Goal: Task Accomplishment & Management: Manage account settings

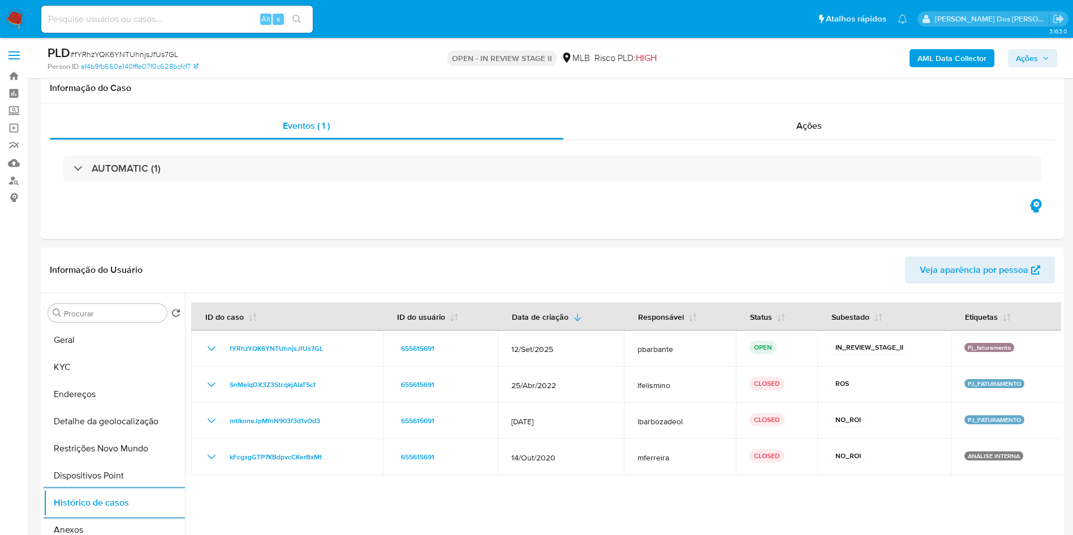
select select "10"
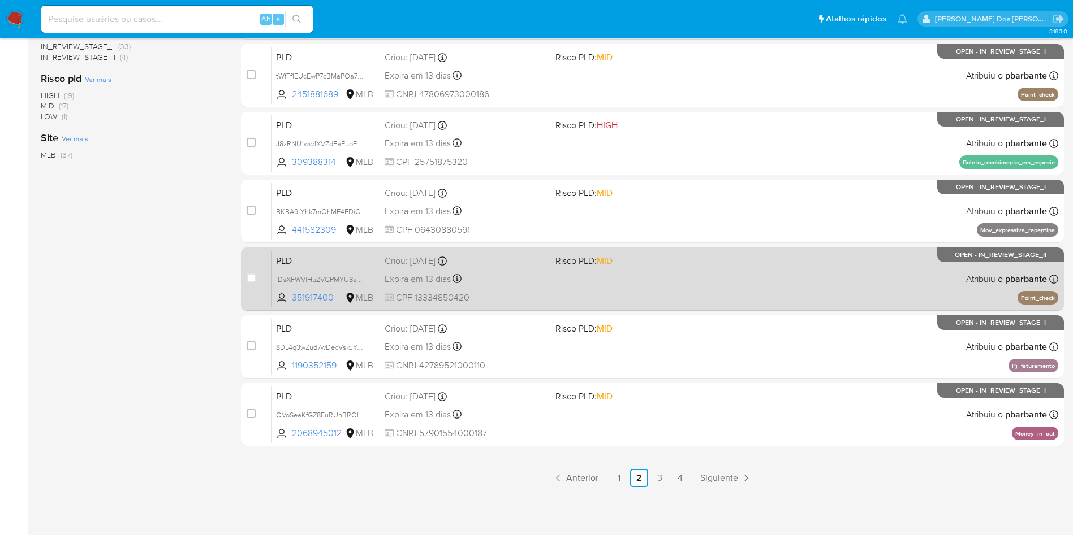
scroll to position [489, 0]
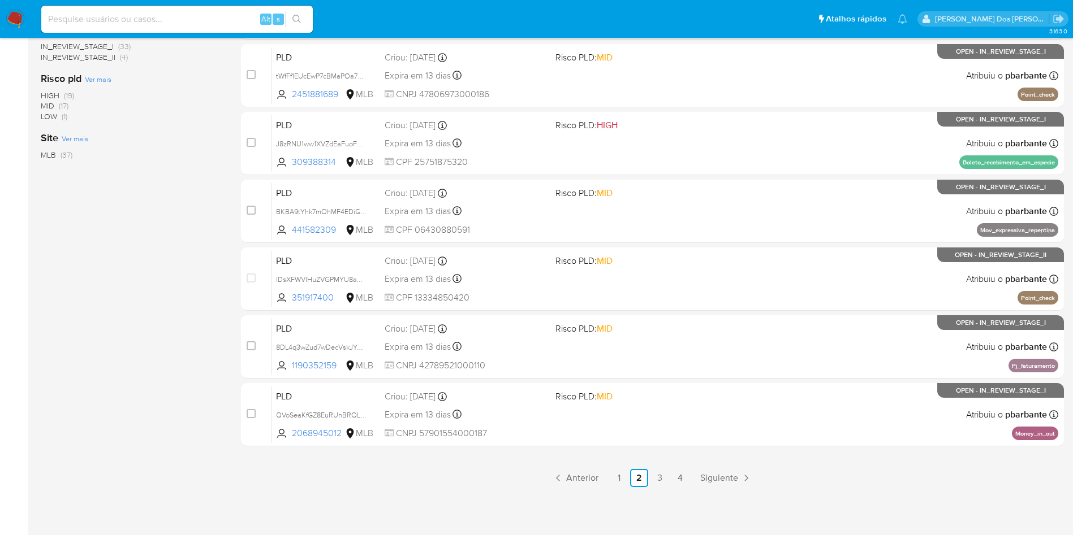
click at [638, 486] on div "3.163.0" at bounding box center [552, 87] width 1023 height 881
click at [628, 472] on link "1" at bounding box center [619, 478] width 18 height 18
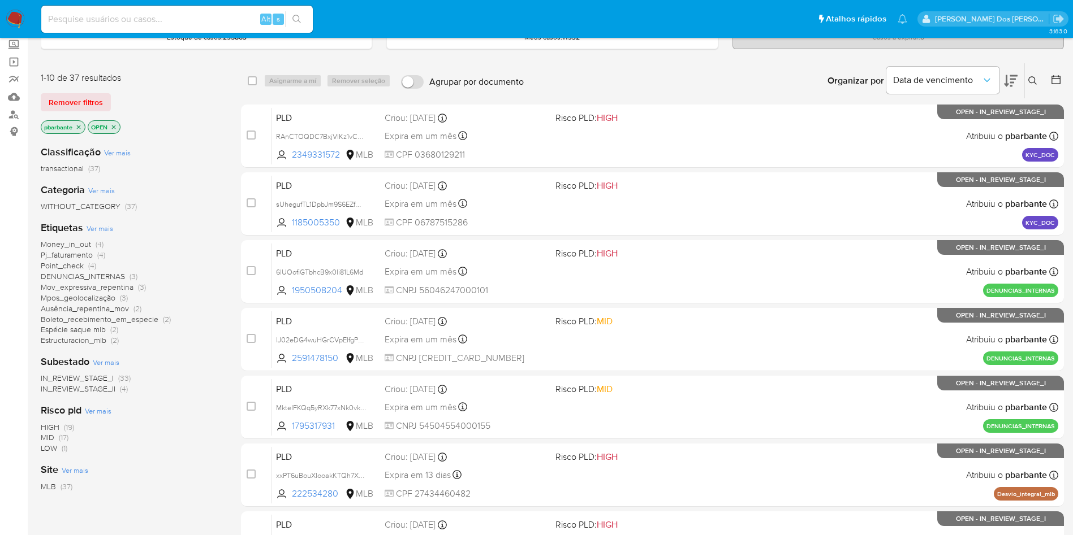
scroll to position [170, 0]
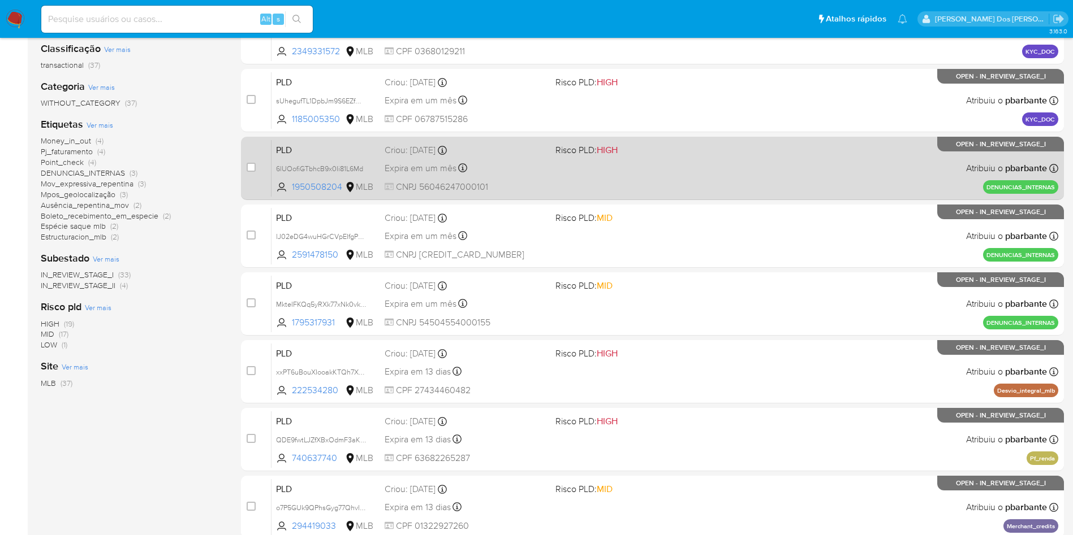
click at [870, 178] on div "PLD 6lUOofiGTbhcB9x0Ii81L6Md 1950508204 MLB Risco PLD: HIGH Criou: 13/10/2025 C…" at bounding box center [664, 168] width 787 height 57
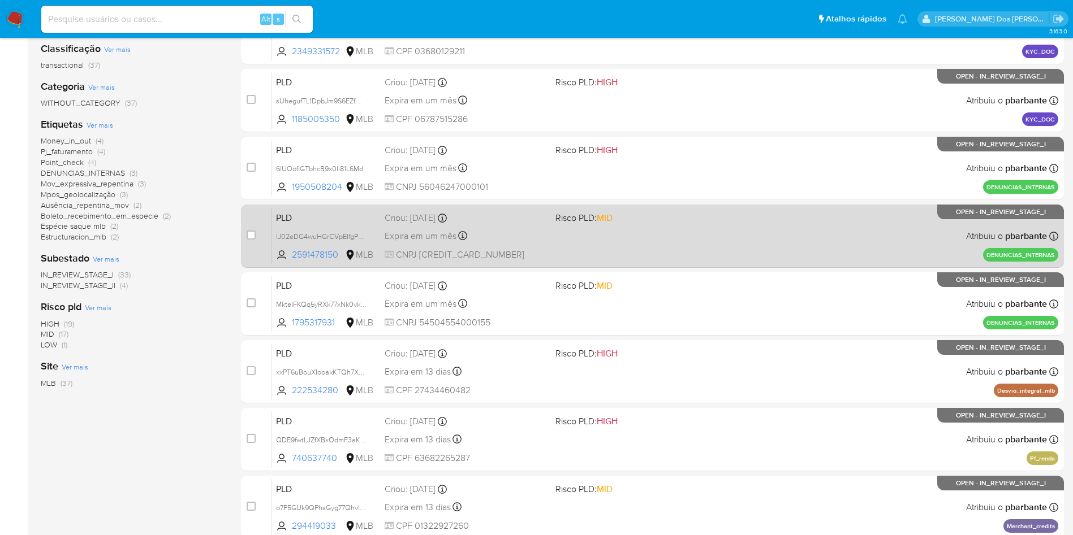
click at [847, 257] on div "PLD lJ02eDG4wuHGrCVpEIfgPydU 2591478150 MLB Risco PLD: MID Criou: 13/10/2025 Cr…" at bounding box center [664, 236] width 787 height 57
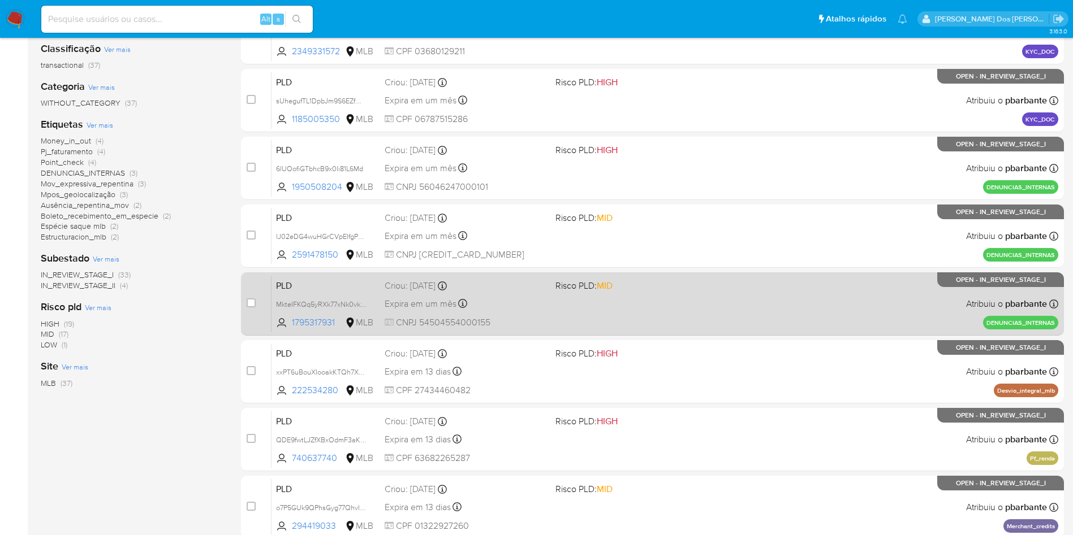
click at [819, 332] on div "PLD MkteIFKQq5yRXk77xNk0vkUI 1795317931 MLB Risco PLD: MID Criou: 13/10/2025 Cr…" at bounding box center [664, 303] width 787 height 57
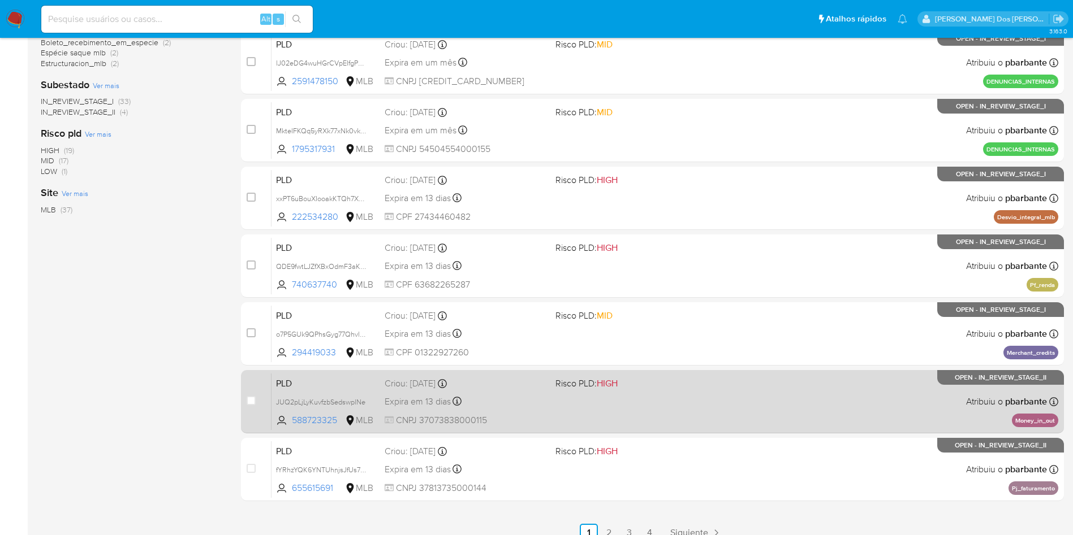
scroll to position [489, 0]
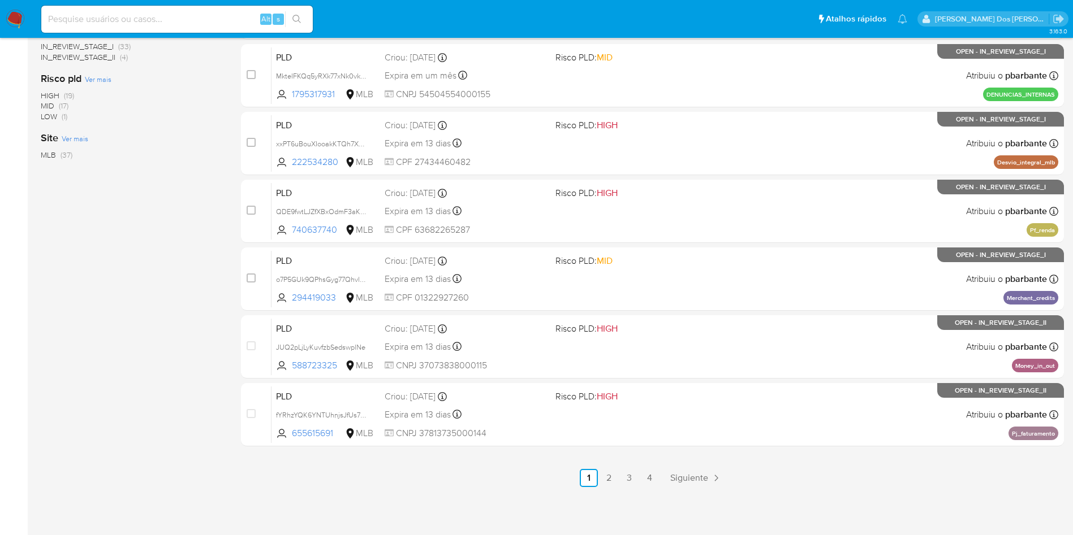
click at [618, 477] on link "2" at bounding box center [609, 478] width 18 height 18
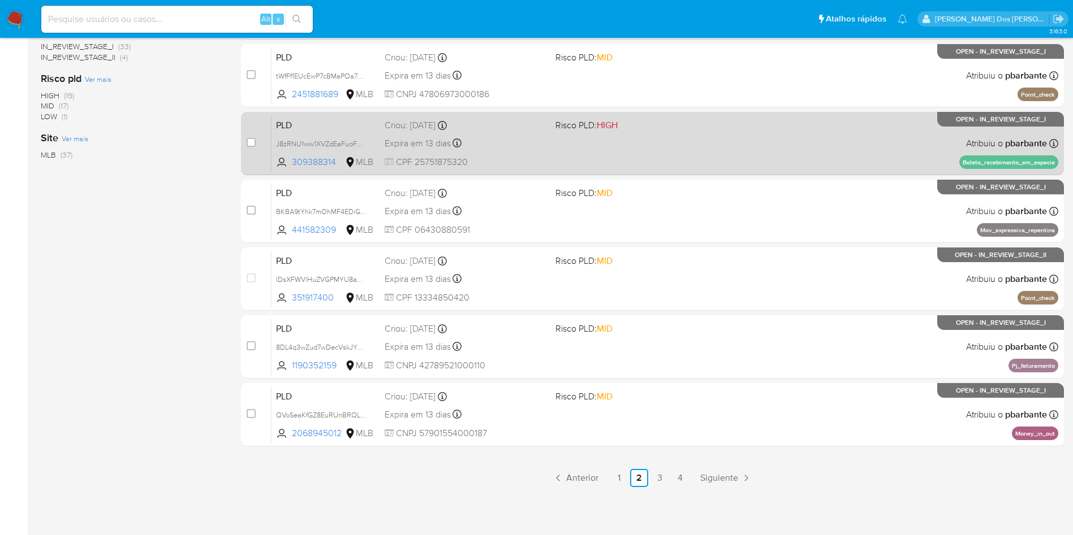
scroll to position [489, 0]
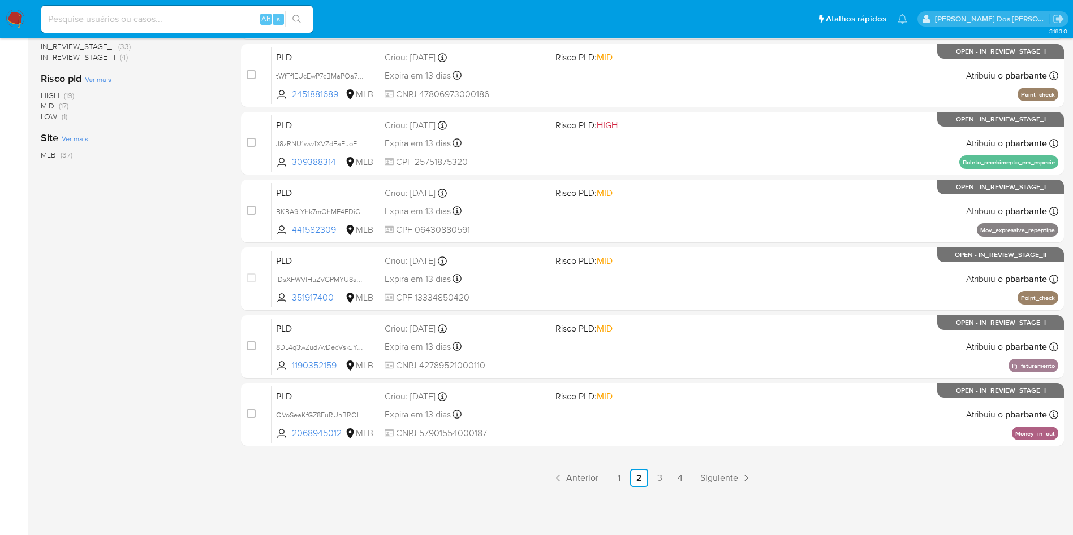
click at [226, 20] on input at bounding box center [176, 19] width 271 height 15
paste input "1812330365"
type input "1812330365"
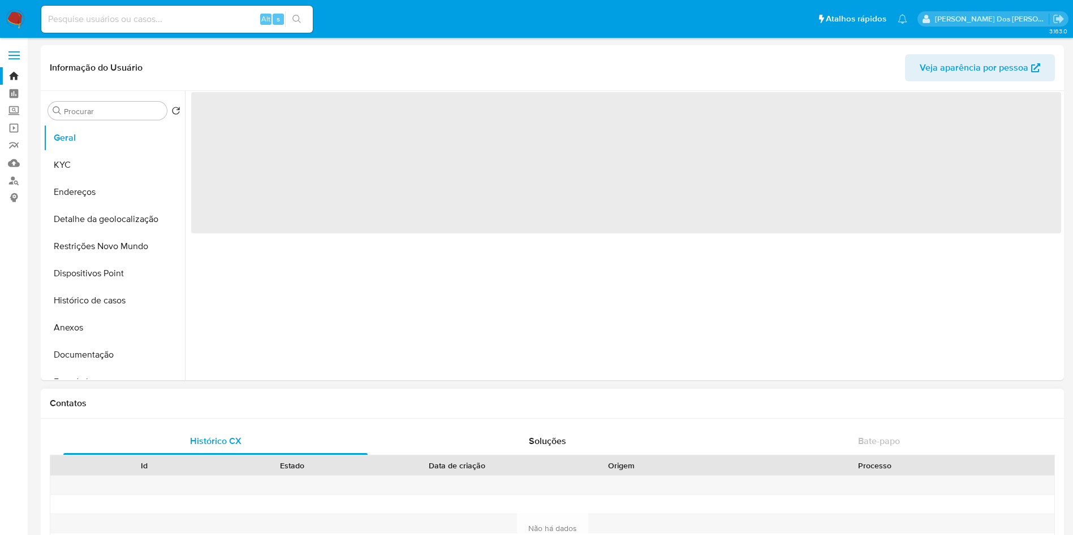
select select "10"
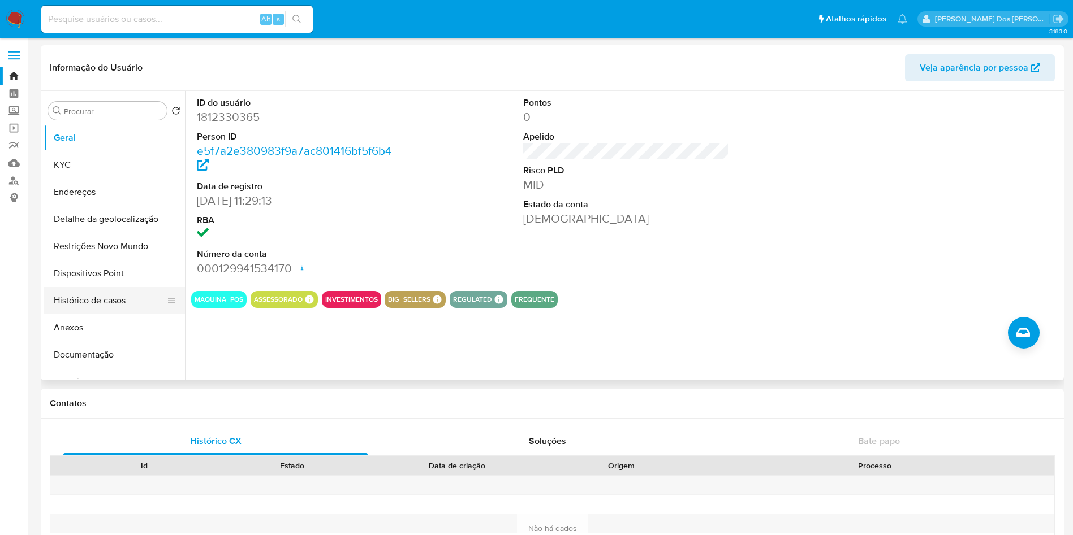
click at [126, 298] on button "Histórico de casos" at bounding box center [110, 300] width 132 height 27
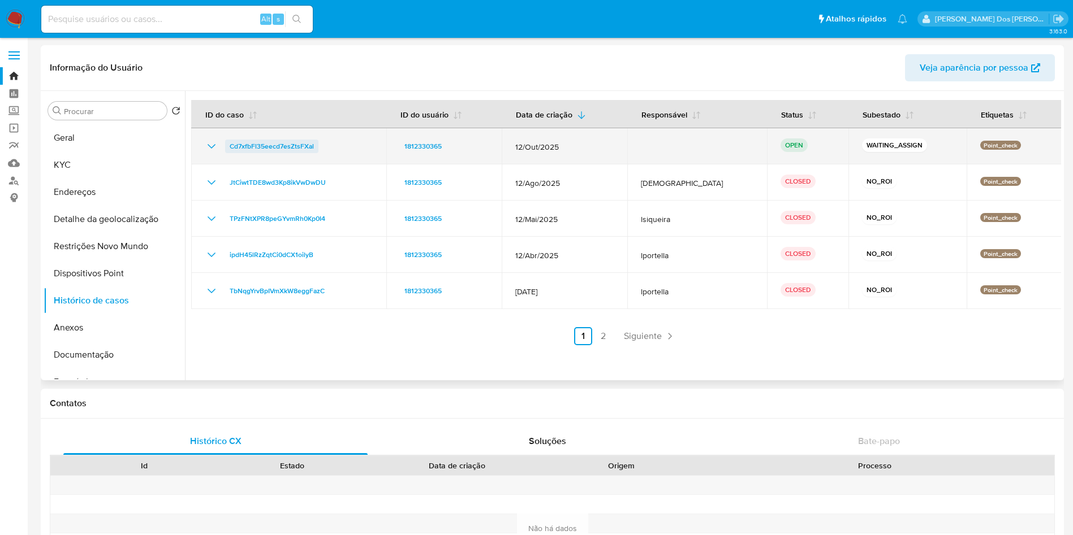
click at [293, 149] on span "Cd7xfbFl35eecd7esZtsFXal" at bounding box center [272, 147] width 84 height 14
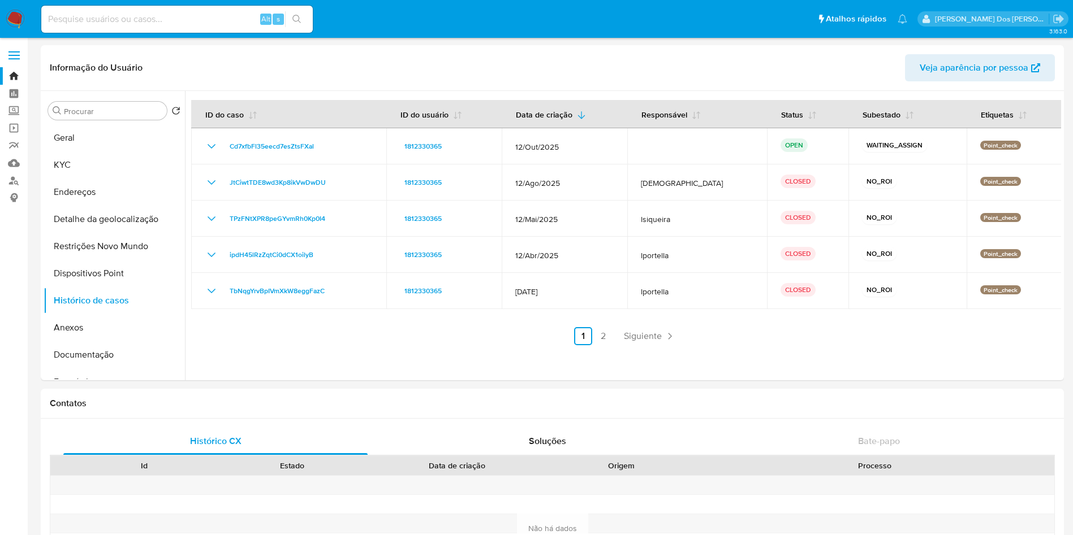
drag, startPoint x: 19, startPoint y: 26, endPoint x: 33, endPoint y: 20, distance: 15.4
click at [19, 26] on img at bounding box center [15, 19] width 19 height 19
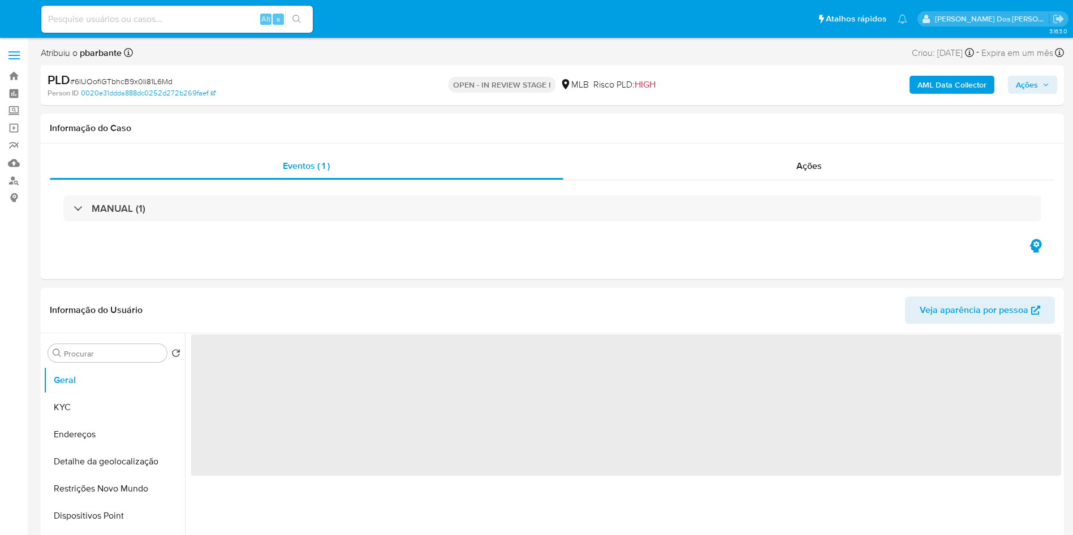
select select "10"
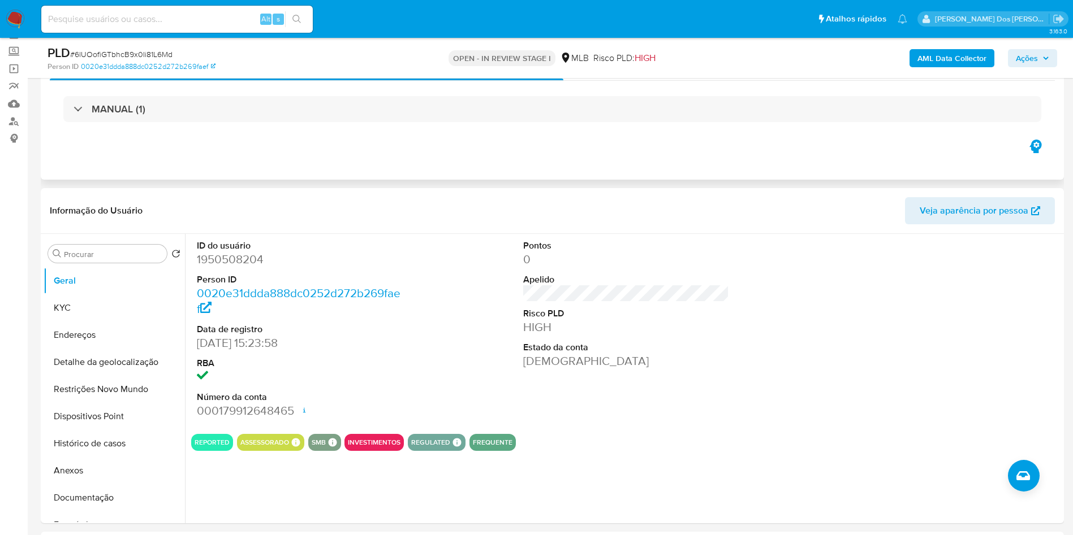
scroll to position [170, 0]
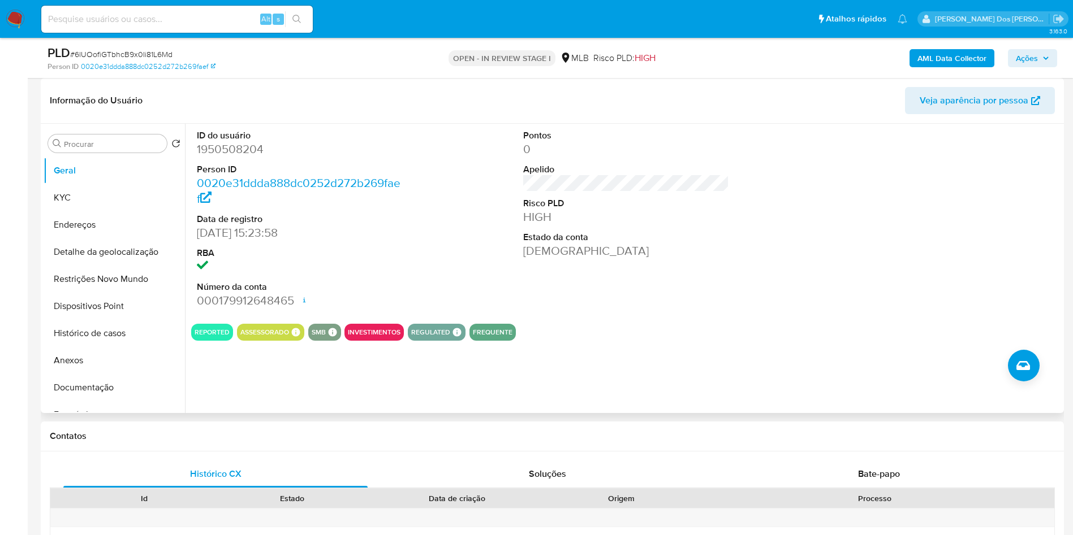
click at [240, 157] on dd "1950508204" at bounding box center [300, 149] width 206 height 16
click at [127, 343] on button "Histórico de casos" at bounding box center [110, 333] width 132 height 27
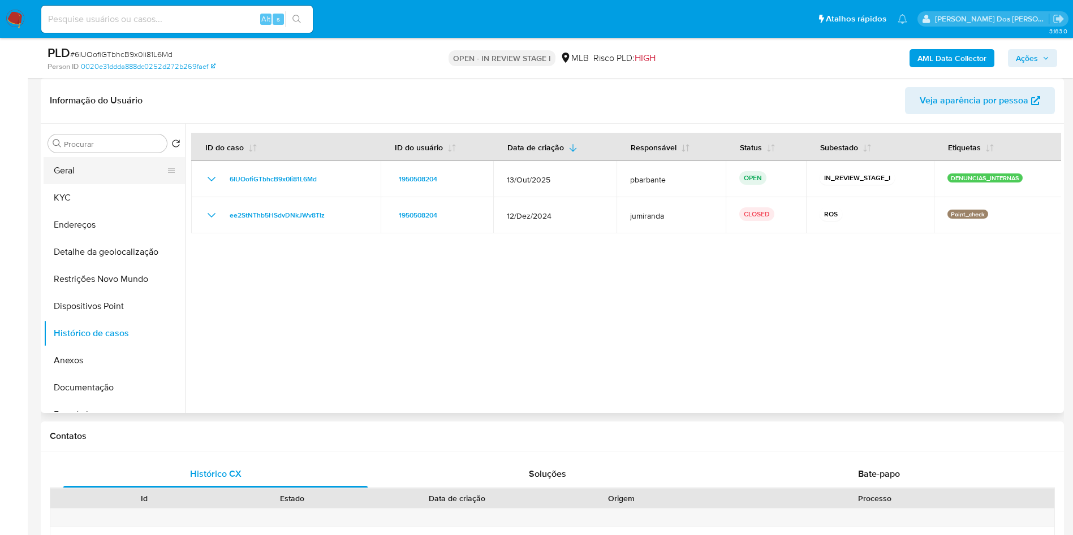
click at [102, 184] on button "Geral" at bounding box center [110, 170] width 132 height 27
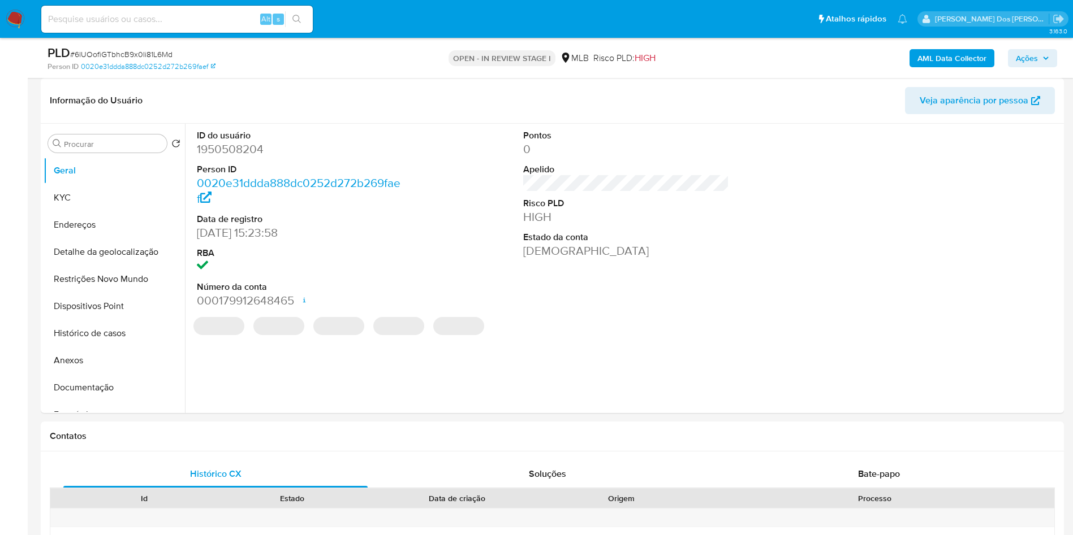
click at [234, 157] on dd "1950508204" at bounding box center [300, 149] width 206 height 16
copy dd "1950508204"
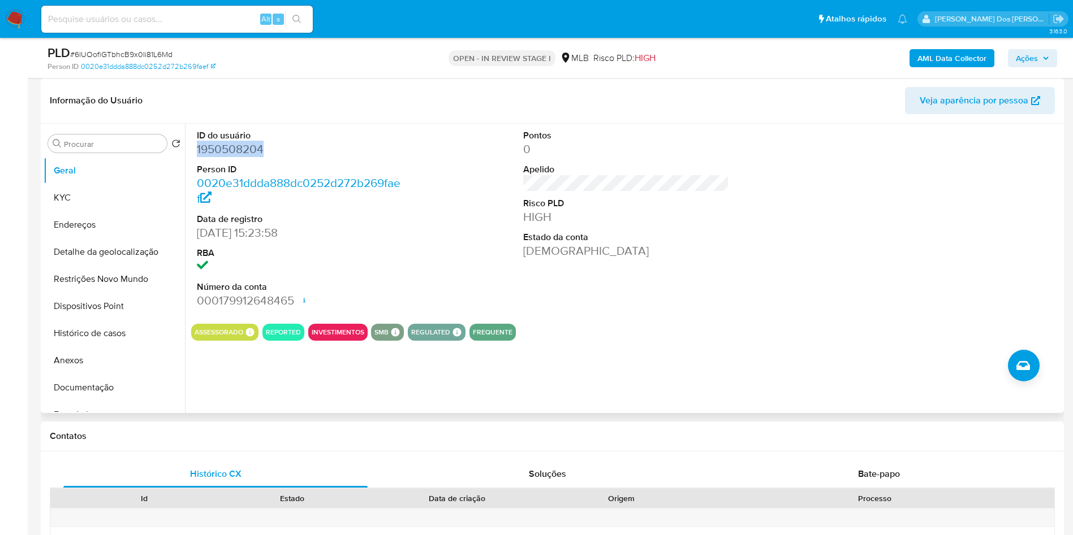
click at [221, 157] on dd "1950508204" at bounding box center [300, 149] width 206 height 16
copy dd "1950508204"
click at [148, 51] on span "# 6lUOofiGTbhcB9x0Ii81L6Md" at bounding box center [121, 54] width 102 height 11
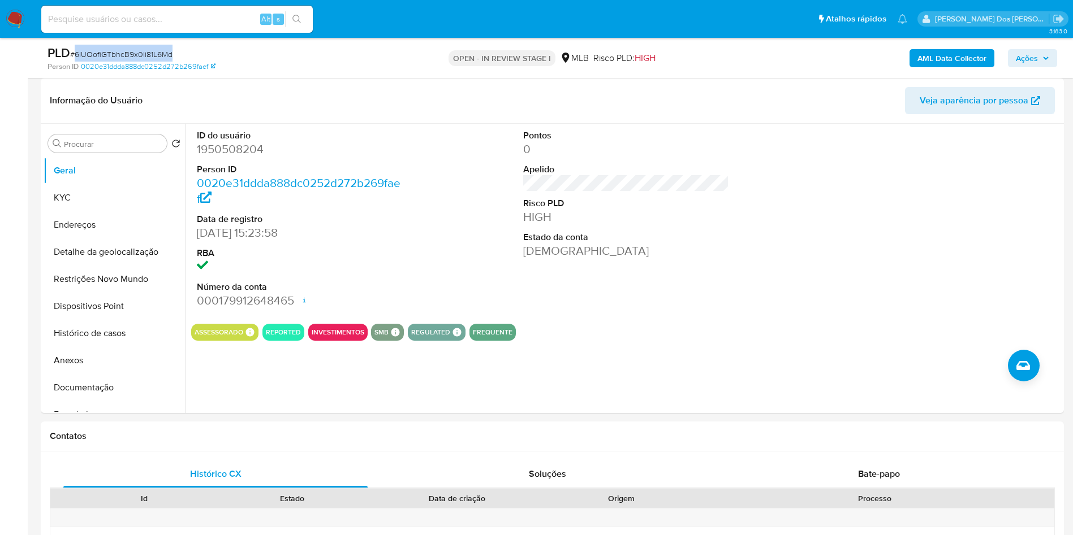
copy span "6lUOofiGTbhcB9x0Ii81L6Md"
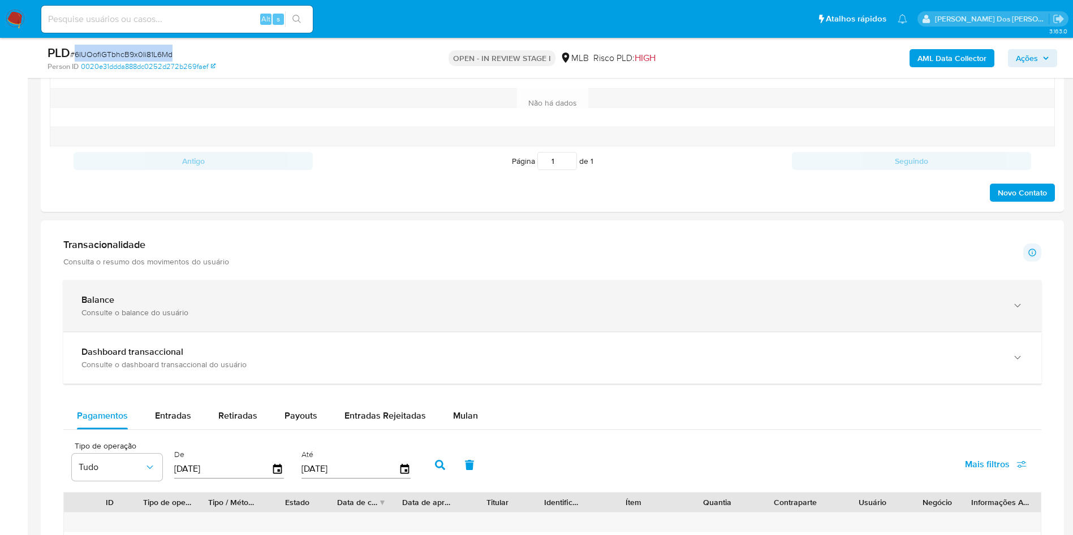
scroll to position [763, 0]
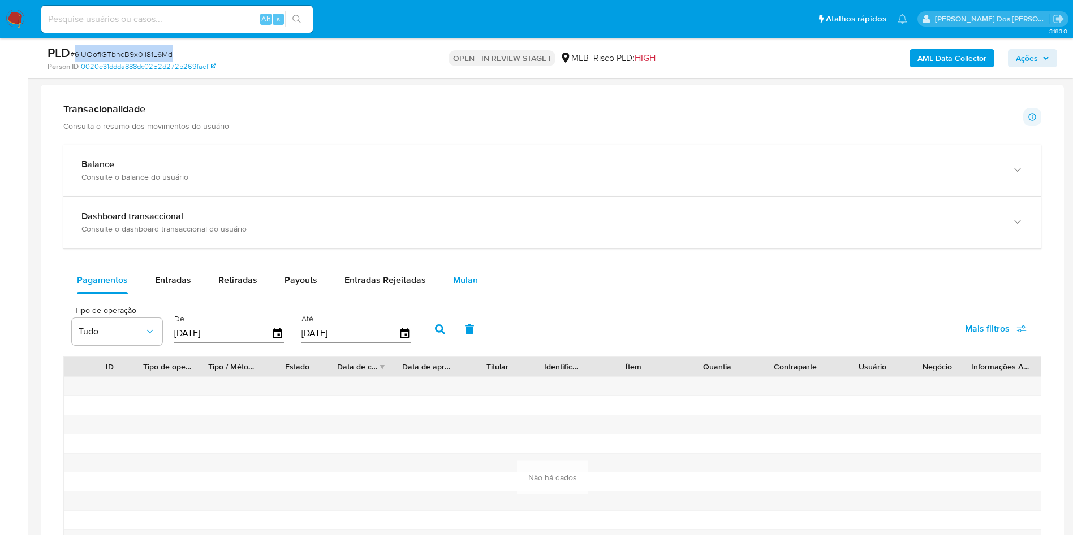
click at [459, 287] on span "Mulan" at bounding box center [465, 280] width 25 height 13
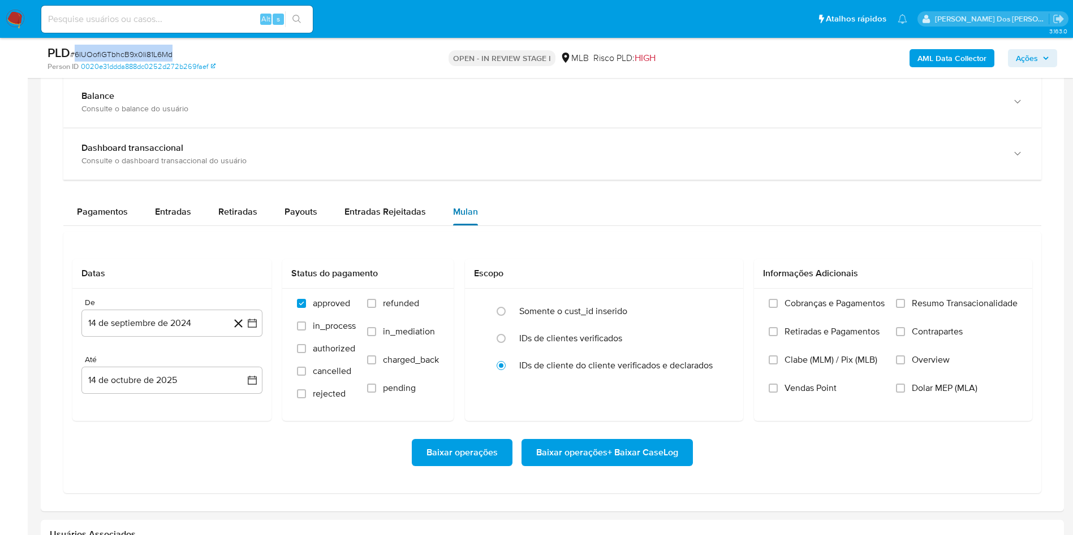
scroll to position [933, 0]
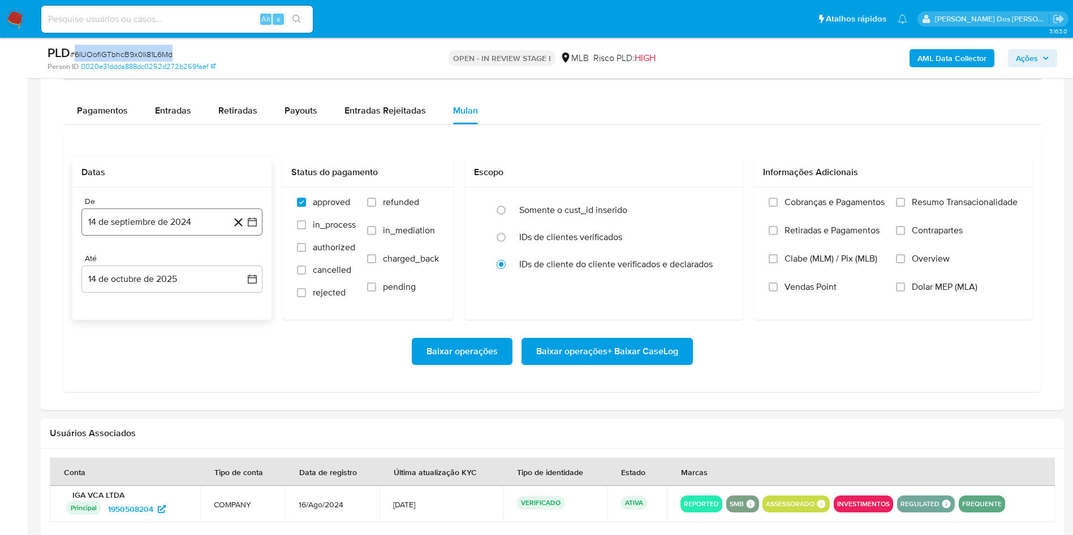
click at [245, 236] on button "14 de septiembre de 2024" at bounding box center [171, 222] width 181 height 27
click at [243, 270] on icon "Mes siguiente" at bounding box center [242, 263] width 14 height 14
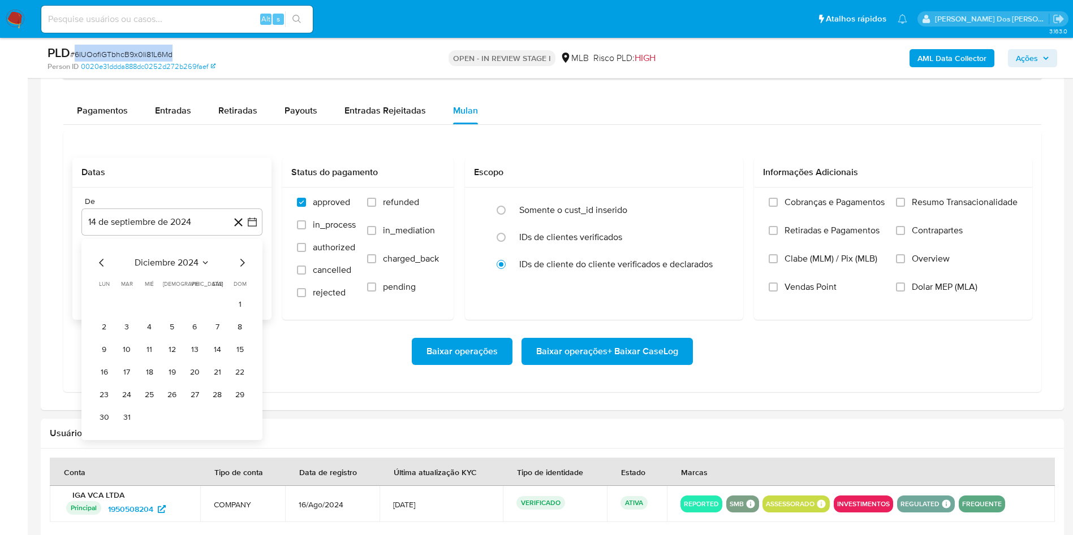
click at [243, 270] on icon "Mes siguiente" at bounding box center [242, 263] width 14 height 14
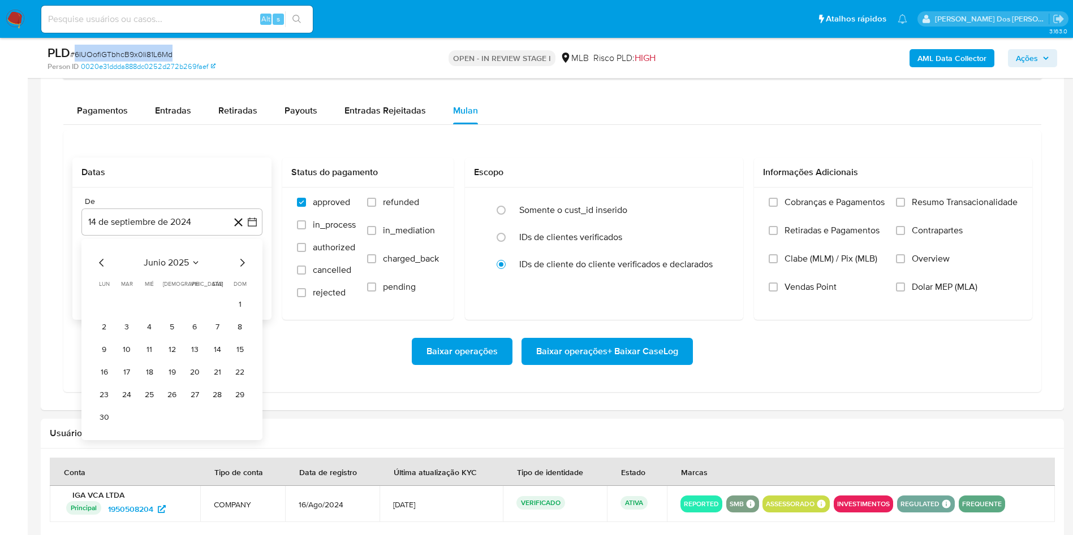
click at [243, 270] on icon "Mes siguiente" at bounding box center [242, 263] width 14 height 14
click at [103, 270] on icon "Mes anterior" at bounding box center [102, 263] width 14 height 14
click at [201, 314] on button "1" at bounding box center [194, 305] width 18 height 18
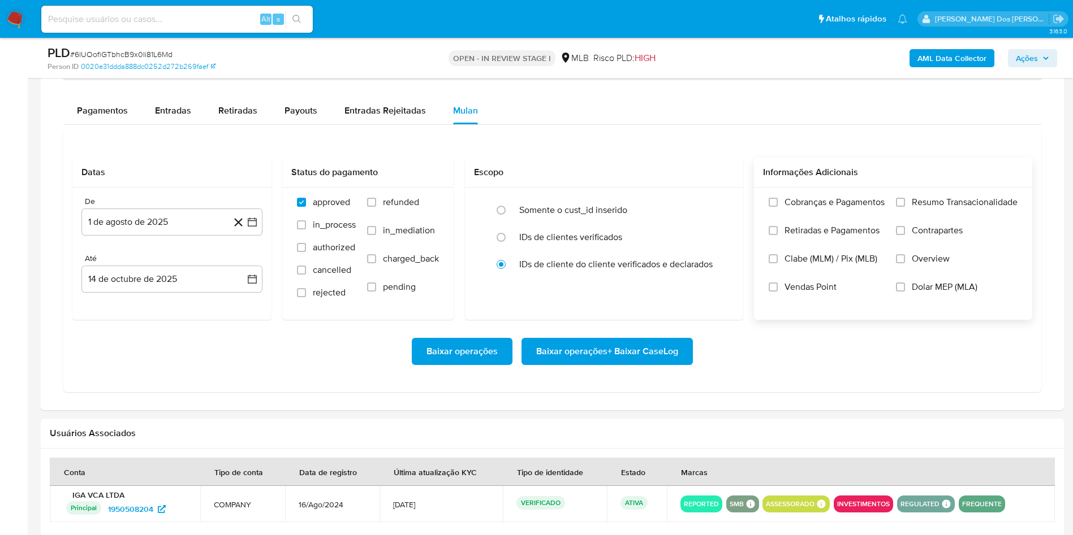
click at [926, 208] on span "Resumo Transacionalidade" at bounding box center [964, 202] width 106 height 11
click at [905, 207] on input "Resumo Transacionalidade" at bounding box center [900, 202] width 9 height 9
click at [641, 364] on span "Baixar operações + Baixar CaseLog" at bounding box center [607, 351] width 142 height 25
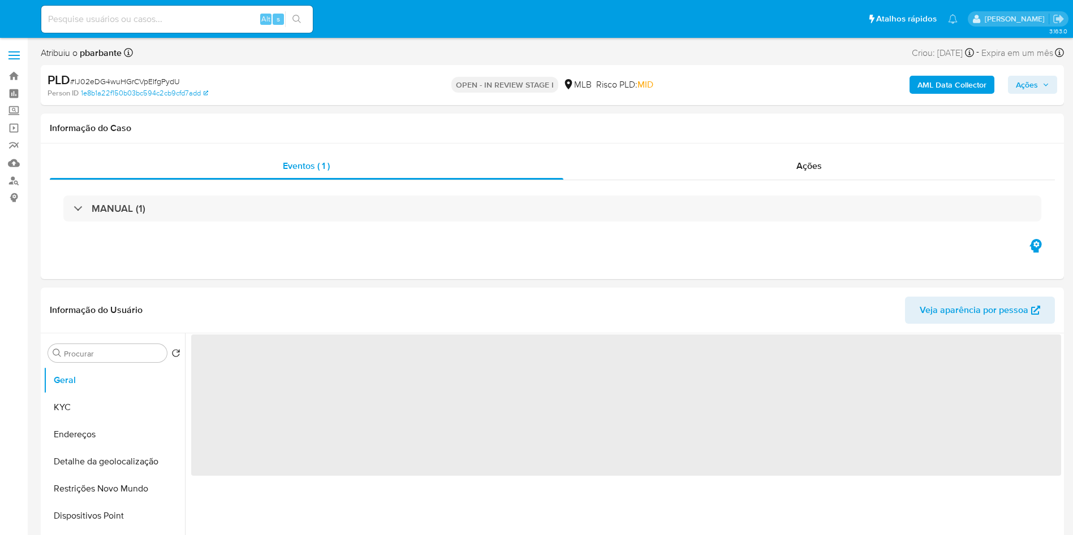
select select "10"
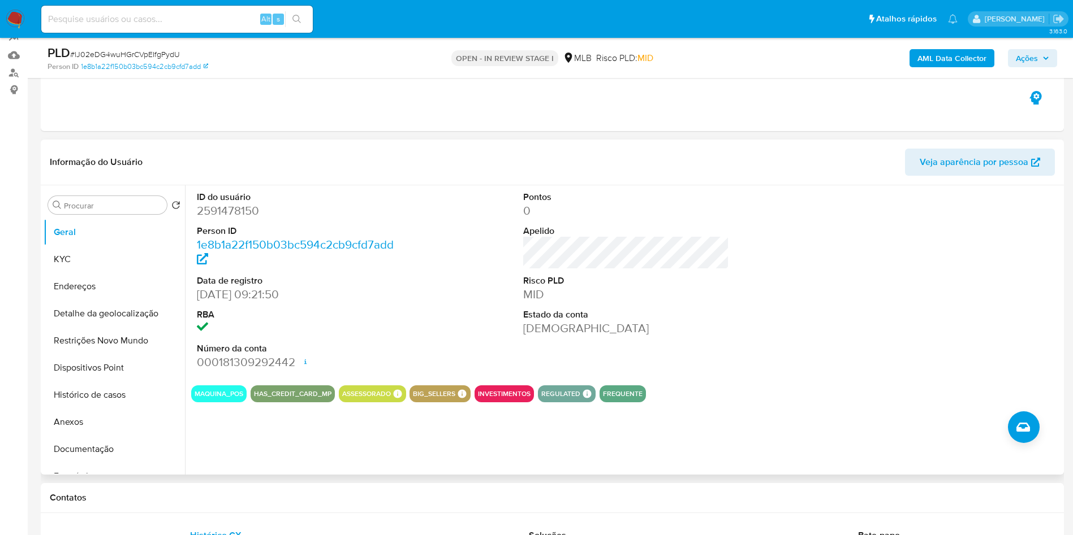
scroll to position [170, 0]
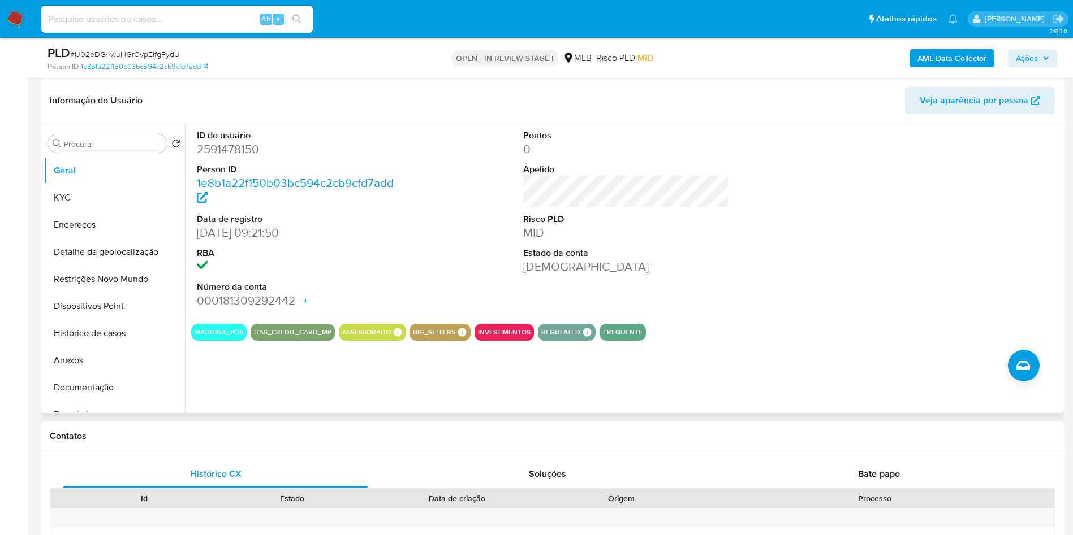
click at [226, 142] on dt "ID do usuário" at bounding box center [300, 135] width 206 height 12
click at [219, 157] on dd "2591478150" at bounding box center [300, 149] width 206 height 16
copy dd "2591478150"
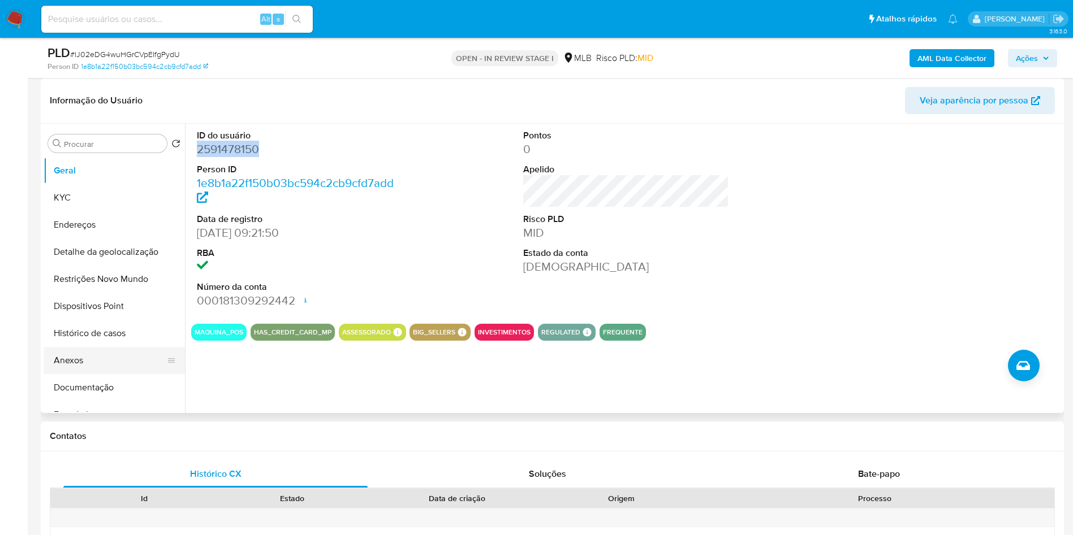
click at [118, 373] on button "Anexos" at bounding box center [110, 360] width 132 height 27
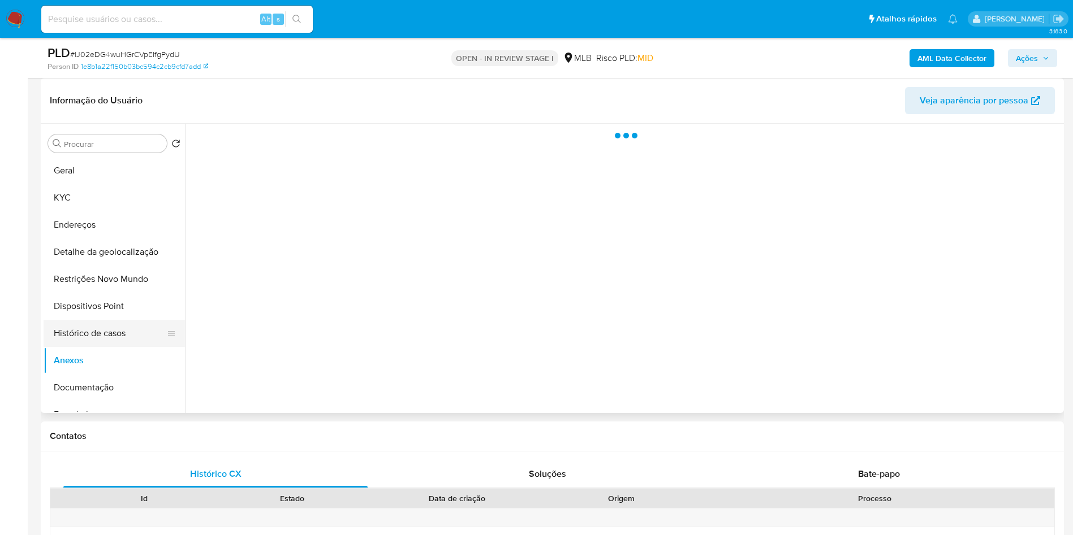
click at [122, 347] on button "Histórico de casos" at bounding box center [110, 333] width 132 height 27
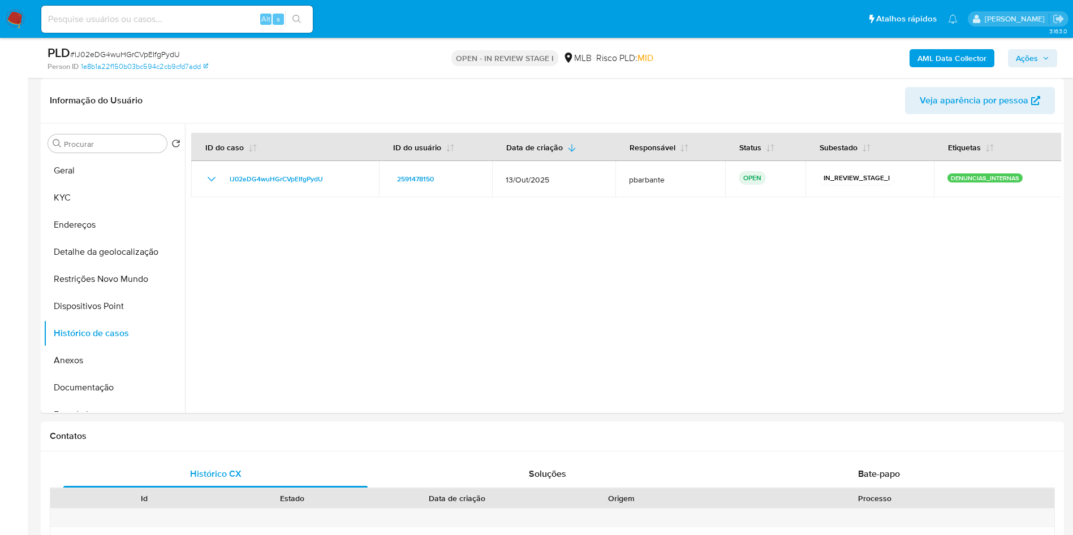
click at [166, 53] on span "# lJ02eDG4wuHGrCVpEIfgPydU" at bounding box center [125, 54] width 110 height 11
click at [165, 53] on span "# lJ02eDG4wuHGrCVpEIfgPydU" at bounding box center [125, 54] width 110 height 11
copy span "lJ02eDG4wuHGrCVpEIfgPydU"
click at [105, 184] on button "Geral" at bounding box center [110, 170] width 132 height 27
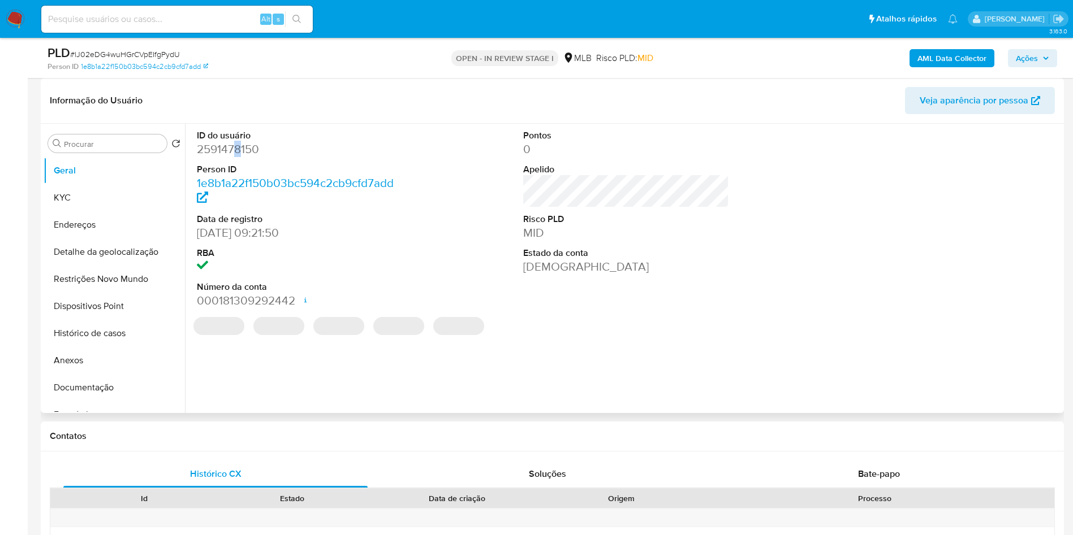
click at [237, 157] on dd "2591478150" at bounding box center [300, 149] width 206 height 16
copy dd "8"
click at [229, 157] on dd "2591478150" at bounding box center [300, 149] width 206 height 16
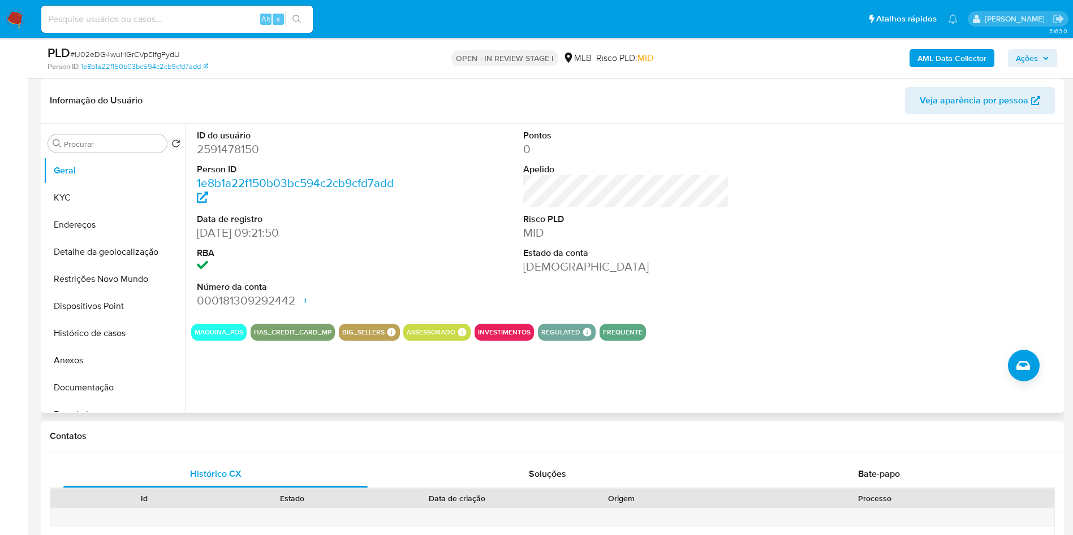
click at [240, 157] on dd "2591478150" at bounding box center [300, 149] width 206 height 16
click at [241, 157] on dd "2591478150" at bounding box center [300, 149] width 206 height 16
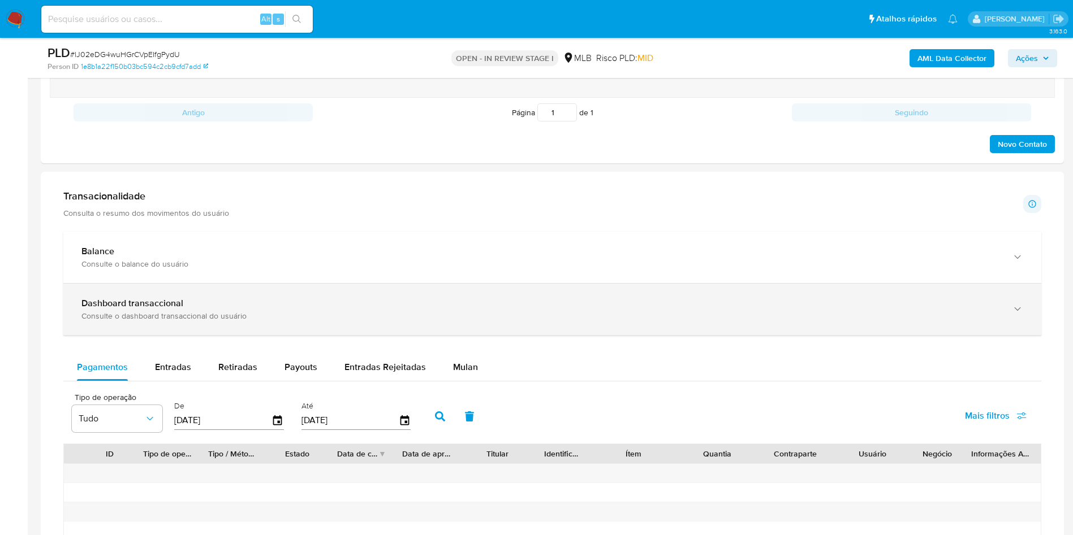
scroll to position [679, 0]
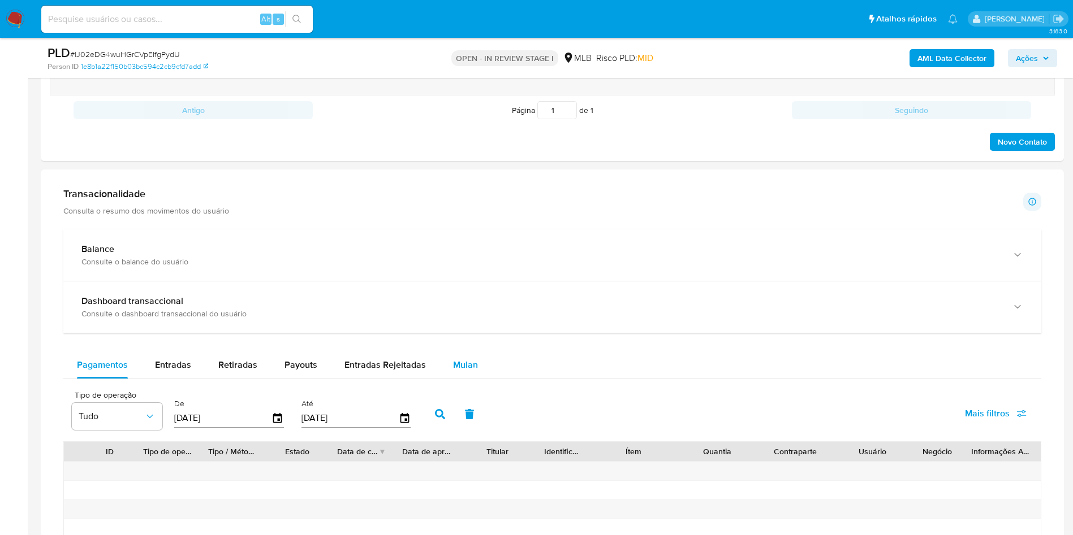
click at [474, 379] on button "Mulan" at bounding box center [465, 365] width 52 height 27
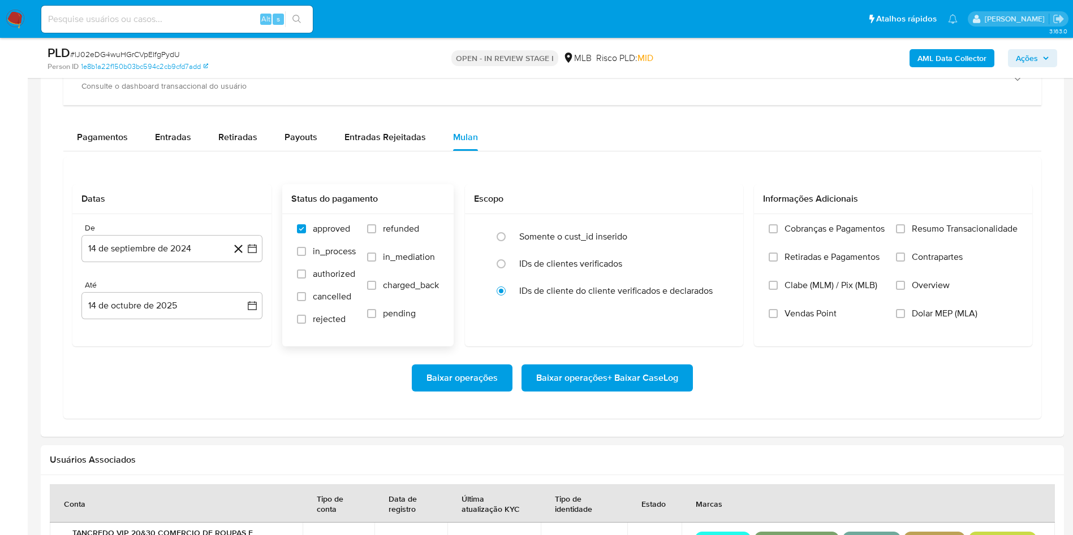
scroll to position [933, 0]
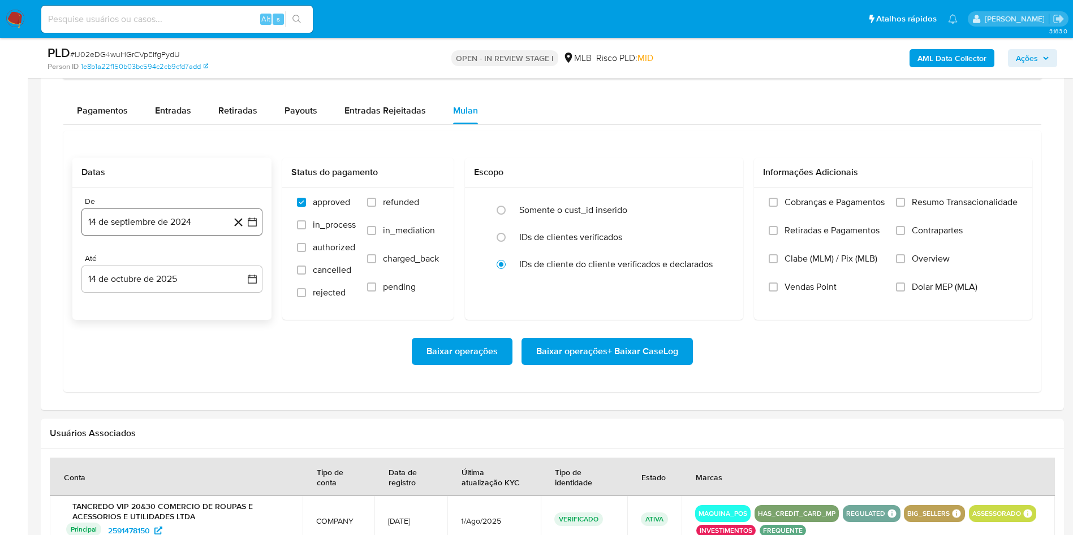
click at [255, 228] on icon "button" at bounding box center [252, 222] width 11 height 11
click at [239, 270] on icon "Mes siguiente" at bounding box center [242, 263] width 14 height 14
click at [240, 270] on icon "Mes siguiente" at bounding box center [242, 263] width 14 height 14
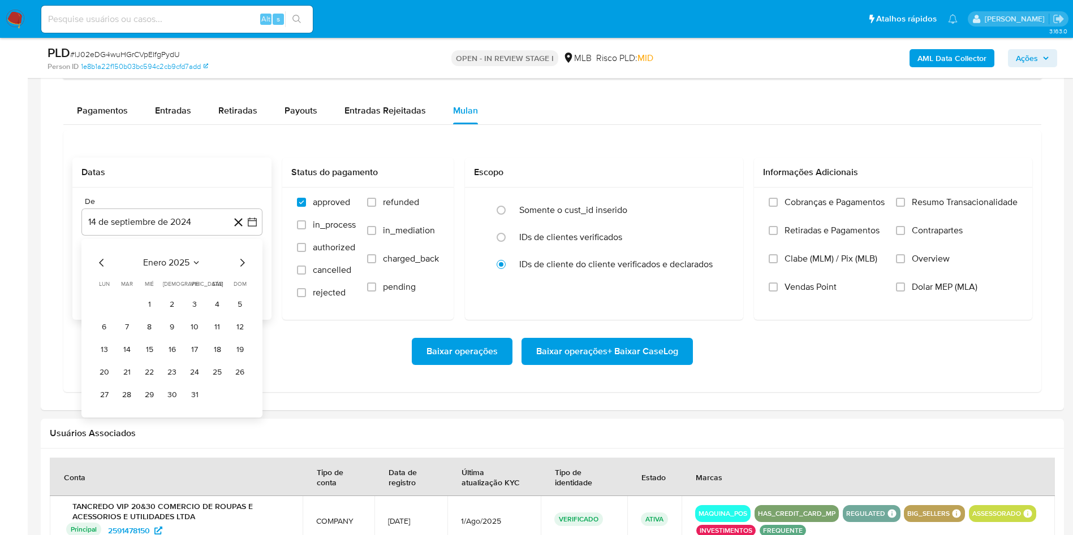
click at [240, 270] on icon "Mes siguiente" at bounding box center [242, 263] width 14 height 14
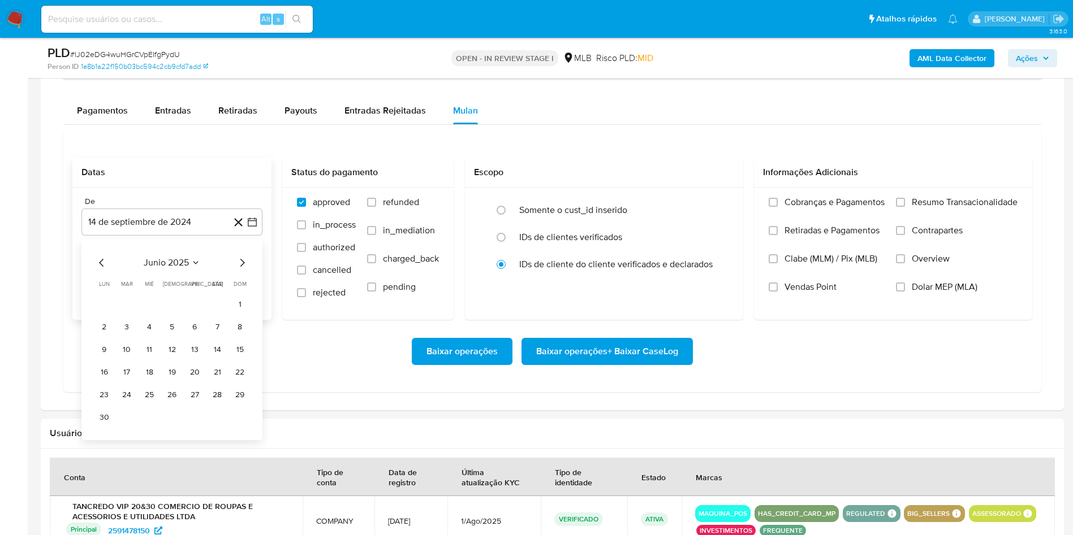
click at [240, 270] on icon "Mes siguiente" at bounding box center [242, 263] width 14 height 14
click at [188, 314] on button "1" at bounding box center [194, 305] width 18 height 18
click at [1047, 223] on div "Transacionalidade Consulta o resumo dos movimentos do usuário Informações trans…" at bounding box center [552, 162] width 1005 height 477
click at [970, 225] on label "Resumo Transacionalidade" at bounding box center [957, 211] width 122 height 28
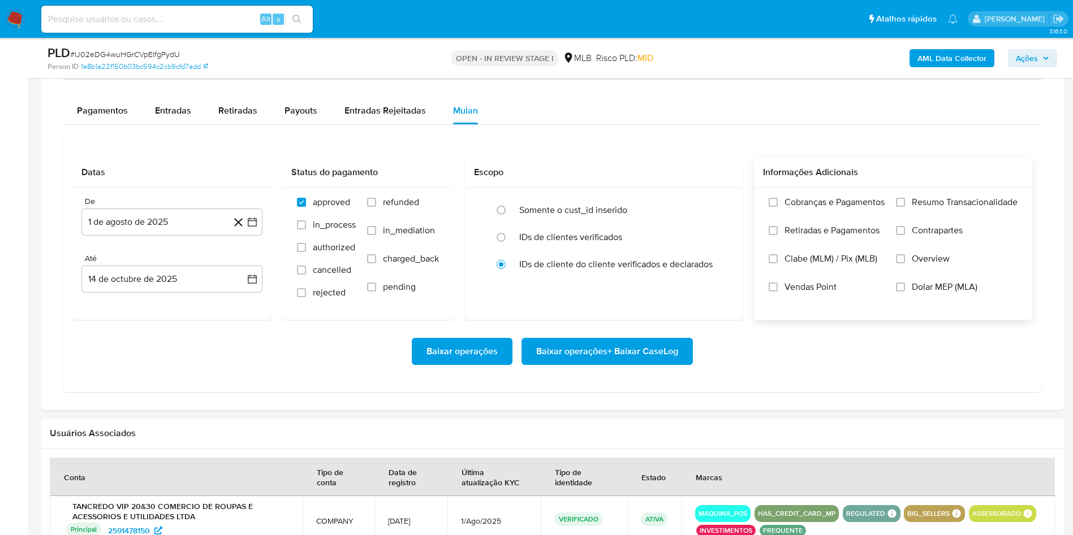
click at [905, 207] on input "Resumo Transacionalidade" at bounding box center [900, 202] width 9 height 9
click at [672, 364] on span "Baixar operações + Baixar CaseLog" at bounding box center [607, 351] width 142 height 25
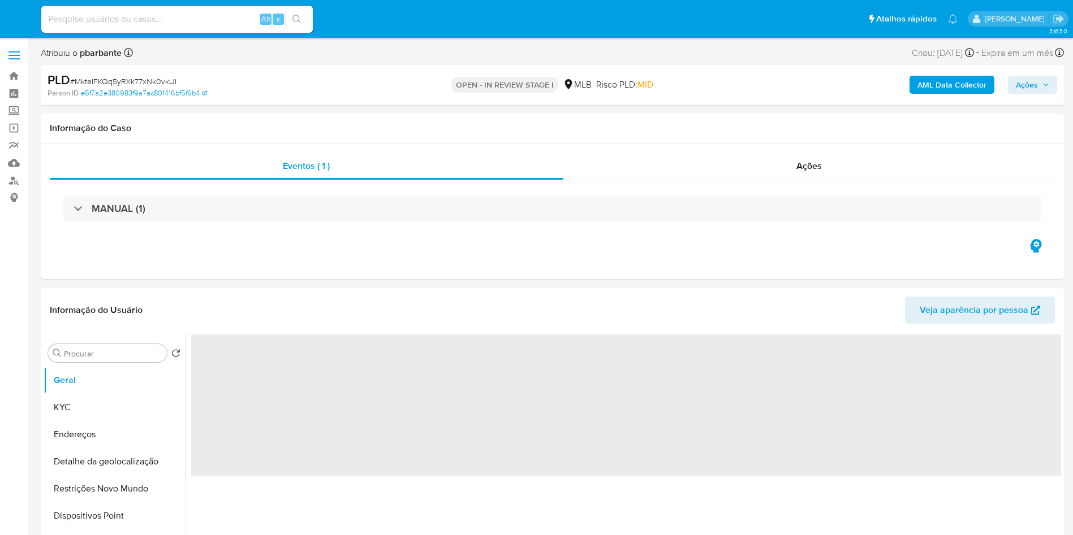
select select "10"
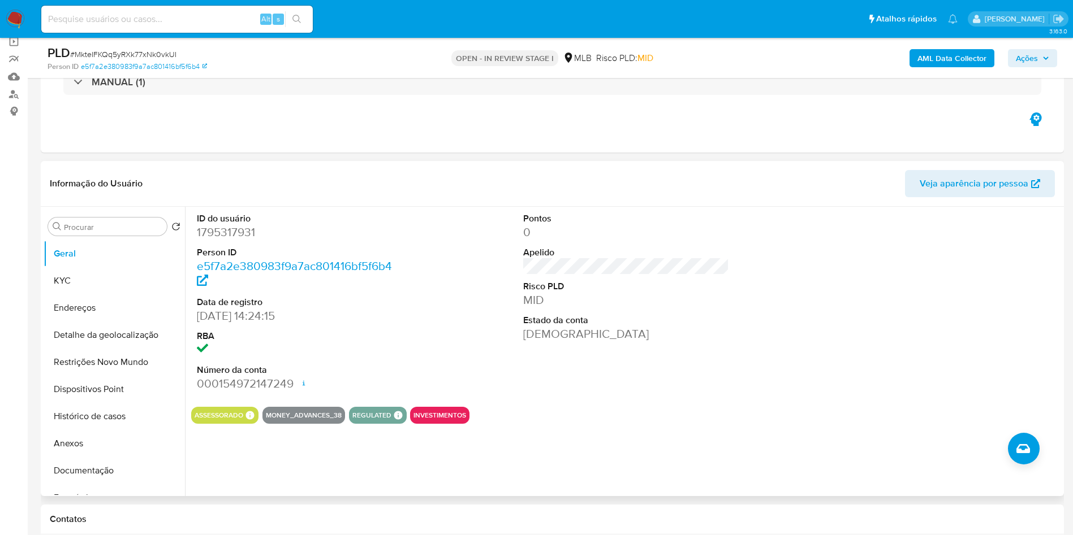
scroll to position [170, 0]
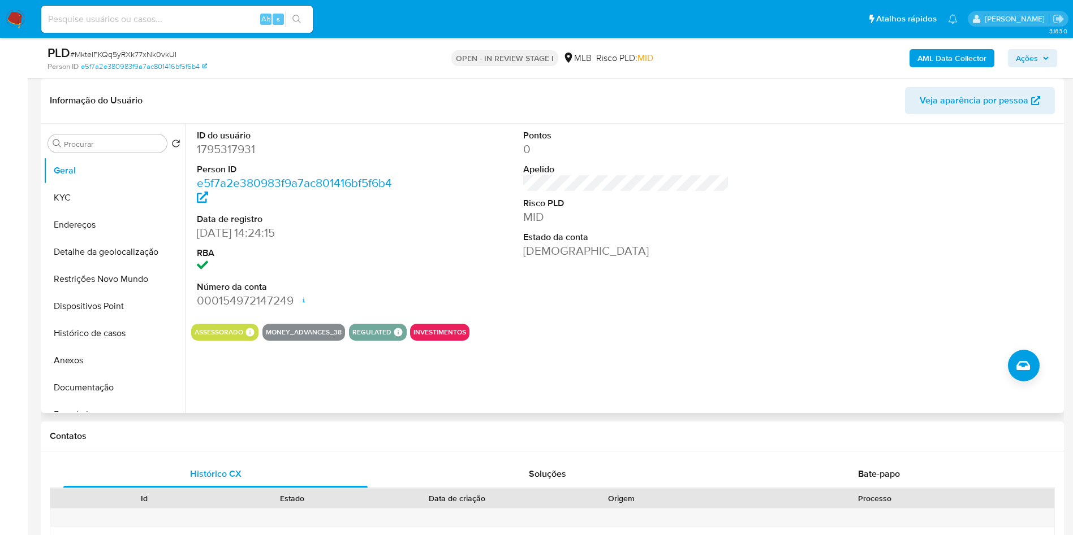
click at [226, 157] on dd "1795317931" at bounding box center [300, 149] width 206 height 16
click at [240, 157] on dd "1795317931" at bounding box center [300, 149] width 206 height 16
copy dd "1795317931"
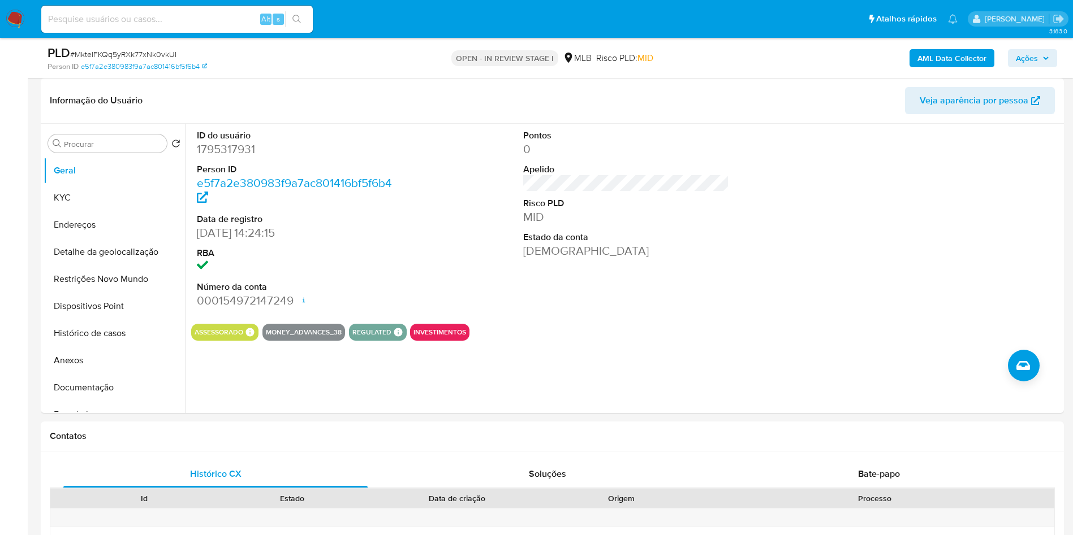
click at [140, 51] on span "# MkteIFKQq5yRXk77xNk0vkUI" at bounding box center [123, 54] width 106 height 11
copy span "MkteIFKQq5yRXk77xNk0vkUI"
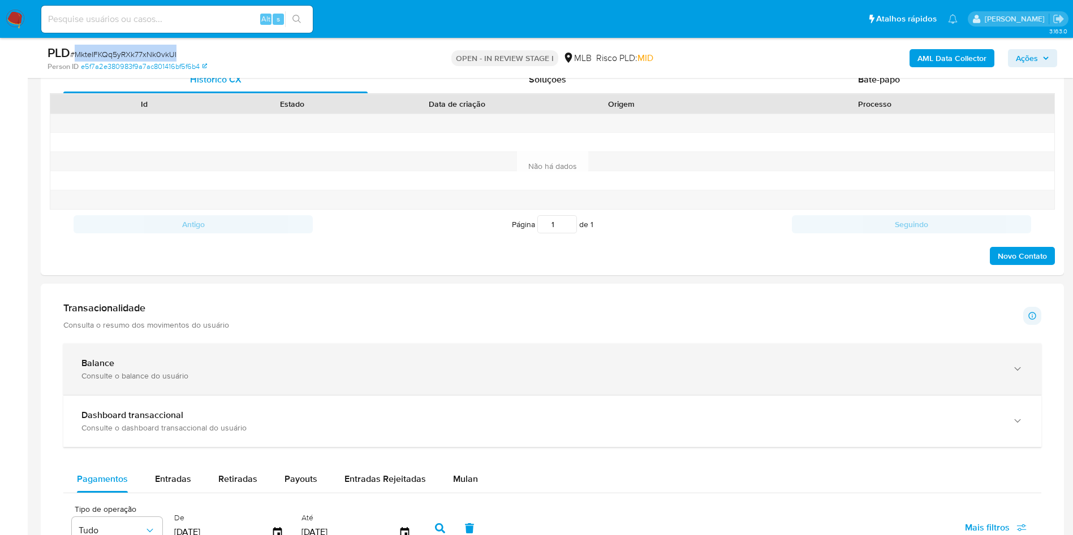
scroll to position [679, 0]
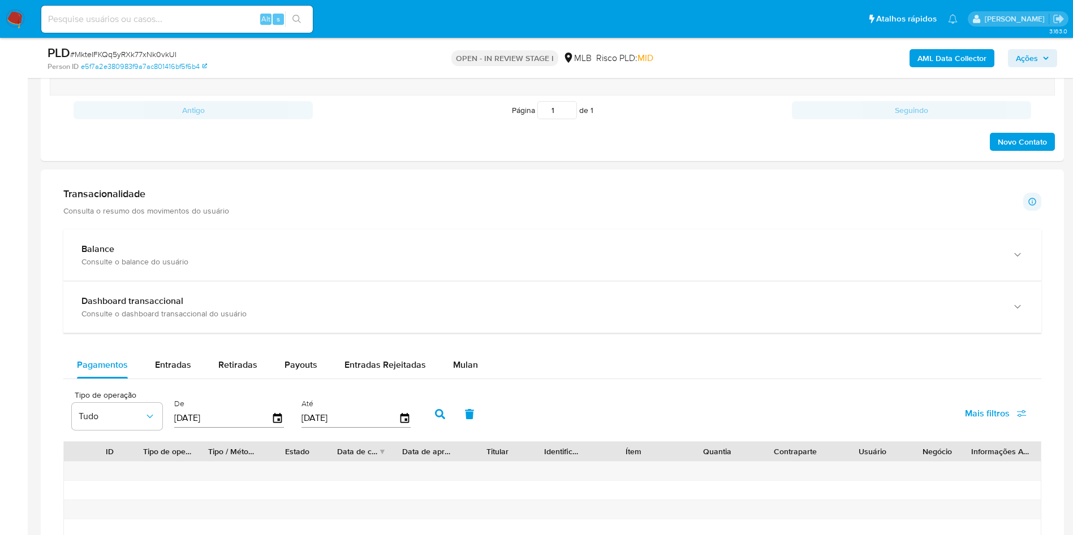
click at [470, 397] on div "Pagamentos Entradas Retiradas Payouts Entradas Rejeitadas Mulan Tipo de operaçã…" at bounding box center [552, 518] width 978 height 332
click at [474, 379] on button "Mulan" at bounding box center [465, 365] width 52 height 27
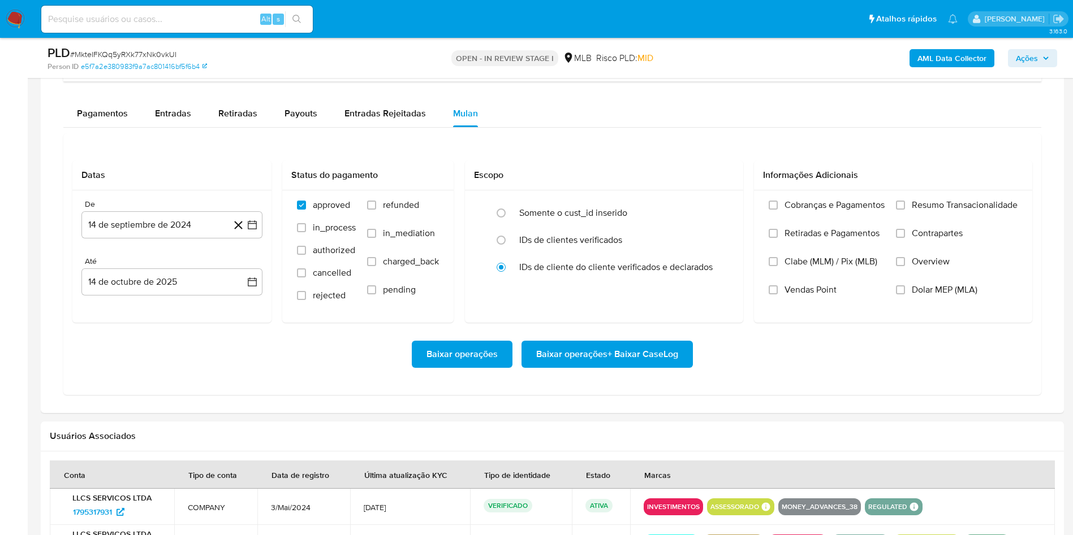
scroll to position [933, 0]
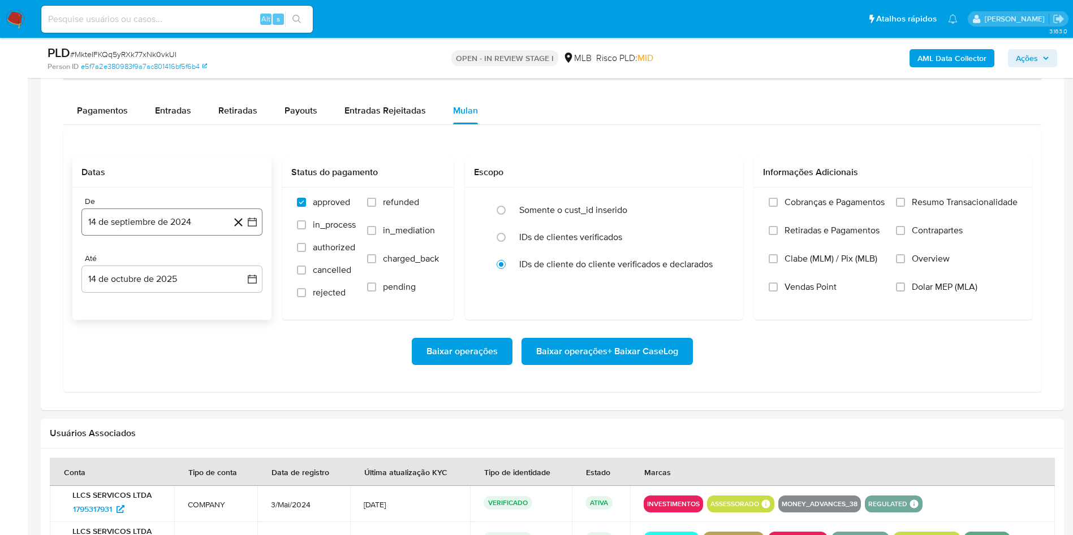
click at [253, 232] on button "14 de septiembre de 2024" at bounding box center [171, 222] width 181 height 27
click at [245, 270] on icon "Mes siguiente" at bounding box center [242, 263] width 14 height 14
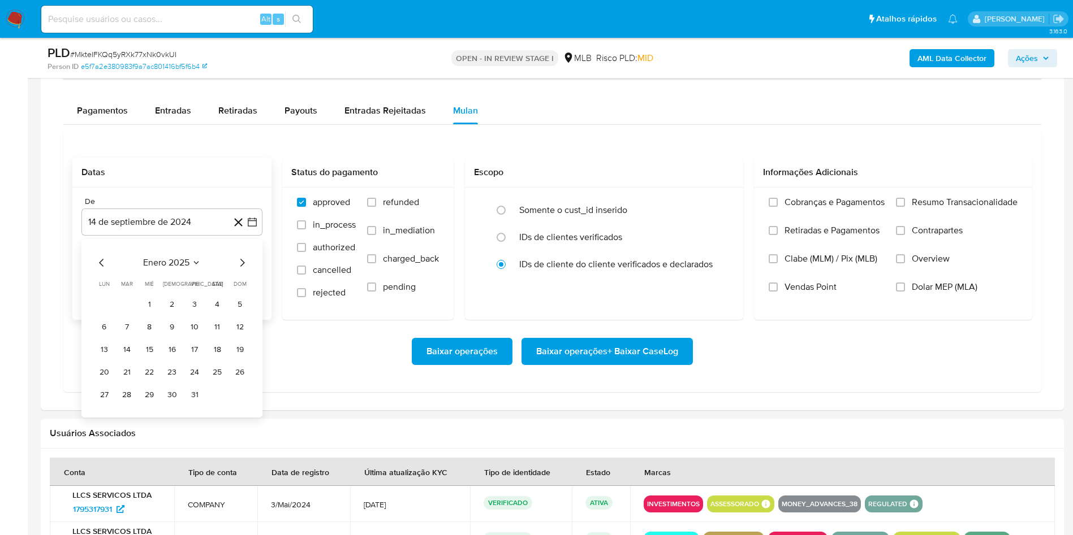
click at [245, 270] on icon "Mes siguiente" at bounding box center [242, 263] width 14 height 14
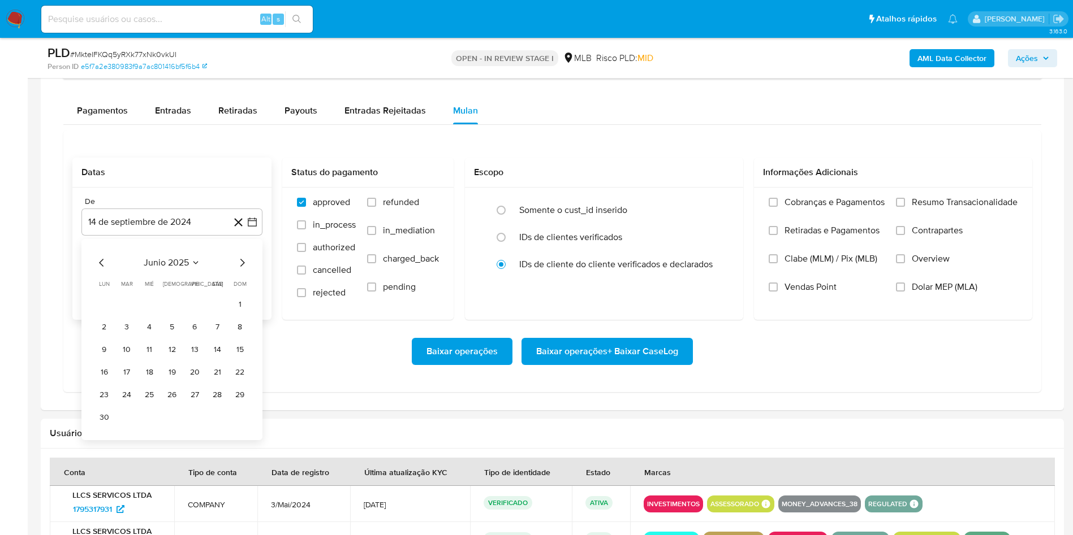
click at [245, 270] on icon "Mes siguiente" at bounding box center [242, 263] width 14 height 14
click at [98, 270] on icon "Mes anterior" at bounding box center [102, 263] width 14 height 14
click at [192, 314] on button "1" at bounding box center [194, 305] width 18 height 18
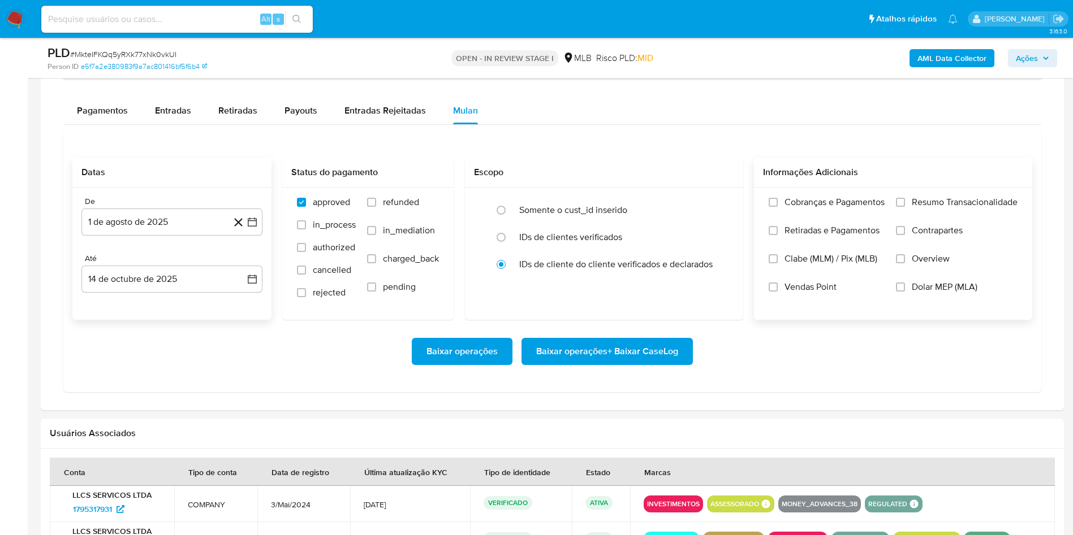
click at [943, 225] on label "Resumo Transacionalidade" at bounding box center [957, 211] width 122 height 28
click at [905, 207] on input "Resumo Transacionalidade" at bounding box center [900, 202] width 9 height 9
click at [608, 364] on span "Baixar operações + Baixar CaseLog" at bounding box center [607, 351] width 142 height 25
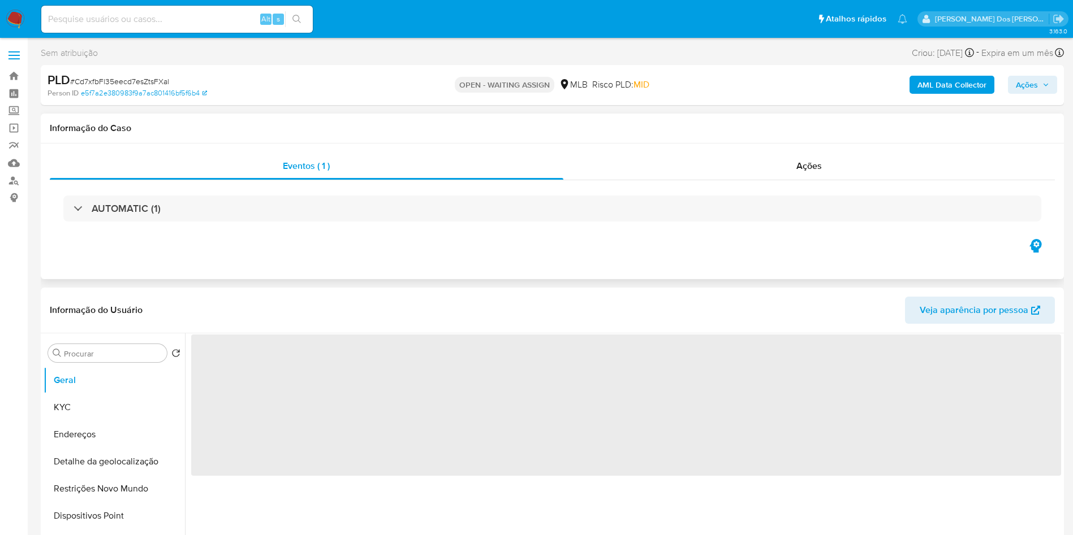
select select "10"
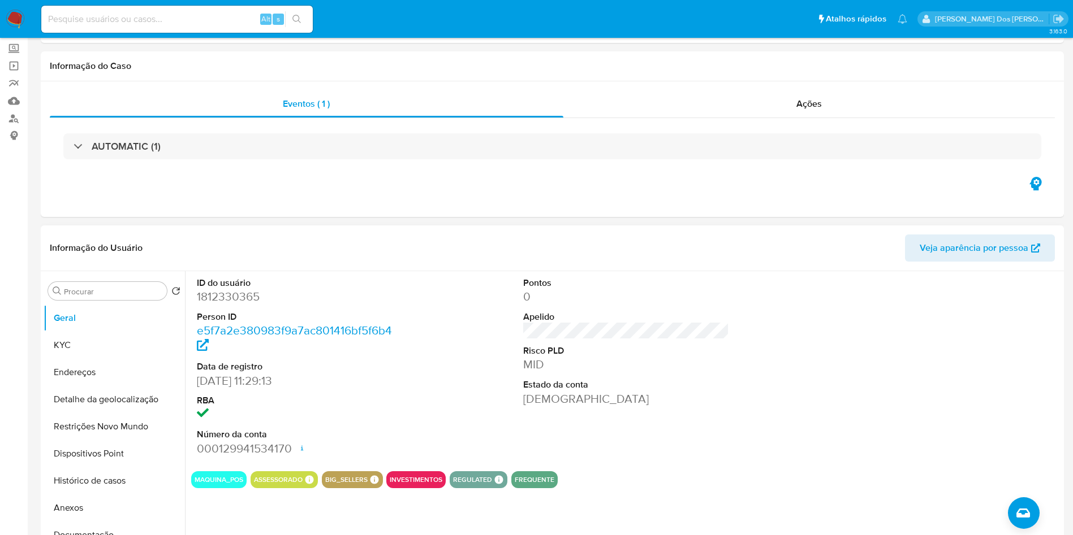
scroll to position [85, 0]
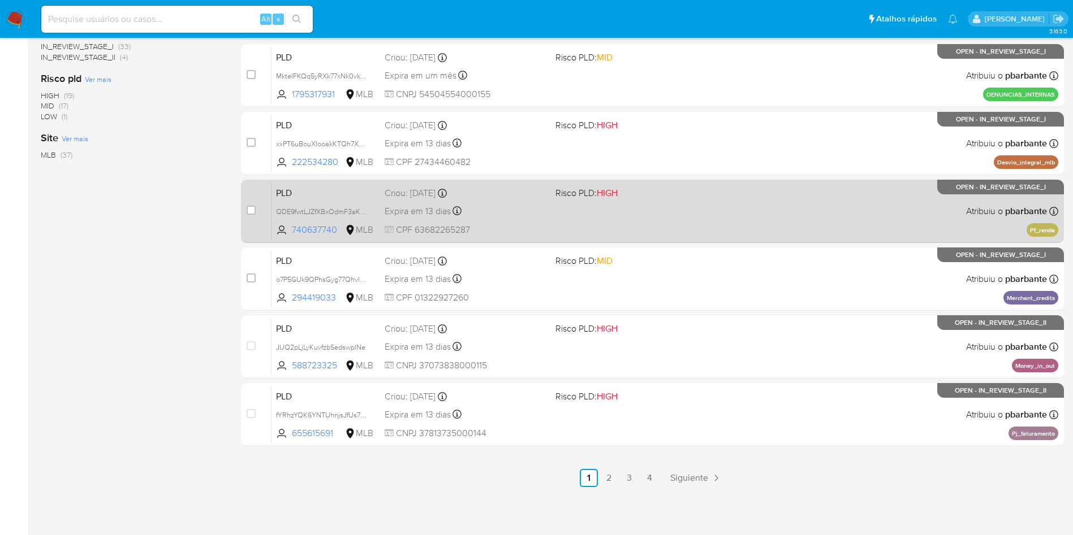
scroll to position [489, 0]
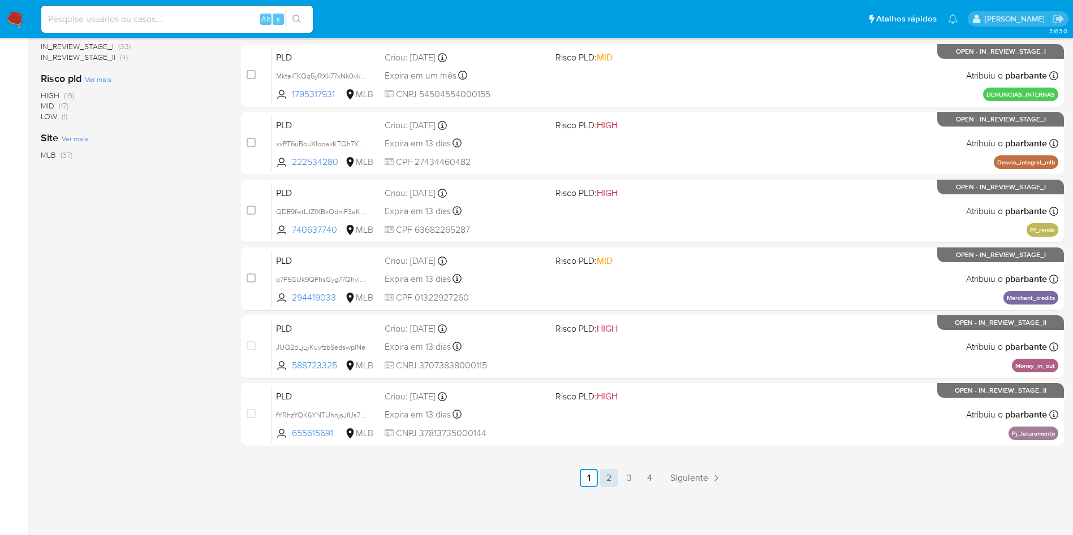
click at [618, 473] on link "2" at bounding box center [609, 478] width 18 height 18
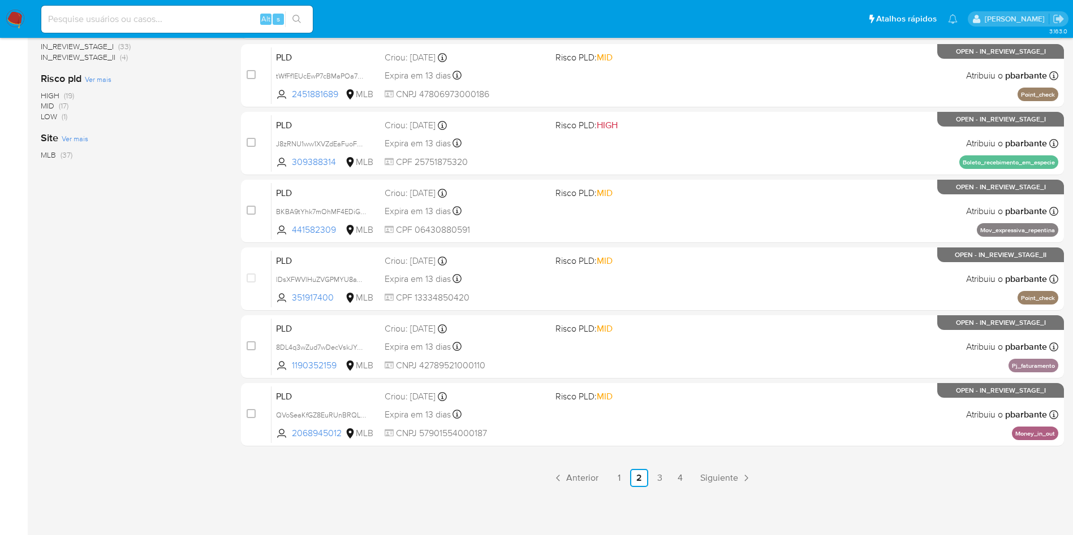
scroll to position [489, 0]
click at [688, 487] on div "3.163.0" at bounding box center [552, 87] width 1023 height 881
click at [681, 484] on ul "Anterior 1 2 3 4 Siguiente" at bounding box center [652, 478] width 823 height 18
click at [667, 480] on link "3" at bounding box center [659, 478] width 18 height 18
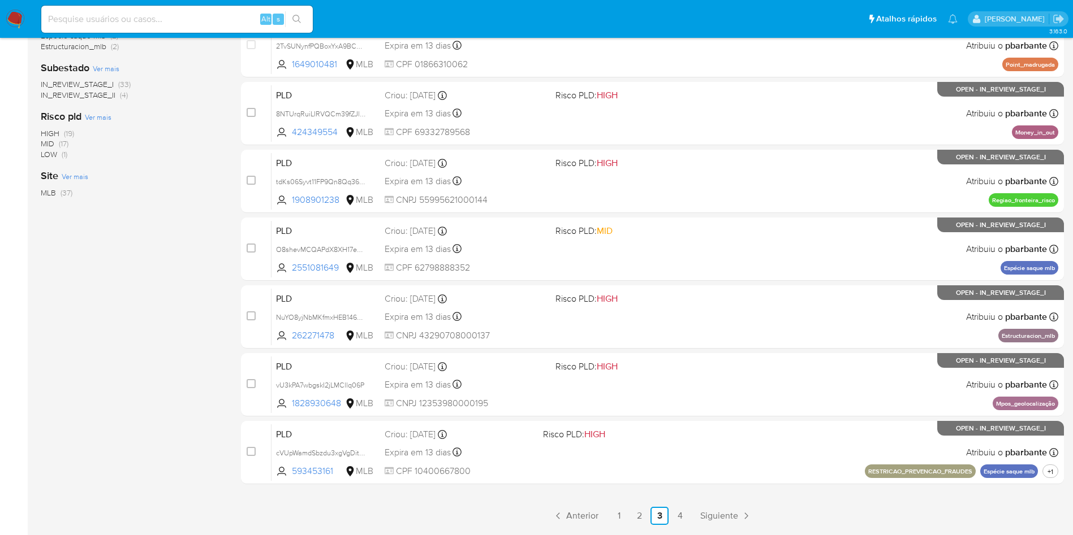
scroll to position [489, 0]
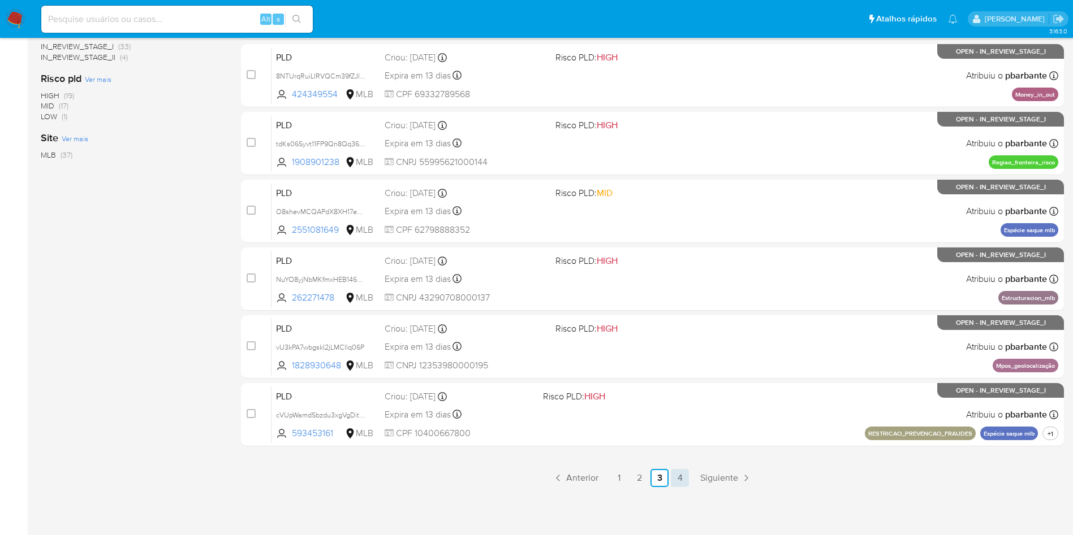
click at [689, 469] on link "4" at bounding box center [680, 478] width 18 height 18
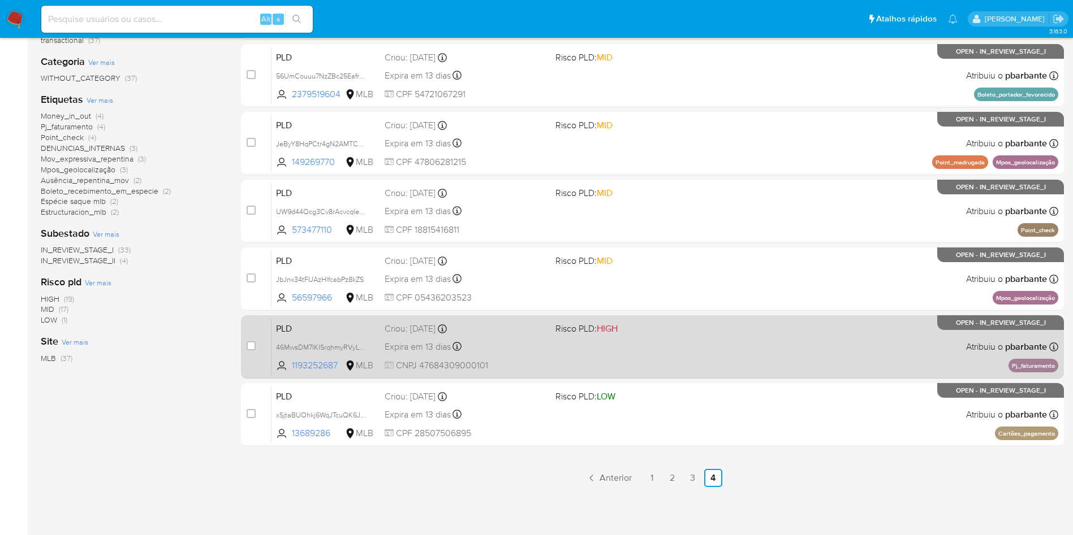
scroll to position [260, 0]
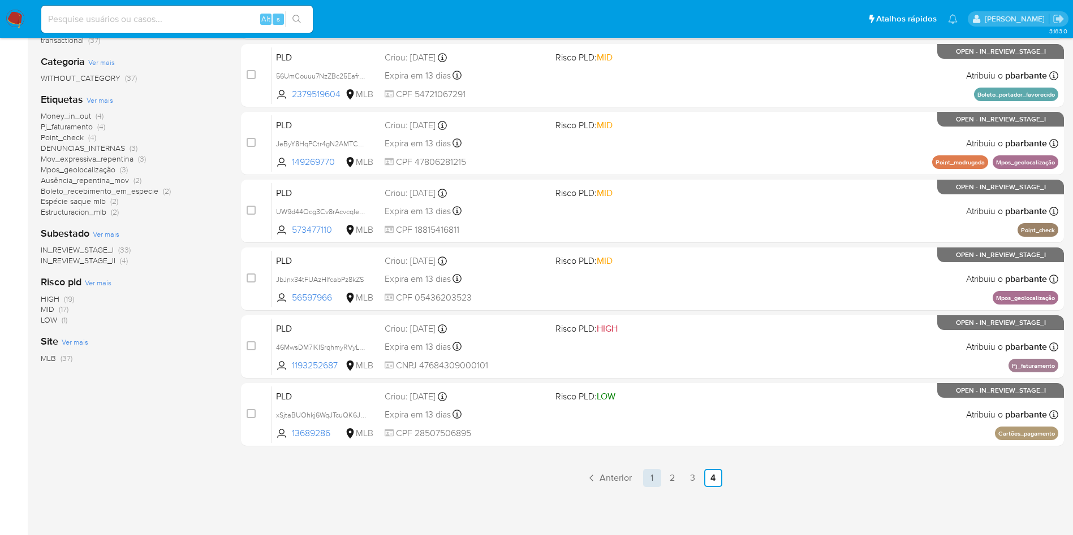
click at [661, 479] on link "1" at bounding box center [652, 478] width 18 height 18
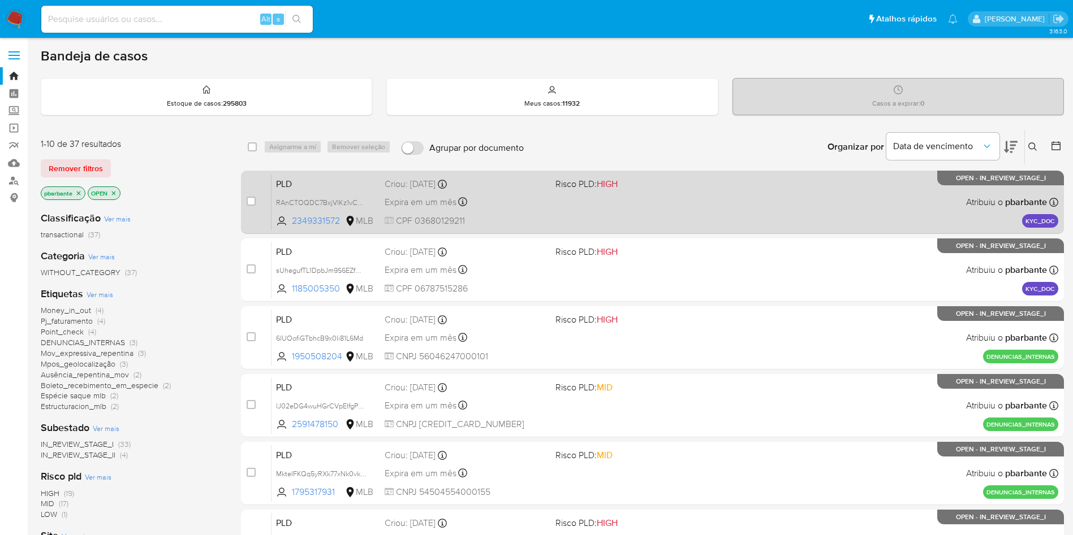
click at [707, 231] on div "PLD RAnCTOQDC7BxjVlKz1vCuhzt 2349331572 MLB Risco PLD: HIGH Criou: 13/10/2025 C…" at bounding box center [664, 202] width 787 height 57
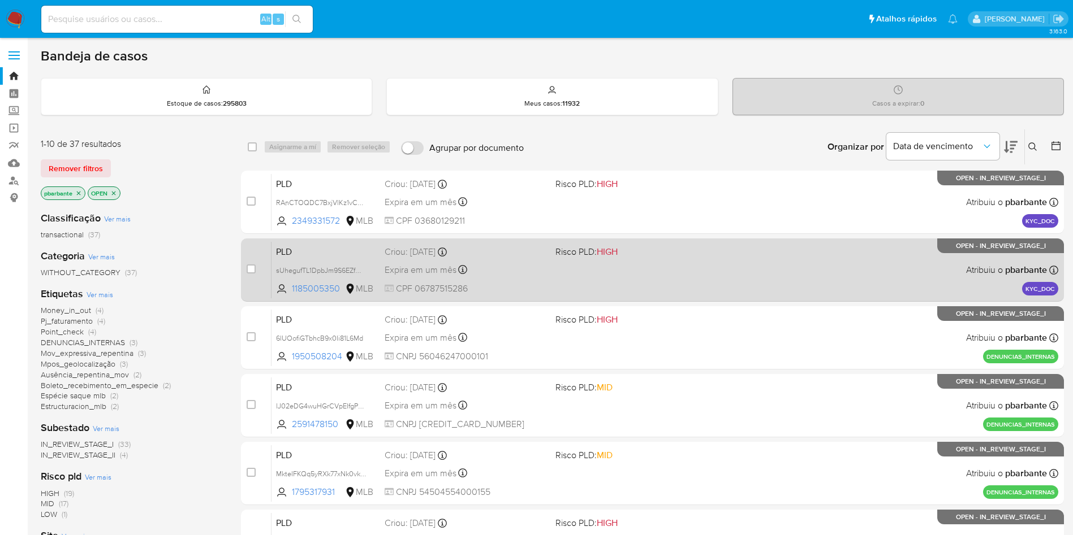
click at [708, 299] on div "PLD sUhegufTL1DpbJm9S6EZfQBJ 1185005350 MLB Risco PLD: HIGH Criou: 13/10/2025 C…" at bounding box center [664, 269] width 787 height 57
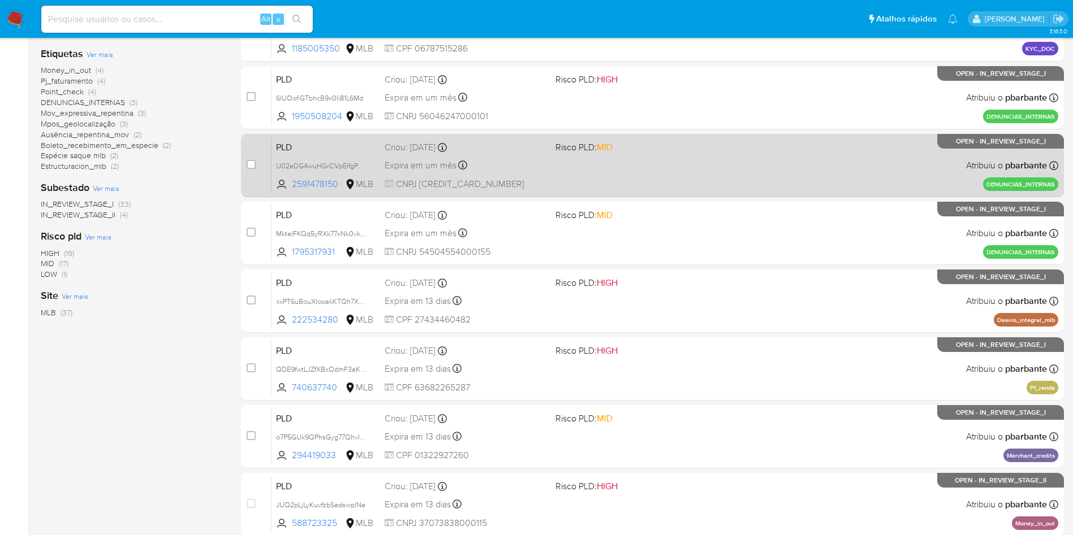
scroll to position [254, 0]
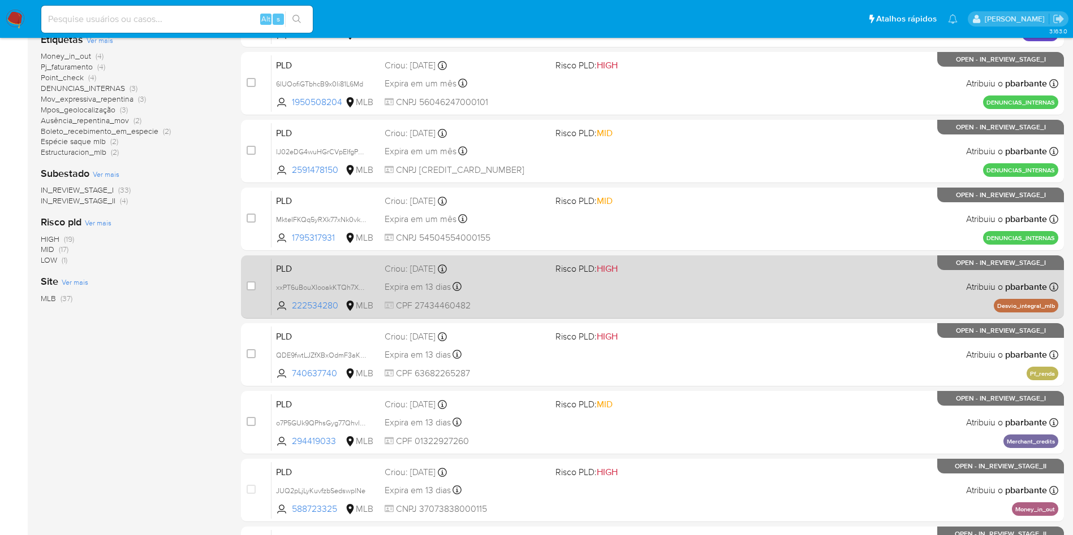
click at [712, 316] on div "PLD xxPT6uBouXIooakKTQh7XJHw 222534280 MLB Risco PLD: HIGH Criou: 12/09/2025 Cr…" at bounding box center [664, 286] width 787 height 57
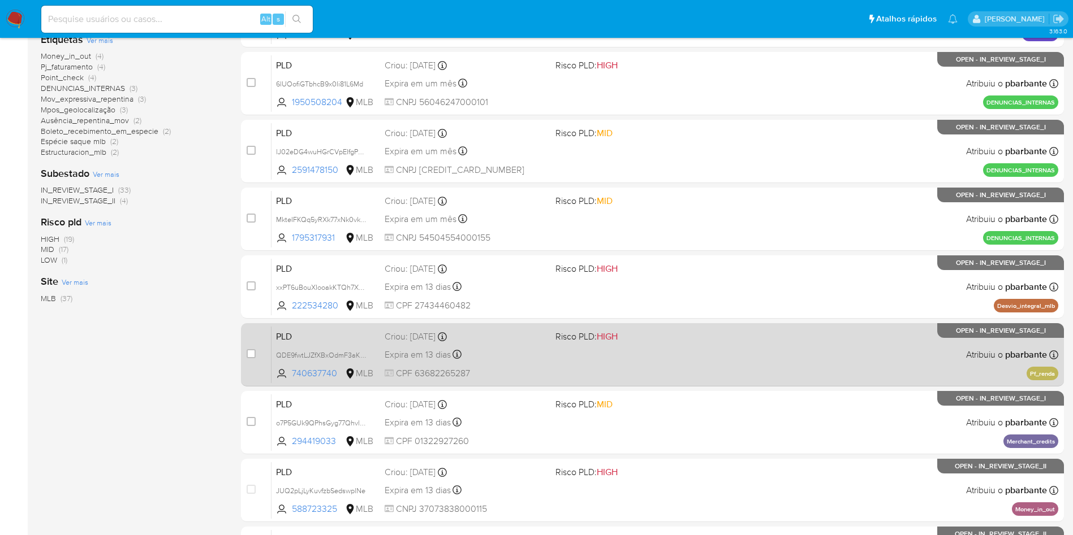
click at [702, 343] on span "Risco PLD: HIGH" at bounding box center [636, 336] width 162 height 15
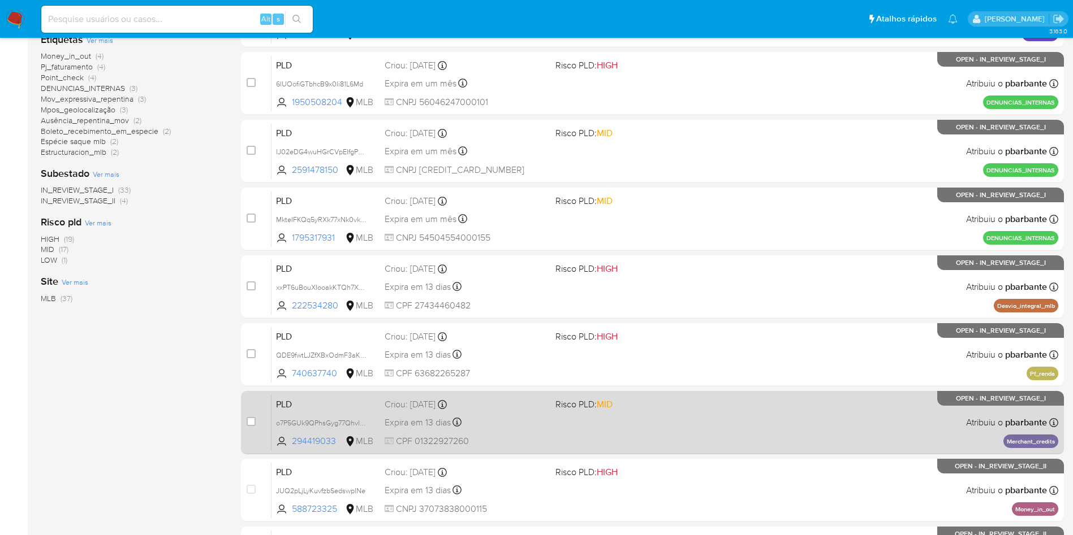
click at [705, 451] on div "PLD o7P5GUk9QPhsGyg77Qhvl5Pr 294419033 MLB Risco PLD: MID Criou: 12/09/2025 Cri…" at bounding box center [664, 422] width 787 height 57
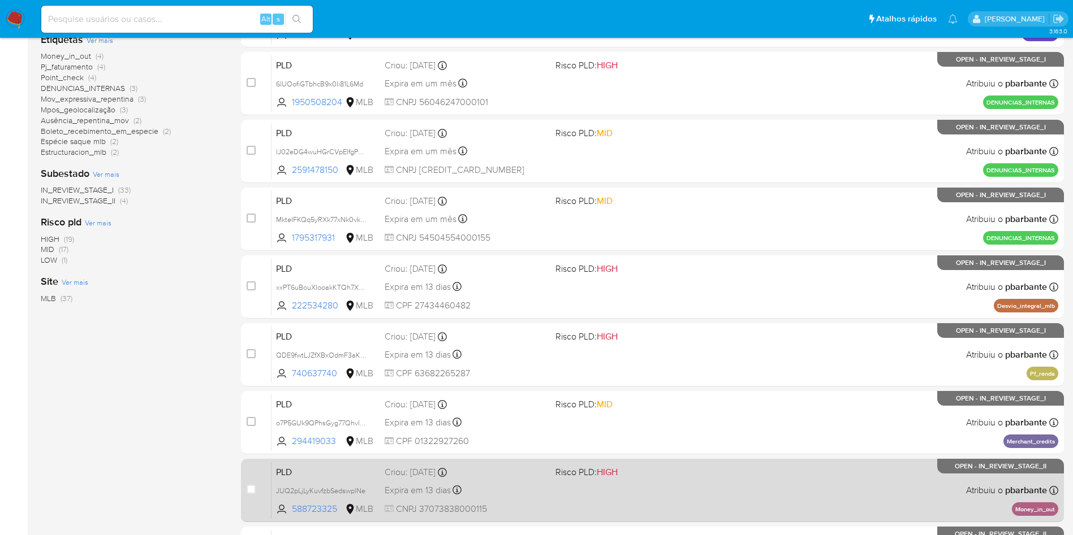
scroll to position [424, 0]
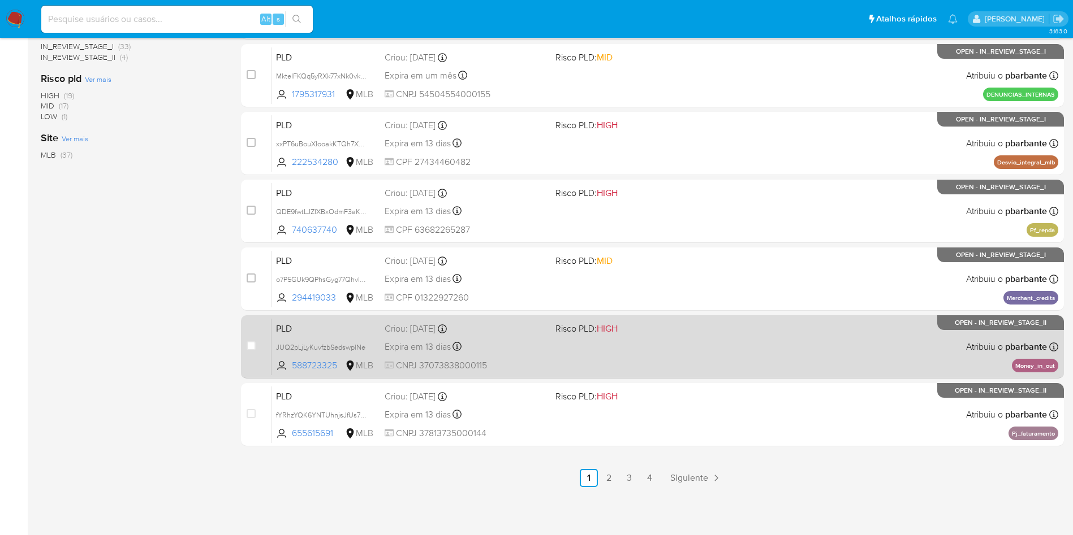
click at [718, 375] on div "PLD JUQ2pLjLyKuvfzbSedswplNe 588723325 MLB Risco PLD: HIGH Criou: 12/09/2025 Cr…" at bounding box center [664, 346] width 787 height 57
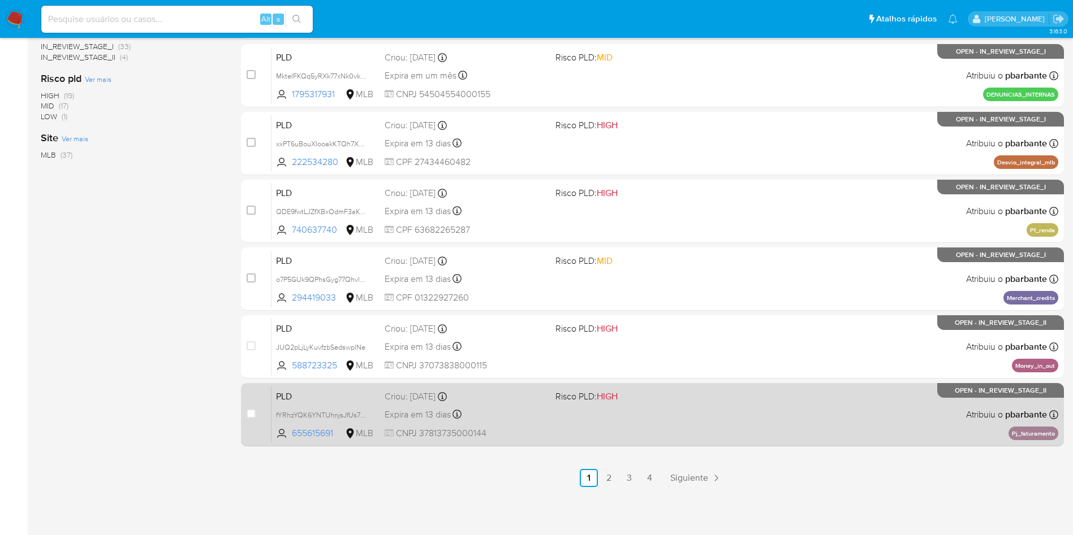
click at [717, 403] on span "Risco PLD: HIGH" at bounding box center [636, 395] width 162 height 15
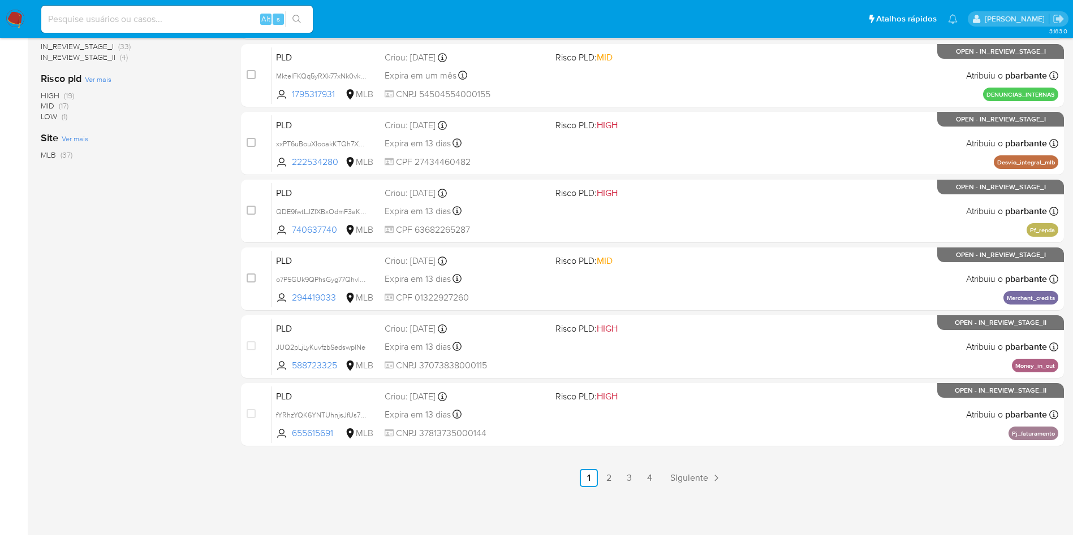
scroll to position [489, 0]
click at [618, 482] on link "2" at bounding box center [609, 478] width 18 height 18
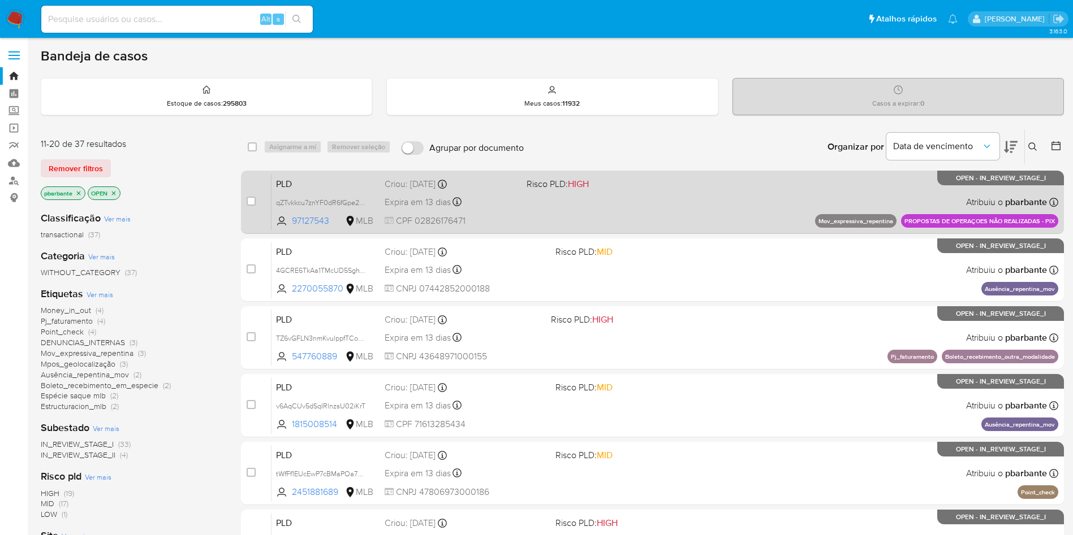
click at [664, 198] on div "PLD qZTvkkcu7znYF0dR6fGpe2Ub 97127543 MLB Risco PLD: HIGH Criou: 12/09/2025 Cri…" at bounding box center [664, 202] width 787 height 57
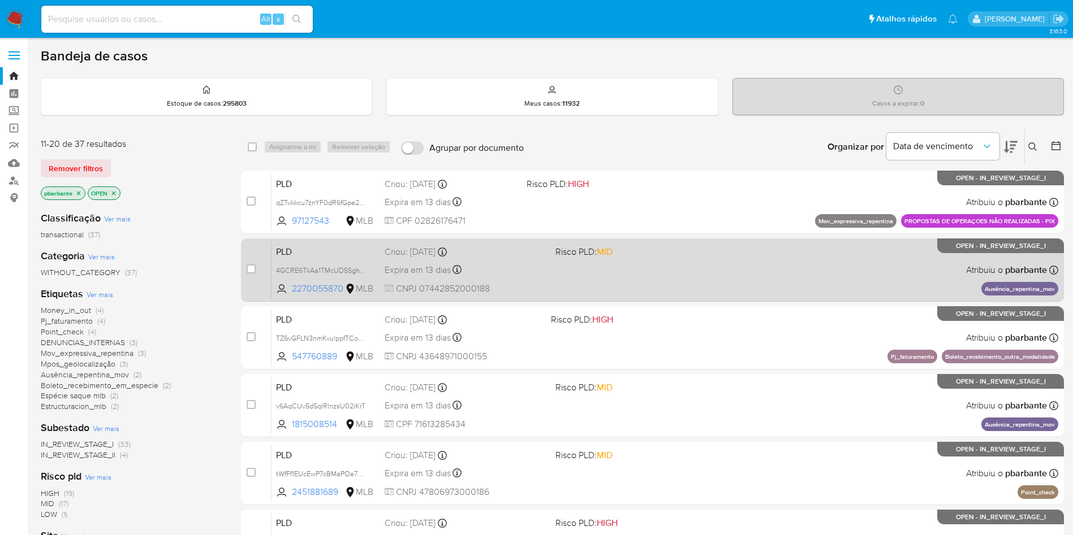
click at [661, 293] on div "PLD 4GCRE6TkAa1TMcUD5SghVoFA 2270055870 MLB Risco PLD: MID Criou: 12/09/2025 Cr…" at bounding box center [664, 269] width 787 height 57
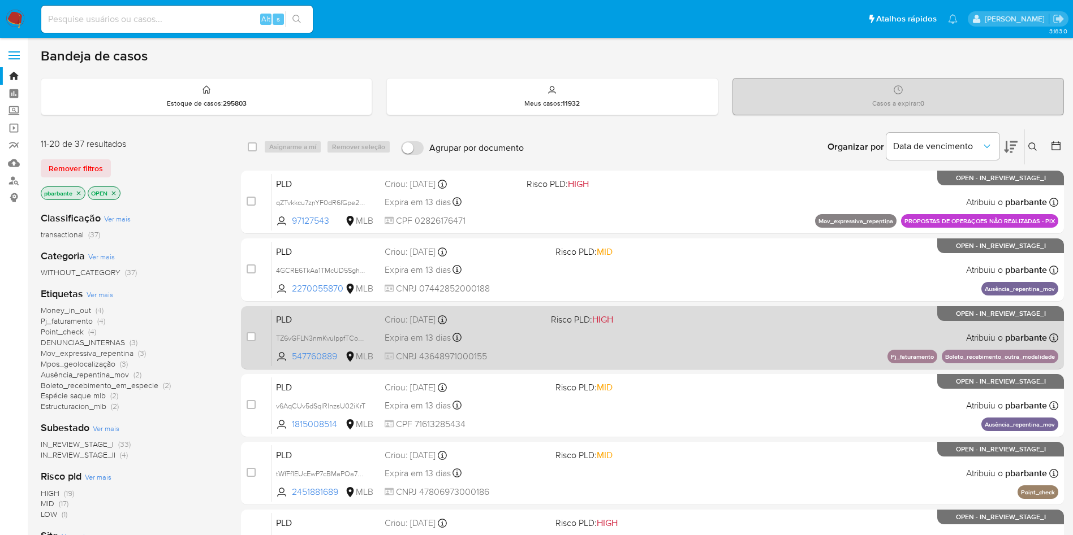
click at [657, 355] on div "PLD TZ6vGFLN3nmKvulppfTCoMFv 547760889 MLB Risco PLD: HIGH Criou: 12/09/2025 Cr…" at bounding box center [664, 337] width 787 height 57
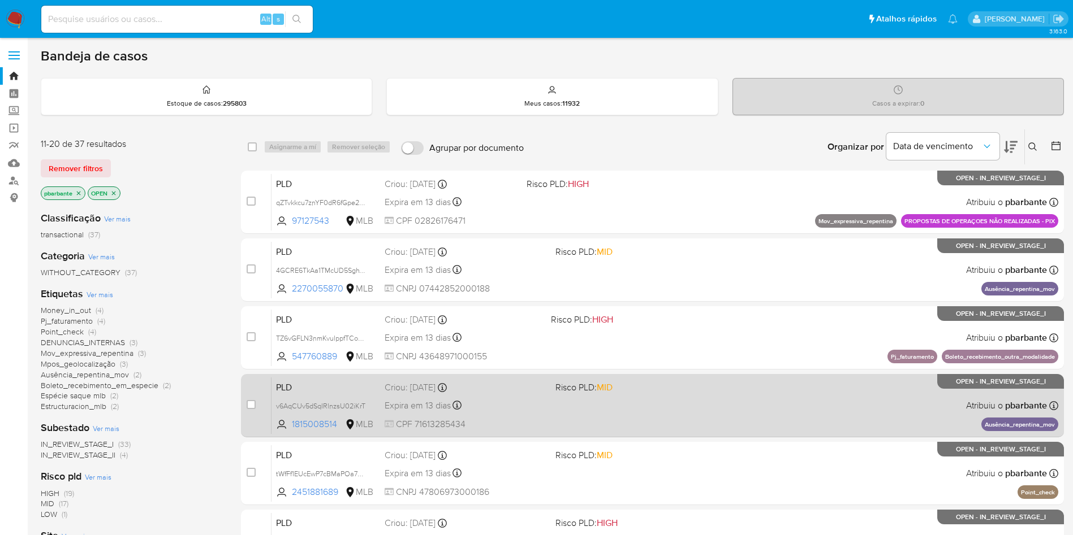
click at [653, 434] on div "PLD v6AqCUv5dSqIRlnzsU02iKrT 1815008514 MLB Risco PLD: MID Criou: 12/09/2025 Cr…" at bounding box center [664, 405] width 787 height 57
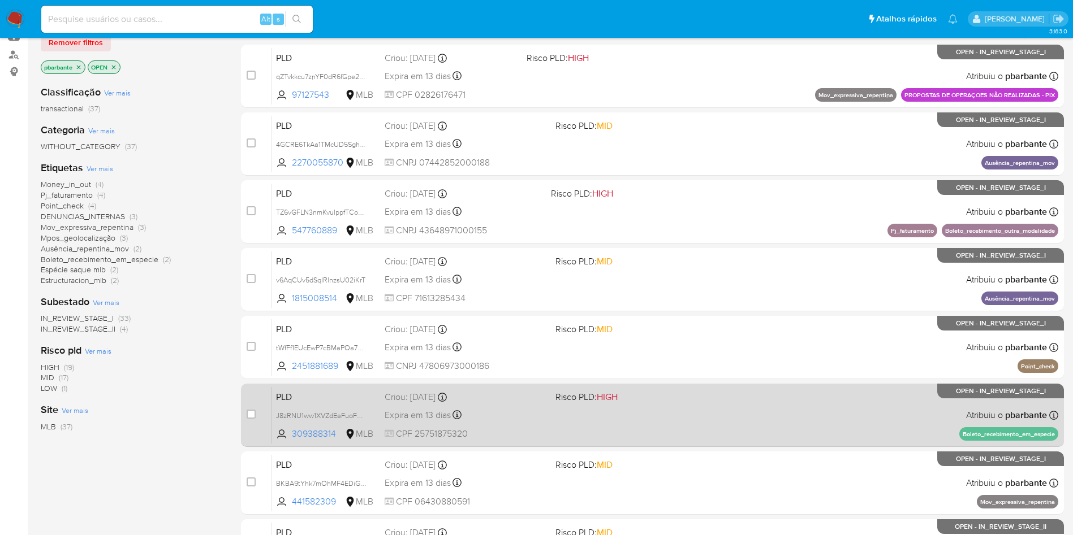
click at [692, 362] on div "PLD tWfFf1EUcEwP7cBMaPOa7vN0 2451881689 MLB Risco PLD: MID Criou: 12/09/2025 Cr…" at bounding box center [664, 347] width 787 height 57
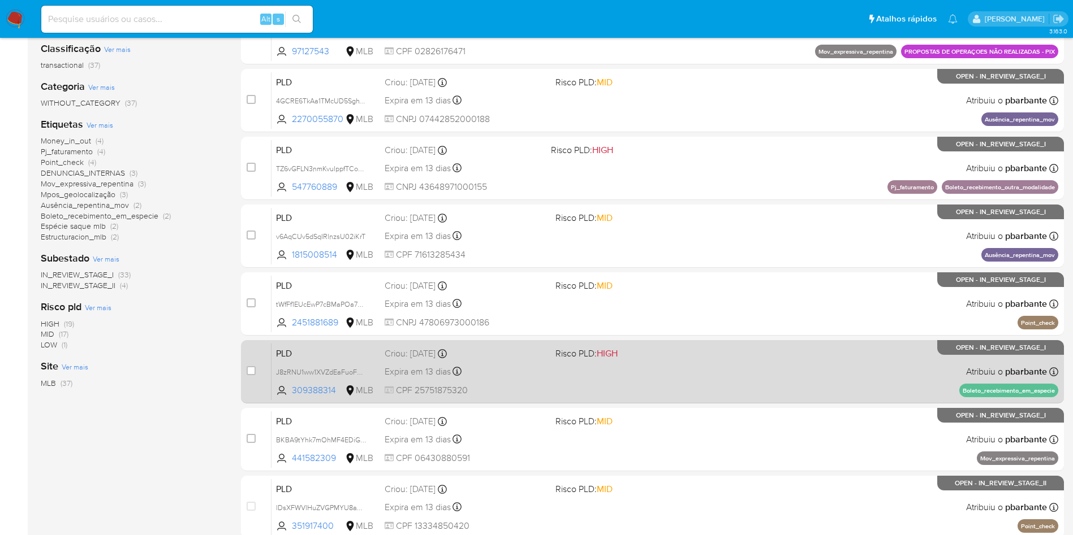
click at [682, 373] on span at bounding box center [636, 371] width 162 height 2
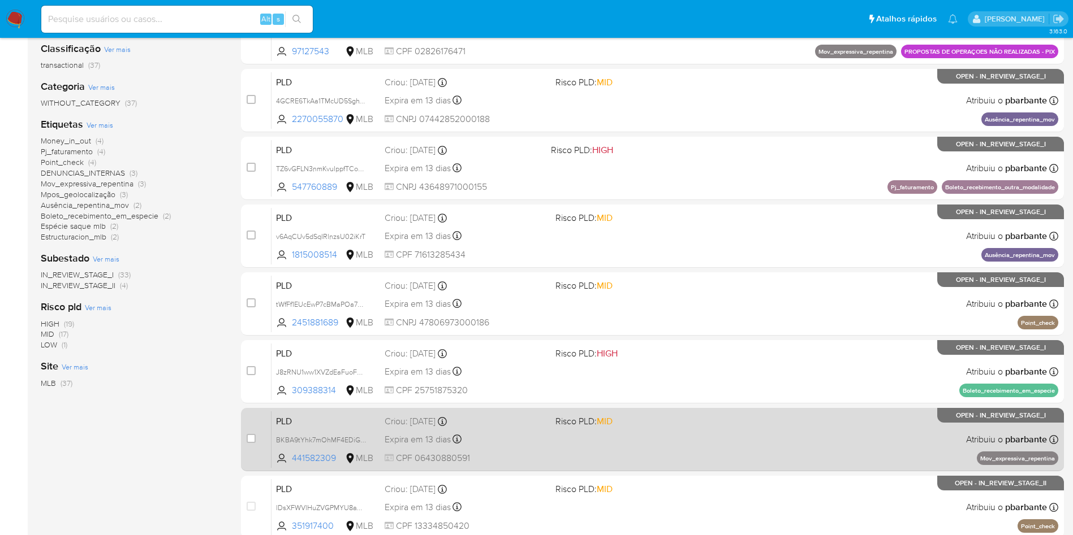
click at [685, 428] on span "Risco PLD: MID" at bounding box center [636, 420] width 162 height 15
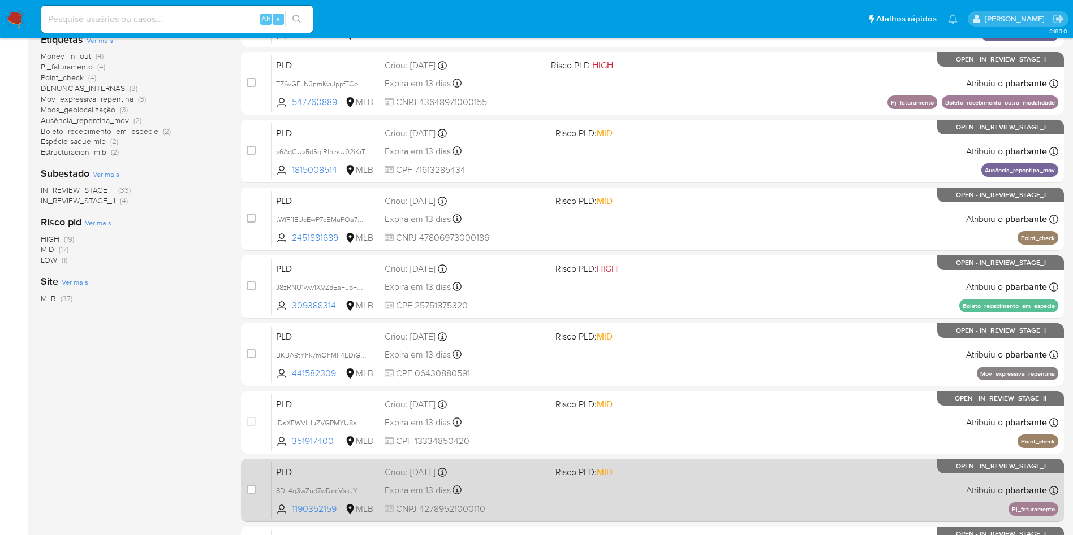
scroll to position [339, 0]
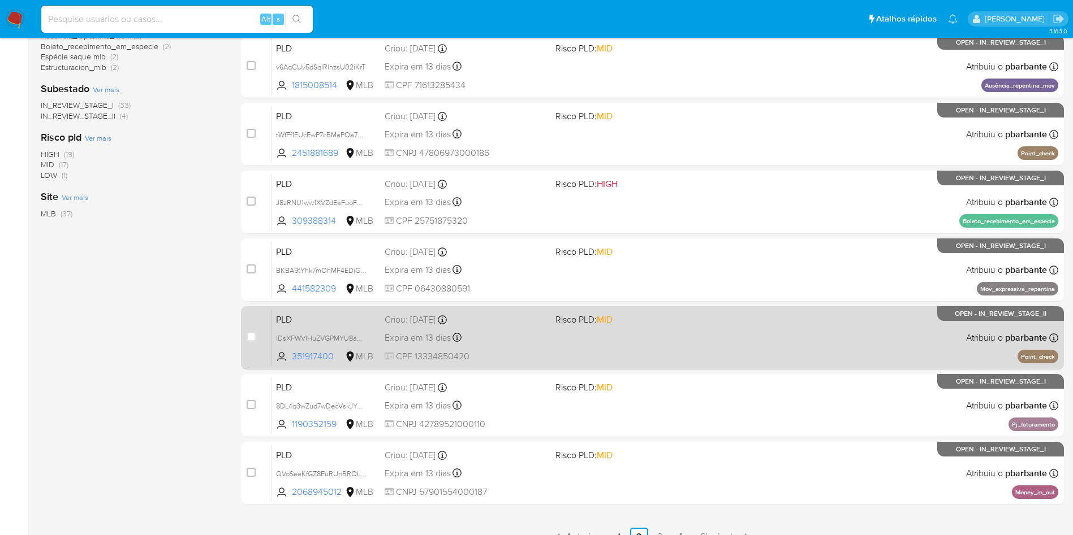
click at [716, 366] on div "PLD lDsXFWVlHuZVGPMYU8aYMmWl 351917400 MLB Risco PLD: MID Criou: 12/09/2025 Cri…" at bounding box center [664, 337] width 787 height 57
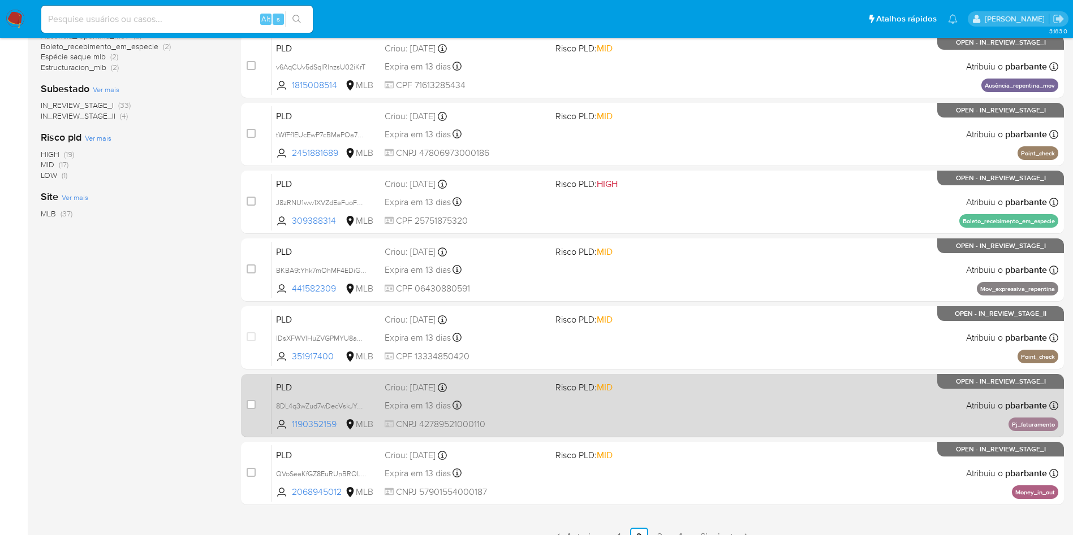
click at [707, 434] on div "PLD 8DL4q3wZud7wDecVskJYA1Vk 1190352159 MLB Risco PLD: MID Criou: 12/09/2025 Cr…" at bounding box center [664, 405] width 787 height 57
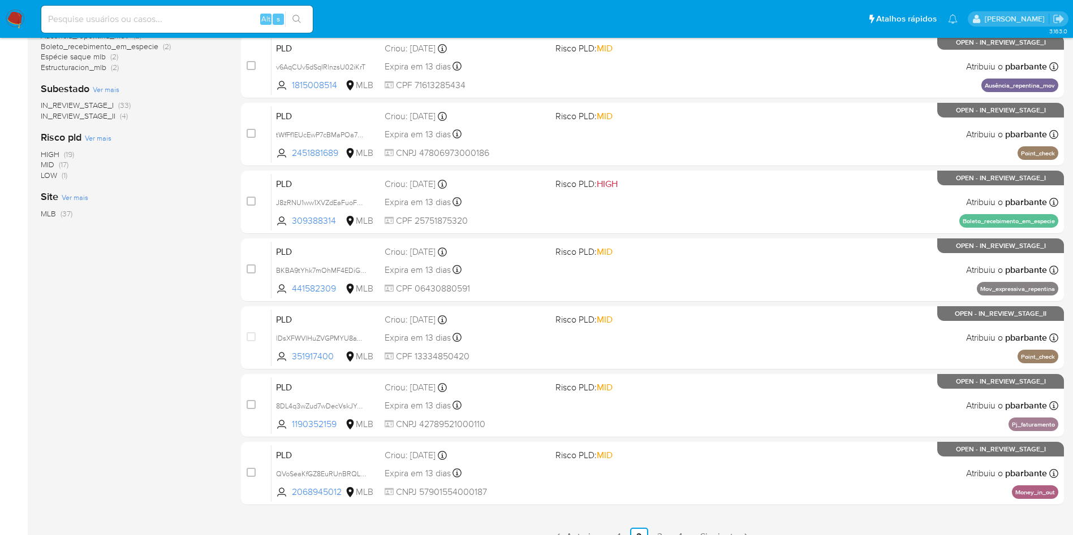
scroll to position [489, 0]
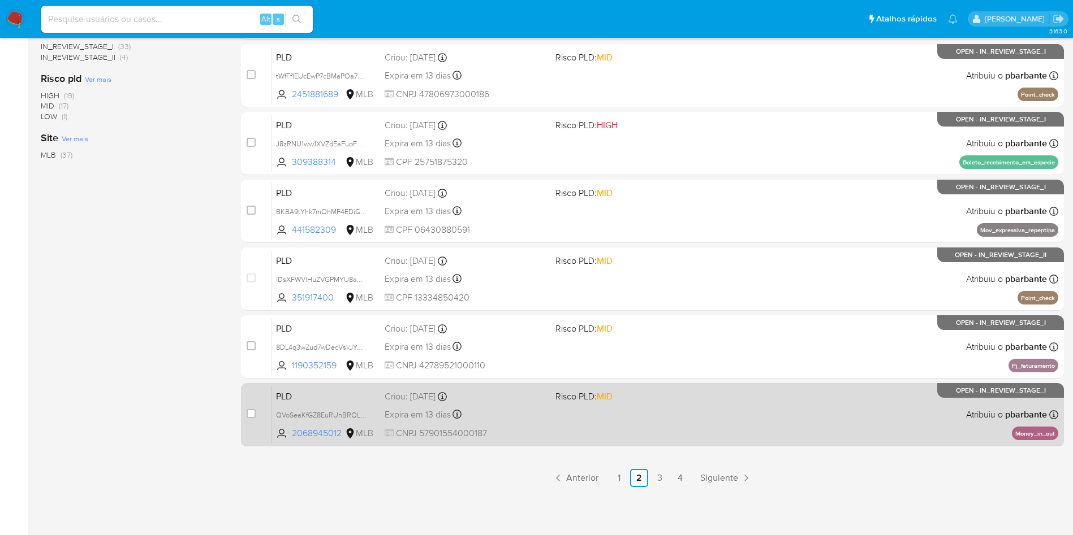
click at [724, 426] on div "PLD QVoSeaKfGZ8EuRUnBRQL7Qzc 2068945012 MLB Risco PLD: MID Criou: 12/09/2025 Cr…" at bounding box center [664, 414] width 787 height 57
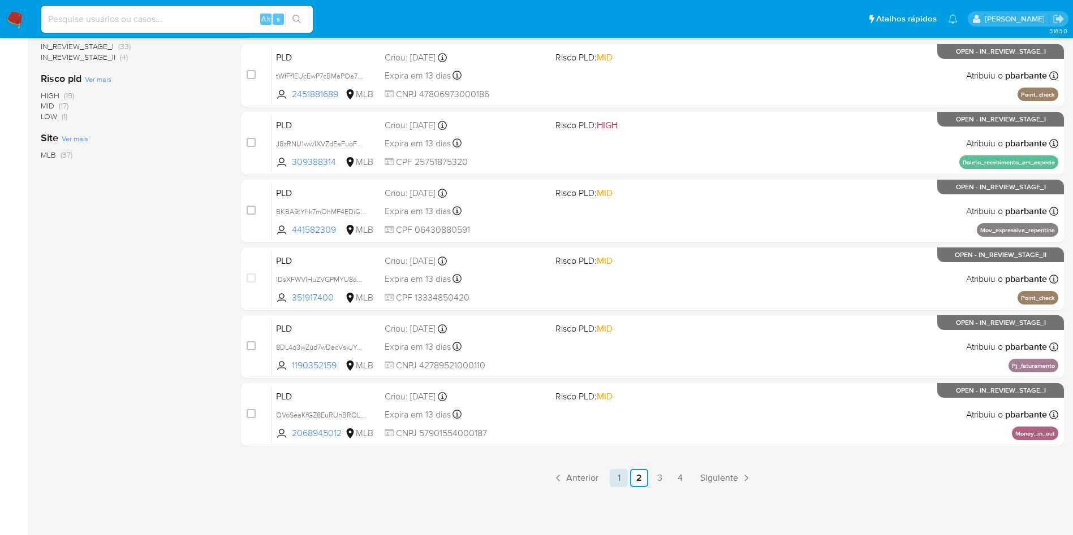
click at [628, 481] on link "1" at bounding box center [619, 478] width 18 height 18
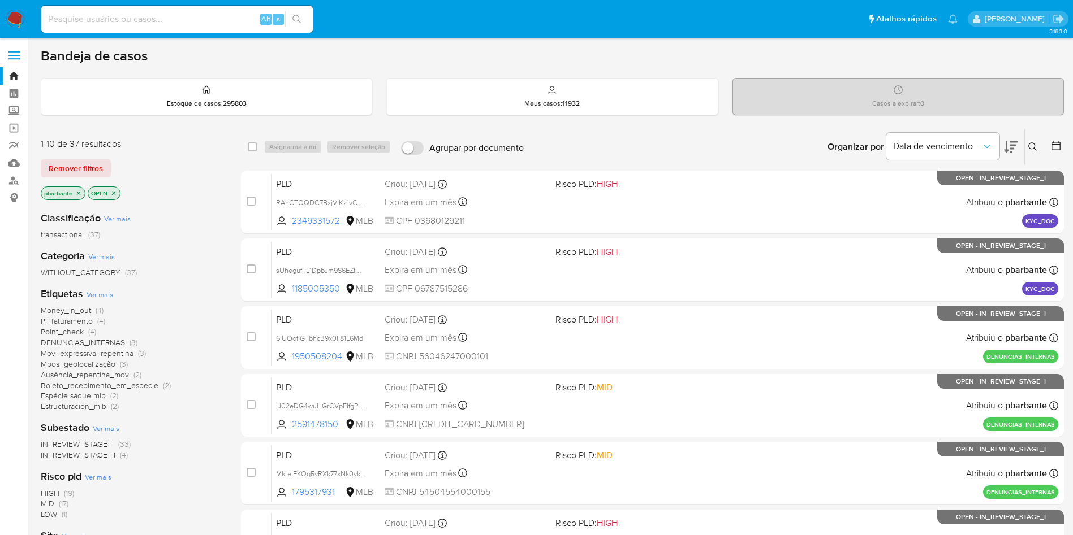
click at [1023, 152] on div "Organizar por Data de vencimento" at bounding box center [921, 146] width 206 height 35
click at [1016, 142] on icon at bounding box center [1011, 147] width 14 height 14
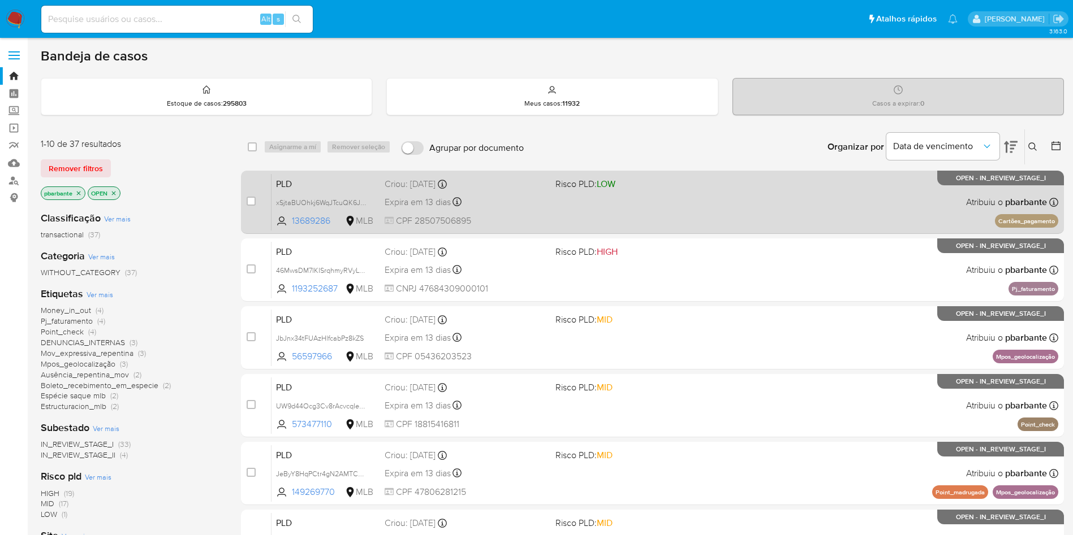
click at [694, 191] on span "Risco PLD: LOW" at bounding box center [636, 183] width 162 height 15
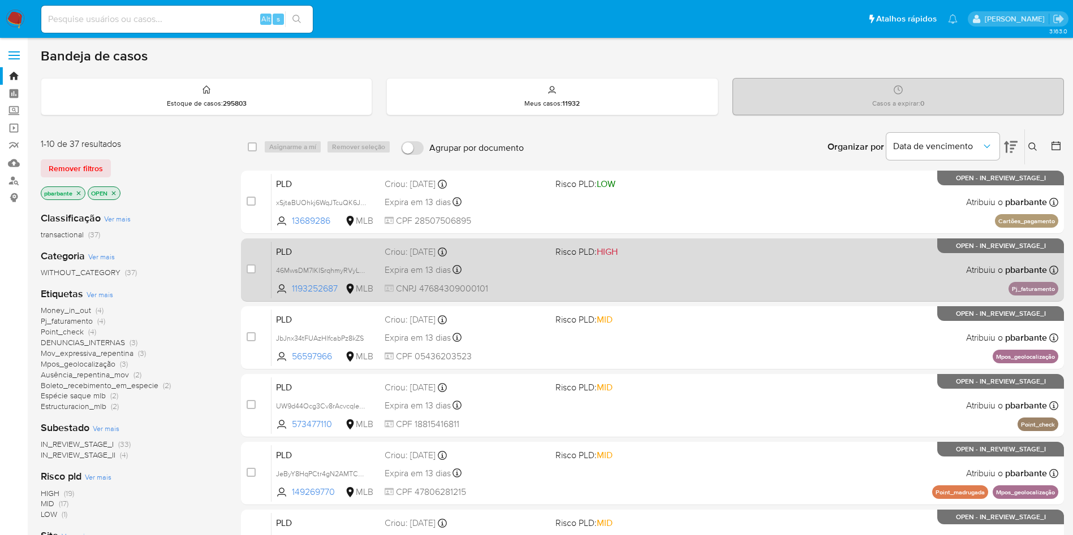
click at [718, 296] on div "PLD 46MwsDM7IKISrqhmyRVyLkUY 1193252687 MLB Risco PLD: HIGH Criou: 12/09/2025 C…" at bounding box center [664, 269] width 787 height 57
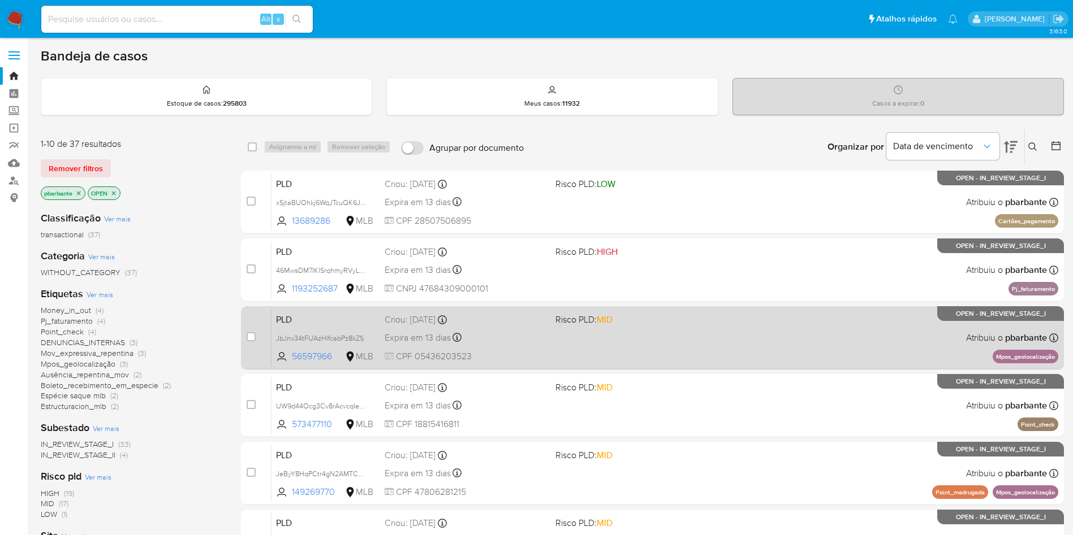
click at [718, 360] on div "PLD JbJnx34tFUAzHlfcabPz8kZS 56597966 MLB Risco PLD: MID Criou: 12/09/2025 Crio…" at bounding box center [664, 337] width 787 height 57
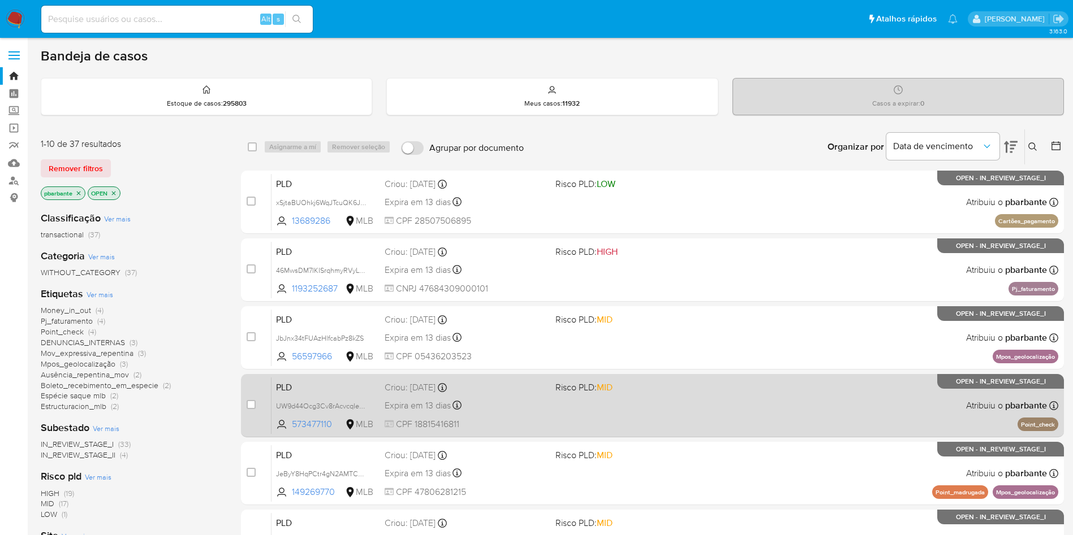
click at [725, 434] on div "PLD UW9d44Ocg3Cv8rAcvcqIevq7 573477110 MLB Risco PLD: MID Criou: 12/09/2025 Cri…" at bounding box center [664, 405] width 787 height 57
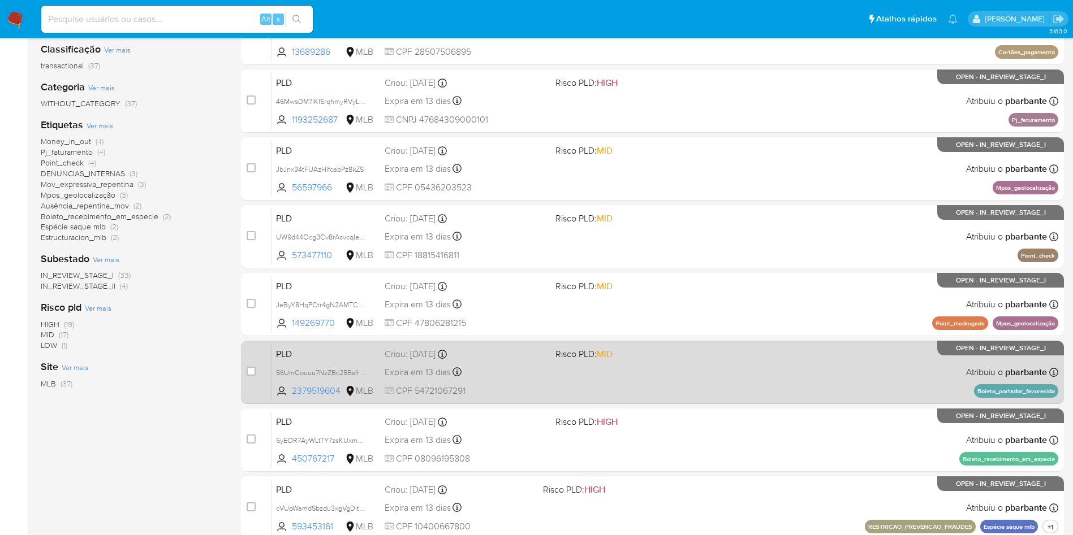
scroll to position [170, 0]
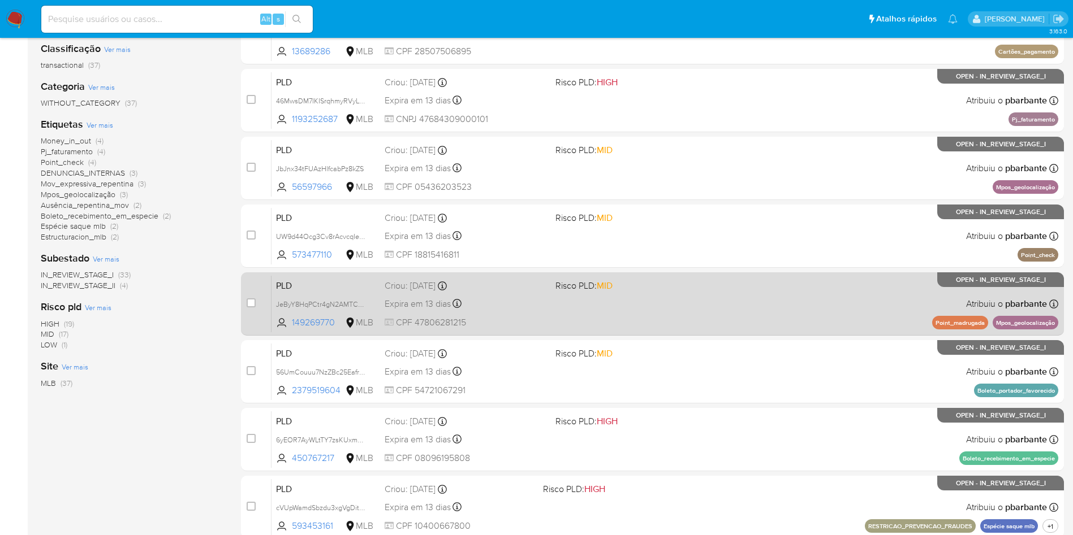
click at [768, 332] on div "PLD JeByY8HqPCtr4gN2AMTCMwfz 149269770 MLB Risco PLD: MID Criou: 12/09/2025 Cri…" at bounding box center [664, 303] width 787 height 57
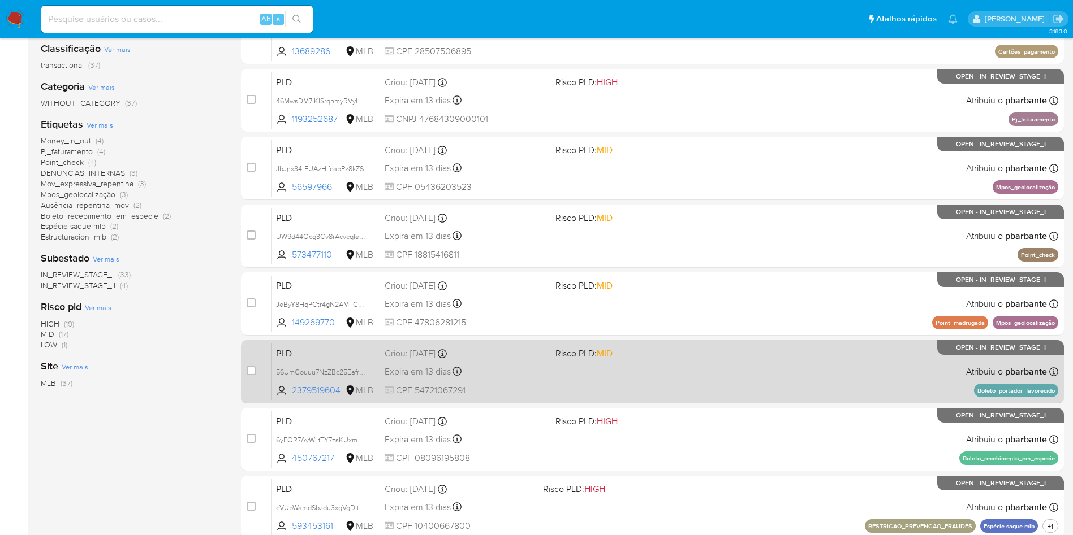
click at [759, 400] on div "PLD 56UmCouuu7NzZBc25EafrmaV 2379519604 MLB Risco PLD: MID Criou: 12/09/2025 Cr…" at bounding box center [664, 371] width 787 height 57
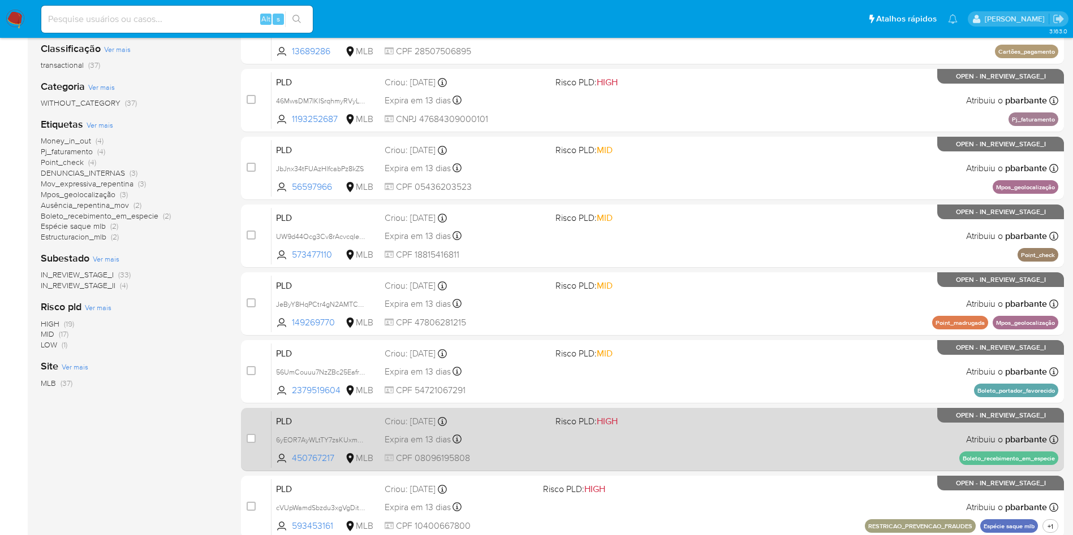
scroll to position [254, 0]
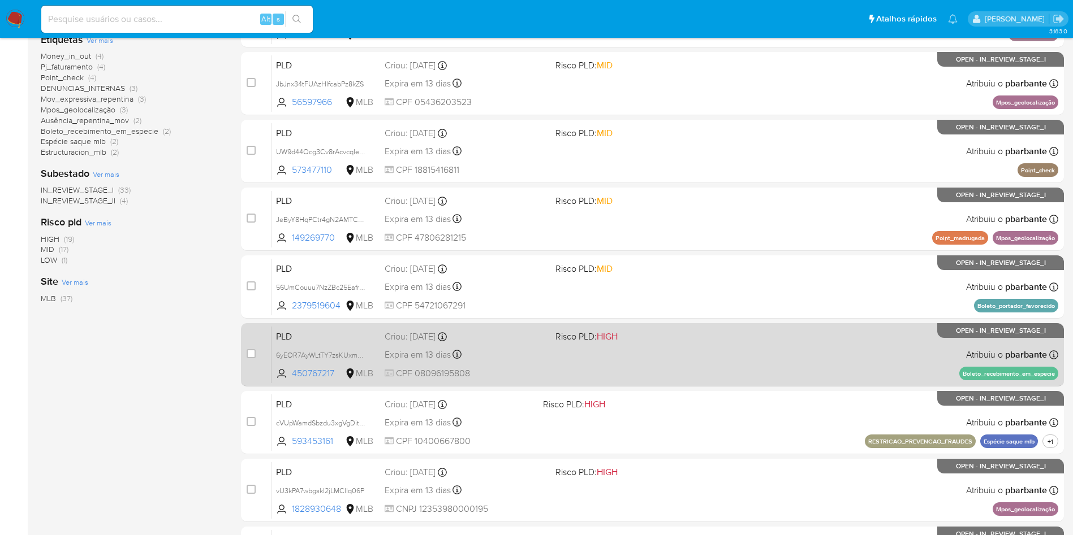
click at [762, 383] on div "PLD 6yEOR7AyWLtTY7zsKUxmLm6w 450767217 MLB Risco PLD: HIGH Criou: 12/09/2025 Cr…" at bounding box center [664, 354] width 787 height 57
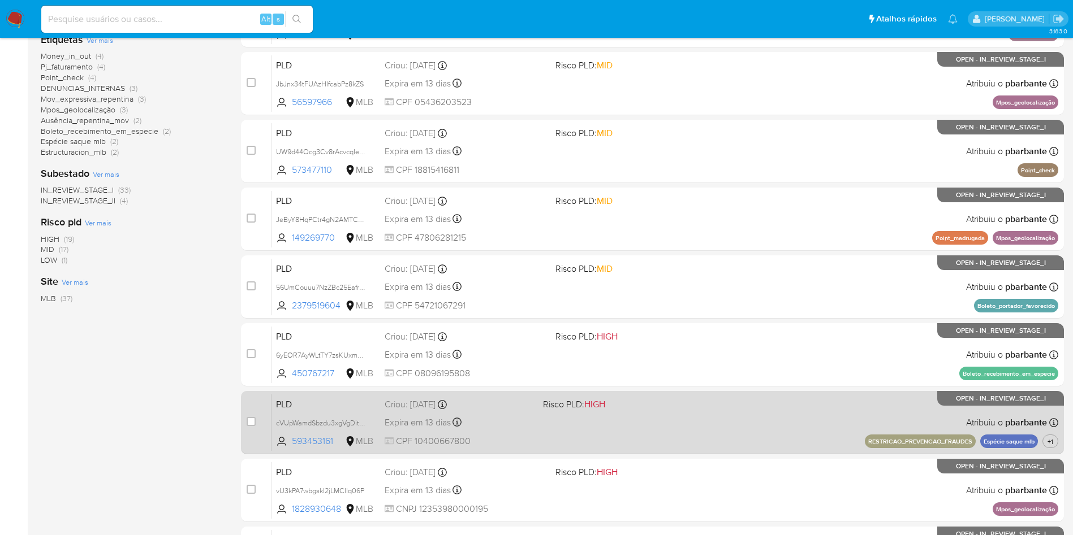
click at [761, 451] on div "PLD cVUpWamdSbzdu3xgVgDitUj5 593453161 MLB Risco PLD: HIGH Criou: 12/09/2025 Cr…" at bounding box center [664, 422] width 787 height 57
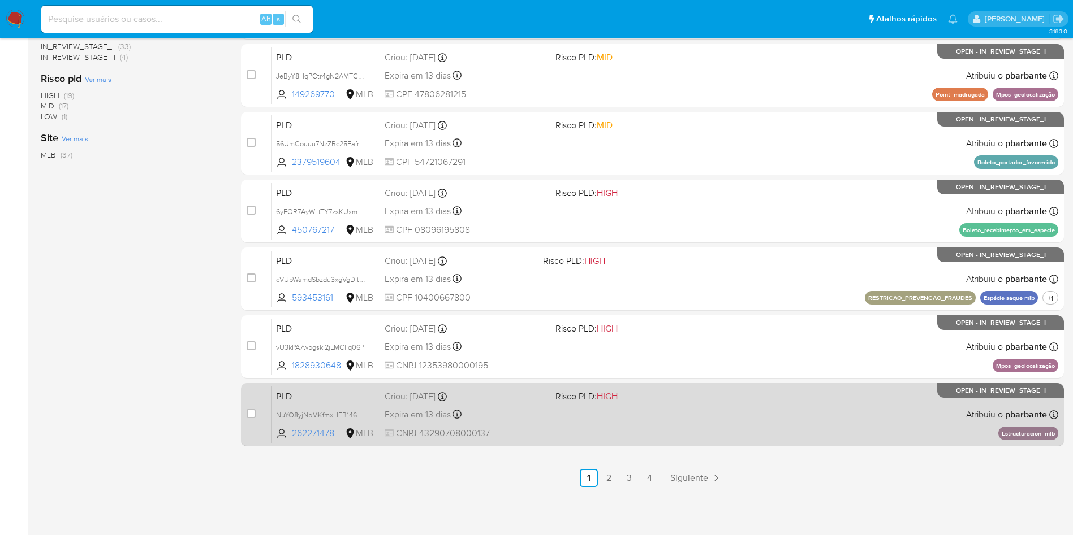
scroll to position [424, 0]
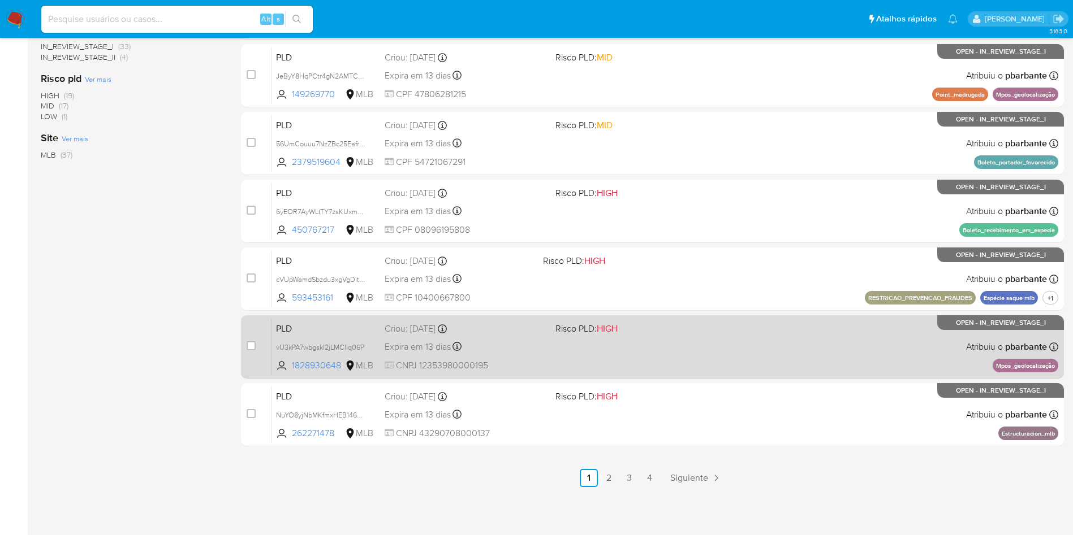
click at [770, 375] on div "PLD vU3kPA7wbgskI2jLMCllq06P 1828930648 MLB Risco PLD: HIGH Criou: 12/09/2025 C…" at bounding box center [664, 346] width 787 height 57
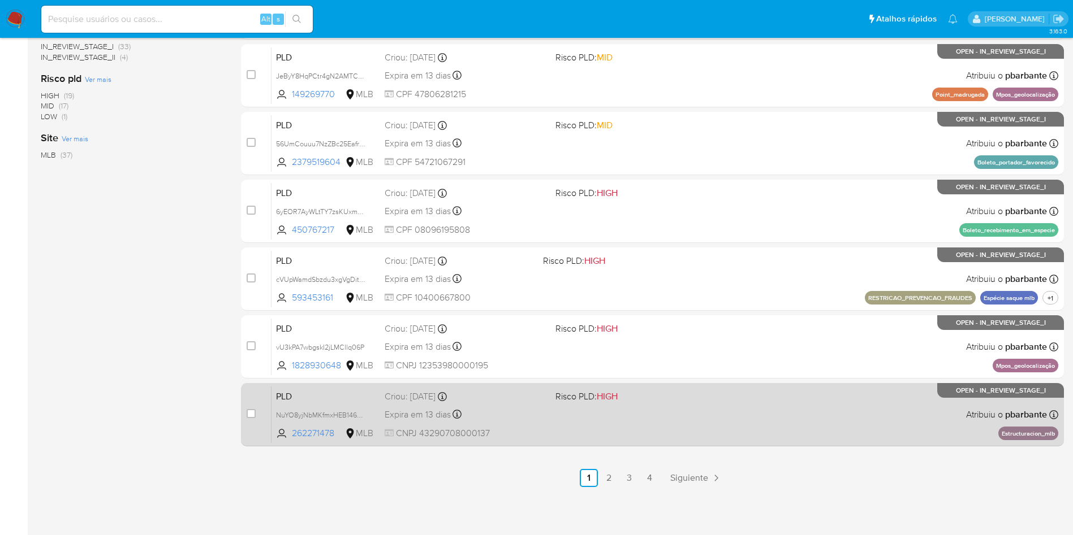
click at [758, 443] on div "PLD NuYO8yjNbMKfmxHEB14640A9 262271478 MLB Risco PLD: HIGH Criou: 12/09/2025 Cr…" at bounding box center [664, 414] width 787 height 57
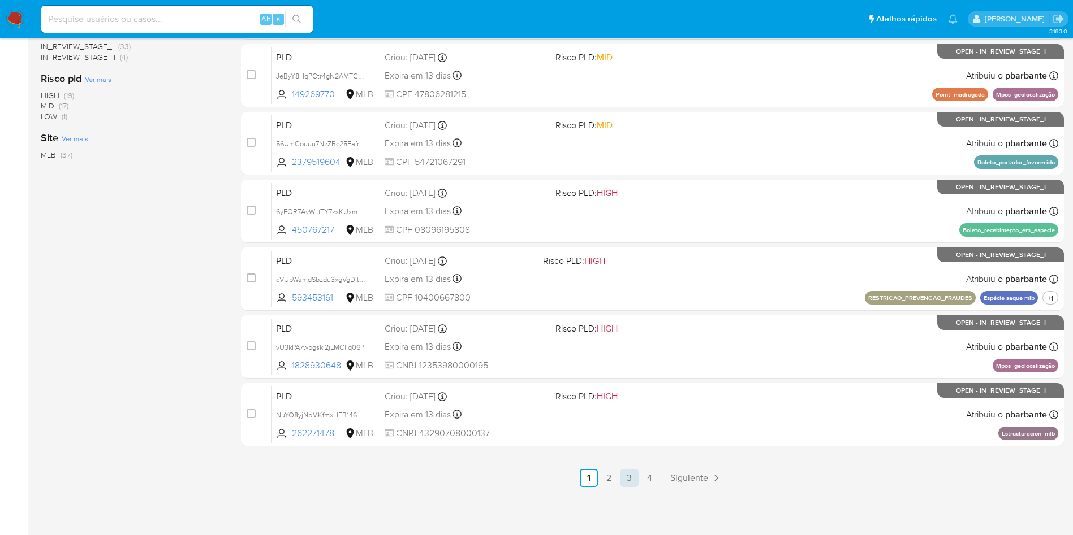
scroll to position [489, 0]
click at [618, 470] on link "2" at bounding box center [609, 478] width 18 height 18
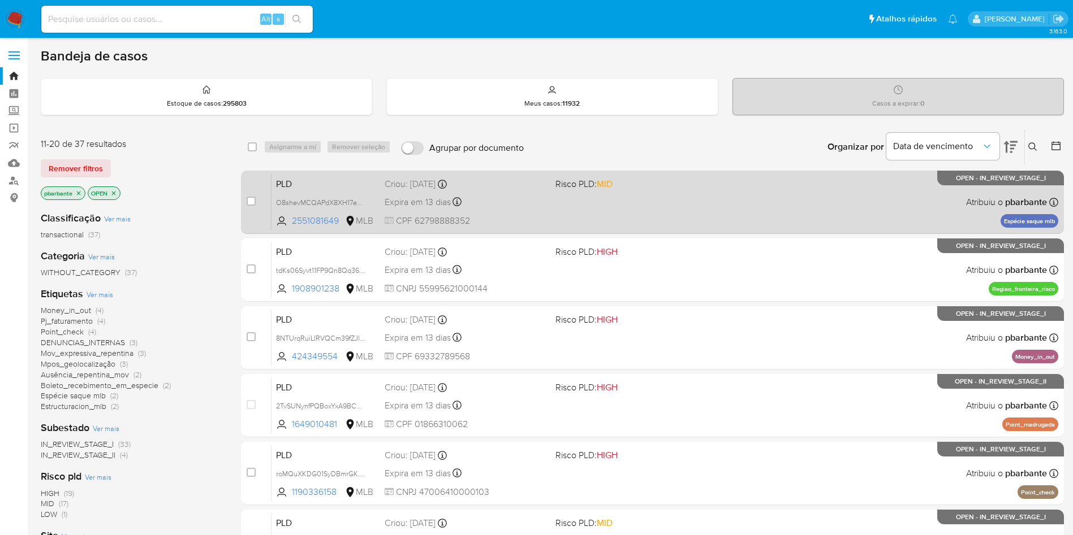
click at [706, 202] on div "PLD O8shevMCQAPdX8XH17eMmUpa 2551081649 MLB Risco PLD: MID Criou: 12/09/2025 Cr…" at bounding box center [664, 202] width 787 height 57
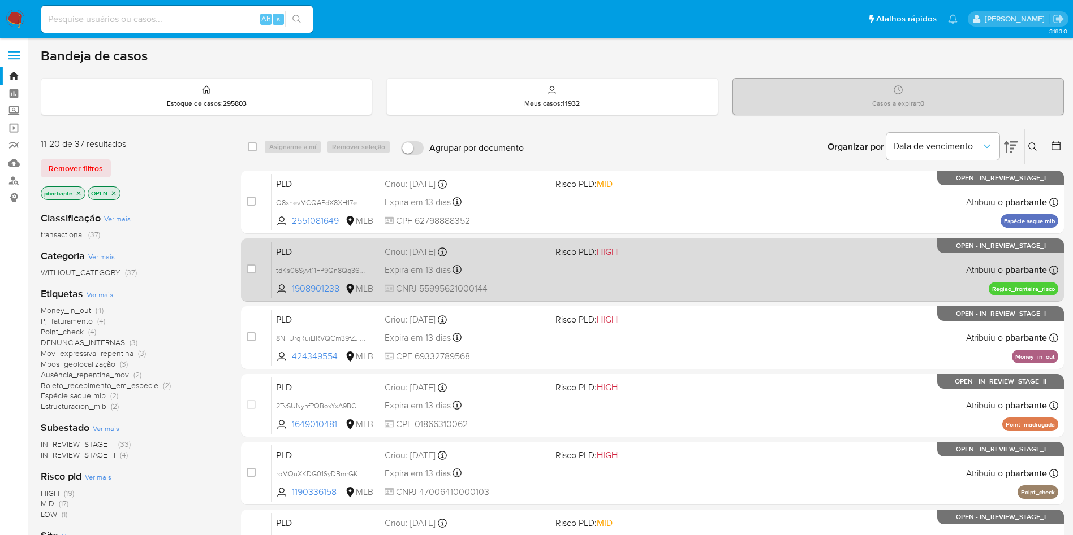
click at [727, 294] on div "PLD tdKs06Syvt11FP9Qn8Qq36Vp 1908901238 MLB Risco PLD: HIGH Criou: 12/09/2025 C…" at bounding box center [664, 269] width 787 height 57
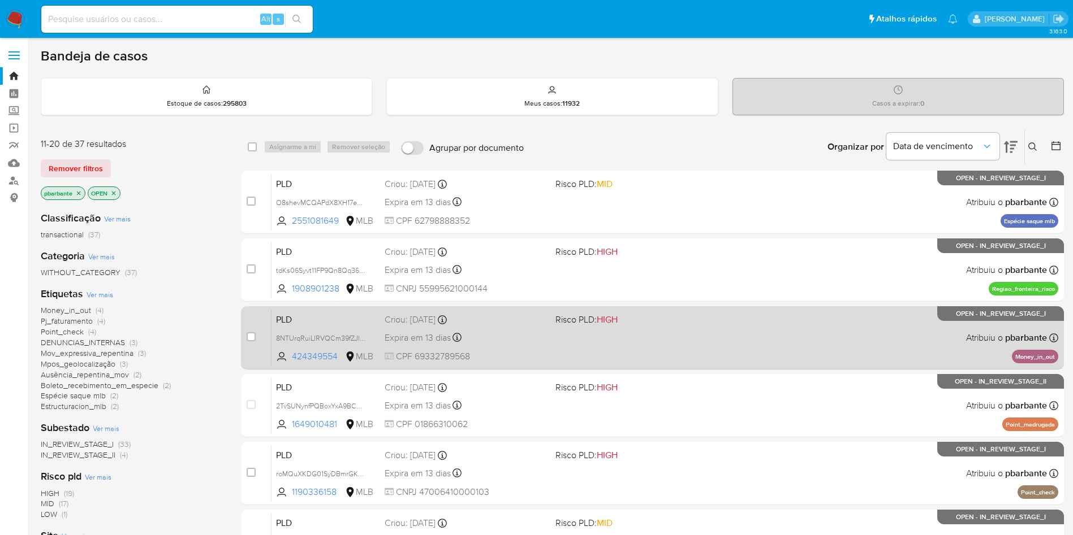
click at [723, 352] on div "PLD 8NTUrqRuiLIRVQCm39fZJlce 424349554 MLB Risco PLD: HIGH Criou: 12/09/2025 Cr…" at bounding box center [664, 337] width 787 height 57
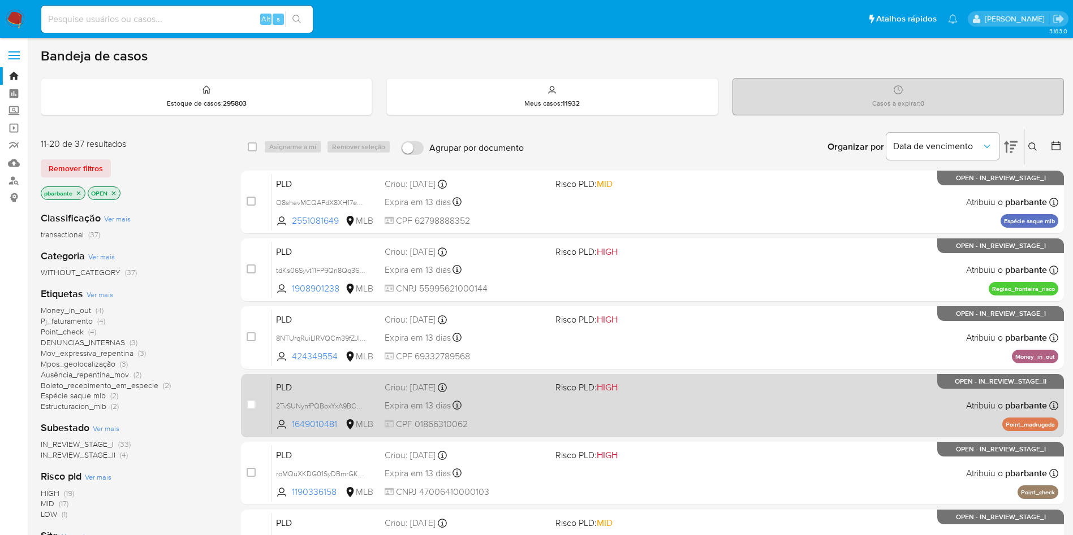
click at [733, 434] on div "PLD 2TvSUNynfPQBoxYxA9BCwXoU 1649010481 MLB Risco PLD: HIGH Criou: 12/09/2025 C…" at bounding box center [664, 405] width 787 height 57
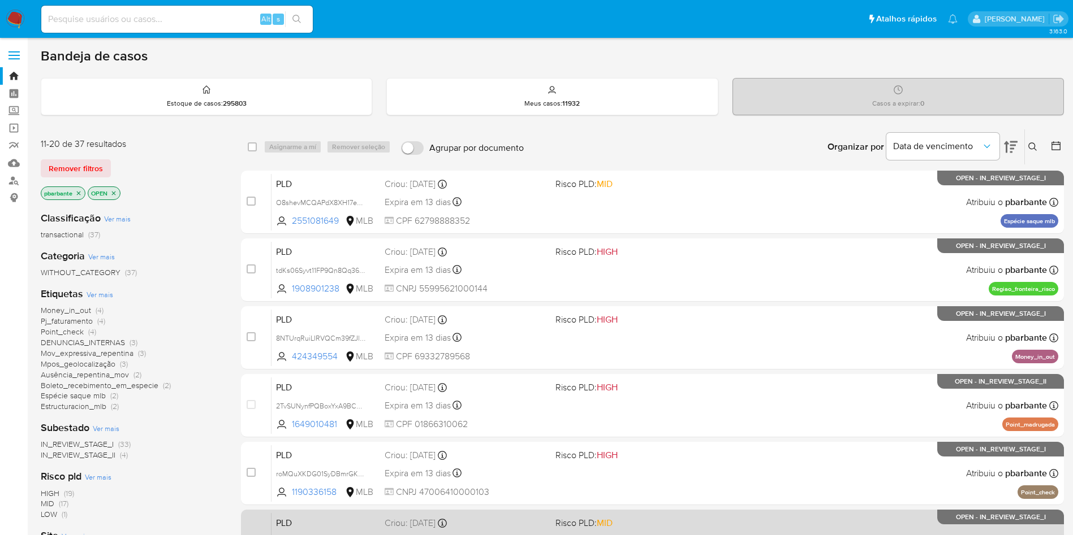
scroll to position [254, 0]
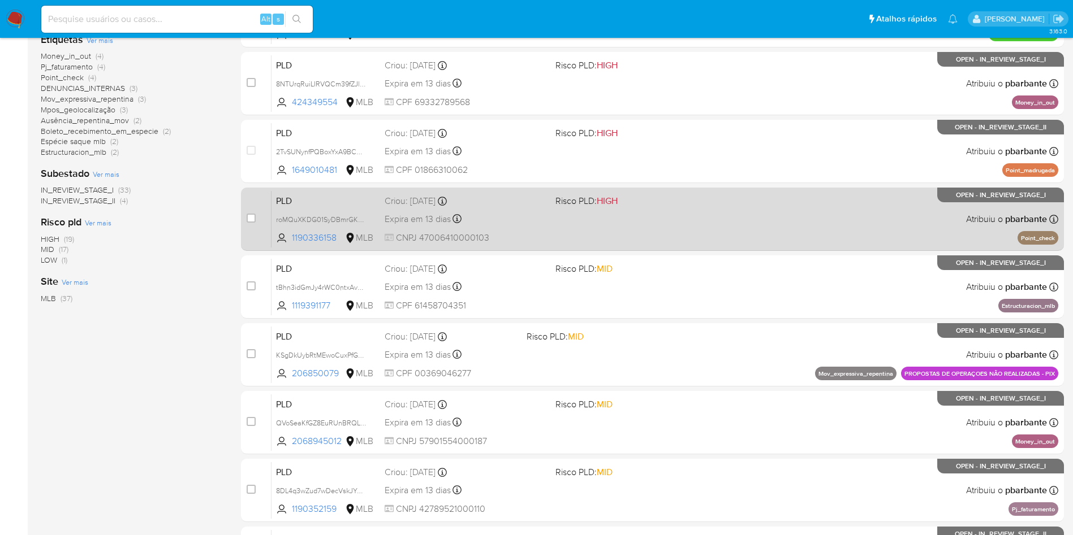
click at [756, 248] on div "PLD roMQuXKDG01SyDBmrGKW9ojn 1190336158 MLB Risco PLD: HIGH Criou: 12/09/2025 C…" at bounding box center [664, 219] width 787 height 57
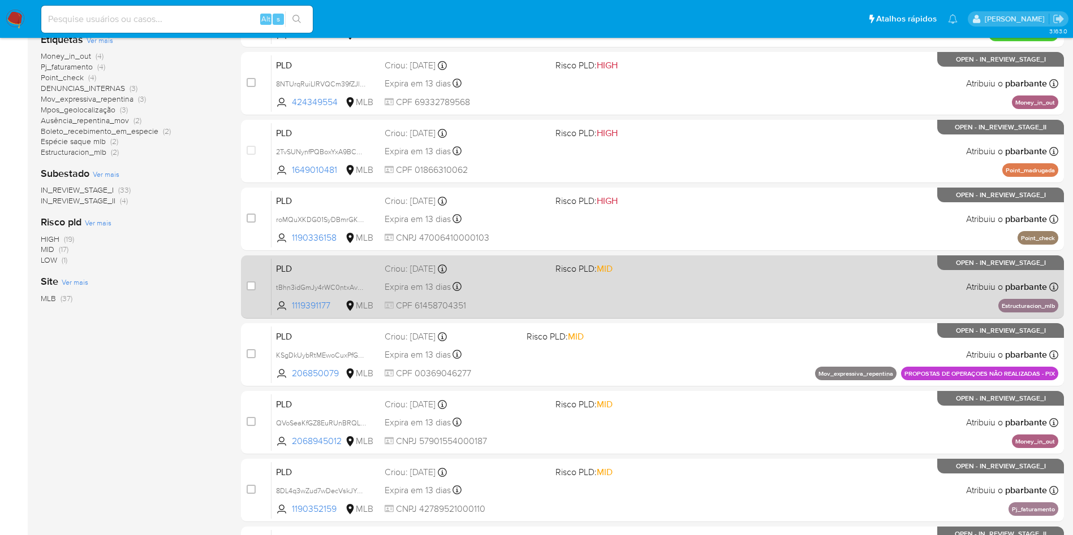
click at [746, 316] on div "PLD tBhn3idGmJy4rWC0ntxAv0Uq 1119391177 MLB Risco PLD: MID Criou: 12/09/2025 Cr…" at bounding box center [664, 286] width 787 height 57
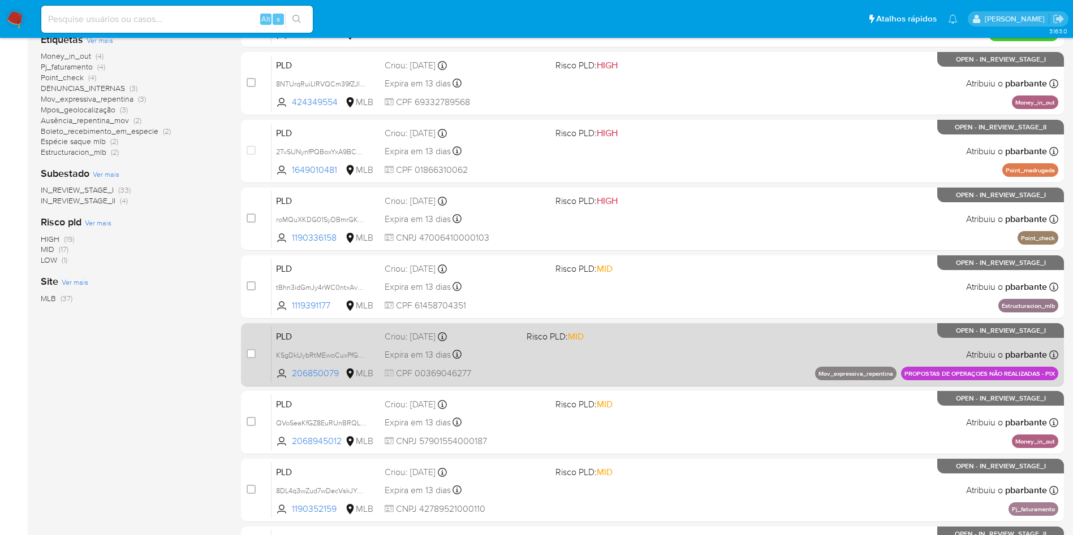
click at [738, 383] on div "PLD KSgDkUybRtMEwoCuxPfGvDIK 206850079 MLB Risco PLD: MID Criou: 12/09/2025 Cri…" at bounding box center [664, 354] width 787 height 57
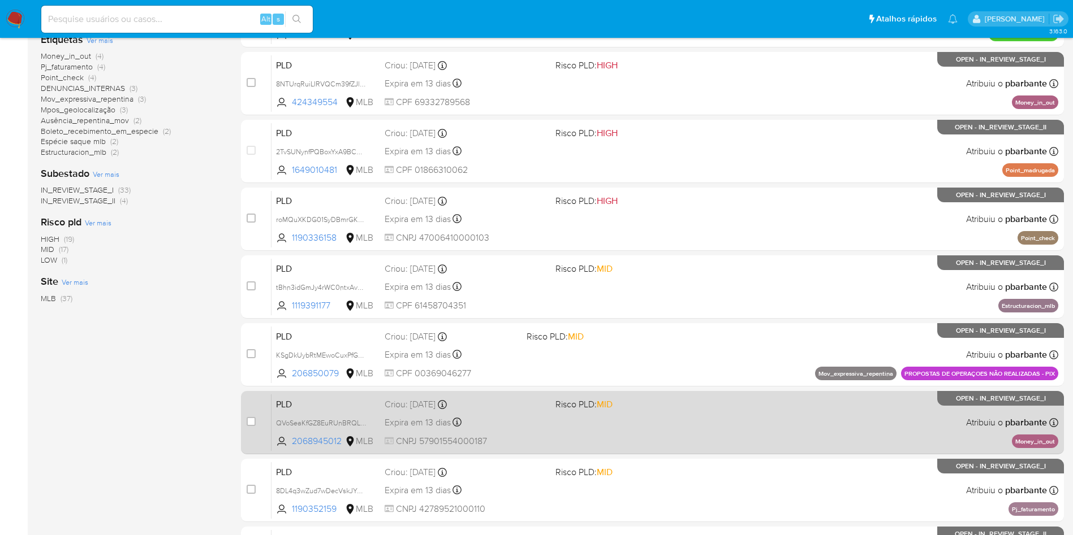
click at [719, 451] on div "PLD QVoSeaKfGZ8EuRUnBRQL7Qzc 2068945012 MLB Risco PLD: MID Criou: 12/09/2025 Cr…" at bounding box center [664, 422] width 787 height 57
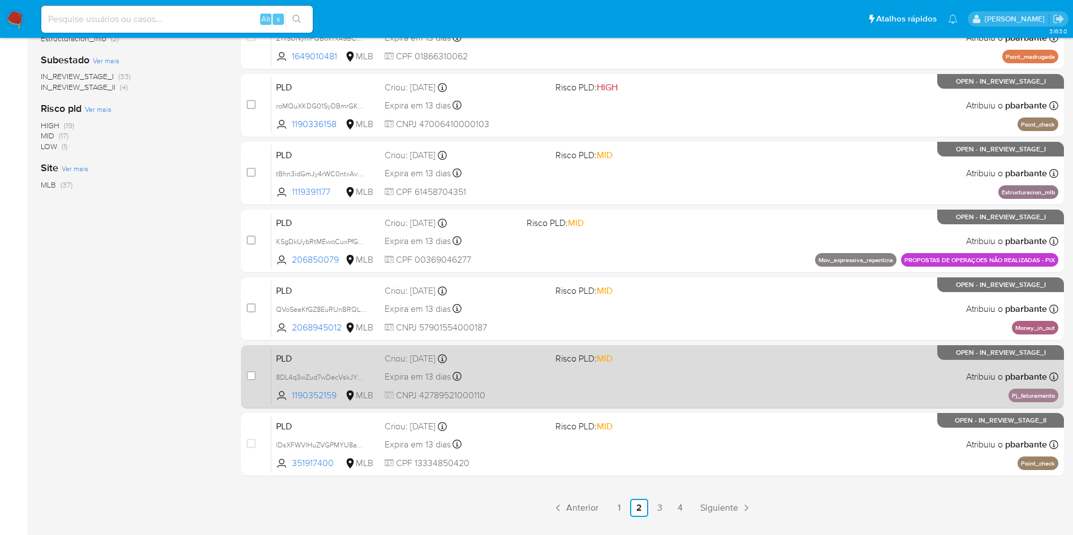
click at [732, 383] on div "PLD 8DL4q3wZud7wDecVskJYA1Vk 1190352159 MLB Risco PLD: MID Criou: 12/09/2025 Cr…" at bounding box center [664, 376] width 787 height 57
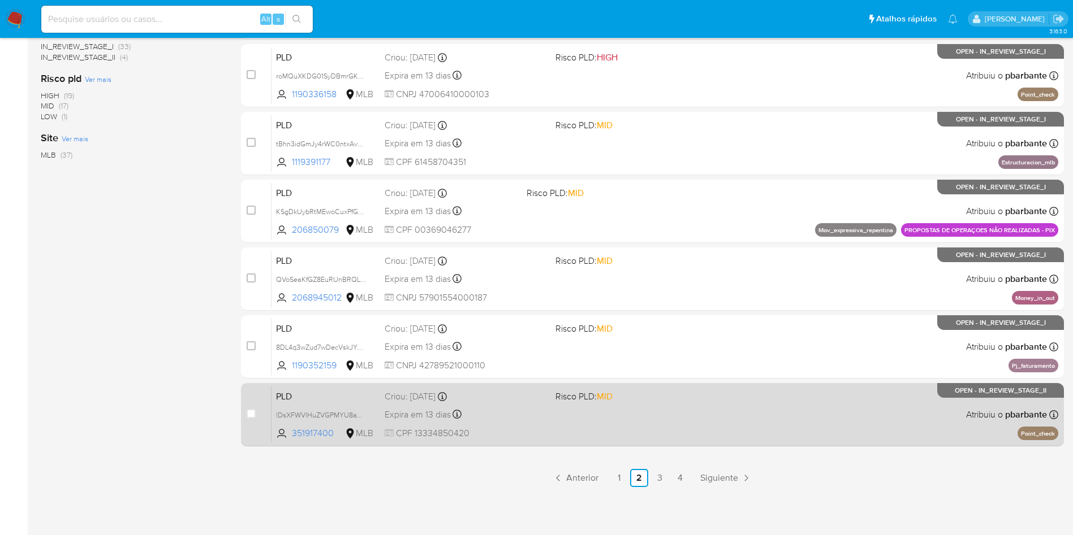
click at [719, 443] on div "PLD lDsXFWVlHuZVGPMYU8aYMmWl 351917400 MLB Risco PLD: MID Criou: 12/09/2025 Cri…" at bounding box center [664, 414] width 787 height 57
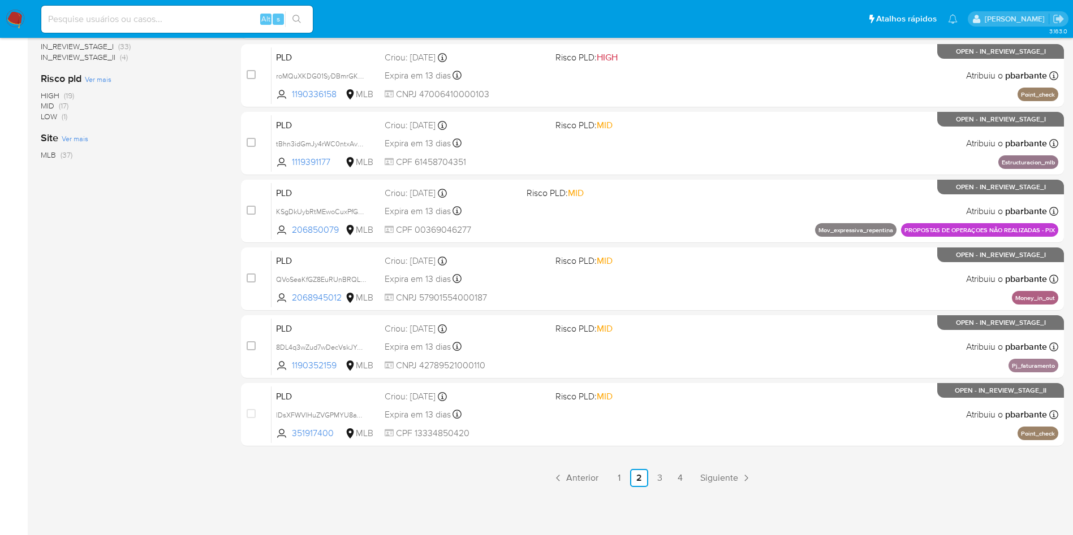
click at [668, 476] on link "3" at bounding box center [659, 478] width 18 height 18
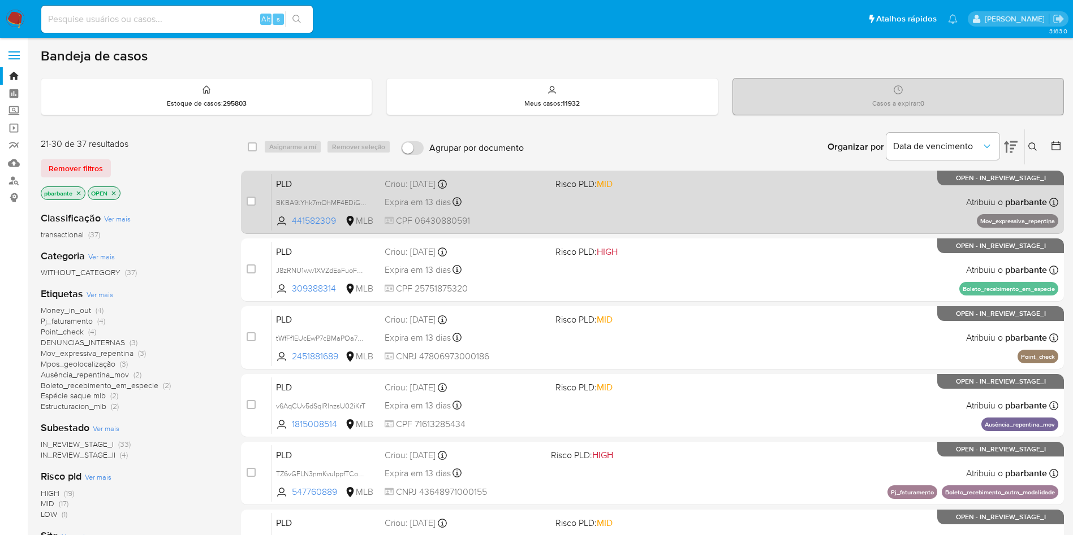
click at [673, 215] on div "PLD BKBA9tYhk7mOhMF4EDiGmHFK 441582309 MLB Risco PLD: MID Criou: 12/09/2025 Cri…" at bounding box center [664, 202] width 787 height 57
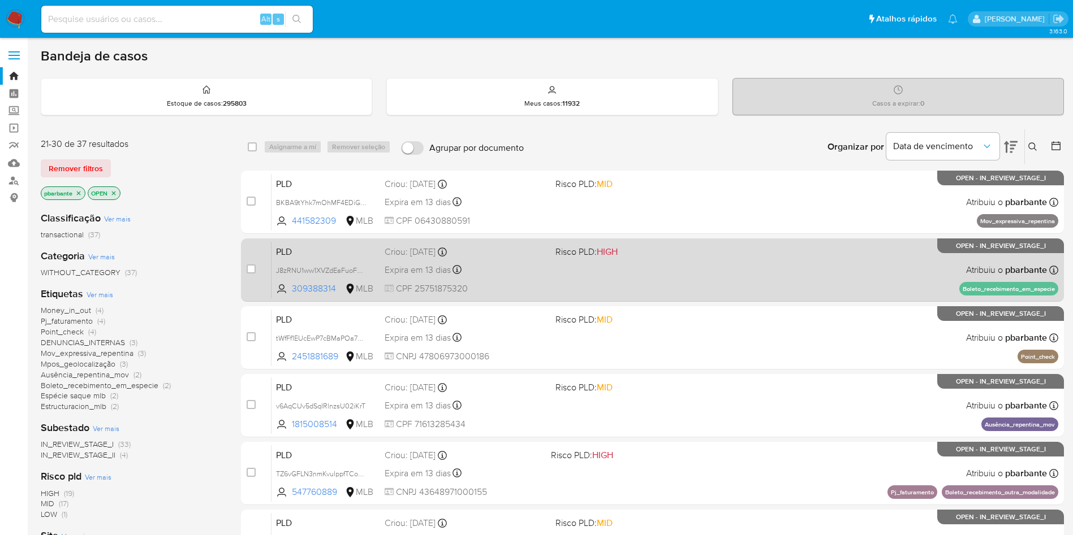
click at [681, 282] on div "PLD J8zRNU1ww1XVZdEaFuoFhGVb 309388314 MLB Risco PLD: HIGH Criou: 12/09/2025 Cr…" at bounding box center [664, 269] width 787 height 57
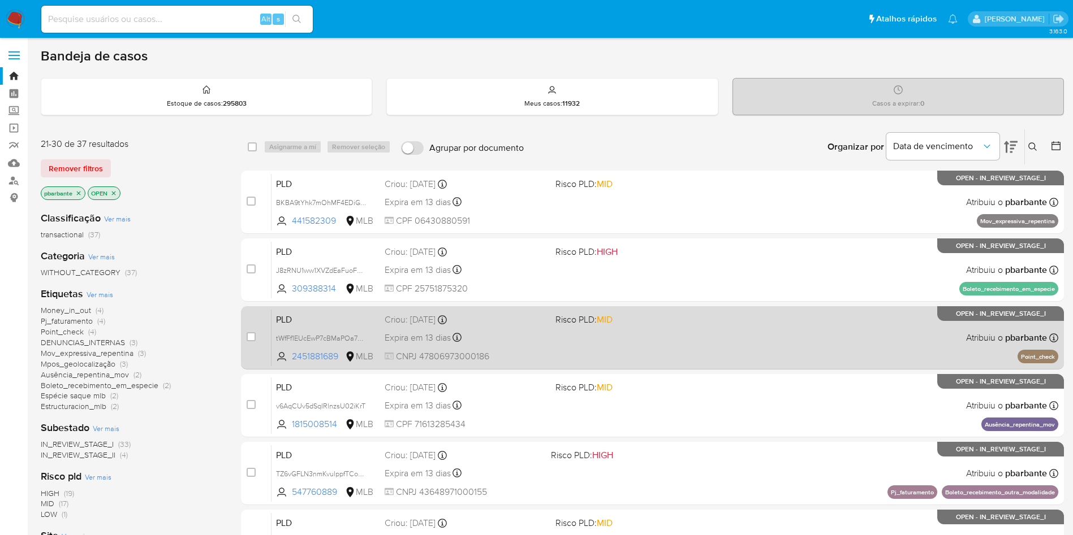
click at [676, 365] on div "PLD tWfFf1EUcEwP7cBMaPOa7vN0 2451881689 MLB Risco PLD: MID Criou: 12/09/2025 Cr…" at bounding box center [664, 337] width 787 height 57
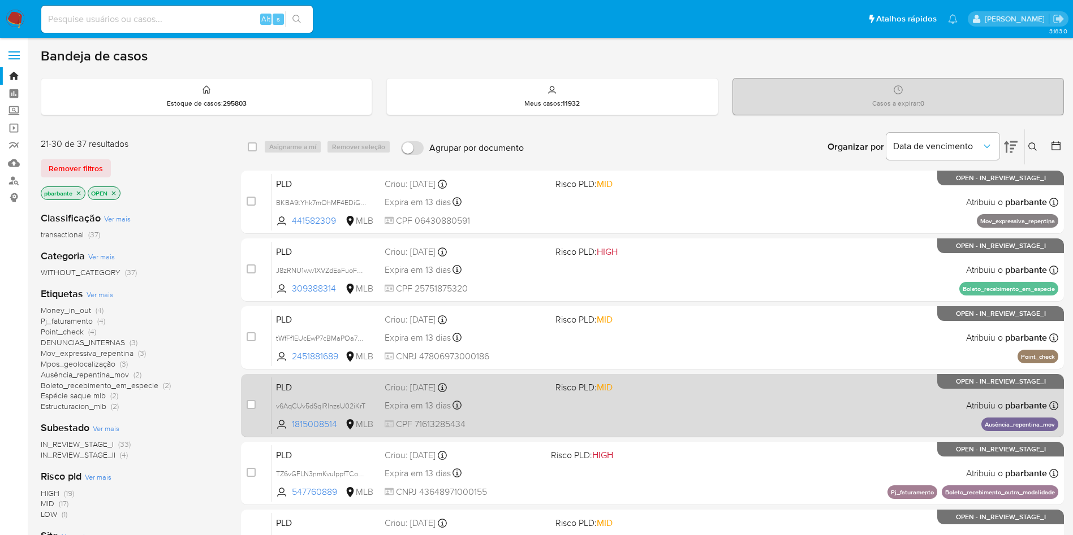
click at [680, 434] on div "PLD v6AqCUv5dSqIRlnzsU02iKrT 1815008514 MLB Risco PLD: MID Criou: 12/09/2025 Cr…" at bounding box center [664, 405] width 787 height 57
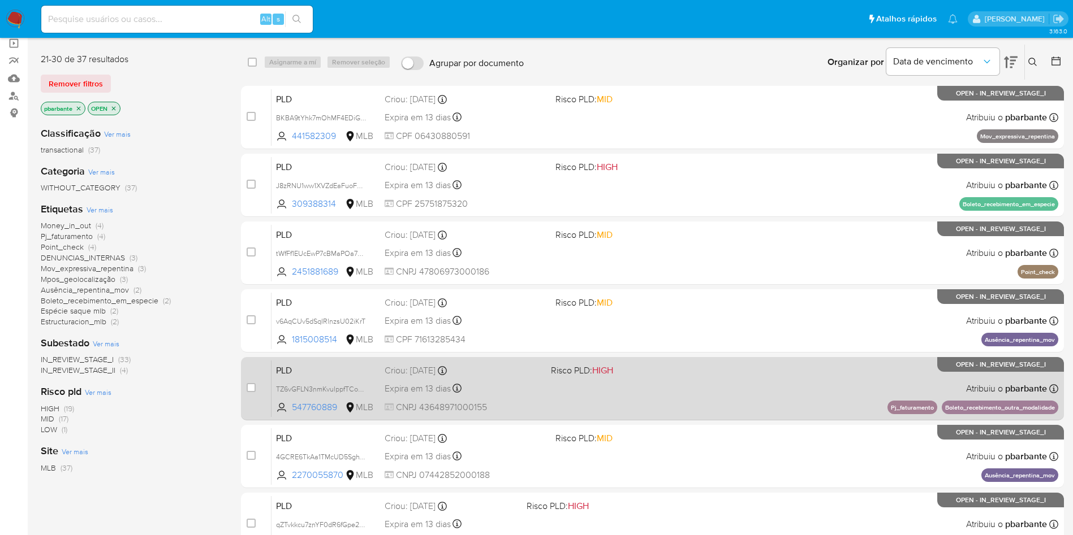
click at [674, 377] on span "Risco PLD: HIGH" at bounding box center [629, 369] width 157 height 15
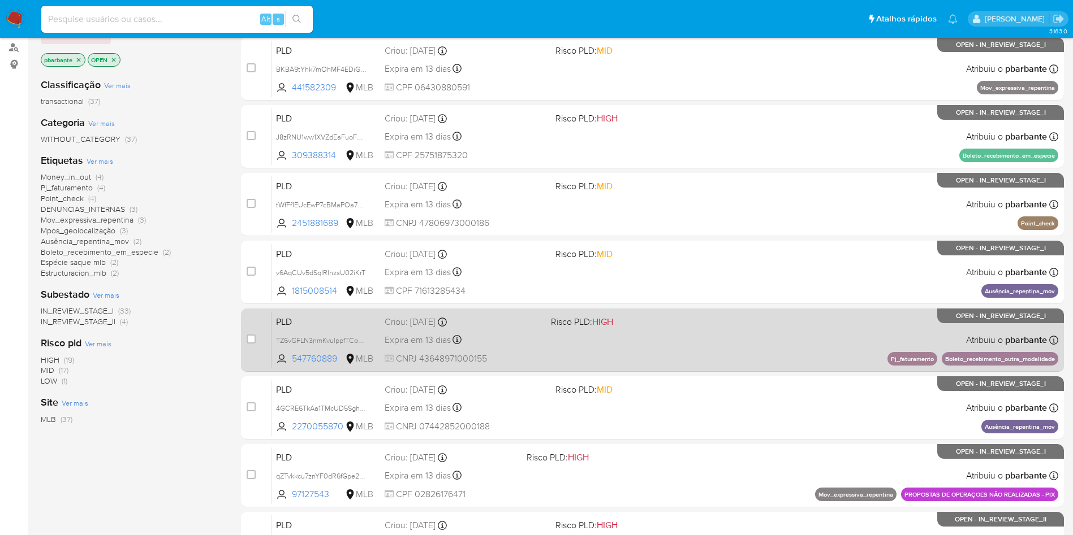
scroll to position [170, 0]
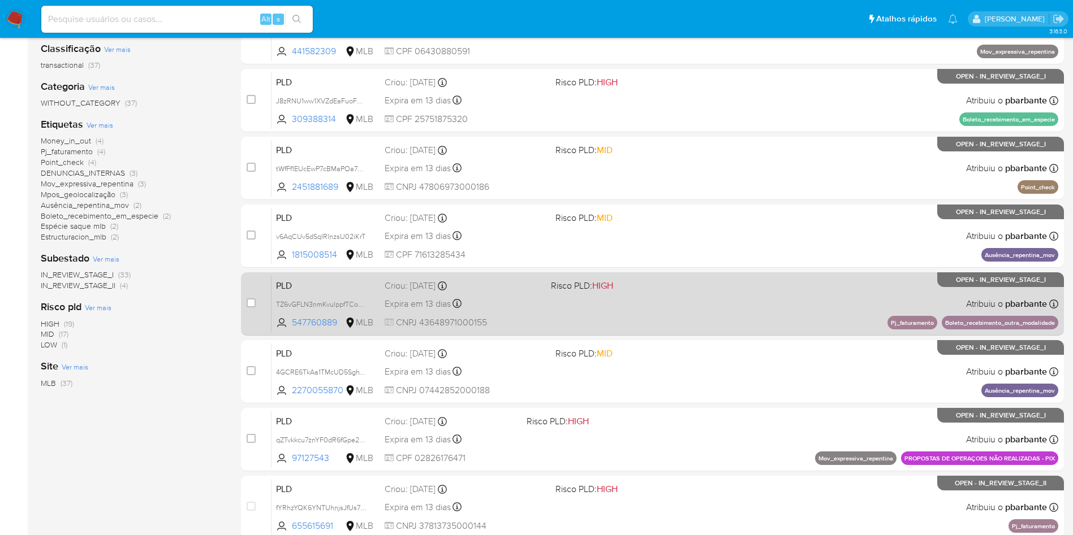
click at [674, 400] on div "PLD 4GCRE6TkAa1TMcUD5SghVoFA 2270055870 MLB Risco PLD: MID Criou: 12/09/2025 Cr…" at bounding box center [664, 371] width 787 height 57
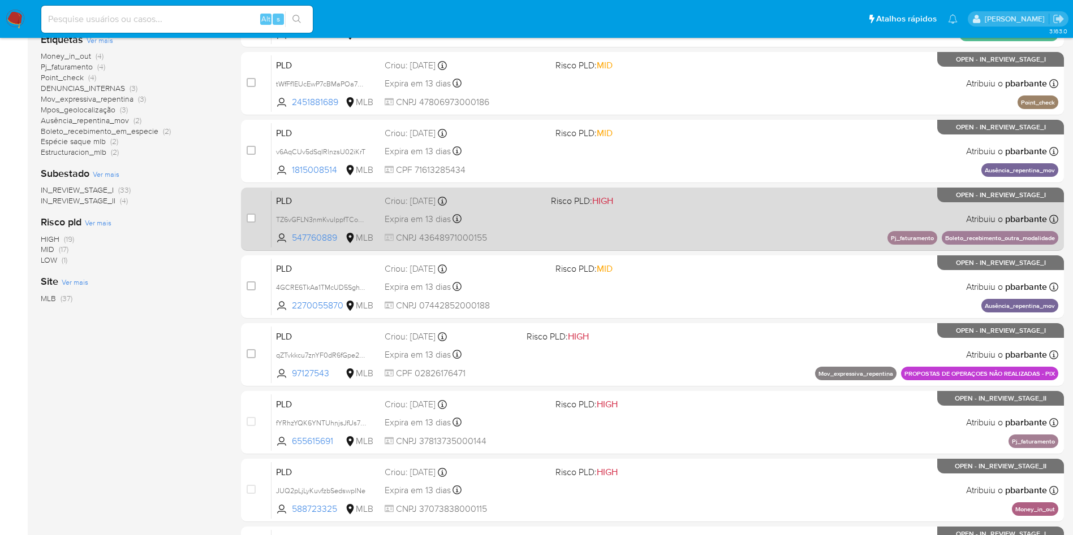
click at [674, 383] on div "PLD qZTvkkcu7znYF0dR6fGpe2Ub 97127543 MLB Risco PLD: HIGH Criou: 12/09/2025 Cri…" at bounding box center [664, 354] width 787 height 57
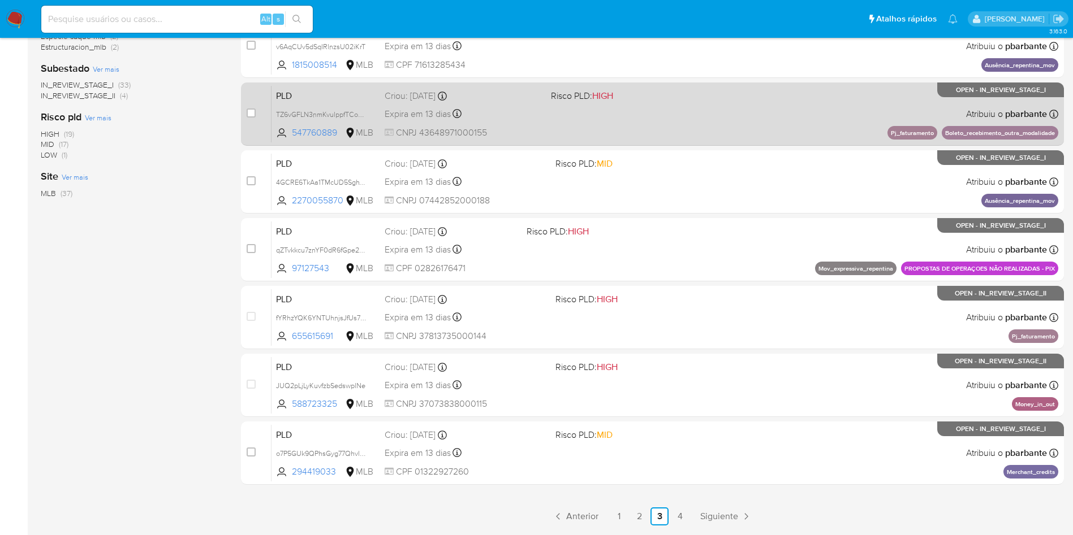
scroll to position [424, 0]
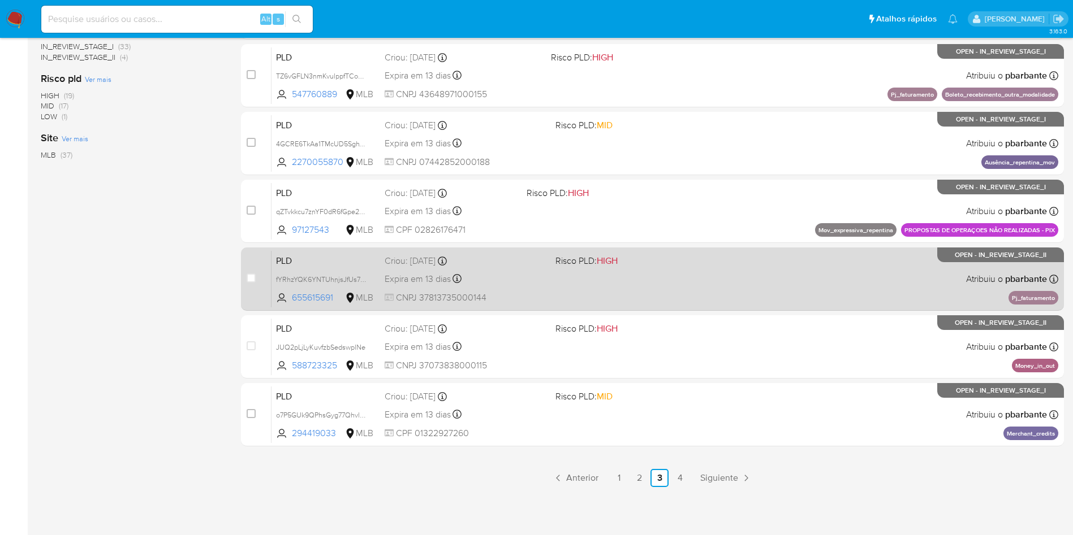
click at [692, 308] on div "PLD fYRhzYQK6YNTUhnjsJfUs7GL 655615691 MLB Risco PLD: HIGH Criou: 12/09/2025 Cr…" at bounding box center [664, 278] width 787 height 57
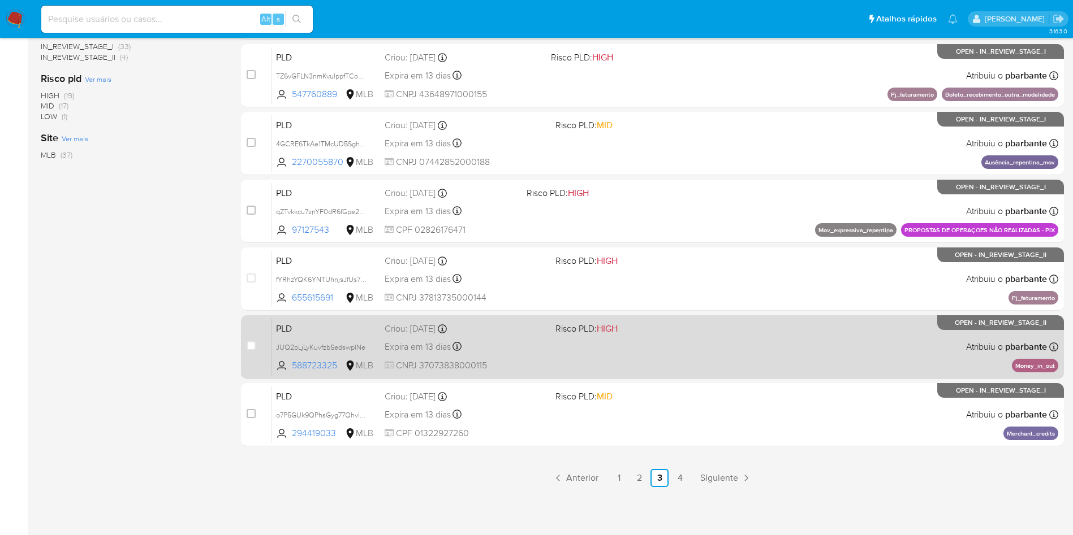
click at [679, 335] on span "Risco PLD: HIGH" at bounding box center [636, 328] width 162 height 15
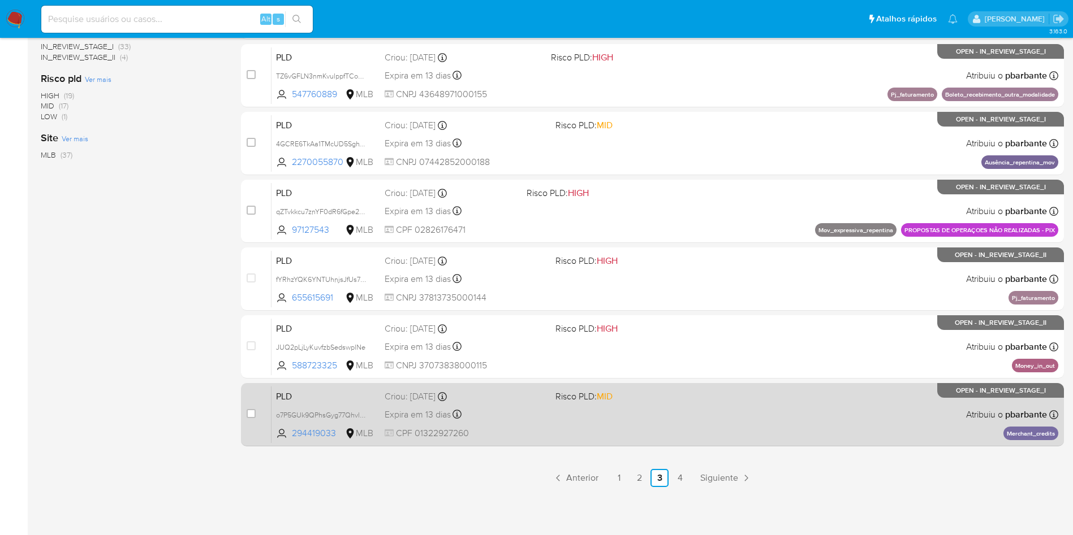
click at [688, 403] on span "Risco PLD: MID" at bounding box center [636, 395] width 162 height 15
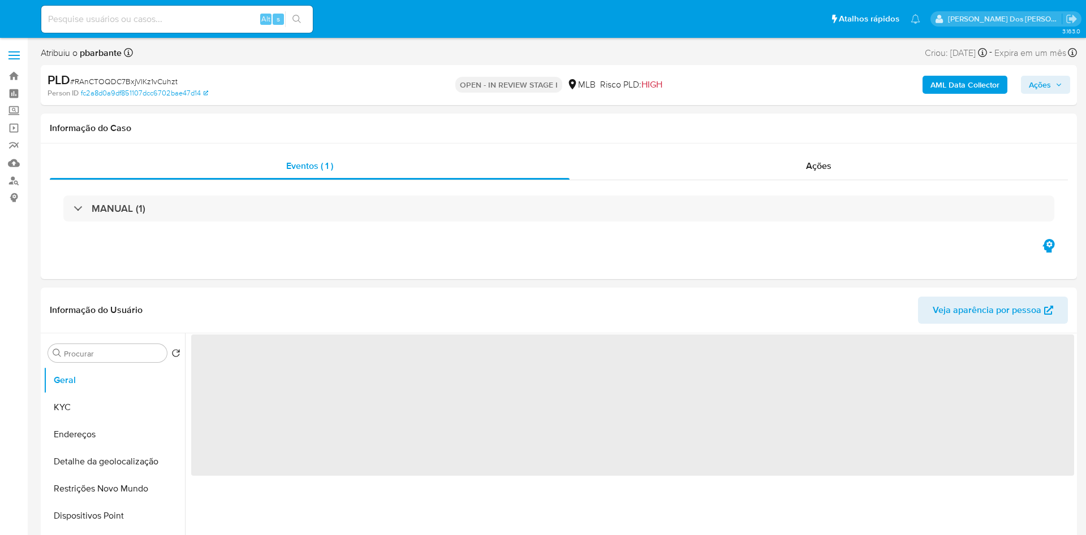
select select "10"
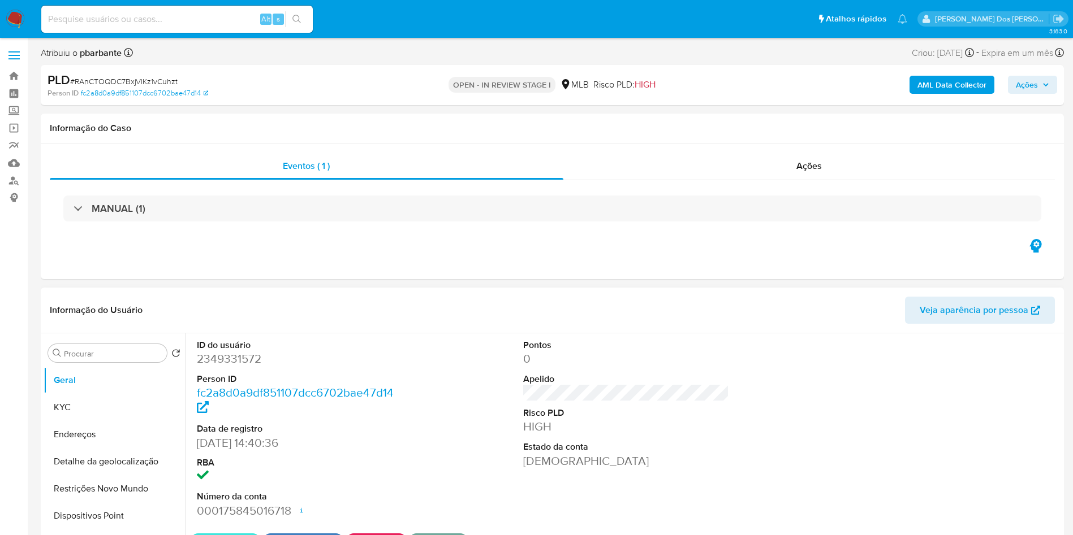
scroll to position [21, 0]
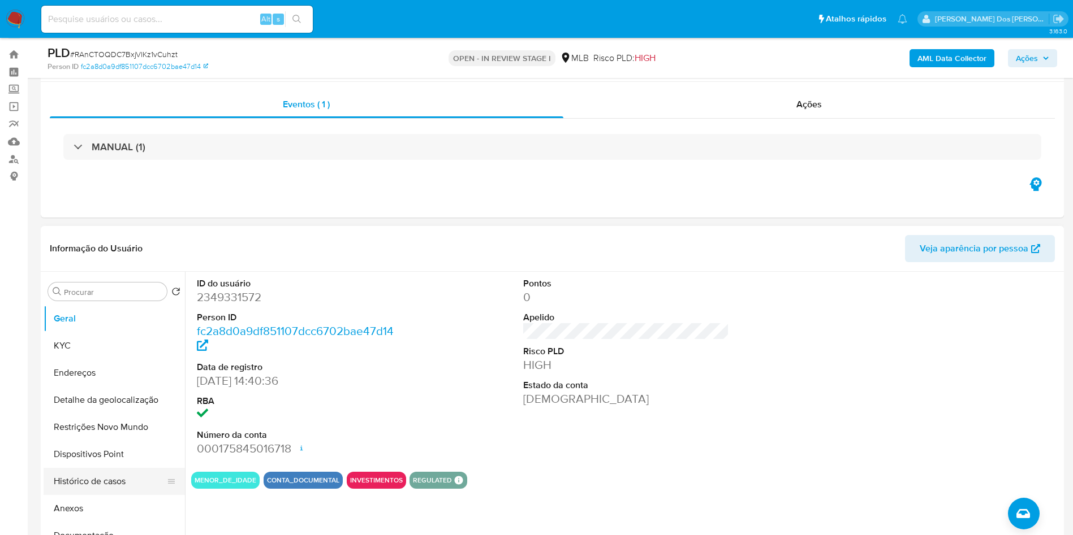
click at [101, 468] on button "Histórico de casos" at bounding box center [110, 481] width 132 height 27
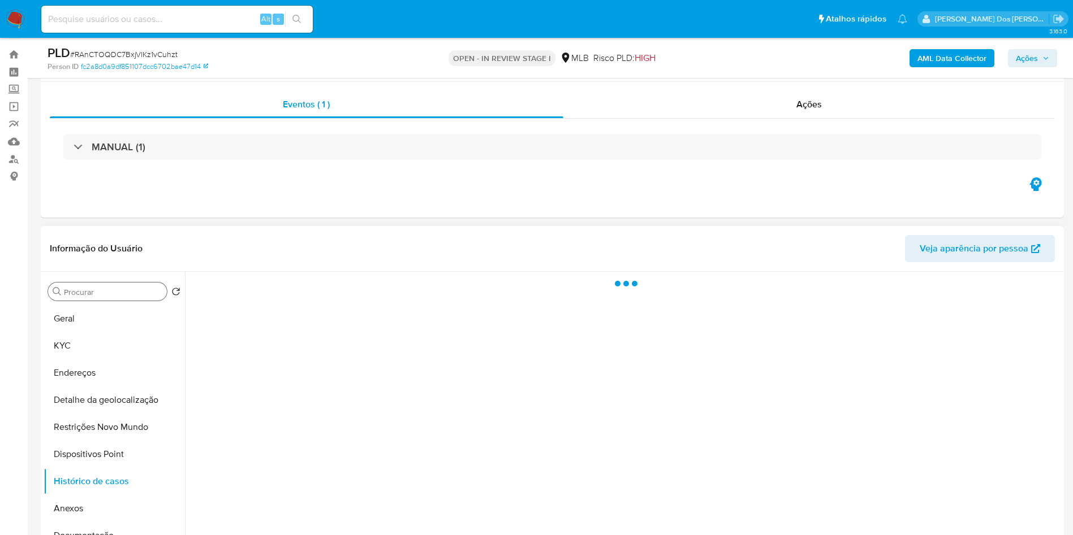
scroll to position [85, 0]
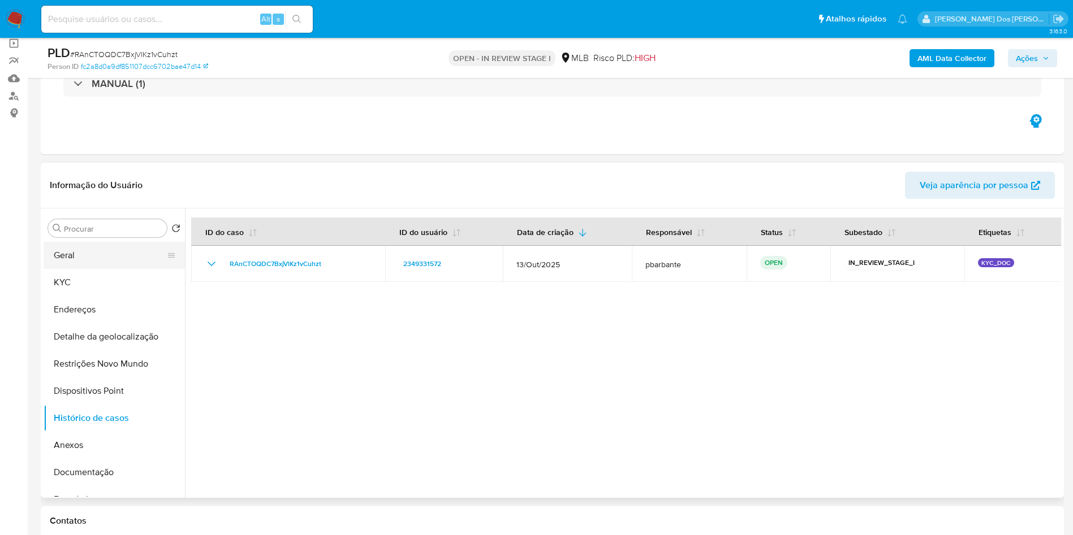
click at [79, 269] on button "Geral" at bounding box center [110, 255] width 132 height 27
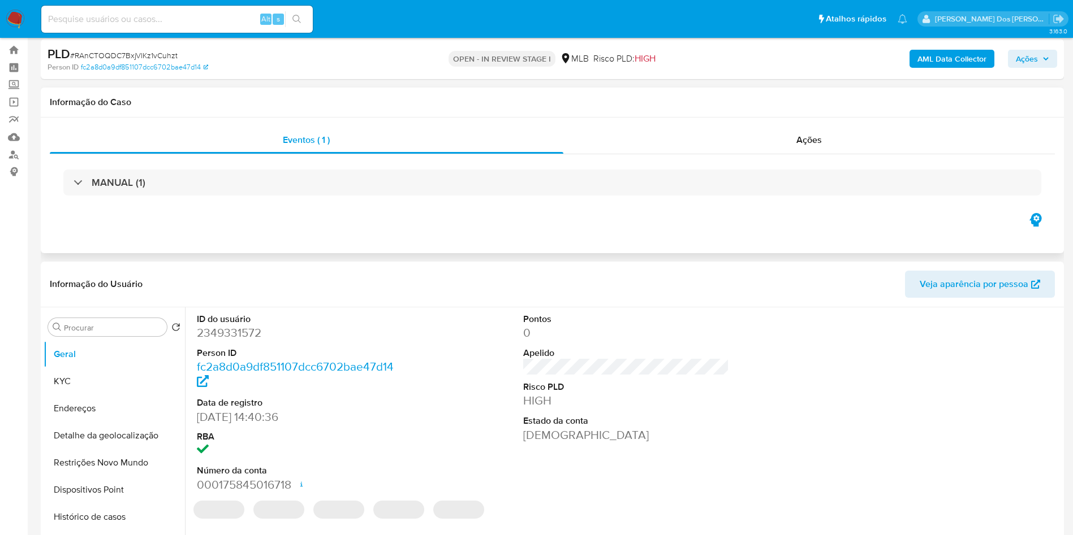
scroll to position [0, 0]
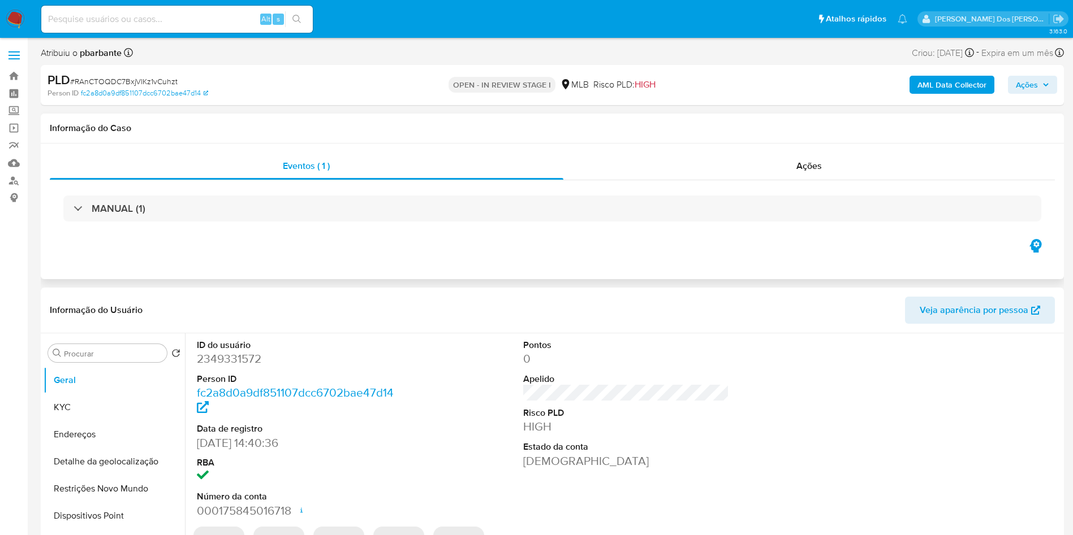
click at [858, 181] on div "MANUAL (1)" at bounding box center [552, 208] width 1005 height 57
click at [806, 154] on div "Ações" at bounding box center [809, 166] width 492 height 27
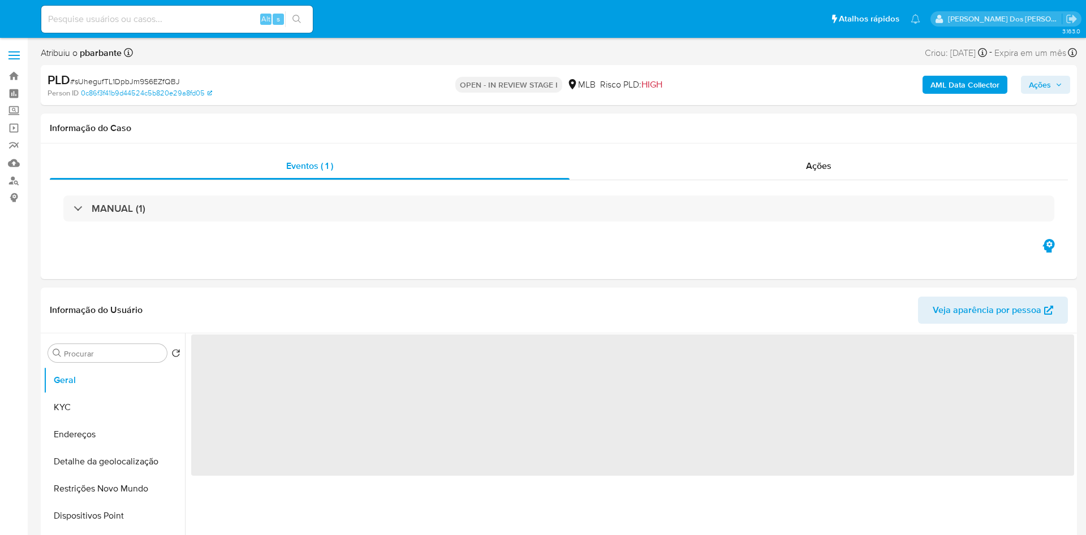
select select "10"
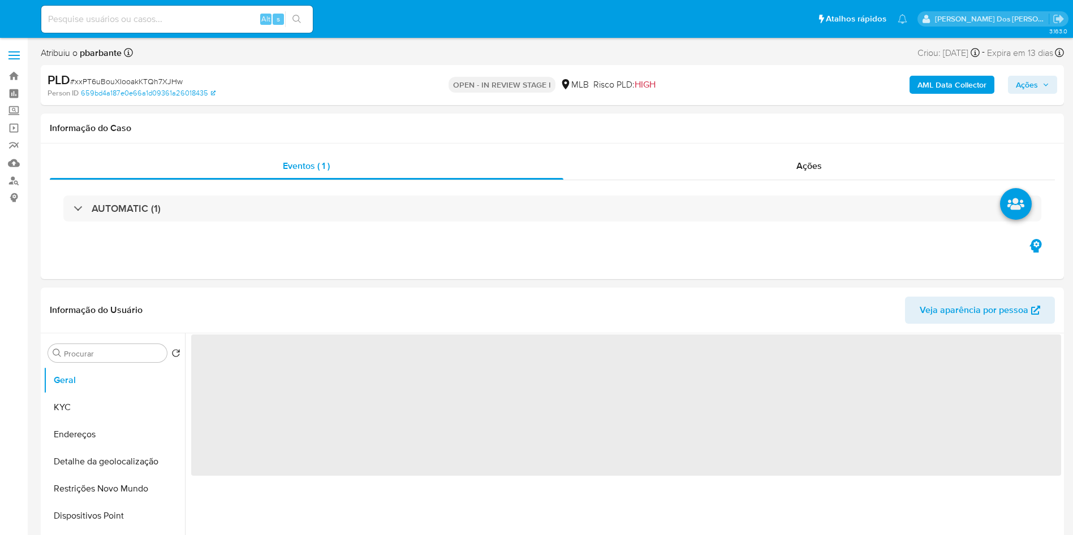
select select "10"
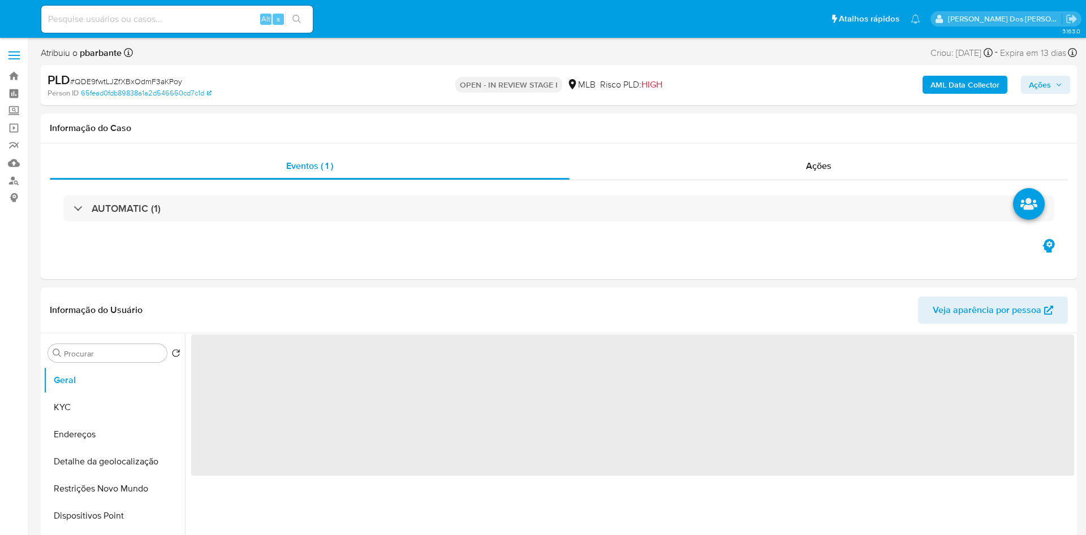
select select "10"
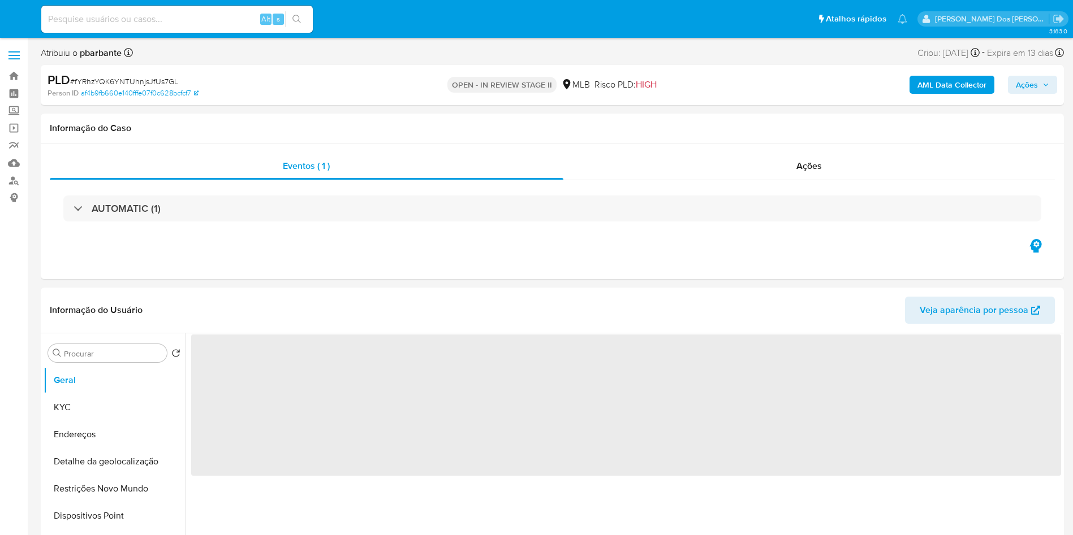
select select "10"
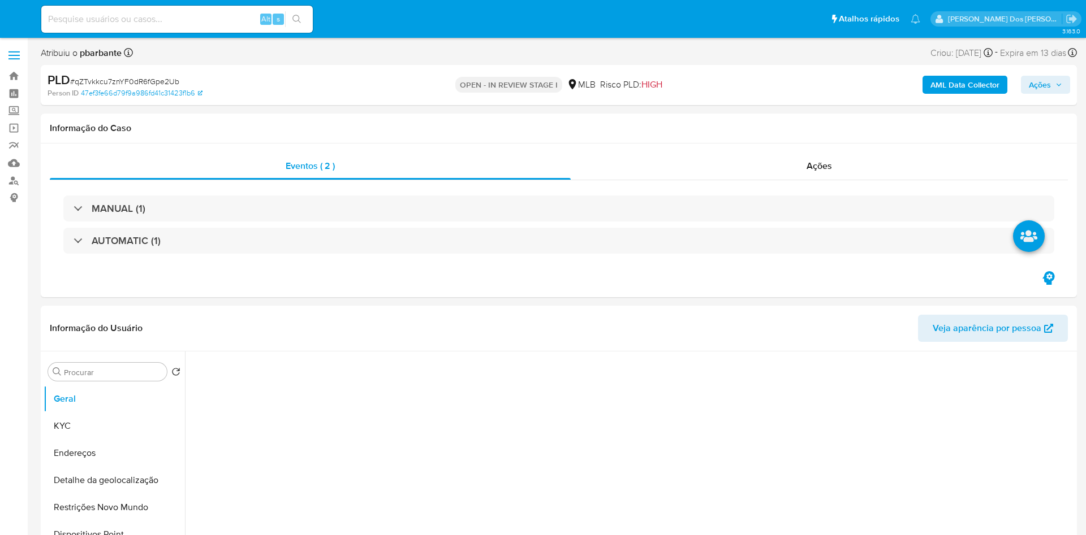
select select "10"
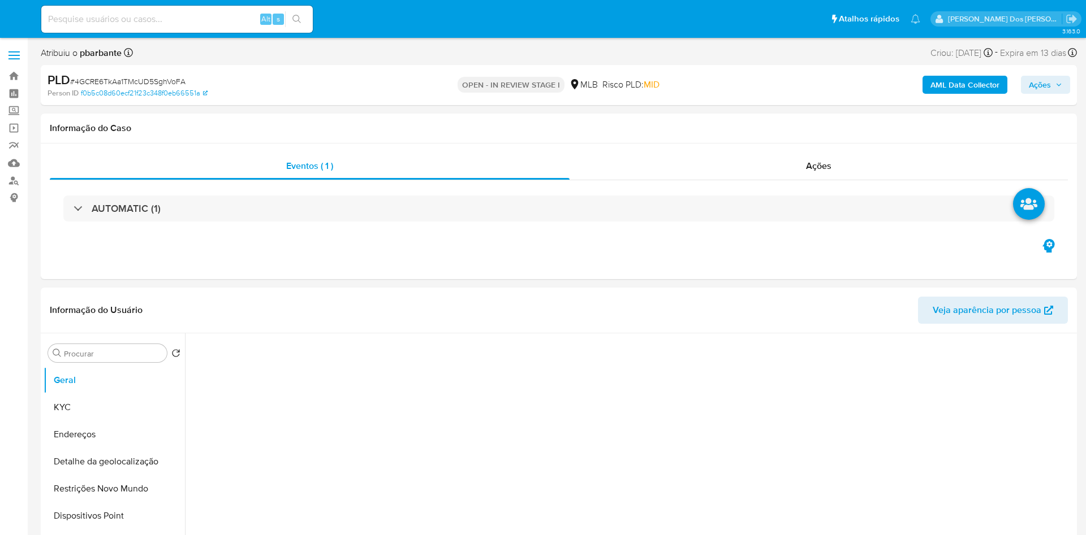
select select "10"
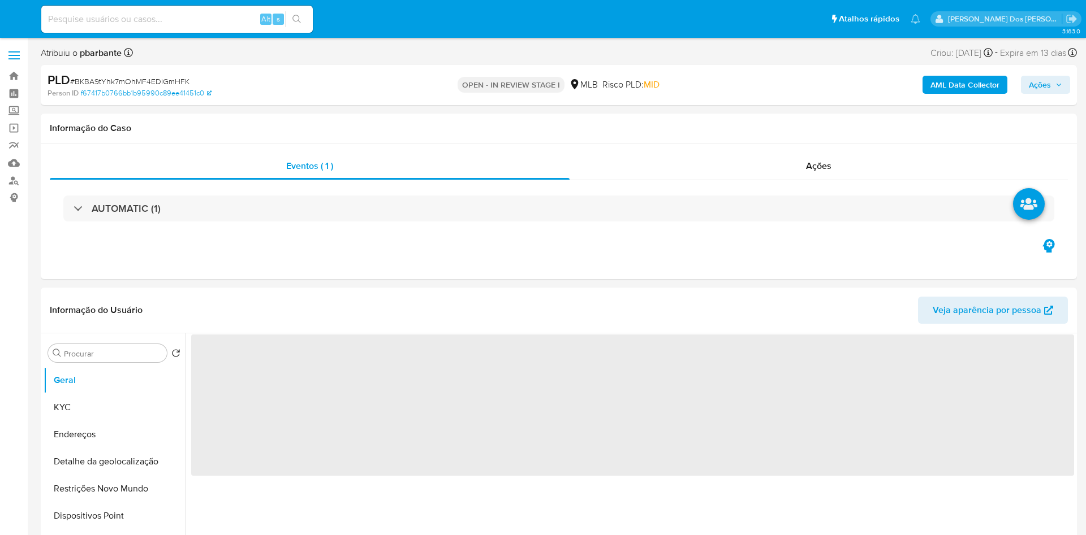
select select "10"
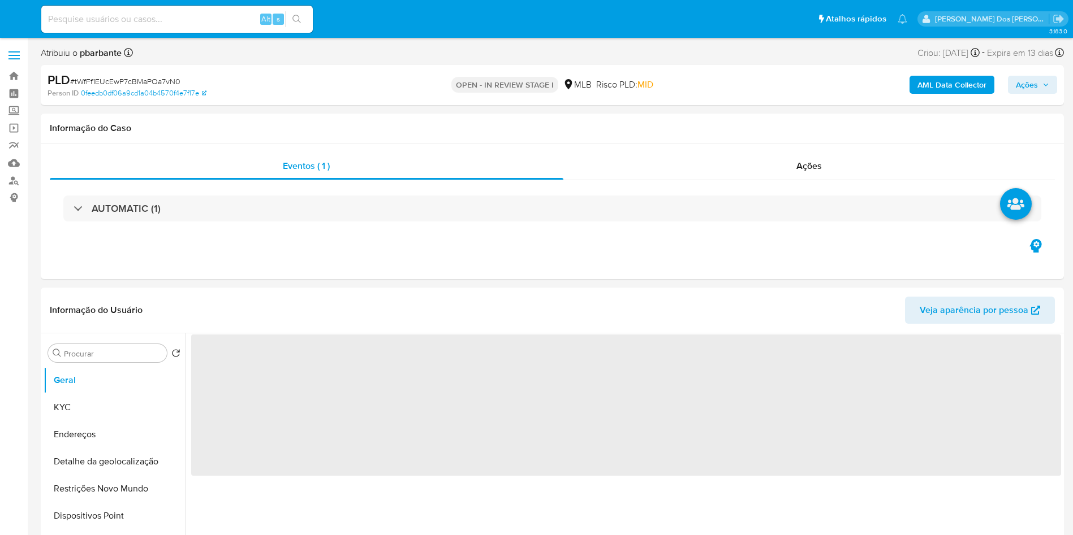
select select "10"
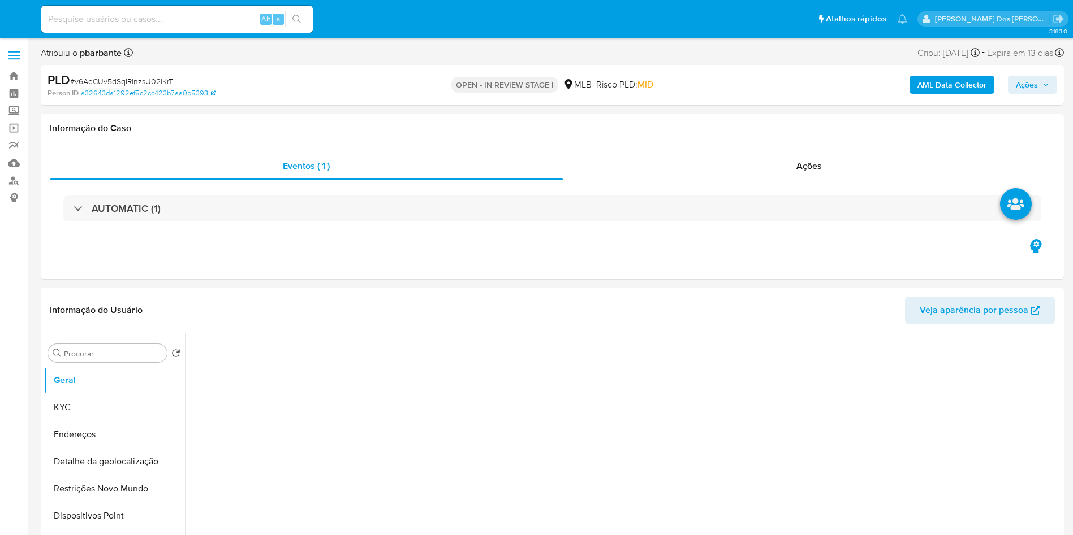
select select "10"
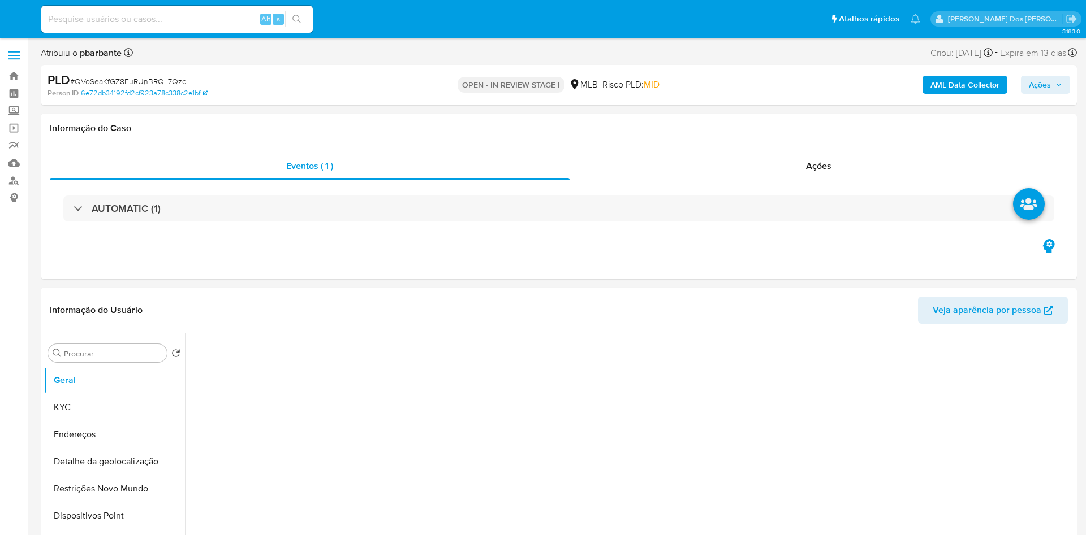
select select "10"
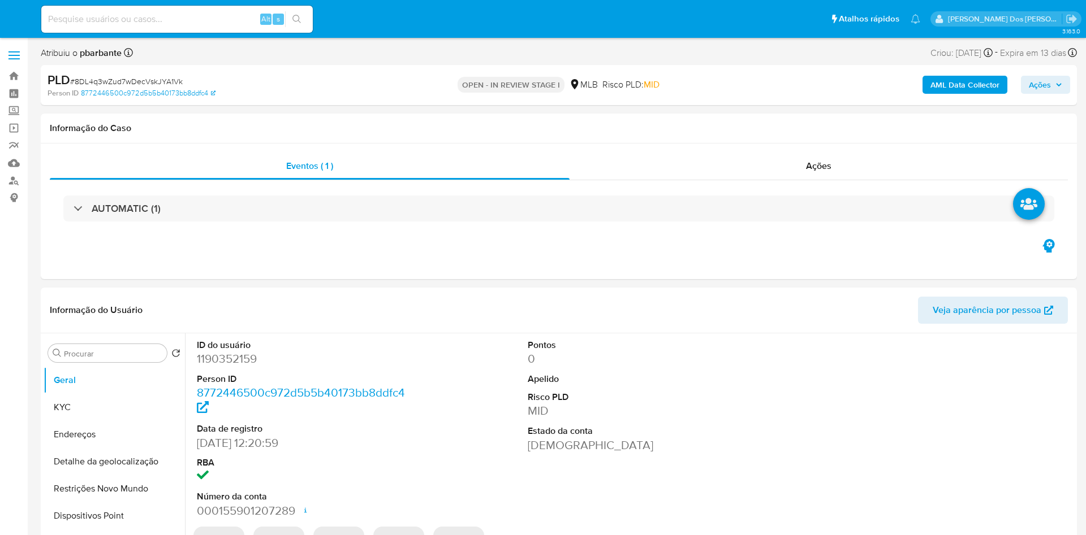
select select "10"
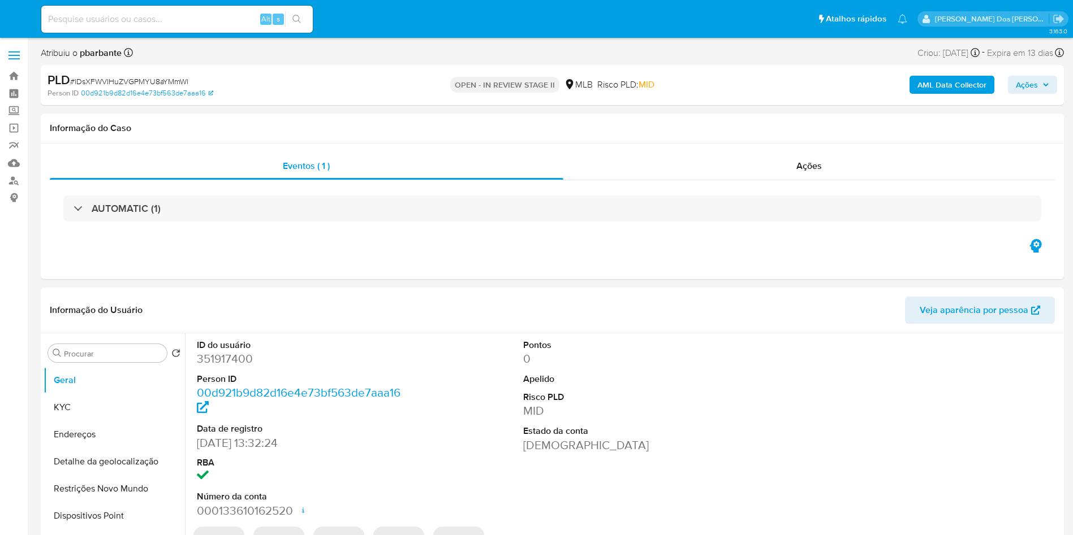
select select "10"
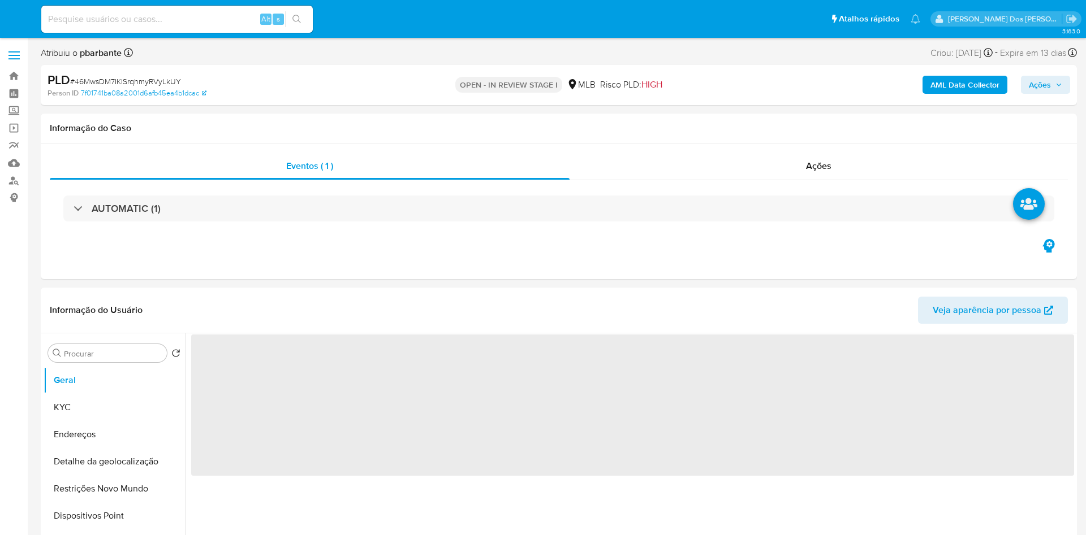
select select "10"
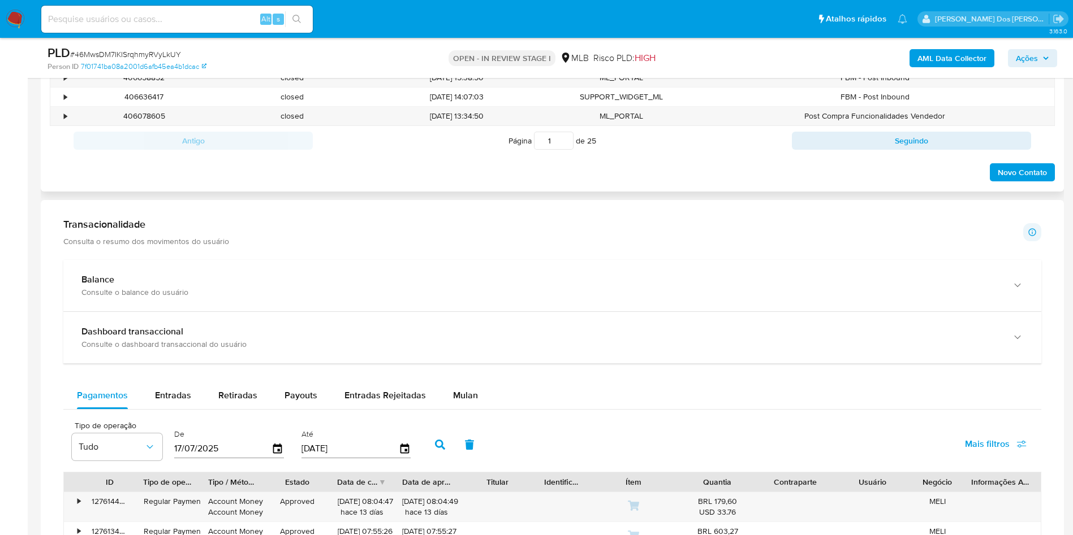
scroll to position [848, 0]
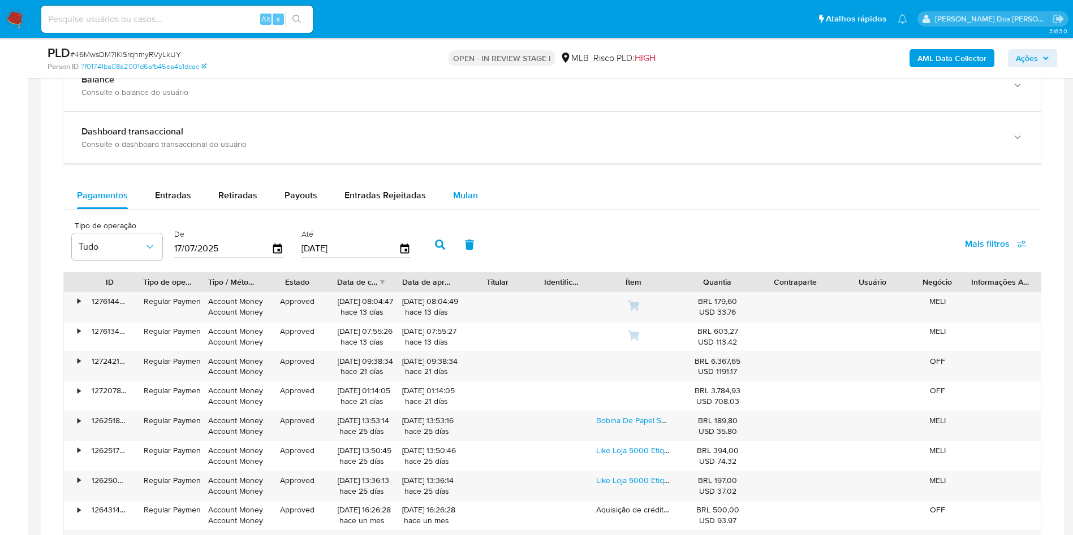
click at [478, 209] on button "Mulan" at bounding box center [465, 195] width 52 height 27
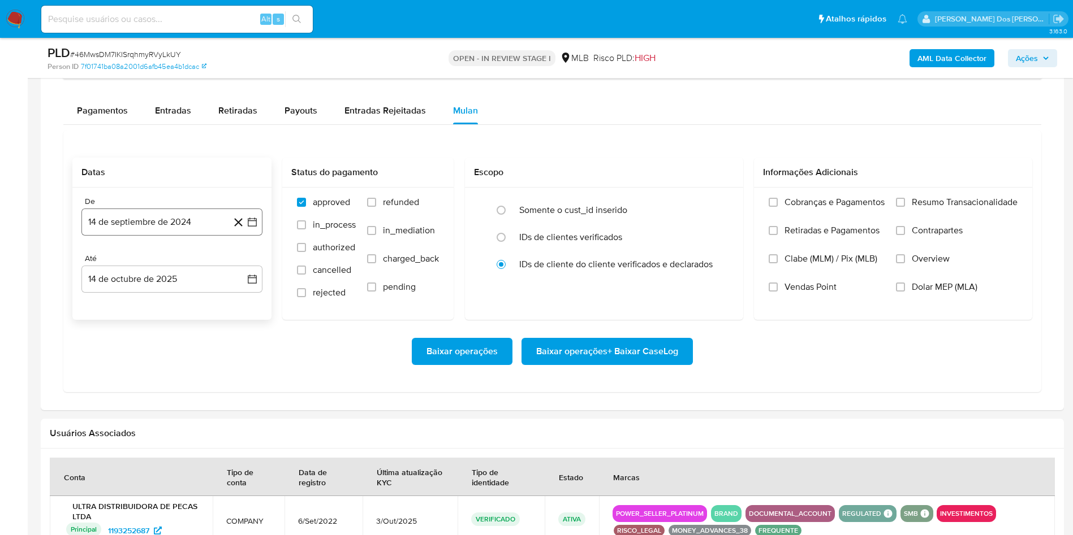
click at [250, 236] on button "14 de septiembre de 2024" at bounding box center [171, 222] width 181 height 27
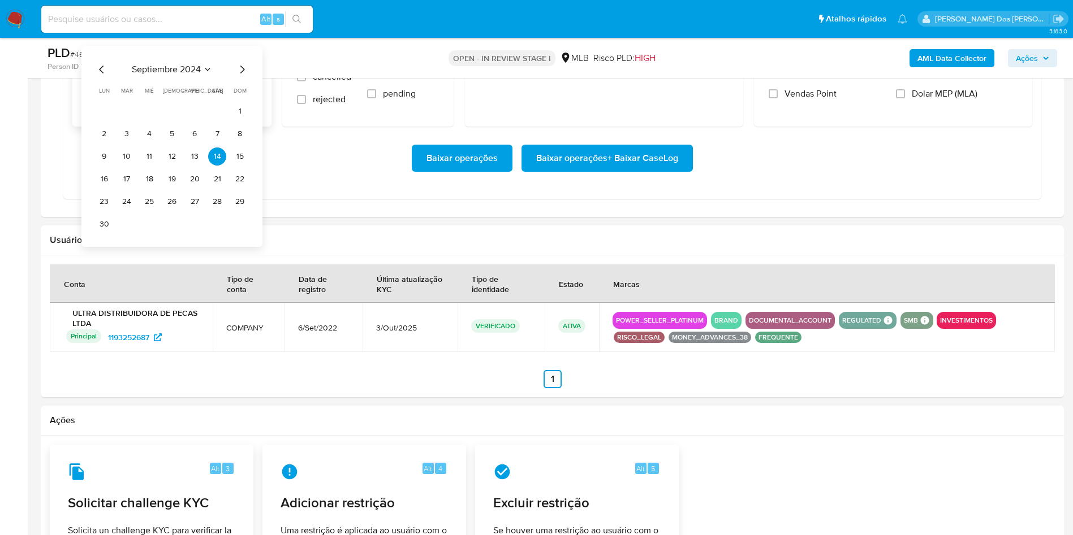
scroll to position [1018, 0]
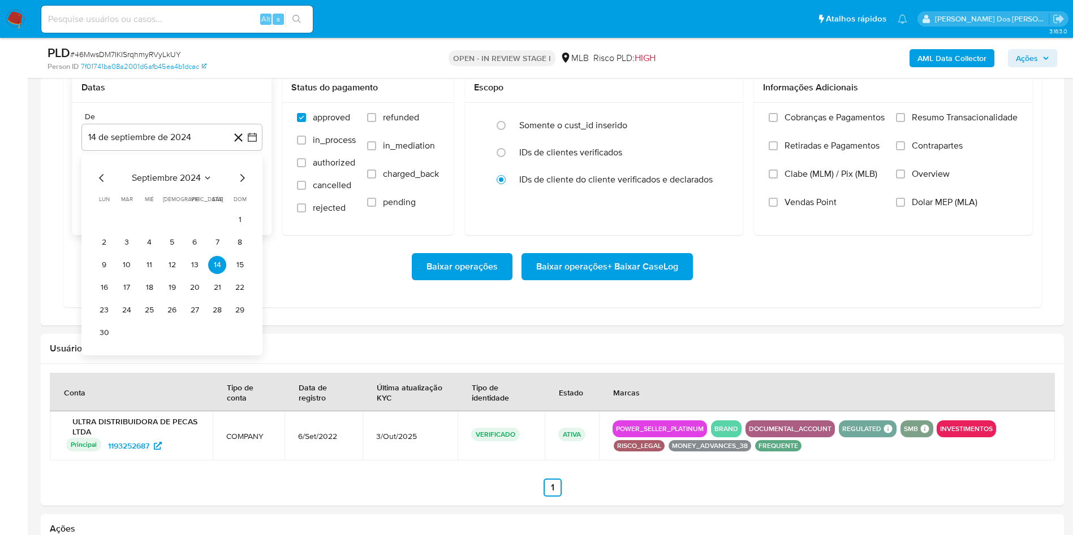
click at [244, 185] on icon "Mes siguiente" at bounding box center [242, 178] width 14 height 14
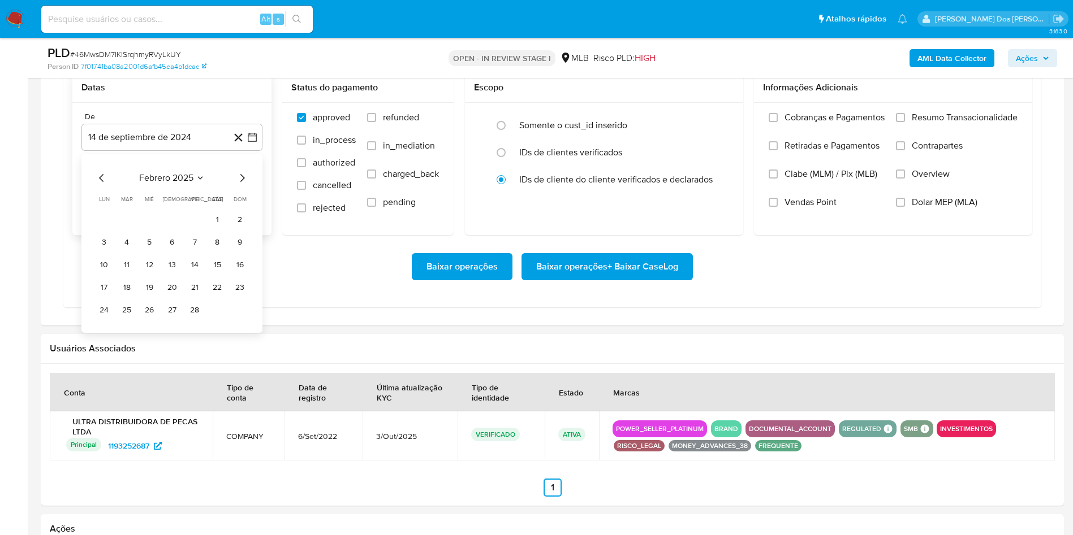
click at [244, 185] on icon "Mes siguiente" at bounding box center [242, 178] width 14 height 14
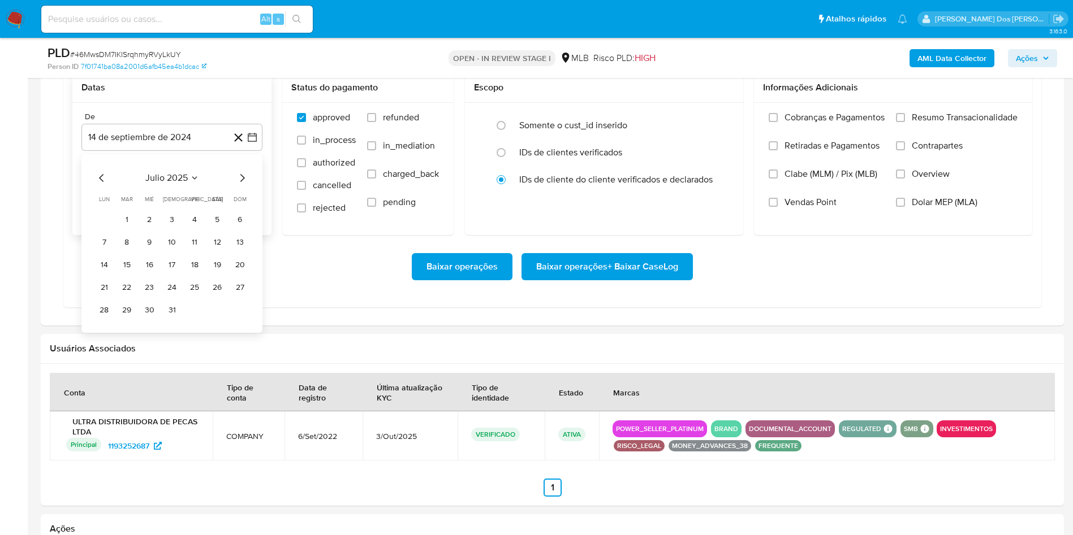
click at [244, 185] on icon "Mes siguiente" at bounding box center [242, 178] width 14 height 14
click at [196, 229] on button "1" at bounding box center [194, 220] width 18 height 18
click at [955, 123] on span "Resumo Transacionalidade" at bounding box center [964, 117] width 106 height 11
click at [905, 122] on input "Resumo Transacionalidade" at bounding box center [900, 117] width 9 height 9
click at [644, 279] on span "Baixar operações + Baixar CaseLog" at bounding box center [607, 266] width 142 height 25
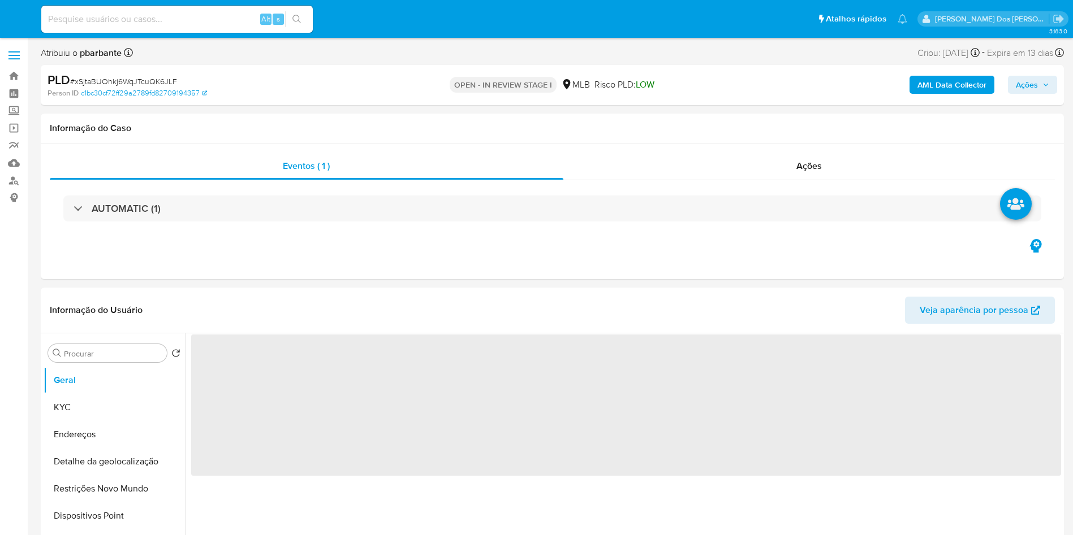
select select "10"
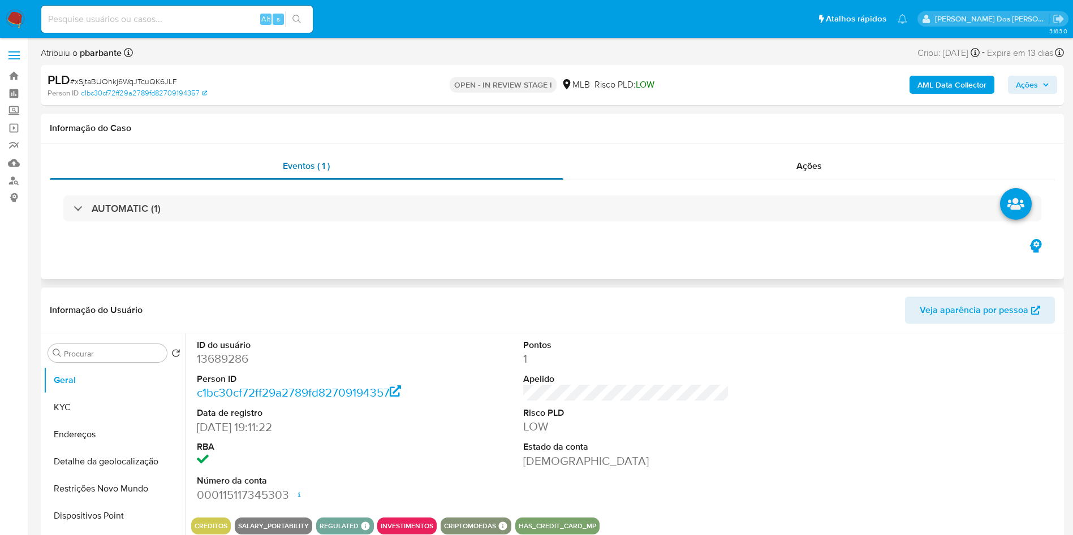
scroll to position [170, 0]
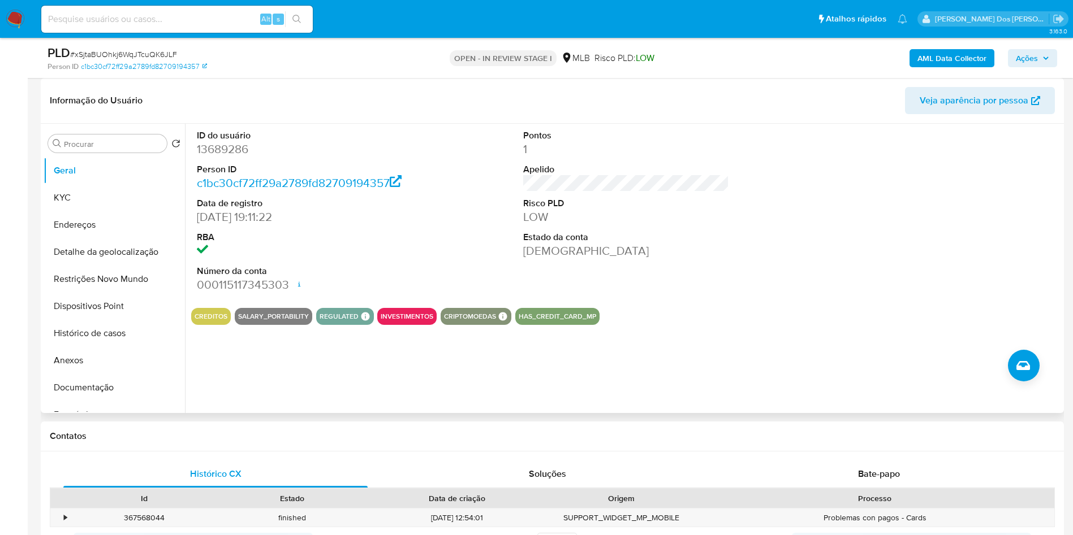
click at [218, 157] on dd "13689286" at bounding box center [300, 149] width 206 height 16
click at [216, 157] on dd "13689286" at bounding box center [300, 149] width 206 height 16
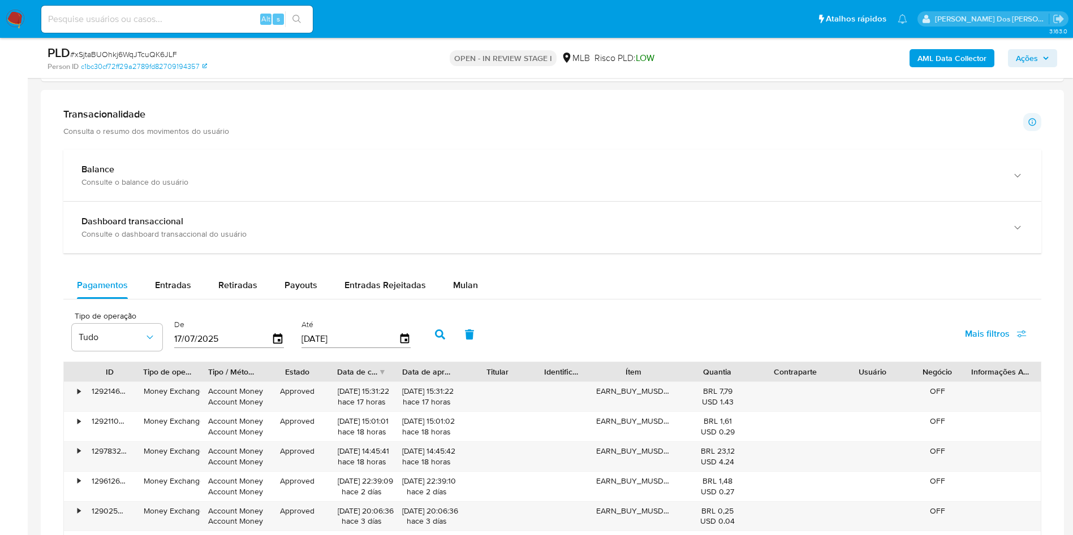
scroll to position [763, 0]
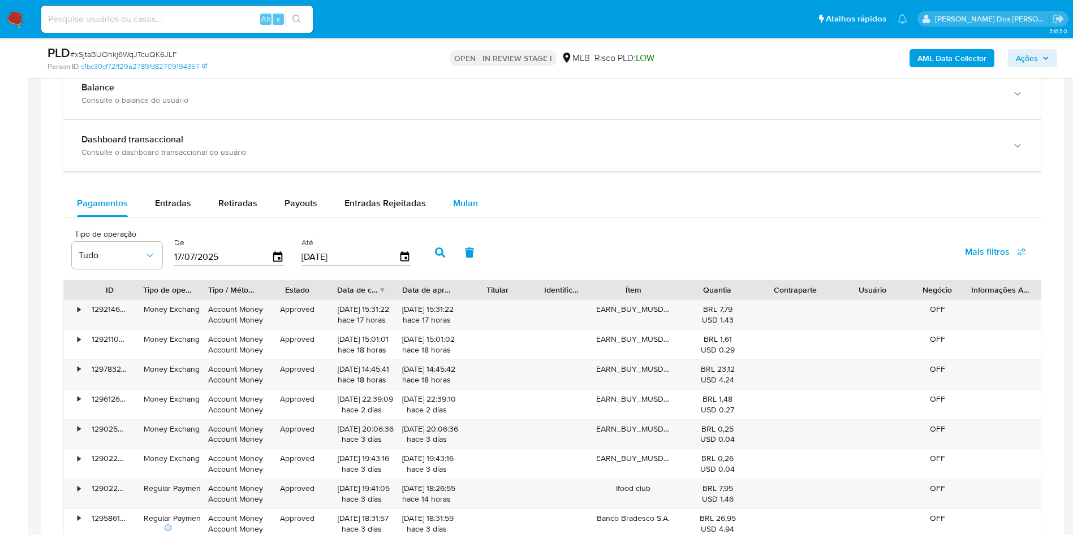
click at [445, 217] on button "Mulan" at bounding box center [465, 203] width 52 height 27
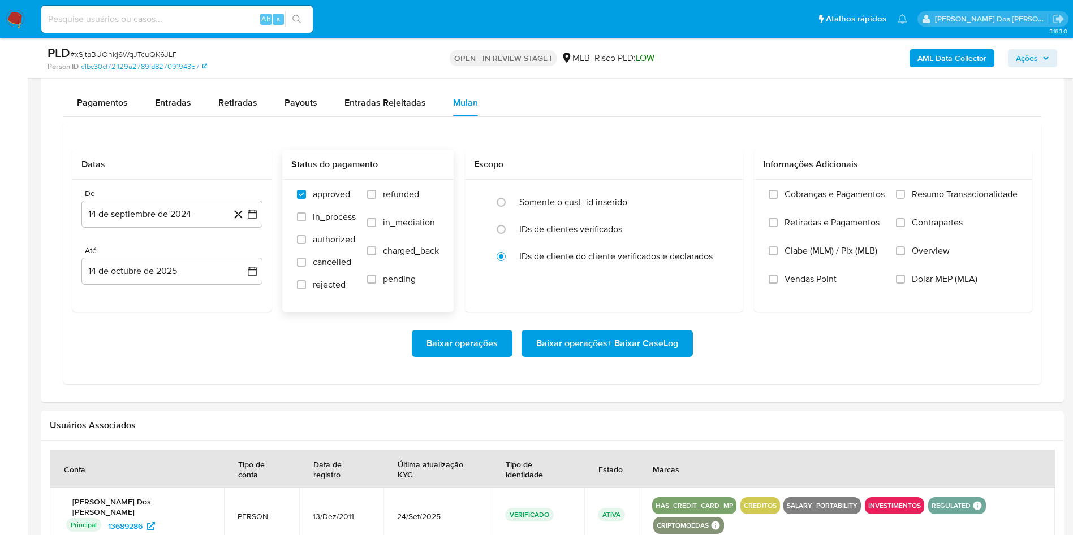
scroll to position [933, 0]
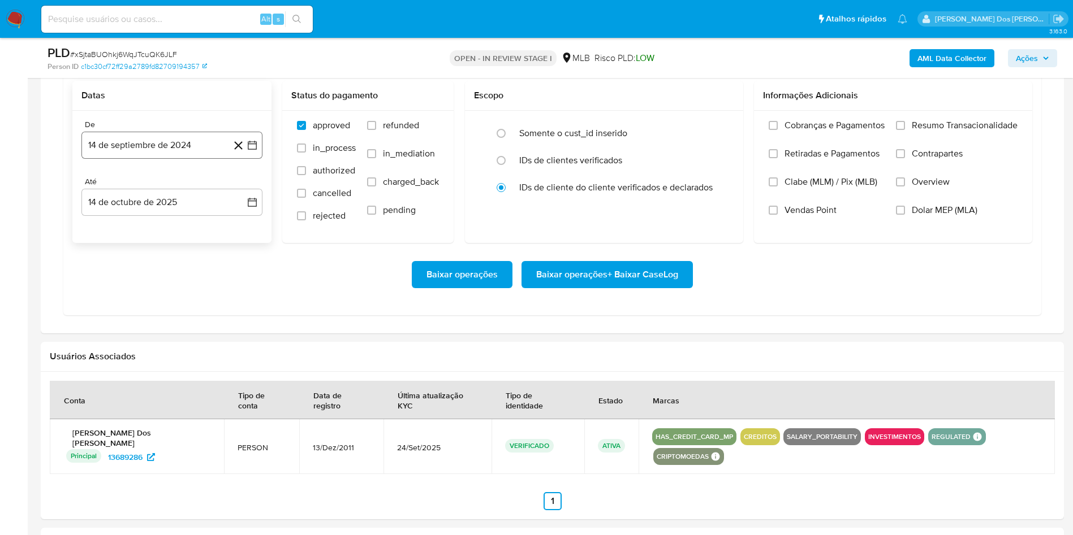
click at [247, 159] on button "14 de septiembre de 2024" at bounding box center [171, 145] width 181 height 27
click at [238, 193] on icon "Mes siguiente" at bounding box center [242, 186] width 14 height 14
click at [247, 193] on icon "Mes siguiente" at bounding box center [242, 186] width 14 height 14
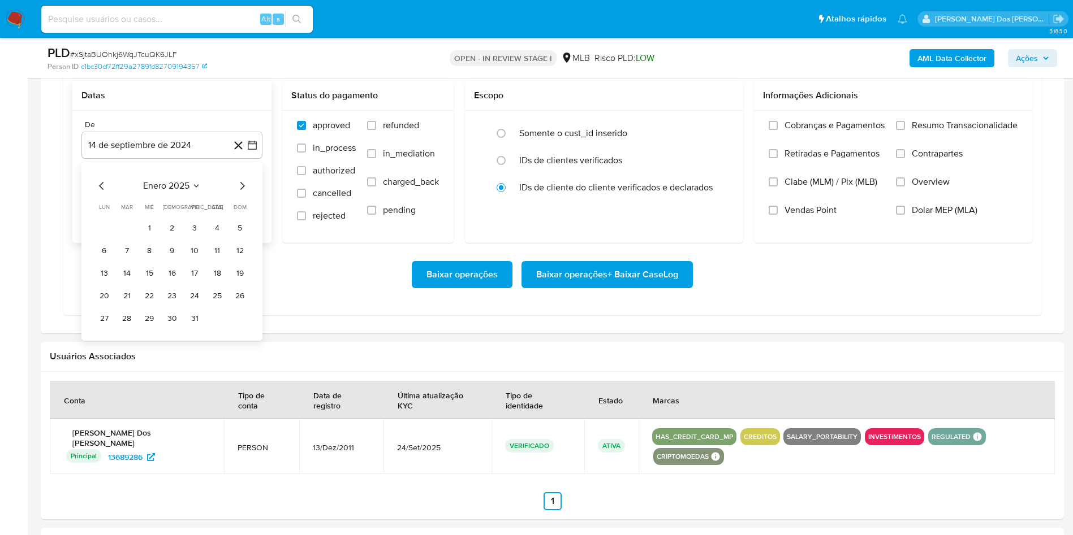
click at [246, 193] on icon "Mes siguiente" at bounding box center [242, 186] width 14 height 14
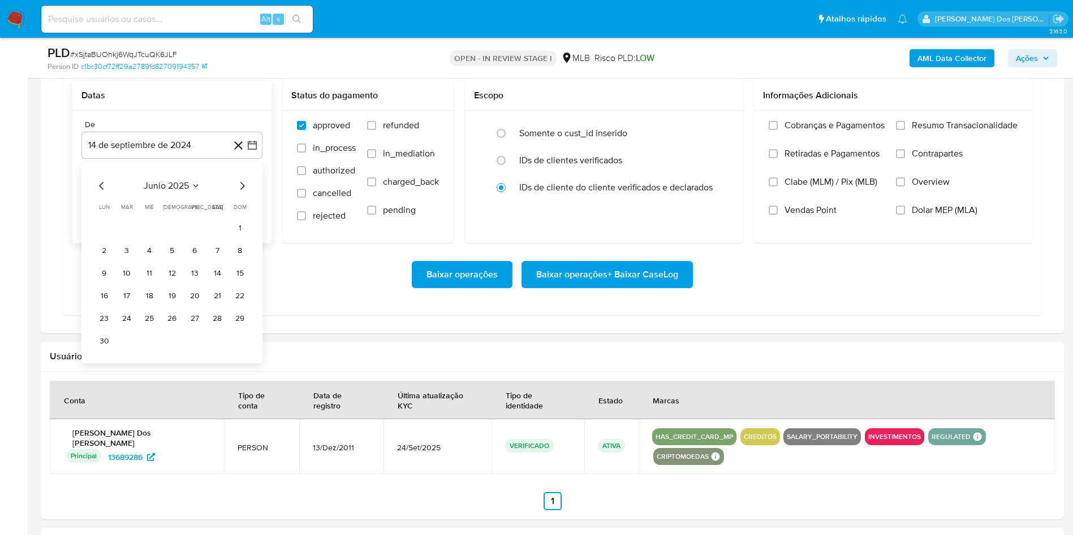
click at [246, 193] on icon "Mes siguiente" at bounding box center [242, 186] width 14 height 14
click at [247, 193] on icon "Mes siguiente" at bounding box center [242, 186] width 14 height 14
click at [195, 257] on tbody "1 2 3 4 5 6 7 8 9 10 11 12 13 14 15 16 17 18 19 20 21 22 23 24 25 26 27 28 29 3…" at bounding box center [172, 273] width 154 height 109
click at [197, 237] on button "1" at bounding box center [194, 228] width 18 height 18
click at [952, 131] on span "Resumo Transacionalidade" at bounding box center [964, 125] width 106 height 11
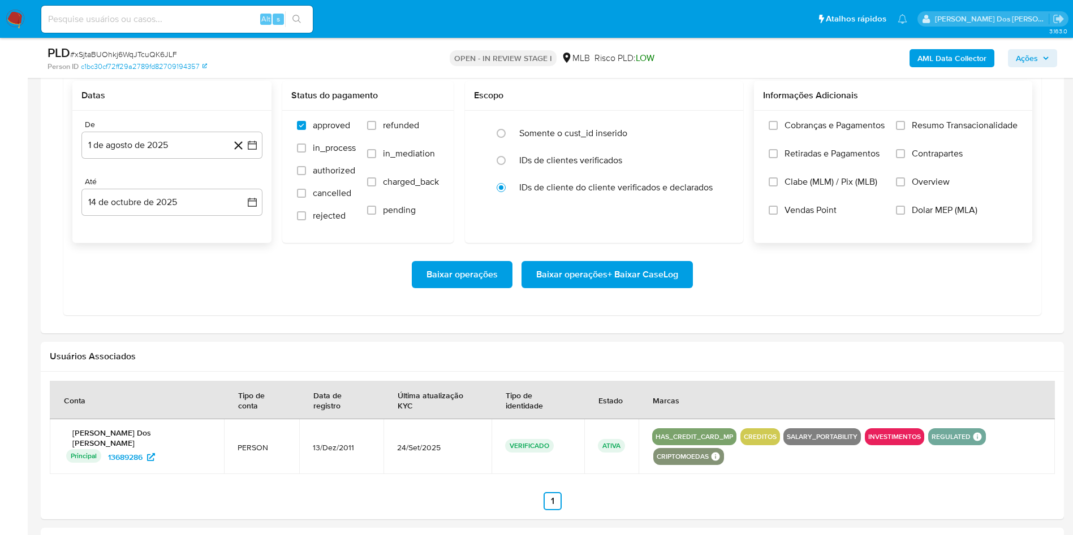
click at [905, 130] on input "Resumo Transacionalidade" at bounding box center [900, 125] width 9 height 9
click at [669, 287] on span "Baixar operações + Baixar CaseLog" at bounding box center [607, 274] width 142 height 25
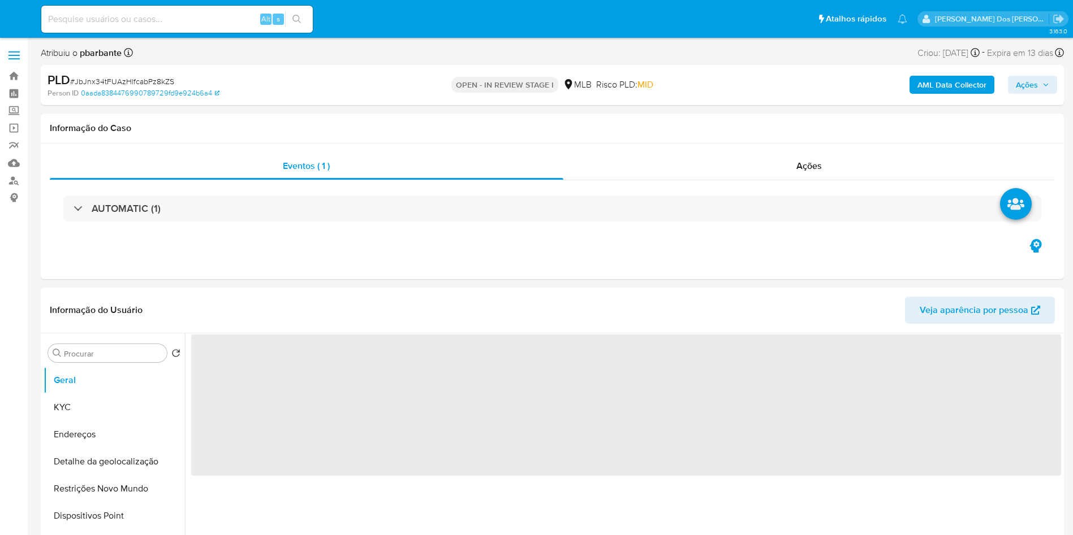
select select "10"
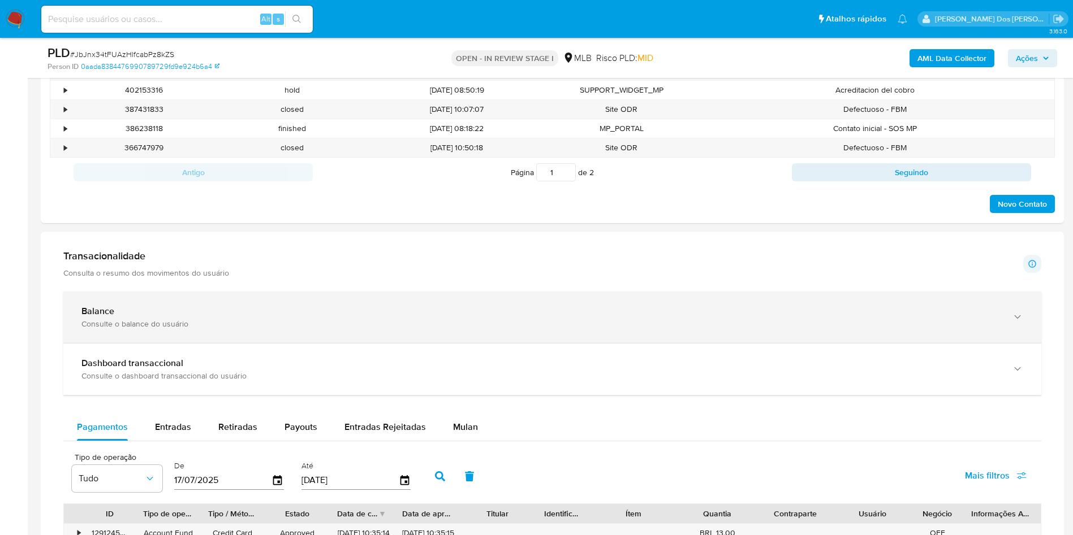
scroll to position [679, 0]
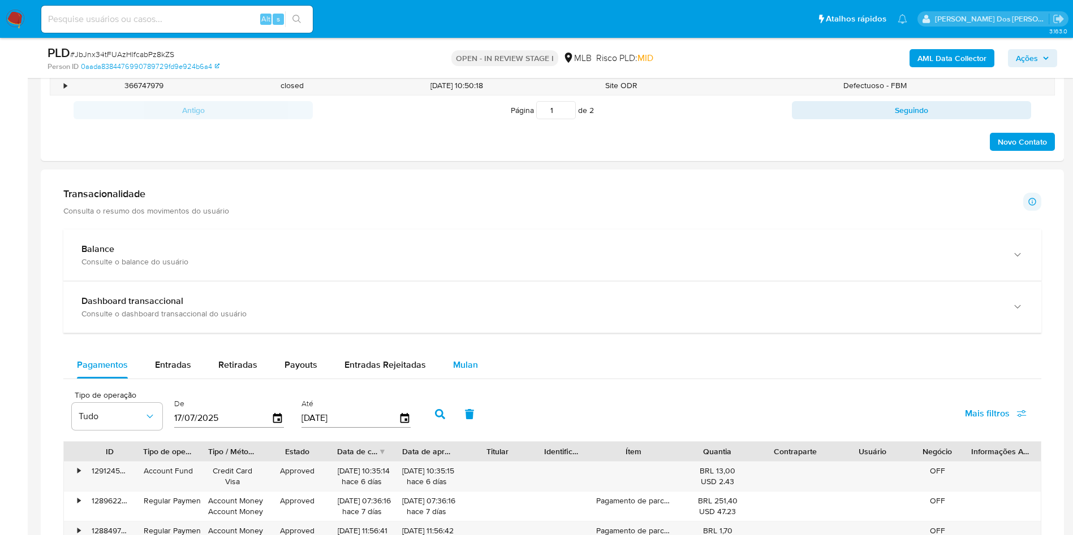
click at [453, 379] on div "Mulan" at bounding box center [465, 365] width 25 height 27
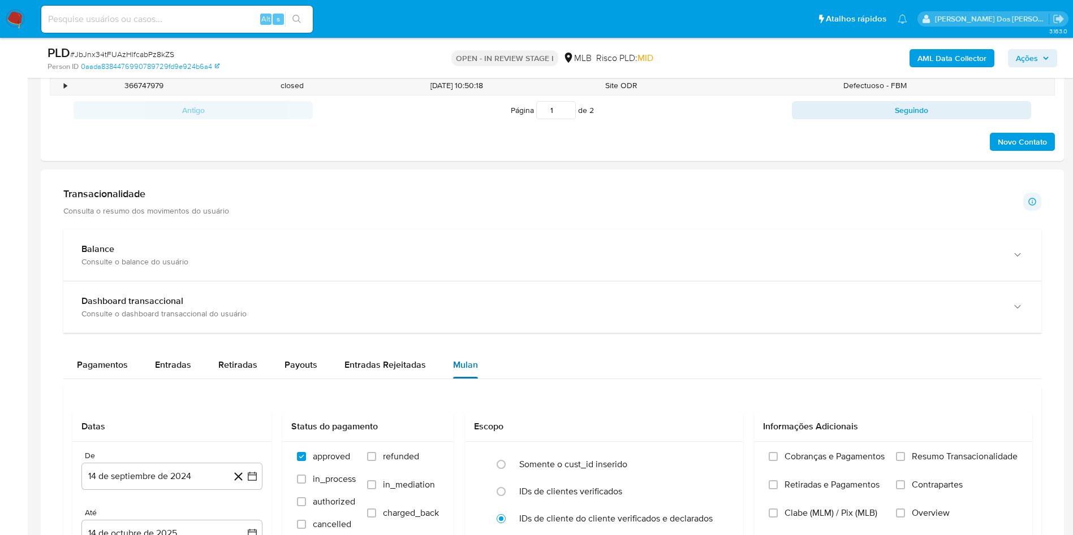
scroll to position [933, 0]
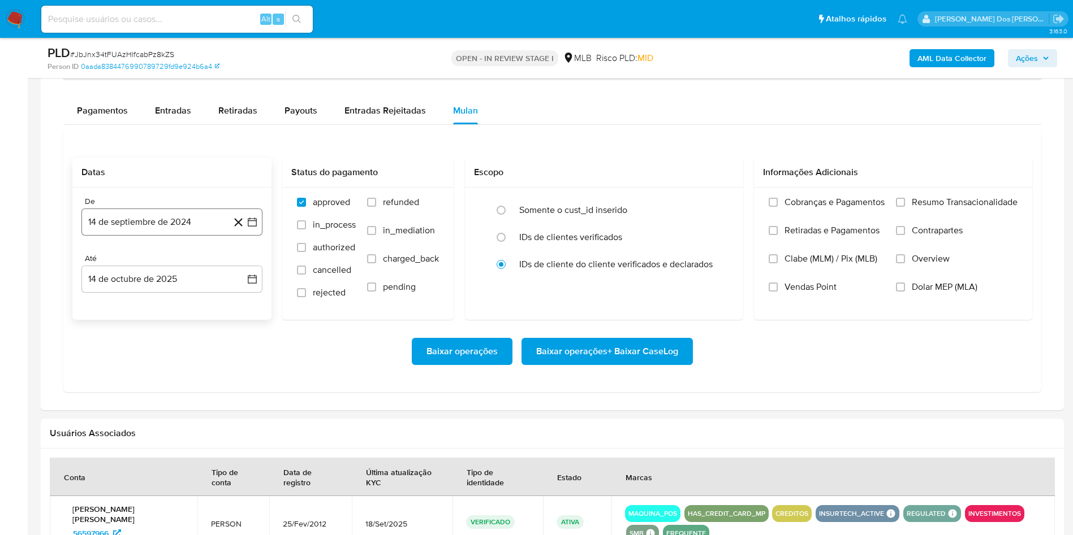
click at [250, 228] on icon "button" at bounding box center [252, 222] width 11 height 11
click at [239, 270] on icon "Mes siguiente" at bounding box center [242, 263] width 14 height 14
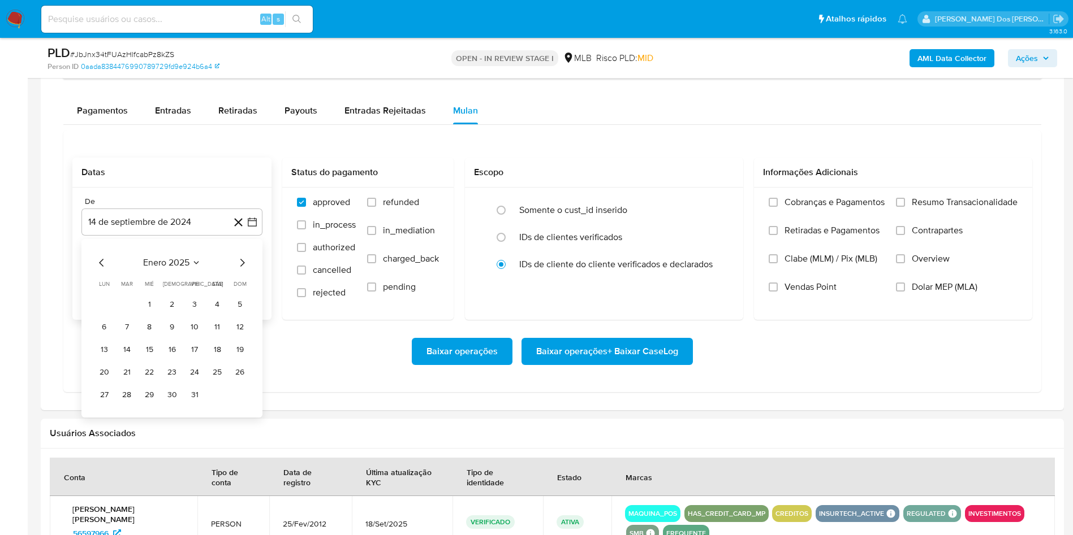
click at [239, 270] on icon "Mes siguiente" at bounding box center [242, 263] width 14 height 14
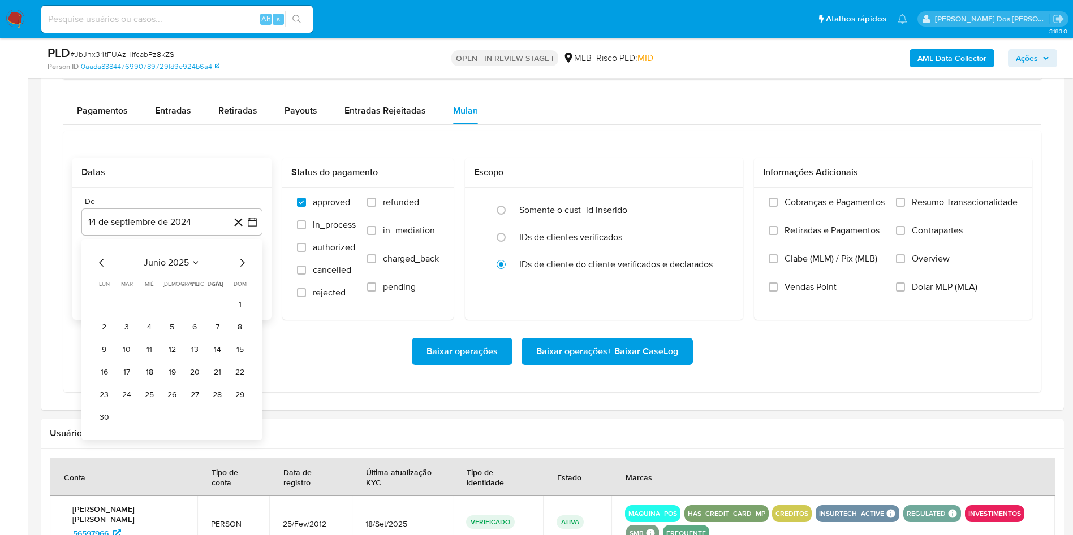
click at [239, 270] on icon "Mes siguiente" at bounding box center [242, 263] width 14 height 14
click at [203, 314] on button "1" at bounding box center [194, 305] width 18 height 18
click at [957, 225] on label "Resumo Transacionalidade" at bounding box center [957, 211] width 122 height 28
click at [905, 207] on input "Resumo Transacionalidade" at bounding box center [900, 202] width 9 height 9
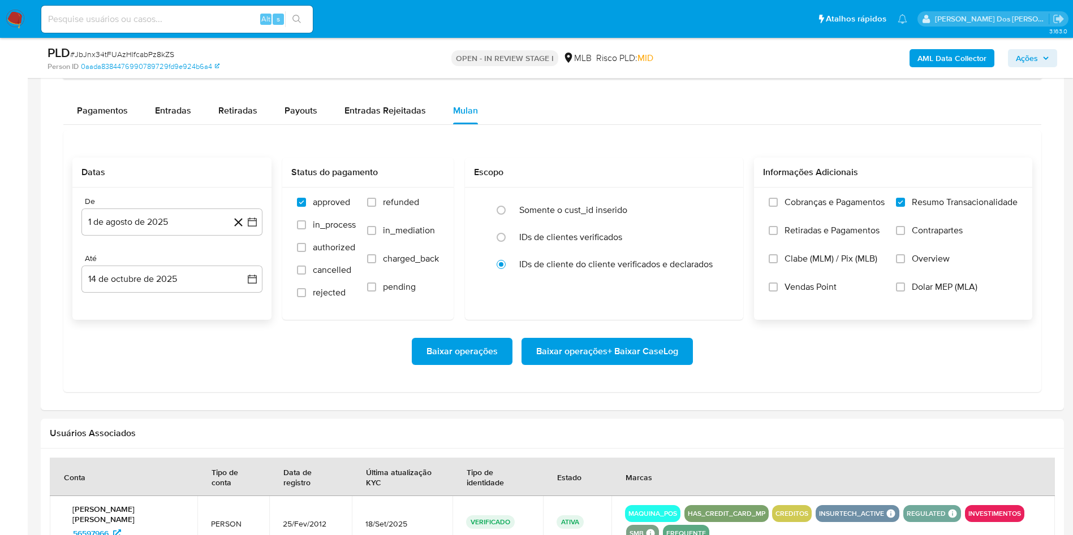
click at [551, 364] on span "Baixar operações + Baixar CaseLog" at bounding box center [607, 351] width 142 height 25
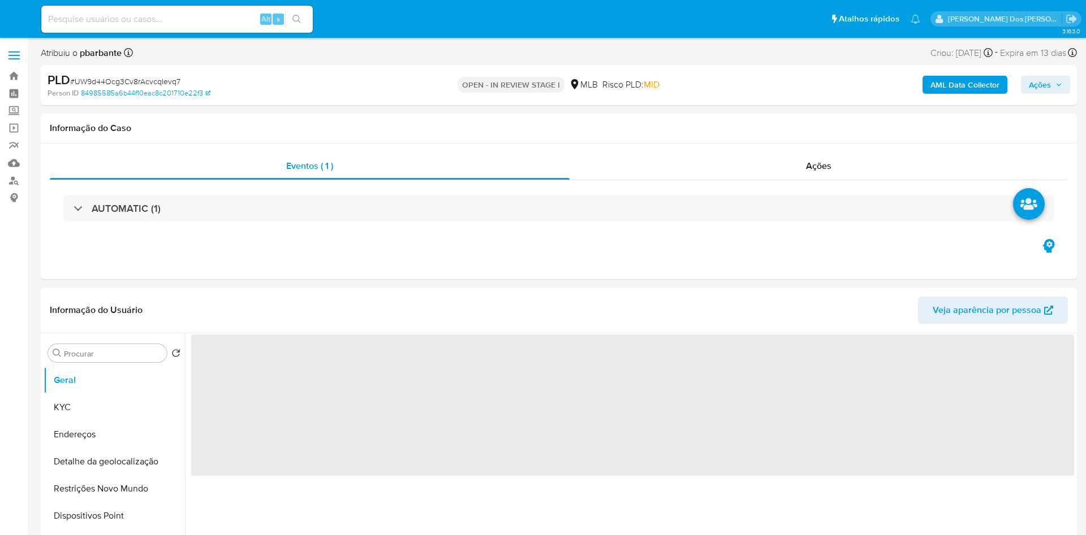
select select "10"
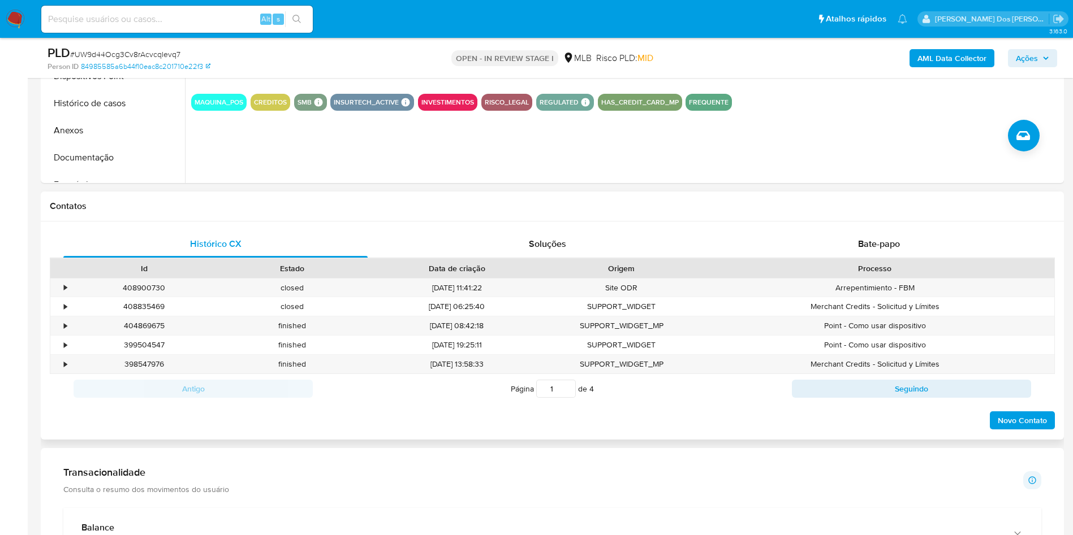
scroll to position [679, 0]
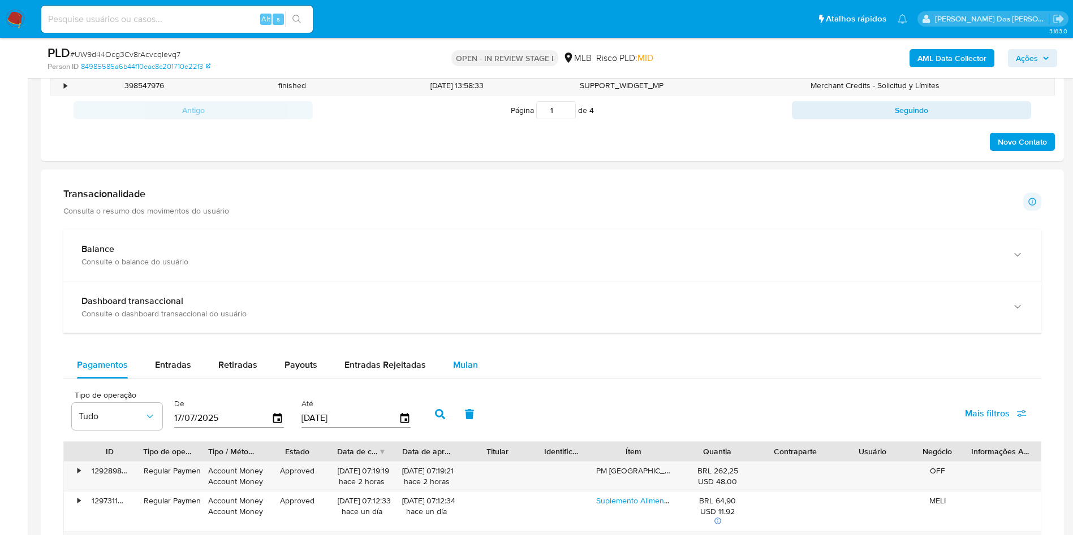
click at [472, 371] on span "Mulan" at bounding box center [465, 364] width 25 height 13
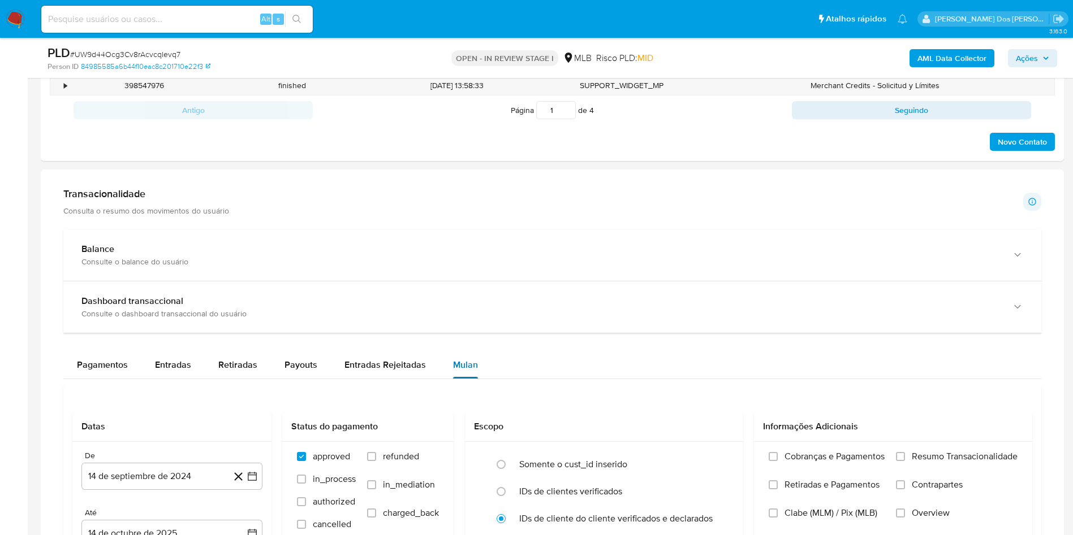
scroll to position [848, 0]
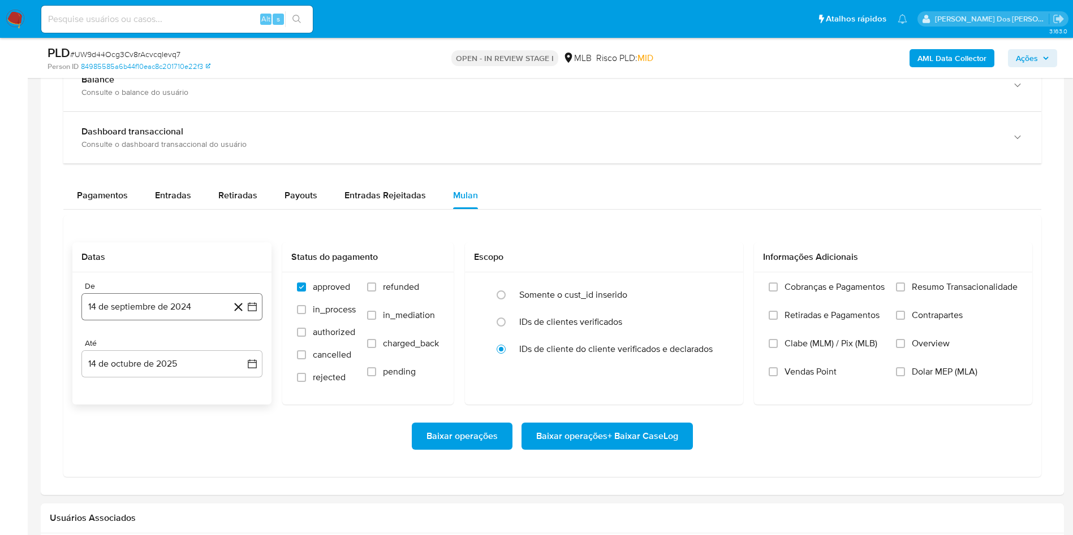
click at [252, 312] on icon "button" at bounding box center [252, 307] width 9 height 9
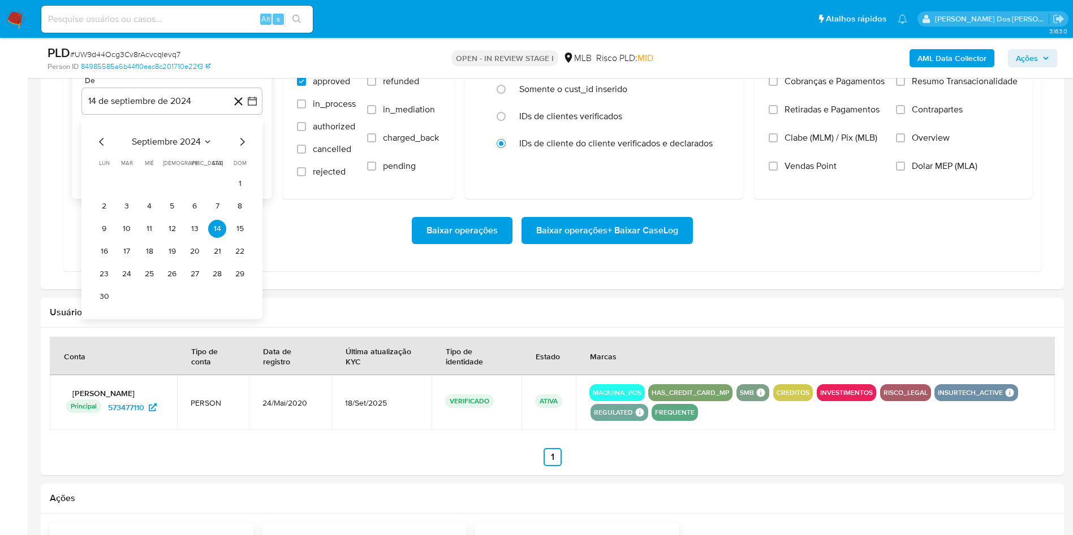
scroll to position [1018, 0]
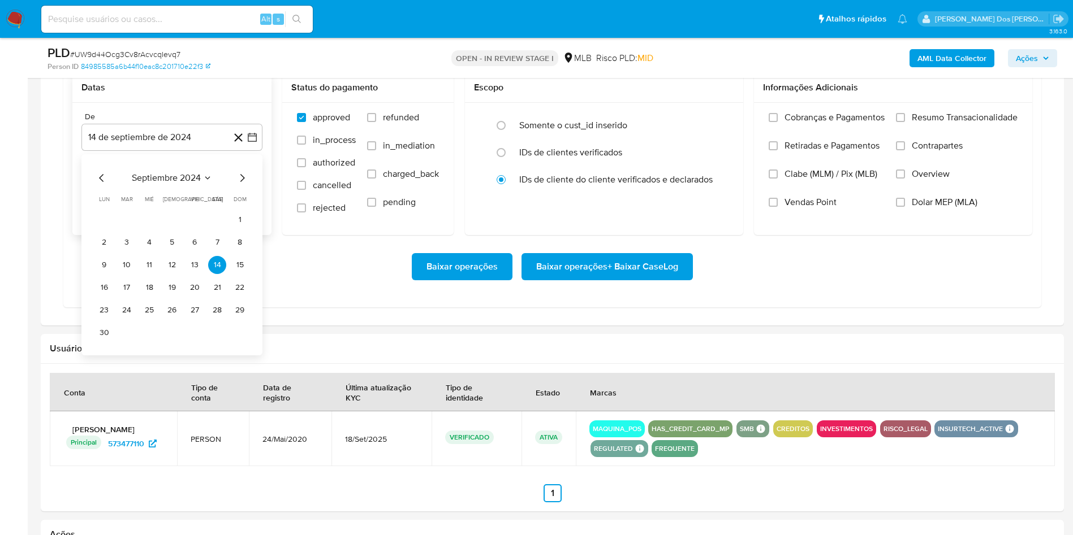
click at [241, 185] on icon "Mes siguiente" at bounding box center [242, 178] width 14 height 14
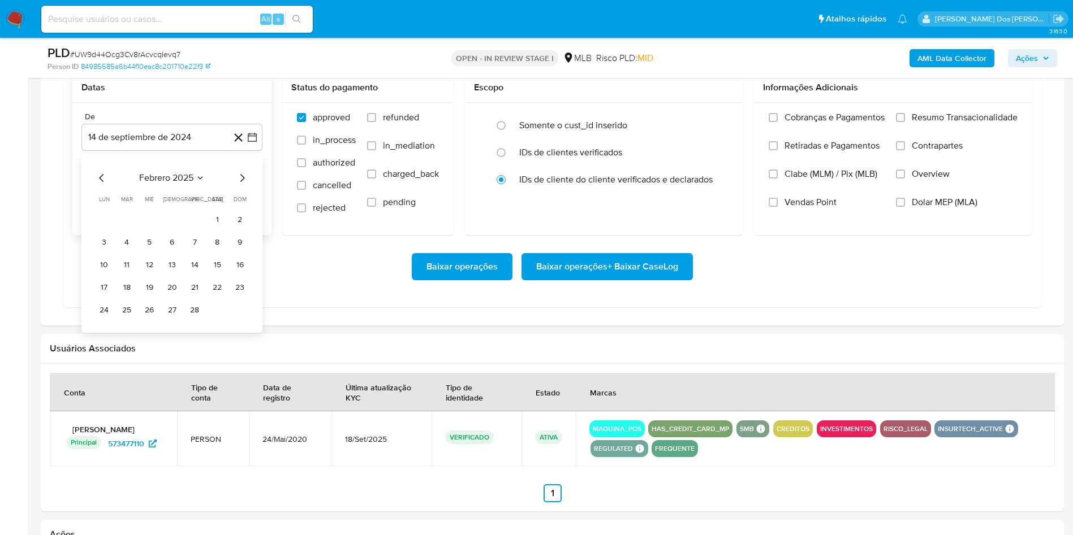
click at [241, 185] on icon "Mes siguiente" at bounding box center [242, 178] width 14 height 14
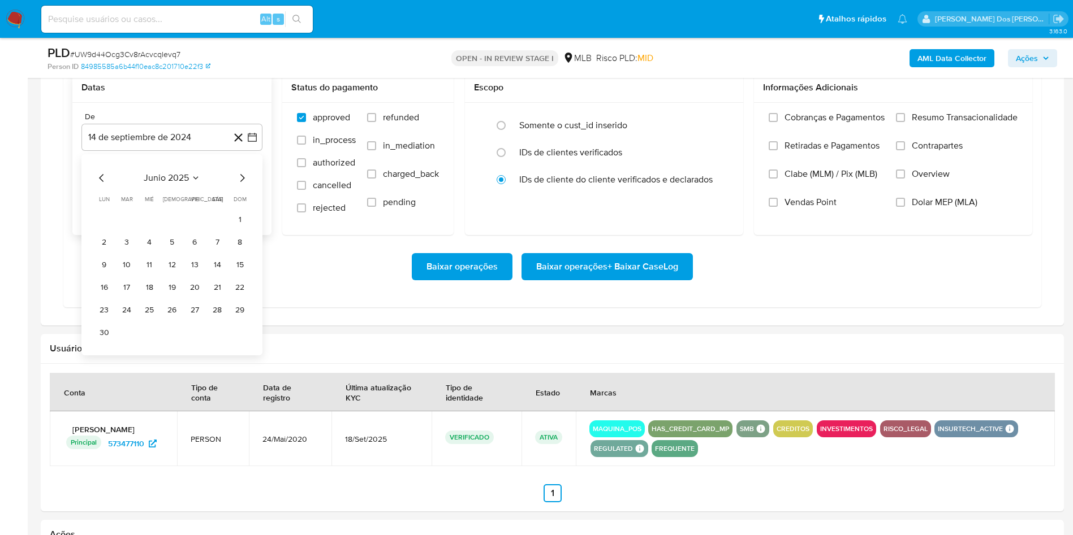
click at [241, 185] on icon "Mes siguiente" at bounding box center [242, 178] width 14 height 14
click at [195, 229] on button "1" at bounding box center [194, 220] width 18 height 18
click at [975, 123] on span "Resumo Transacionalidade" at bounding box center [964, 117] width 106 height 11
click at [905, 122] on input "Resumo Transacionalidade" at bounding box center [900, 117] width 9 height 9
click at [610, 279] on span "Baixar operações + Baixar CaseLog" at bounding box center [607, 266] width 142 height 25
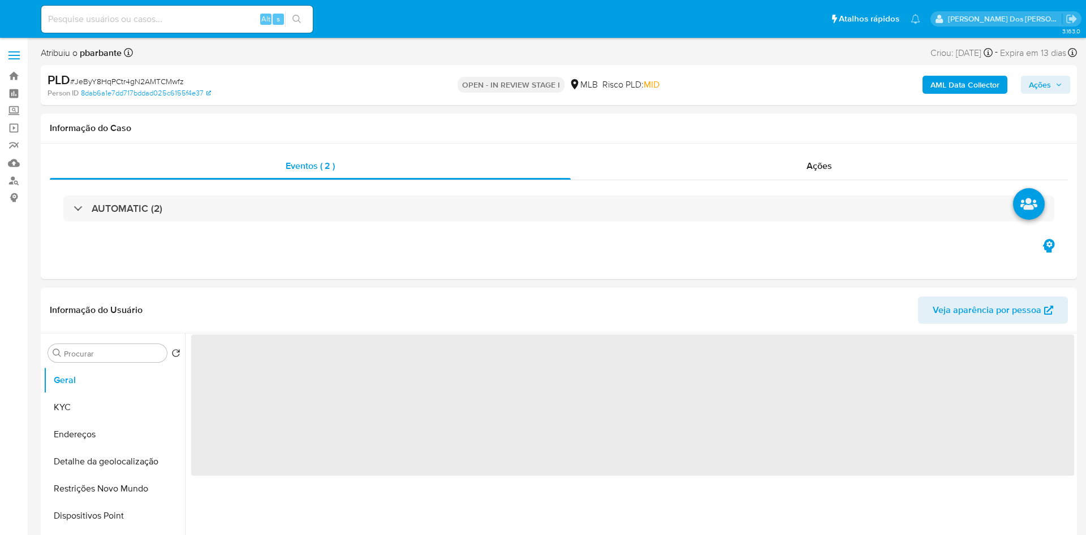
select select "10"
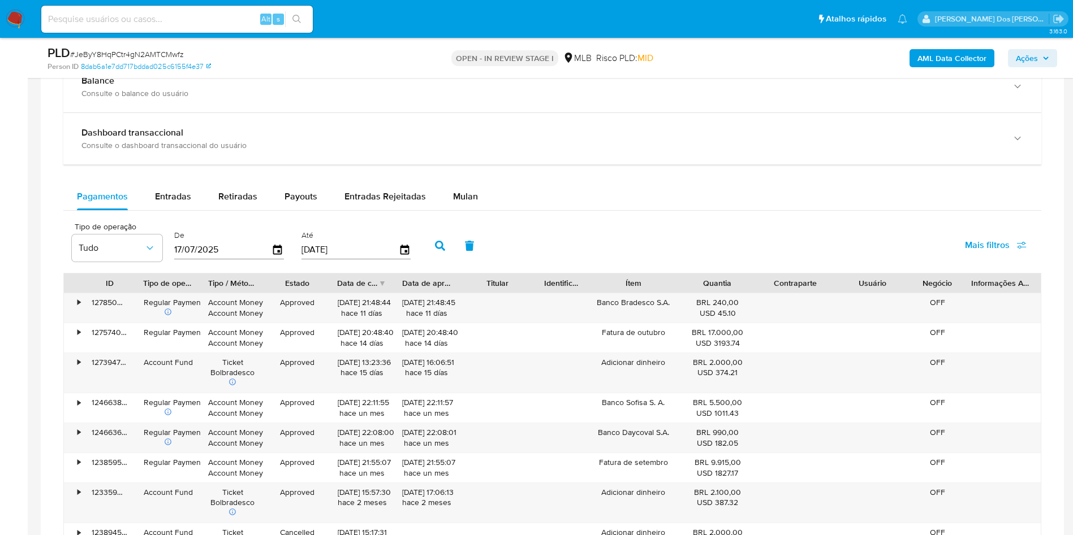
scroll to position [848, 0]
click at [445, 197] on div "Balance Consulte o balance do usuário Dashboard transaccional Consulte o dashbo…" at bounding box center [552, 356] width 978 height 593
click at [453, 202] on span "Mulan" at bounding box center [465, 195] width 25 height 13
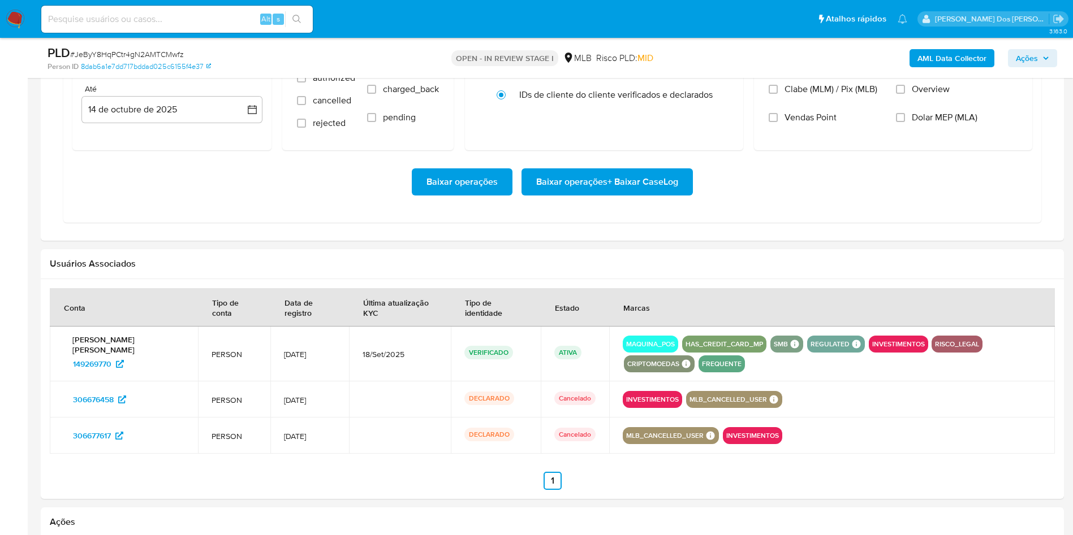
scroll to position [1018, 0]
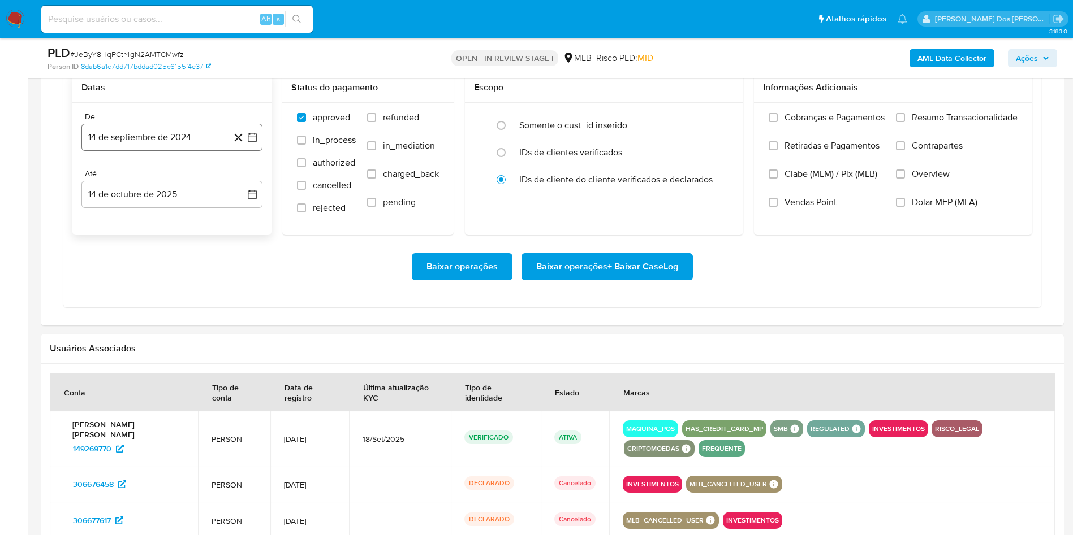
click at [254, 143] on icon "button" at bounding box center [252, 137] width 11 height 11
click at [245, 185] on icon "Mes siguiente" at bounding box center [242, 178] width 14 height 14
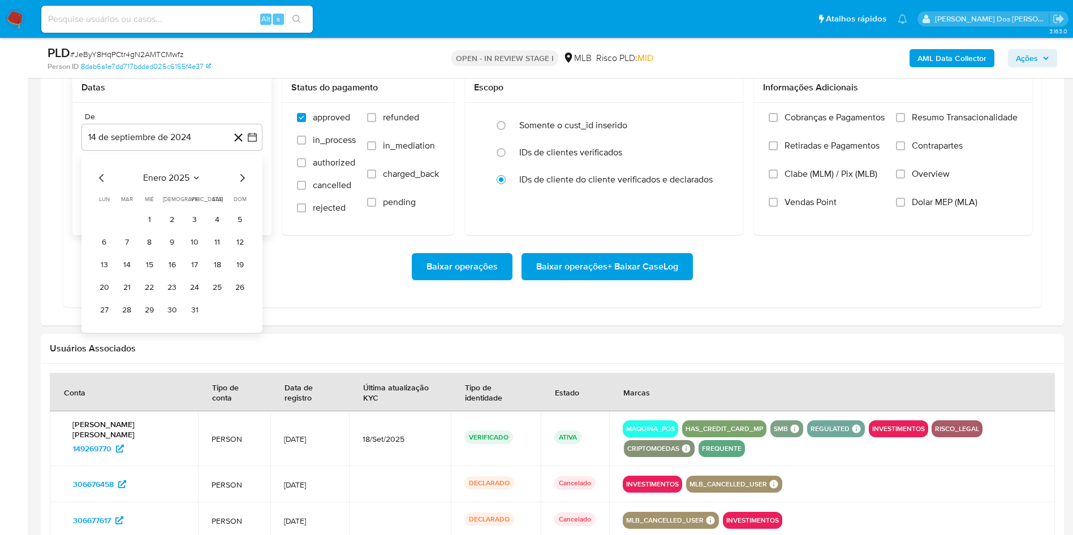
click at [245, 185] on icon "Mes siguiente" at bounding box center [242, 178] width 14 height 14
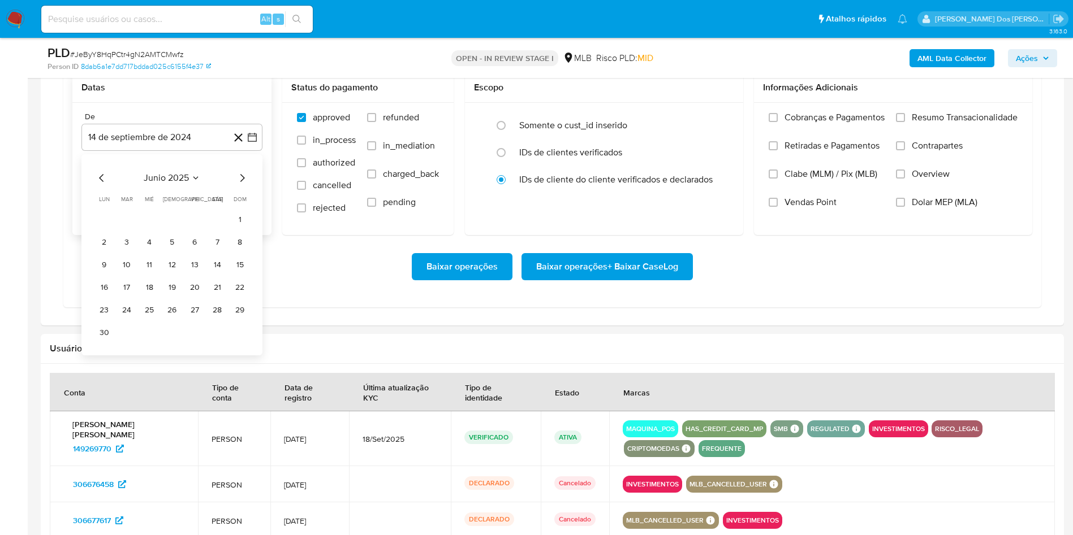
click at [245, 185] on icon "Mes siguiente" at bounding box center [242, 178] width 14 height 14
drag, startPoint x: 191, startPoint y: 243, endPoint x: 246, endPoint y: 230, distance: 56.5
click at [192, 229] on button "1" at bounding box center [194, 220] width 18 height 18
click at [978, 123] on span "Resumo Transacionalidade" at bounding box center [964, 117] width 106 height 11
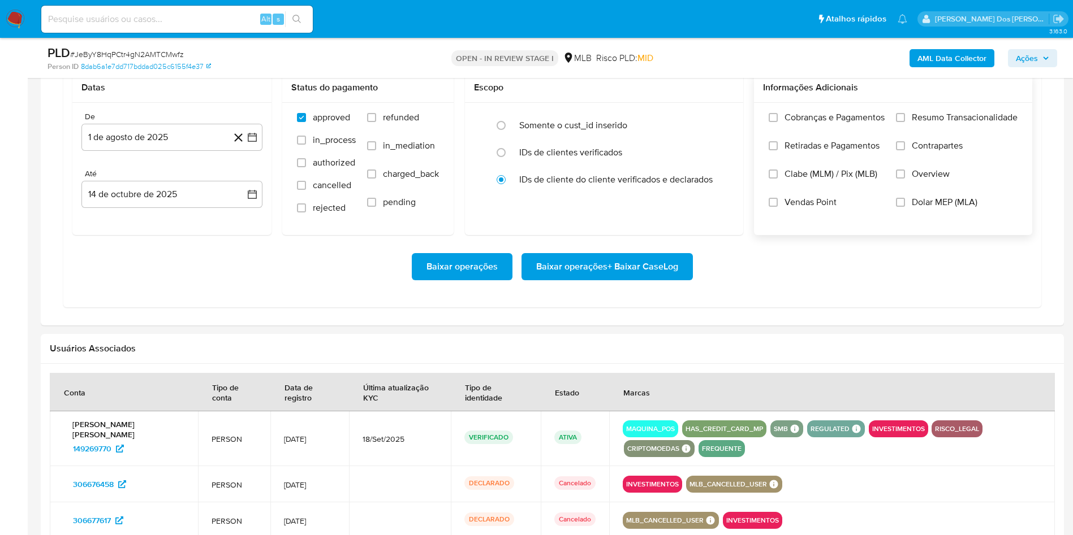
click at [905, 122] on input "Resumo Transacionalidade" at bounding box center [900, 117] width 9 height 9
click at [605, 279] on span "Baixar operações + Baixar CaseLog" at bounding box center [607, 266] width 142 height 25
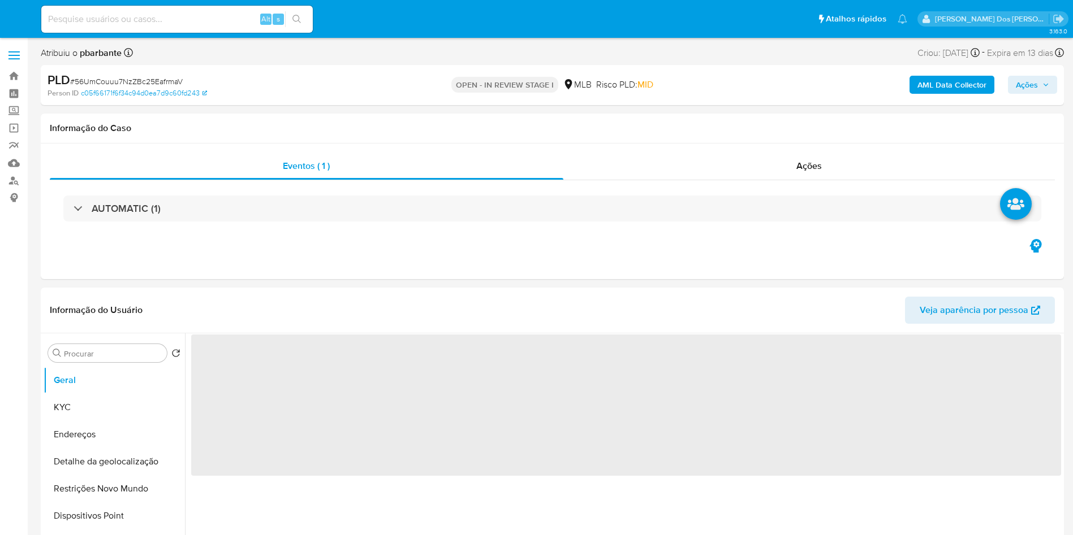
select select "10"
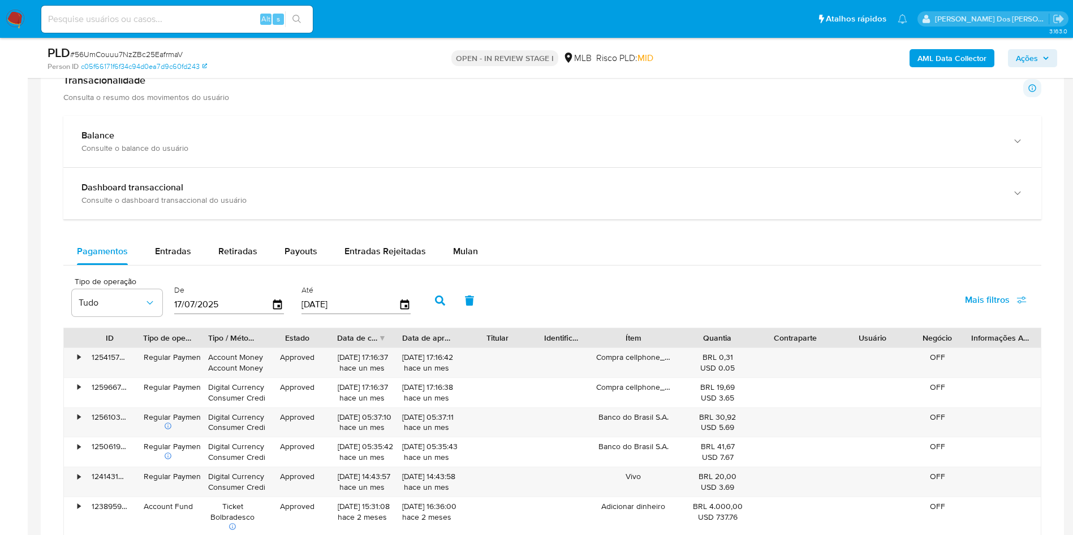
scroll to position [933, 0]
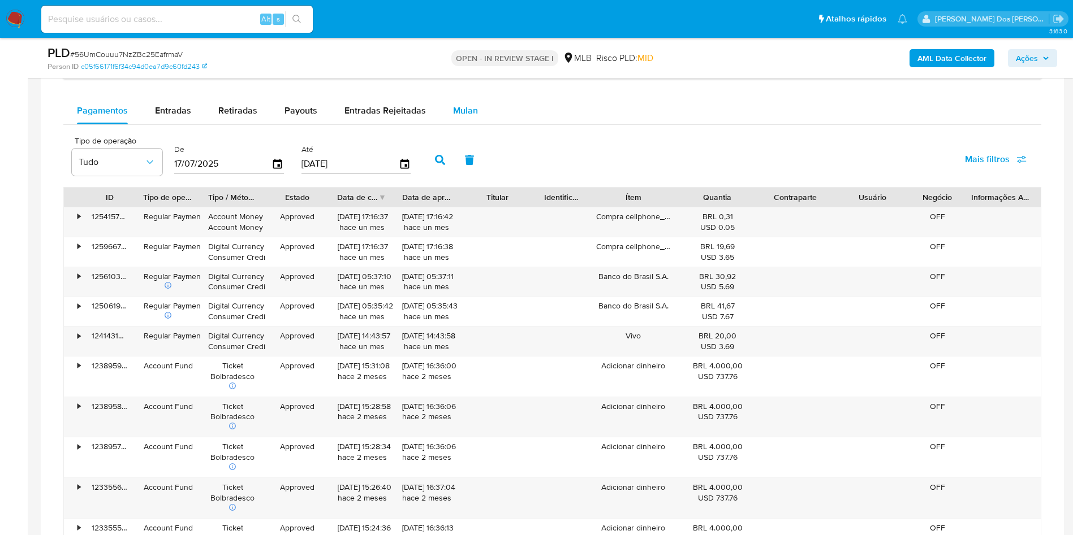
click at [456, 117] on span "Mulan" at bounding box center [465, 110] width 25 height 13
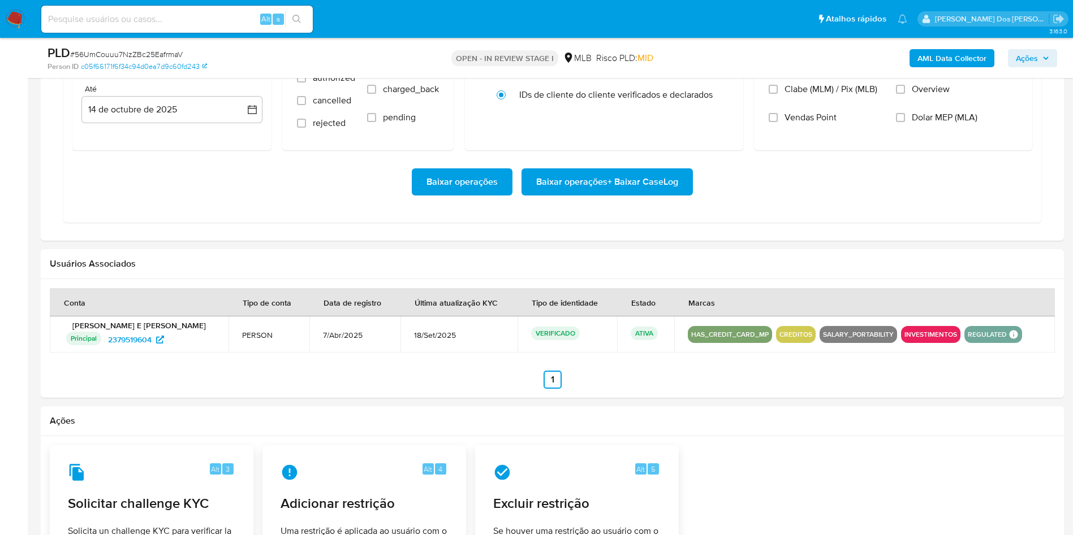
scroll to position [1018, 0]
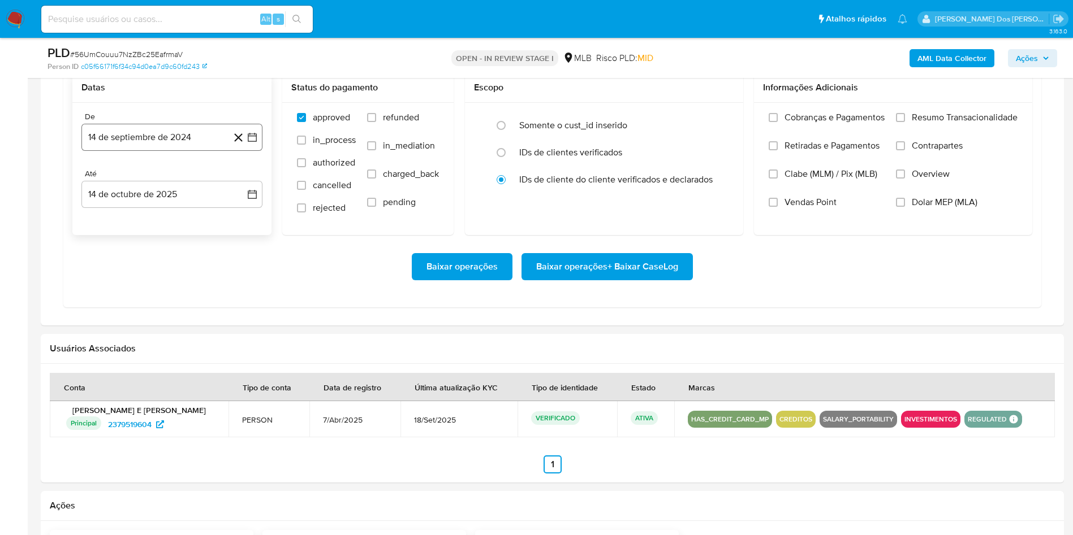
click at [253, 151] on button "14 de septiembre de 2024" at bounding box center [171, 137] width 181 height 27
click at [246, 185] on icon "Mes siguiente" at bounding box center [242, 178] width 14 height 14
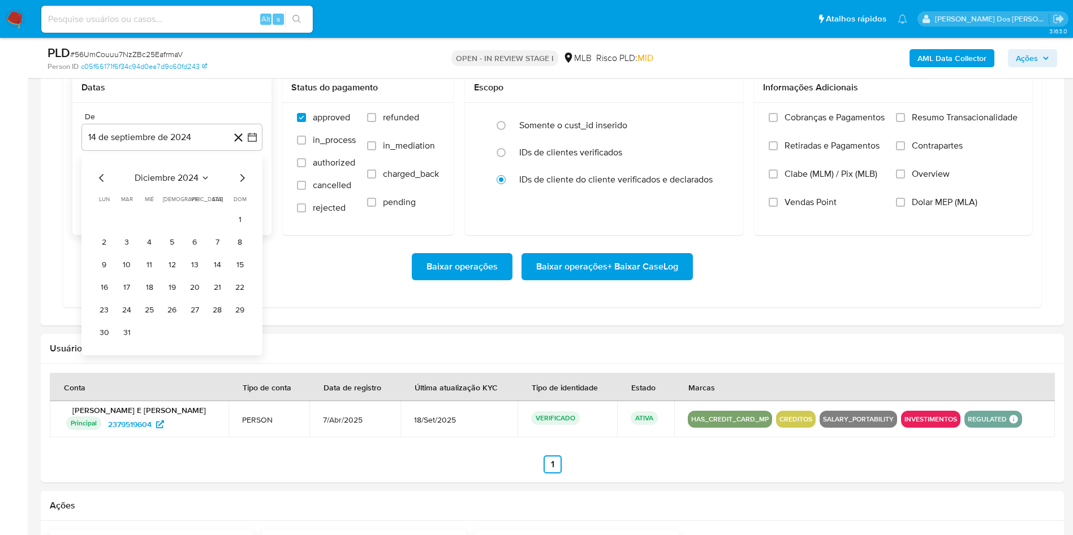
click at [246, 185] on icon "Mes siguiente" at bounding box center [242, 178] width 14 height 14
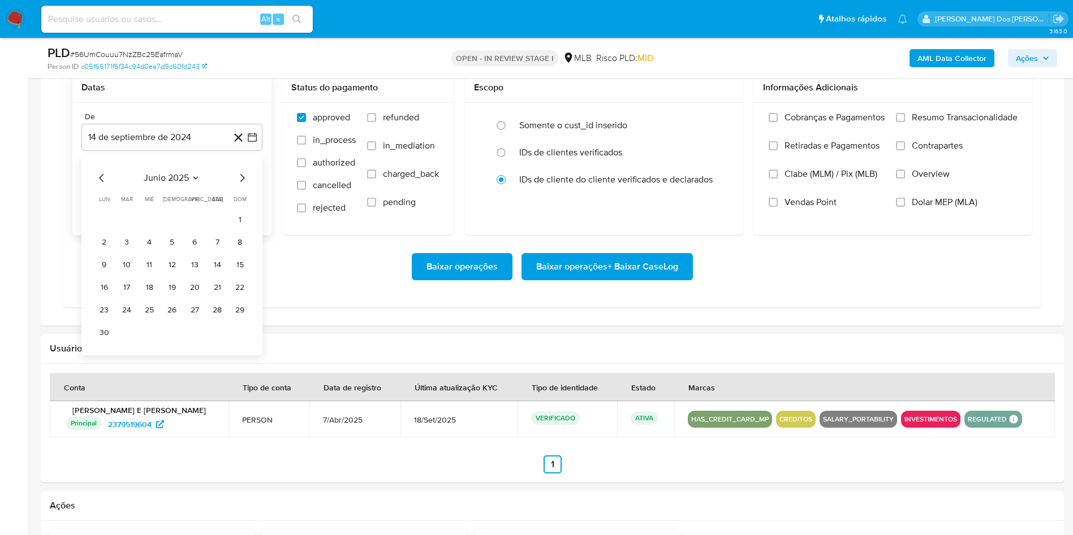
click at [246, 185] on icon "Mes siguiente" at bounding box center [242, 178] width 14 height 14
click at [196, 229] on button "1" at bounding box center [194, 220] width 18 height 18
click at [958, 123] on span "Resumo Transacionalidade" at bounding box center [964, 117] width 106 height 11
click at [905, 122] on input "Resumo Transacionalidade" at bounding box center [900, 117] width 9 height 9
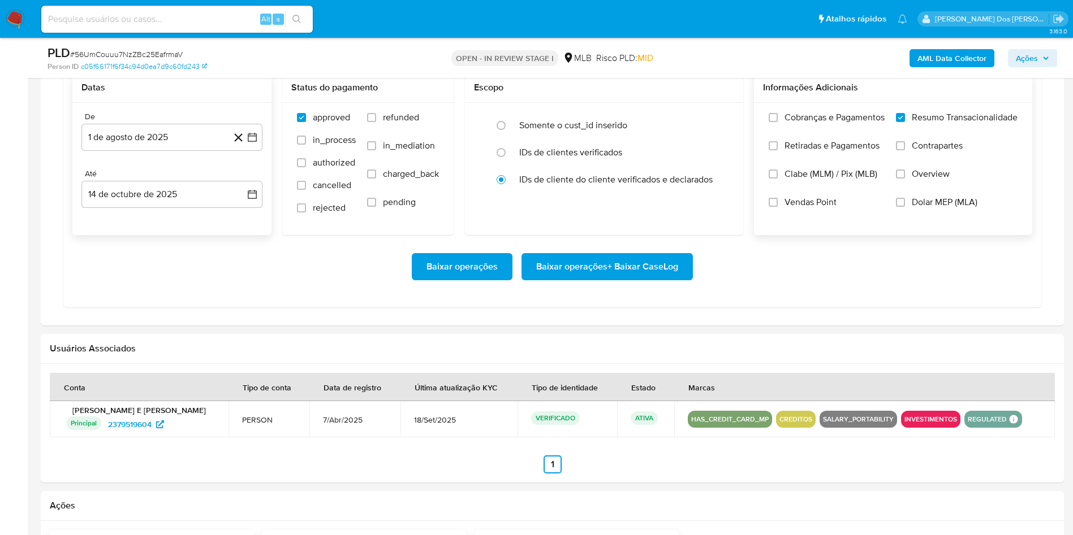
click at [656, 279] on span "Baixar operações + Baixar CaseLog" at bounding box center [607, 266] width 142 height 25
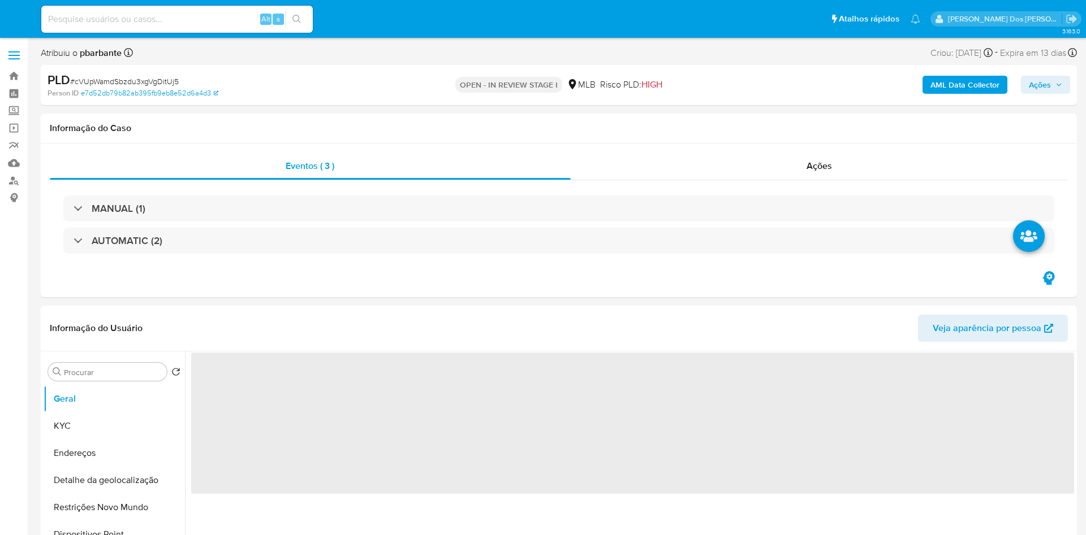
select select "10"
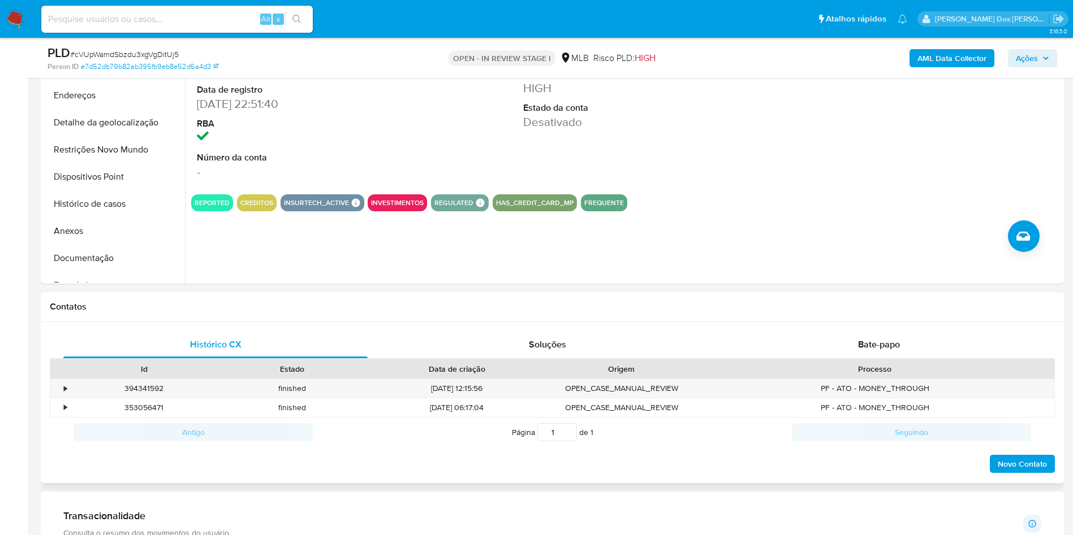
scroll to position [339, 0]
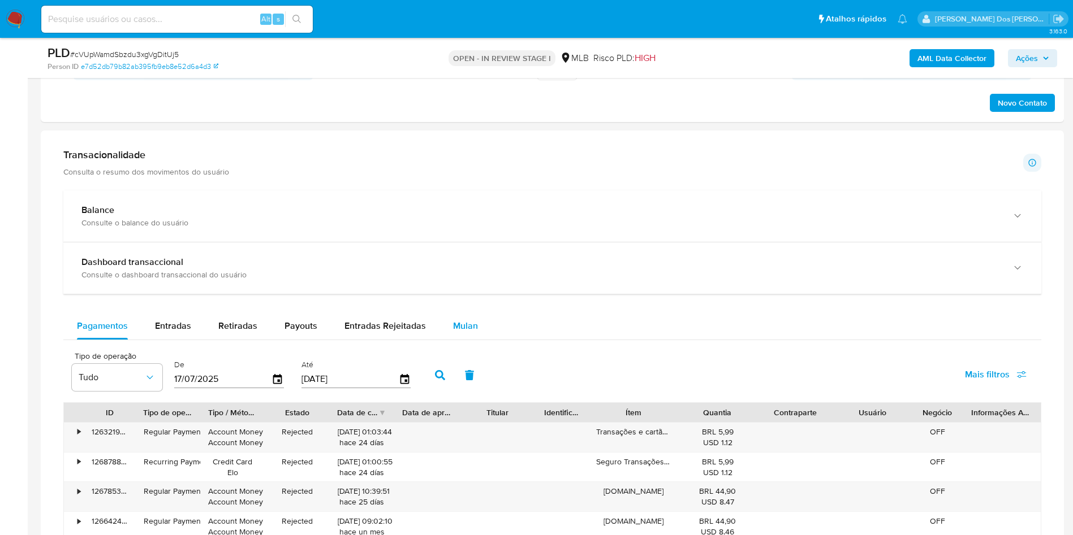
click at [467, 321] on span "Mulan" at bounding box center [465, 325] width 25 height 13
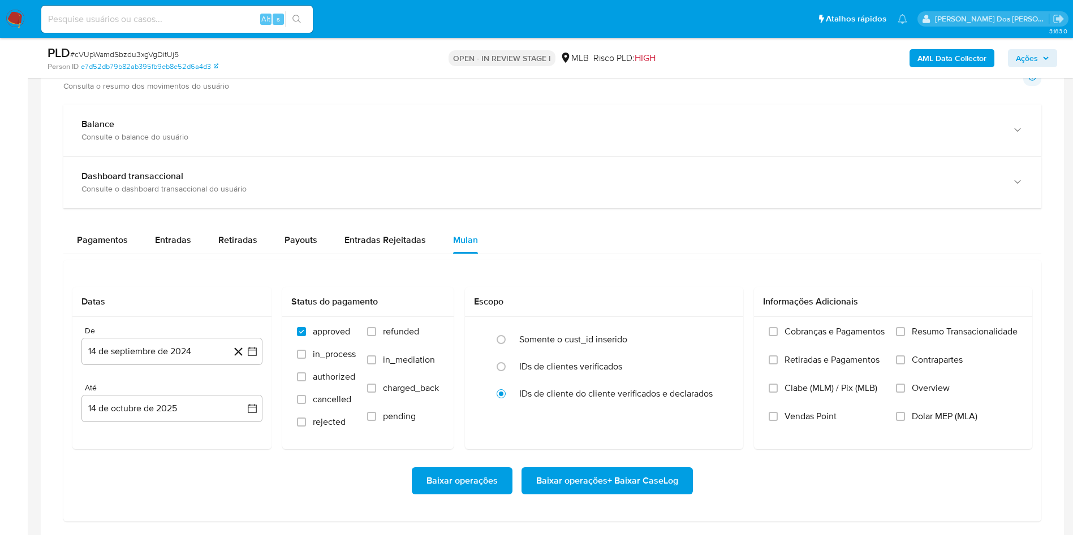
scroll to position [848, 0]
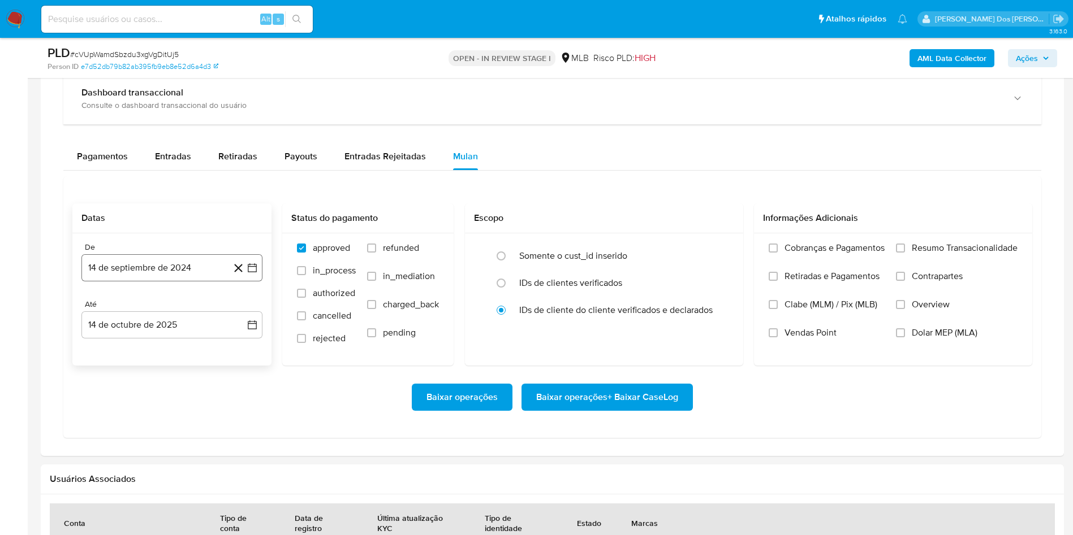
click at [261, 272] on button "14 de septiembre de 2024" at bounding box center [171, 267] width 181 height 27
click at [240, 306] on icon "Mes siguiente" at bounding box center [242, 309] width 14 height 14
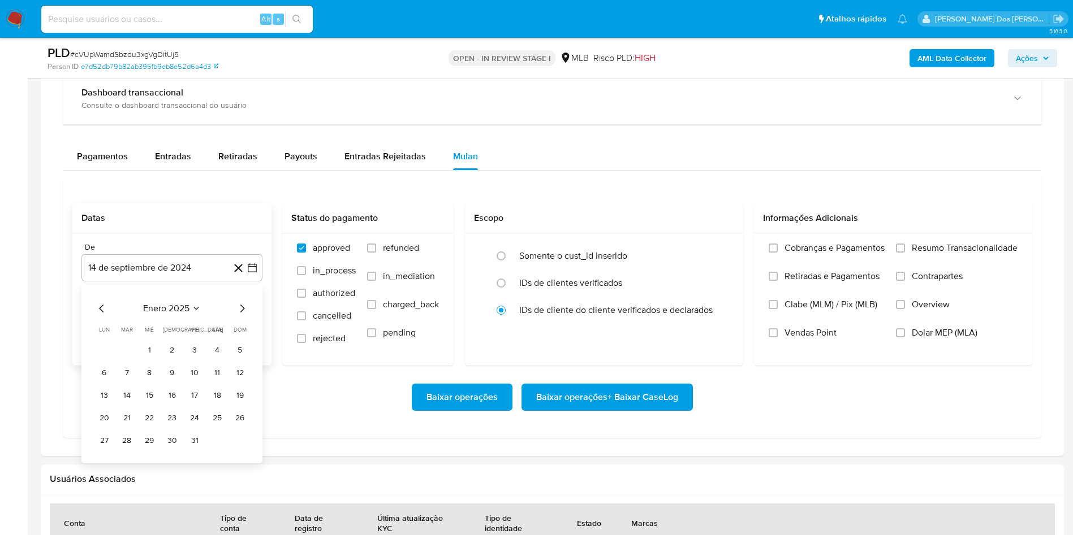
click at [240, 306] on icon "Mes siguiente" at bounding box center [242, 309] width 14 height 14
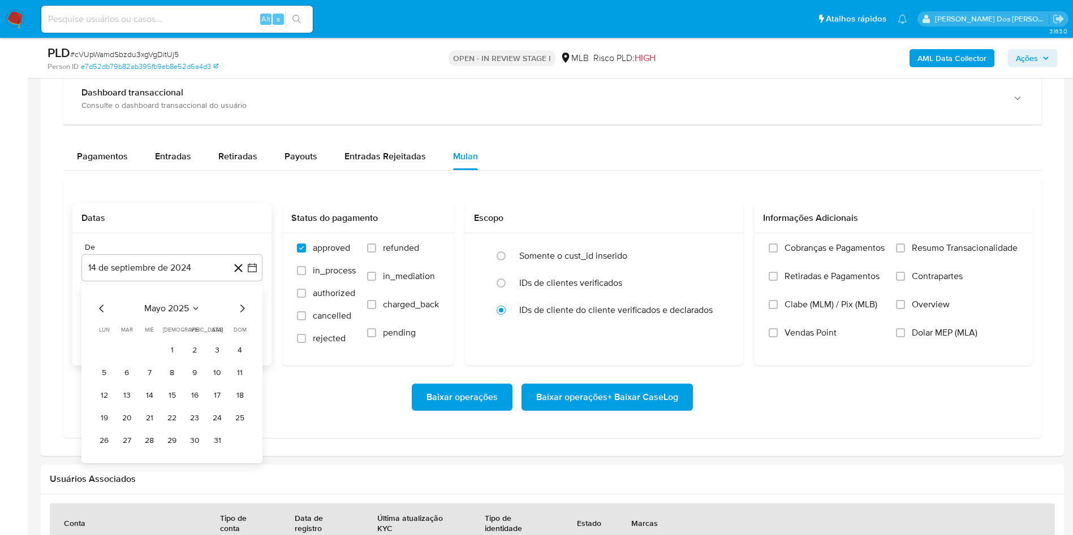
click at [240, 306] on icon "Mes siguiente" at bounding box center [242, 309] width 14 height 14
click at [239, 308] on icon "Mes siguiente" at bounding box center [242, 309] width 14 height 14
click at [193, 346] on button "1" at bounding box center [194, 351] width 18 height 18
click at [954, 253] on span "Resumo Transacionalidade" at bounding box center [964, 248] width 106 height 11
click at [905, 253] on input "Resumo Transacionalidade" at bounding box center [900, 248] width 9 height 9
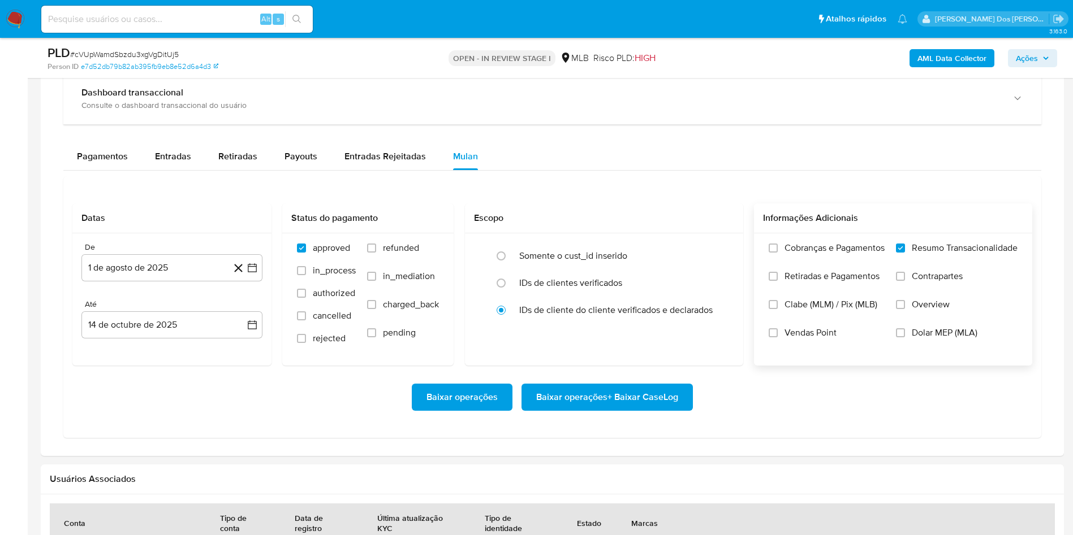
click at [659, 410] on span "Baixar operações + Baixar CaseLog" at bounding box center [607, 397] width 142 height 25
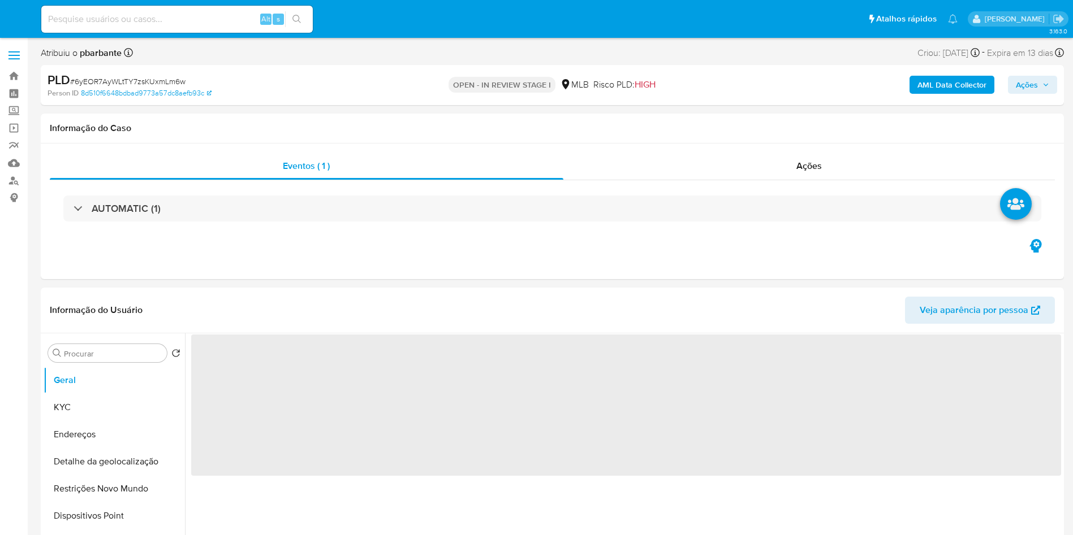
select select "10"
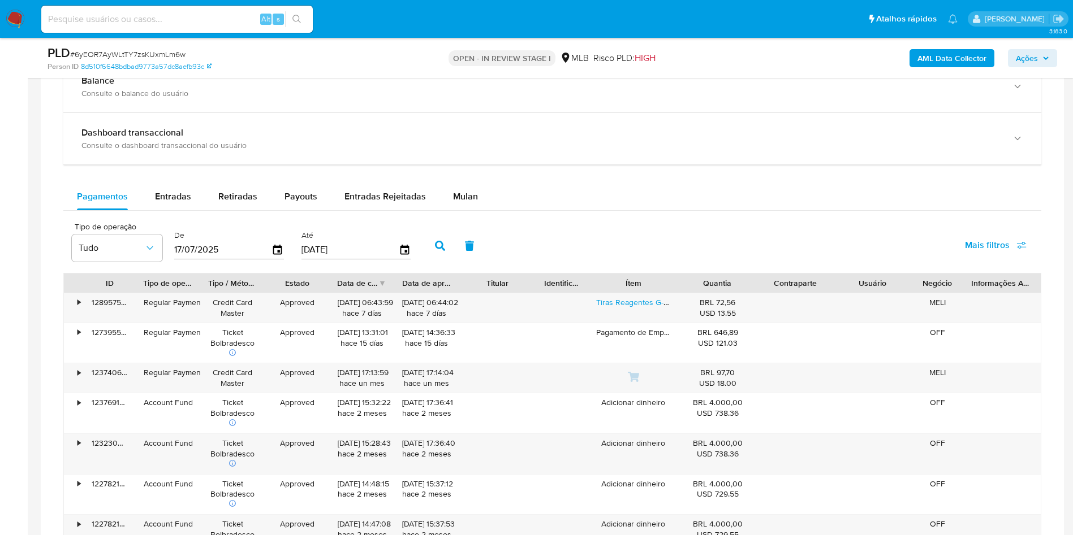
scroll to position [848, 0]
click at [474, 205] on button "Mulan" at bounding box center [465, 195] width 52 height 27
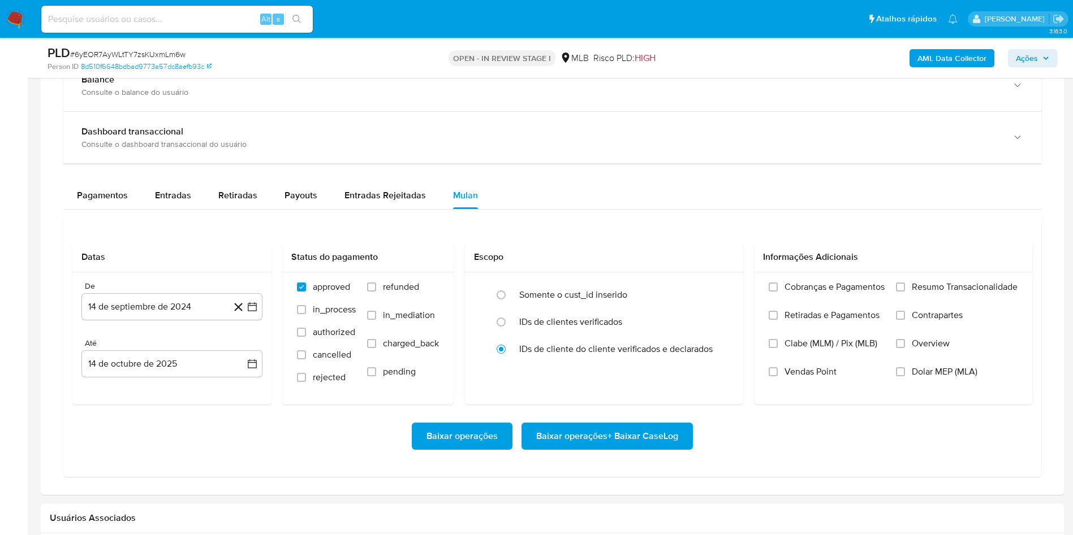
scroll to position [933, 0]
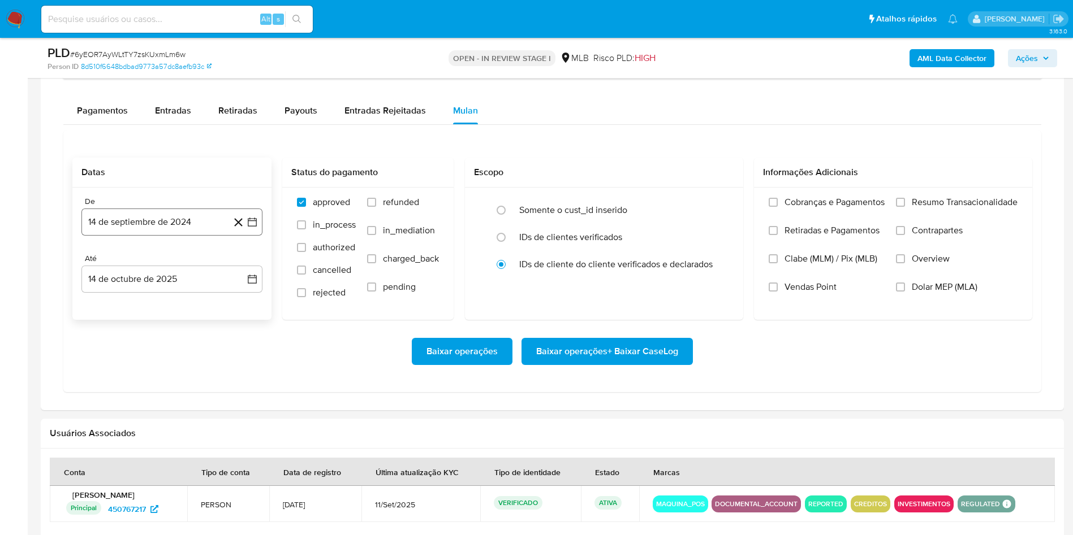
click at [250, 233] on button "14 de septiembre de 2024" at bounding box center [171, 222] width 181 height 27
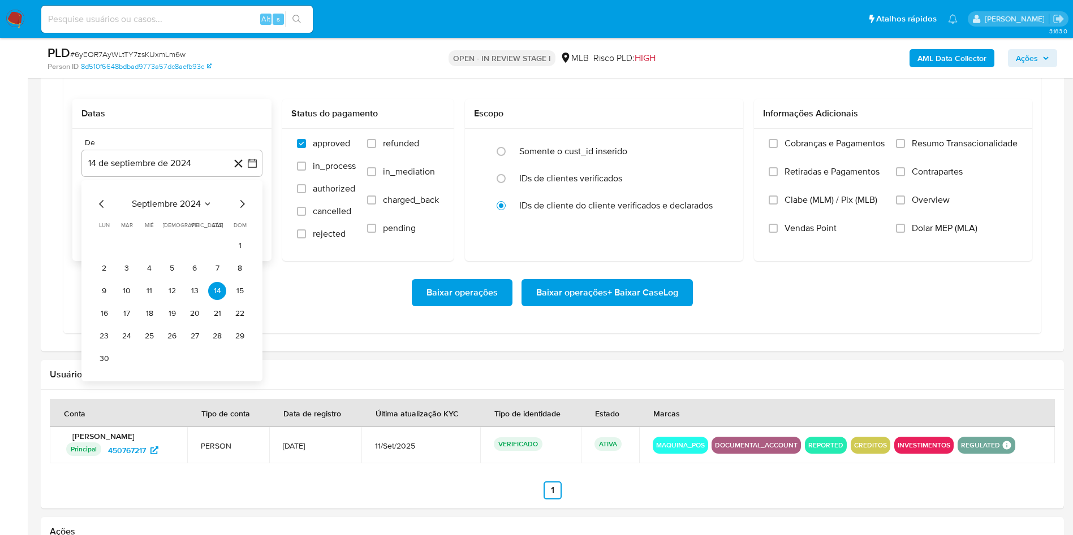
scroll to position [1018, 0]
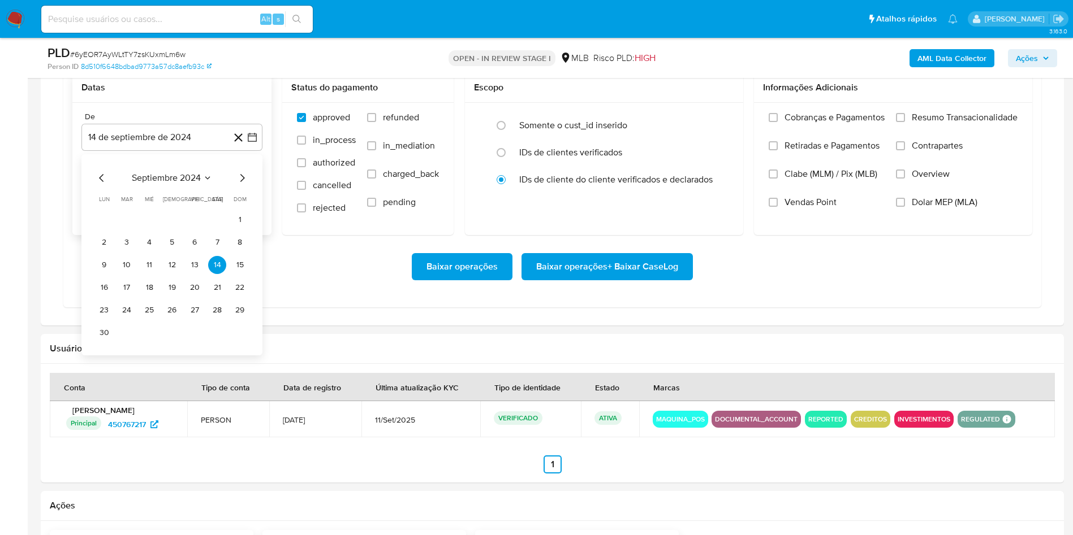
click at [242, 185] on icon "Mes siguiente" at bounding box center [242, 178] width 14 height 14
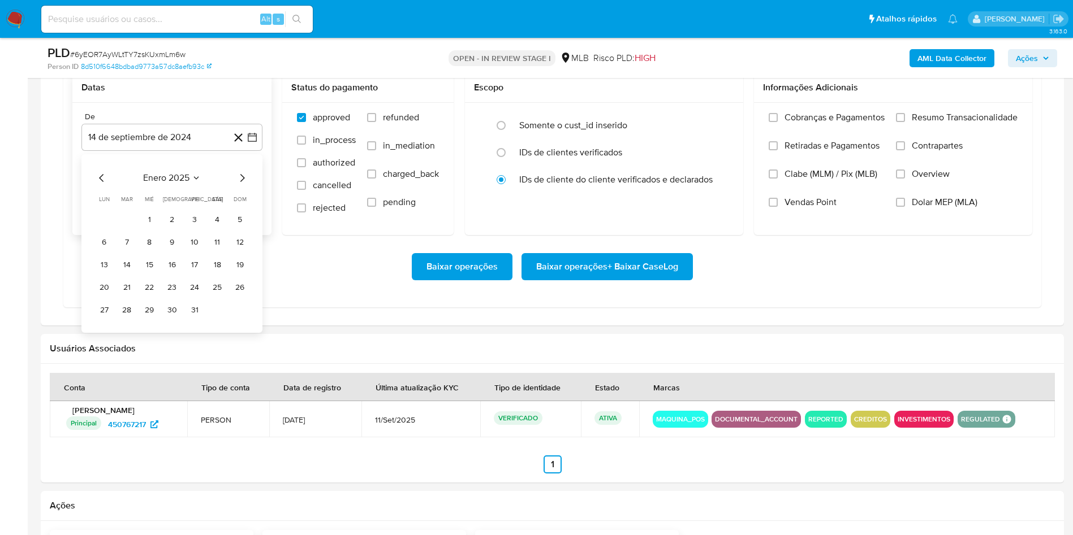
click at [242, 185] on icon "Mes siguiente" at bounding box center [242, 178] width 14 height 14
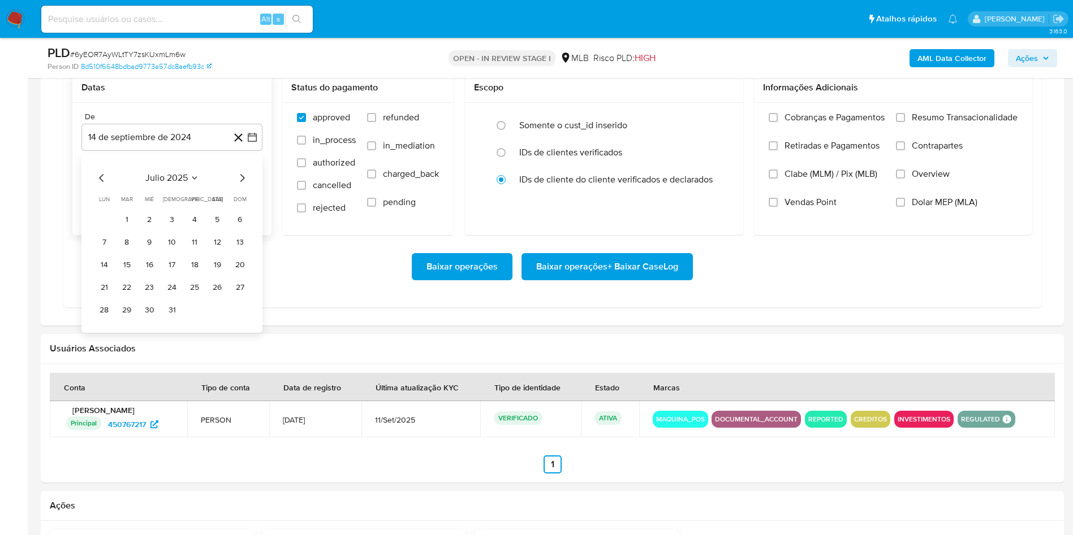
click at [241, 182] on icon "Mes siguiente" at bounding box center [242, 178] width 5 height 8
drag, startPoint x: 188, startPoint y: 231, endPoint x: 195, endPoint y: 237, distance: 8.8
click at [189, 229] on button "1" at bounding box center [194, 220] width 18 height 18
click at [961, 123] on span "Resumo Transacionalidade" at bounding box center [964, 117] width 106 height 11
click at [905, 122] on input "Resumo Transacionalidade" at bounding box center [900, 117] width 9 height 9
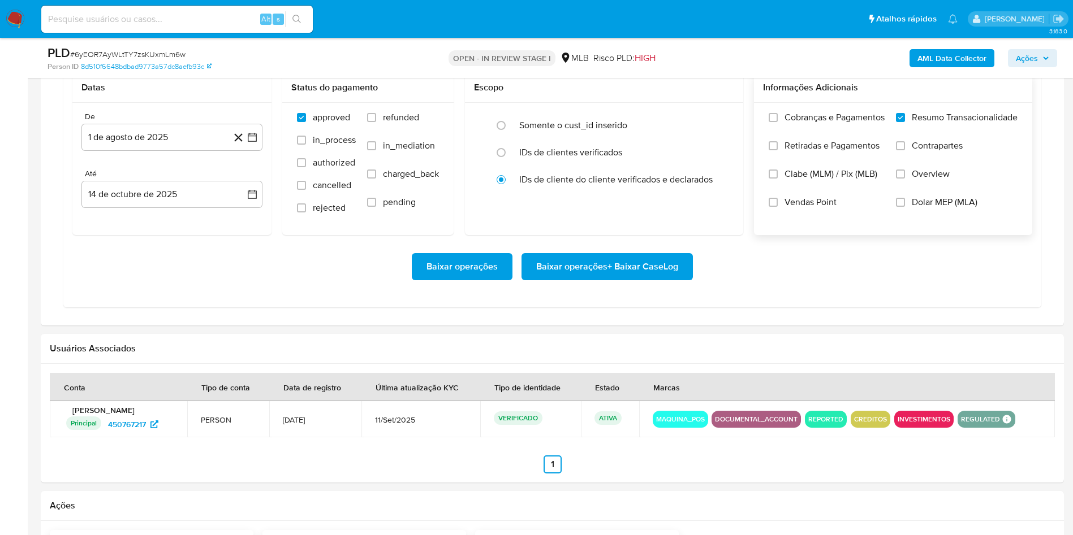
click at [622, 279] on span "Baixar operações + Baixar CaseLog" at bounding box center [607, 266] width 142 height 25
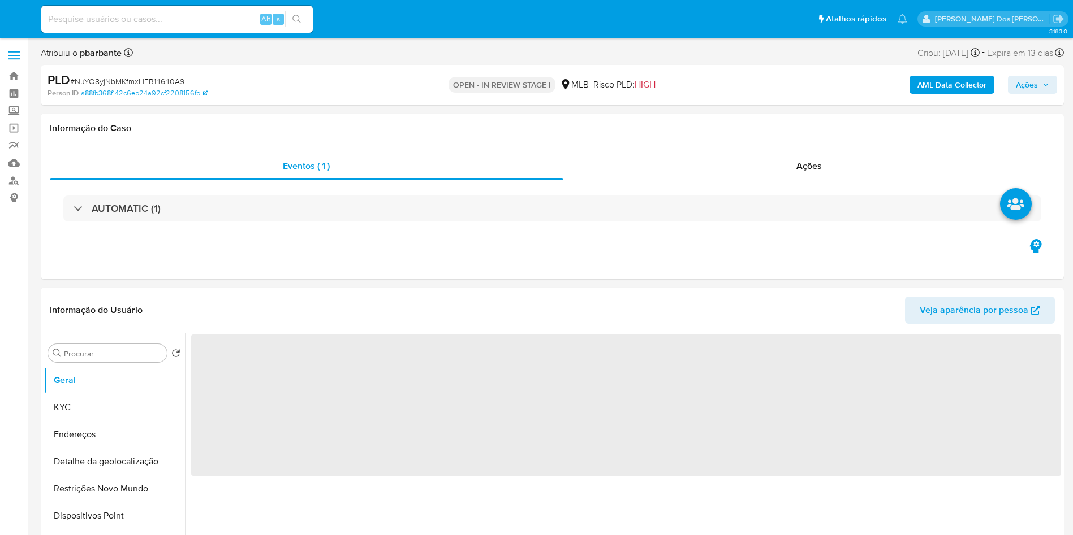
select select "10"
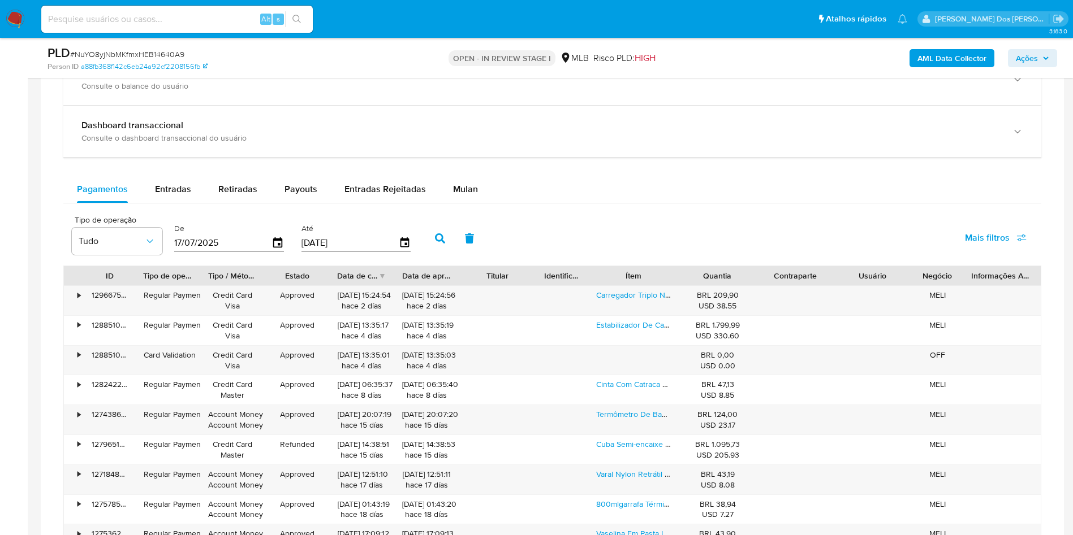
scroll to position [848, 0]
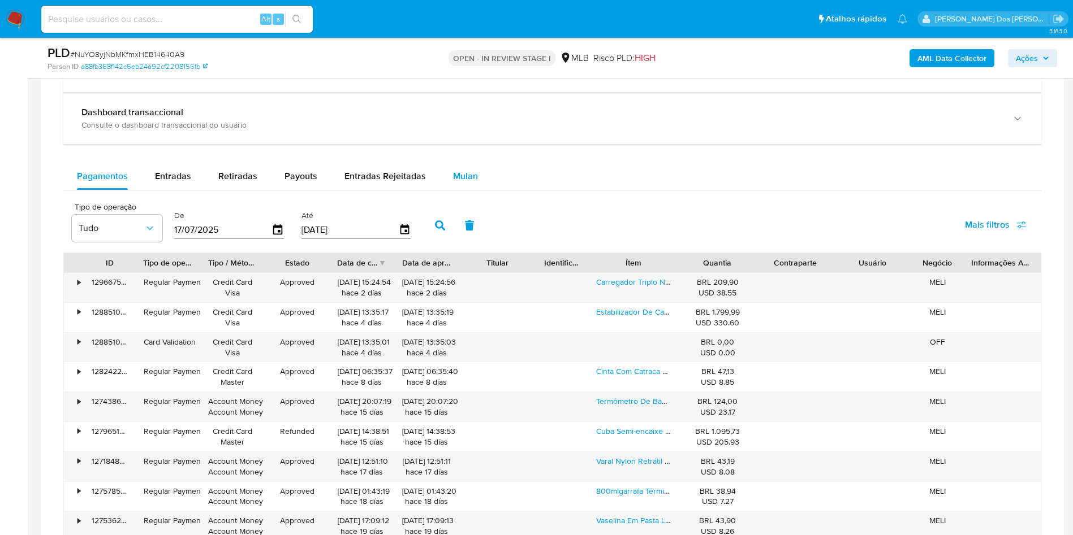
click at [443, 190] on button "Mulan" at bounding box center [465, 176] width 52 height 27
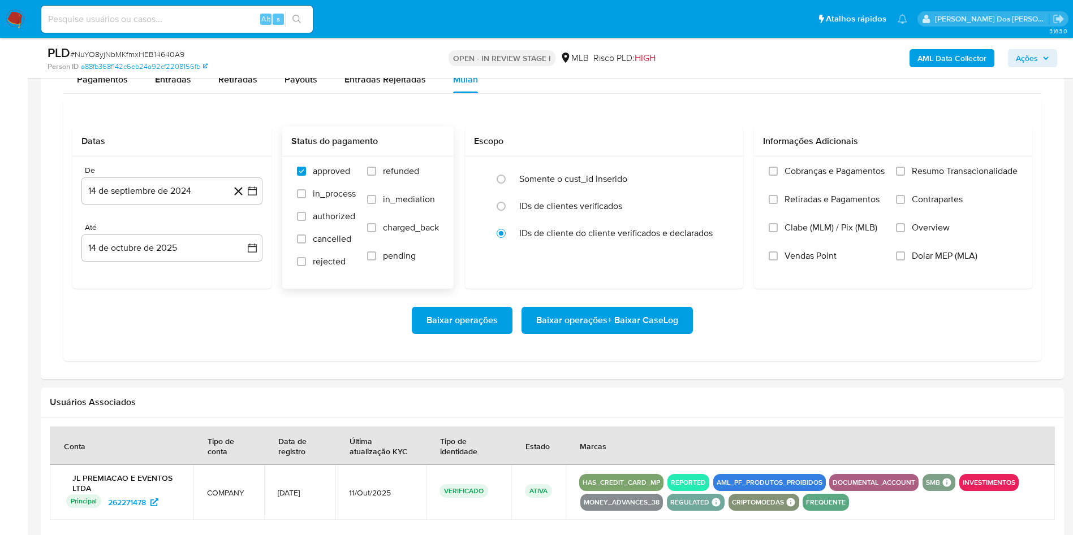
scroll to position [1018, 0]
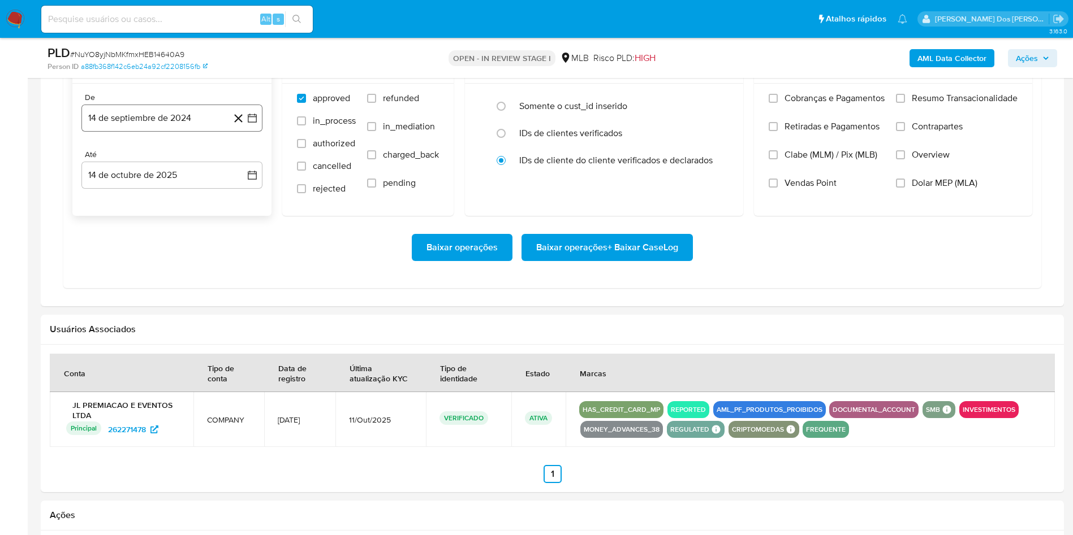
click at [256, 123] on icon "button" at bounding box center [252, 118] width 9 height 9
click at [241, 166] on icon "Mes siguiente" at bounding box center [242, 159] width 14 height 14
click at [243, 166] on icon "Mes siguiente" at bounding box center [242, 159] width 14 height 14
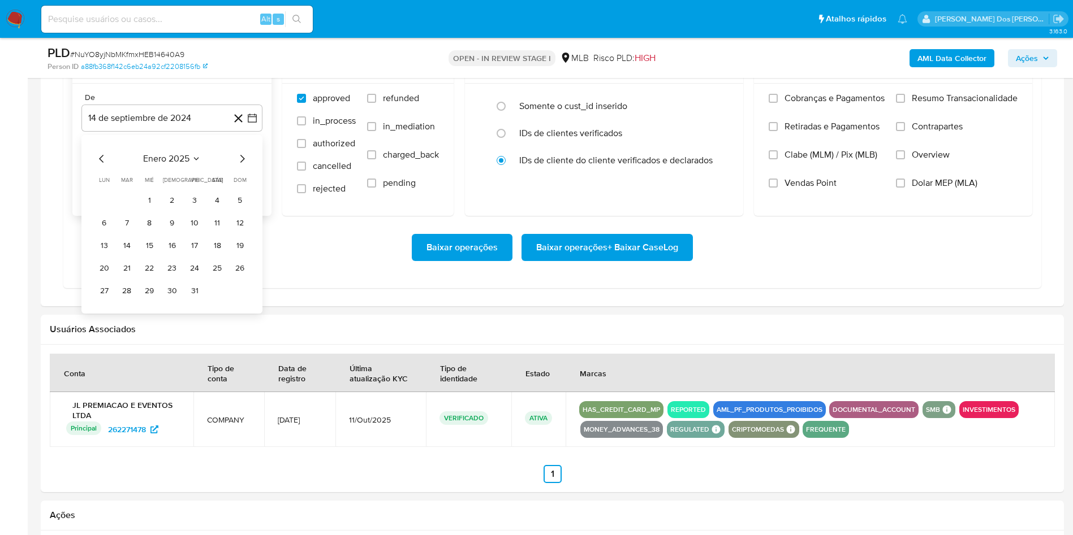
click at [243, 166] on icon "Mes siguiente" at bounding box center [242, 159] width 14 height 14
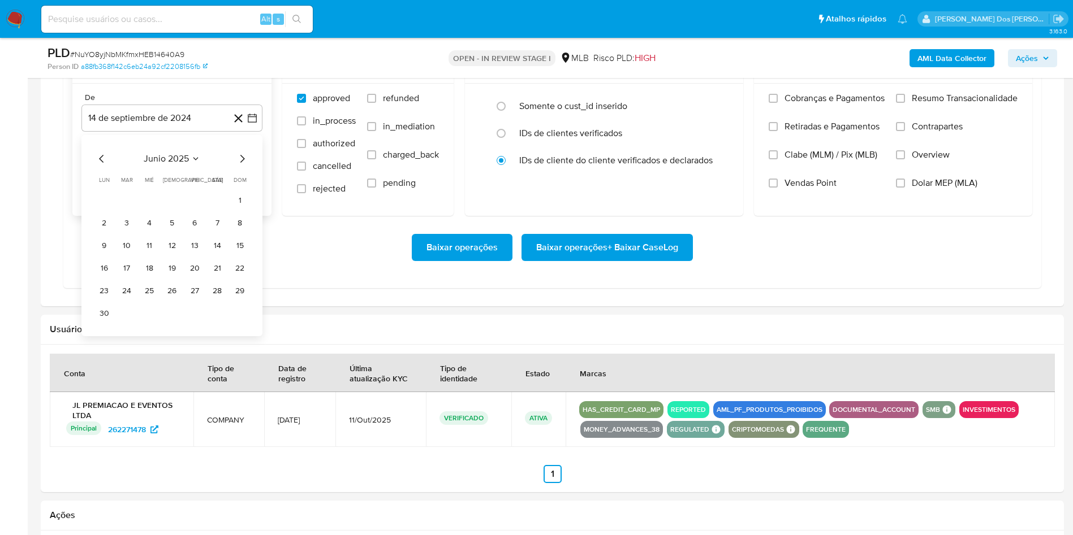
click at [243, 166] on icon "Mes siguiente" at bounding box center [242, 159] width 14 height 14
click at [244, 166] on icon "Mes siguiente" at bounding box center [242, 159] width 14 height 14
click at [197, 210] on button "1" at bounding box center [194, 201] width 18 height 18
click at [922, 104] on span "Resumo Transacionalidade" at bounding box center [964, 98] width 106 height 11
click at [905, 103] on input "Resumo Transacionalidade" at bounding box center [900, 98] width 9 height 9
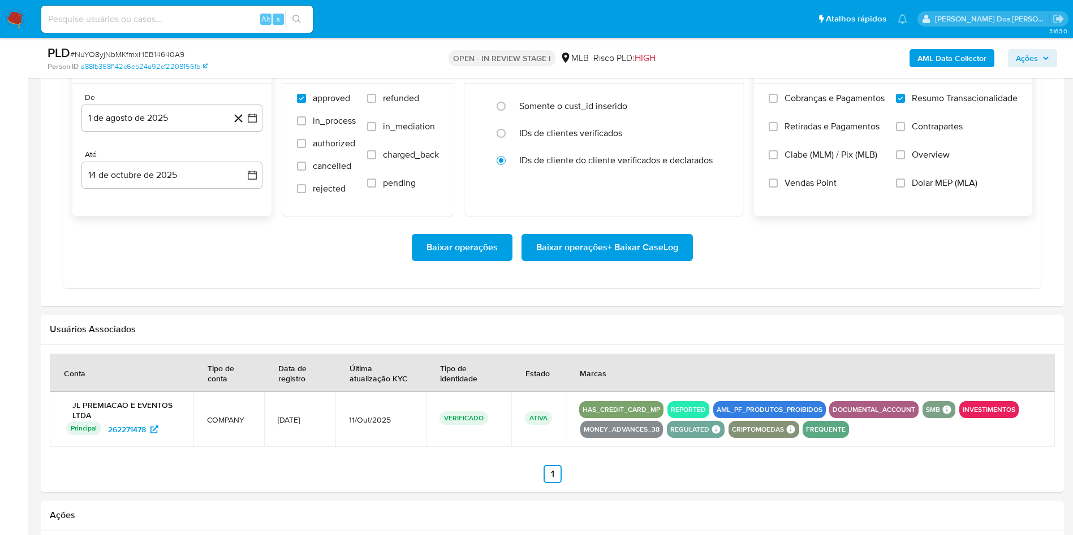
click at [647, 260] on span "Baixar operações + Baixar CaseLog" at bounding box center [607, 247] width 142 height 25
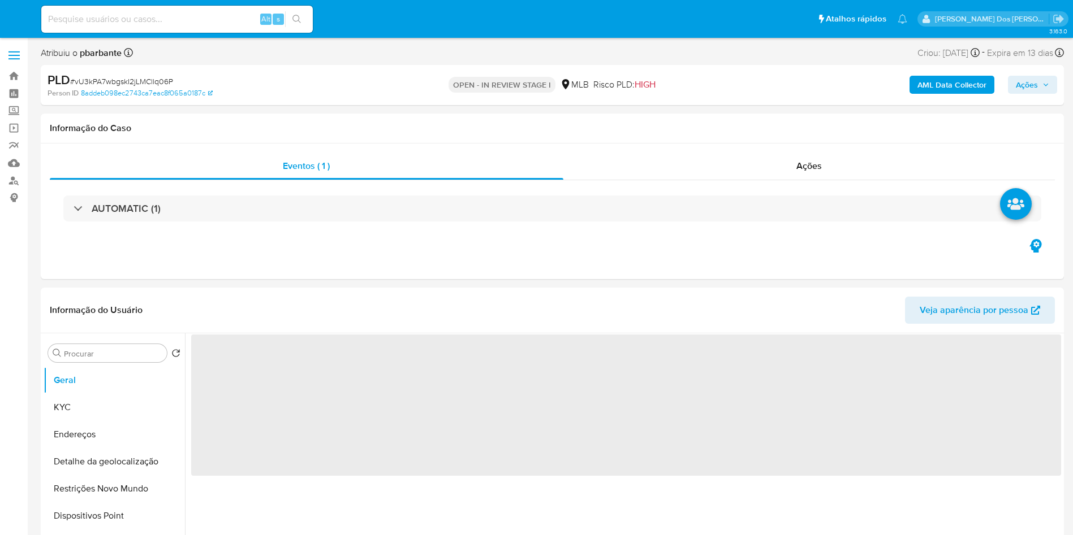
select select "10"
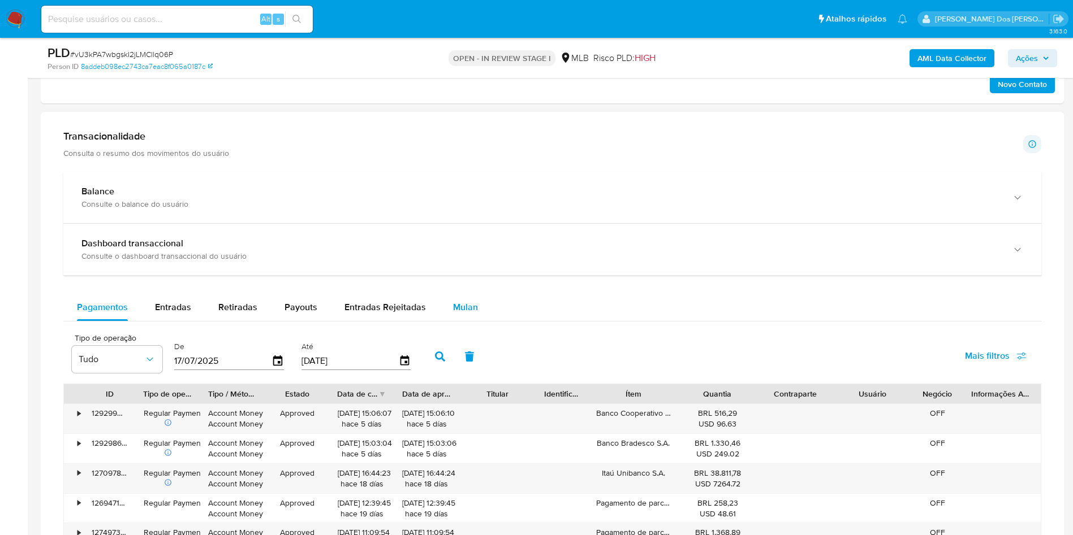
click at [473, 314] on span "Mulan" at bounding box center [465, 307] width 25 height 13
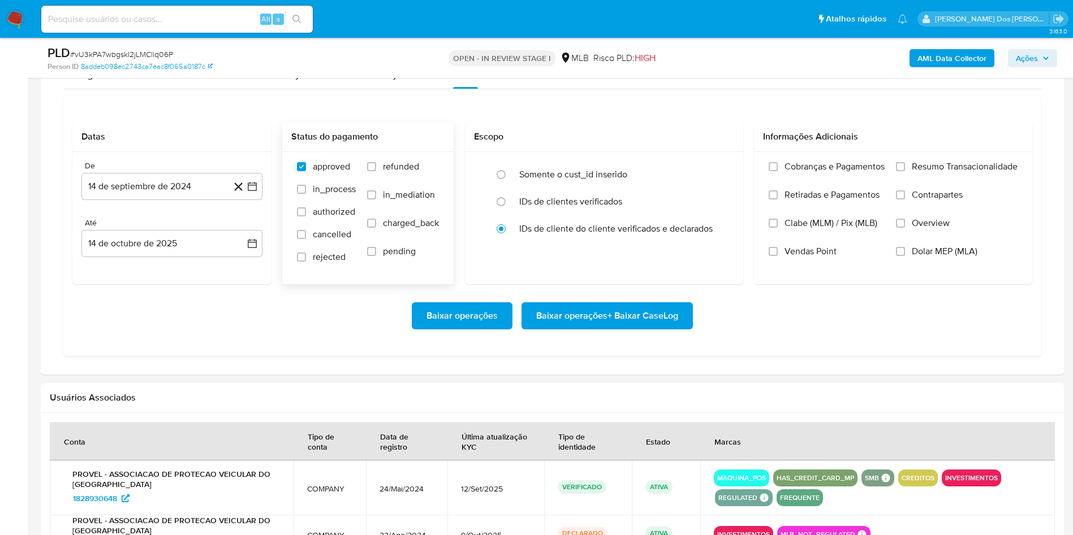
scroll to position [933, 0]
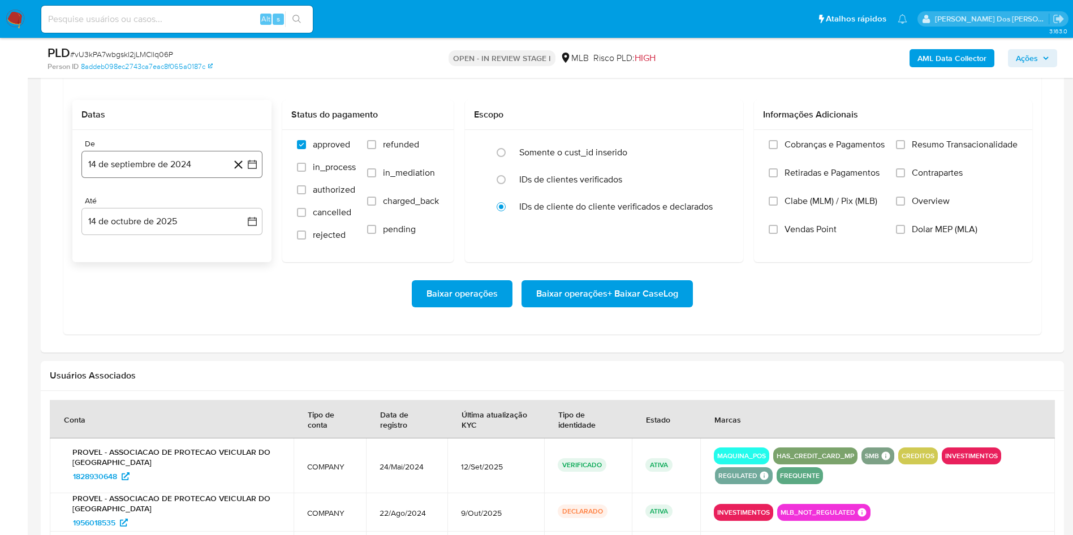
click at [255, 170] on icon "button" at bounding box center [252, 165] width 9 height 9
click at [241, 212] on icon "Mes siguiente" at bounding box center [242, 205] width 14 height 14
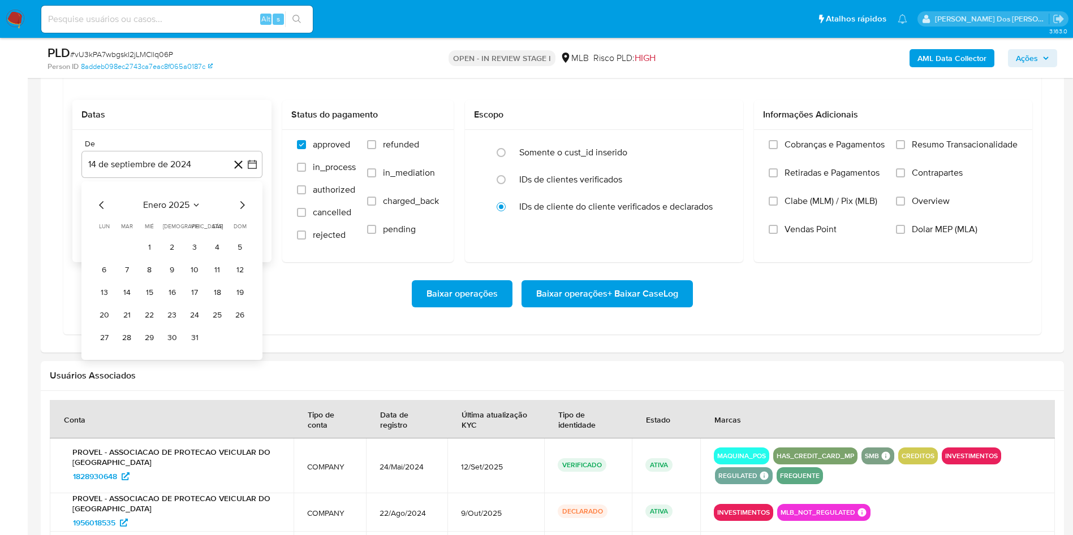
click at [241, 212] on icon "Mes siguiente" at bounding box center [242, 205] width 14 height 14
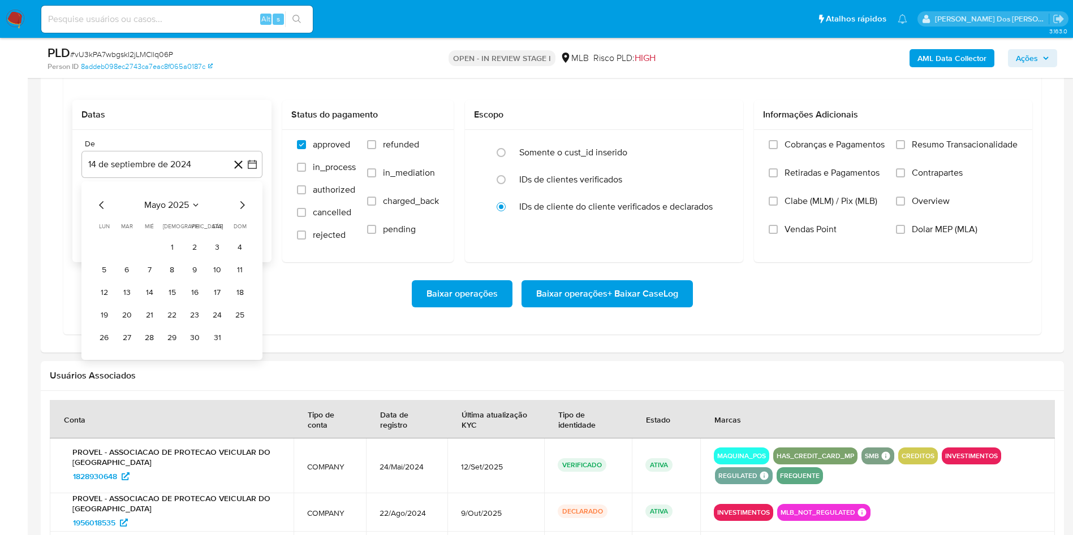
click at [241, 212] on icon "Mes siguiente" at bounding box center [242, 205] width 14 height 14
click at [196, 256] on button "1" at bounding box center [194, 247] width 18 height 18
click at [971, 150] on span "Resumo Transacionalidade" at bounding box center [964, 144] width 106 height 11
click at [905, 149] on input "Resumo Transacionalidade" at bounding box center [900, 144] width 9 height 9
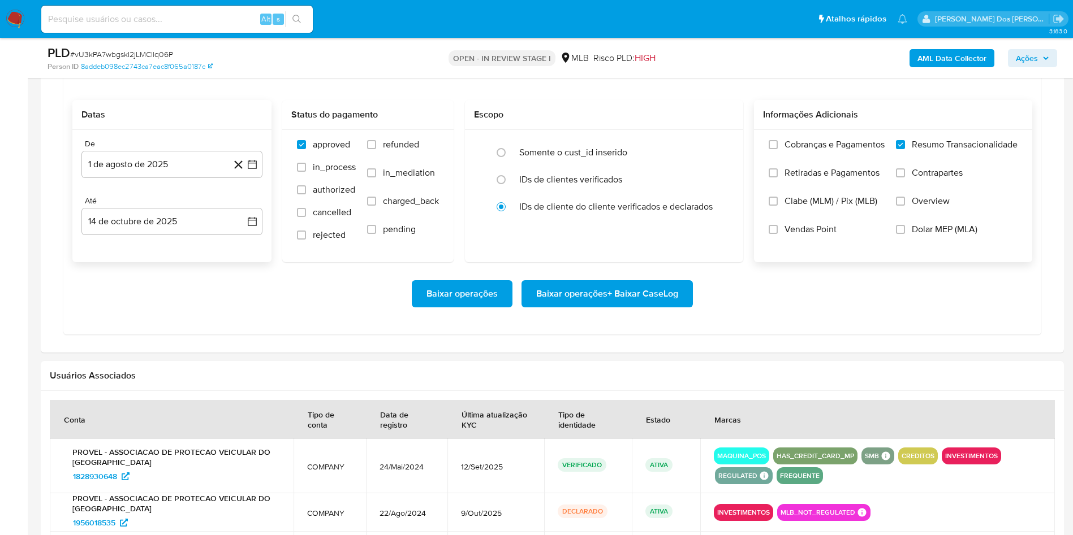
click at [659, 306] on span "Baixar operações + Baixar CaseLog" at bounding box center [607, 294] width 142 height 25
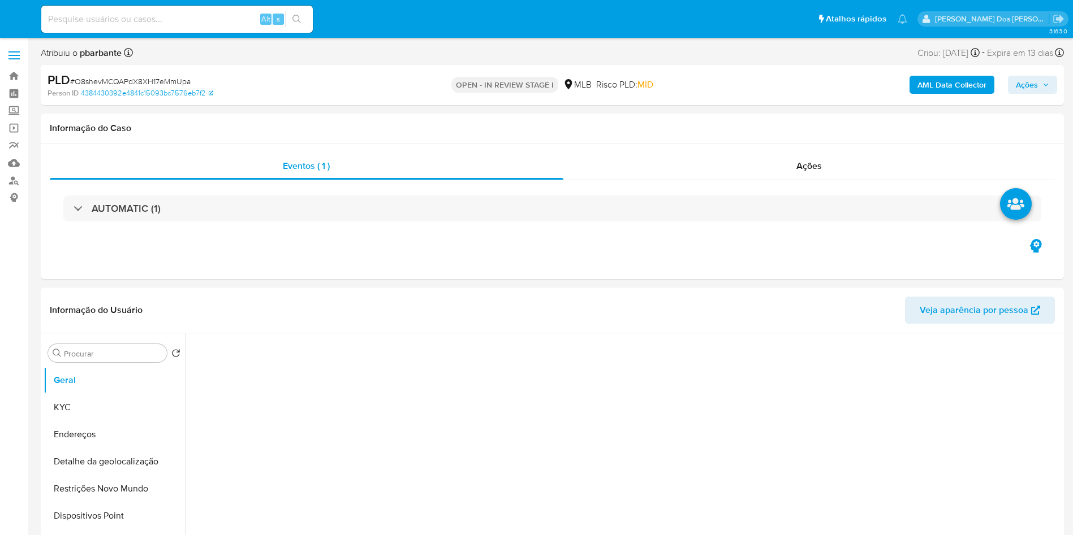
select select "10"
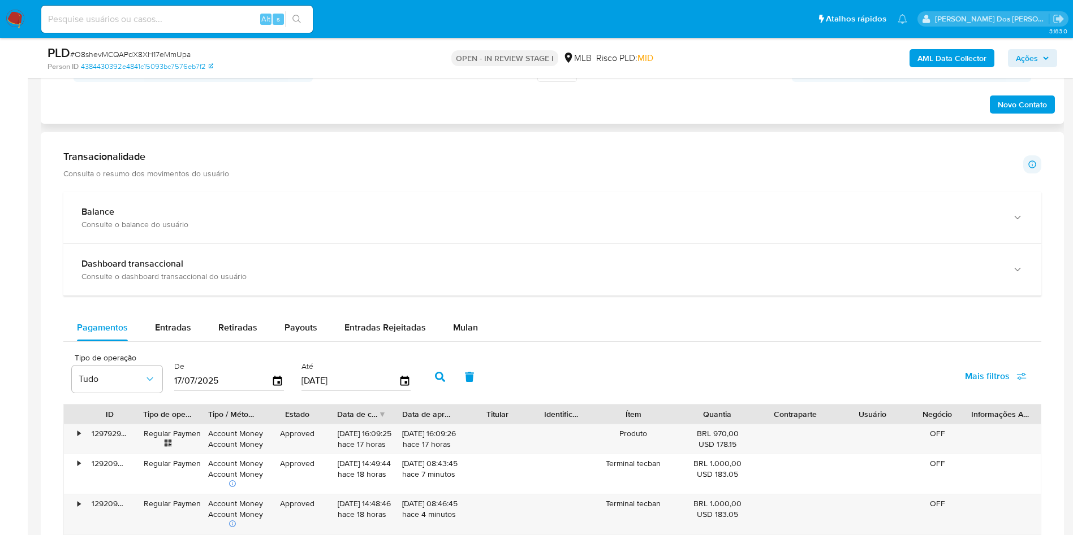
scroll to position [848, 0]
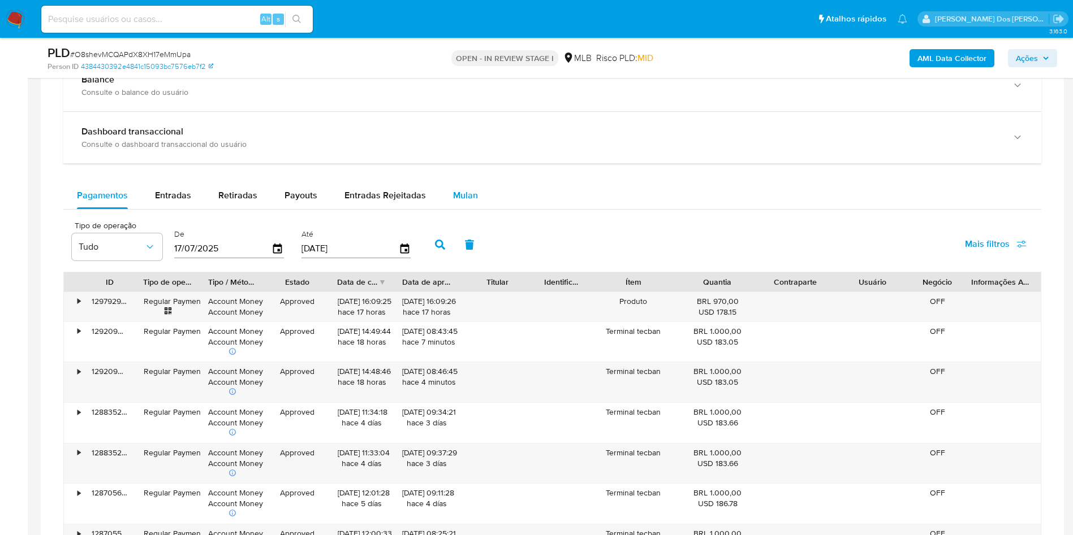
click at [468, 202] on span "Mulan" at bounding box center [465, 195] width 25 height 13
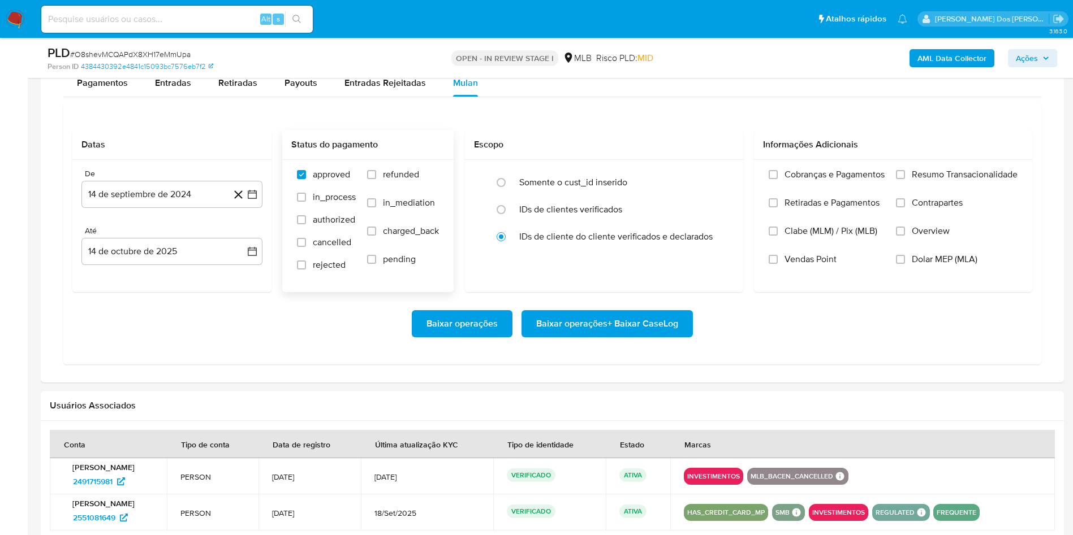
scroll to position [1018, 0]
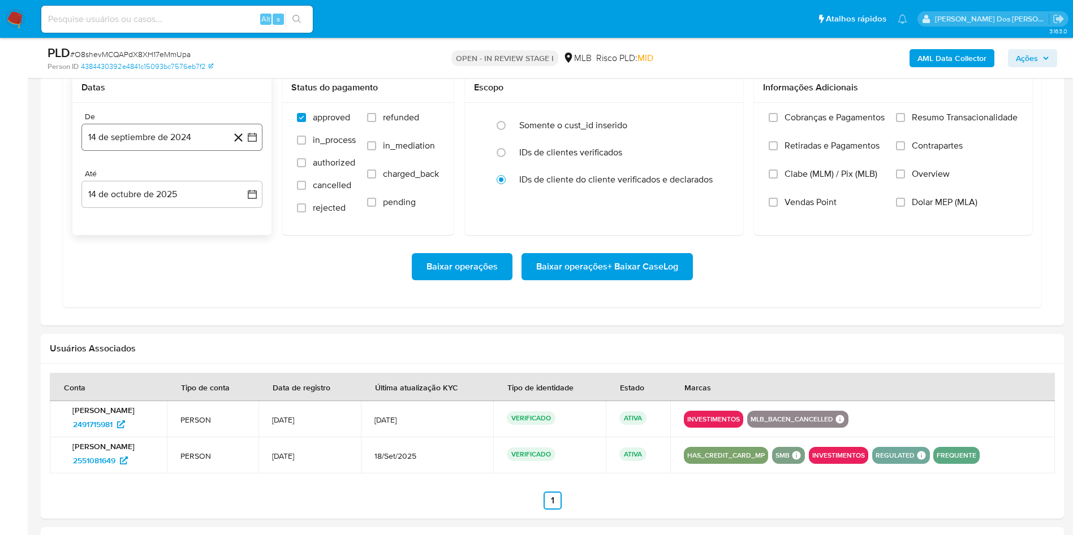
click at [252, 142] on icon "button" at bounding box center [252, 137] width 9 height 9
click at [240, 185] on icon "Mes siguiente" at bounding box center [242, 178] width 14 height 14
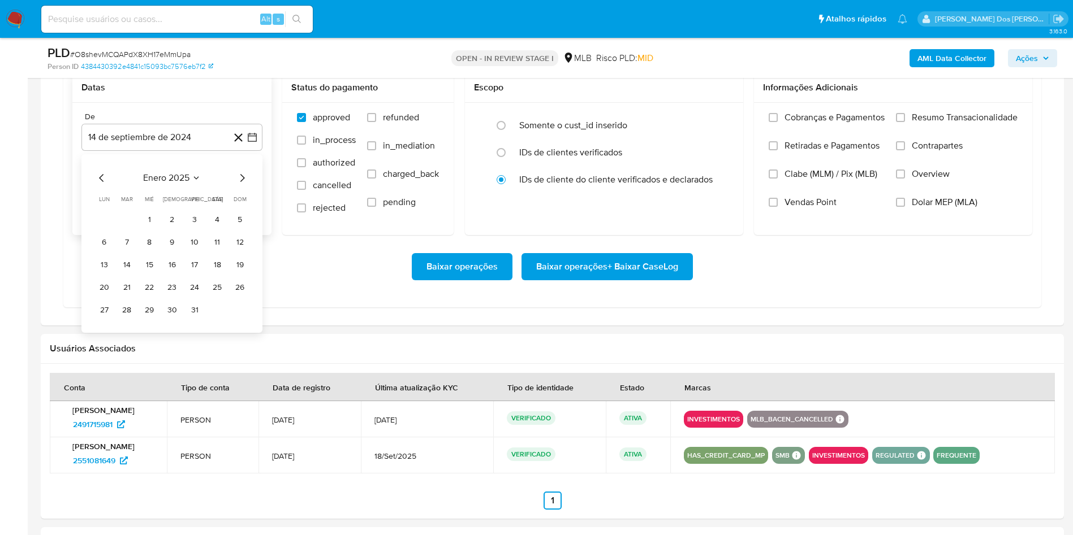
click at [240, 185] on icon "Mes siguiente" at bounding box center [242, 178] width 14 height 14
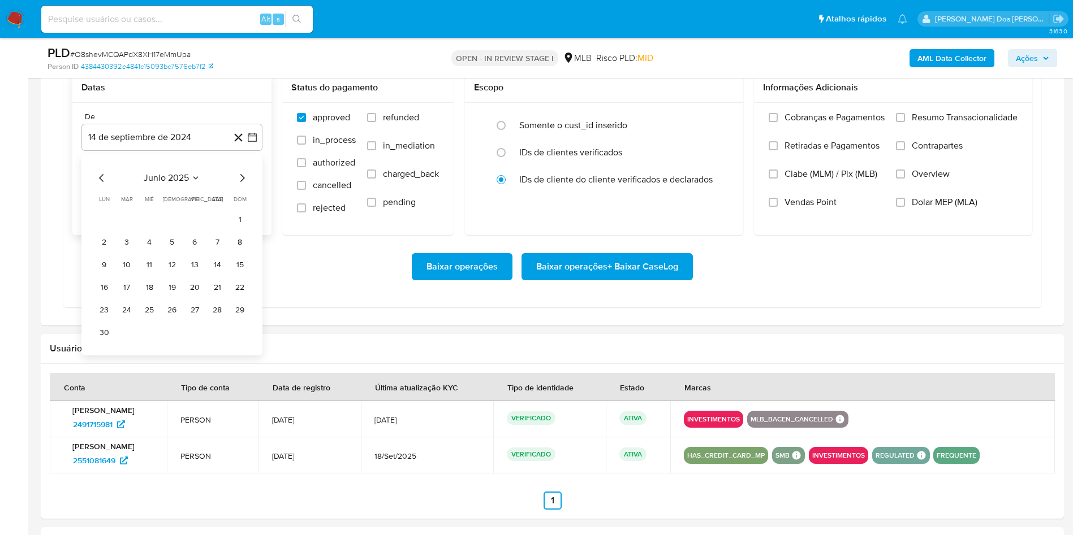
click at [240, 185] on icon "Mes siguiente" at bounding box center [242, 178] width 14 height 14
click at [106, 185] on icon "Mes anterior" at bounding box center [102, 178] width 14 height 14
click at [195, 229] on button "1" at bounding box center [194, 220] width 18 height 18
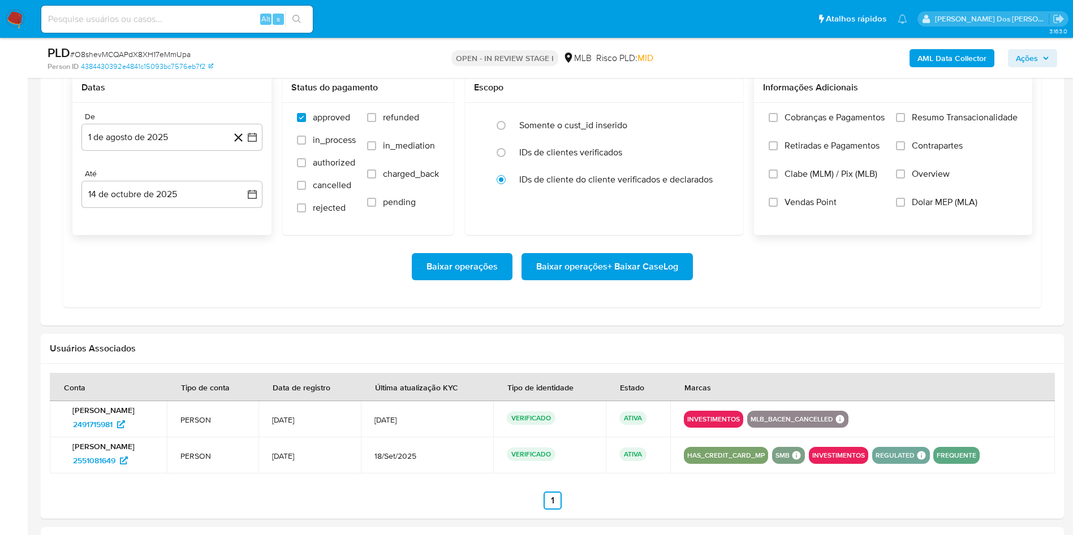
click at [978, 123] on span "Resumo Transacionalidade" at bounding box center [964, 117] width 106 height 11
click at [905, 122] on input "Resumo Transacionalidade" at bounding box center [900, 117] width 9 height 9
click at [626, 279] on span "Baixar operações + Baixar CaseLog" at bounding box center [607, 266] width 142 height 25
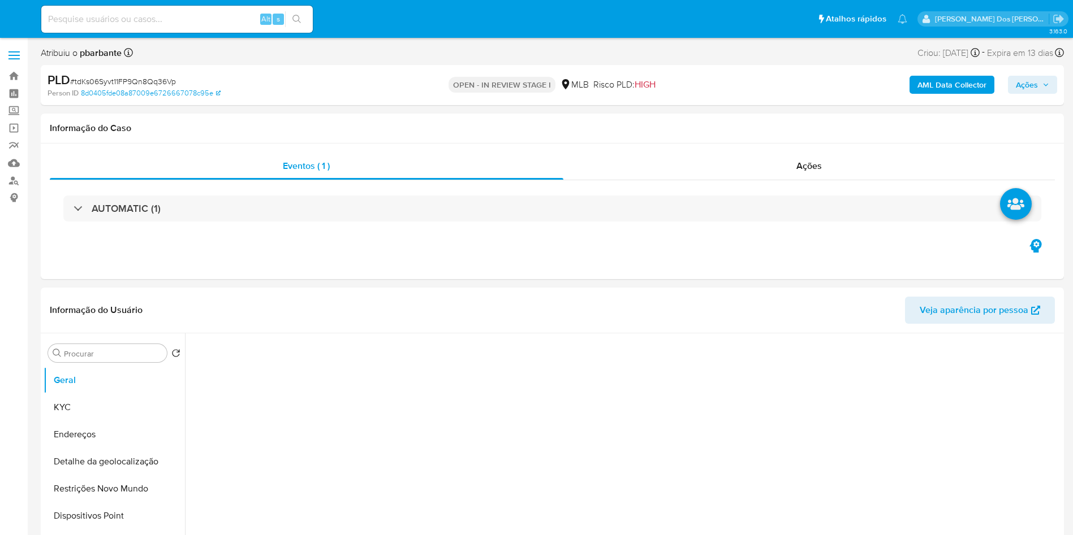
select select "10"
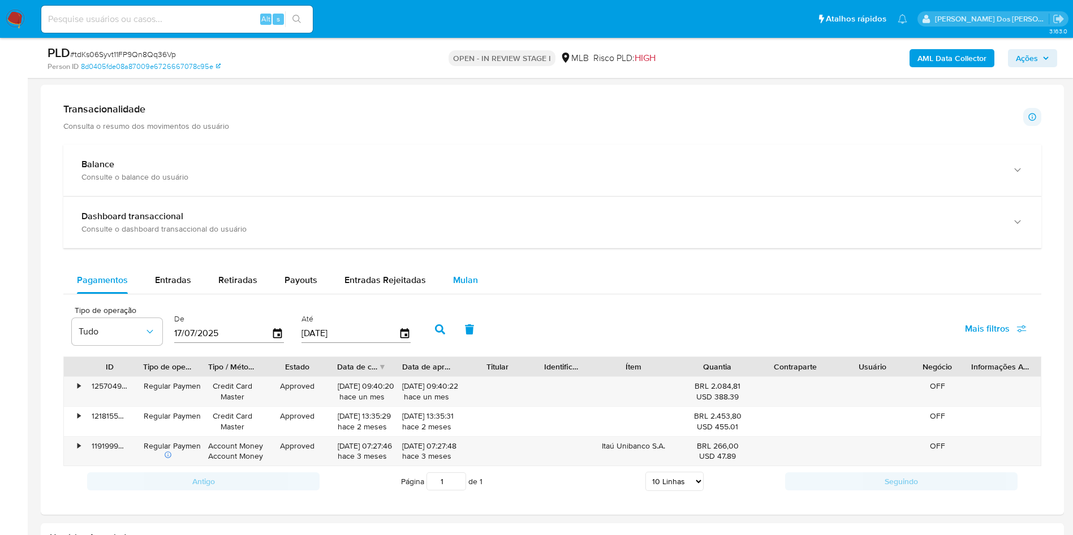
click at [466, 287] on span "Mulan" at bounding box center [465, 280] width 25 height 13
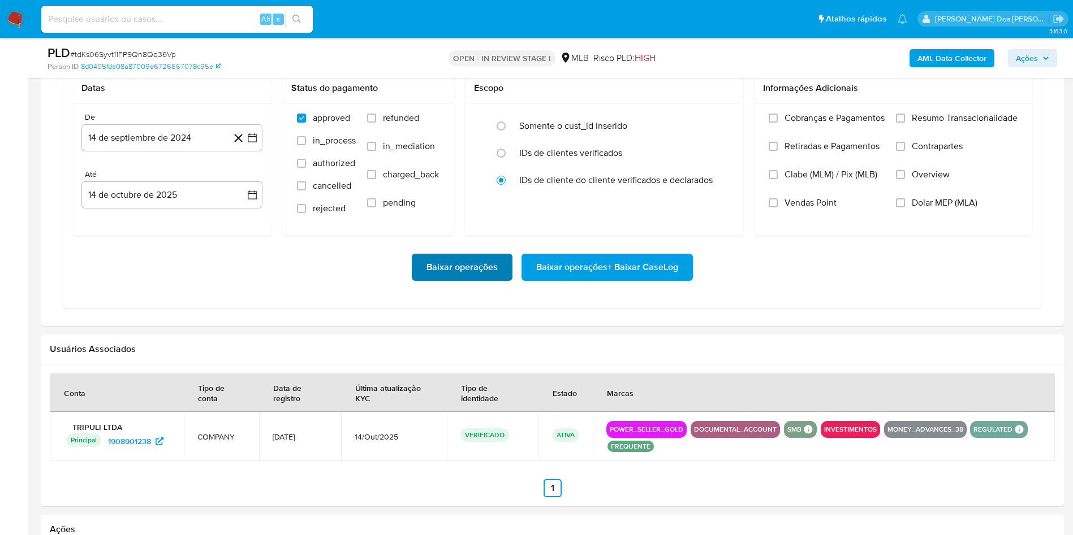
scroll to position [1018, 0]
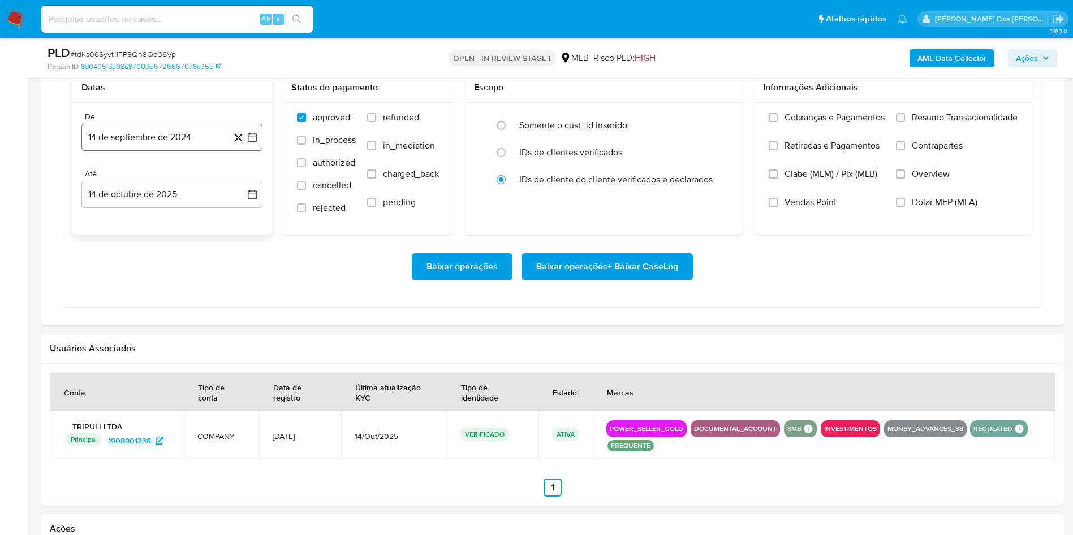
click at [249, 142] on icon "button" at bounding box center [252, 137] width 9 height 9
click at [240, 185] on icon "Mes siguiente" at bounding box center [242, 178] width 14 height 14
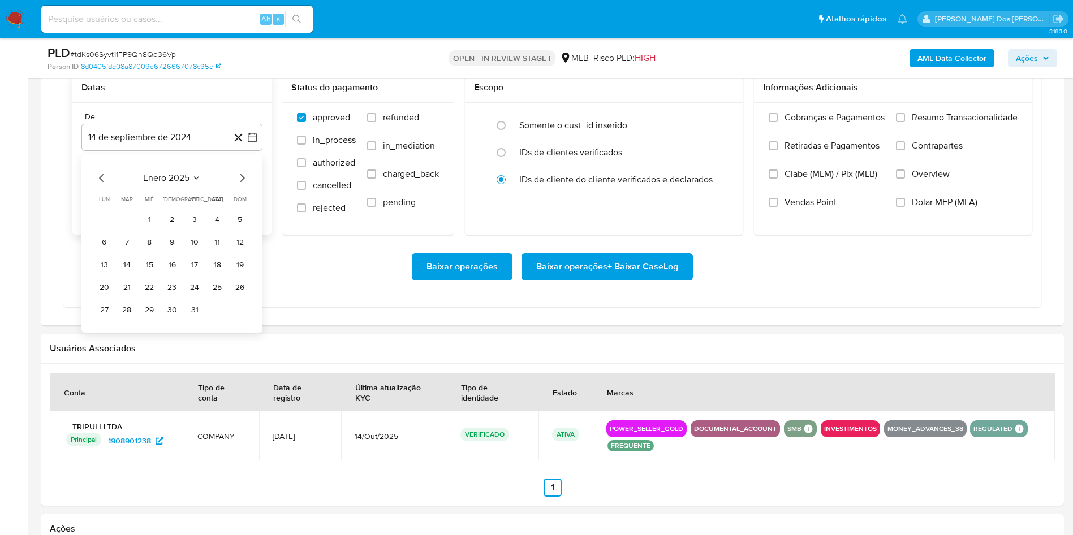
click at [240, 185] on icon "Mes siguiente" at bounding box center [242, 178] width 14 height 14
click at [245, 185] on icon "Mes siguiente" at bounding box center [242, 178] width 14 height 14
click at [236, 185] on icon "Mes siguiente" at bounding box center [242, 178] width 14 height 14
click at [238, 185] on icon "Mes siguiente" at bounding box center [242, 178] width 14 height 14
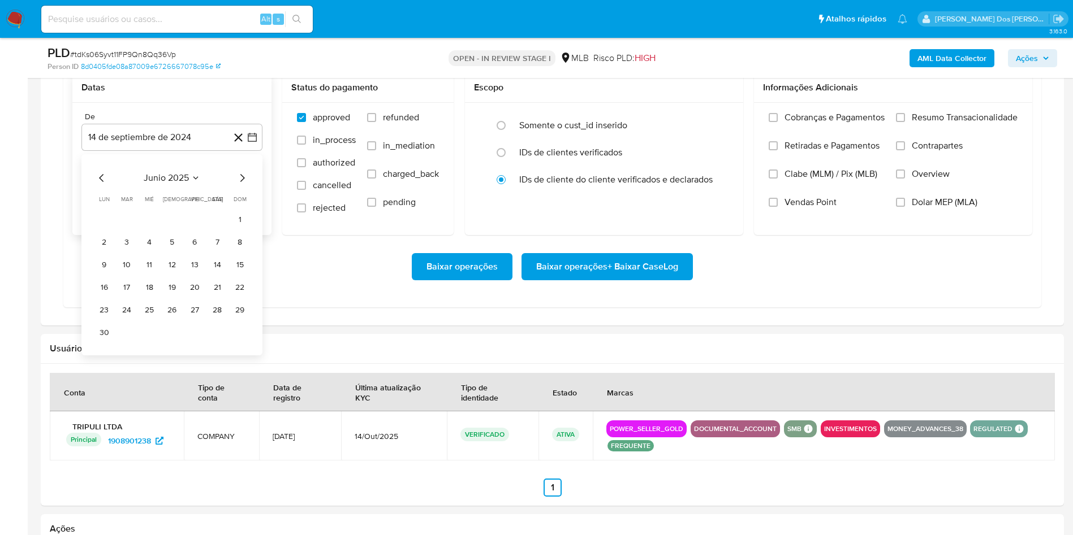
click at [238, 185] on icon "Mes siguiente" at bounding box center [242, 178] width 14 height 14
click at [197, 229] on button "1" at bounding box center [194, 220] width 18 height 18
click at [927, 123] on span "Resumo Transacionalidade" at bounding box center [964, 117] width 106 height 11
click at [905, 122] on input "Resumo Transacionalidade" at bounding box center [900, 117] width 9 height 9
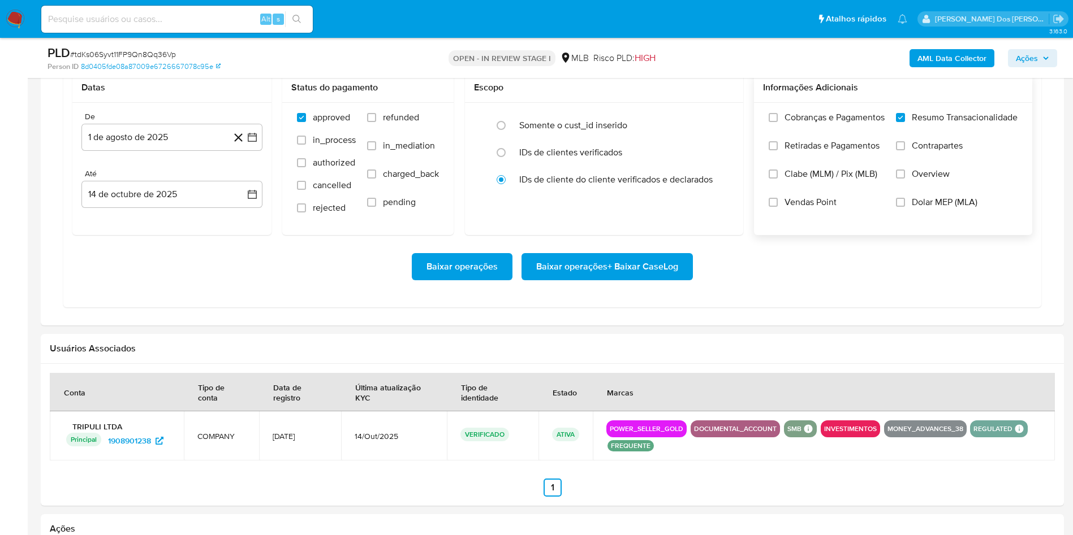
click at [622, 279] on span "Baixar operações + Baixar CaseLog" at bounding box center [607, 266] width 142 height 25
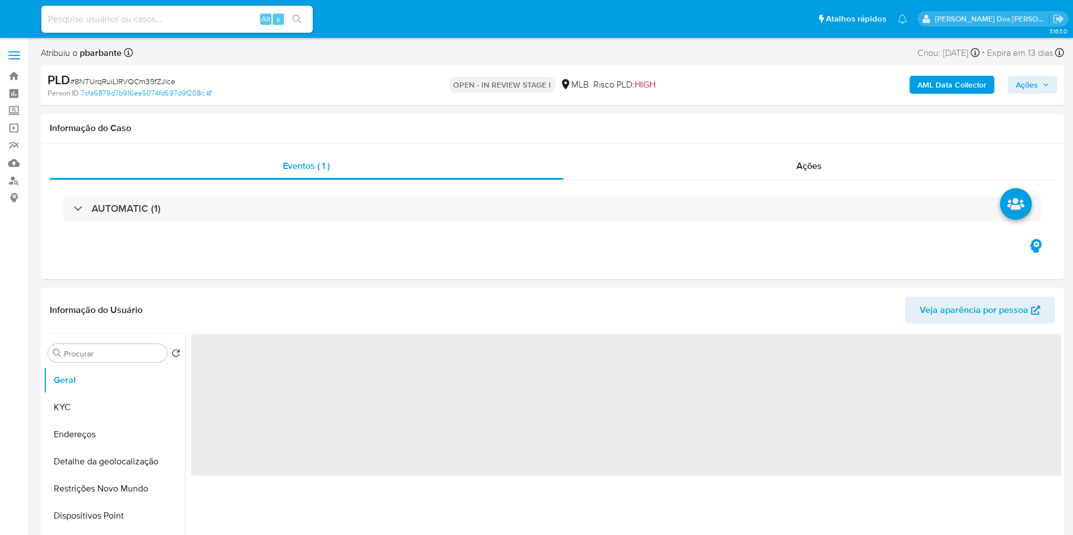
select select "10"
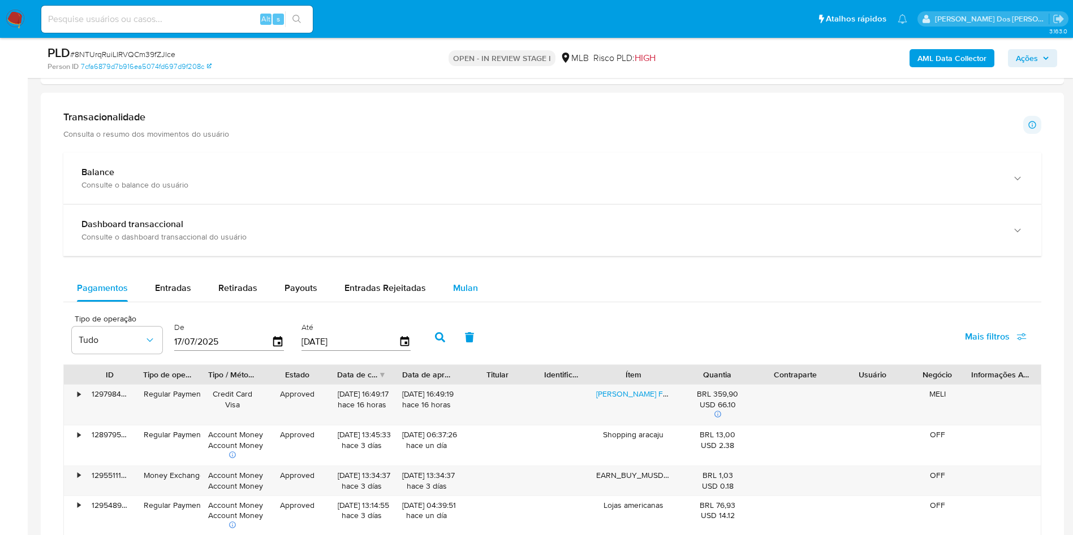
click at [455, 296] on div "Mulan" at bounding box center [465, 288] width 25 height 27
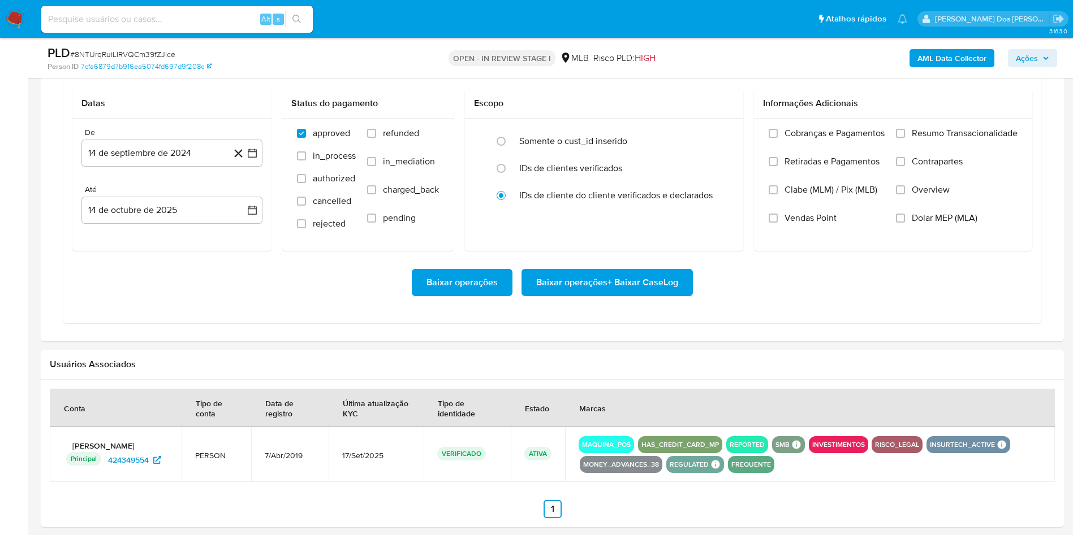
scroll to position [933, 0]
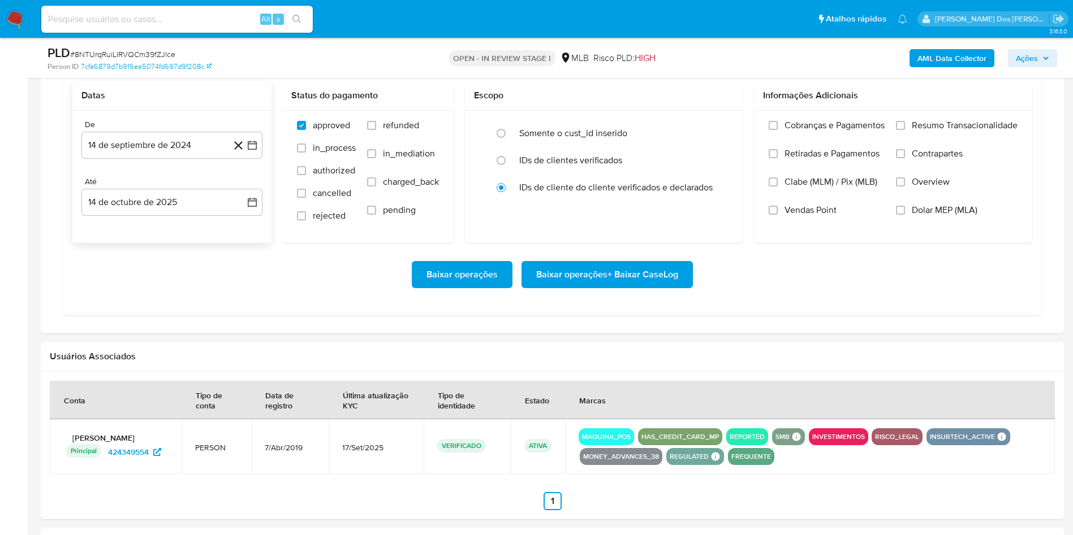
click at [263, 165] on div "De [DATE] [DATE] Até [DATE] [DATE]" at bounding box center [171, 177] width 199 height 132
click at [254, 151] on icon "button" at bounding box center [252, 145] width 11 height 11
click at [240, 197] on div "septiembre 2024 septiembre 2024 lun lunes mar martes mié miércoles jue jueves v…" at bounding box center [171, 262] width 181 height 201
click at [242, 193] on icon "Mes siguiente" at bounding box center [242, 186] width 14 height 14
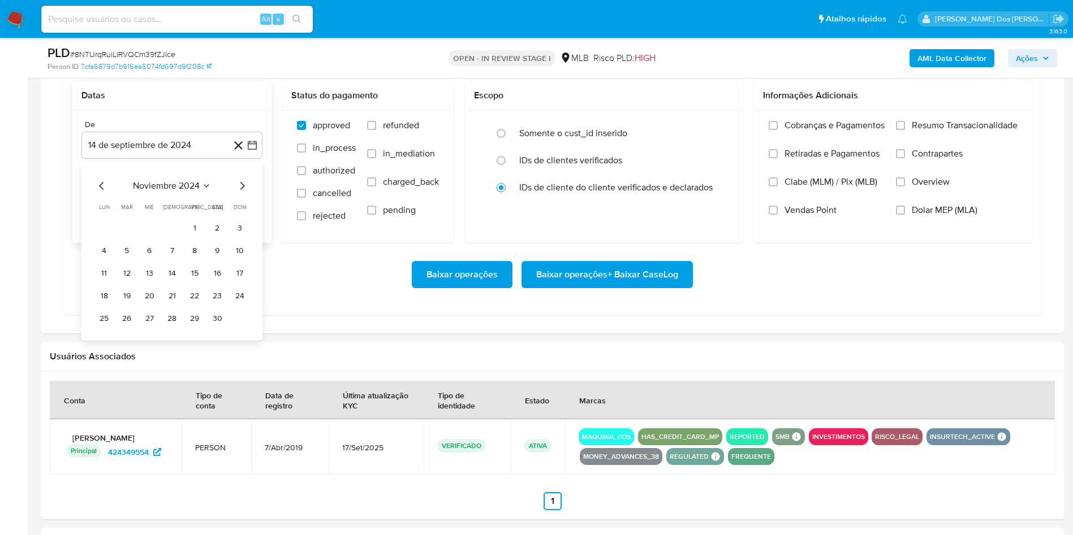
click at [242, 193] on icon "Mes siguiente" at bounding box center [242, 186] width 14 height 14
click at [244, 193] on icon "Mes siguiente" at bounding box center [242, 186] width 14 height 14
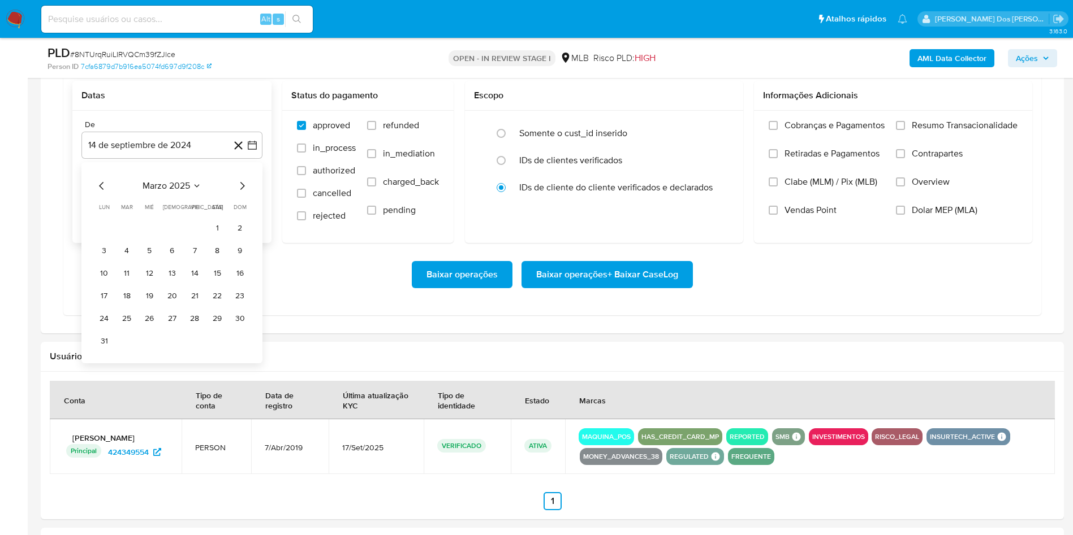
click at [244, 193] on icon "Mes siguiente" at bounding box center [242, 186] width 14 height 14
click at [198, 237] on button "1" at bounding box center [194, 228] width 18 height 18
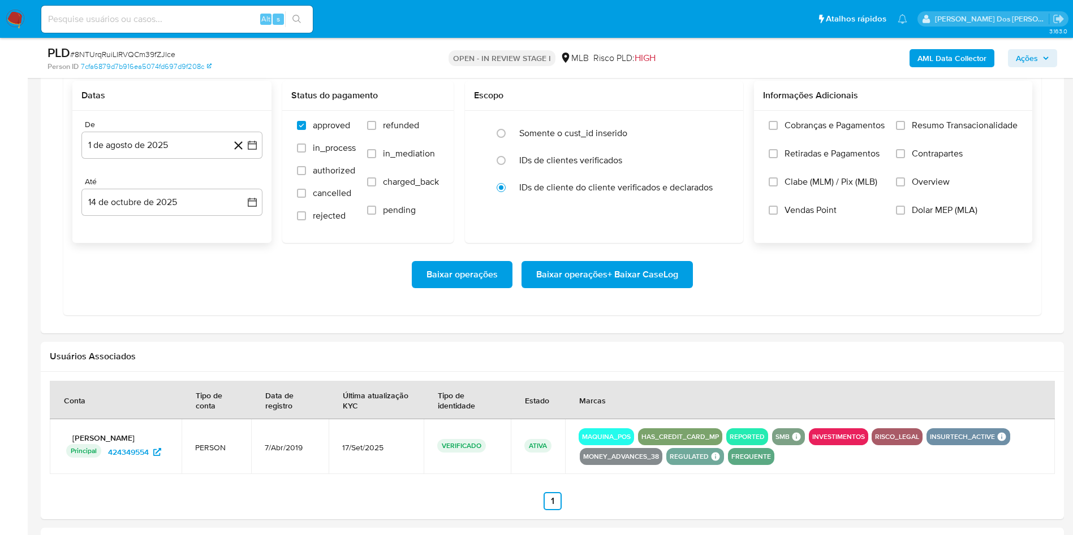
click at [934, 131] on span "Resumo Transacionalidade" at bounding box center [964, 125] width 106 height 11
click at [905, 130] on input "Resumo Transacionalidade" at bounding box center [900, 125] width 9 height 9
click at [662, 287] on span "Baixar operações + Baixar CaseLog" at bounding box center [607, 274] width 142 height 25
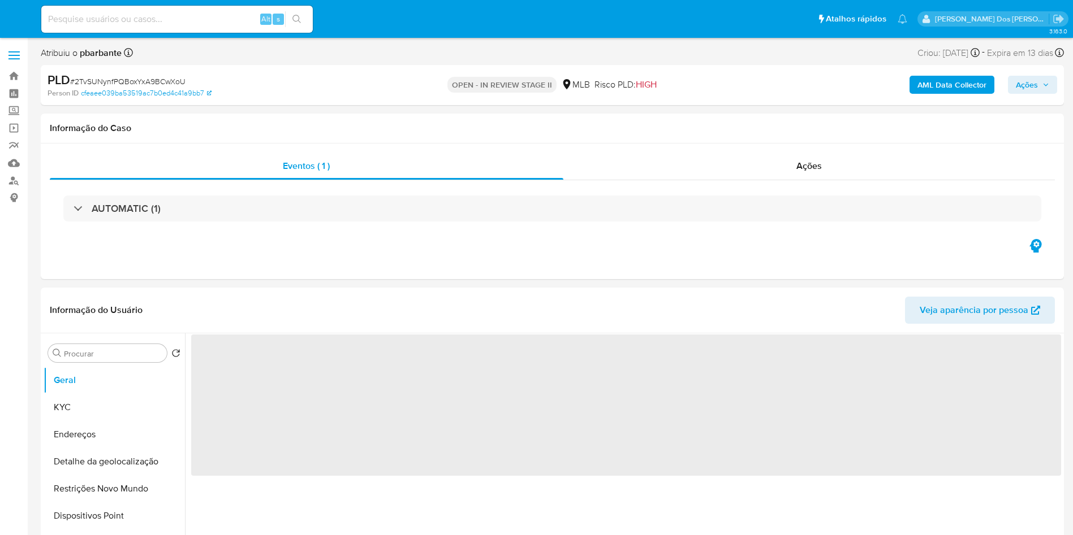
select select "10"
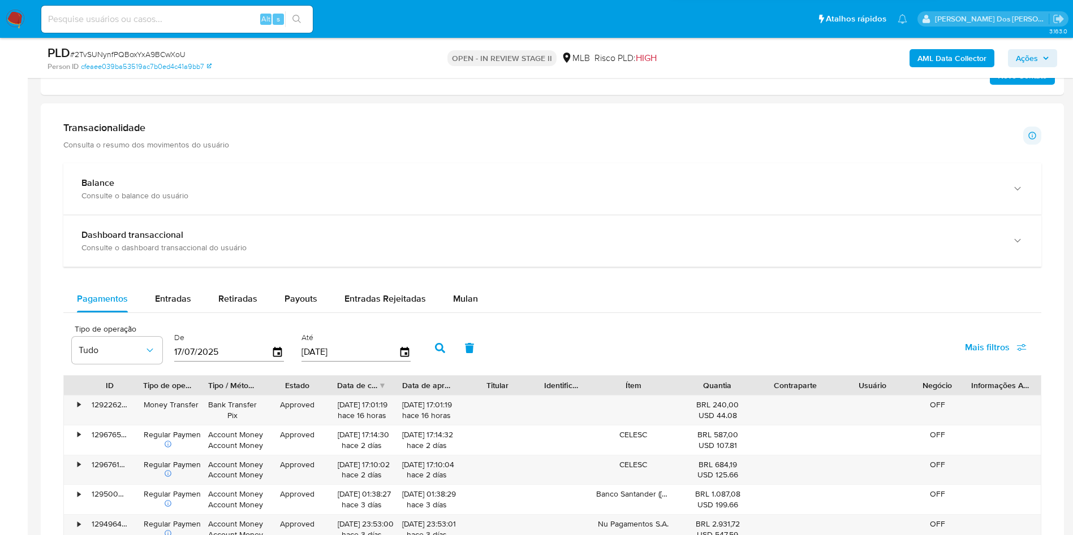
scroll to position [763, 0]
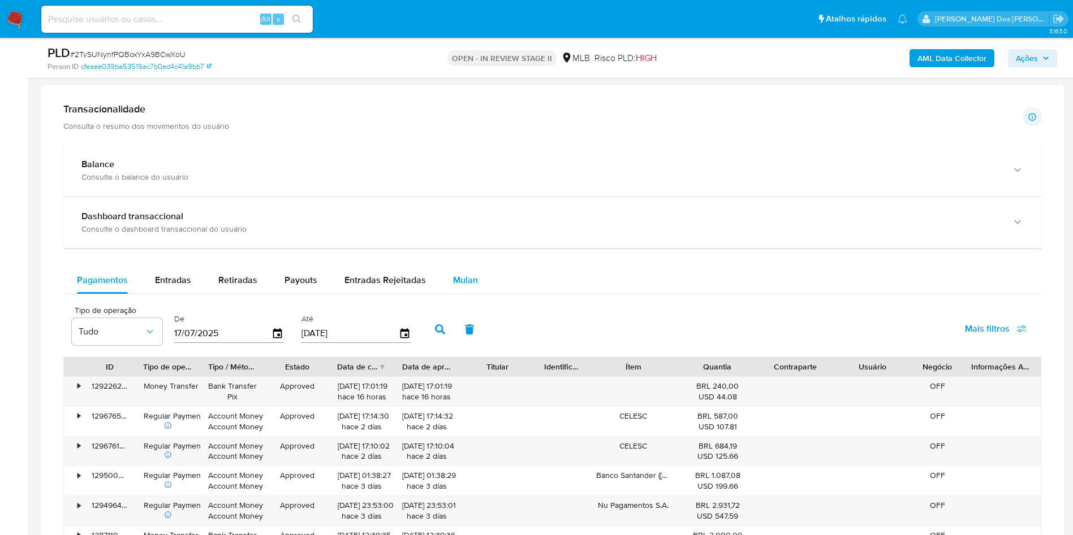
click at [473, 288] on div "Mulan" at bounding box center [465, 280] width 25 height 27
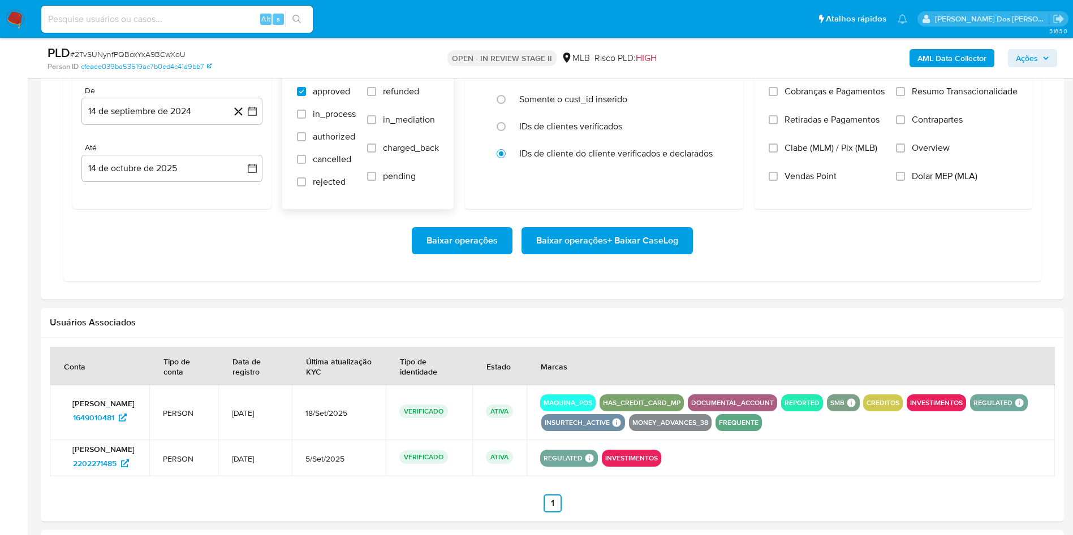
scroll to position [1018, 0]
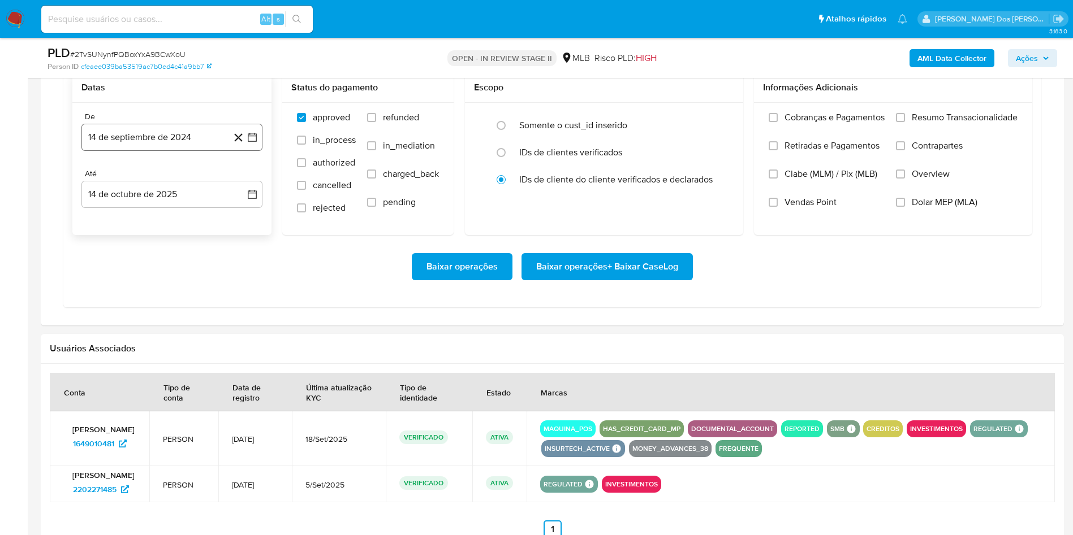
click at [252, 151] on button "14 de septiembre de 2024" at bounding box center [171, 137] width 181 height 27
click at [246, 185] on icon "Mes siguiente" at bounding box center [242, 178] width 14 height 14
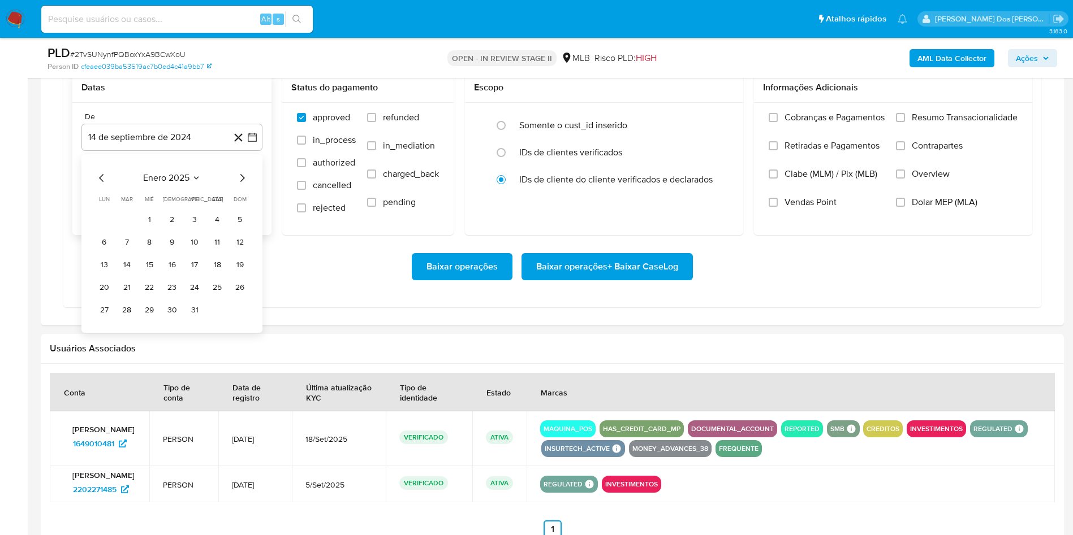
click at [246, 185] on icon "Mes siguiente" at bounding box center [242, 178] width 14 height 14
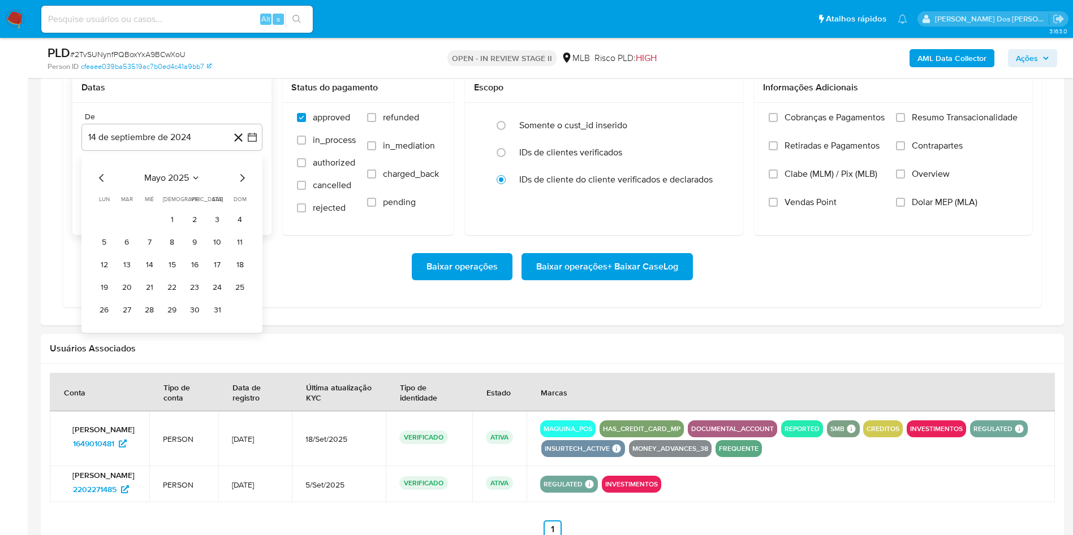
click at [246, 185] on icon "Mes siguiente" at bounding box center [242, 178] width 14 height 14
click at [193, 229] on button "1" at bounding box center [194, 220] width 18 height 18
click at [984, 123] on span "Resumo Transacionalidade" at bounding box center [964, 117] width 106 height 11
click at [905, 122] on input "Resumo Transacionalidade" at bounding box center [900, 117] width 9 height 9
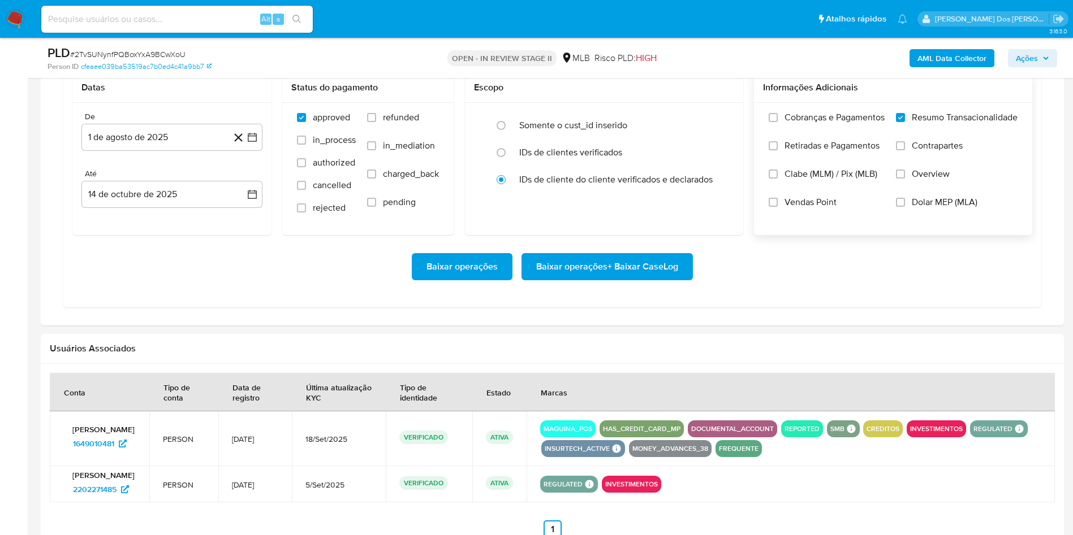
click at [566, 279] on span "Baixar operações + Baixar CaseLog" at bounding box center [607, 266] width 142 height 25
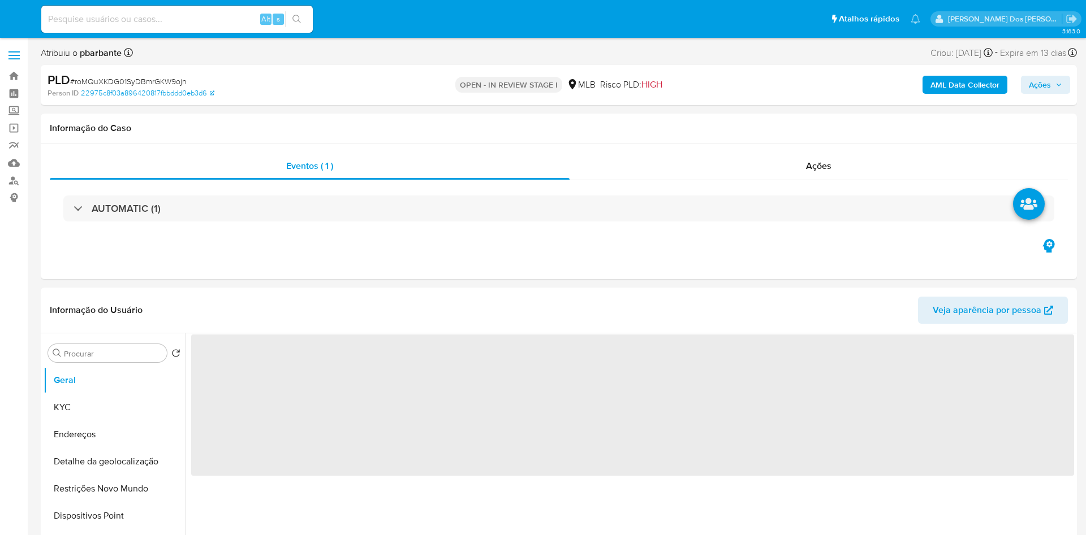
select select "10"
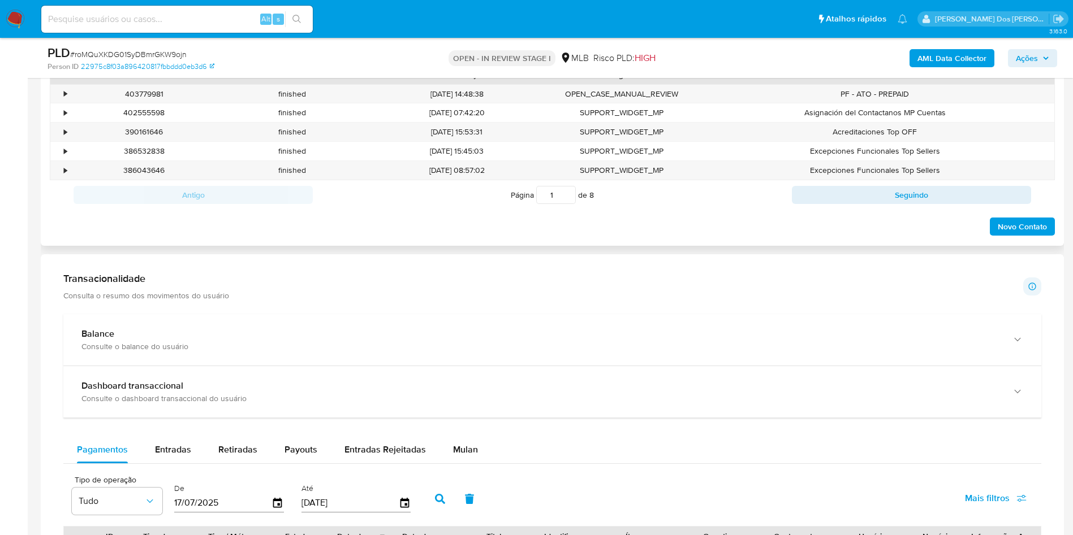
scroll to position [763, 0]
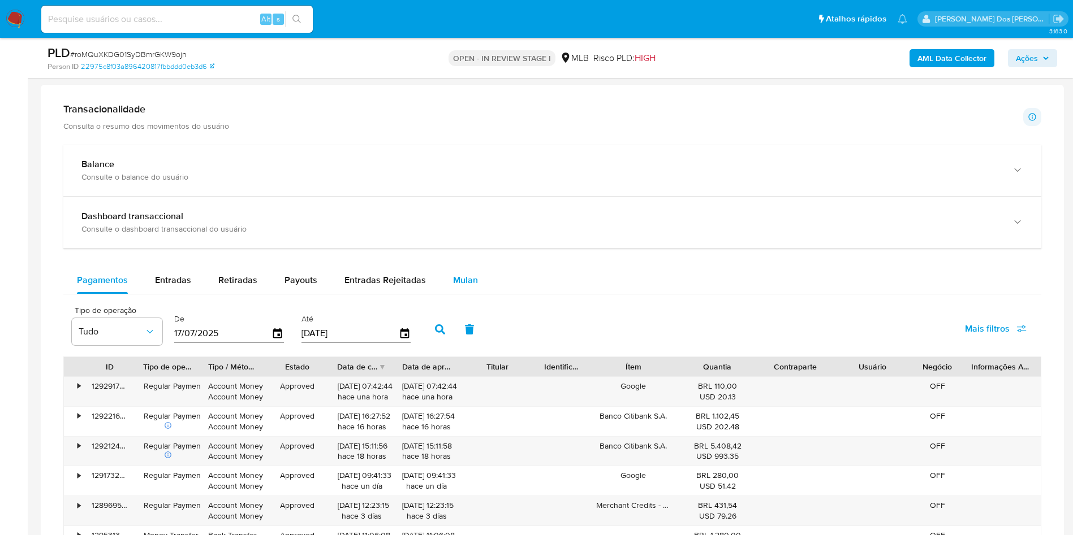
click at [475, 294] on button "Mulan" at bounding box center [465, 280] width 52 height 27
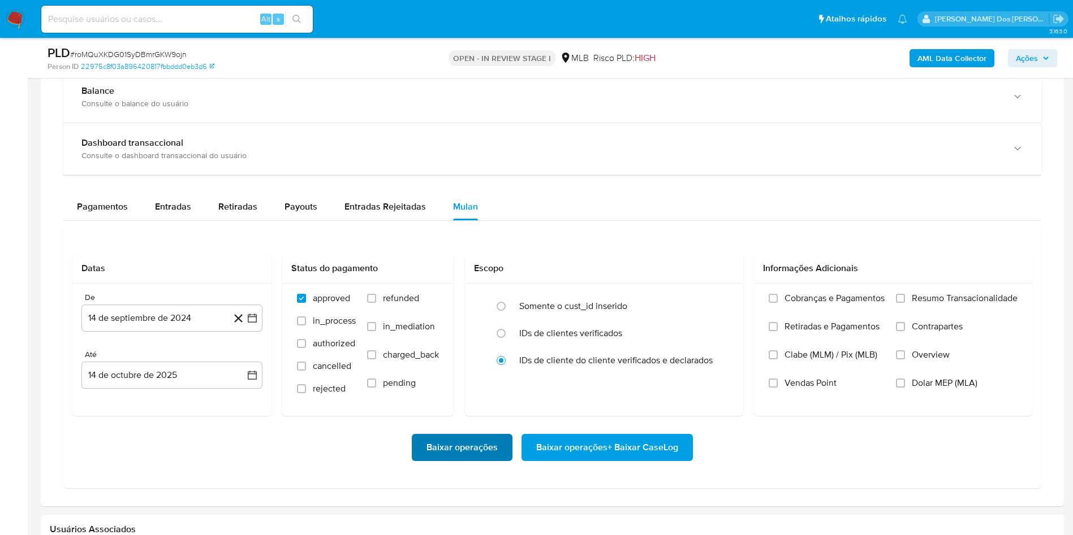
scroll to position [1018, 0]
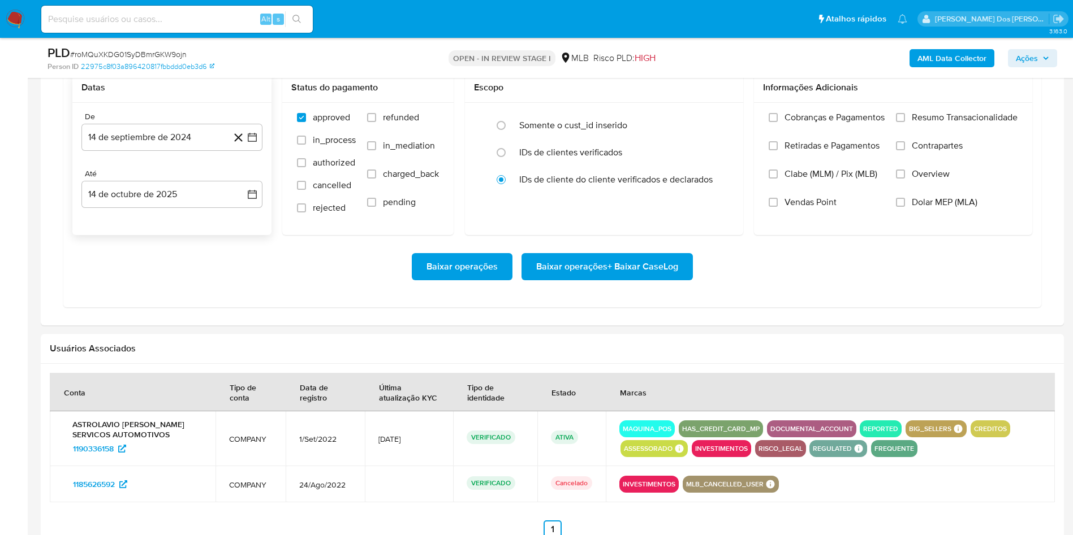
click at [265, 169] on div "De 14 de septiembre de 2024 14-09-2024 Até 14 de octubre de 2025 14-10-2025" at bounding box center [171, 169] width 199 height 132
click at [255, 143] on icon "button" at bounding box center [252, 137] width 11 height 11
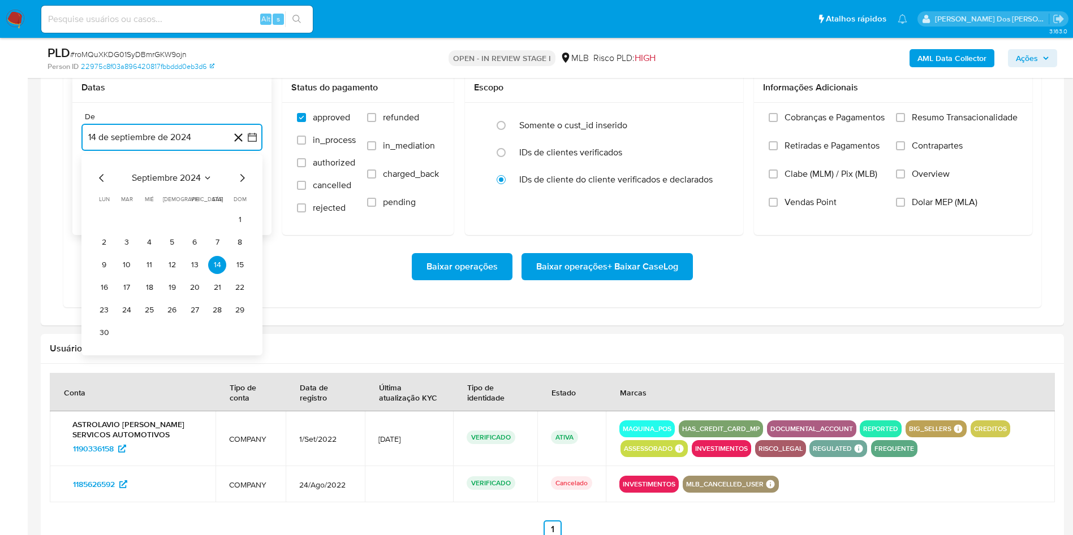
click at [243, 182] on icon "Mes siguiente" at bounding box center [242, 178] width 5 height 8
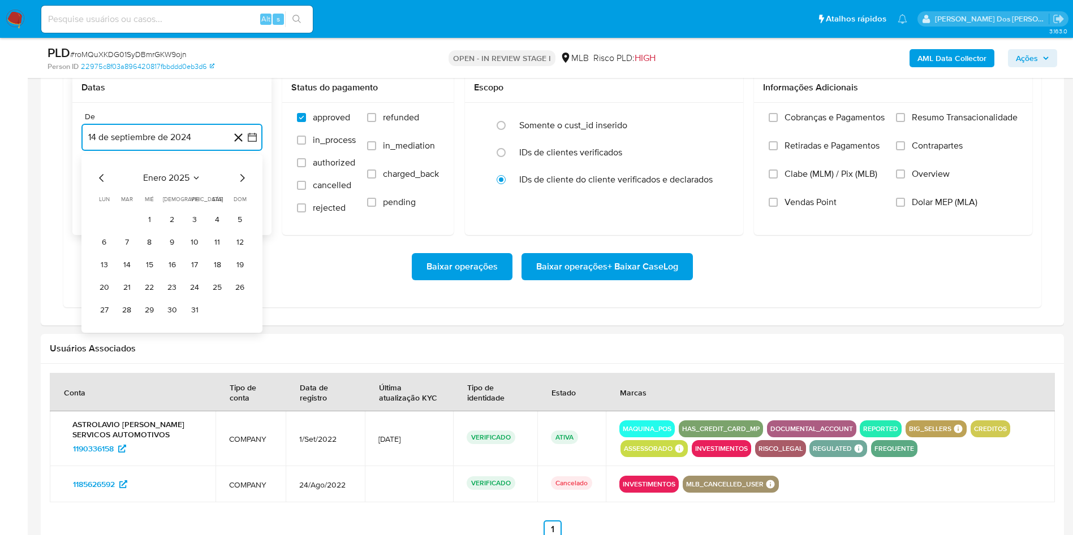
click at [243, 182] on icon "Mes siguiente" at bounding box center [242, 178] width 5 height 8
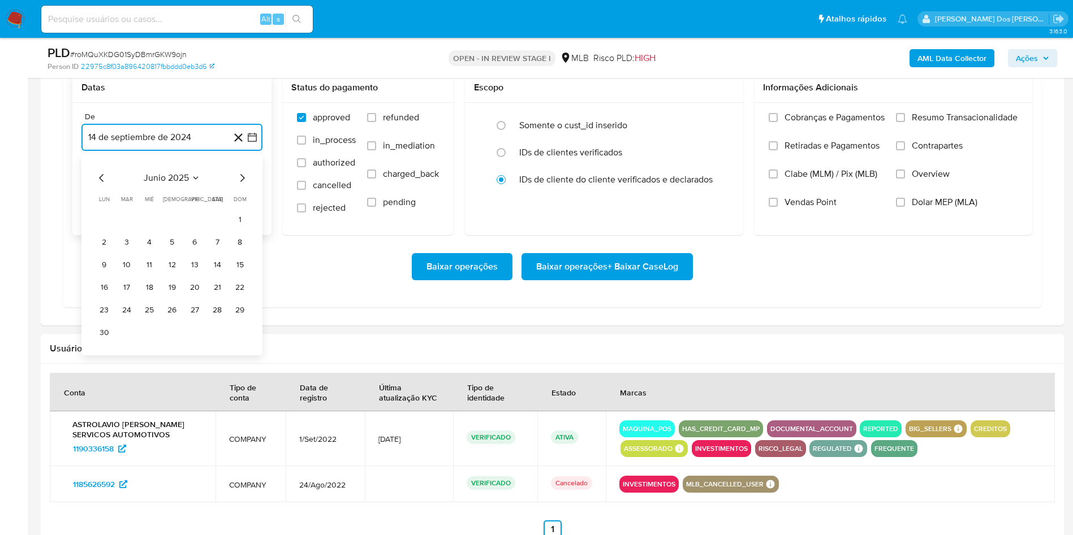
click at [243, 182] on icon "Mes siguiente" at bounding box center [242, 178] width 5 height 8
click at [201, 229] on button "1" at bounding box center [194, 220] width 18 height 18
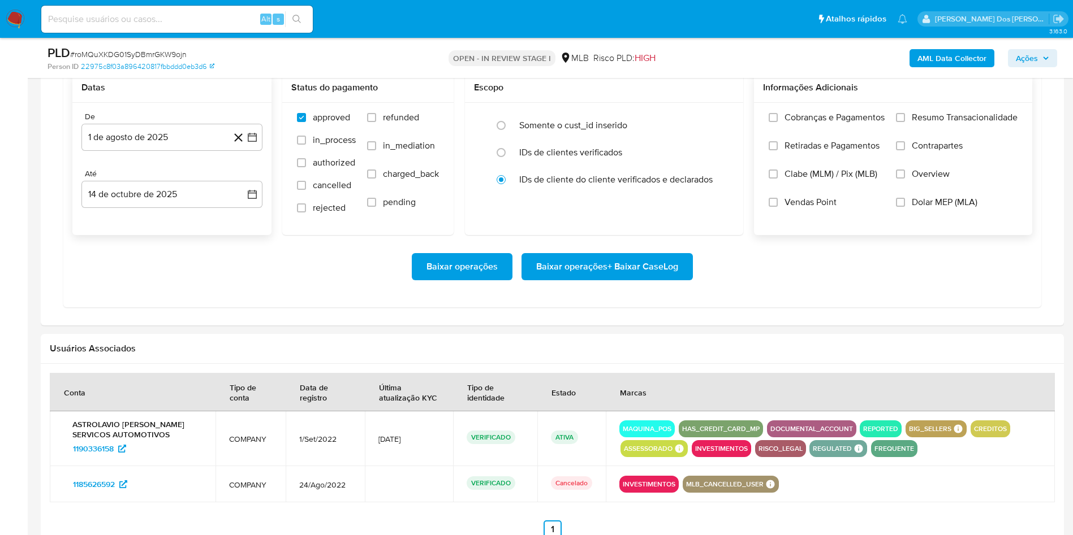
click at [957, 128] on div "Cobranças e Pagamentos Retiradas e Pagamentos Clabe (MLM) / Pix (MLB) Vendas Po…" at bounding box center [893, 168] width 278 height 131
click at [938, 103] on div "Informações Adicionais" at bounding box center [893, 88] width 278 height 30
click at [923, 129] on div "Cobranças e Pagamentos Retiradas e Pagamentos Clabe (MLM) / Pix (MLB) Vendas Po…" at bounding box center [893, 168] width 278 height 131
click at [906, 140] on label "Resumo Transacionalidade" at bounding box center [957, 126] width 122 height 28
click at [905, 122] on input "Resumo Transacionalidade" at bounding box center [900, 117] width 9 height 9
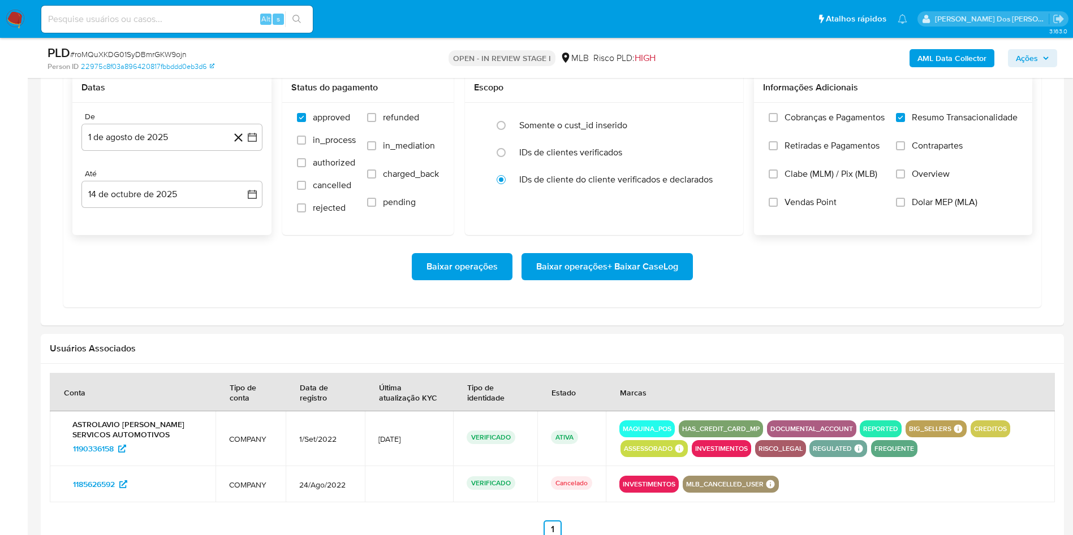
click at [605, 279] on span "Baixar operações + Baixar CaseLog" at bounding box center [607, 266] width 142 height 25
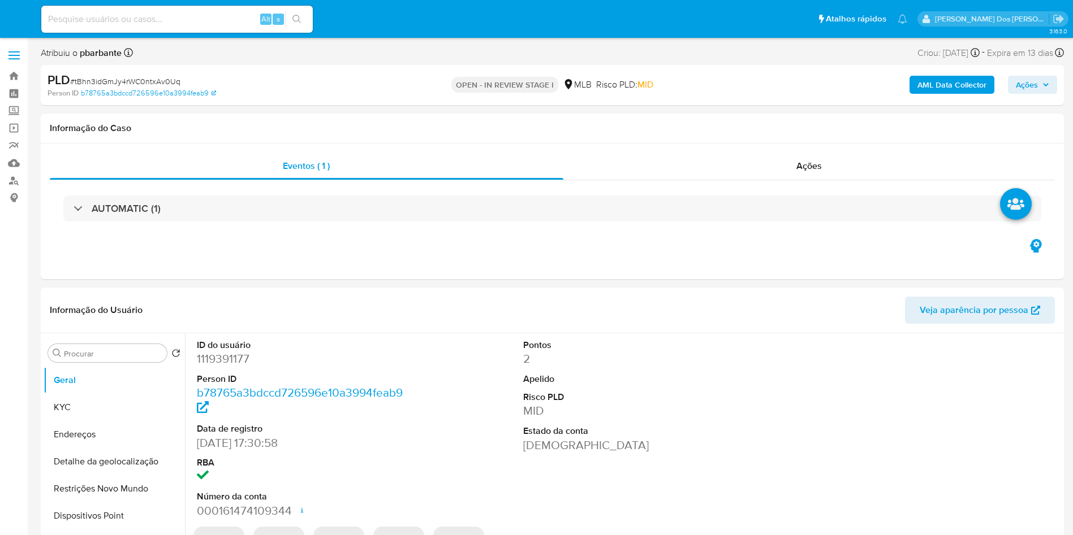
select select "10"
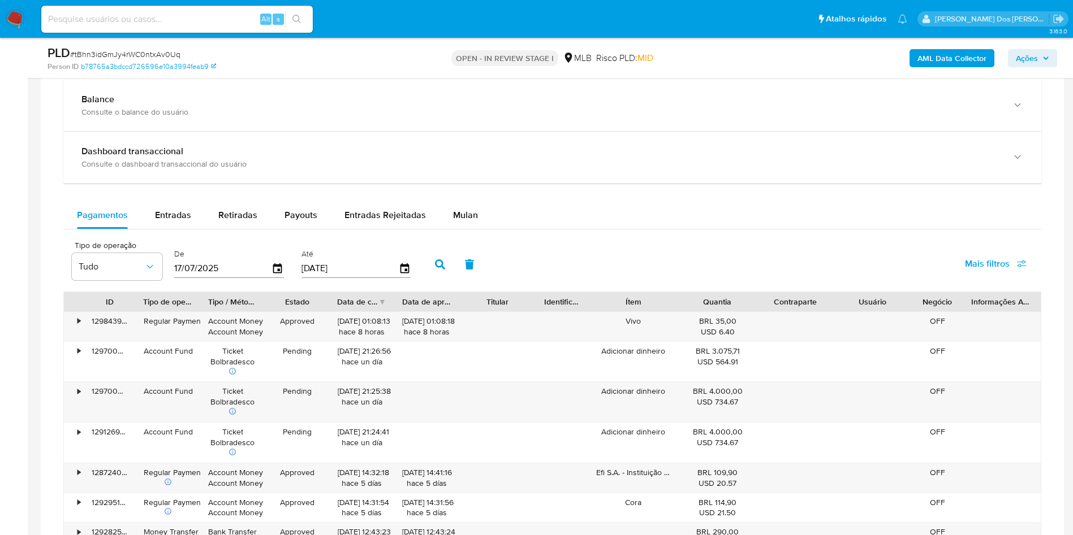
scroll to position [848, 0]
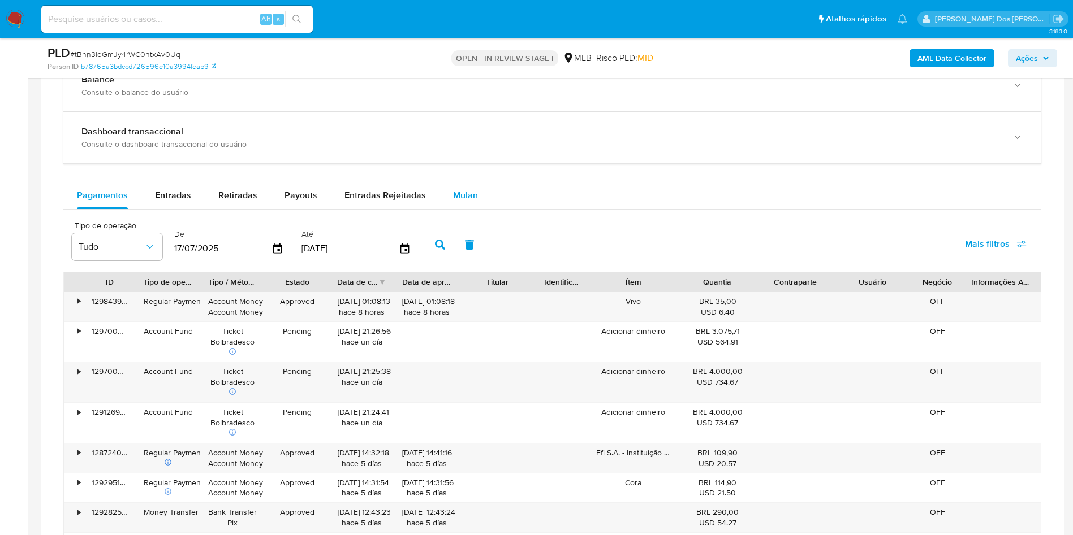
click at [464, 209] on div "Mulan" at bounding box center [465, 195] width 25 height 27
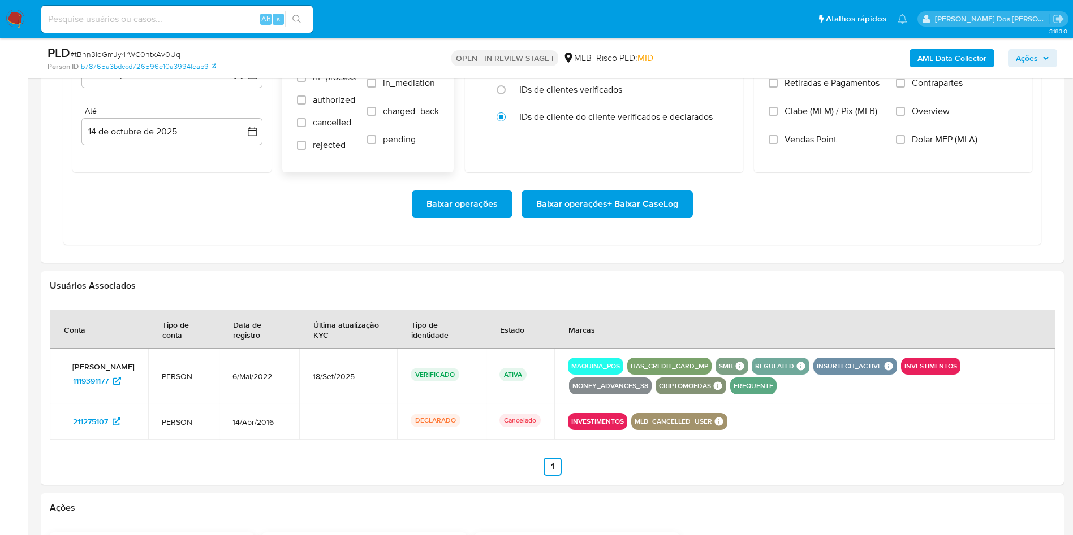
scroll to position [1018, 0]
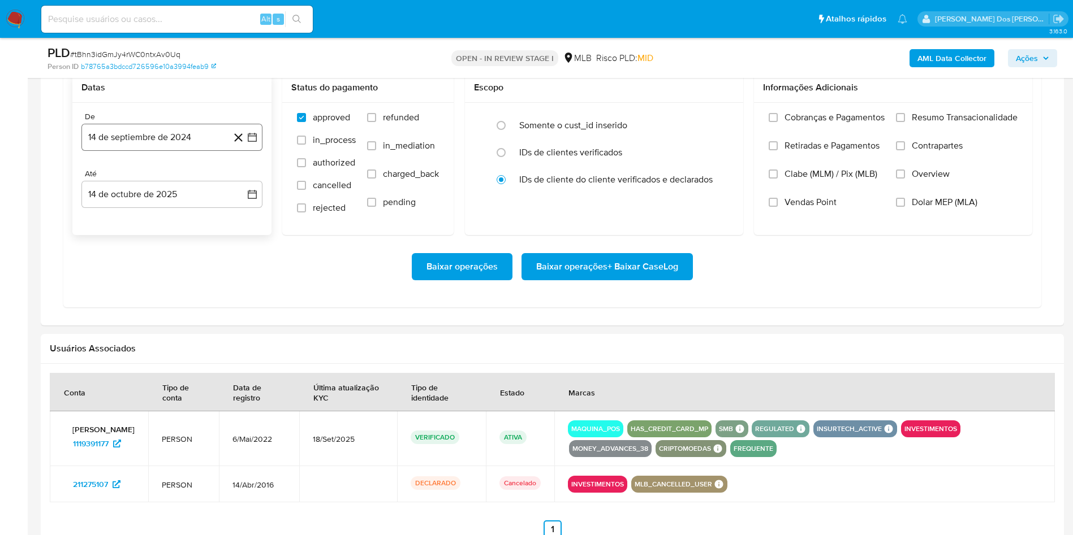
click at [258, 151] on button "14 de septiembre de 2024" at bounding box center [171, 137] width 181 height 27
click at [243, 182] on icon "Mes siguiente" at bounding box center [242, 178] width 5 height 8
click at [243, 185] on icon "Mes siguiente" at bounding box center [242, 178] width 14 height 14
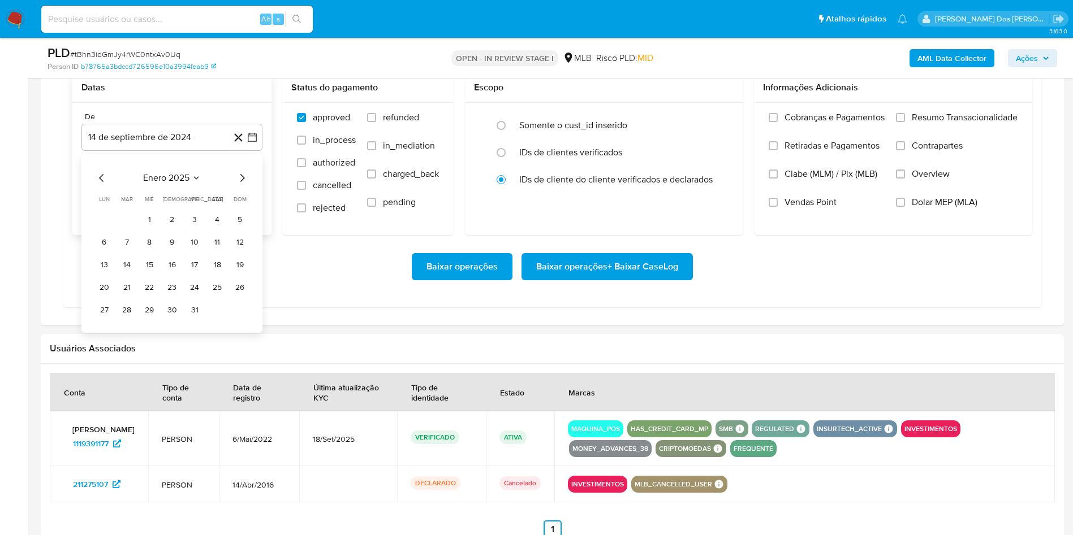
click at [243, 185] on icon "Mes siguiente" at bounding box center [242, 178] width 14 height 14
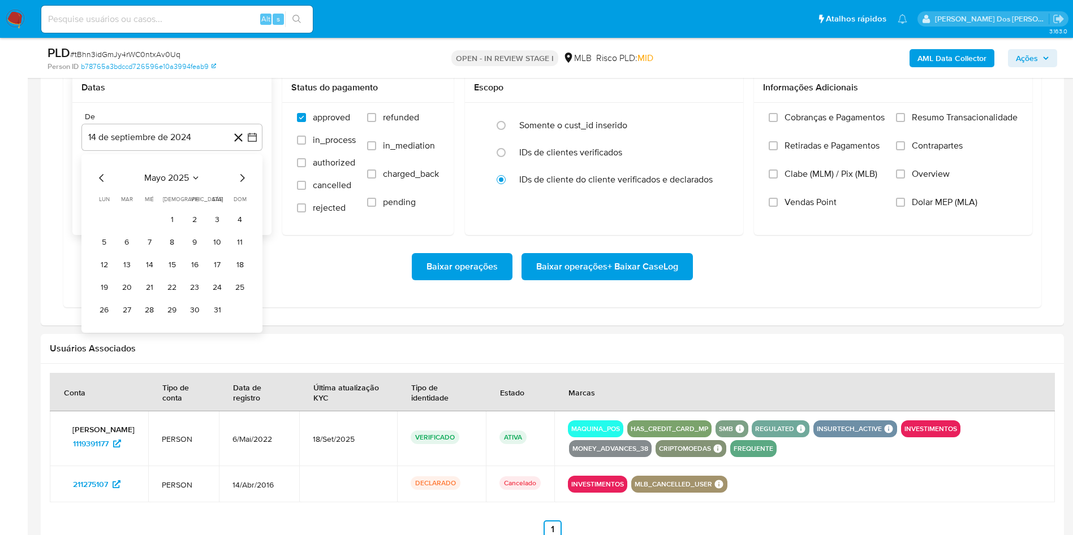
click at [243, 185] on icon "Mes siguiente" at bounding box center [242, 178] width 14 height 14
click at [109, 185] on div "septiembre 2025" at bounding box center [172, 178] width 154 height 14
click at [103, 185] on icon "Mes anterior" at bounding box center [102, 178] width 14 height 14
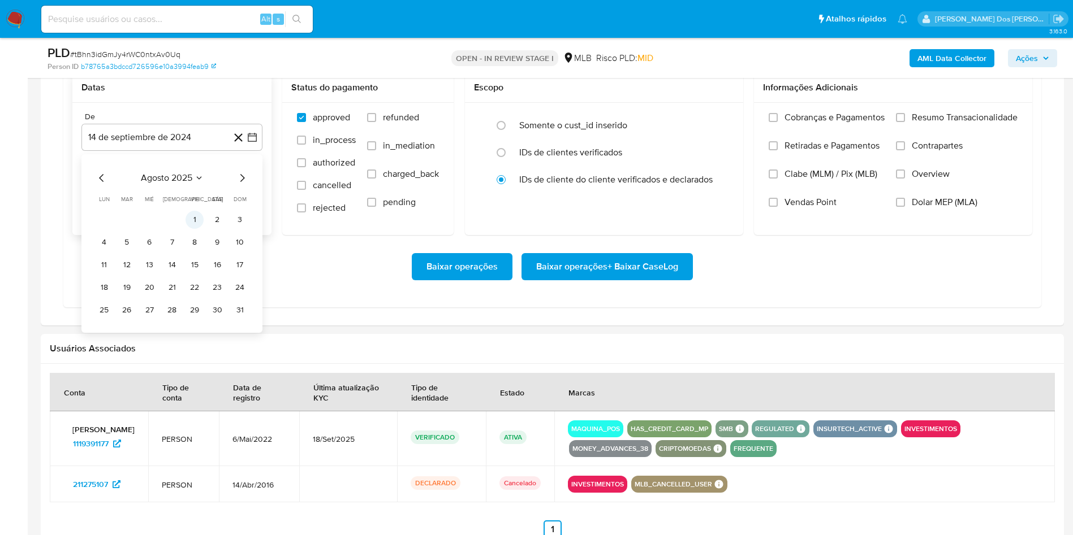
click at [190, 229] on button "1" at bounding box center [194, 220] width 18 height 18
click at [943, 123] on span "Resumo Transacionalidade" at bounding box center [964, 117] width 106 height 11
click at [905, 122] on input "Resumo Transacionalidade" at bounding box center [900, 117] width 9 height 9
click at [631, 279] on span "Baixar operações + Baixar CaseLog" at bounding box center [607, 266] width 142 height 25
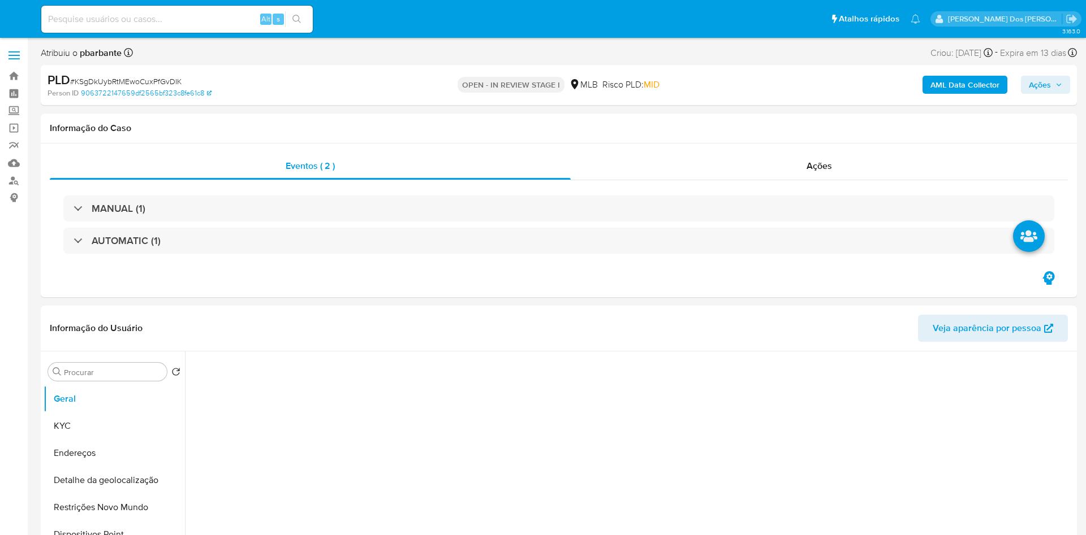
select select "10"
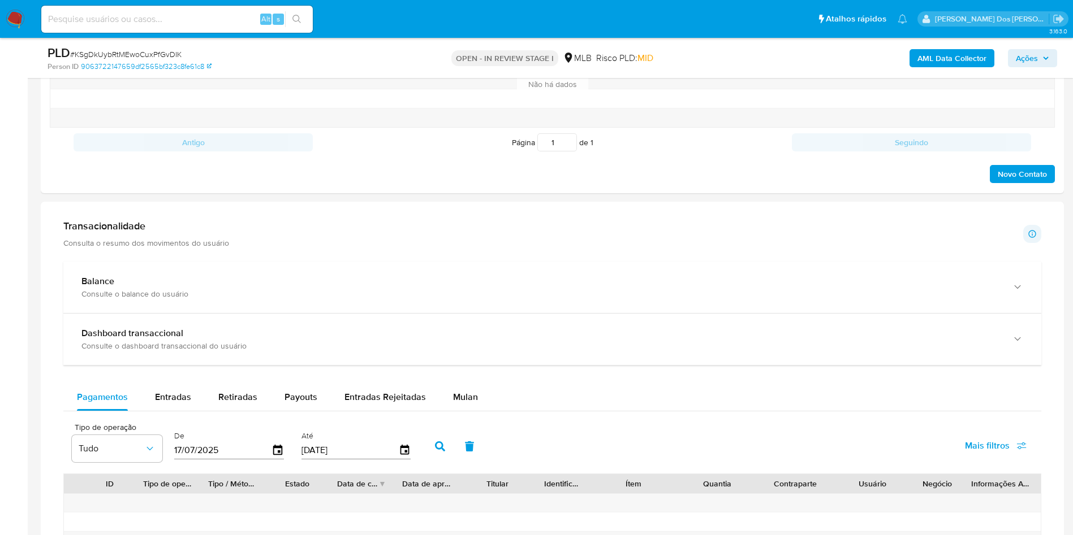
scroll to position [679, 0]
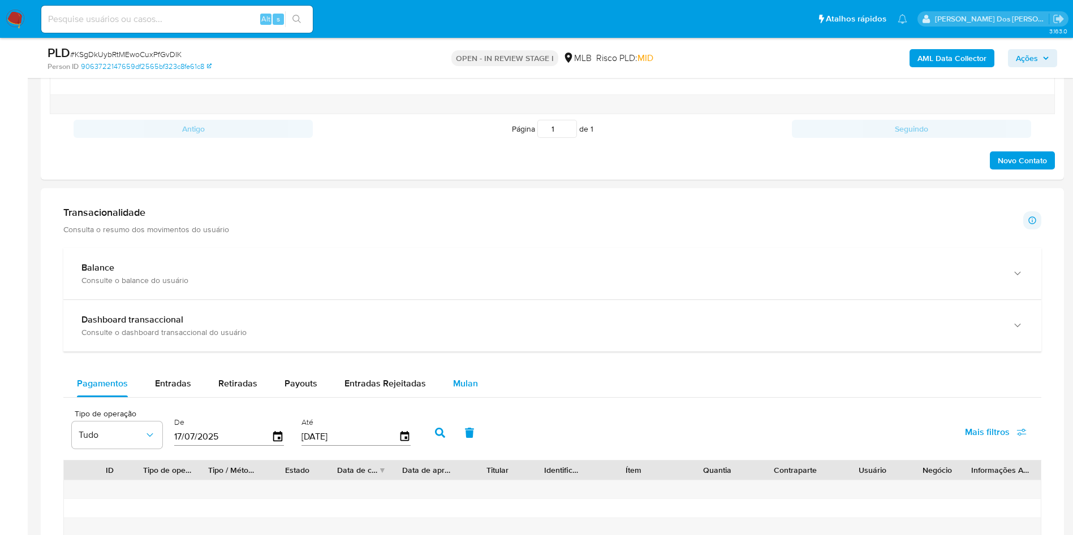
click at [456, 385] on span "Mulan" at bounding box center [465, 383] width 25 height 13
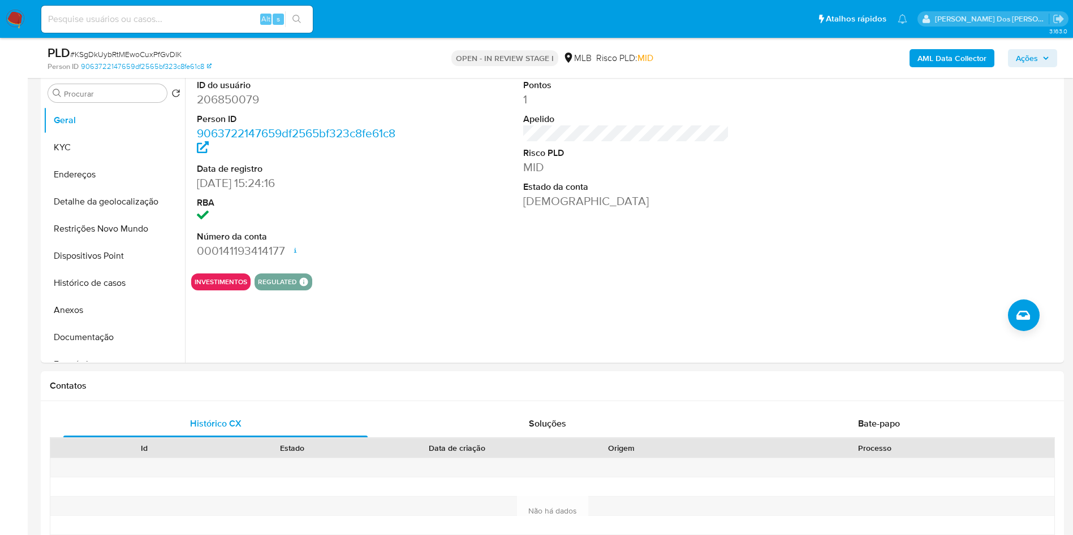
scroll to position [0, 0]
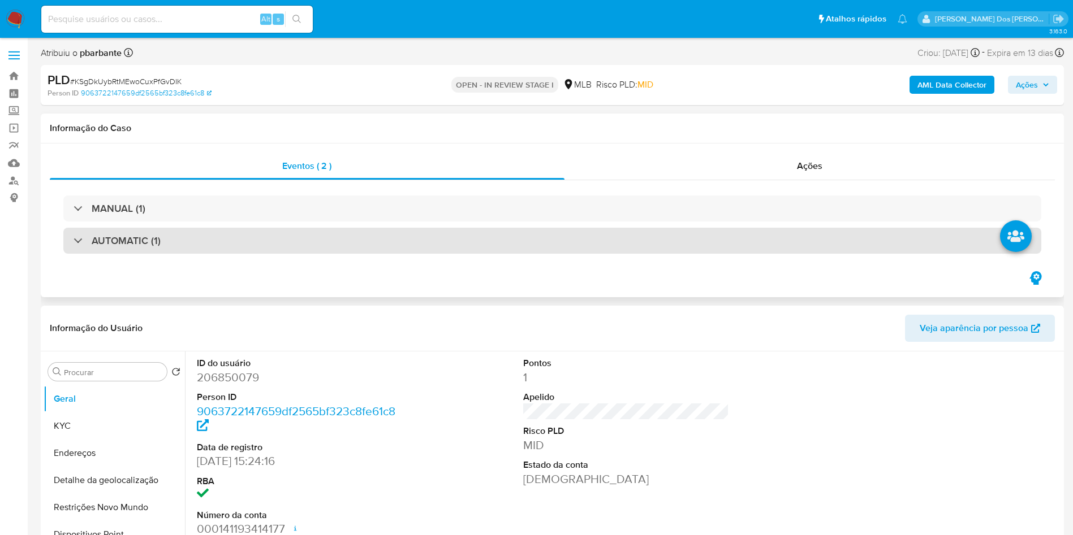
click at [421, 243] on div "AUTOMATIC (1)" at bounding box center [552, 241] width 978 height 26
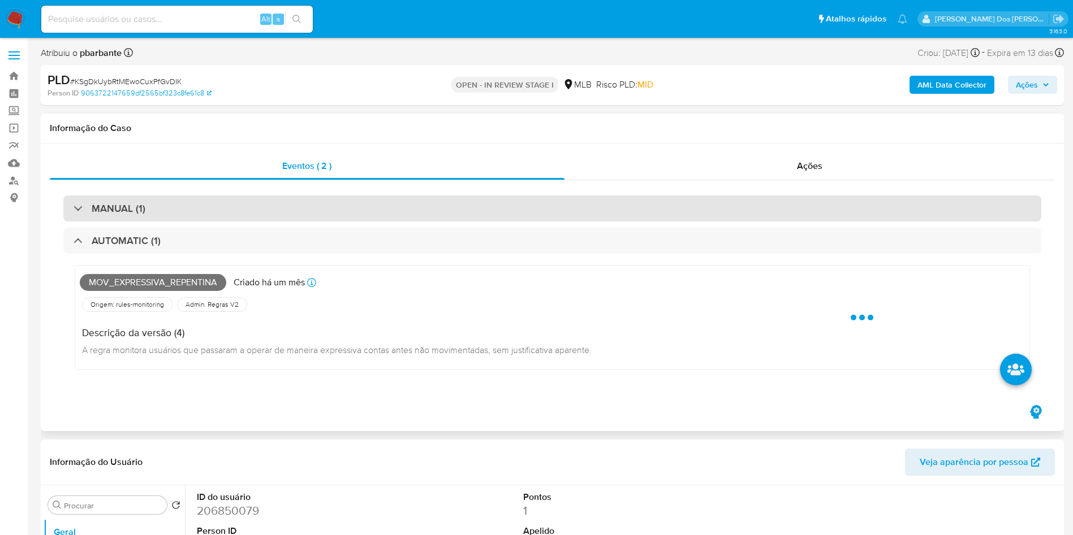
click at [430, 206] on div "MANUAL (1)" at bounding box center [552, 209] width 978 height 26
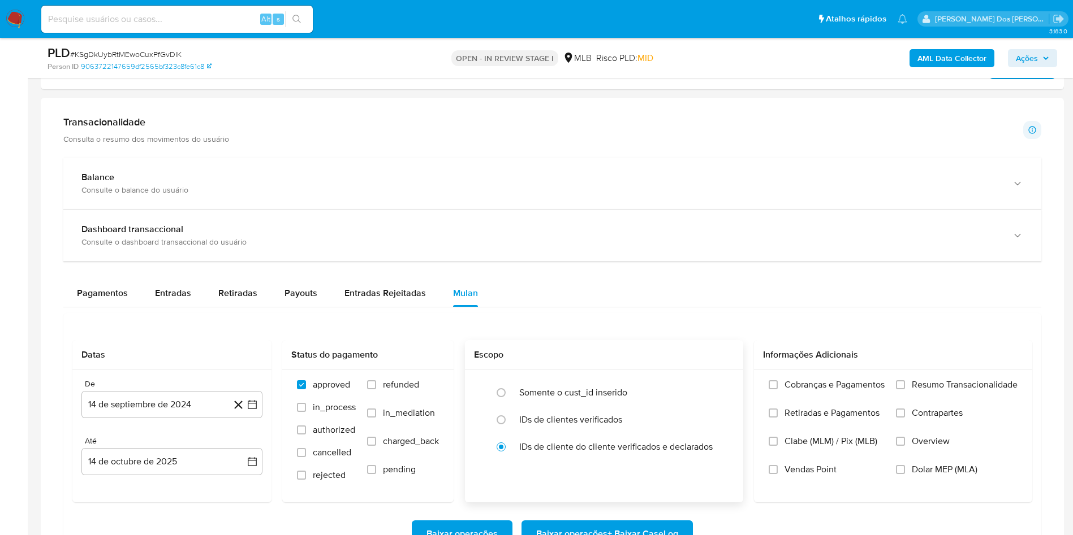
scroll to position [1187, 0]
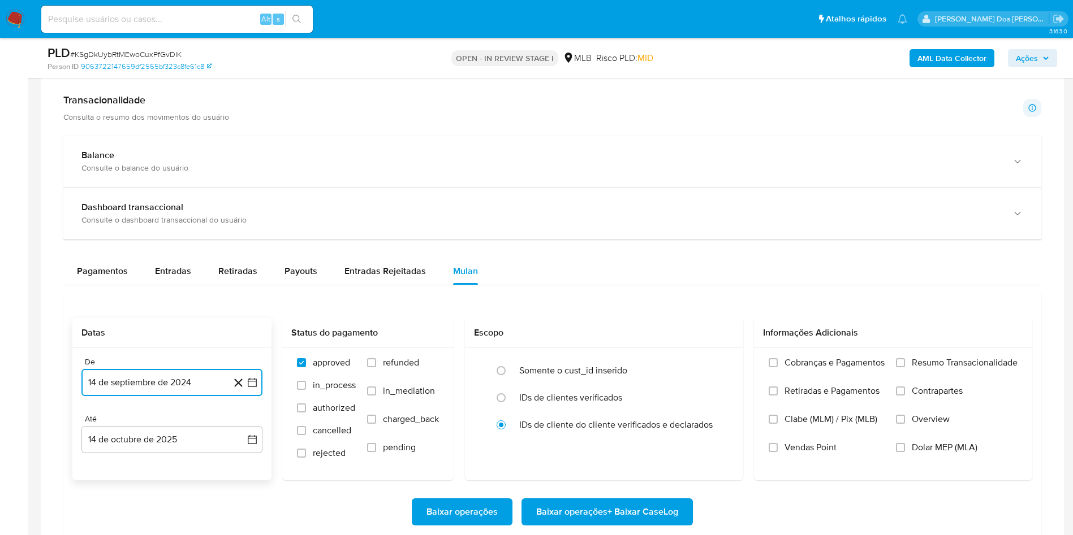
click at [252, 388] on icon "button" at bounding box center [252, 382] width 11 height 11
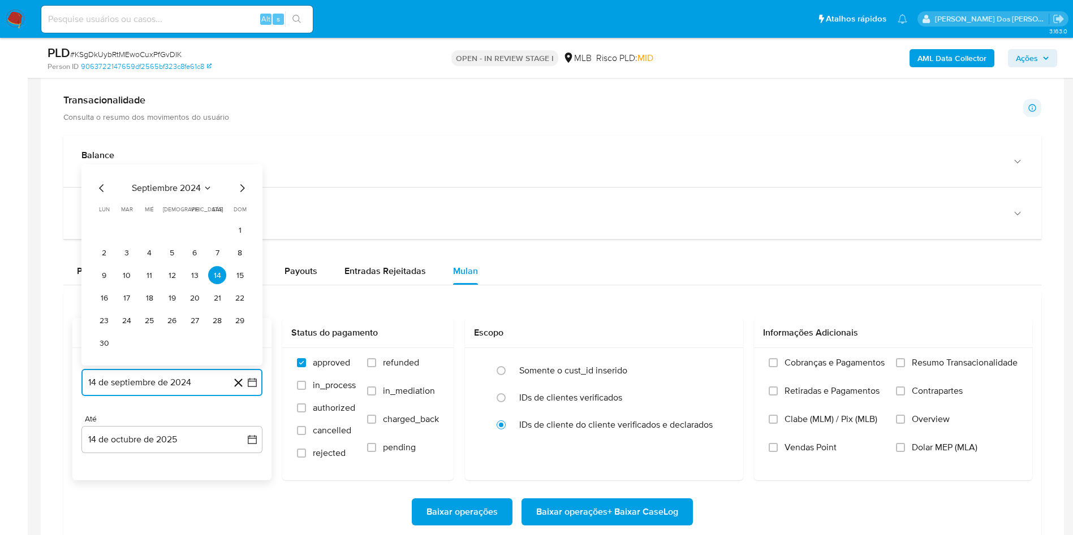
click at [240, 186] on icon "Mes siguiente" at bounding box center [242, 189] width 14 height 14
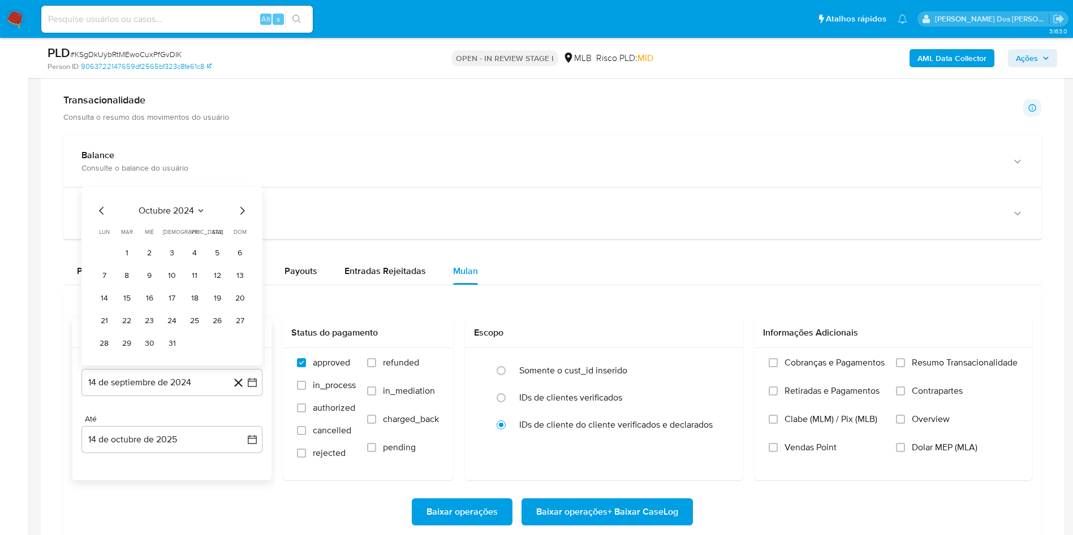
click at [246, 191] on div "octubre 2024 octubre 2024 lun lunes mar martes mié miércoles jue jueves vie vie…" at bounding box center [171, 276] width 181 height 179
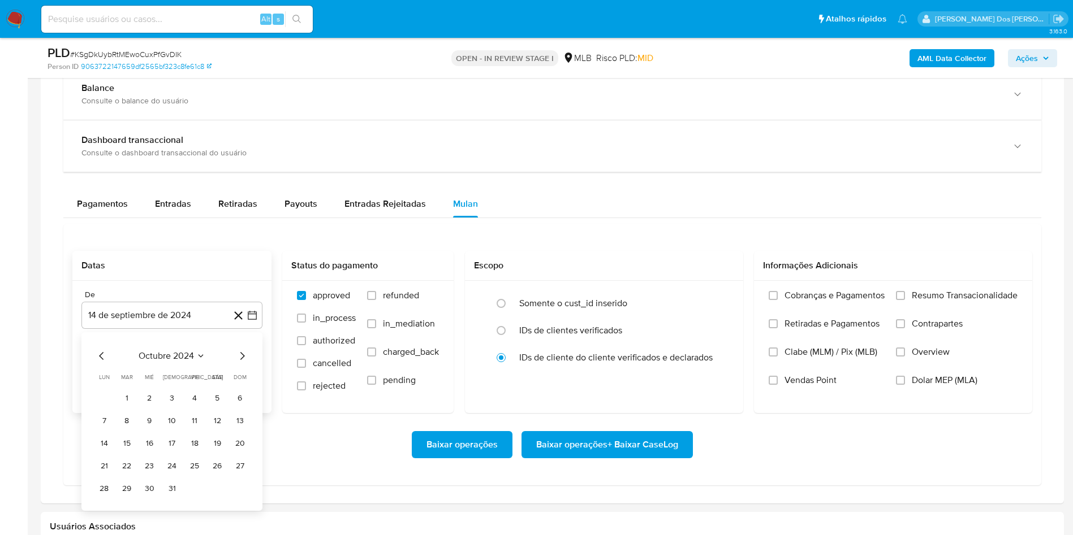
scroll to position [1357, 0]
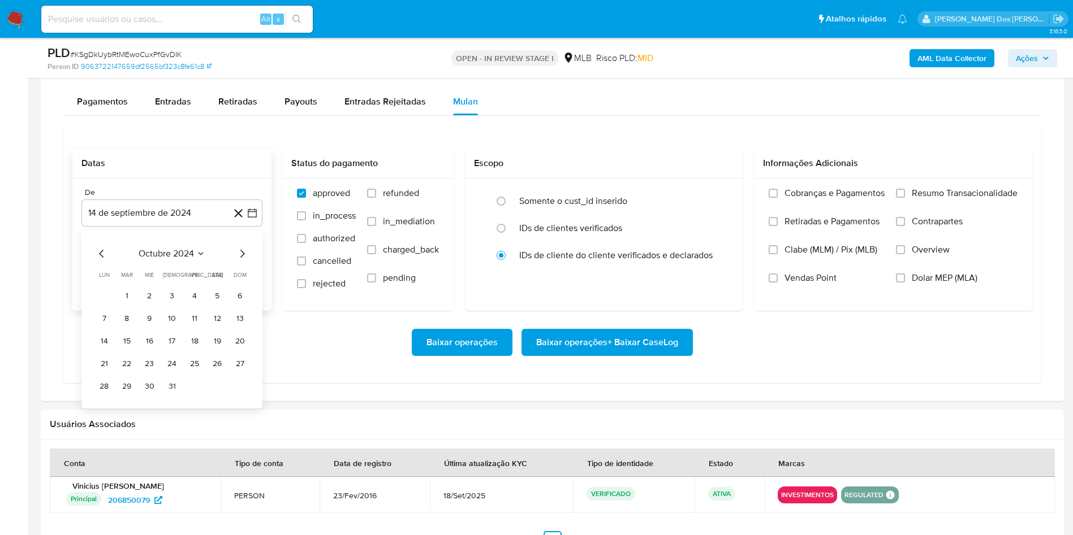
click at [243, 252] on icon "Mes siguiente" at bounding box center [242, 254] width 14 height 14
click at [245, 252] on icon "Mes siguiente" at bounding box center [242, 254] width 14 height 14
click at [240, 261] on icon "Mes siguiente" at bounding box center [242, 254] width 14 height 14
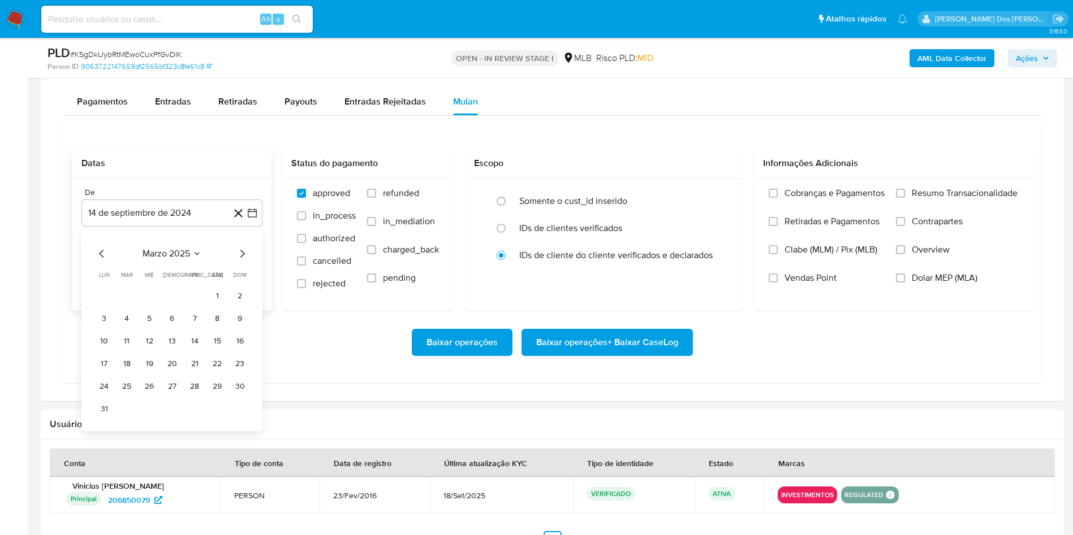
click at [240, 261] on icon "Mes siguiente" at bounding box center [242, 254] width 14 height 14
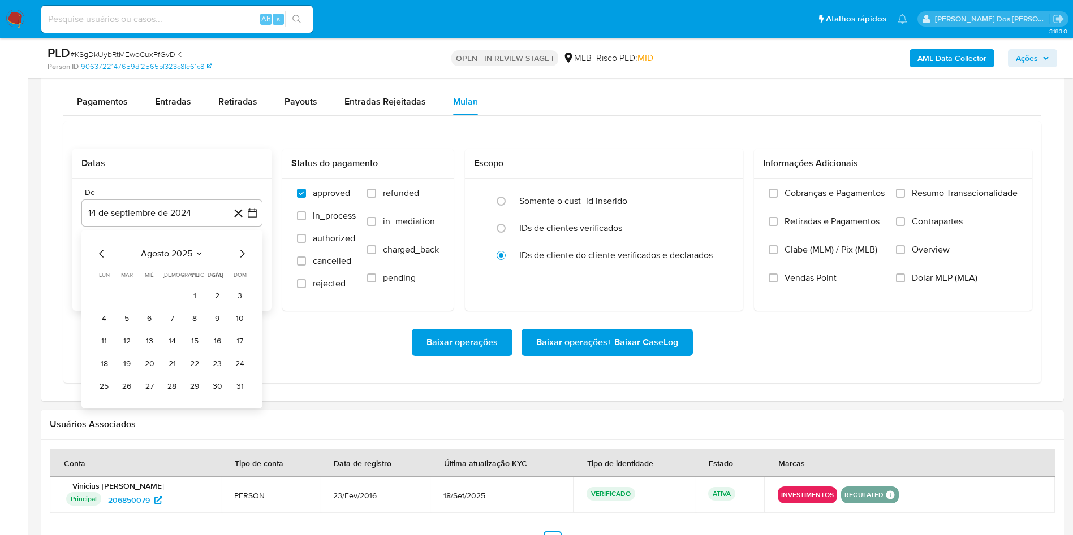
click at [103, 254] on icon "Mes anterior" at bounding box center [101, 254] width 5 height 8
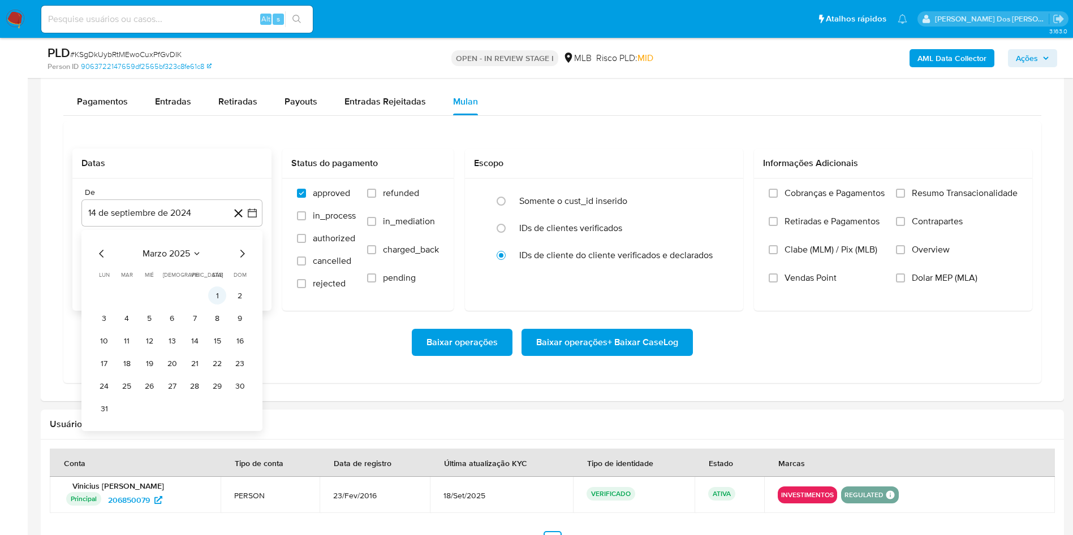
click at [212, 293] on button "1" at bounding box center [217, 296] width 18 height 18
click at [951, 193] on span "Resumo Transacionalidade" at bounding box center [964, 193] width 106 height 11
click at [905, 193] on input "Resumo Transacionalidade" at bounding box center [900, 193] width 9 height 9
click at [653, 355] on span "Baixar operações + Baixar CaseLog" at bounding box center [607, 342] width 142 height 25
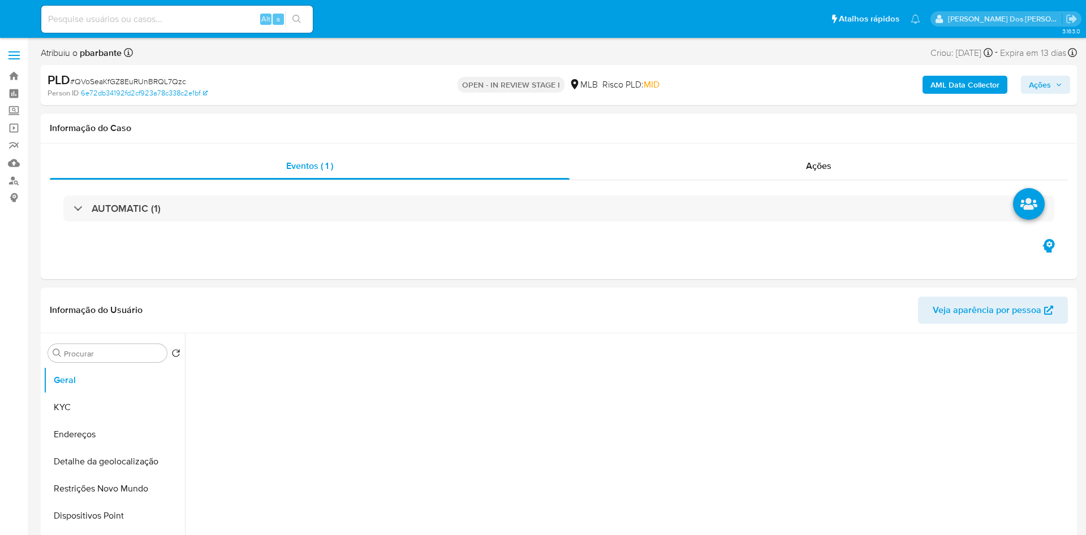
select select "10"
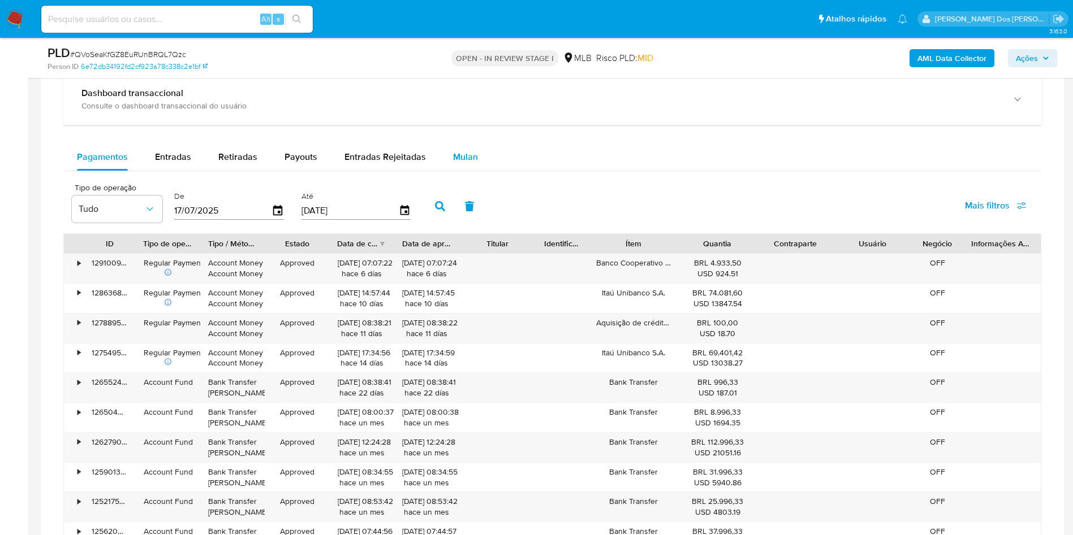
click at [476, 171] on button "Mulan" at bounding box center [465, 157] width 52 height 27
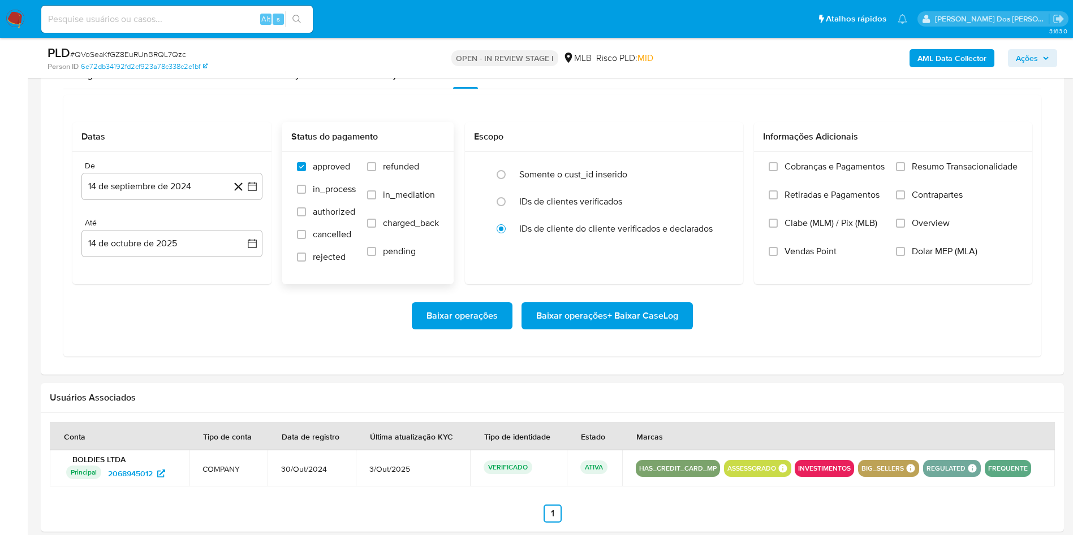
scroll to position [933, 0]
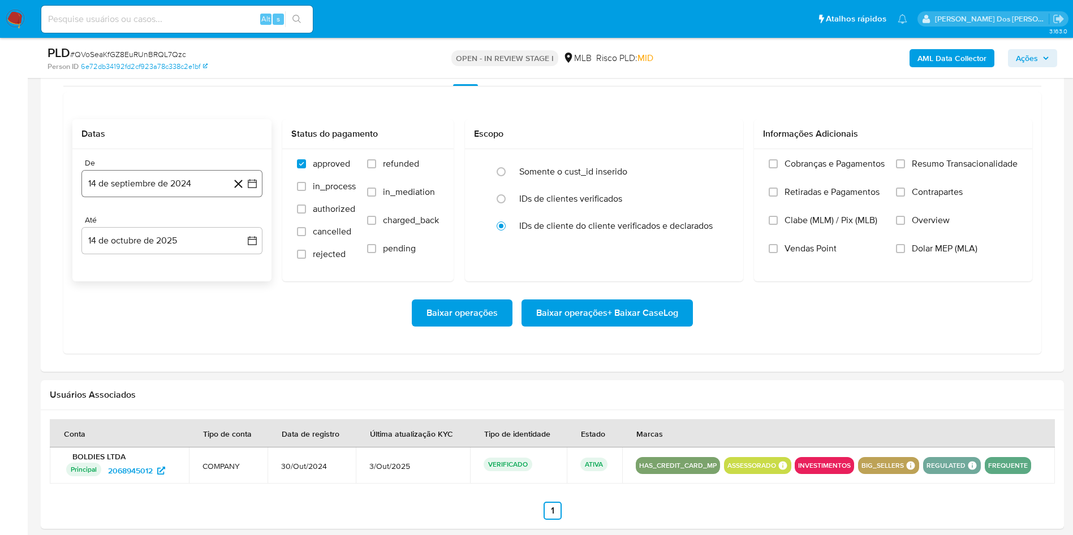
click at [256, 188] on icon "button" at bounding box center [252, 183] width 9 height 9
click at [243, 231] on icon "Mes siguiente" at bounding box center [242, 225] width 14 height 14
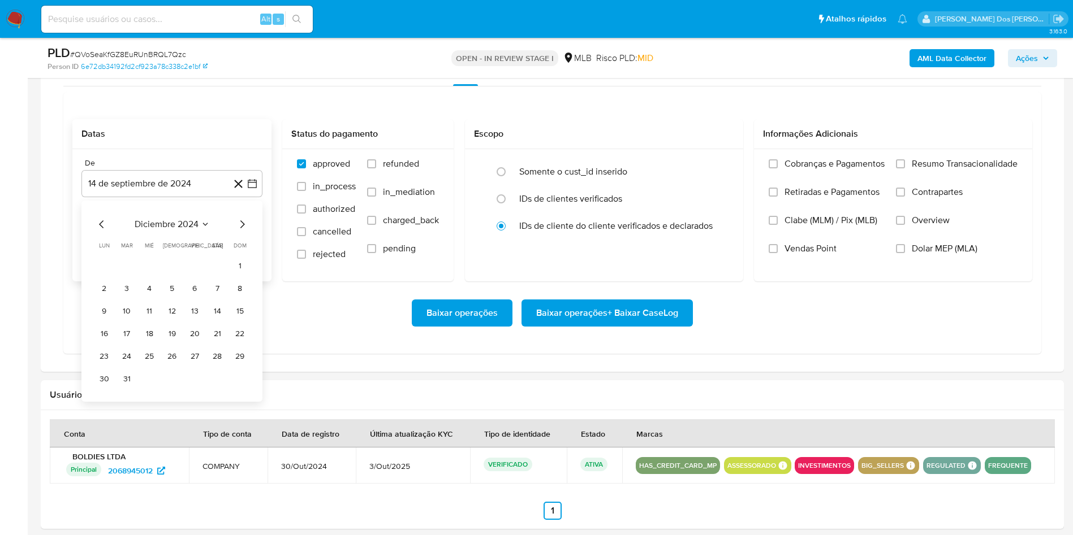
click at [243, 231] on icon "Mes siguiente" at bounding box center [242, 225] width 14 height 14
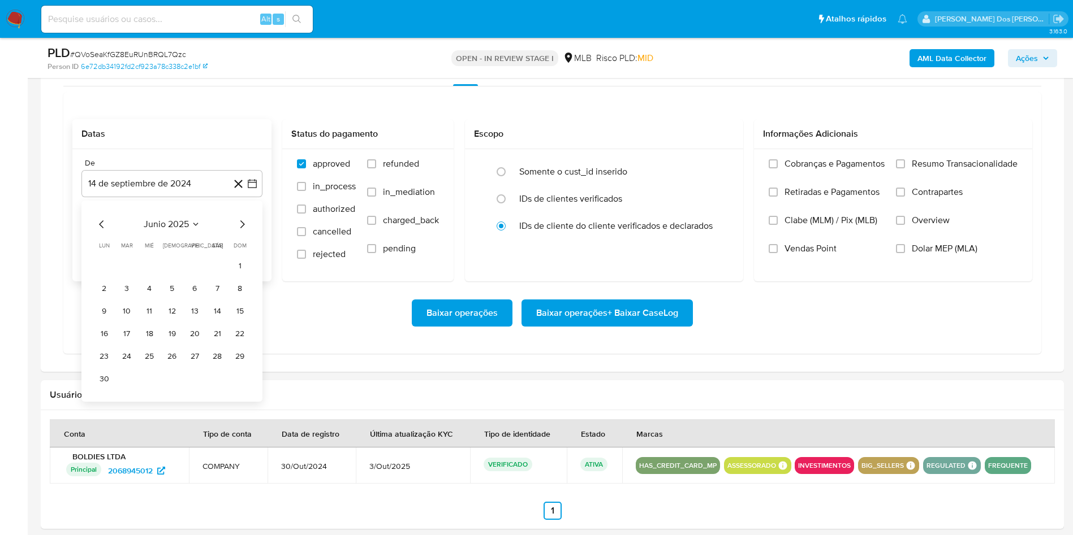
click at [243, 231] on icon "Mes siguiente" at bounding box center [242, 225] width 14 height 14
click at [191, 275] on button "1" at bounding box center [194, 266] width 18 height 18
click at [985, 187] on label "Resumo Transacionalidade" at bounding box center [957, 172] width 122 height 28
click at [905, 168] on input "Resumo Transacionalidade" at bounding box center [900, 163] width 9 height 9
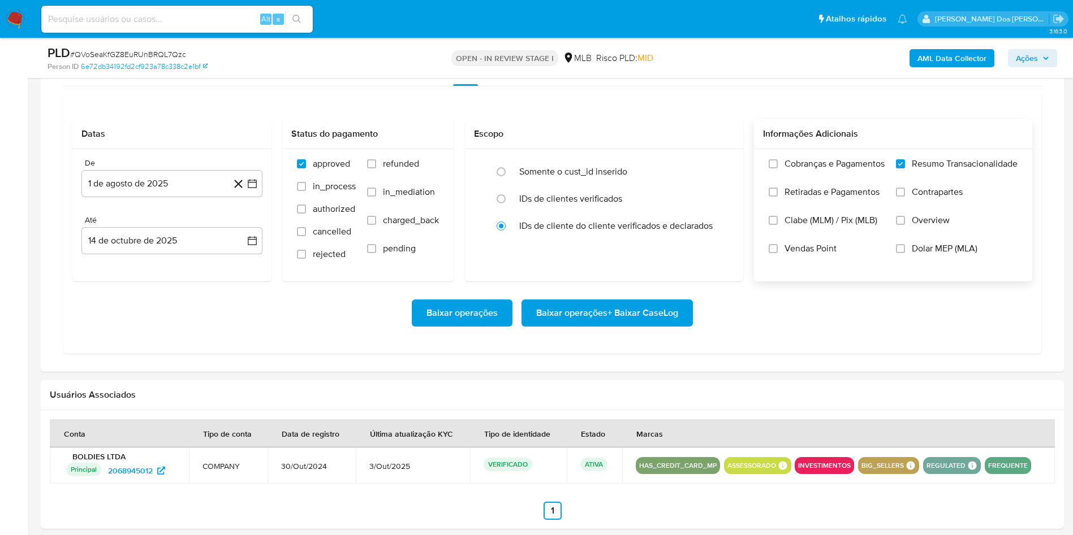
click at [640, 326] on span "Baixar operações + Baixar CaseLog" at bounding box center [607, 313] width 142 height 25
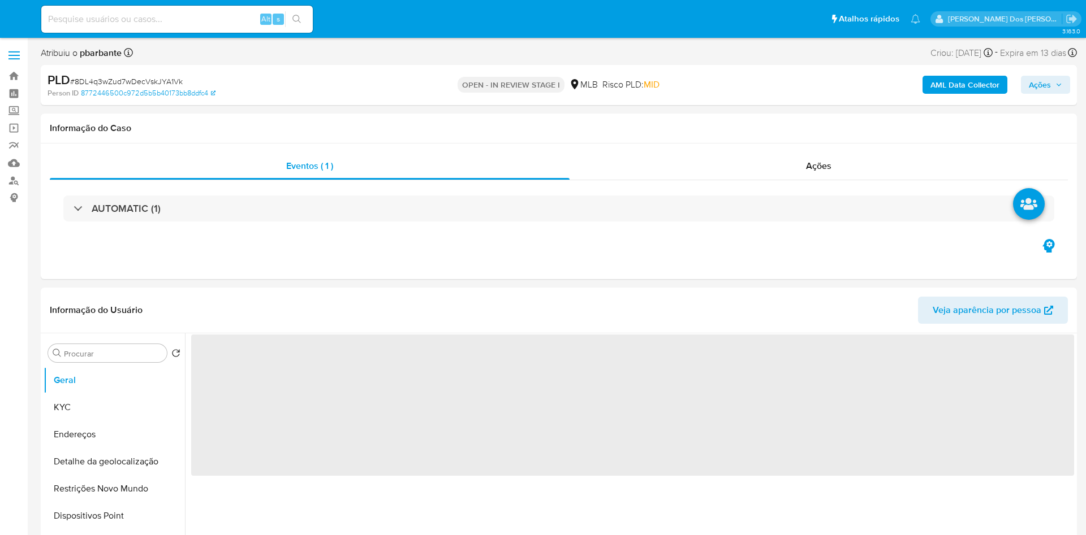
select select "10"
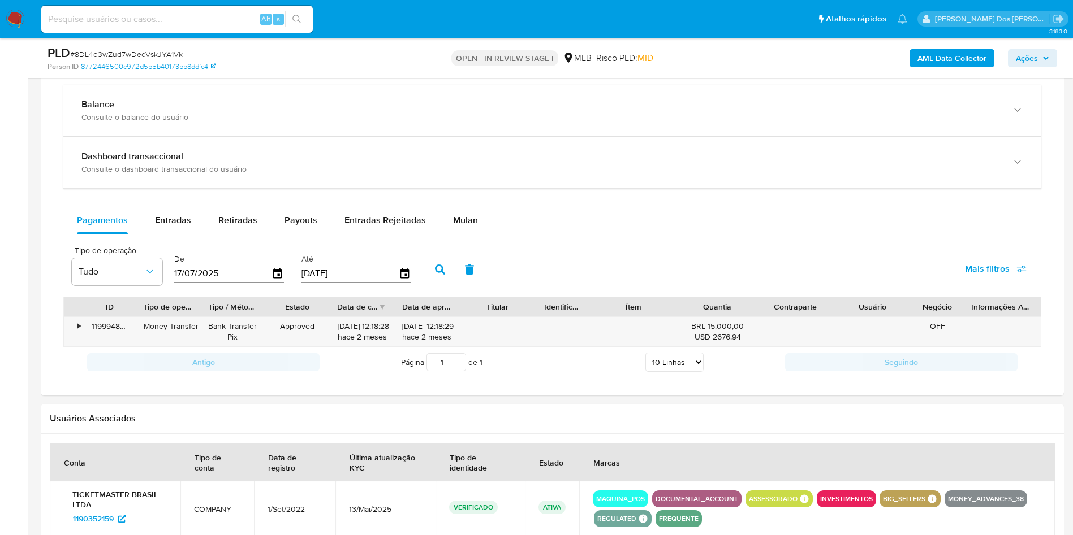
scroll to position [933, 0]
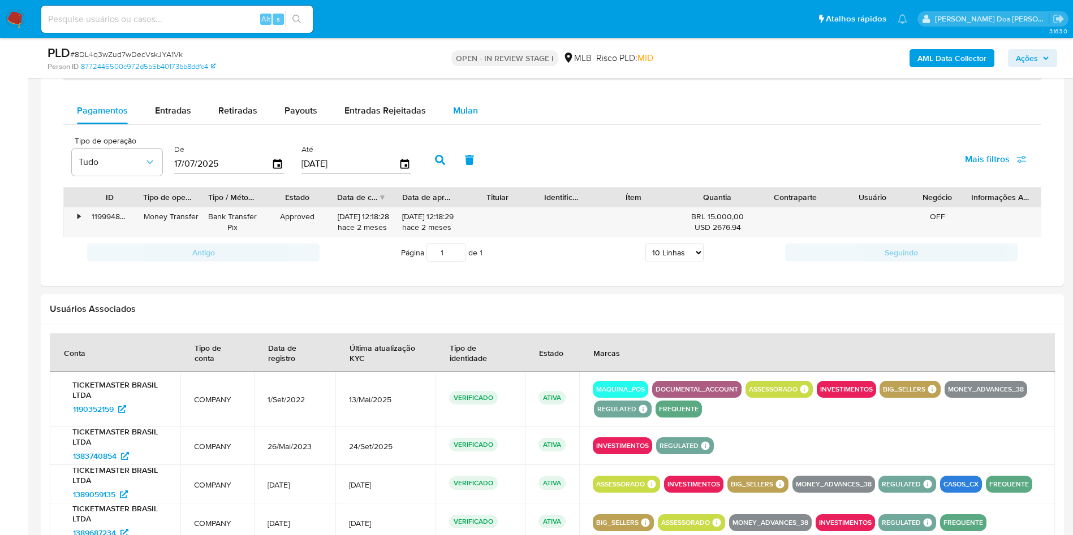
click at [462, 117] on span "Mulan" at bounding box center [465, 110] width 25 height 13
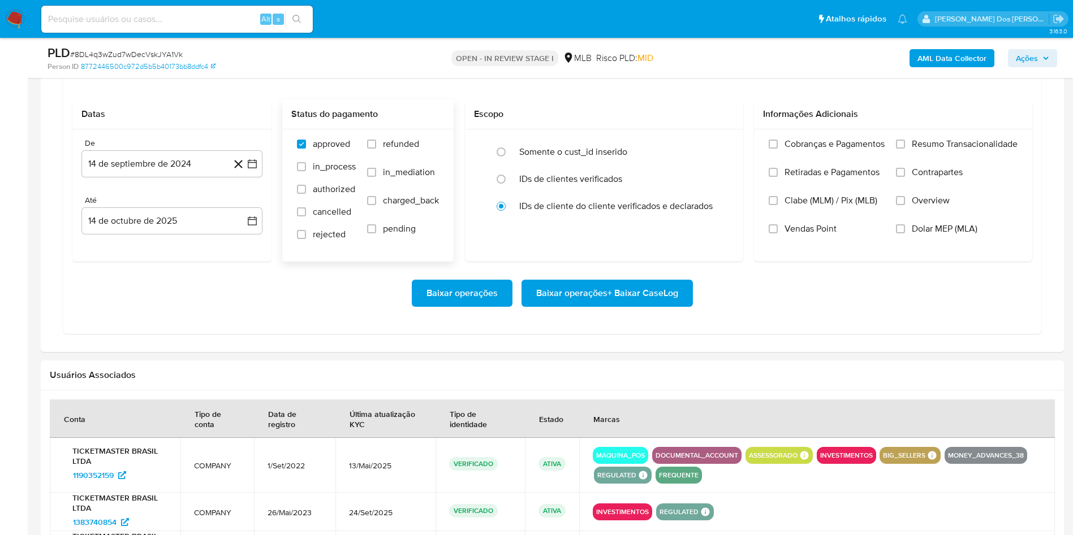
scroll to position [1018, 0]
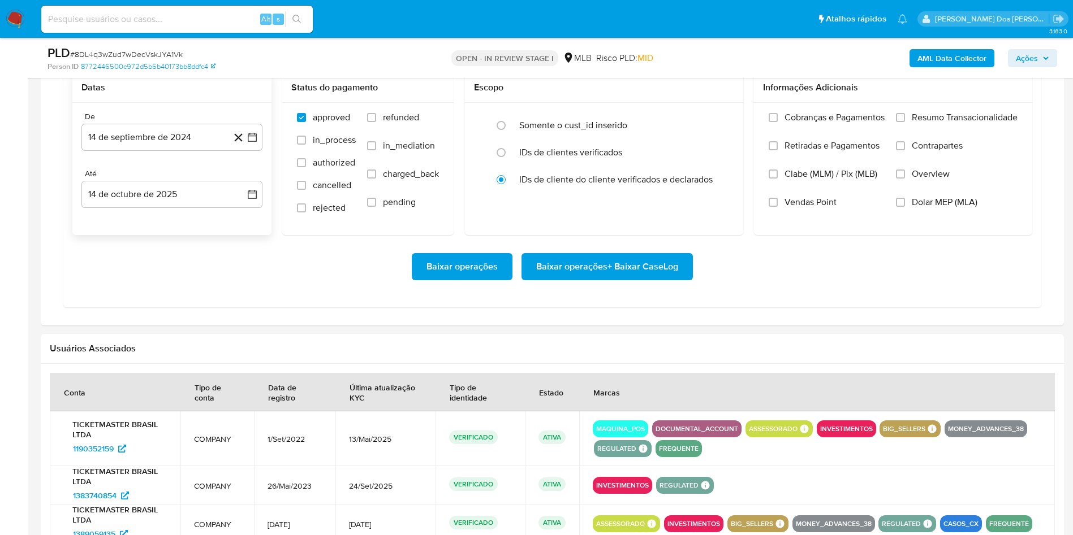
click at [244, 145] on icon at bounding box center [238, 138] width 14 height 14
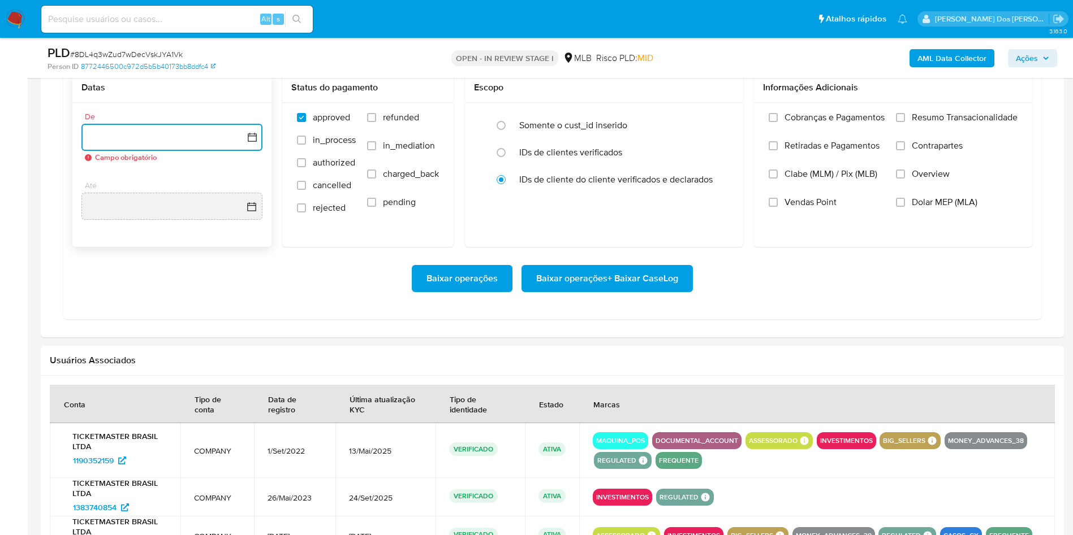
click at [252, 149] on button "button" at bounding box center [171, 137] width 181 height 27
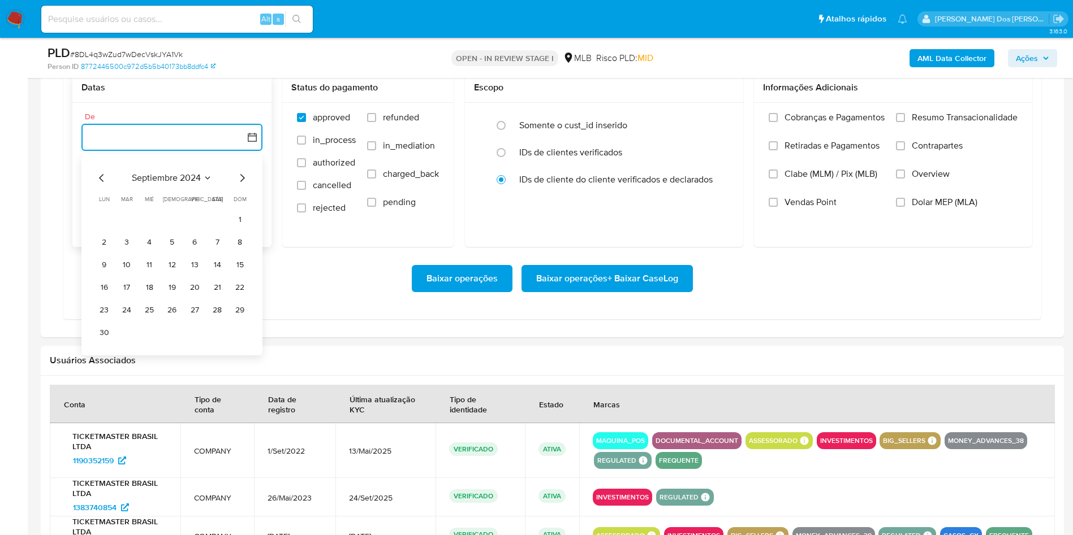
click at [245, 185] on icon "Mes siguiente" at bounding box center [242, 178] width 14 height 14
drag, startPoint x: 245, startPoint y: 193, endPoint x: 254, endPoint y: 188, distance: 10.7
click at [246, 185] on icon "Mes siguiente" at bounding box center [242, 178] width 14 height 14
click at [254, 188] on div "octubre 2024 octubre 2024 lun lunes mar martes mié miércoles jue jueves vie vie…" at bounding box center [171, 243] width 181 height 179
click at [246, 185] on icon "Mes siguiente" at bounding box center [242, 178] width 14 height 14
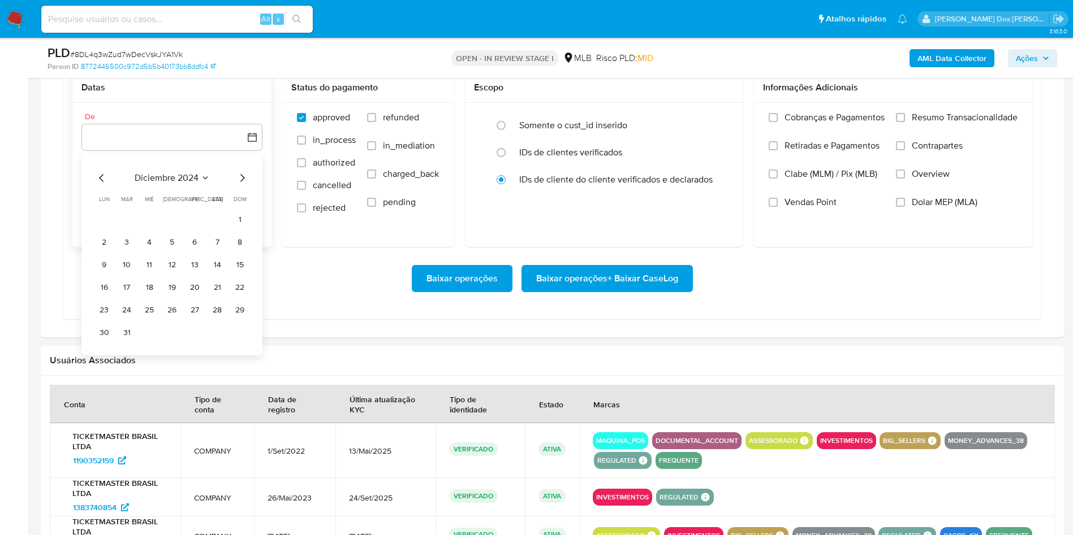
click at [246, 185] on icon "Mes siguiente" at bounding box center [242, 178] width 14 height 14
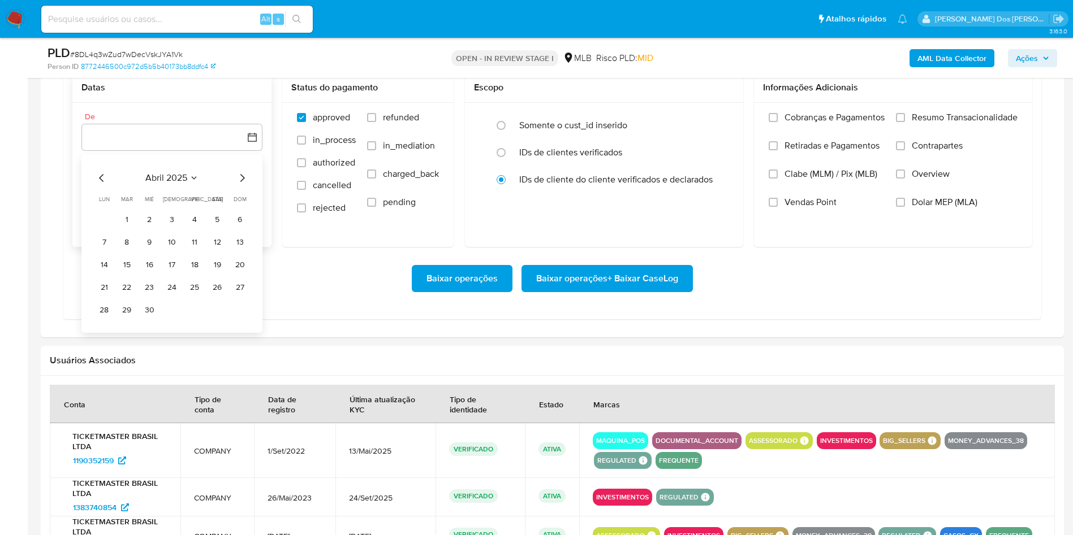
click at [246, 185] on icon "Mes siguiente" at bounding box center [242, 178] width 14 height 14
click at [244, 185] on icon "Mes siguiente" at bounding box center [242, 178] width 14 height 14
click at [247, 185] on icon "Mes siguiente" at bounding box center [242, 178] width 14 height 14
click at [238, 185] on icon "Mes siguiente" at bounding box center [242, 178] width 14 height 14
click at [109, 229] on button "1" at bounding box center [104, 220] width 18 height 18
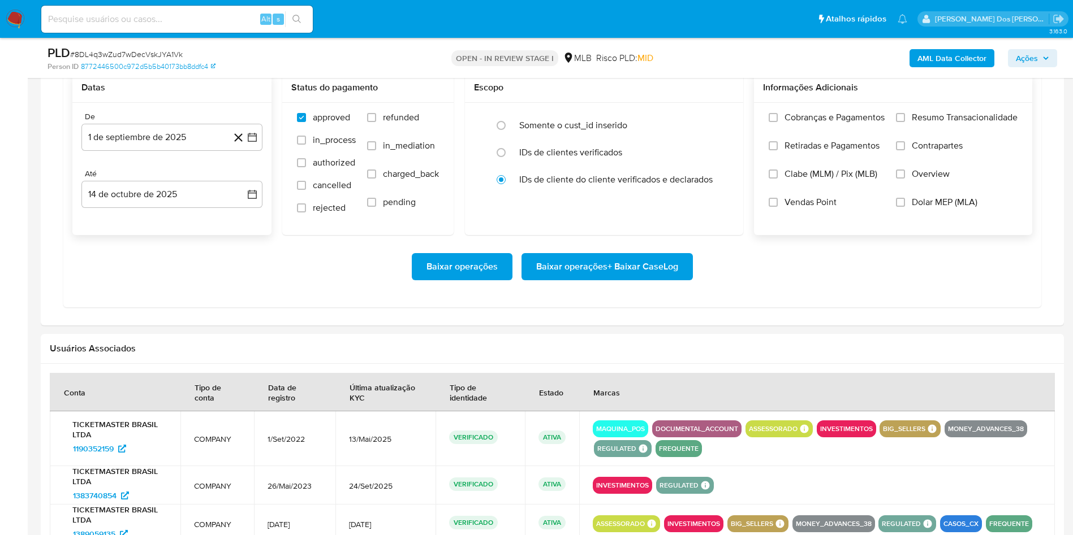
click at [924, 140] on label "Resumo Transacionalidade" at bounding box center [957, 126] width 122 height 28
click at [905, 122] on input "Resumo Transacionalidade" at bounding box center [900, 117] width 9 height 9
click at [597, 279] on span "Baixar operações + Baixar CaseLog" at bounding box center [607, 266] width 142 height 25
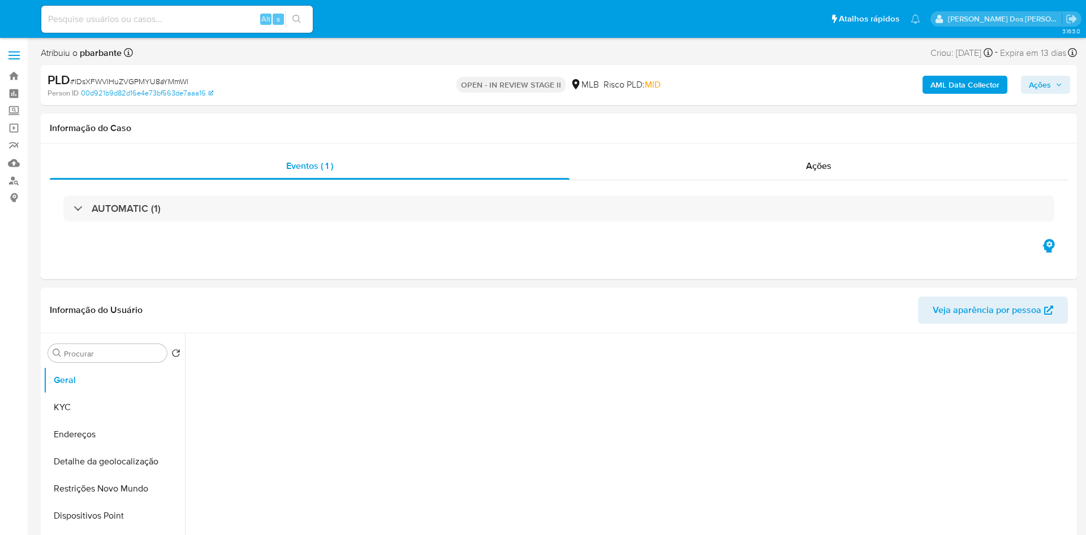
select select "10"
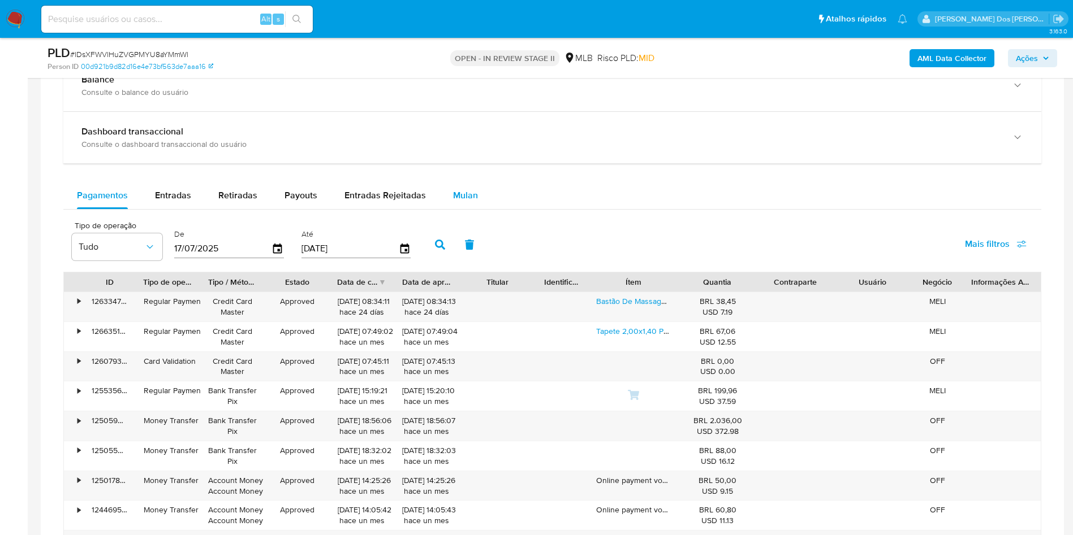
click at [470, 203] on div "Mulan" at bounding box center [465, 195] width 25 height 27
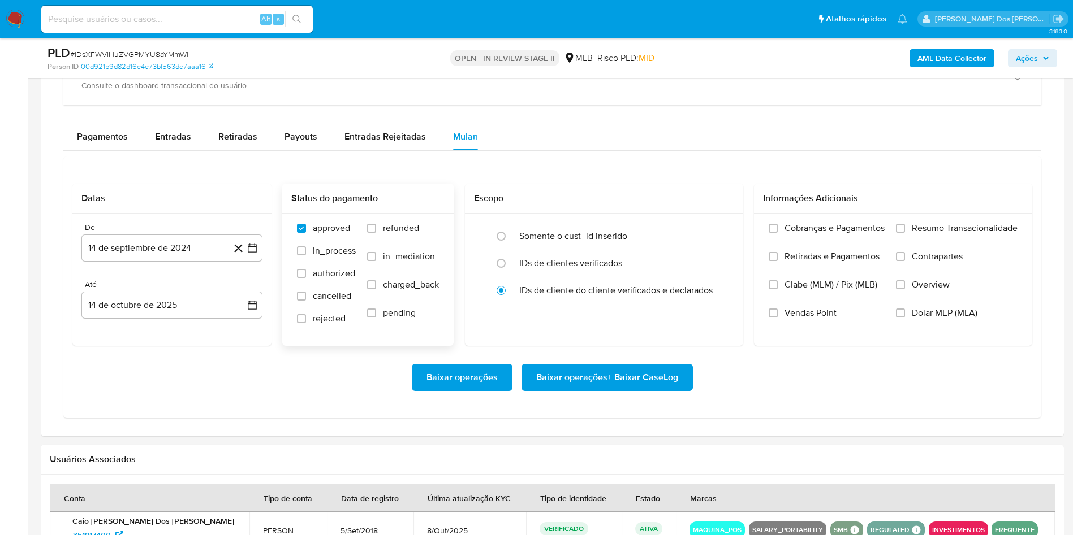
scroll to position [933, 0]
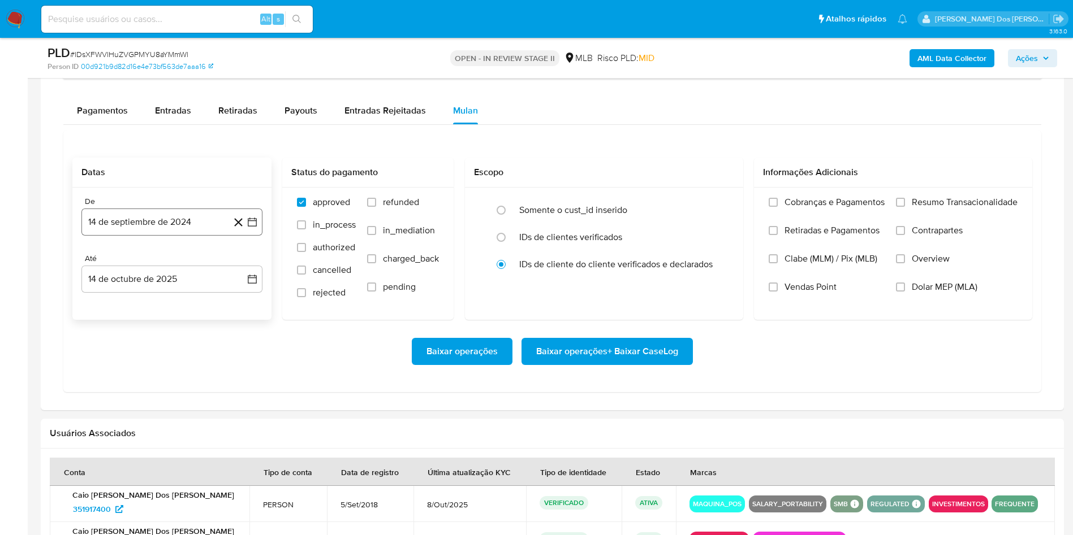
click at [259, 236] on button "14 de septiembre de 2024" at bounding box center [171, 222] width 181 height 27
click at [244, 270] on icon "Mes siguiente" at bounding box center [242, 263] width 14 height 14
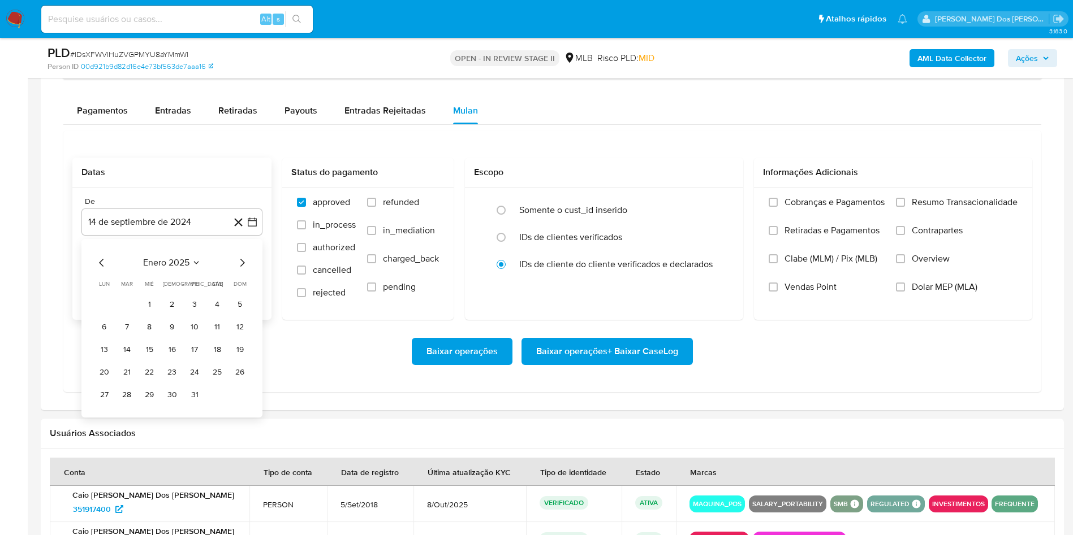
click at [244, 270] on icon "Mes siguiente" at bounding box center [242, 263] width 14 height 14
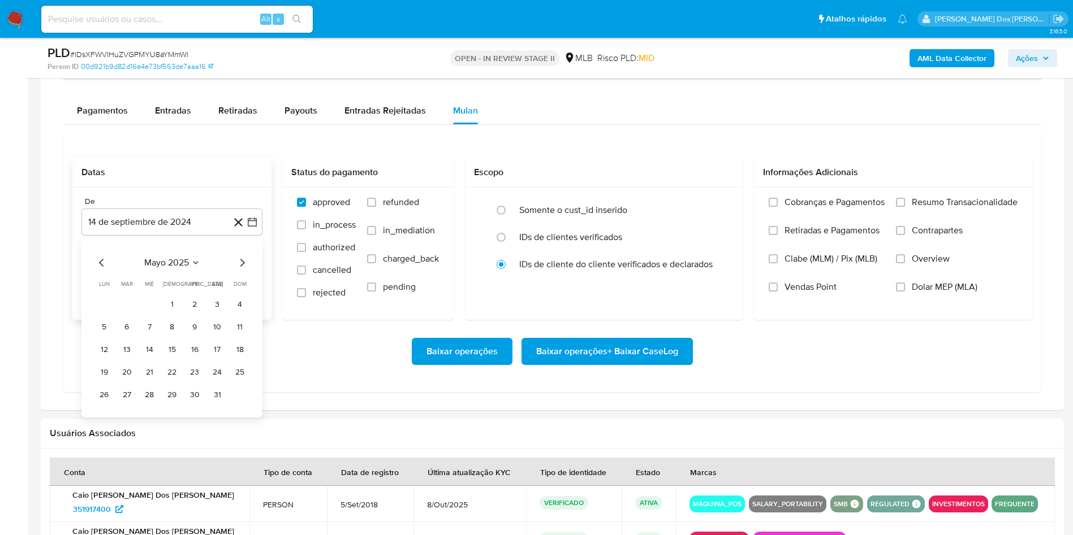
click at [244, 270] on icon "Mes siguiente" at bounding box center [242, 263] width 14 height 14
click at [244, 267] on icon "Mes siguiente" at bounding box center [242, 263] width 5 height 8
click at [200, 314] on button "1" at bounding box center [194, 305] width 18 height 18
click at [941, 225] on label "Resumo Transacionalidade" at bounding box center [957, 211] width 122 height 28
click at [905, 207] on input "Resumo Transacionalidade" at bounding box center [900, 202] width 9 height 9
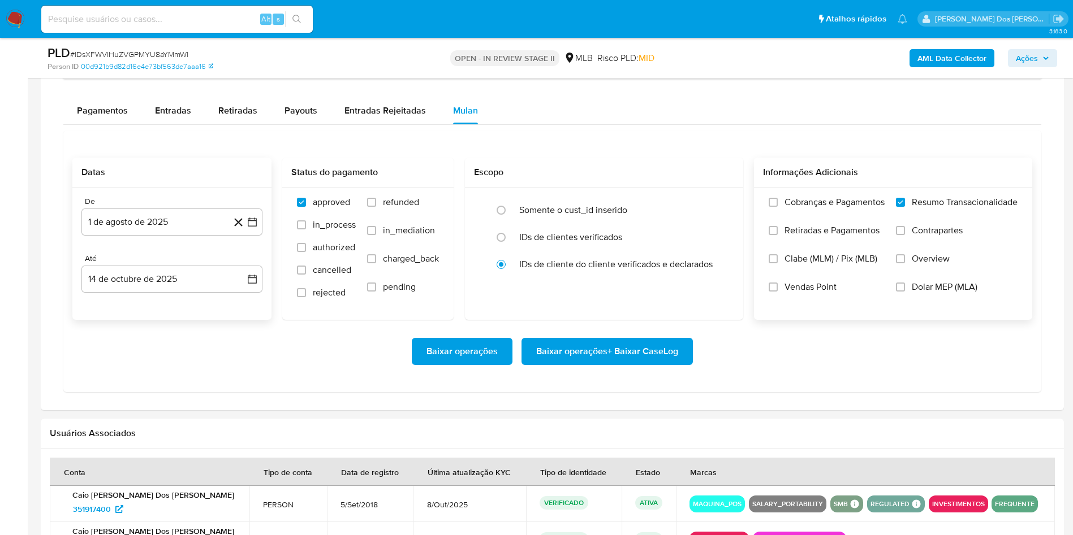
click at [628, 364] on span "Baixar operações + Baixar CaseLog" at bounding box center [607, 351] width 142 height 25
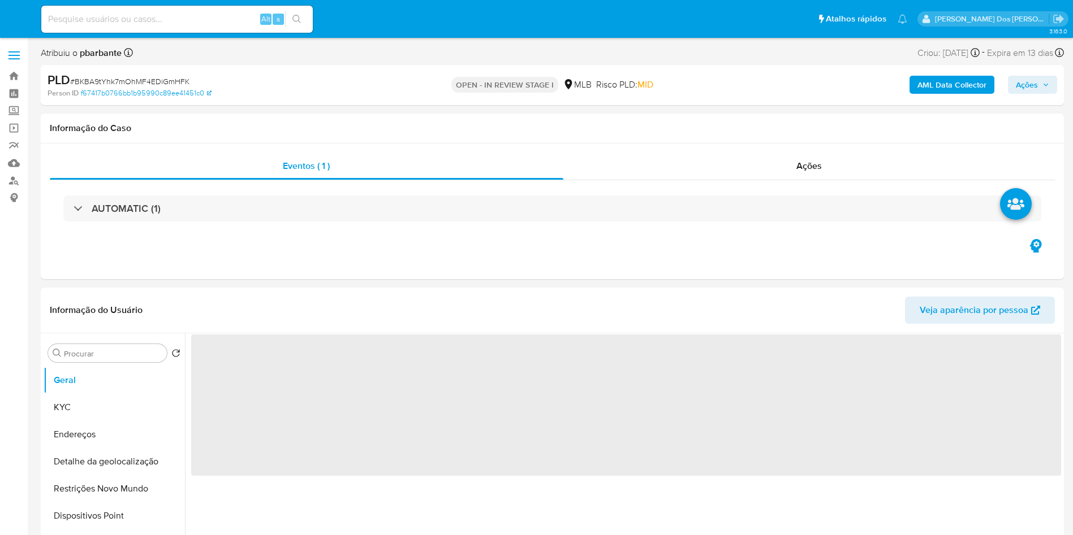
select select "10"
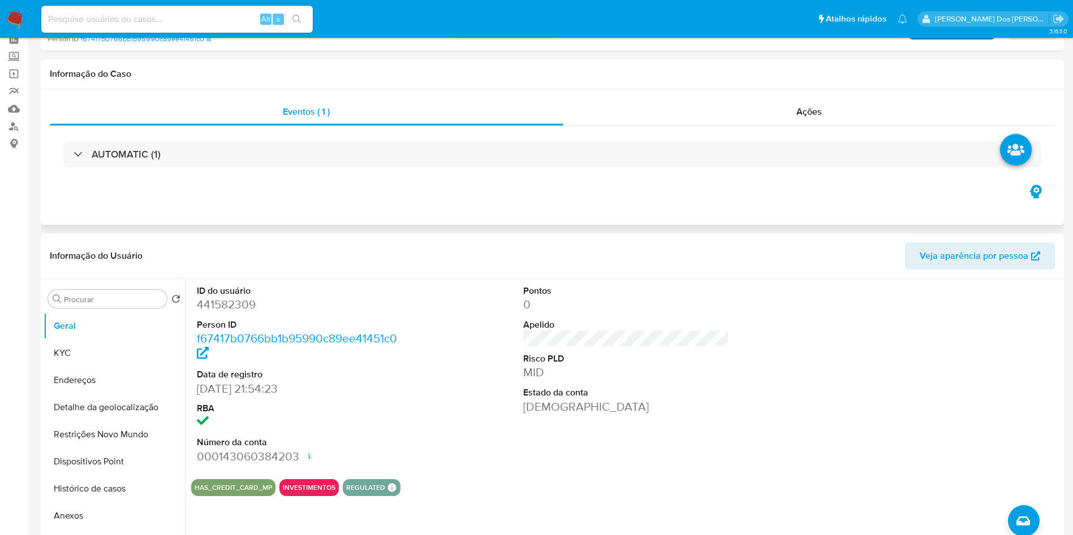
scroll to position [170, 0]
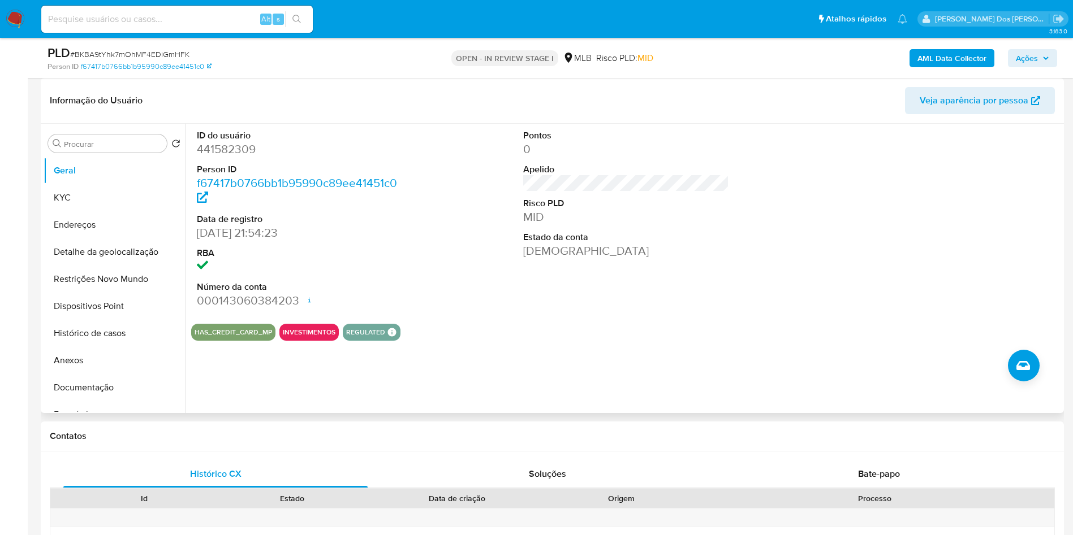
click at [221, 157] on dd "441582309" at bounding box center [300, 149] width 206 height 16
copy dd "441582309"
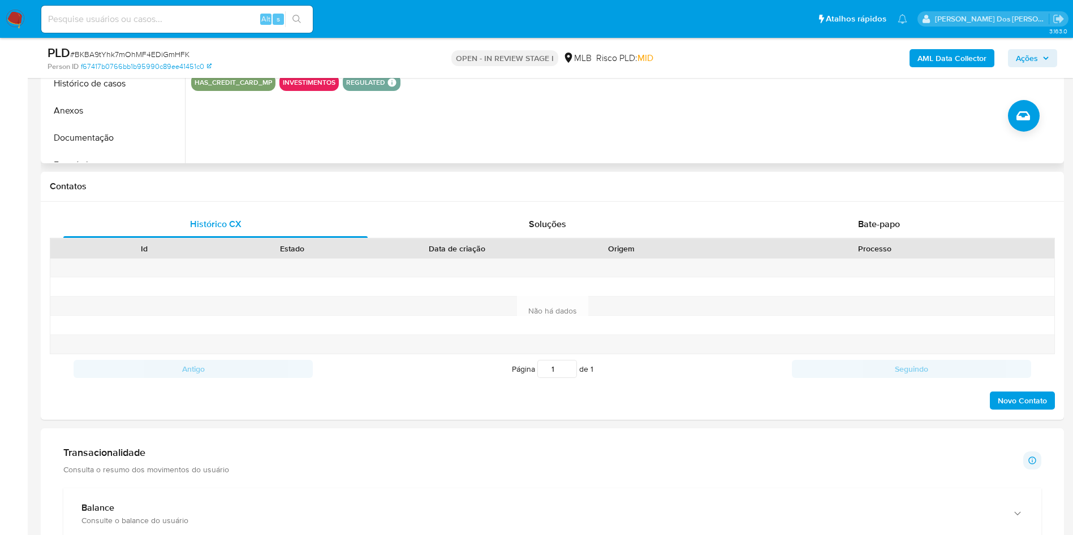
scroll to position [679, 0]
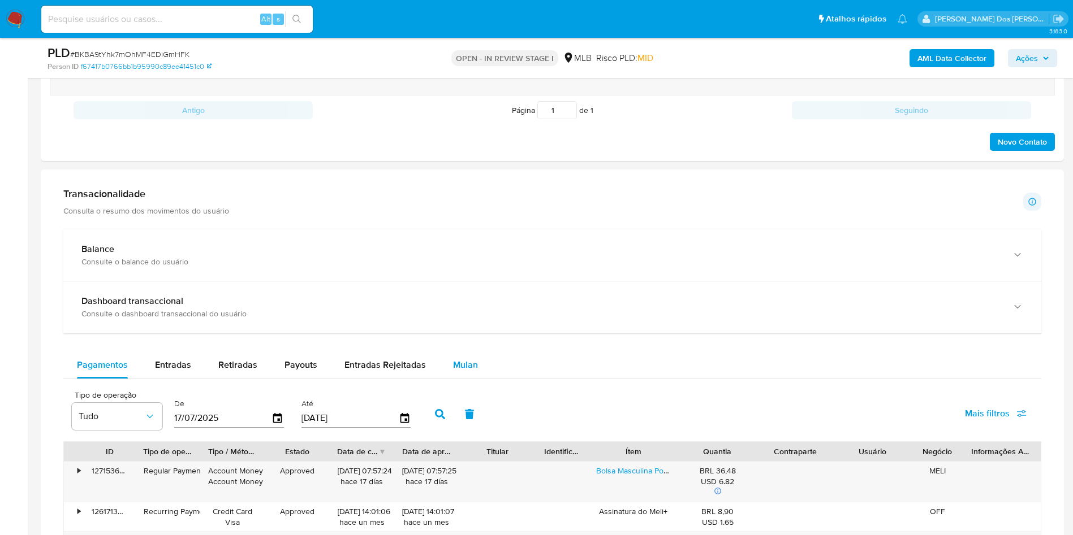
click at [472, 371] on span "Mulan" at bounding box center [465, 364] width 25 height 13
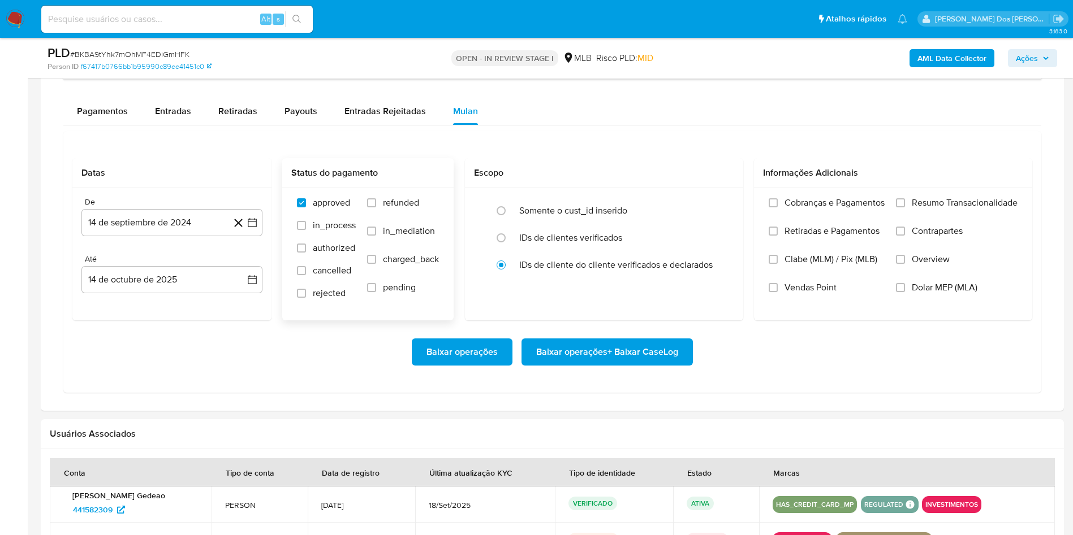
scroll to position [933, 0]
click at [248, 227] on icon "button" at bounding box center [252, 222] width 9 height 9
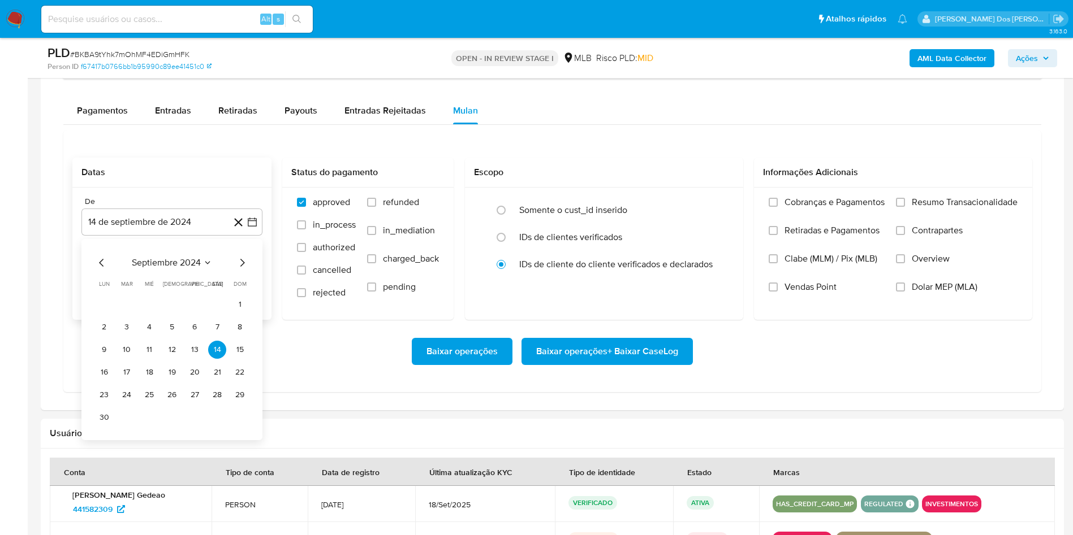
click at [243, 270] on icon "Mes siguiente" at bounding box center [242, 263] width 14 height 14
click at [243, 267] on icon "Mes siguiente" at bounding box center [242, 263] width 5 height 8
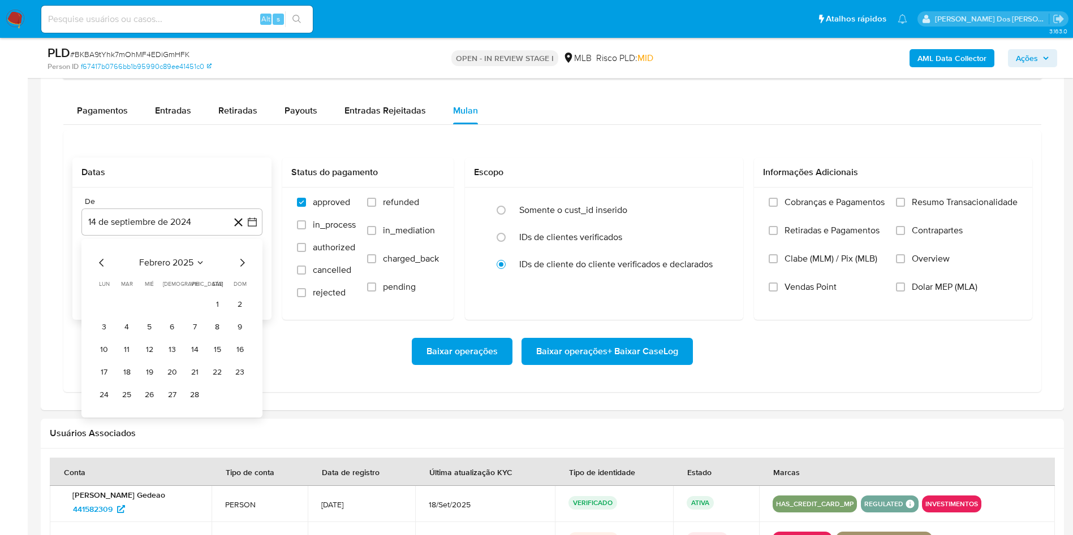
click at [243, 267] on icon "Mes siguiente" at bounding box center [242, 263] width 5 height 8
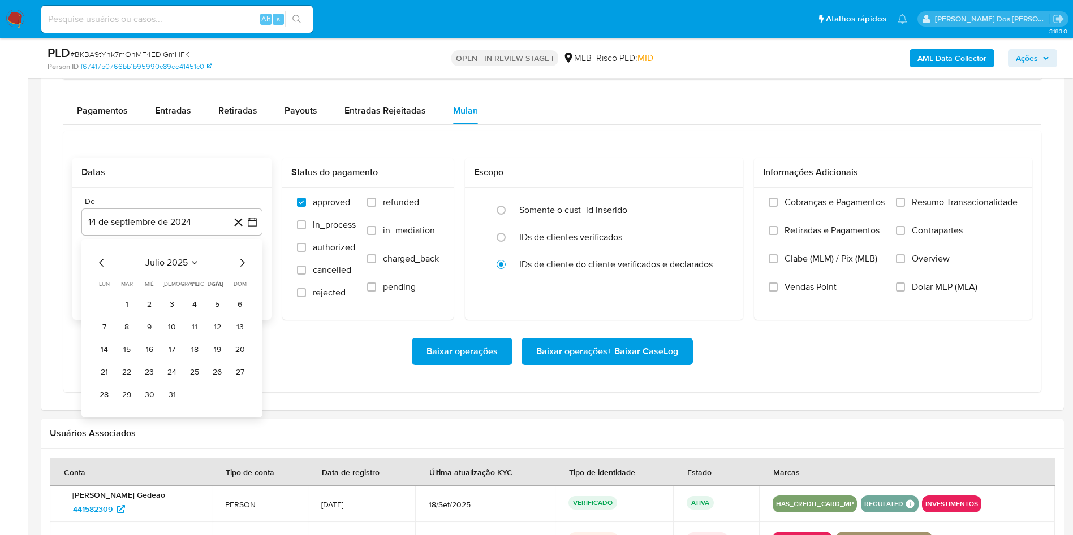
click at [243, 267] on icon "Mes siguiente" at bounding box center [242, 263] width 5 height 8
click at [197, 314] on button "1" at bounding box center [194, 305] width 18 height 18
click at [943, 214] on div "Cobranças e Pagamentos Retiradas e Pagamentos Clabe (MLM) / Pix (MLB) Vendas Po…" at bounding box center [893, 253] width 278 height 131
click at [1001, 208] on span "Resumo Transacionalidade" at bounding box center [964, 202] width 106 height 11
click at [905, 207] on input "Resumo Transacionalidade" at bounding box center [900, 202] width 9 height 9
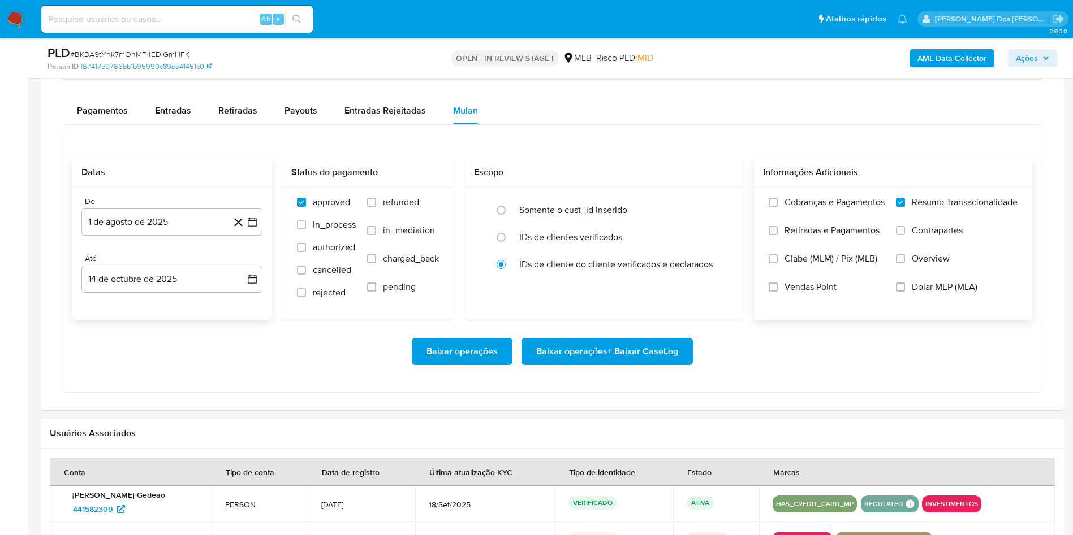
click at [641, 364] on span "Baixar operações + Baixar CaseLog" at bounding box center [607, 351] width 142 height 25
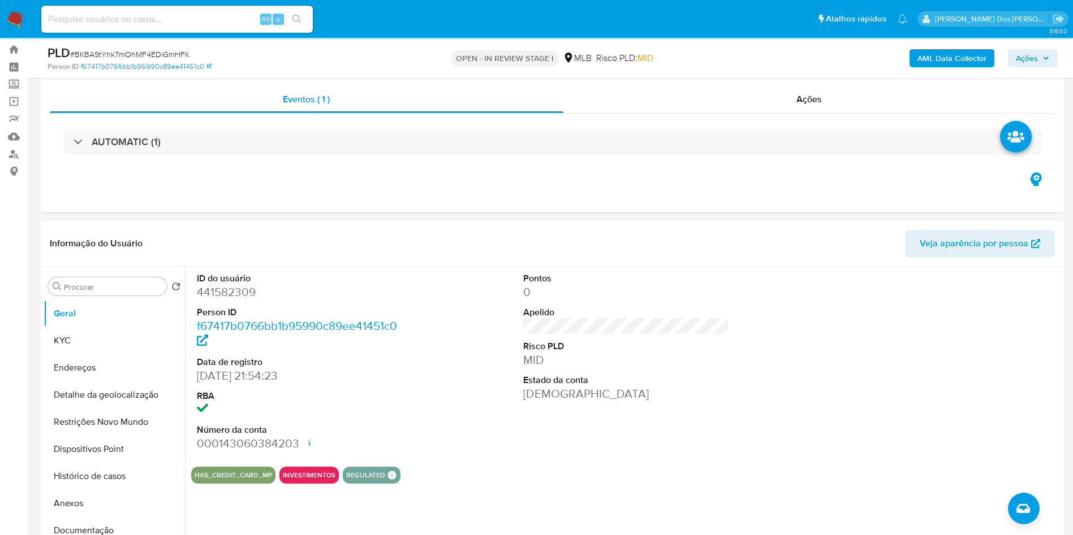
scroll to position [0, 0]
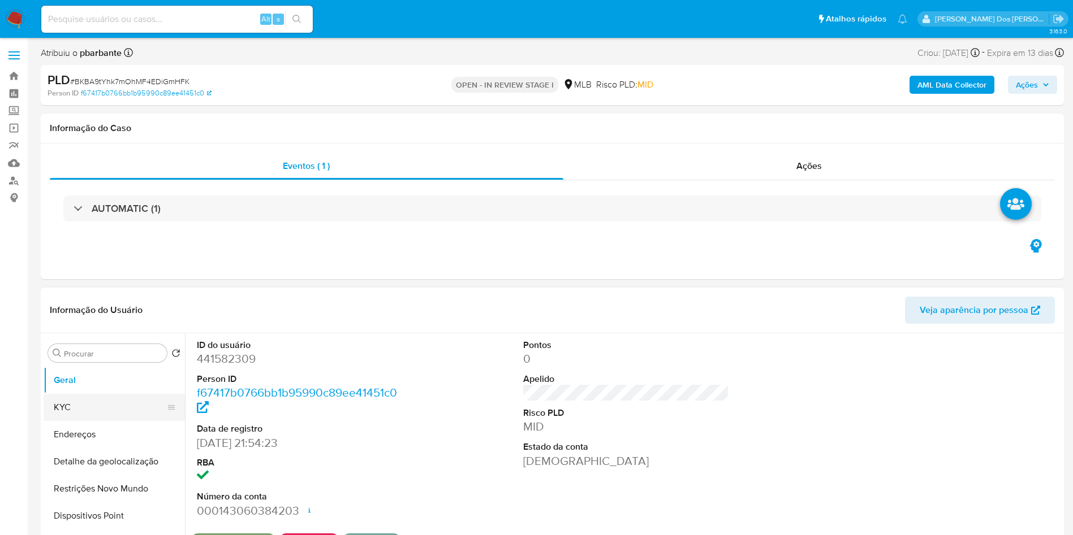
click at [66, 421] on button "KYC" at bounding box center [110, 407] width 132 height 27
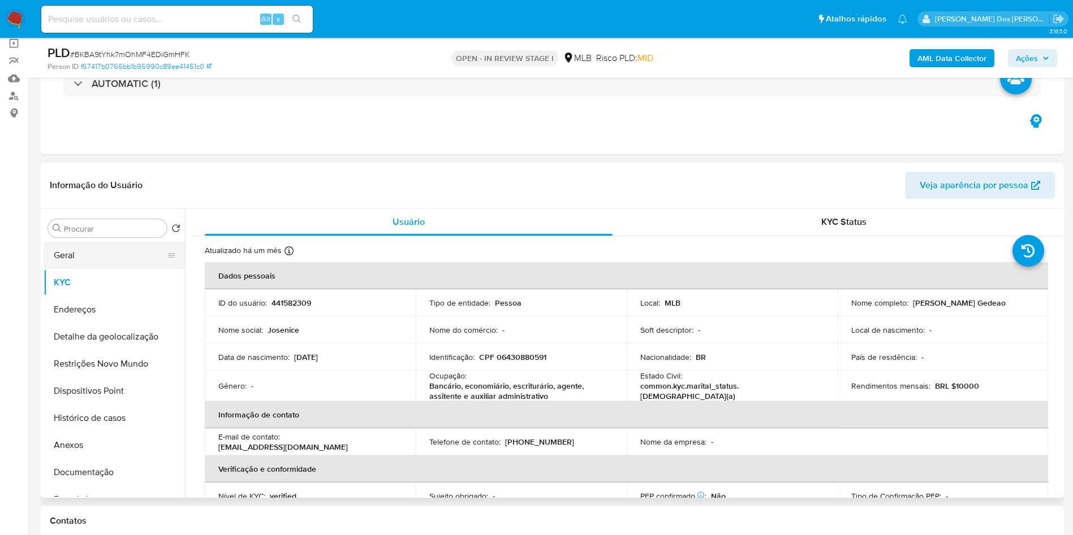
click at [137, 269] on button "Geral" at bounding box center [110, 255] width 132 height 27
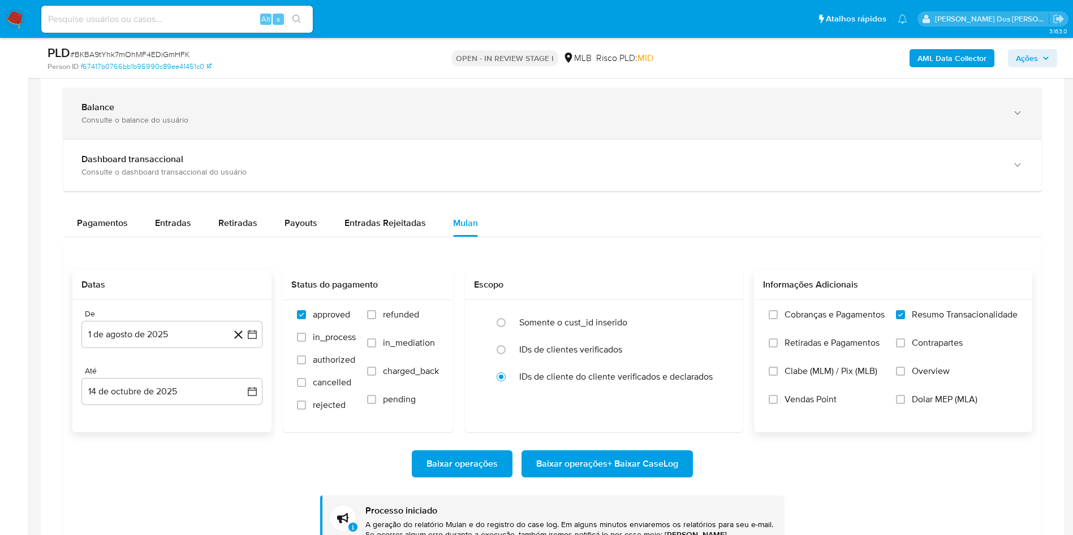
scroll to position [679, 0]
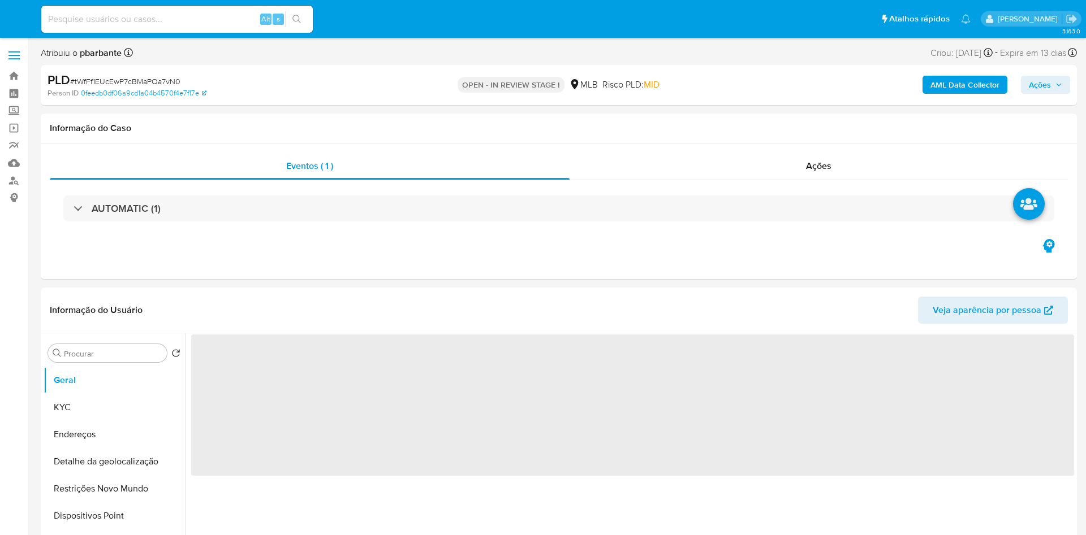
select select "10"
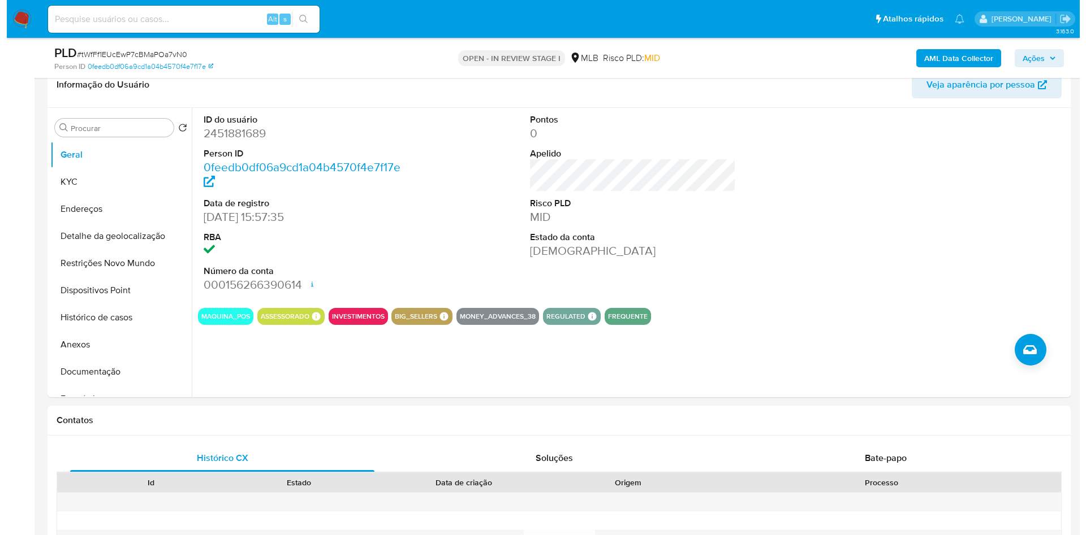
scroll to position [170, 0]
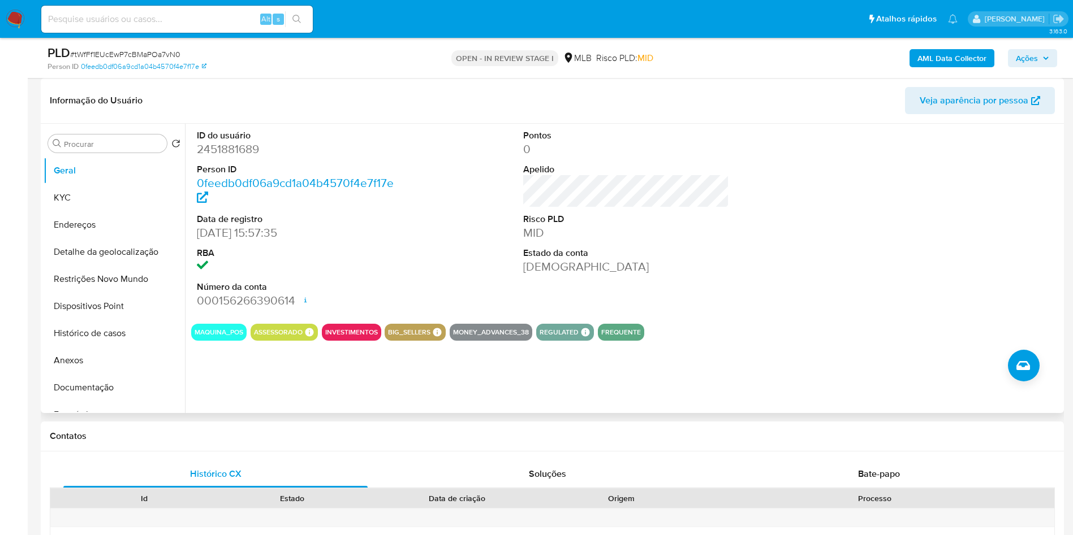
click at [234, 157] on dd "2451881689" at bounding box center [300, 149] width 206 height 16
click at [237, 157] on dd "2451881689" at bounding box center [300, 149] width 206 height 16
copy dd "2451881689"
click at [117, 347] on button "Histórico de casos" at bounding box center [110, 333] width 132 height 27
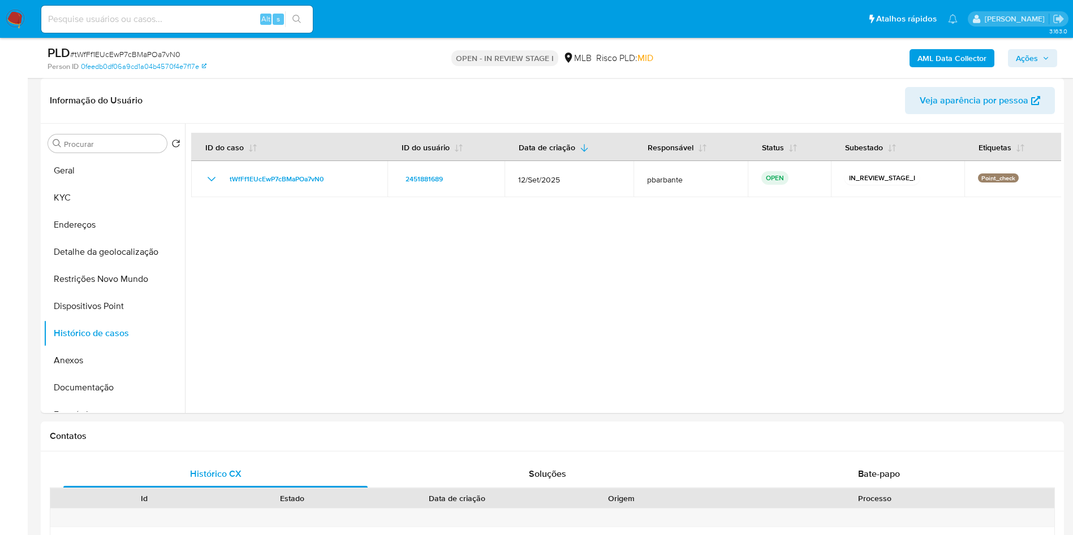
click at [949, 53] on b "AML Data Collector" at bounding box center [951, 58] width 69 height 18
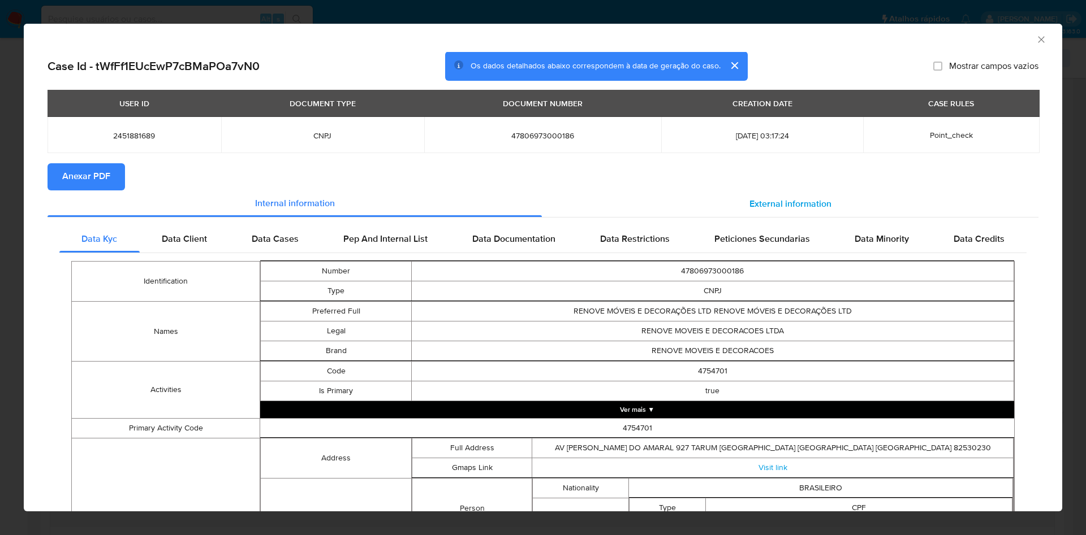
click at [811, 210] on span "External information" at bounding box center [790, 203] width 82 height 13
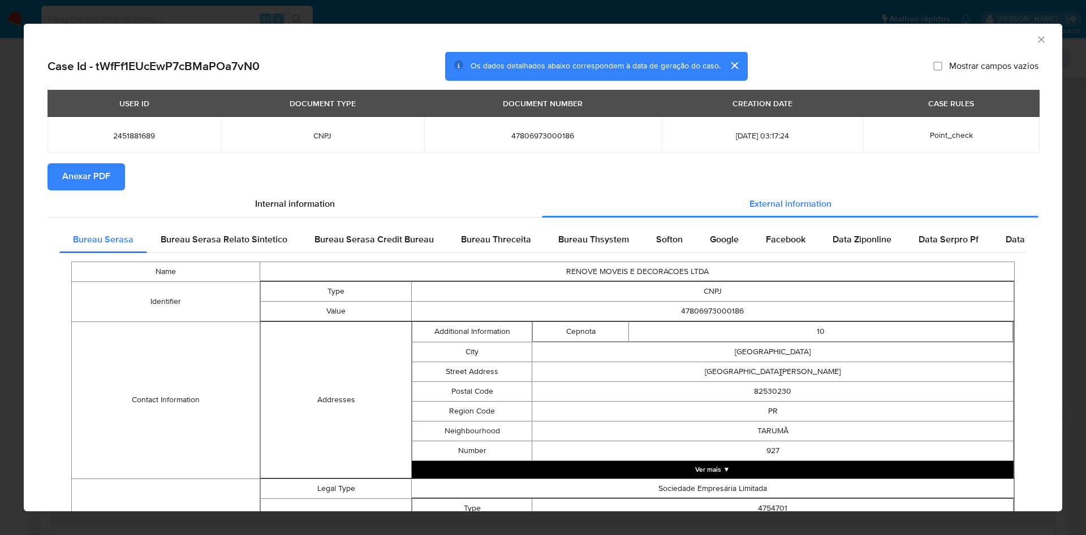
click at [85, 169] on span "Anexar PDF" at bounding box center [86, 177] width 48 height 25
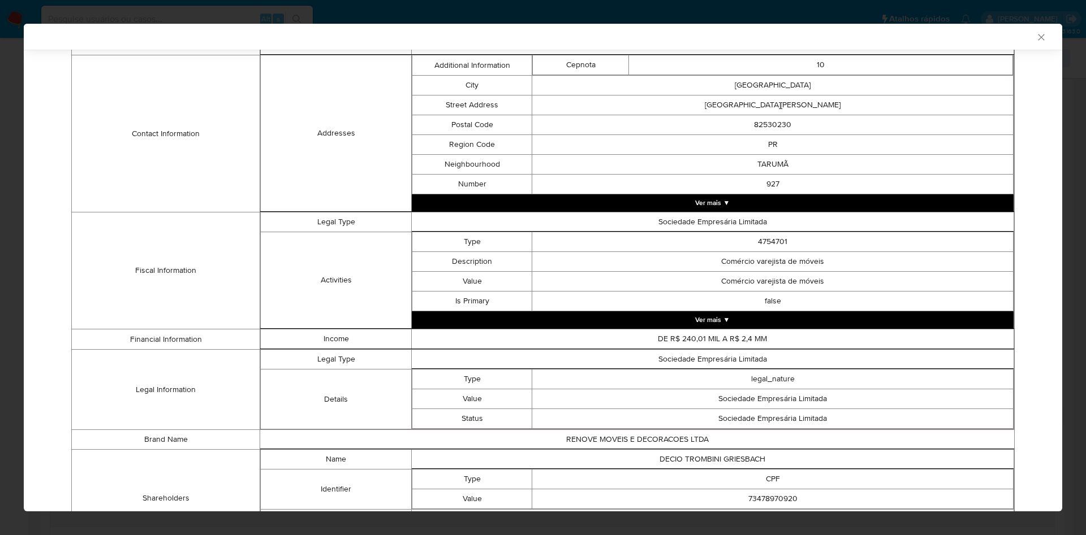
scroll to position [365, 0]
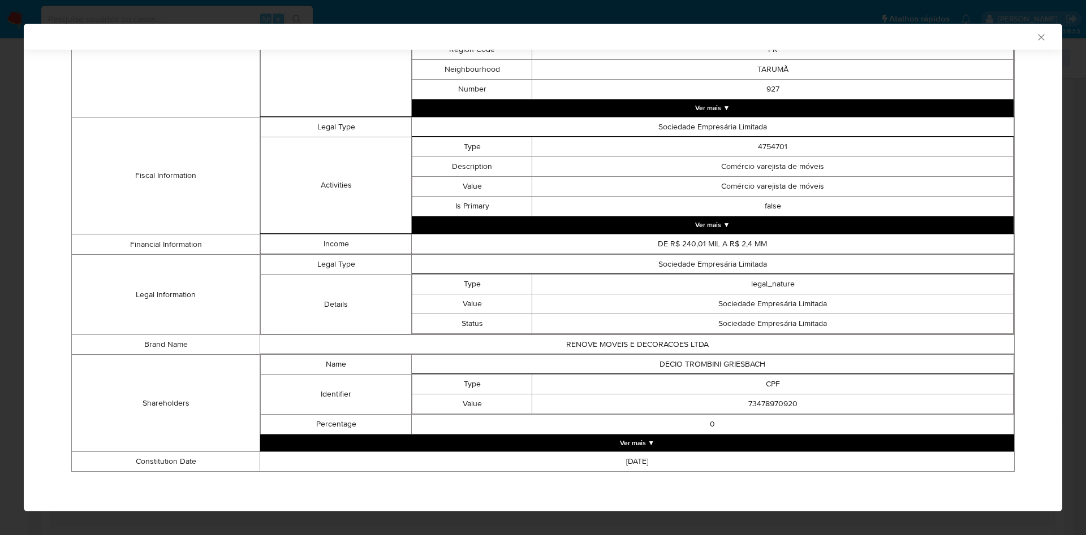
click at [768, 436] on button "Ver mais ▼" at bounding box center [637, 443] width 754 height 17
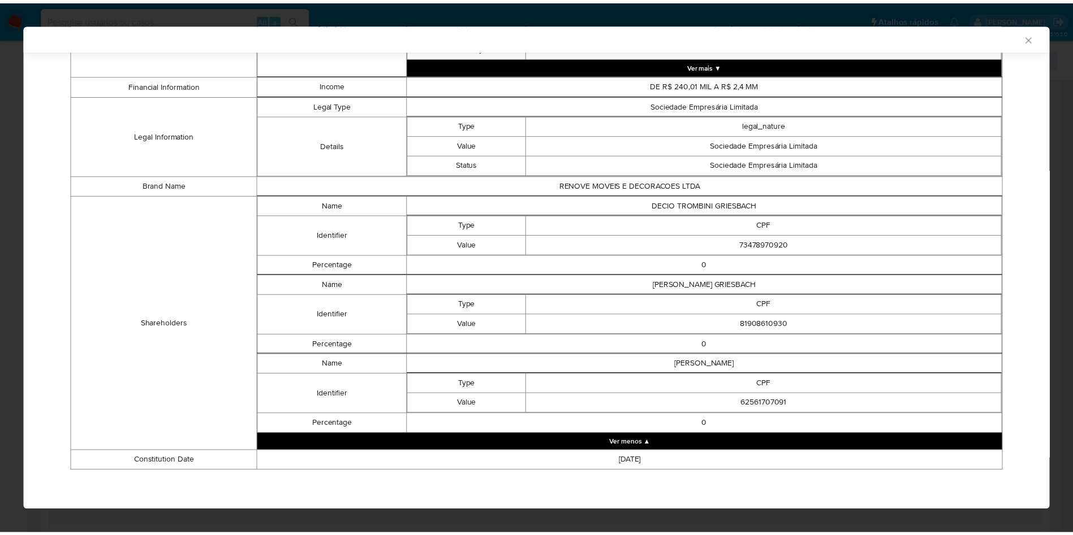
scroll to position [522, 0]
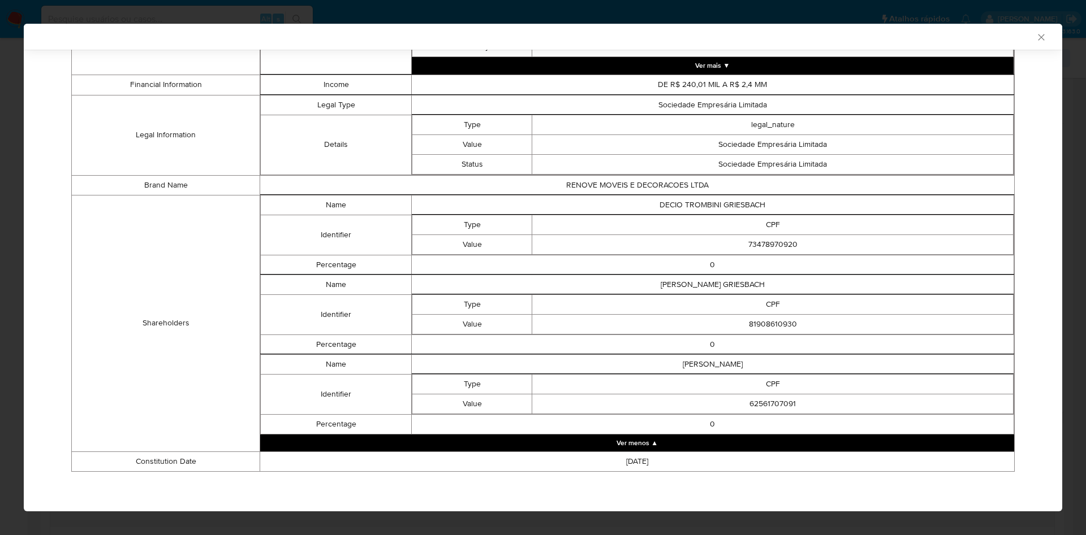
click at [764, 246] on td "73478970920" at bounding box center [772, 245] width 481 height 20
copy td "73478970920"
click at [754, 325] on td "81908610930" at bounding box center [772, 324] width 481 height 20
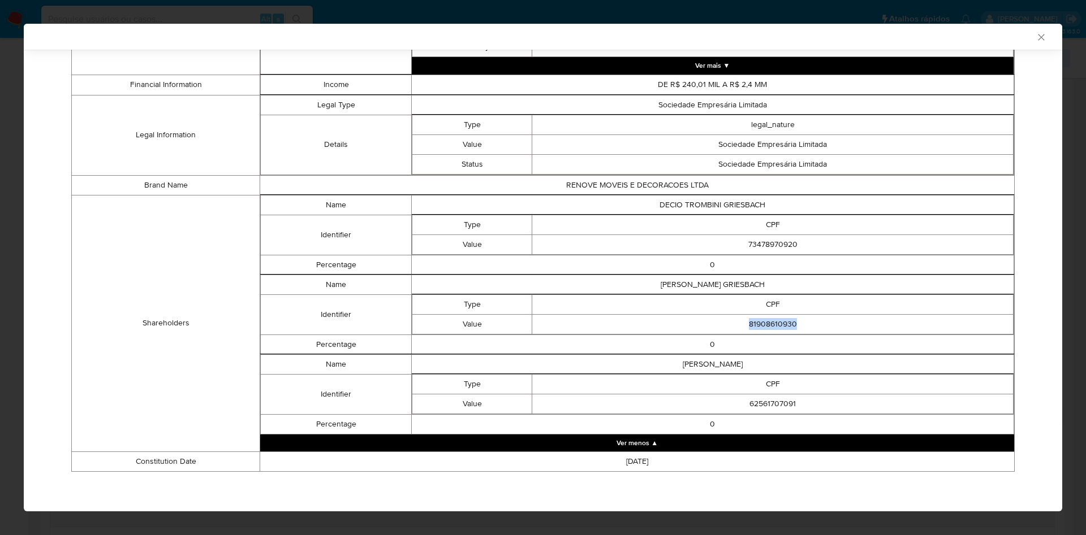
copy td "81908610930"
click at [781, 409] on td "62561707091" at bounding box center [772, 404] width 481 height 20
click at [781, 411] on td "62561707091" at bounding box center [772, 404] width 481 height 20
copy td "62561707091"
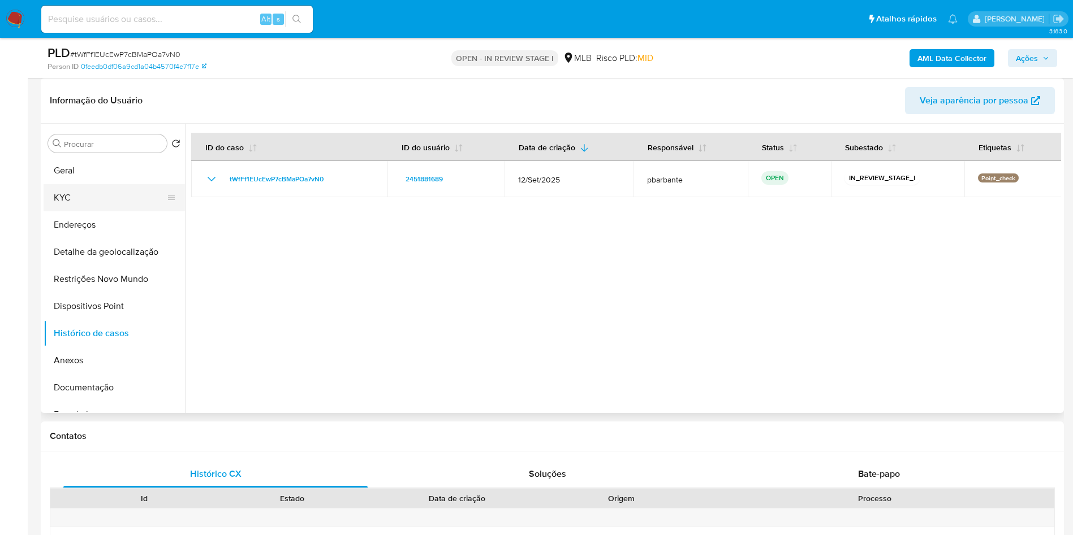
click at [111, 211] on button "KYC" at bounding box center [110, 197] width 132 height 27
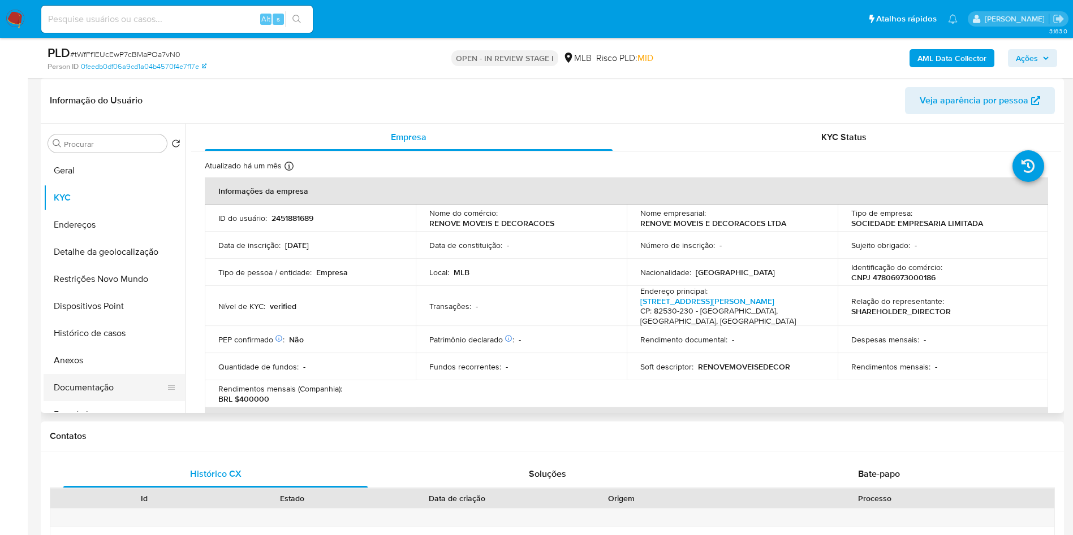
click at [109, 401] on button "Documentação" at bounding box center [110, 387] width 132 height 27
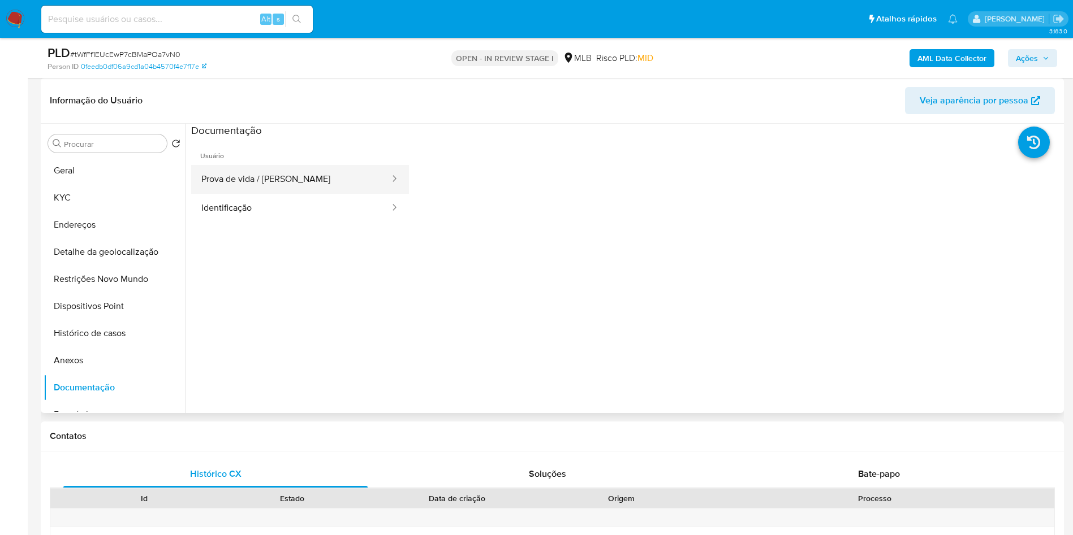
click at [284, 194] on button "Prova de vida / [PERSON_NAME]" at bounding box center [291, 179] width 200 height 29
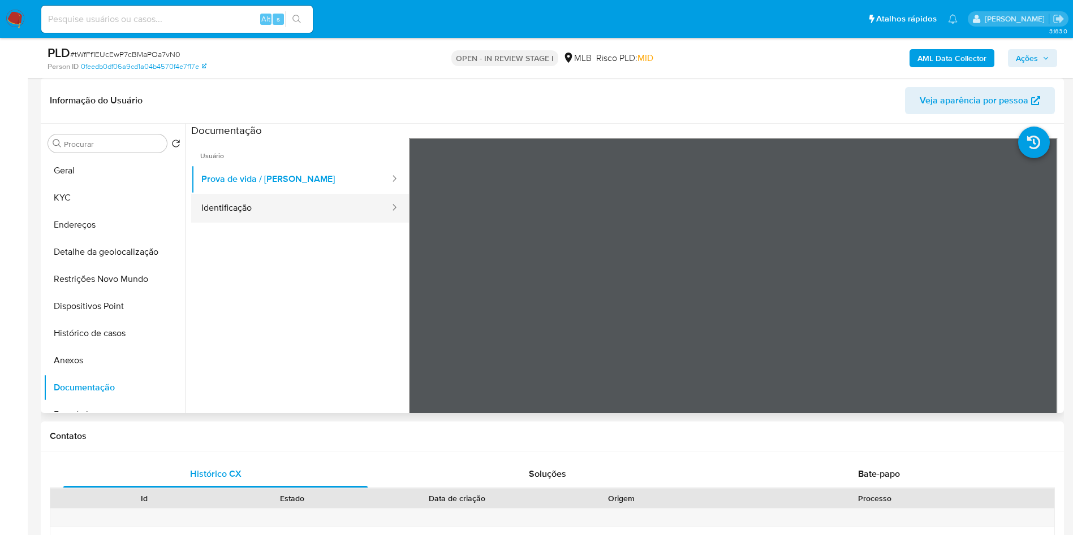
click at [279, 222] on button "Identificação" at bounding box center [291, 208] width 200 height 29
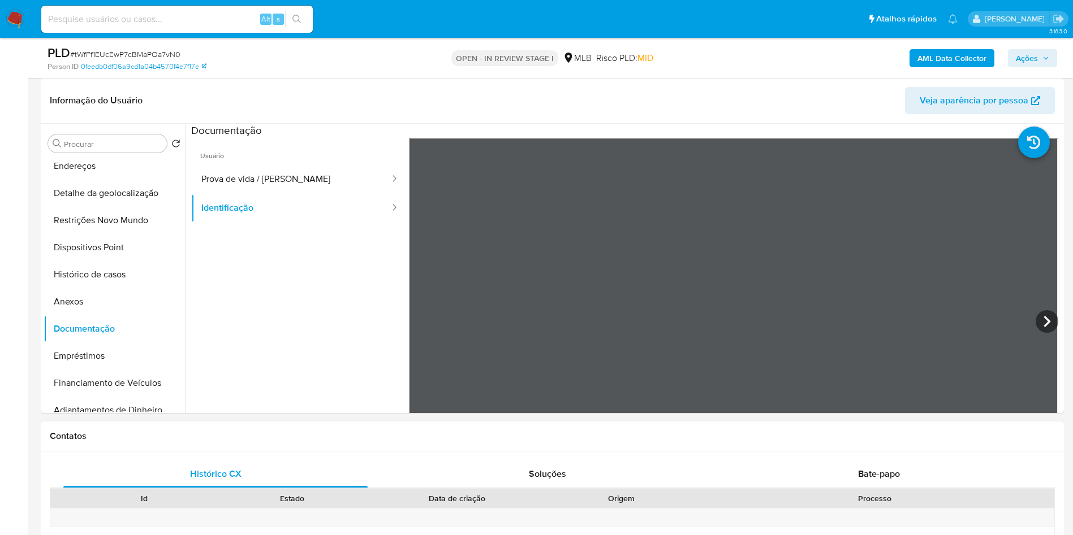
scroll to position [85, 0]
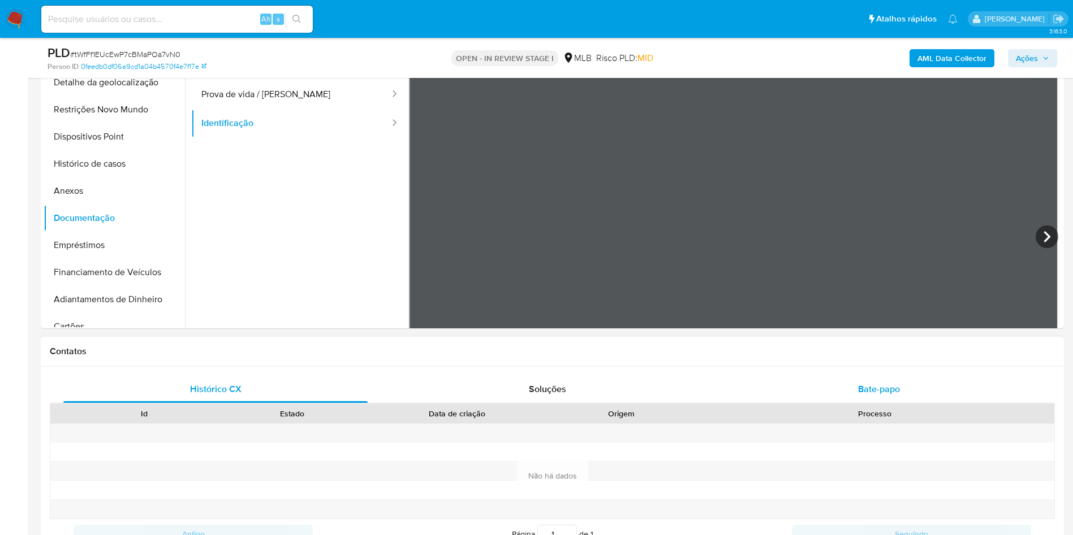
click at [834, 395] on div "Bate-papo" at bounding box center [879, 389] width 304 height 27
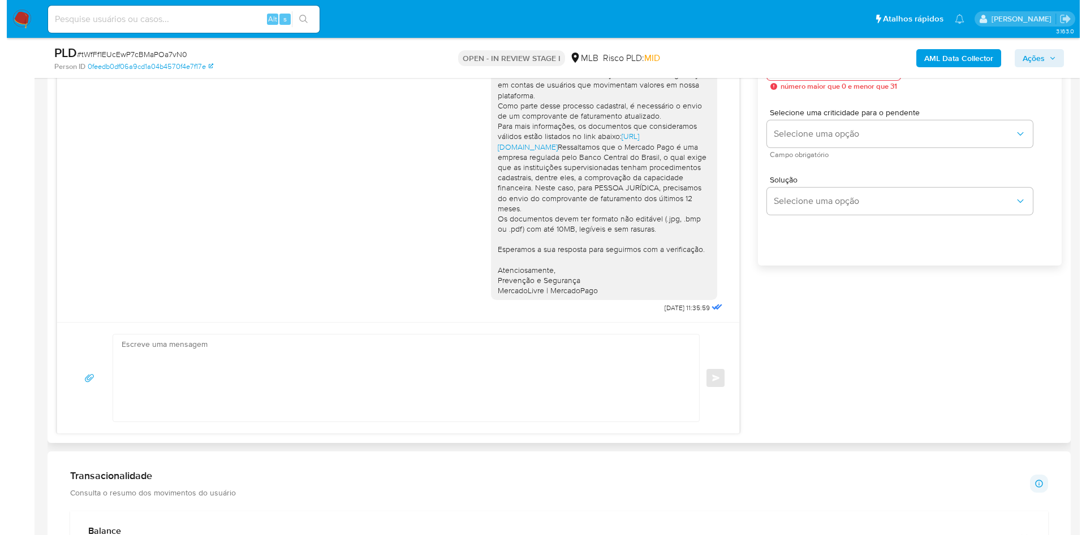
scroll to position [679, 0]
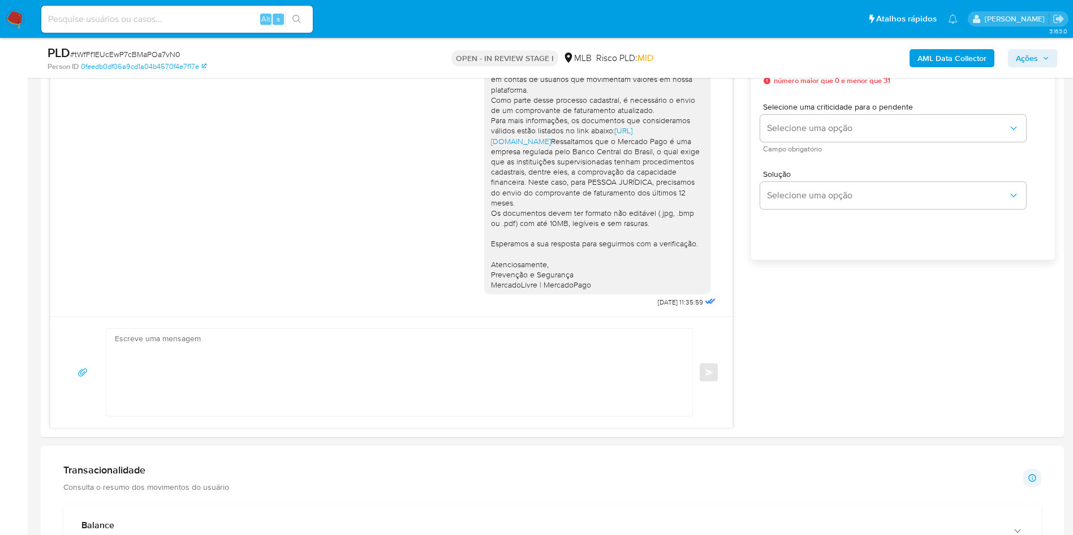
click at [947, 58] on b "AML Data Collector" at bounding box center [951, 58] width 69 height 18
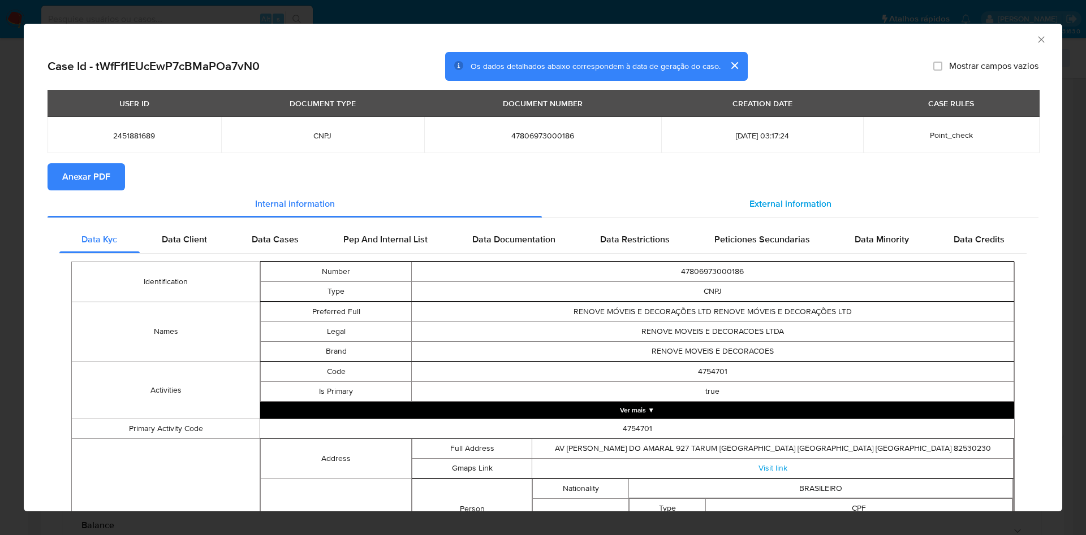
click at [766, 210] on span "External information" at bounding box center [790, 203] width 82 height 13
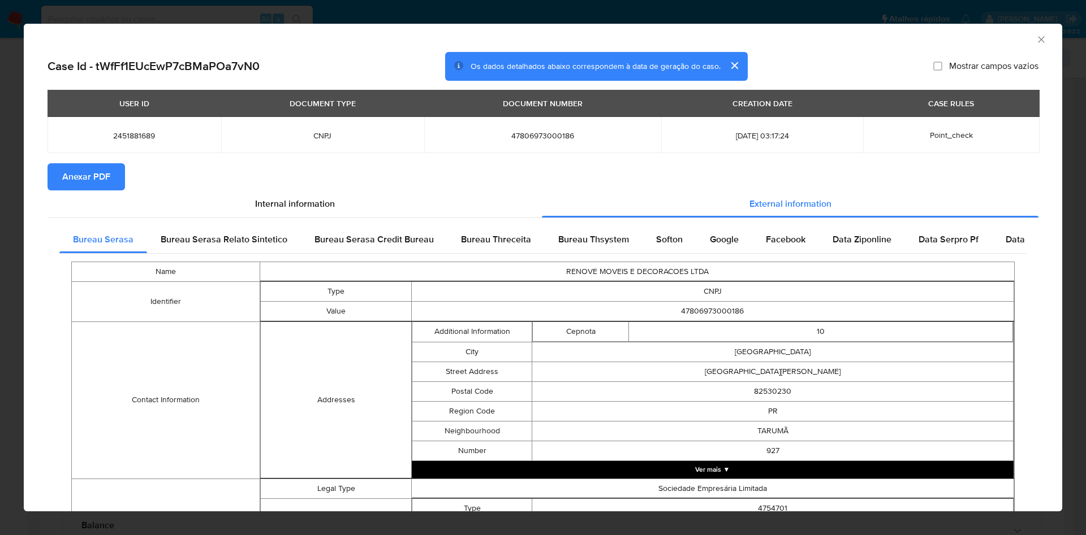
scroll to position [362, 0]
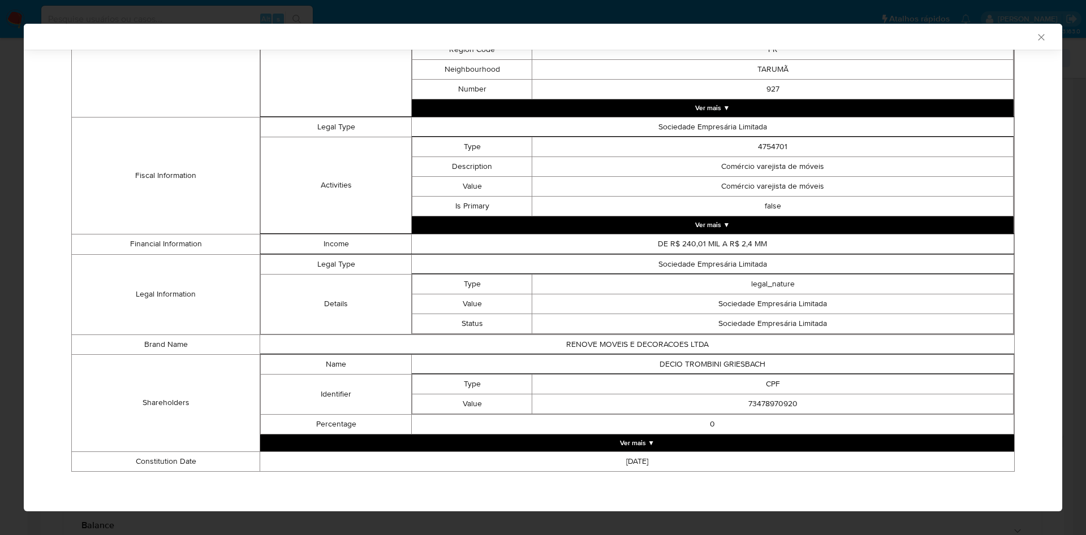
click at [646, 443] on button "Ver mais ▼" at bounding box center [637, 443] width 754 height 17
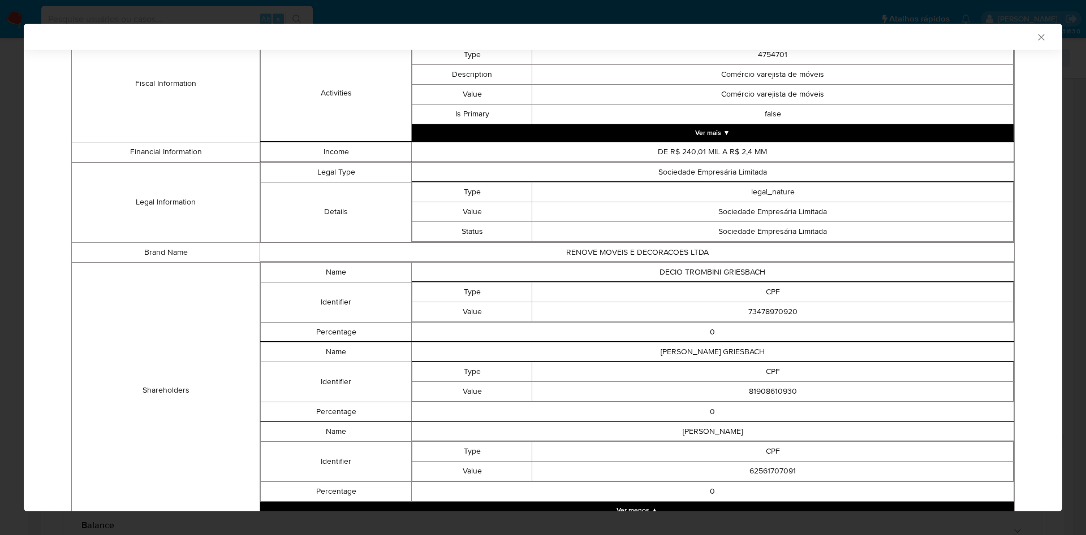
scroll to position [522, 0]
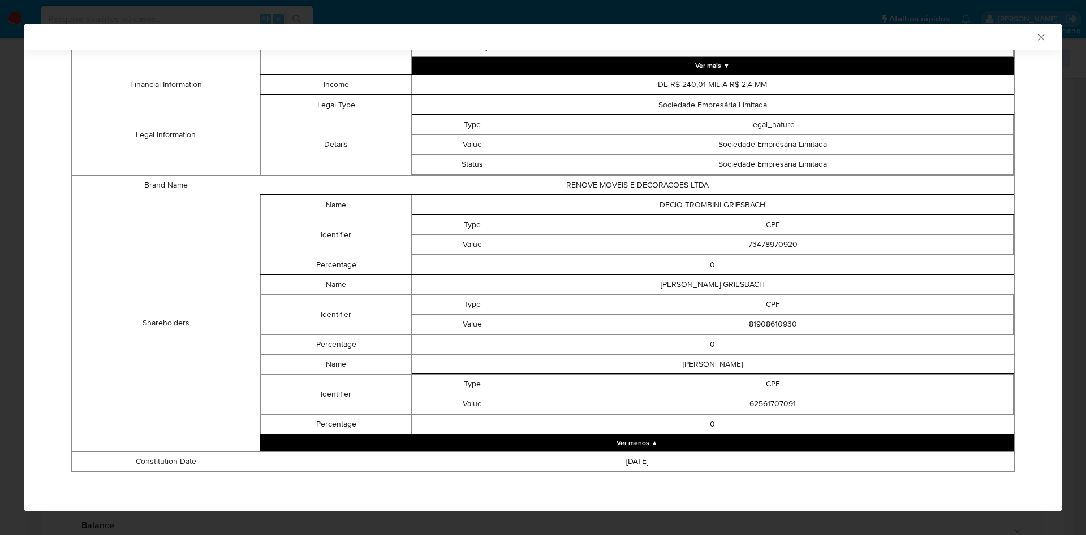
click at [749, 323] on td "81908610930" at bounding box center [772, 324] width 481 height 20
copy td "81908610930"
click at [757, 243] on td "73478970920" at bounding box center [772, 245] width 481 height 20
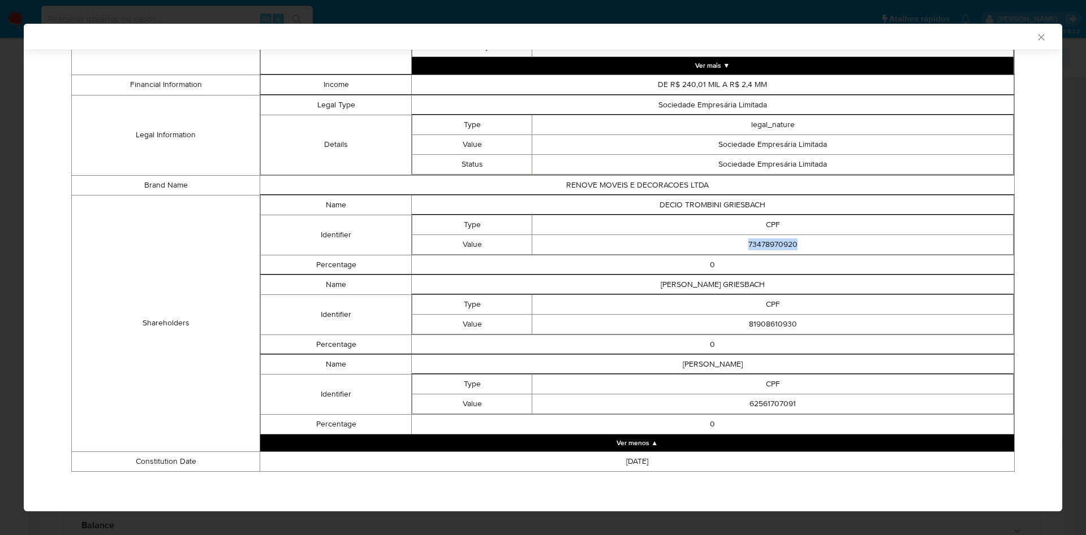
copy td "73478970920"
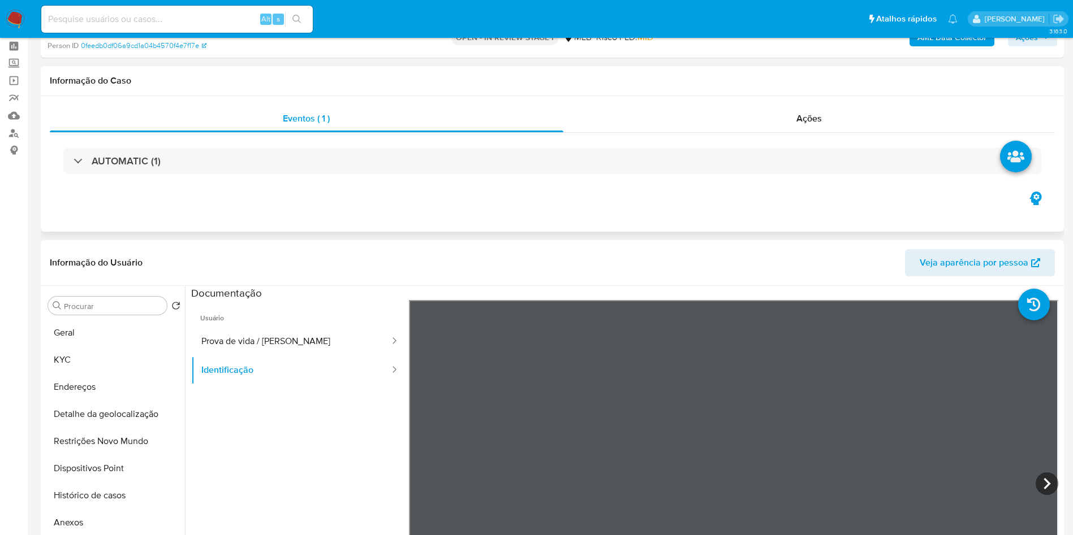
scroll to position [0, 0]
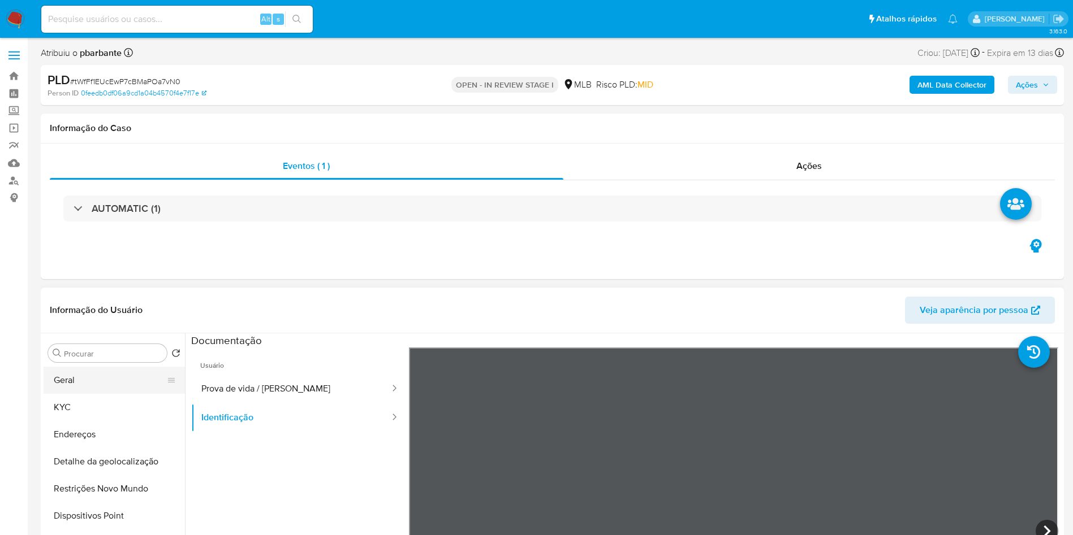
click at [119, 393] on button "Geral" at bounding box center [110, 380] width 132 height 27
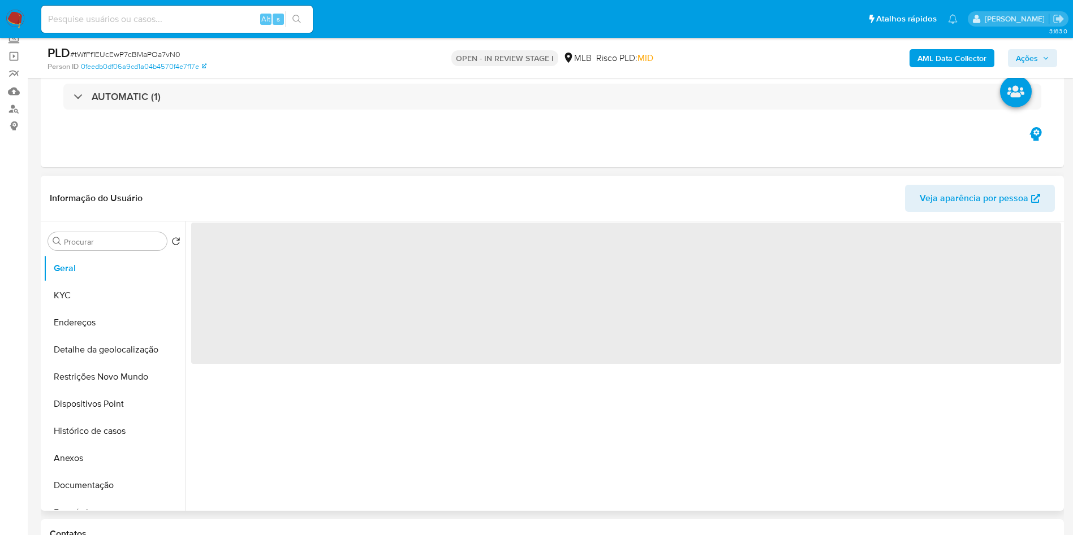
scroll to position [170, 0]
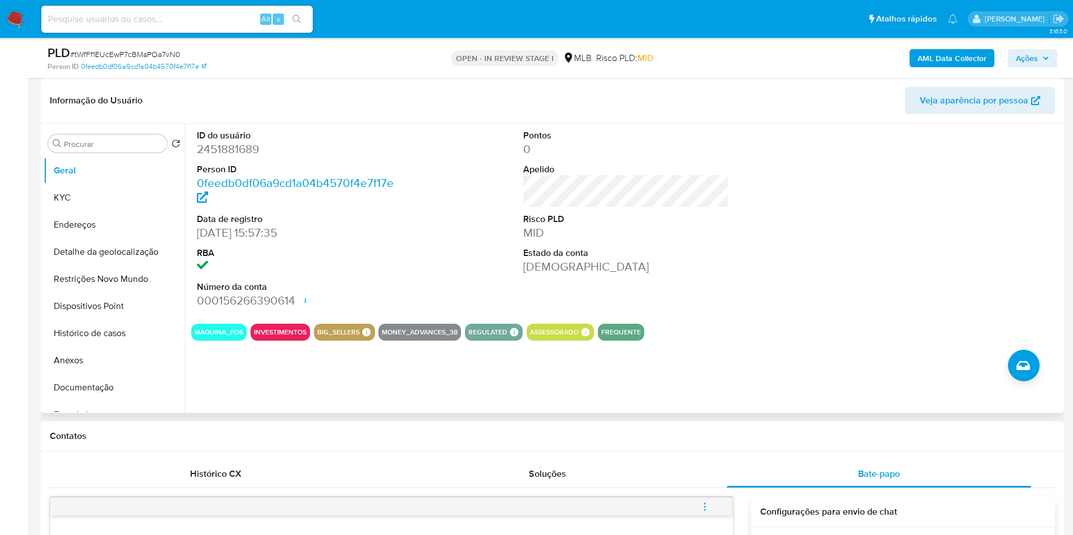
copy td "73478970920"
click at [222, 157] on dd "2451881689" at bounding box center [300, 149] width 206 height 16
click at [221, 157] on dd "2451881689" at bounding box center [300, 149] width 206 height 16
copy dd "2451881689"
click at [155, 211] on button "KYC" at bounding box center [110, 197] width 132 height 27
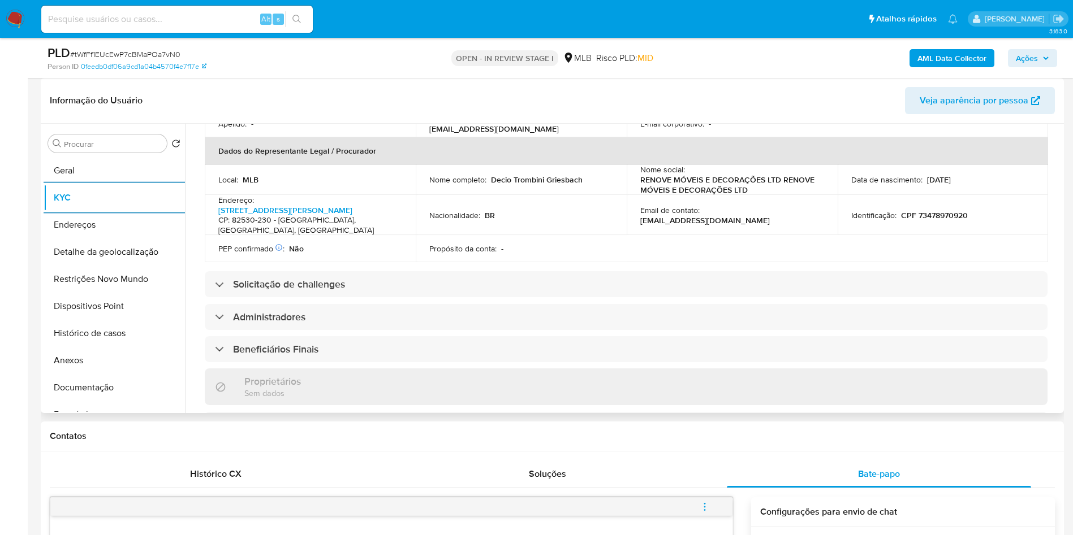
scroll to position [594, 0]
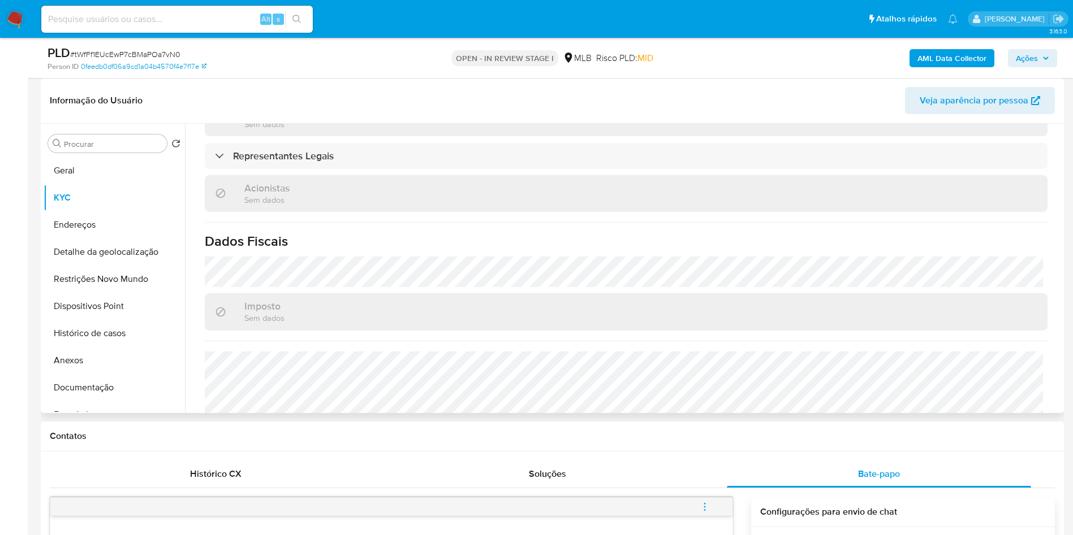
copy dd "2451881689"
click at [115, 266] on button "Detalhe da geolocalização" at bounding box center [110, 252] width 132 height 27
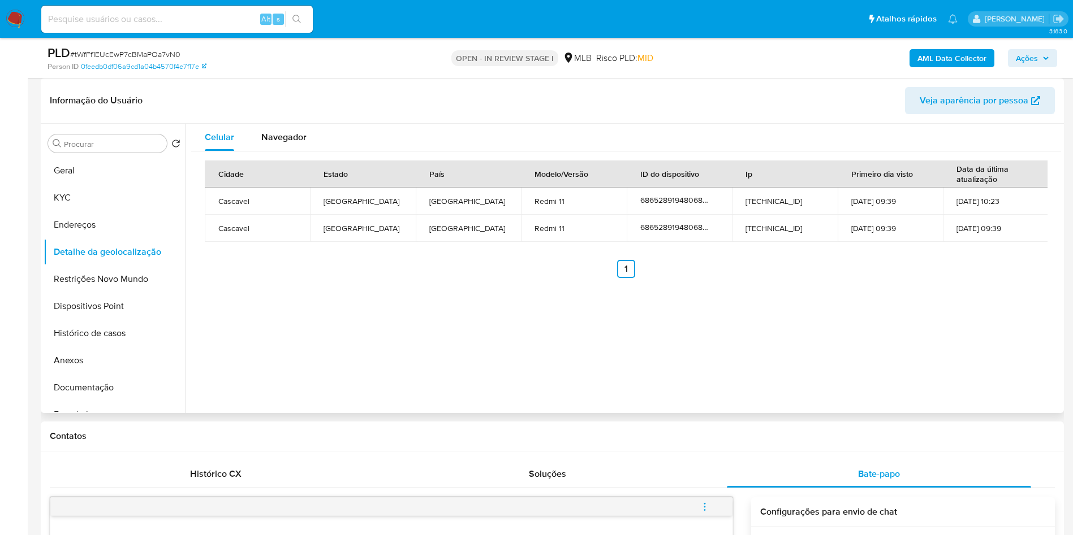
copy dd "2451881689"
click at [118, 293] on button "Restrições Novo Mundo" at bounding box center [110, 279] width 132 height 27
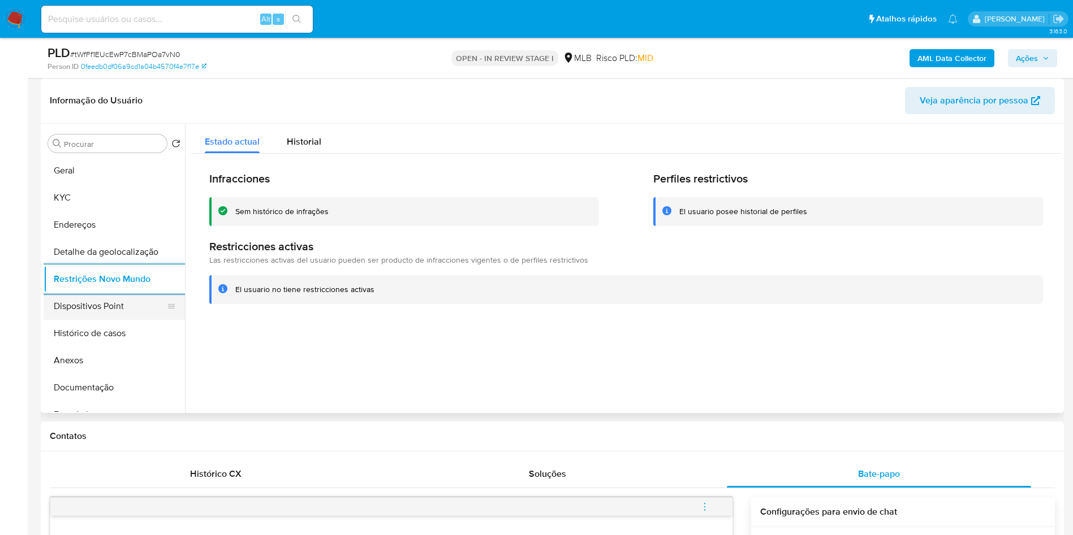
click at [119, 320] on button "Dispositivos Point" at bounding box center [110, 306] width 132 height 27
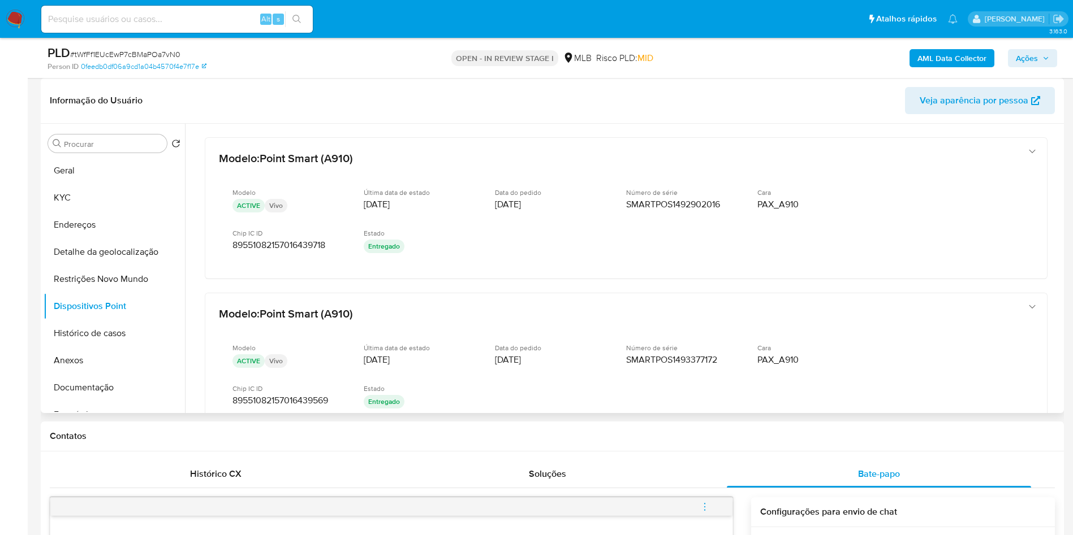
drag, startPoint x: 1056, startPoint y: 250, endPoint x: 1057, endPoint y: 265, distance: 15.4
click at [1057, 265] on div at bounding box center [623, 269] width 876 height 290
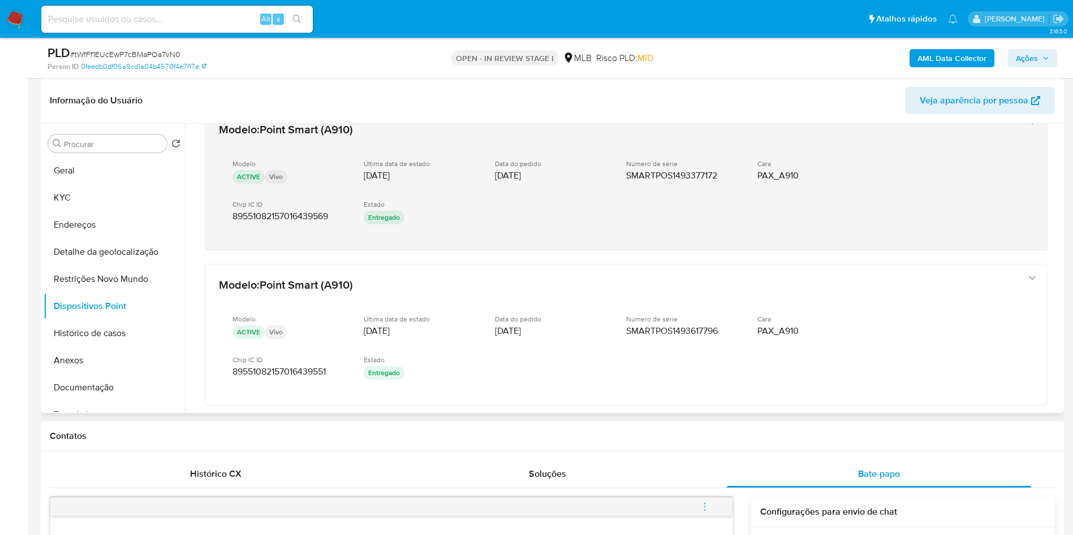
scroll to position [246, 0]
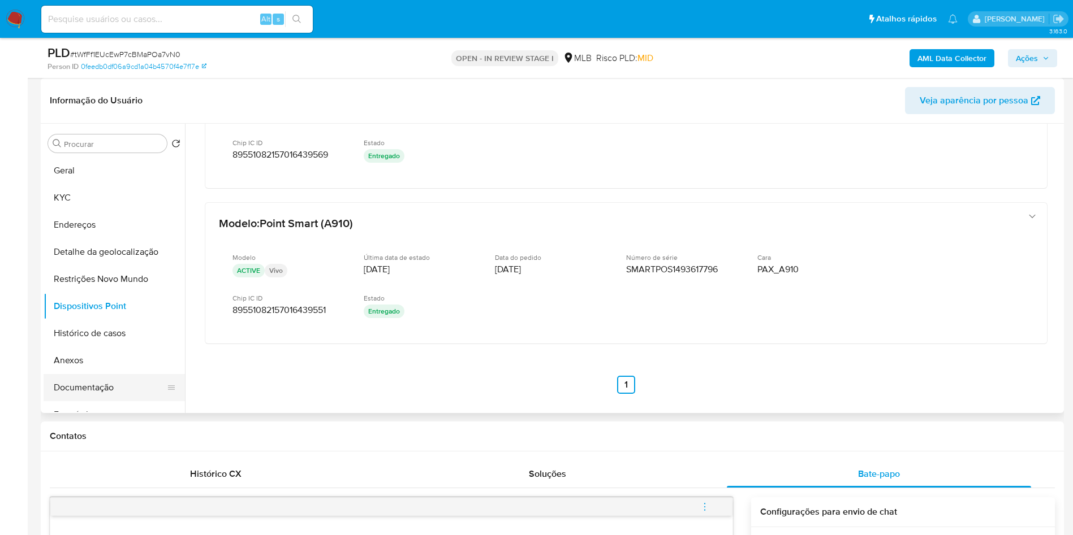
click at [117, 401] on button "Documentação" at bounding box center [110, 387] width 132 height 27
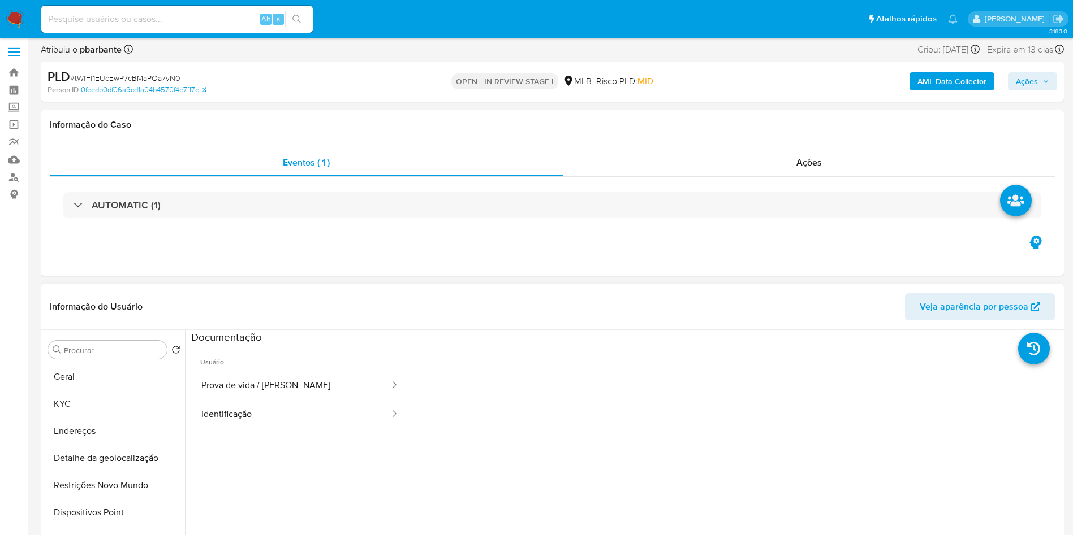
scroll to position [0, 0]
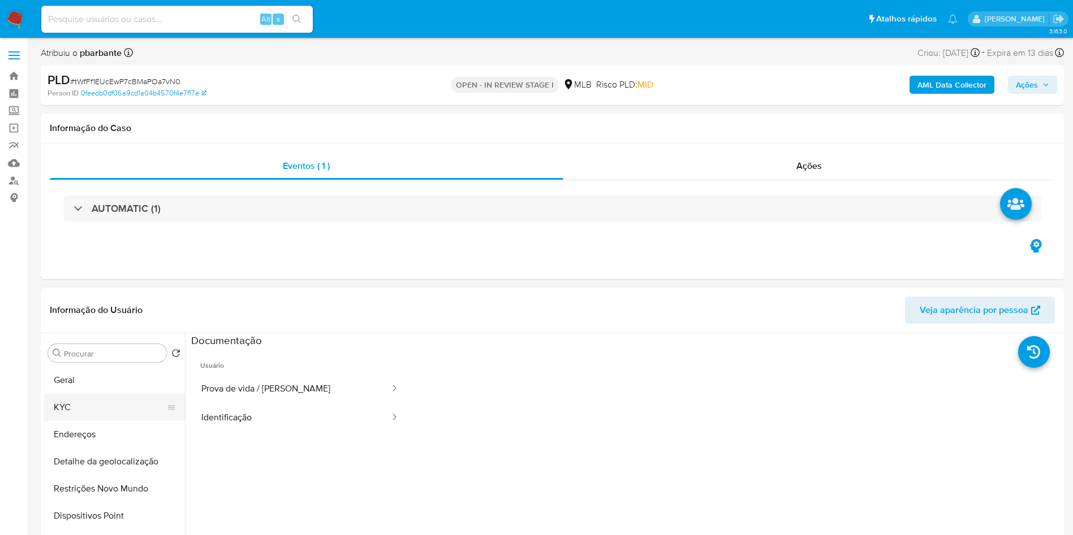
click at [54, 420] on button "KYC" at bounding box center [110, 407] width 132 height 27
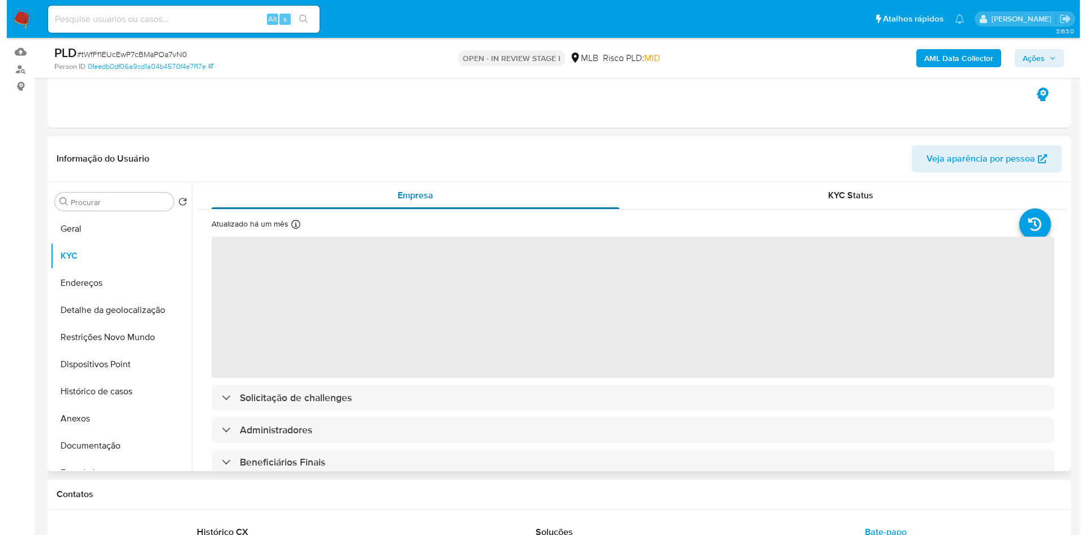
scroll to position [85, 0]
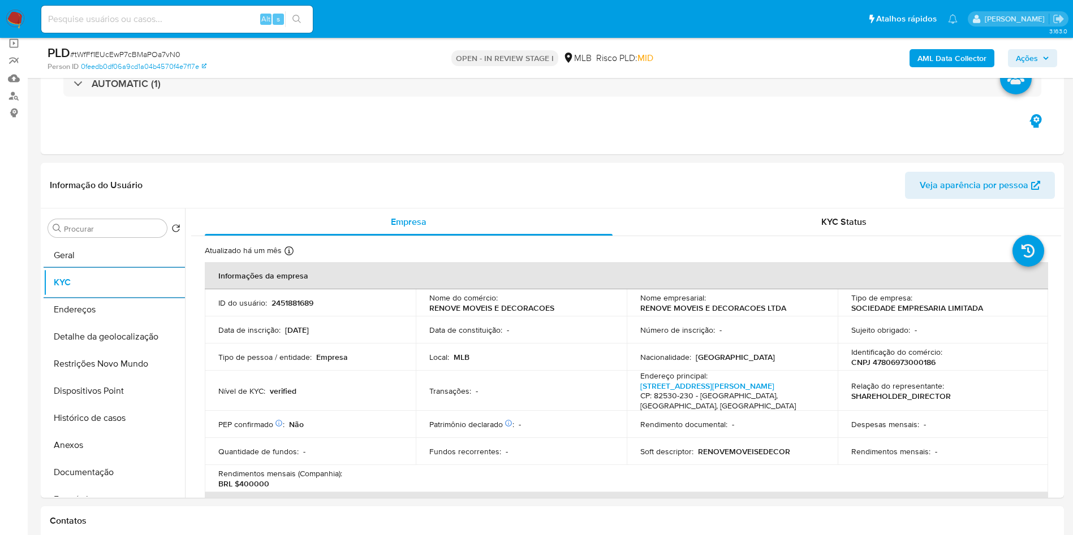
click at [1035, 58] on span "Ações" at bounding box center [1027, 58] width 22 height 18
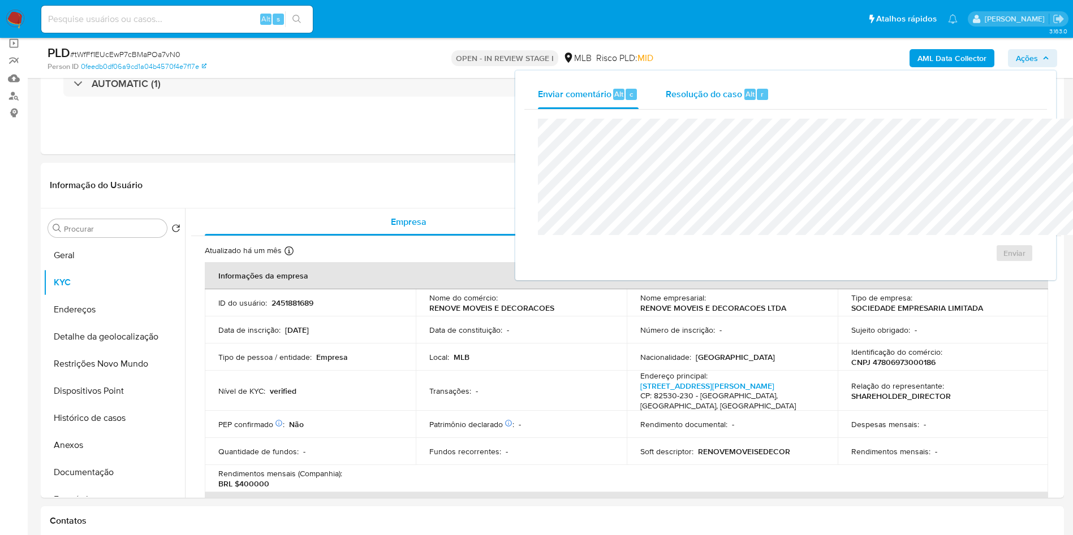
click at [666, 98] on span "Resolução do caso" at bounding box center [704, 93] width 76 height 13
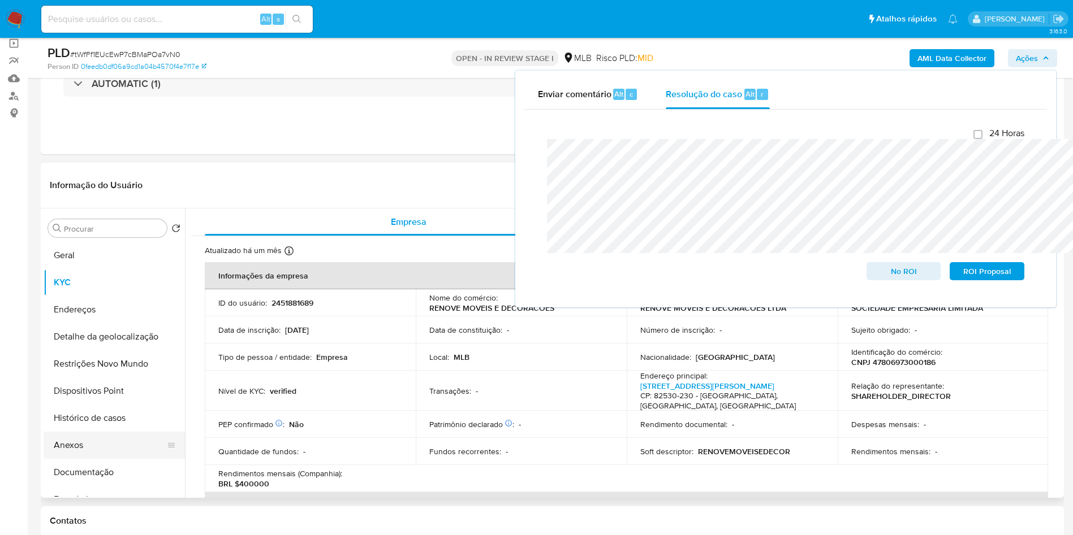
click at [145, 459] on button "Anexos" at bounding box center [110, 445] width 132 height 27
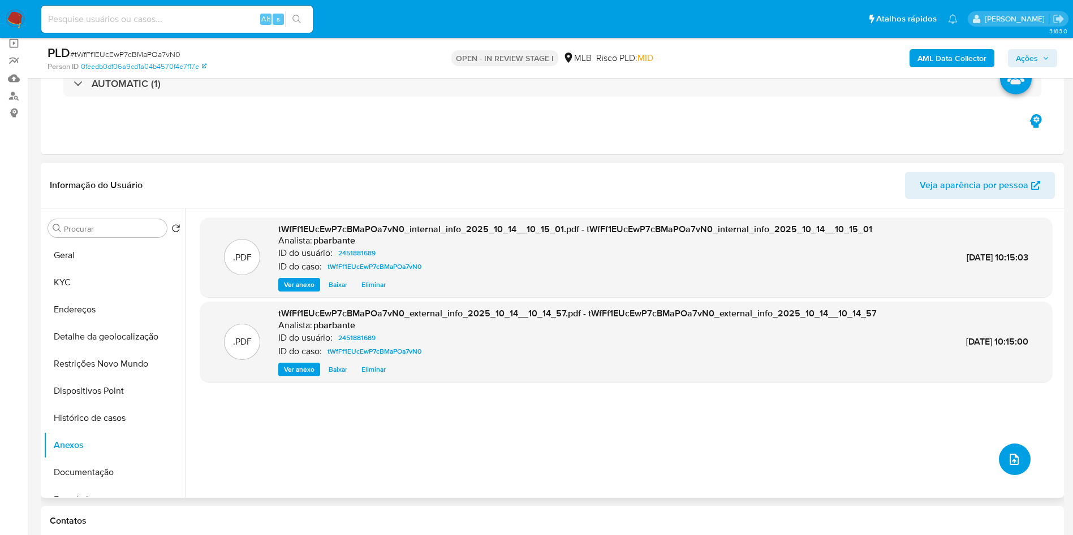
click at [1009, 465] on icon "upload-file" at bounding box center [1013, 459] width 9 height 11
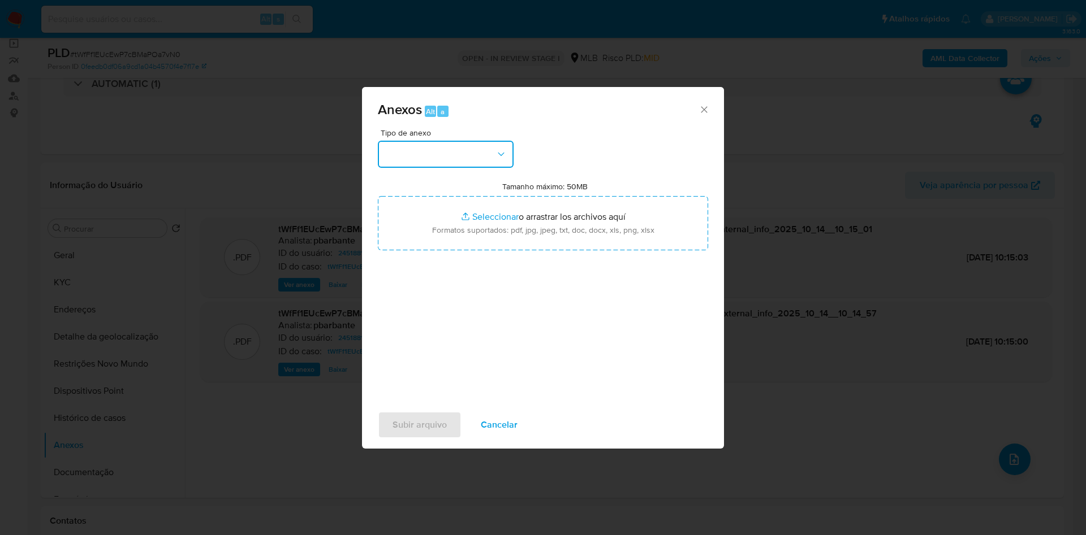
click at [466, 141] on button "button" at bounding box center [446, 154] width 136 height 27
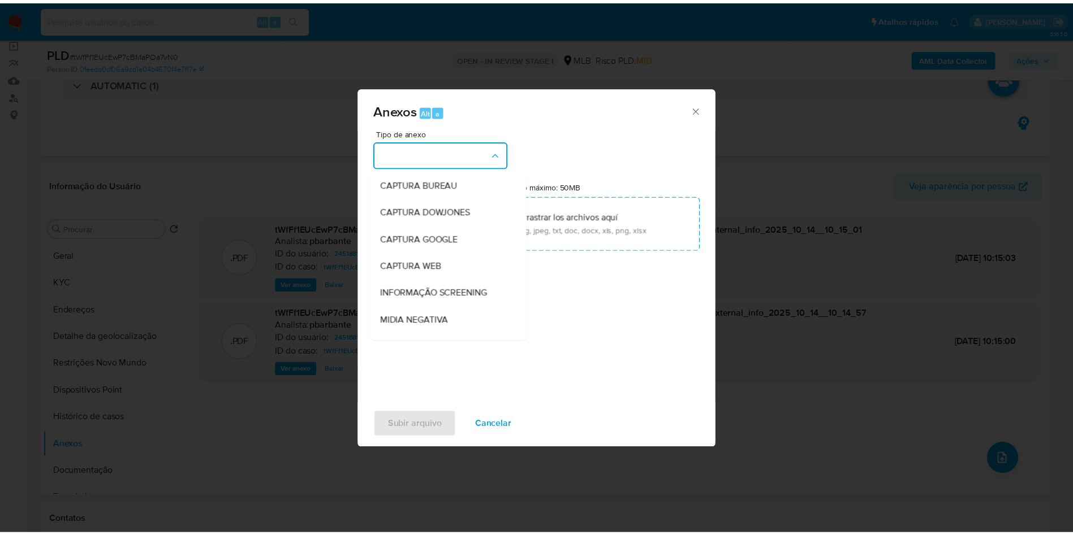
scroll to position [152, 0]
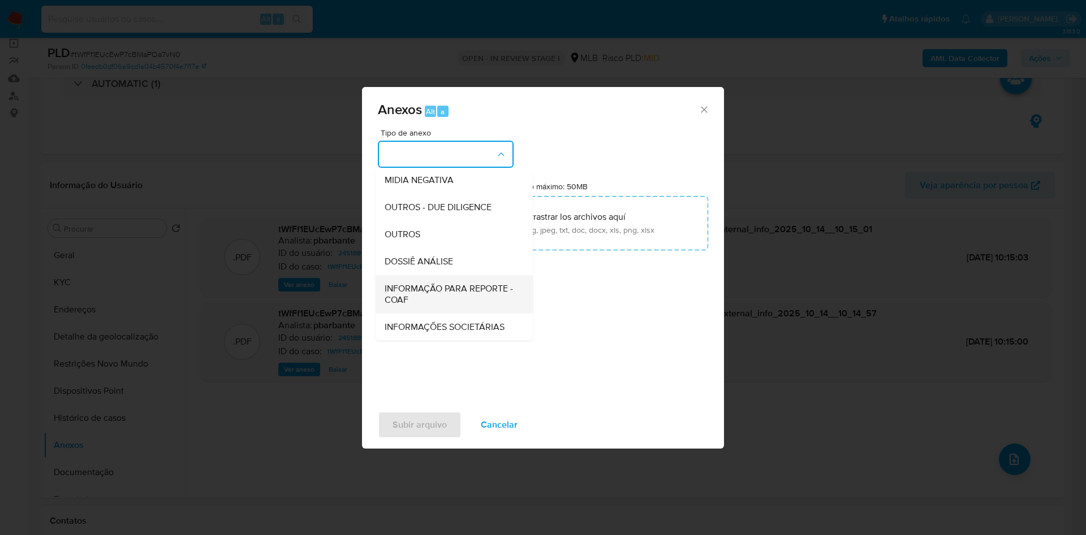
click at [426, 283] on span "INFORMAÇÃO PARA REPORTE - COAF" at bounding box center [450, 294] width 132 height 23
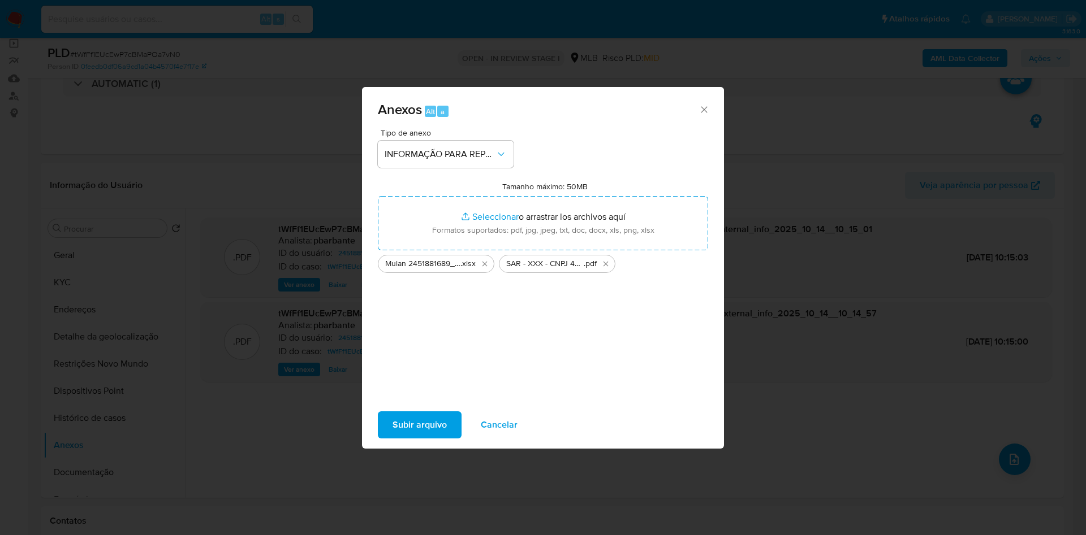
click at [403, 447] on div "Subir arquivo Cancelar" at bounding box center [543, 425] width 362 height 43
click at [402, 438] on span "Subir arquivo" at bounding box center [419, 425] width 54 height 25
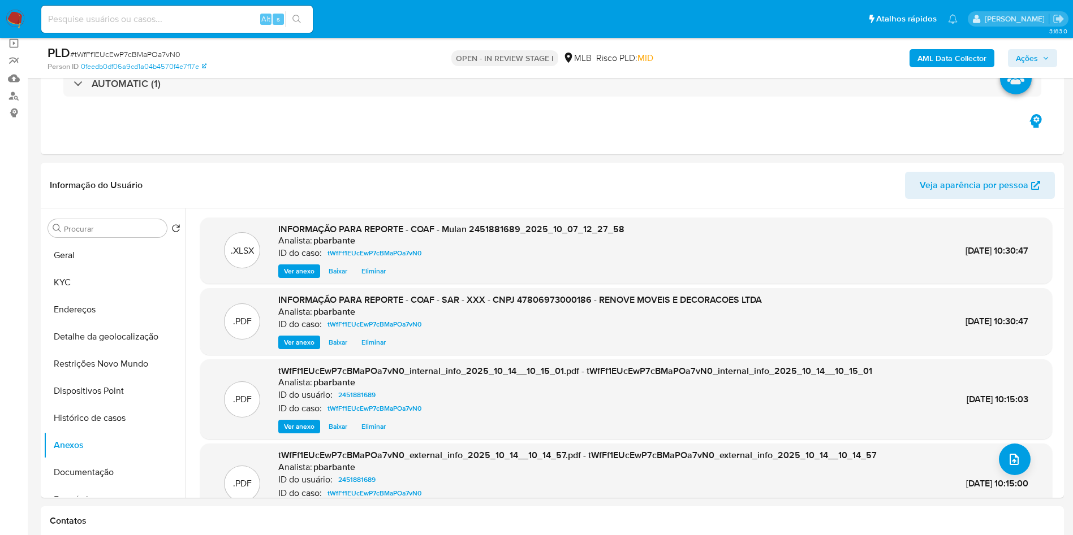
click at [1043, 52] on span "Ações" at bounding box center [1032, 58] width 33 height 16
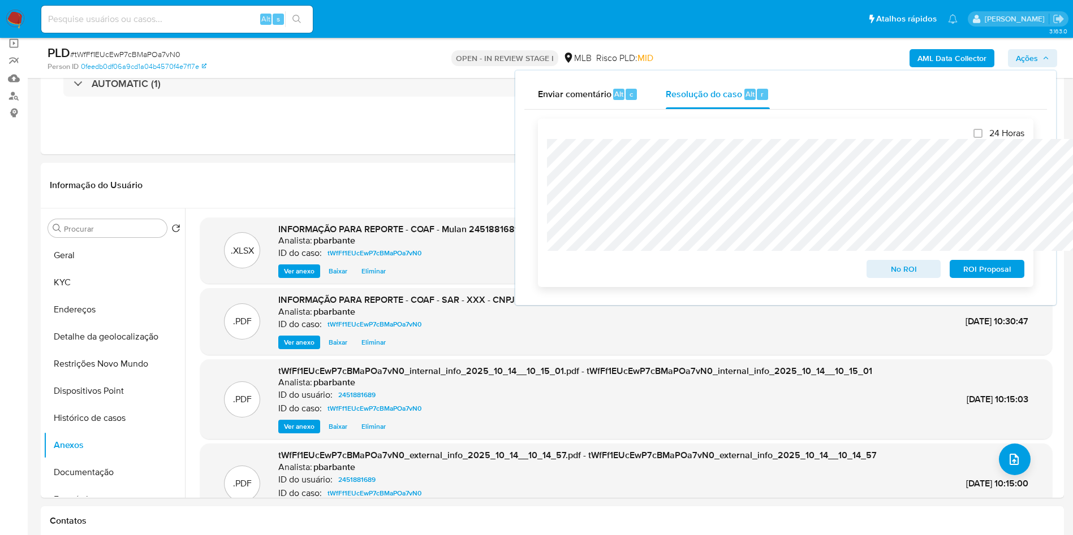
click at [984, 270] on span "ROI Proposal" at bounding box center [986, 269] width 59 height 16
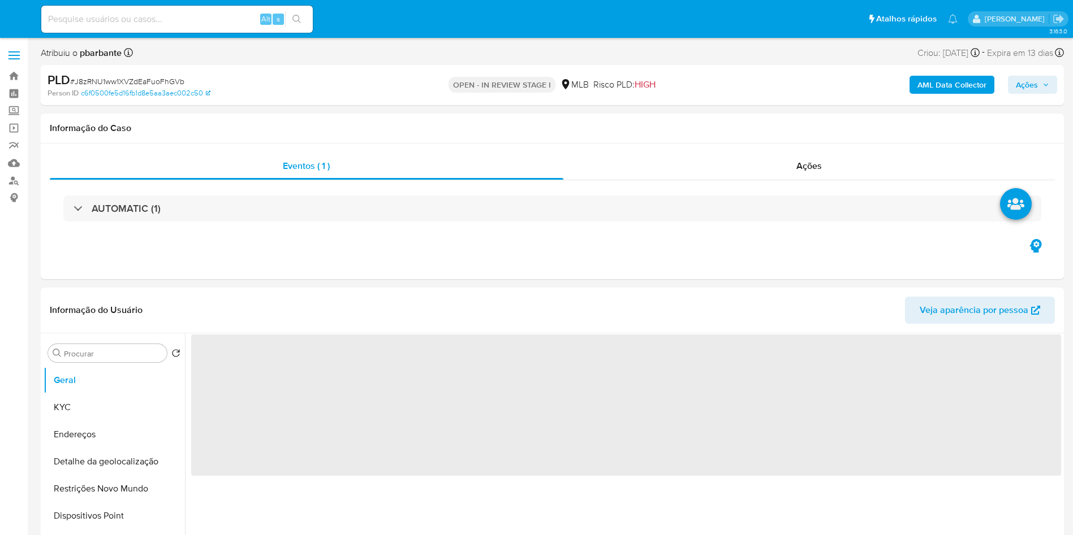
select select "10"
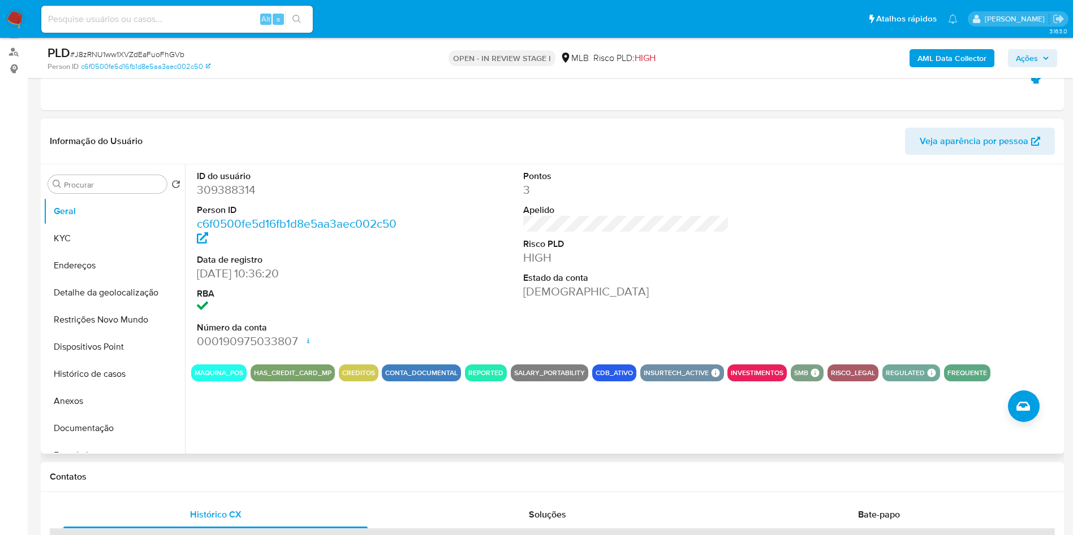
scroll to position [170, 0]
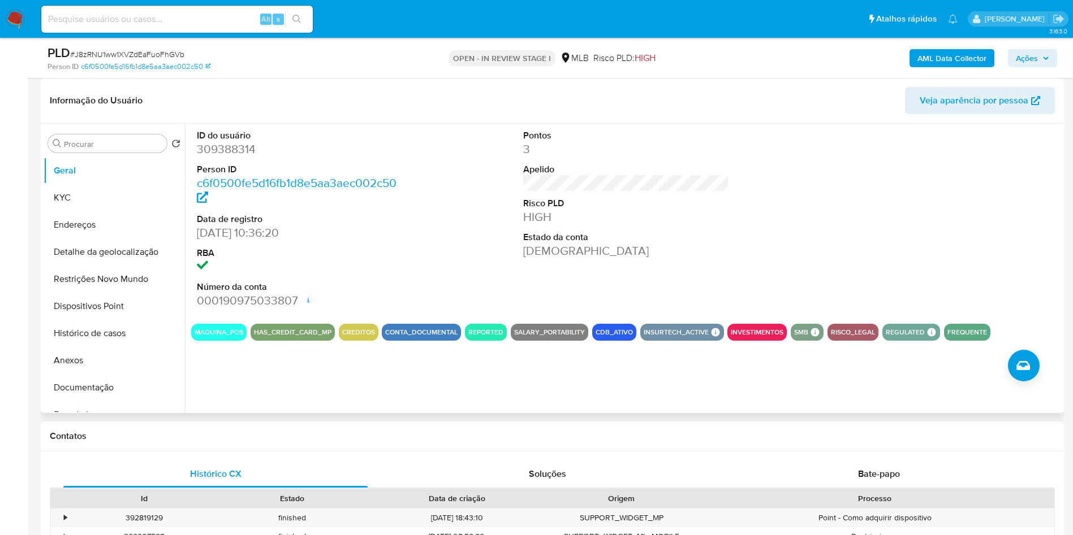
click at [225, 157] on dd "309388314" at bounding box center [300, 149] width 206 height 16
copy dd "309388314"
click at [150, 55] on span "# J8zRNU1ww1XVZdEaFuoFhGVb" at bounding box center [127, 54] width 114 height 11
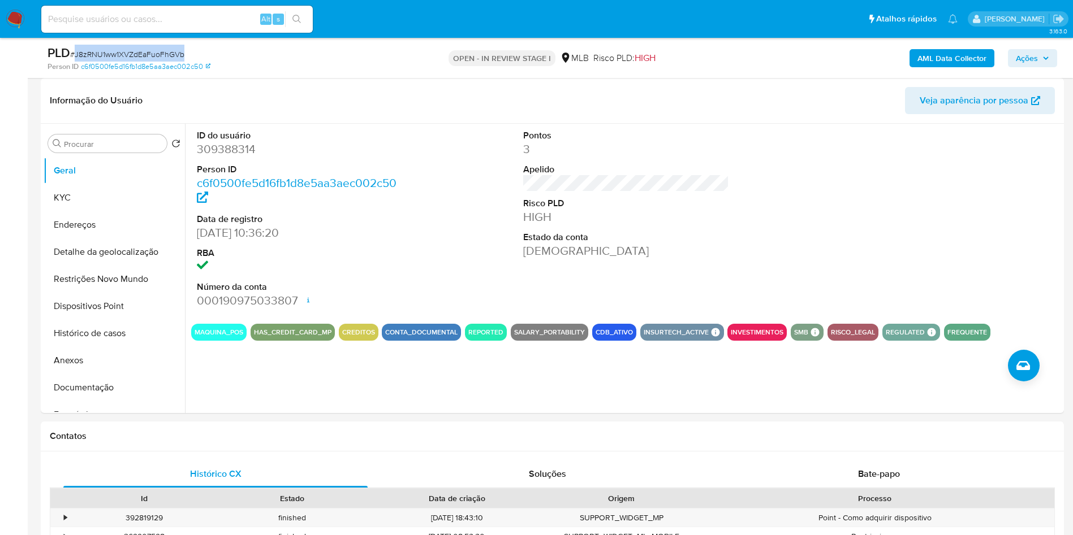
copy span "J8zRNU1ww1XVZdEaFuoFhGVb"
click at [230, 157] on dd "309388314" at bounding box center [300, 149] width 206 height 16
copy dd "309388314"
click at [120, 347] on button "Histórico de casos" at bounding box center [110, 333] width 132 height 27
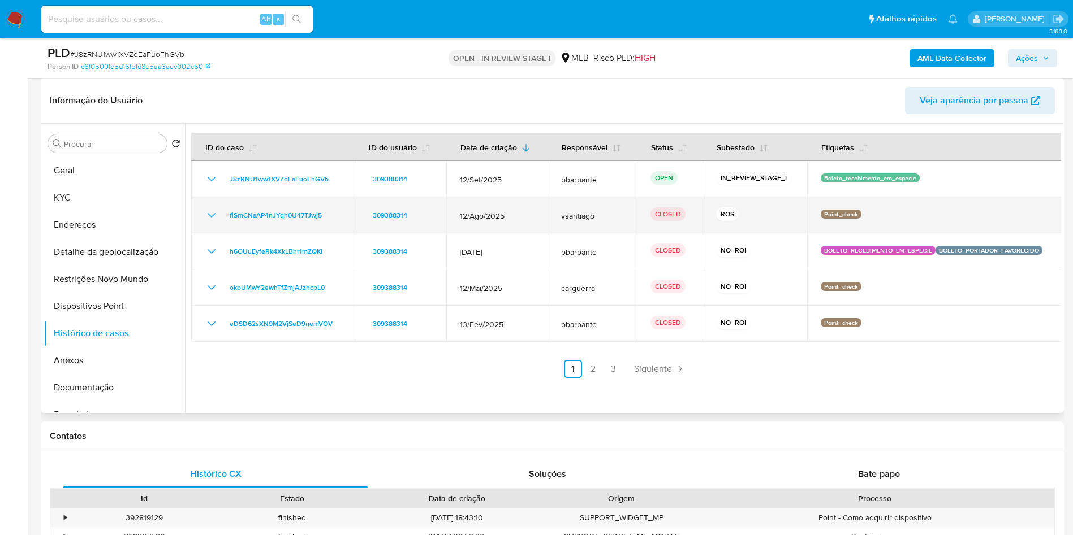
click at [213, 222] on icon "Mostrar/Ocultar" at bounding box center [212, 216] width 14 height 14
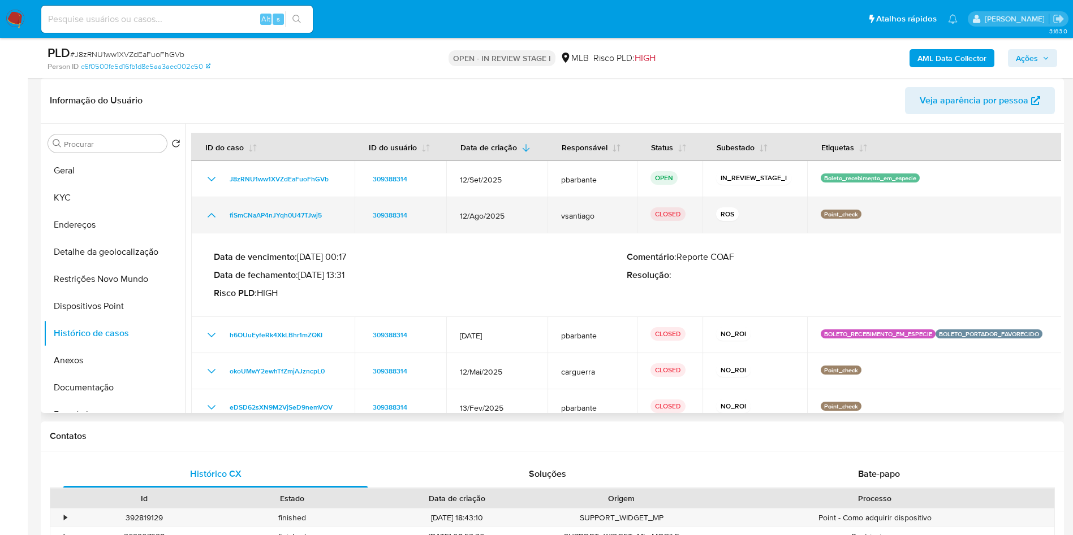
click at [264, 234] on td "fiSmCNaAP4nJYqh0U47TJwj5" at bounding box center [272, 215] width 163 height 36
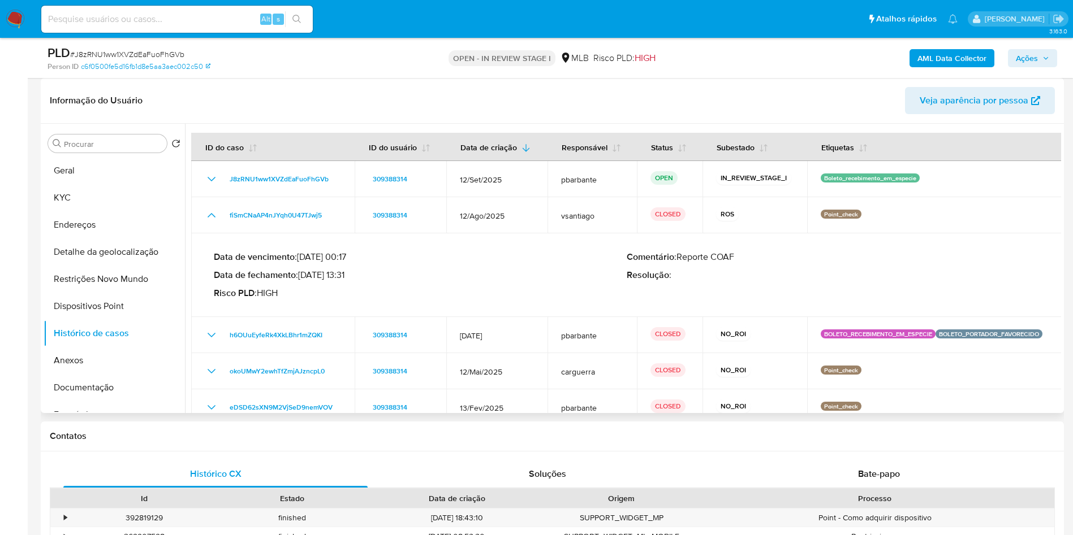
scroll to position [59, 0]
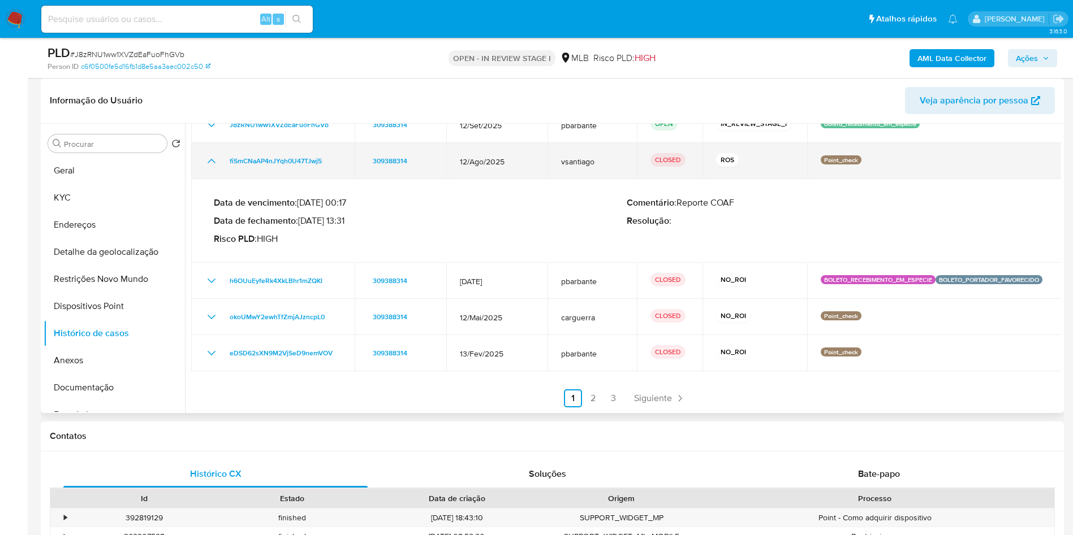
drag, startPoint x: 336, startPoint y: 178, endPoint x: 213, endPoint y: 178, distance: 123.8
click at [213, 168] on div "fiSmCNaAP4nJYqh0U47TJwj5" at bounding box center [273, 161] width 136 height 14
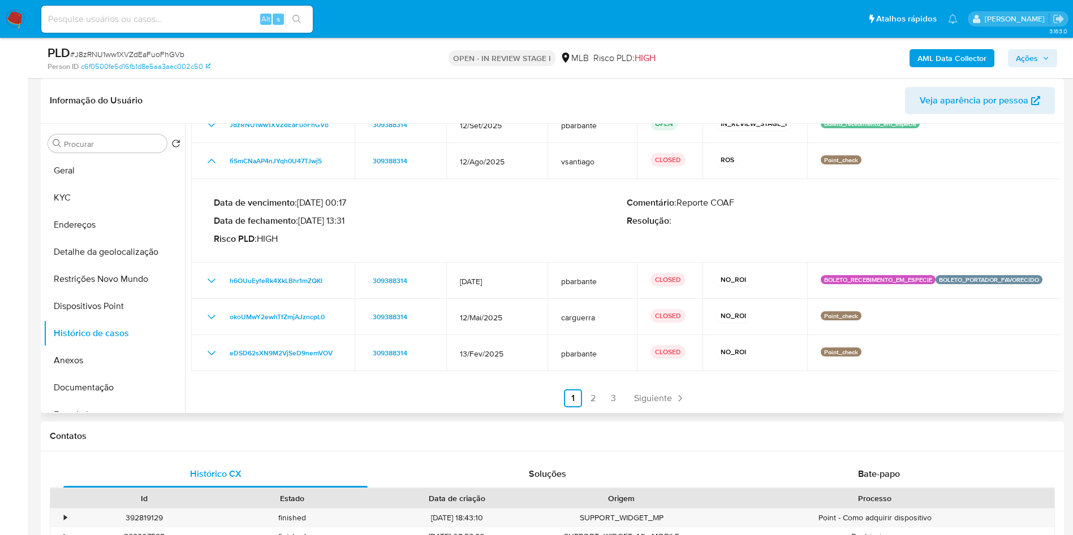
drag, startPoint x: 303, startPoint y: 237, endPoint x: 350, endPoint y: 241, distance: 47.1
click at [350, 227] on p "Data de fechamento : 16/09/2025 13:31" at bounding box center [420, 220] width 413 height 11
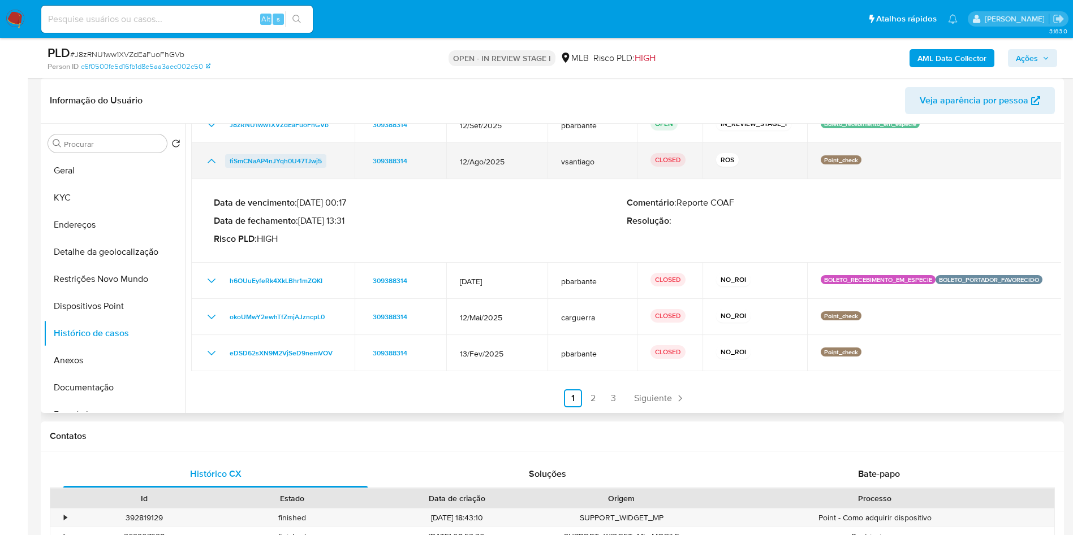
drag, startPoint x: 321, startPoint y: 187, endPoint x: 226, endPoint y: 171, distance: 96.3
click at [226, 171] on td "fiSmCNaAP4nJYqh0U47TJwj5" at bounding box center [272, 161] width 163 height 36
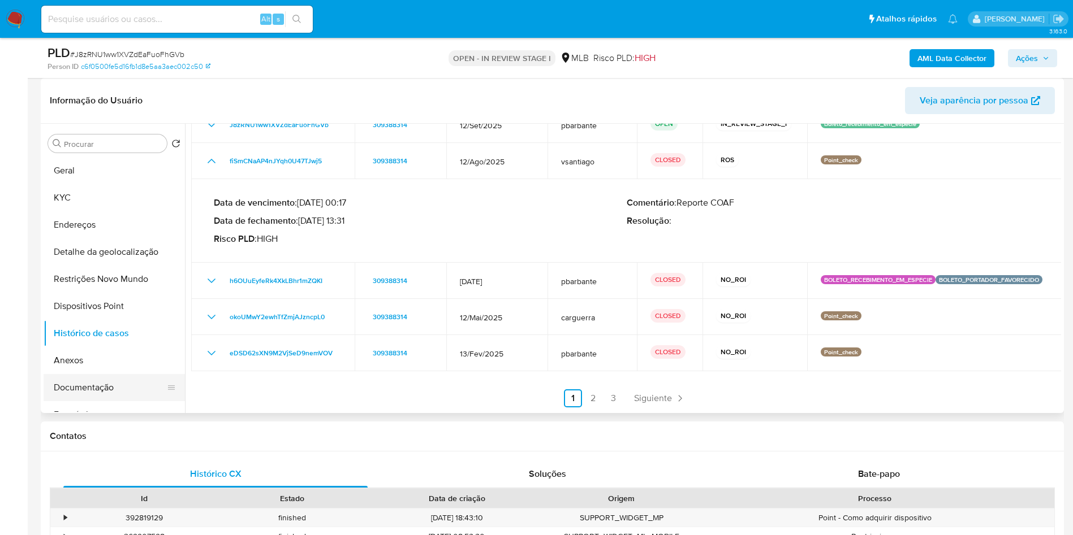
click at [130, 401] on button "Documentação" at bounding box center [110, 387] width 132 height 27
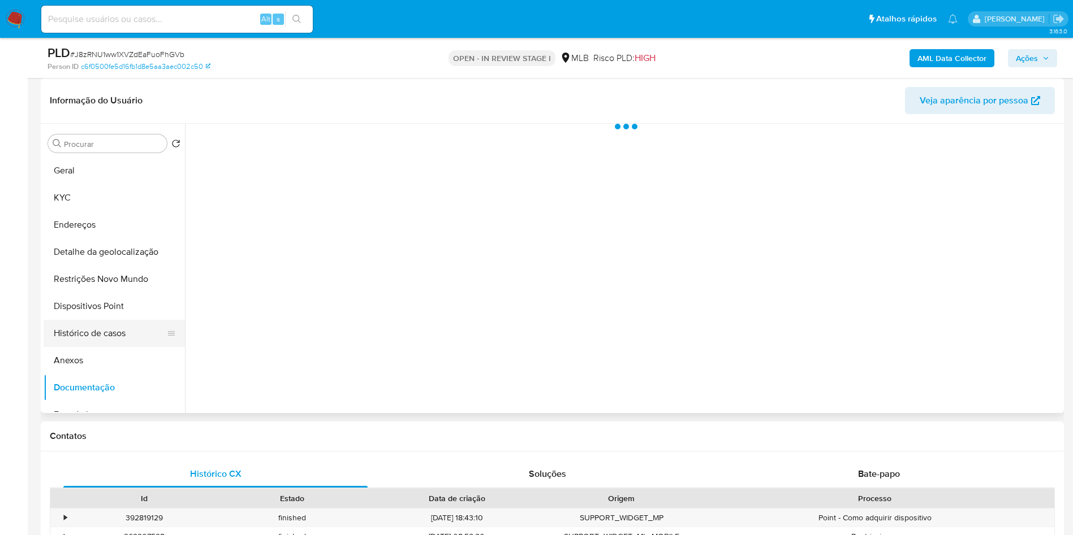
scroll to position [0, 0]
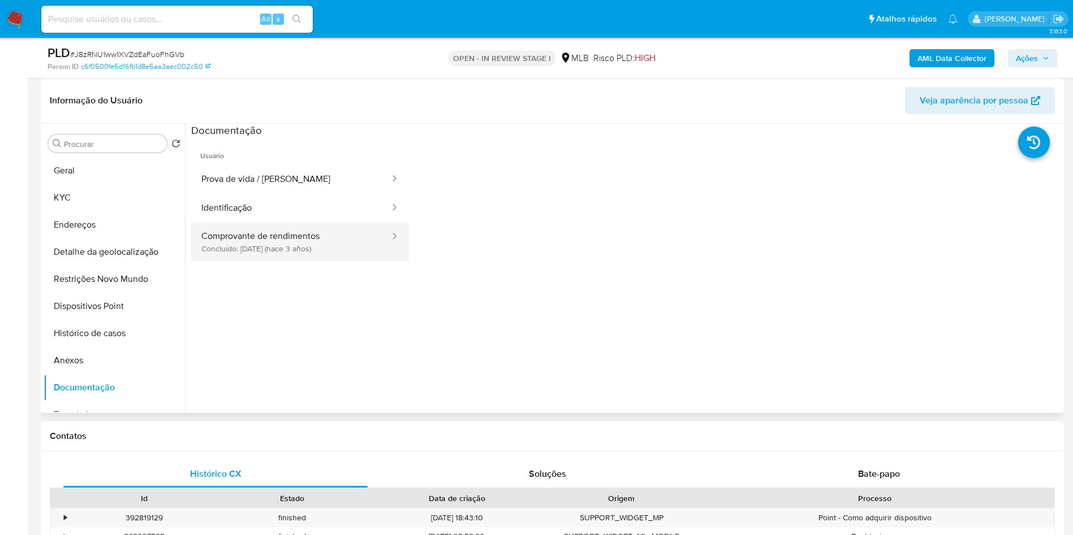
click at [253, 261] on button "Comprovante de rendimentos Concluído: 17/11/2022 (hace 3 años)" at bounding box center [291, 242] width 200 height 38
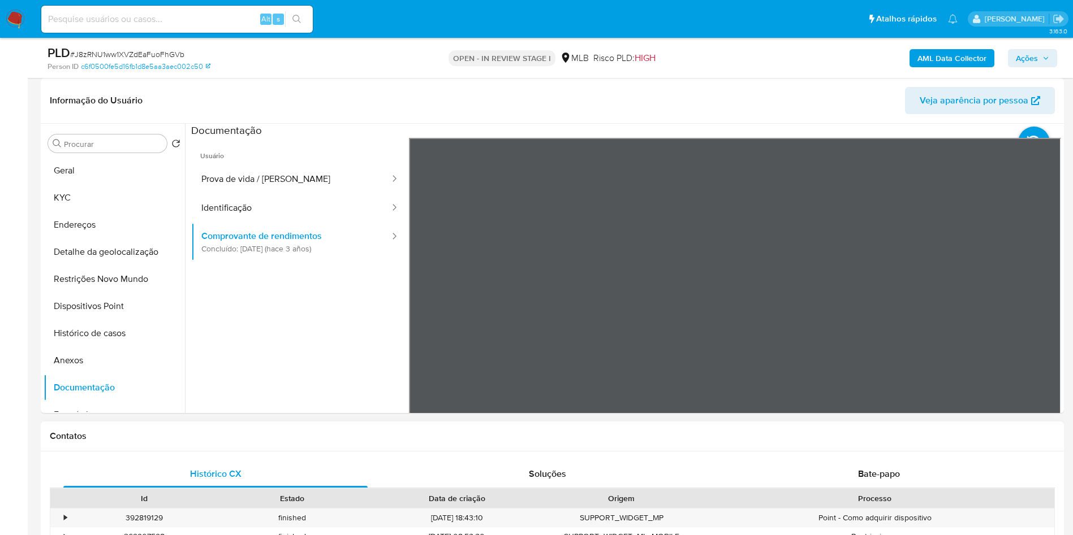
click at [137, 184] on button "Geral" at bounding box center [110, 170] width 132 height 27
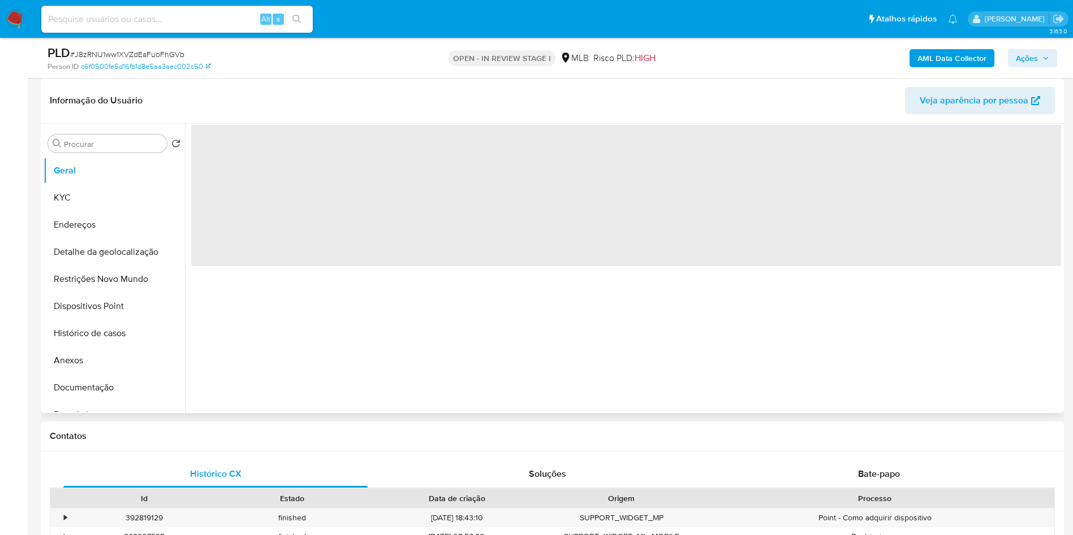
click at [499, 366] on div "‌" at bounding box center [623, 269] width 876 height 290
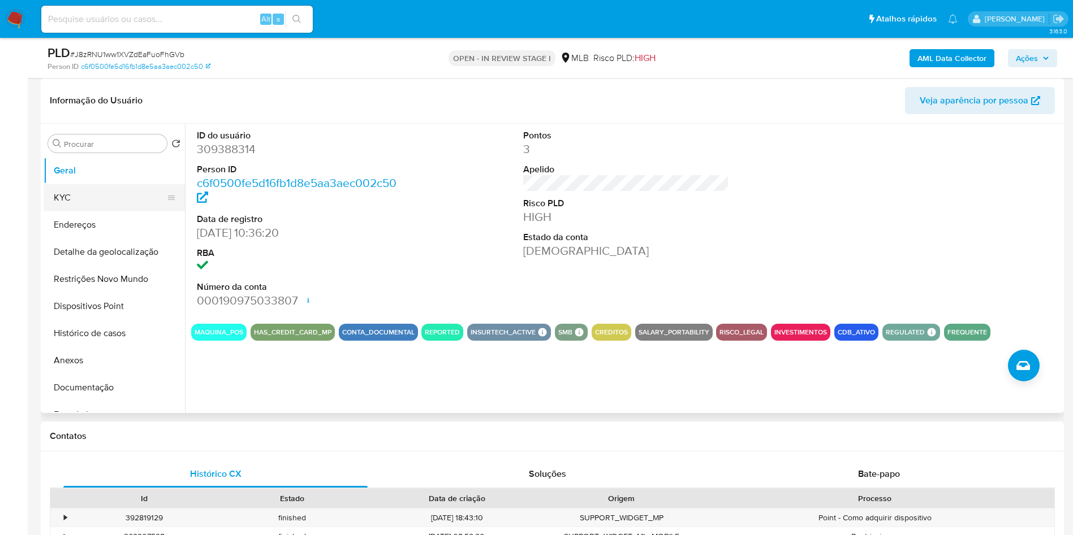
click at [116, 209] on button "KYC" at bounding box center [110, 197] width 132 height 27
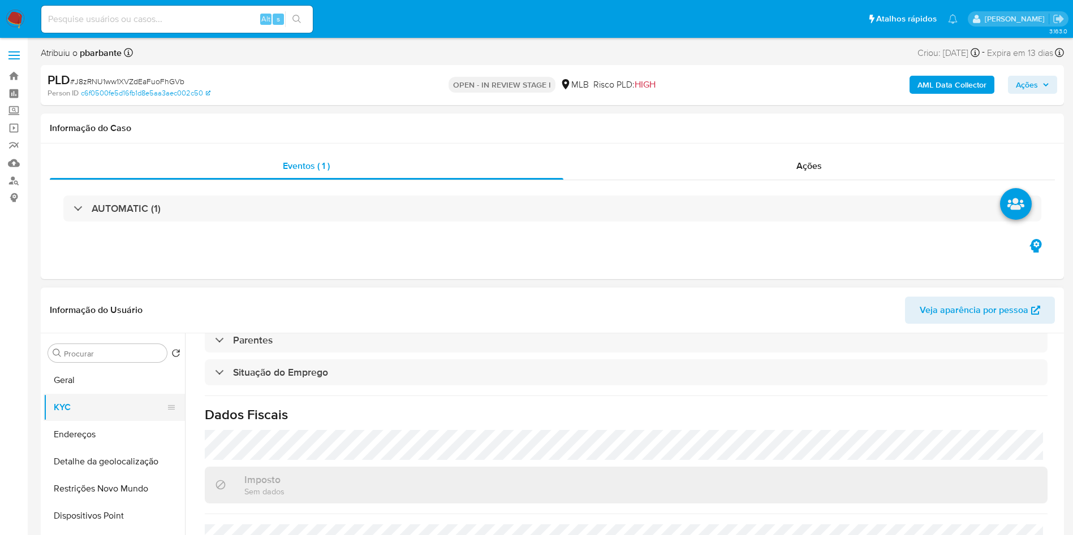
click at [103, 421] on button "KYC" at bounding box center [110, 407] width 132 height 27
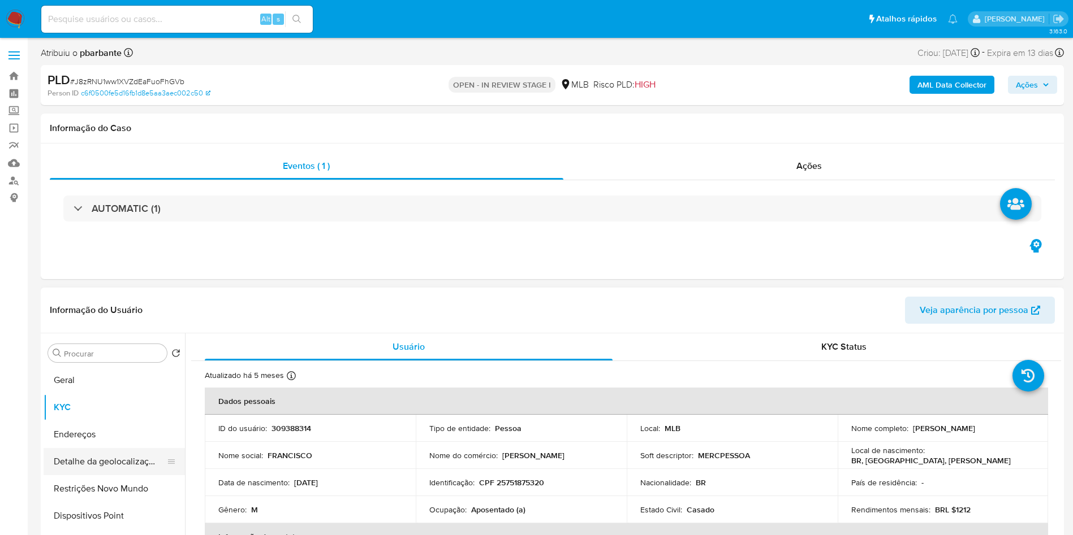
click at [109, 476] on button "Detalhe da geolocalização" at bounding box center [110, 461] width 132 height 27
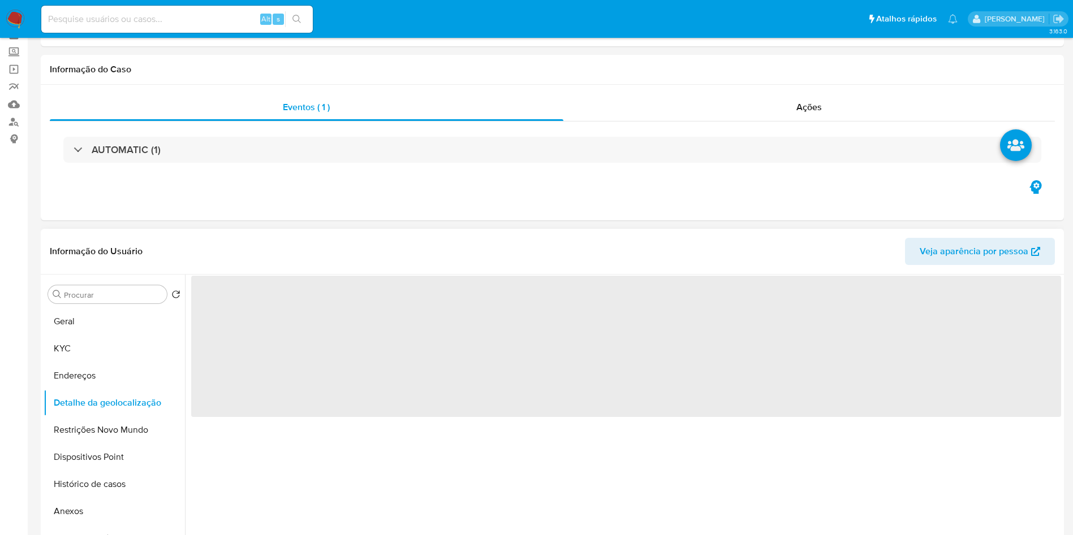
scroll to position [85, 0]
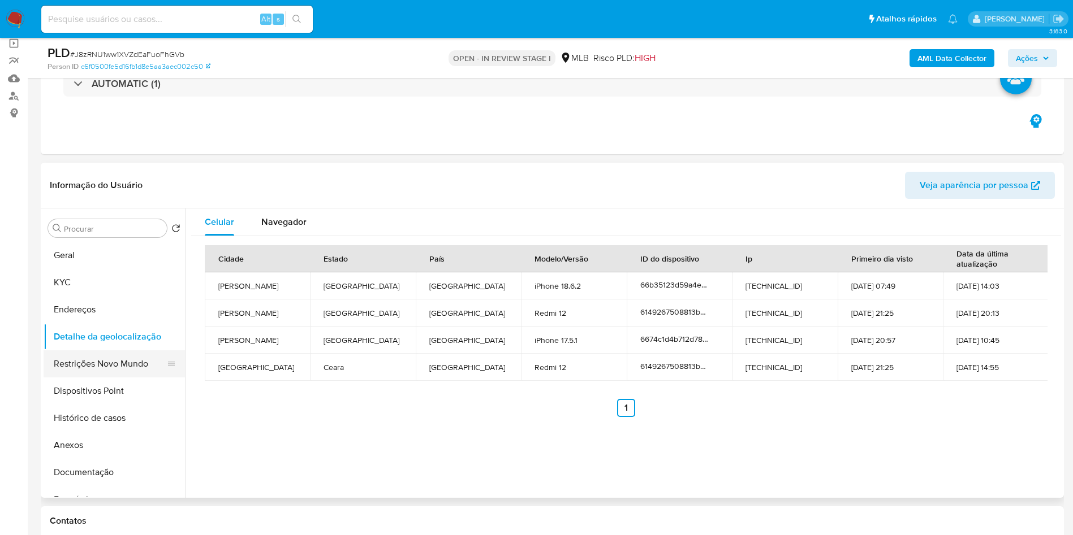
click at [103, 377] on button "Restrições Novo Mundo" at bounding box center [110, 364] width 132 height 27
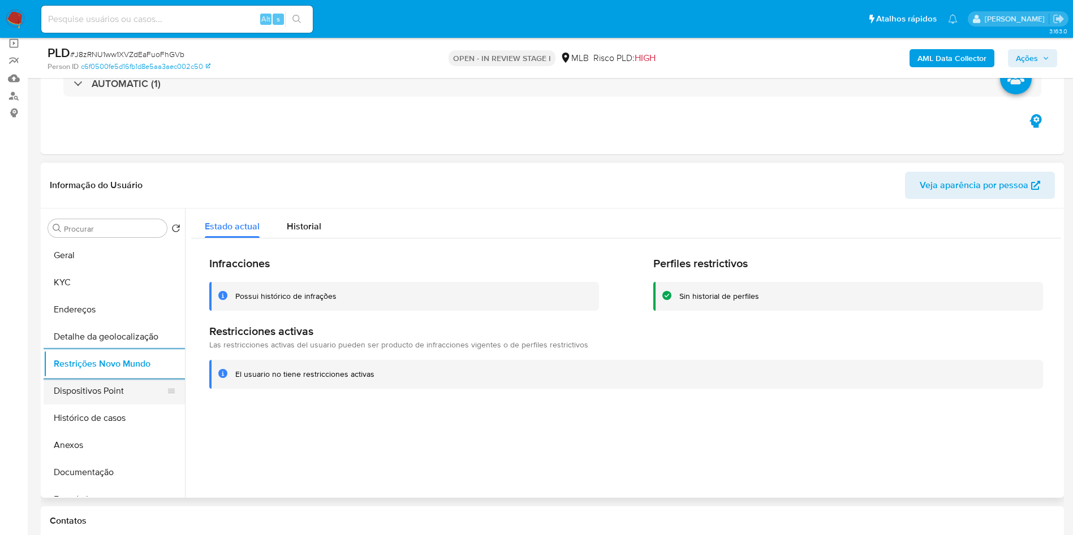
click at [62, 405] on button "Dispositivos Point" at bounding box center [110, 391] width 132 height 27
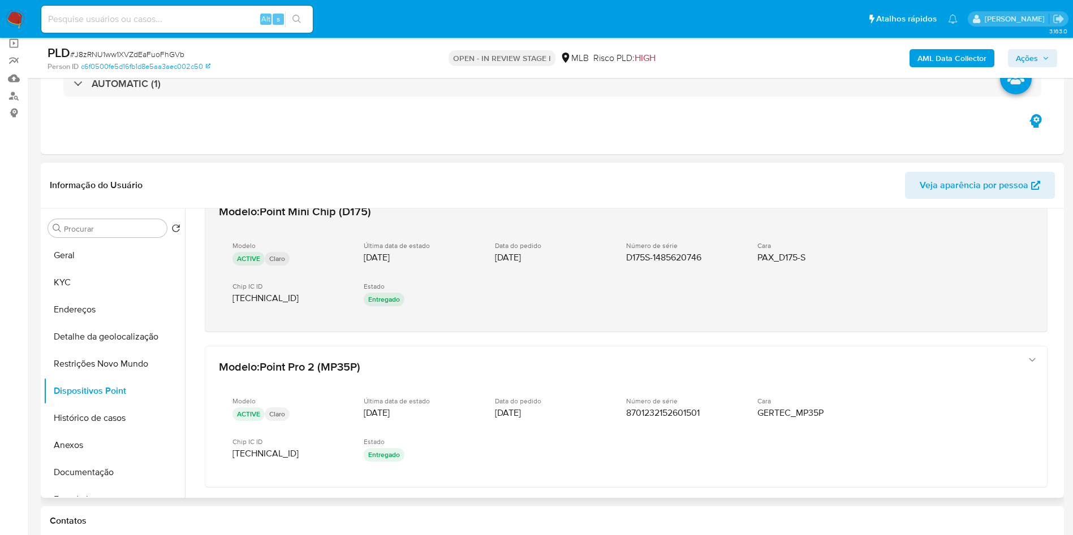
scroll to position [161, 0]
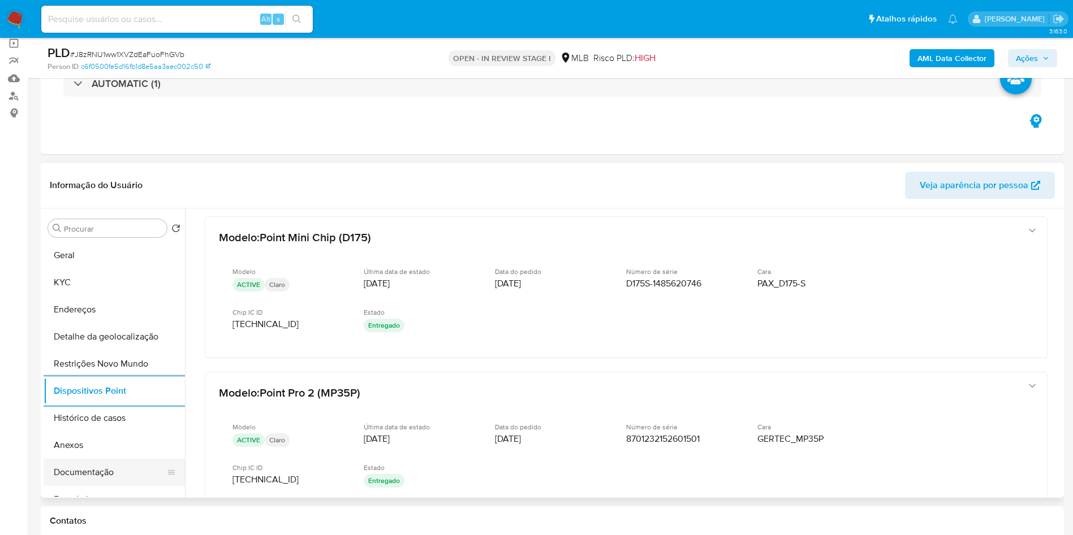
click at [121, 486] on button "Documentação" at bounding box center [110, 472] width 132 height 27
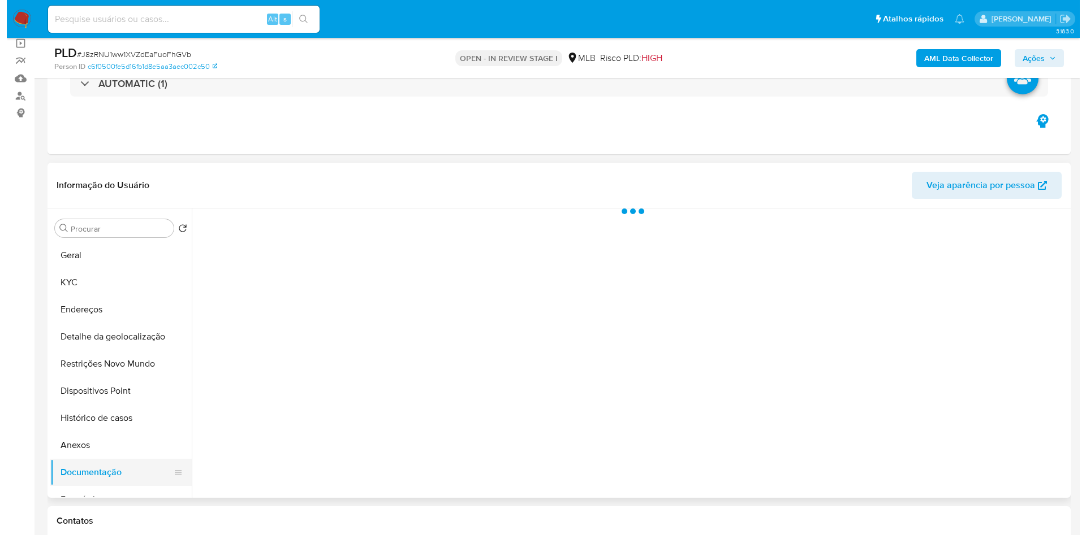
scroll to position [0, 0]
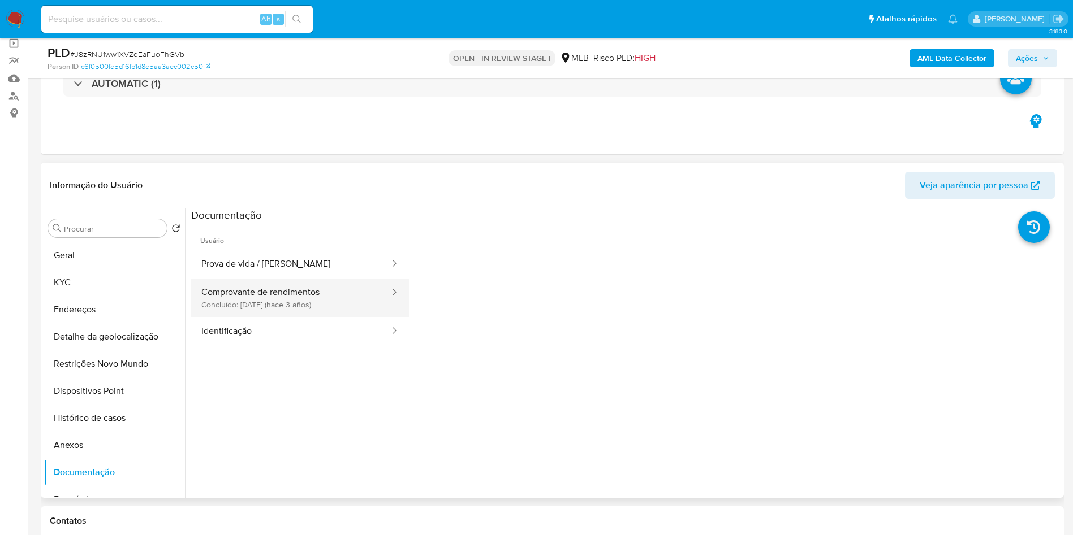
click at [336, 317] on button "Comprovante de rendimentos Concluído: 17/11/2022 (hace 3 años)" at bounding box center [291, 298] width 200 height 38
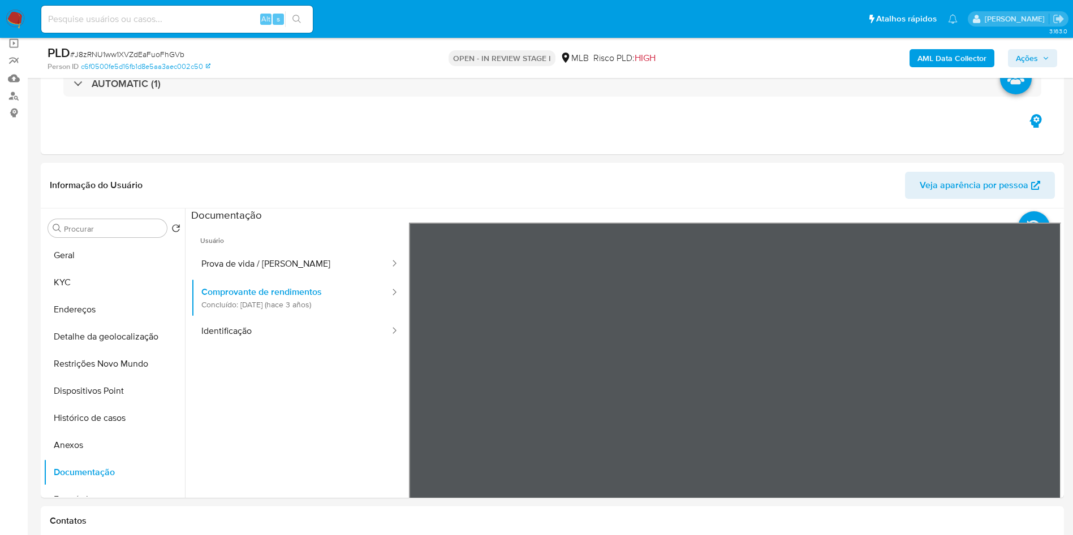
click at [1046, 58] on icon "button" at bounding box center [1045, 58] width 7 height 7
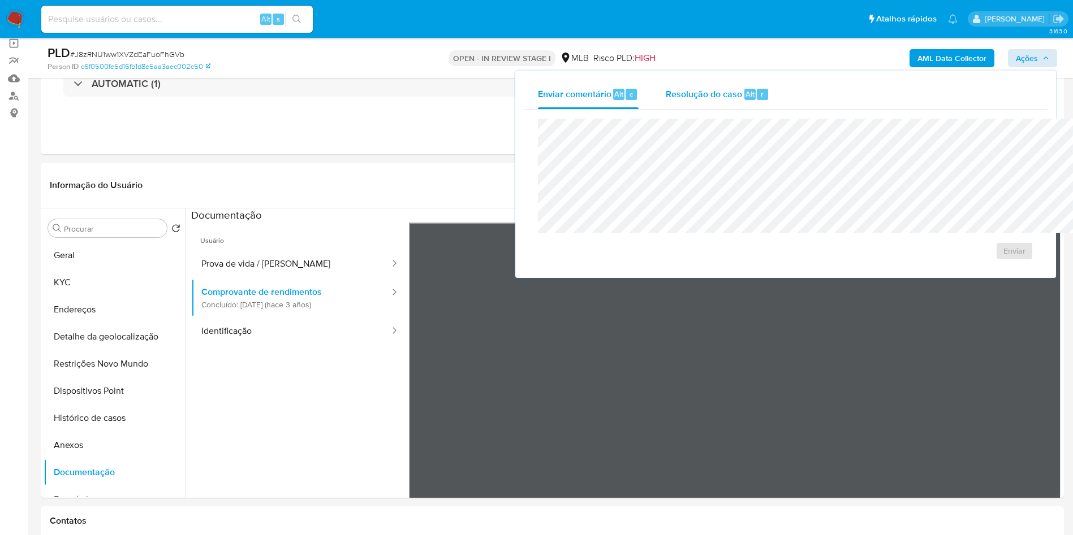
click at [666, 104] on div "Resolução do caso Alt r" at bounding box center [717, 94] width 103 height 29
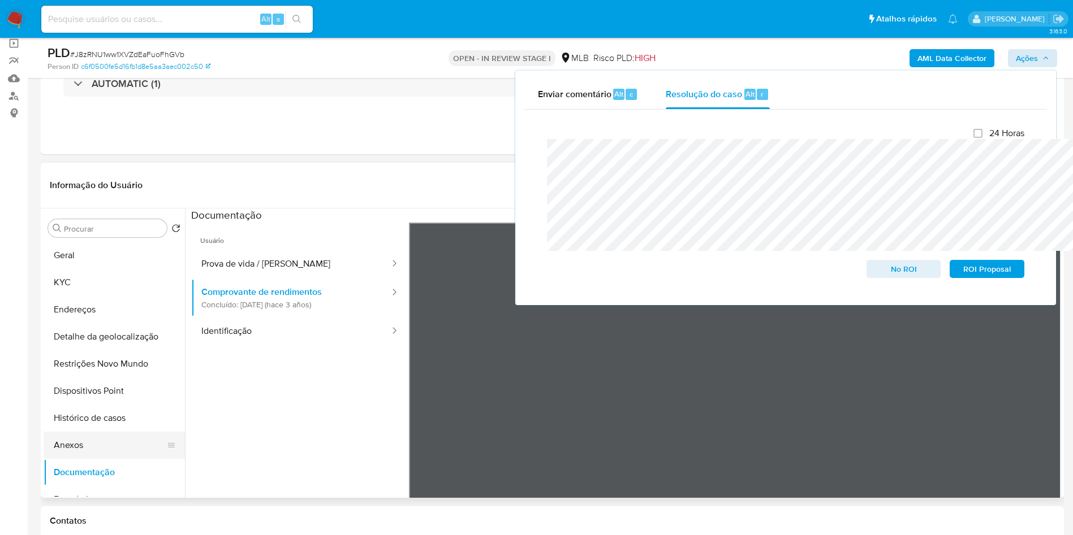
click at [80, 459] on button "Anexos" at bounding box center [110, 445] width 132 height 27
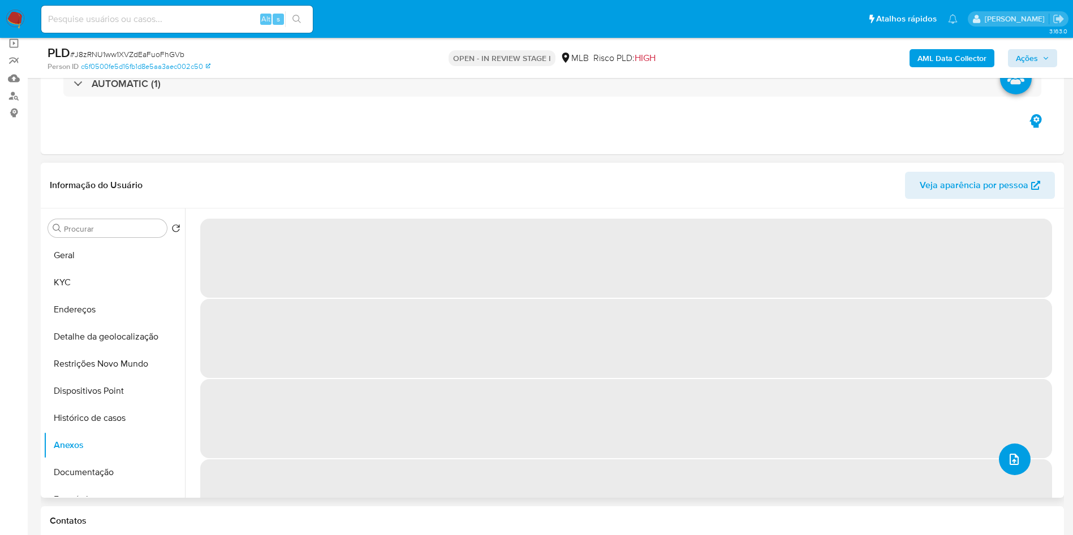
click at [1014, 476] on button "upload-file" at bounding box center [1015, 460] width 32 height 32
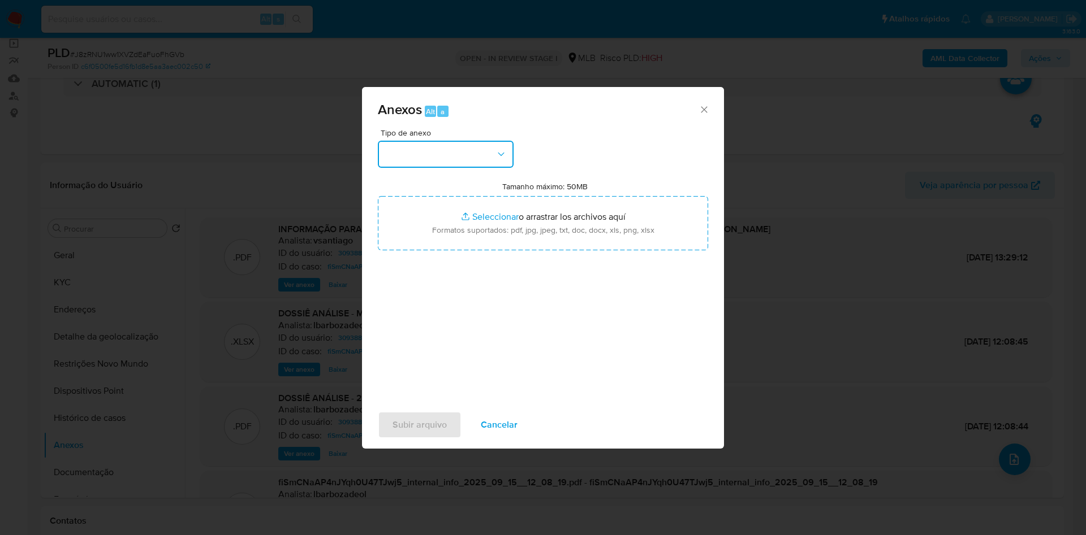
click at [473, 141] on button "button" at bounding box center [446, 154] width 136 height 27
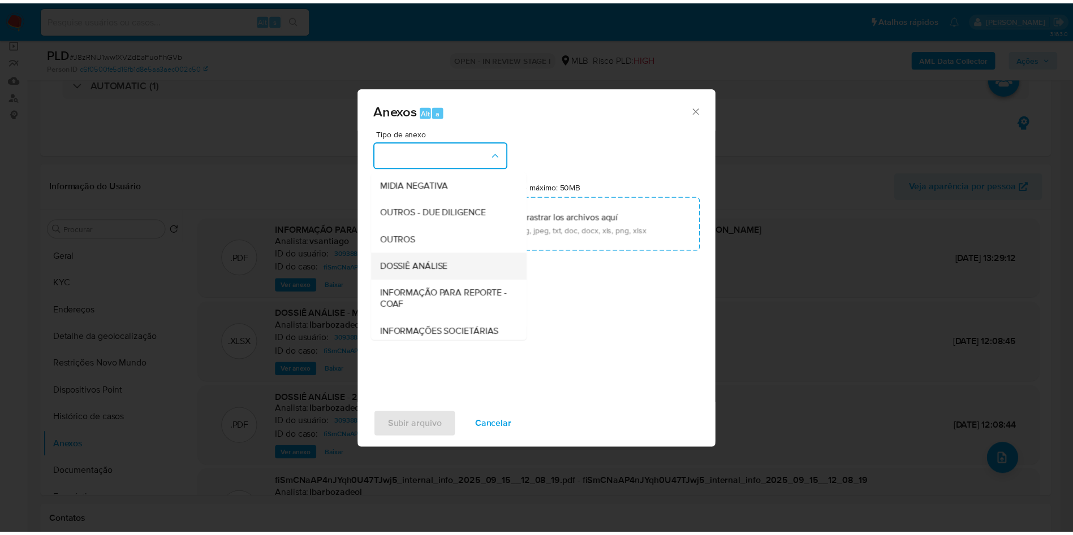
scroll to position [152, 0]
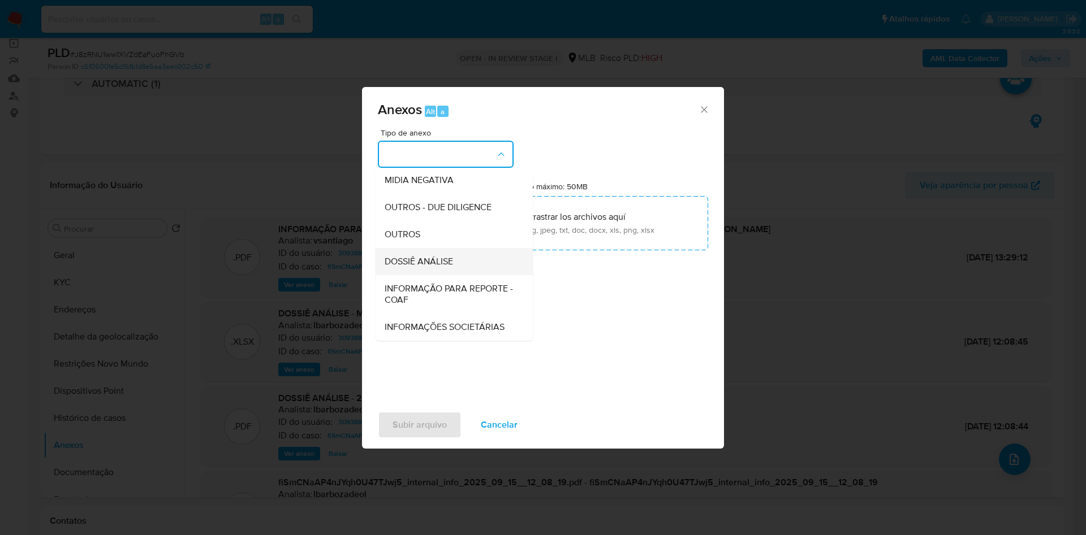
click at [433, 248] on div "DOSSIÊ ANÁLISE" at bounding box center [450, 261] width 132 height 27
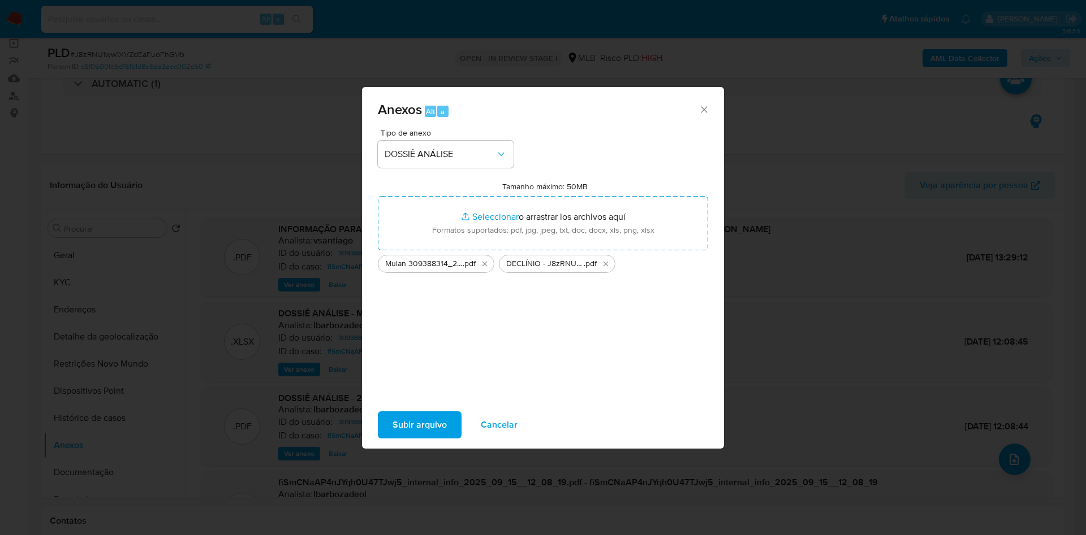
click at [407, 434] on span "Subir arquivo" at bounding box center [419, 425] width 54 height 25
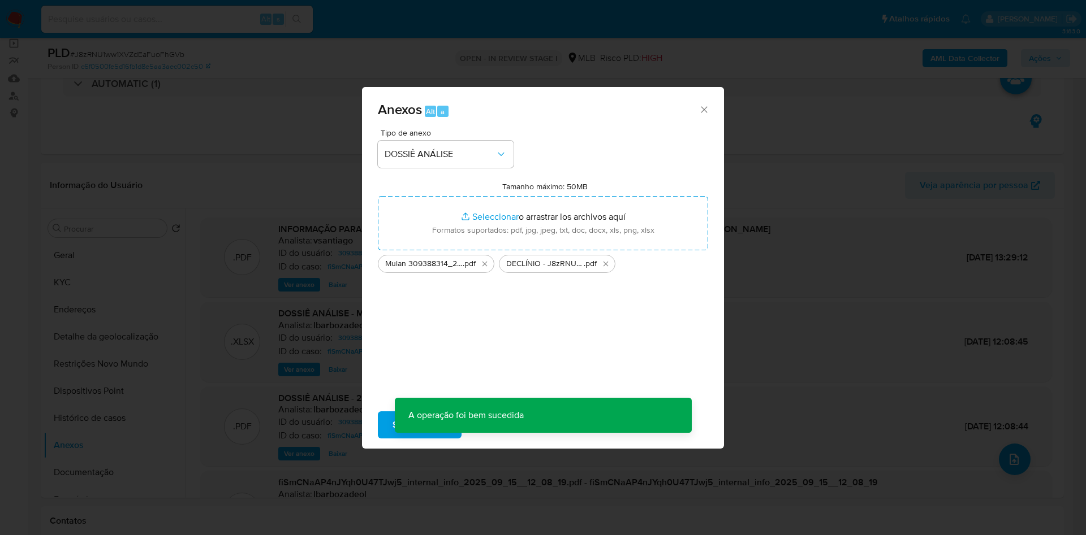
click at [856, 54] on div "Anexos Alt a Tipo de anexo DOSSIÊ ANÁLISE Tamanho máximo: 50MB Seleccionar arch…" at bounding box center [543, 267] width 1086 height 535
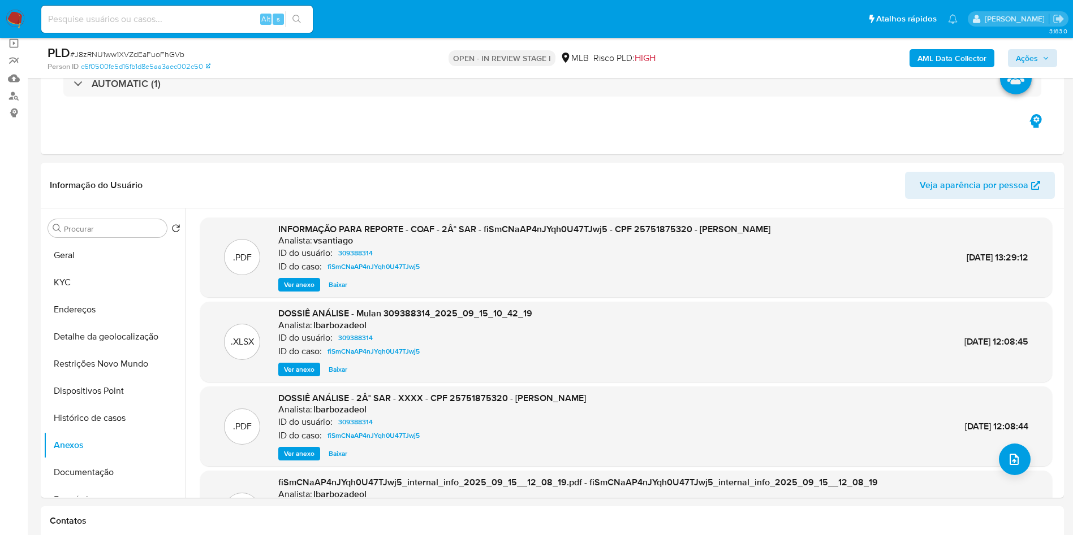
click at [937, 57] on b "AML Data Collector" at bounding box center [951, 58] width 69 height 18
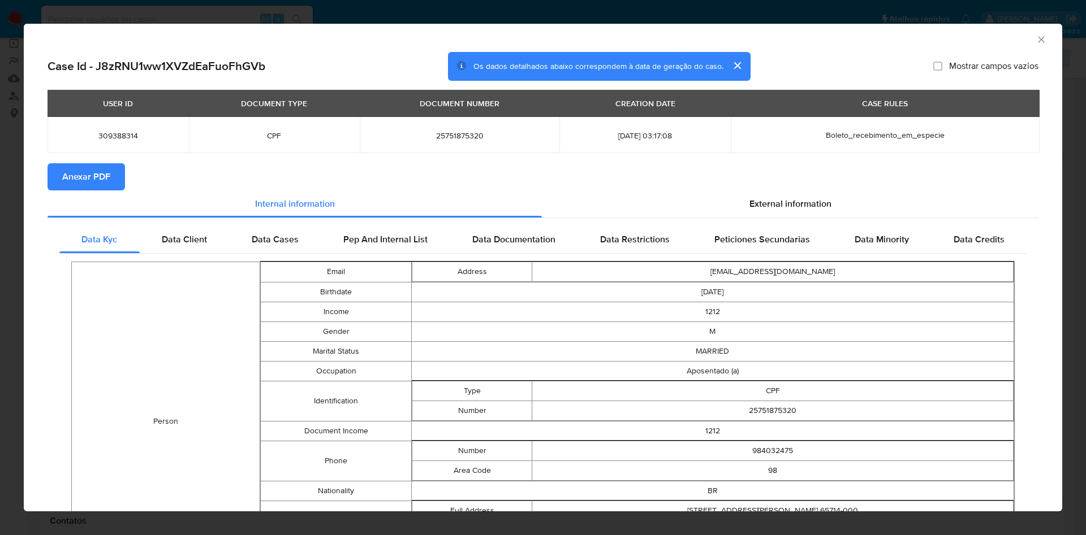
click at [103, 175] on span "Anexar PDF" at bounding box center [86, 177] width 48 height 25
click at [1035, 44] on icon "Fechar a janela" at bounding box center [1040, 39] width 11 height 11
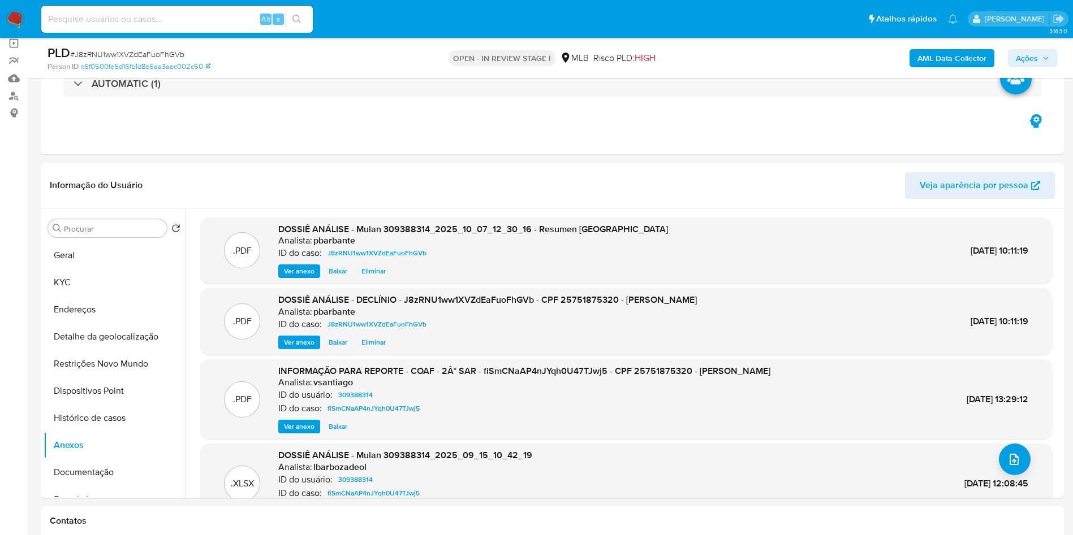
click at [1040, 61] on span "Ações" at bounding box center [1032, 58] width 33 height 16
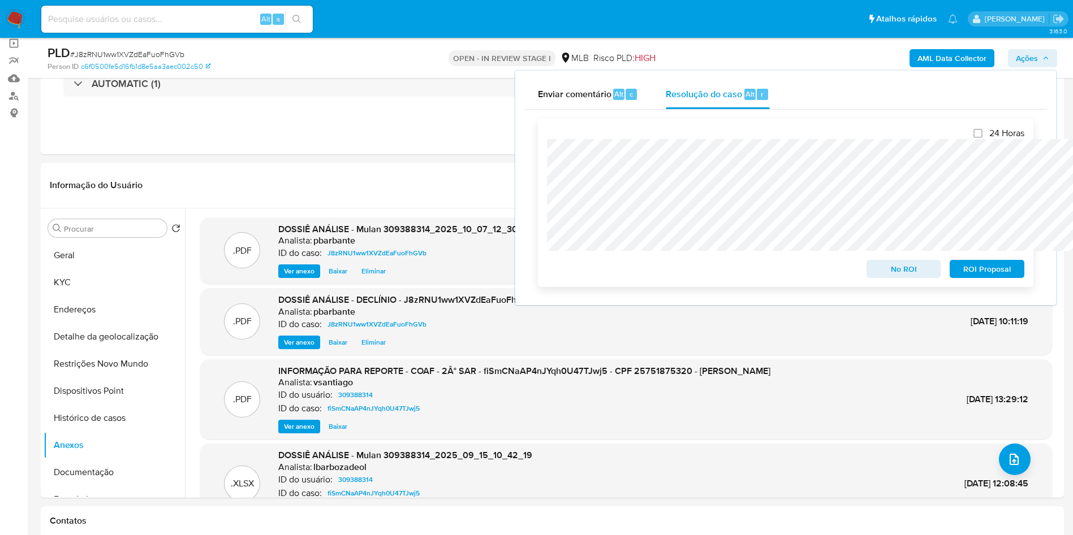
click at [898, 270] on span "No ROI" at bounding box center [903, 269] width 59 height 16
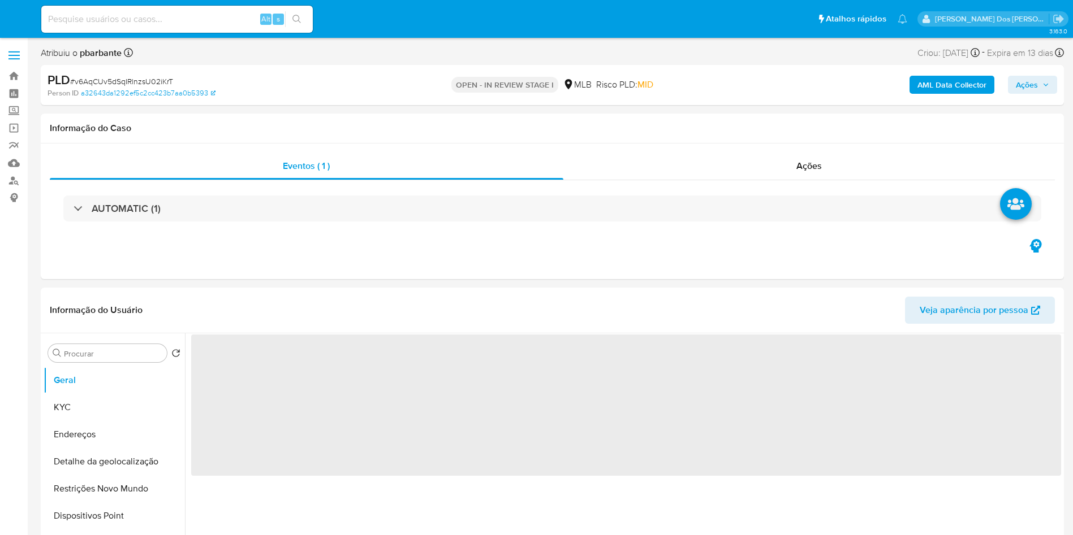
select select "10"
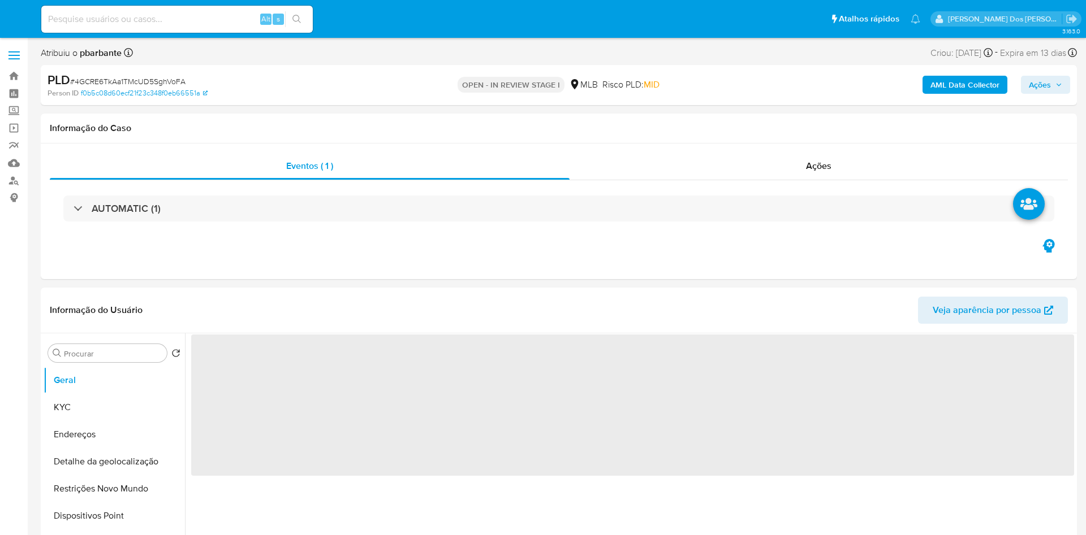
select select "10"
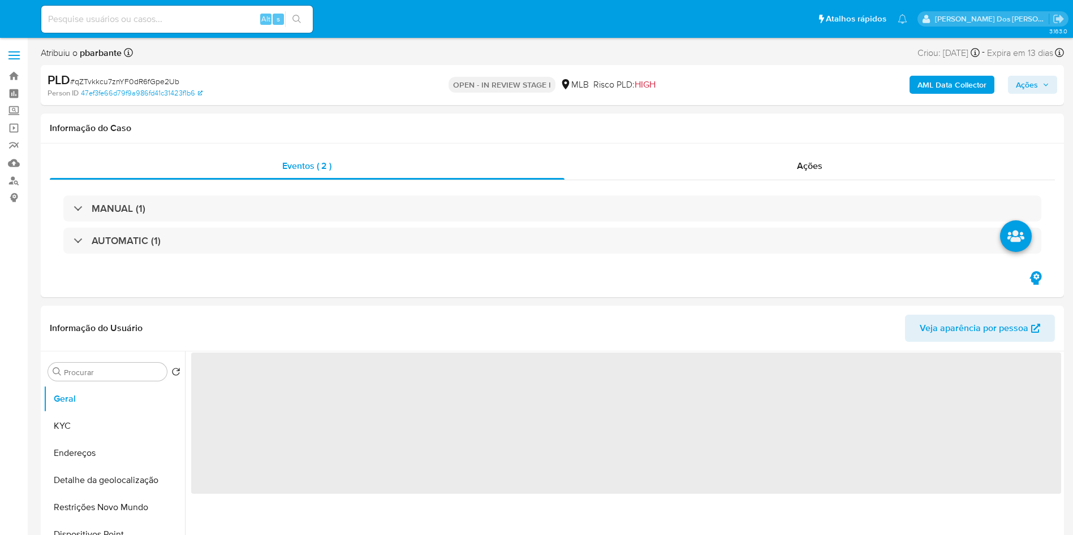
select select "10"
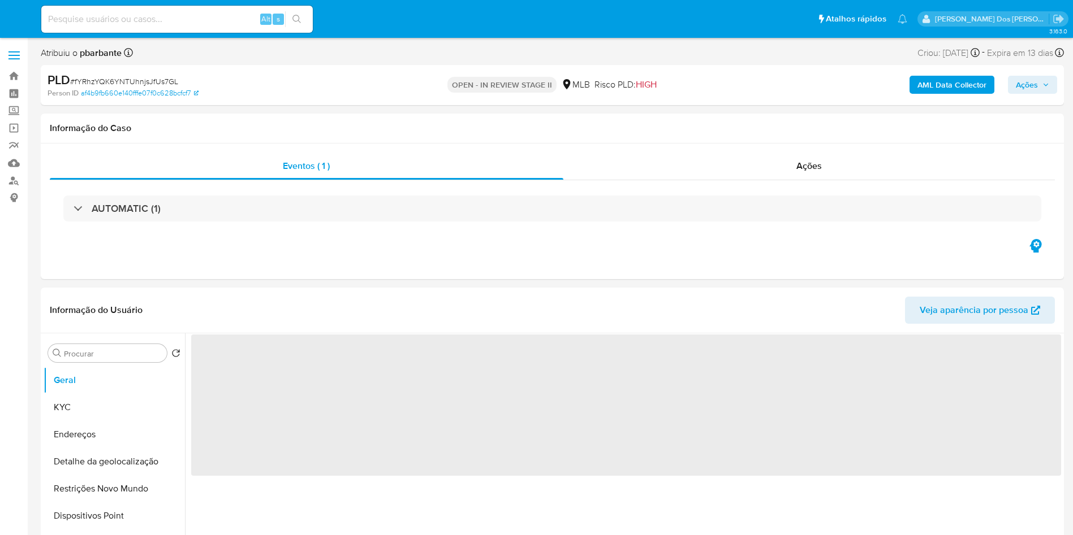
select select "10"
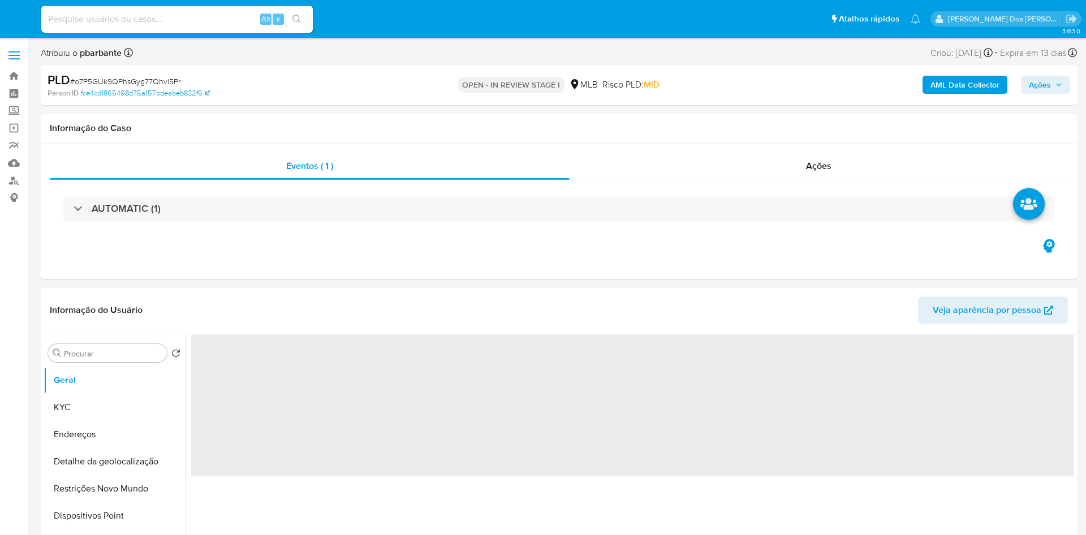
select select "10"
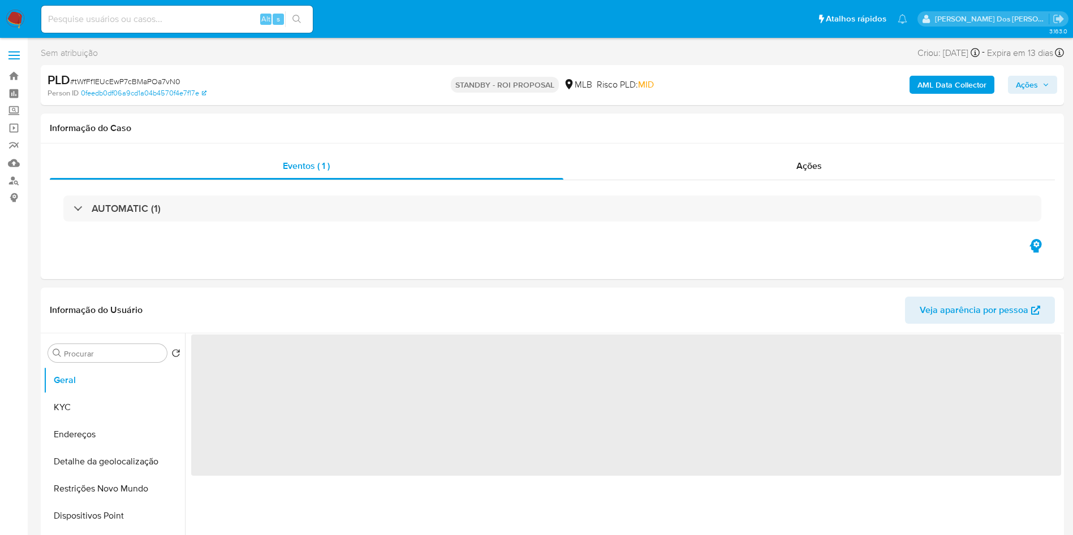
select select "10"
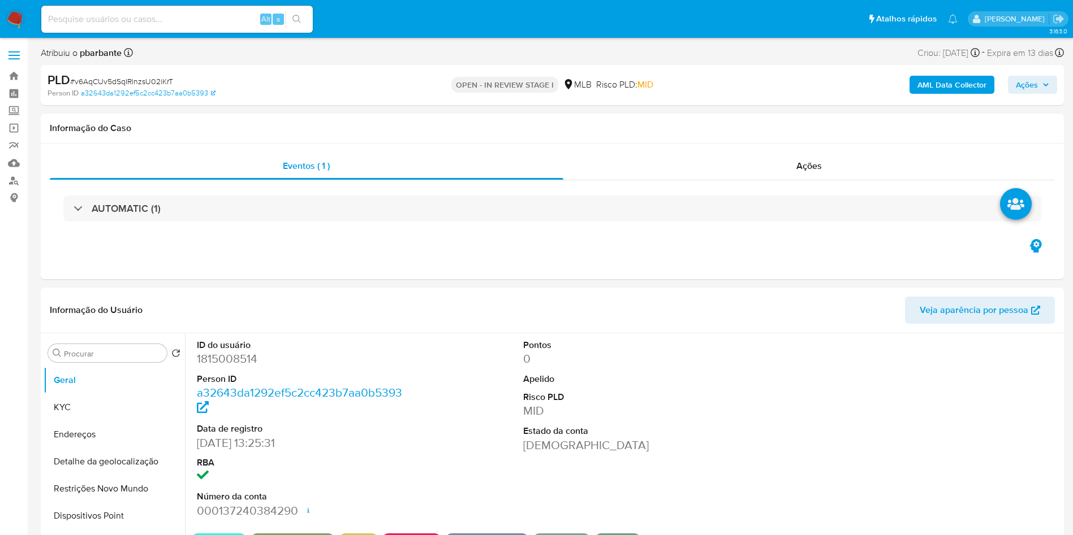
select select "10"
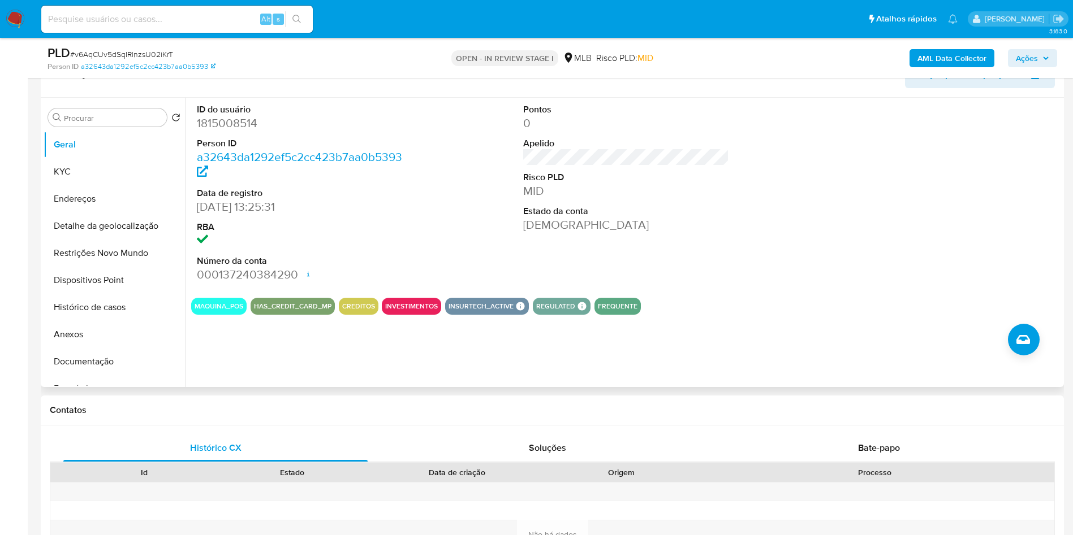
scroll to position [170, 0]
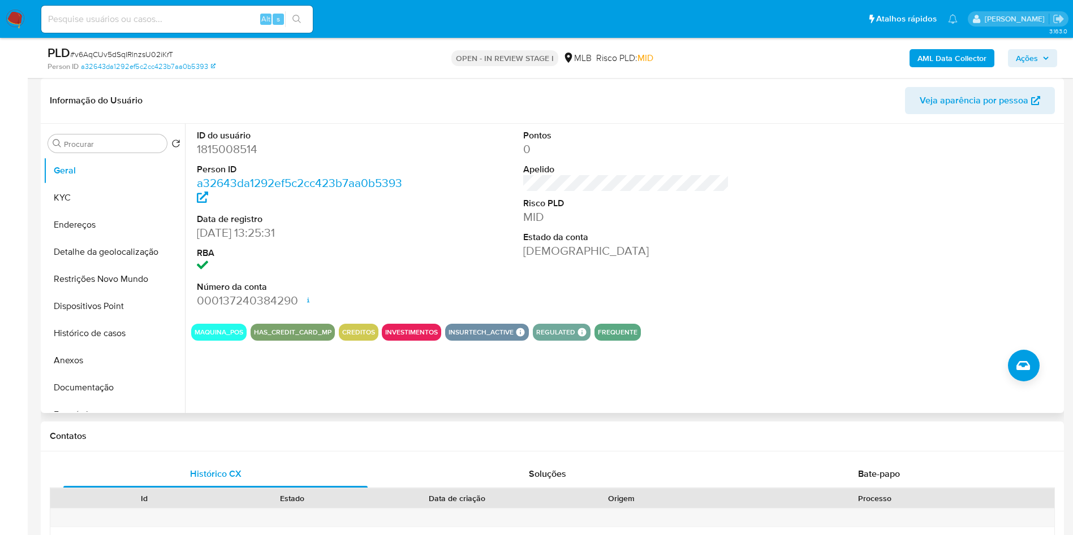
click at [229, 157] on dd "1815008514" at bounding box center [300, 149] width 206 height 16
copy dd "1815008514"
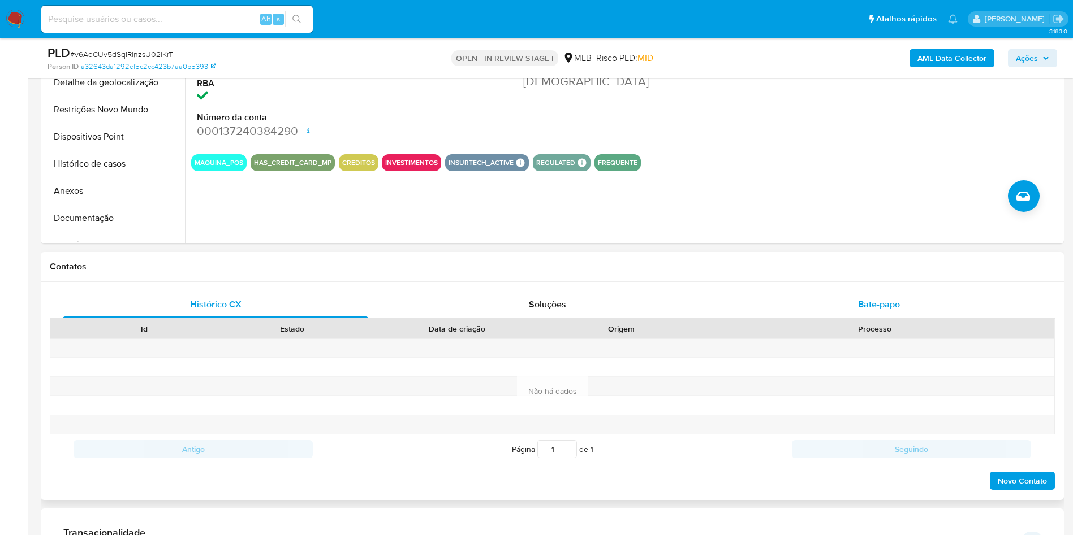
click at [887, 311] on span "Bate-papo" at bounding box center [879, 304] width 42 height 13
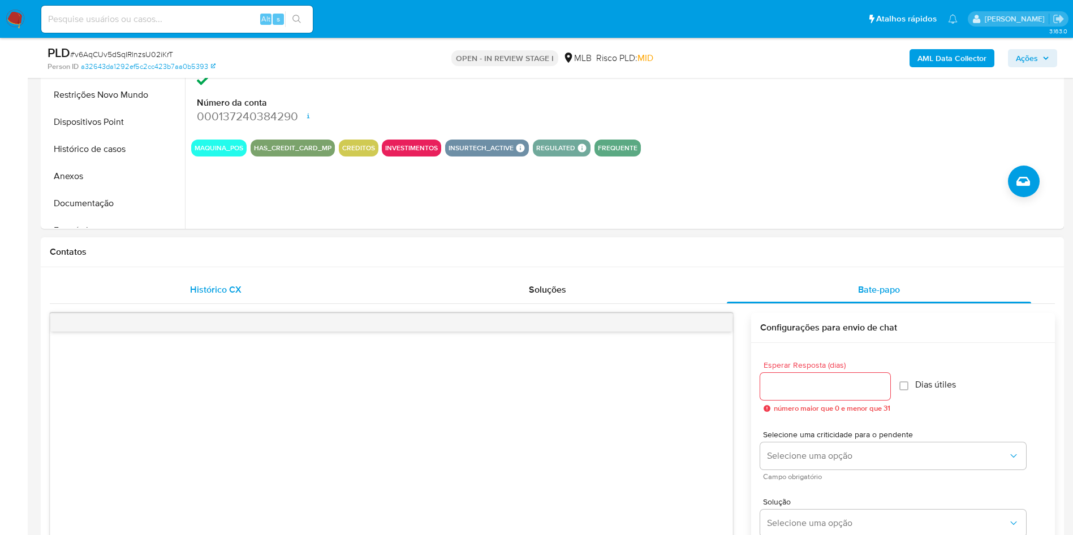
scroll to position [339, 0]
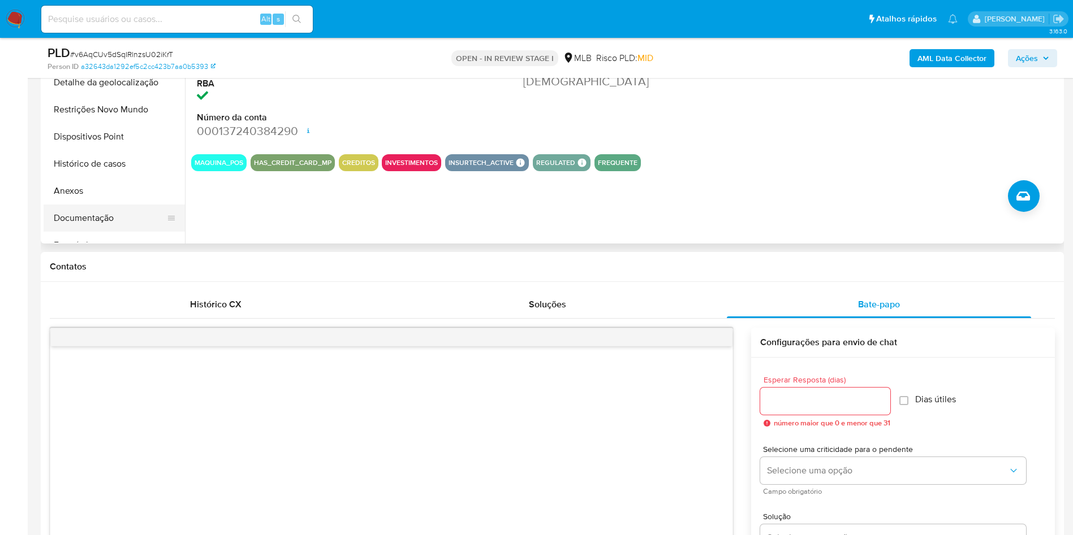
click at [106, 232] on button "Documentação" at bounding box center [110, 218] width 132 height 27
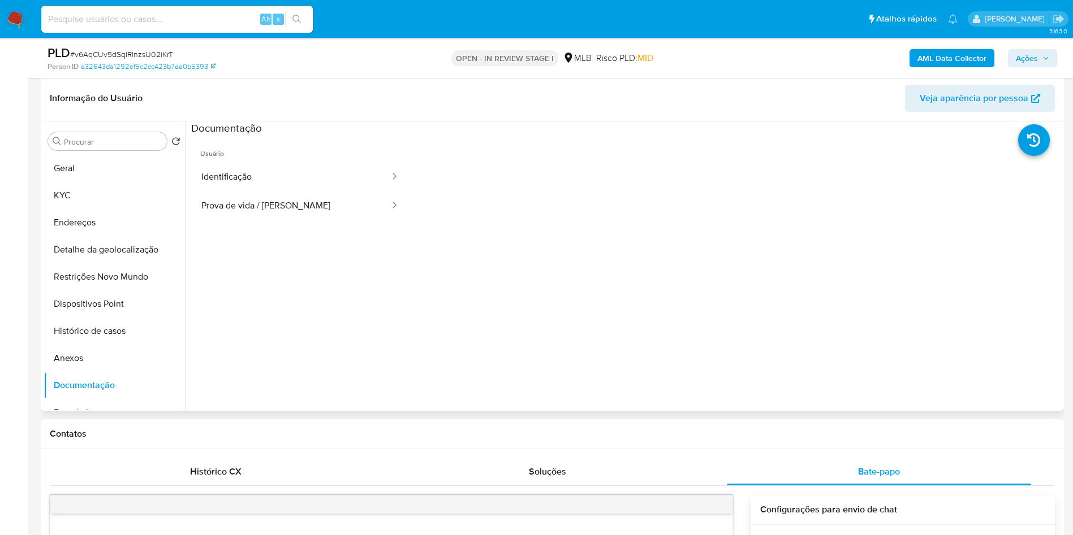
scroll to position [170, 0]
click at [285, 194] on button "Identificação" at bounding box center [291, 179] width 200 height 29
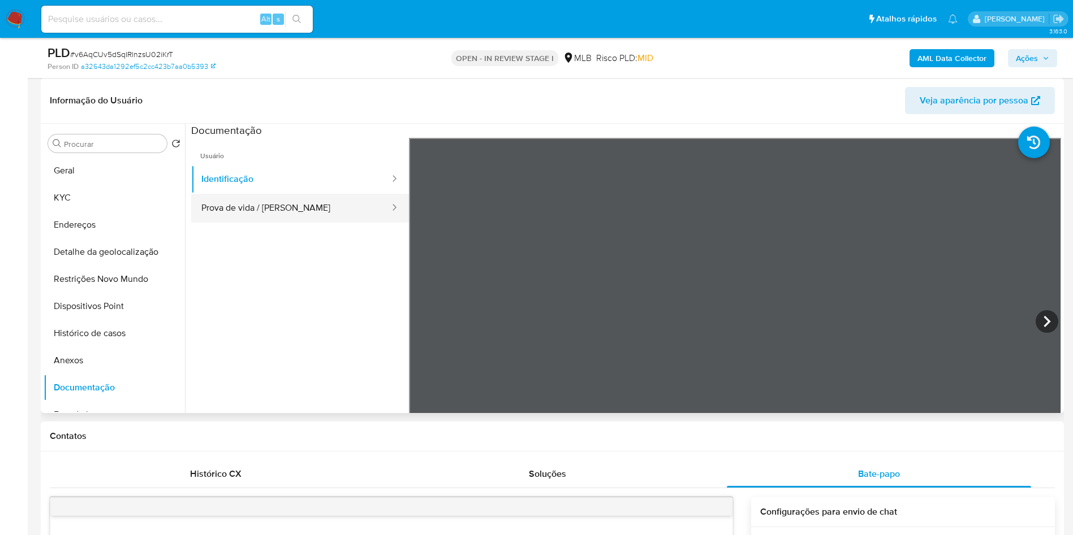
click at [301, 223] on button "Prova de vida / [PERSON_NAME]" at bounding box center [291, 208] width 200 height 29
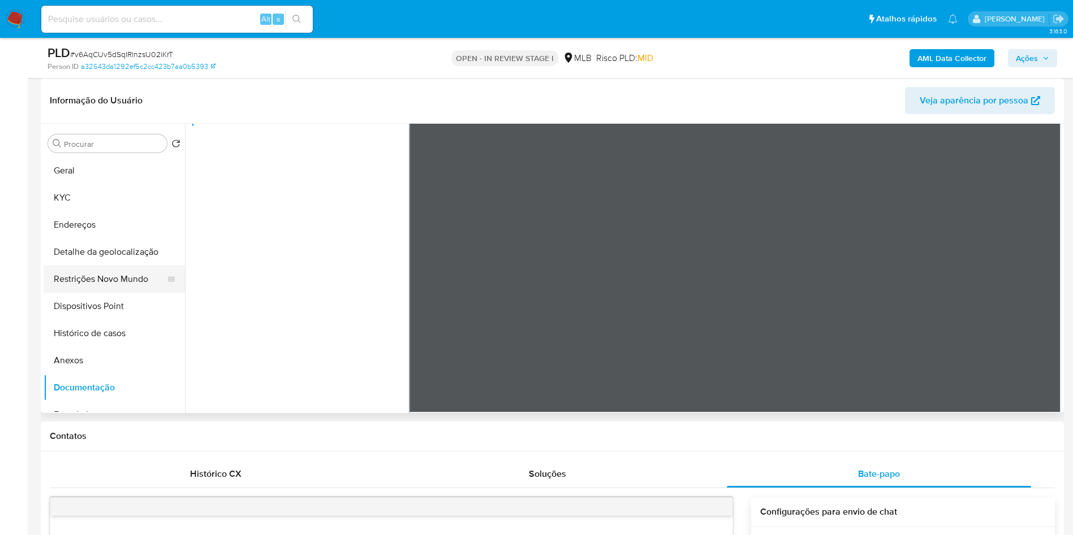
click at [88, 290] on button "Restrições Novo Mundo" at bounding box center [110, 279] width 132 height 27
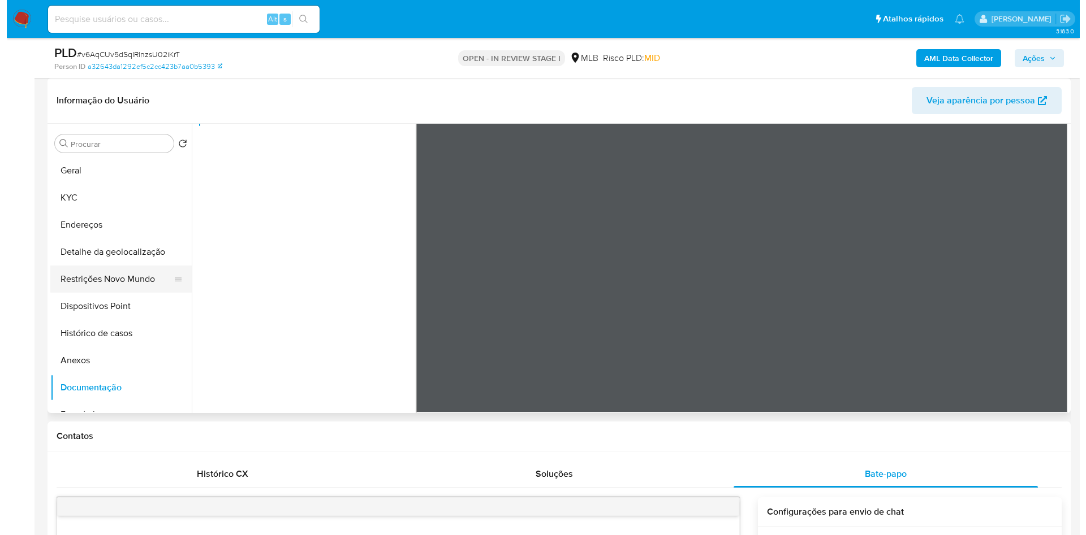
scroll to position [0, 0]
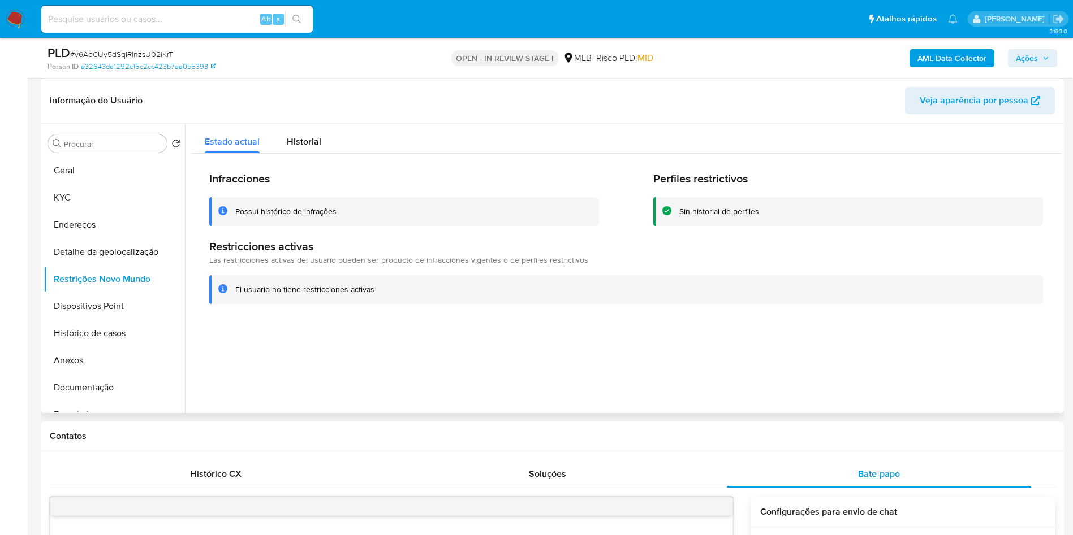
click at [312, 170] on div "Infracciones Possui histórico de infrações Perfiles restrictivos Sin historial …" at bounding box center [626, 238] width 870 height 168
click at [312, 148] on span "Historial" at bounding box center [304, 141] width 34 height 13
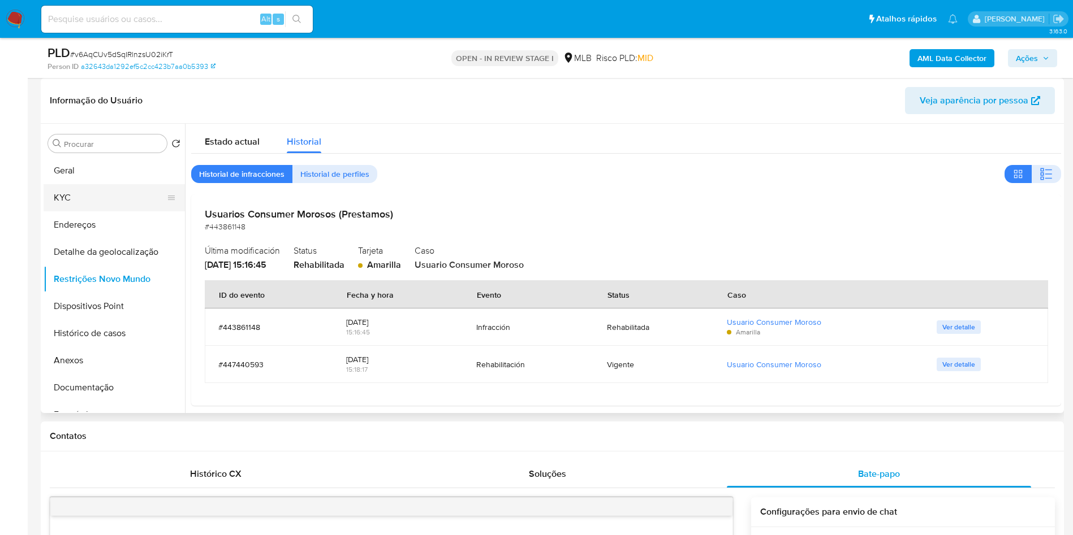
click at [87, 211] on button "KYC" at bounding box center [110, 197] width 132 height 27
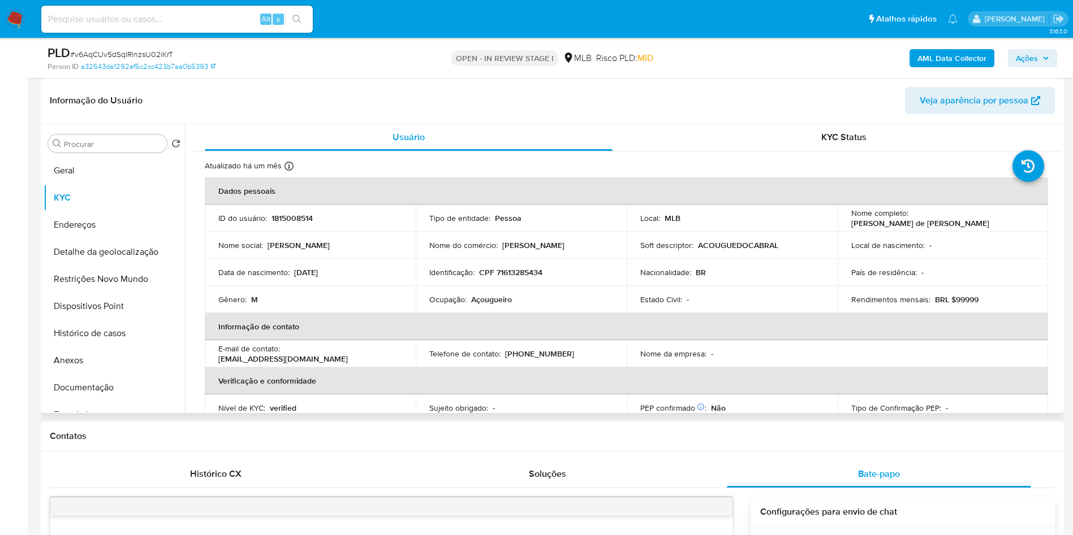
click at [480, 305] on p "Açougueiro" at bounding box center [491, 300] width 41 height 10
copy p "Açougueiro"
click at [964, 64] on b "AML Data Collector" at bounding box center [951, 58] width 69 height 18
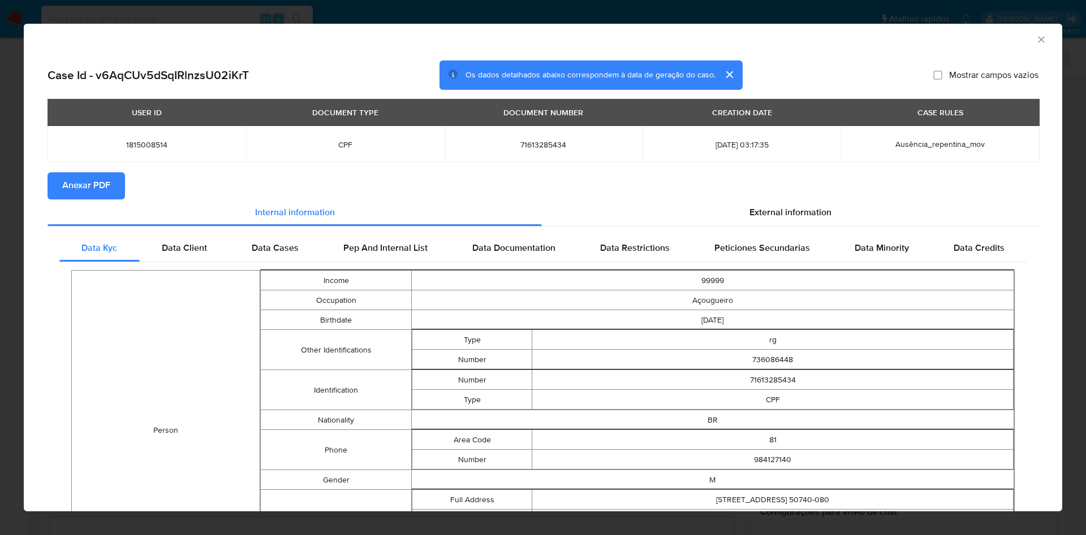
click at [802, 198] on section "Anexar PDF" at bounding box center [542, 185] width 991 height 27
click at [763, 216] on span "External information" at bounding box center [790, 212] width 82 height 13
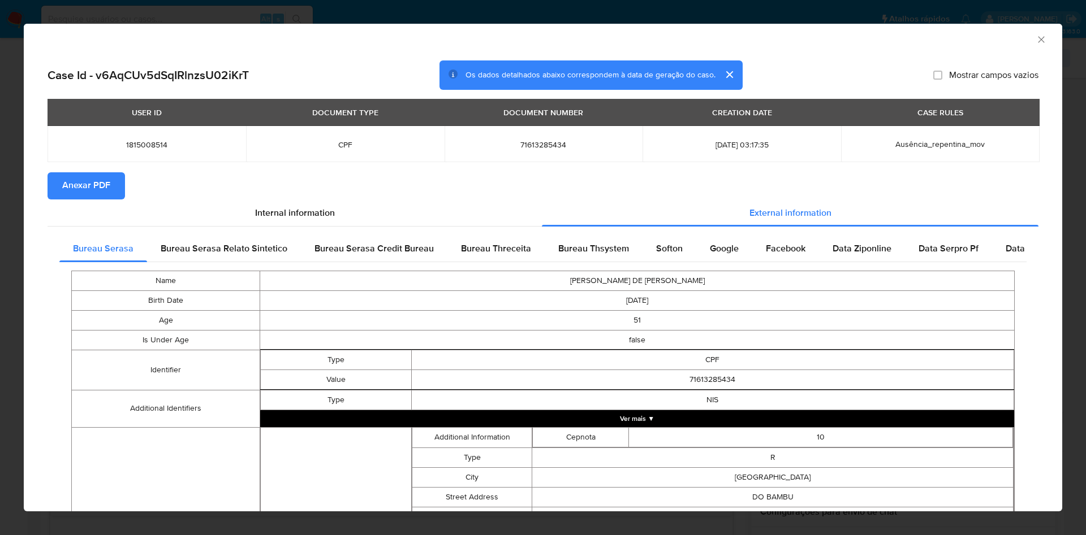
click at [53, 178] on button "Anexar PDF" at bounding box center [85, 185] width 77 height 27
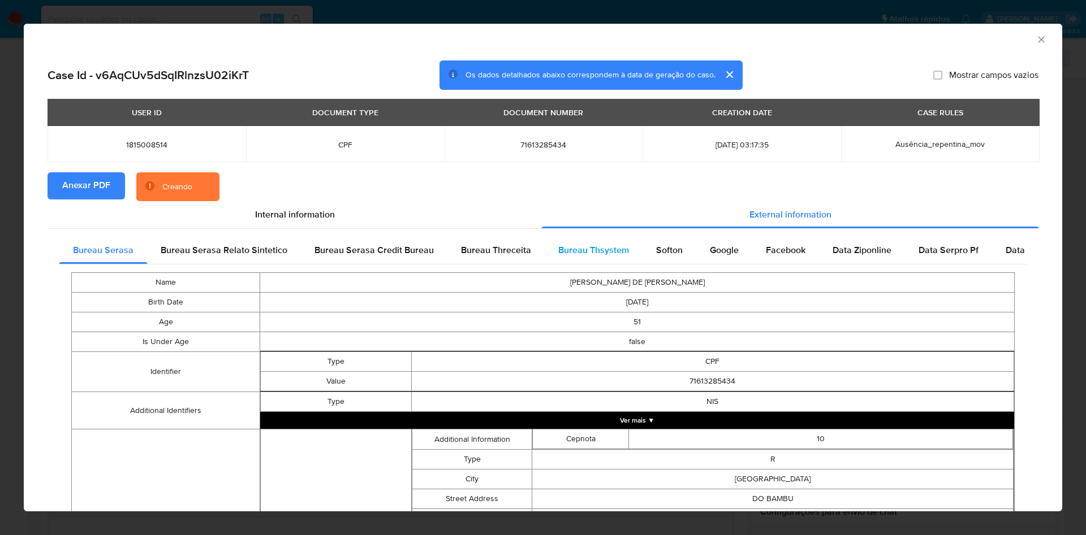
click at [563, 241] on div "Bureau Thsystem" at bounding box center [594, 250] width 98 height 27
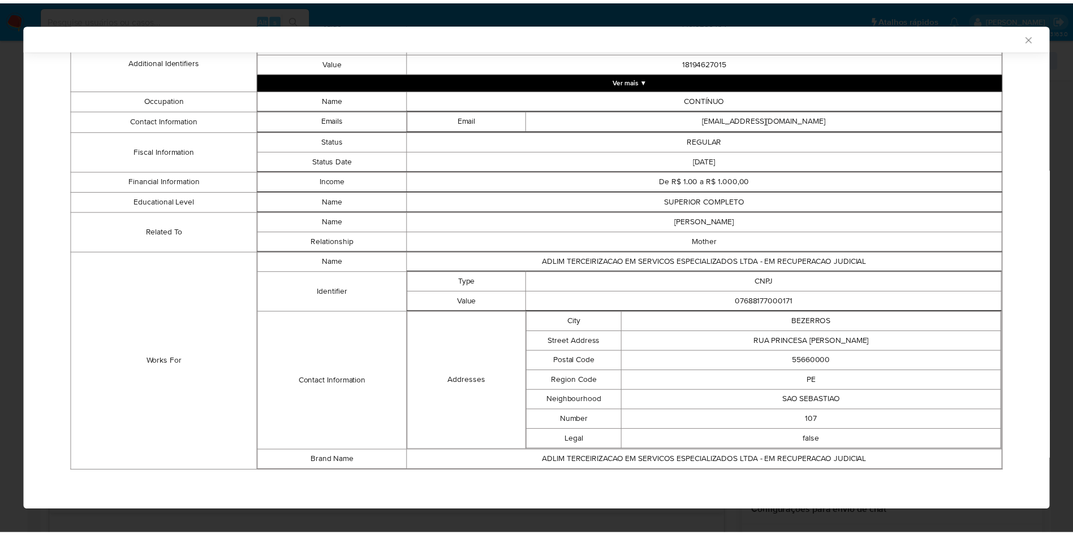
scroll to position [396, 0]
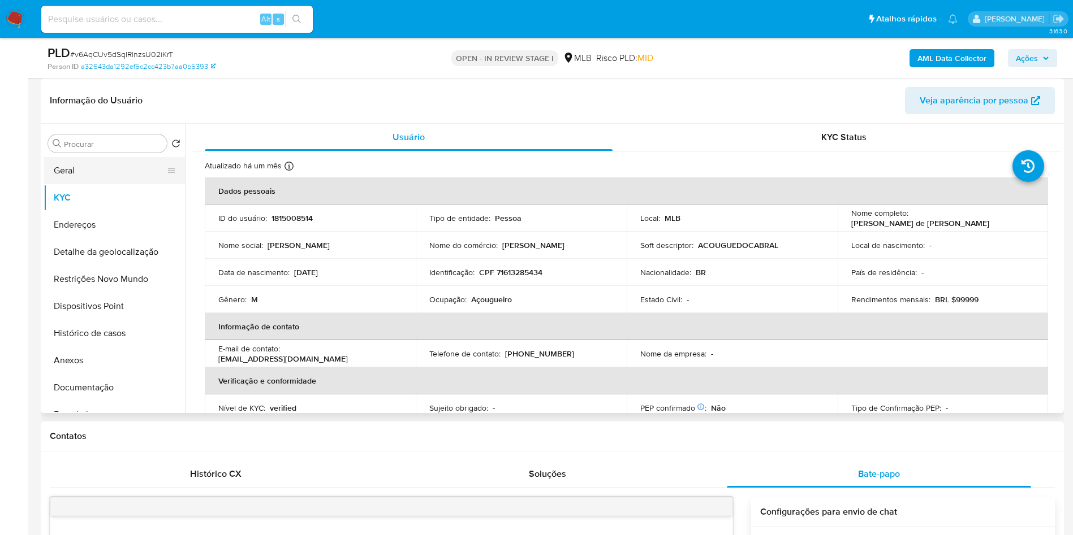
click at [115, 184] on button "Geral" at bounding box center [110, 170] width 132 height 27
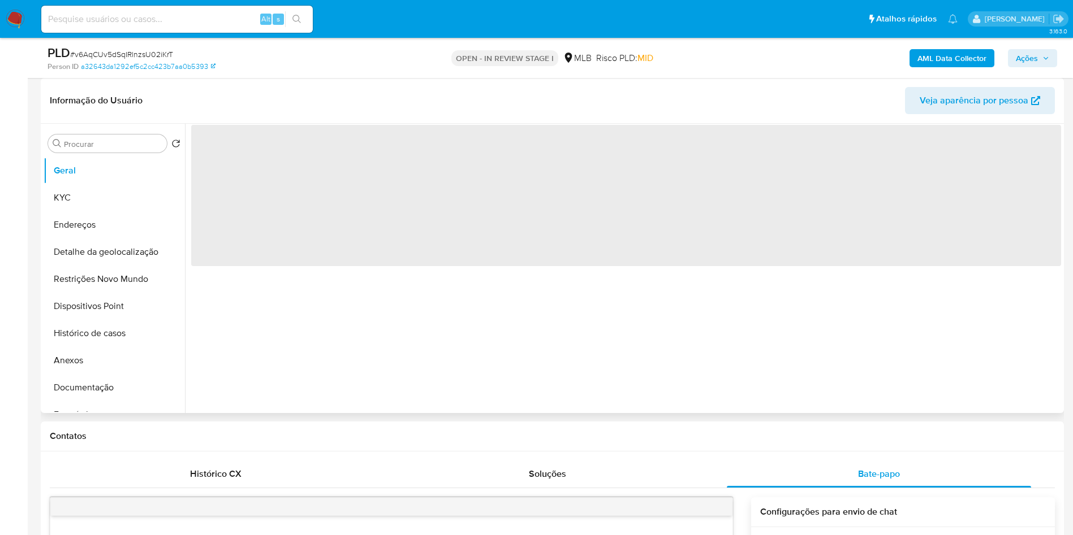
click at [485, 333] on div "‌" at bounding box center [623, 269] width 876 height 290
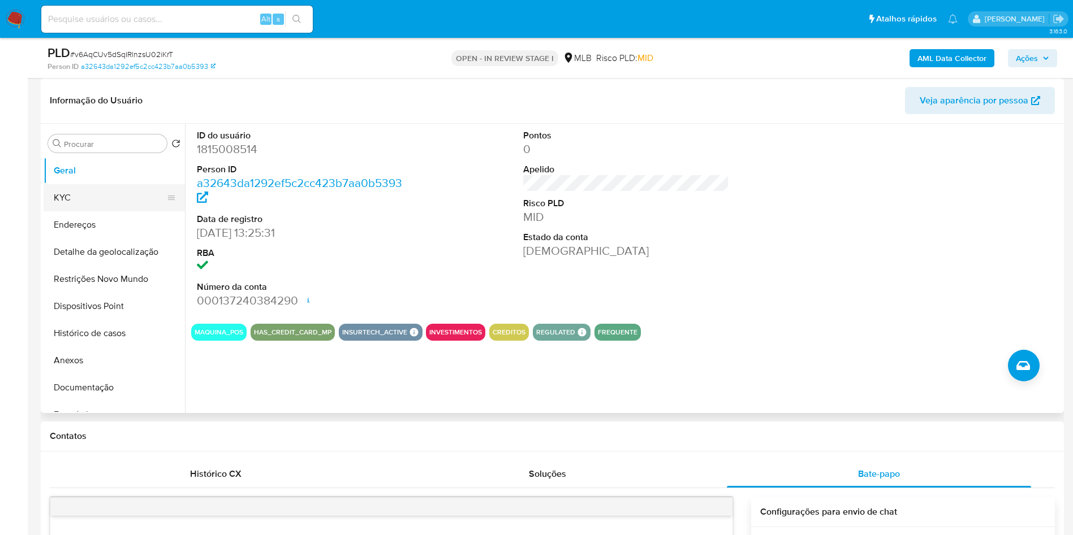
click at [116, 211] on button "KYC" at bounding box center [110, 197] width 132 height 27
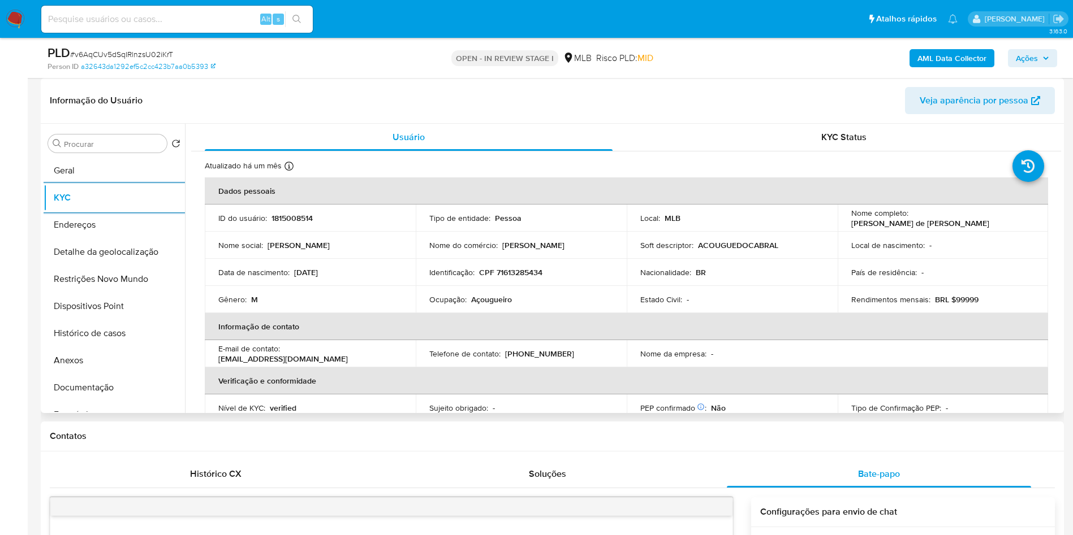
scroll to position [471, 0]
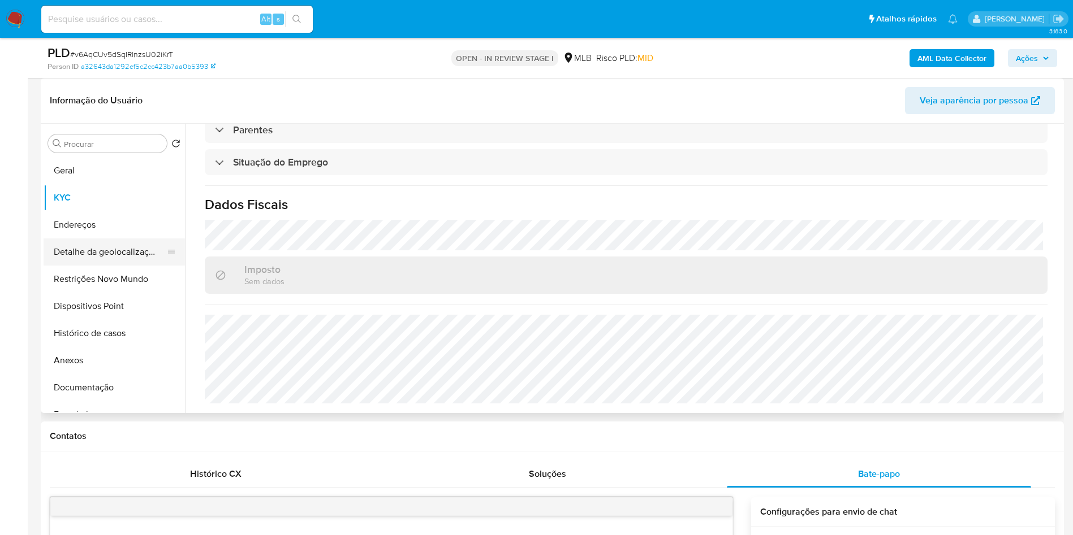
click at [105, 261] on button "Detalhe da geolocalização" at bounding box center [110, 252] width 132 height 27
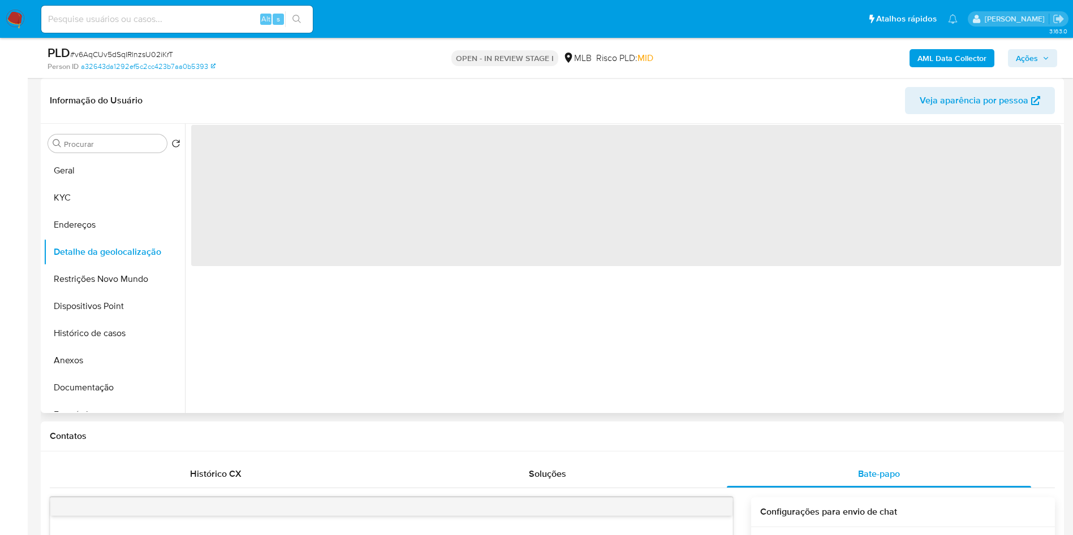
scroll to position [0, 0]
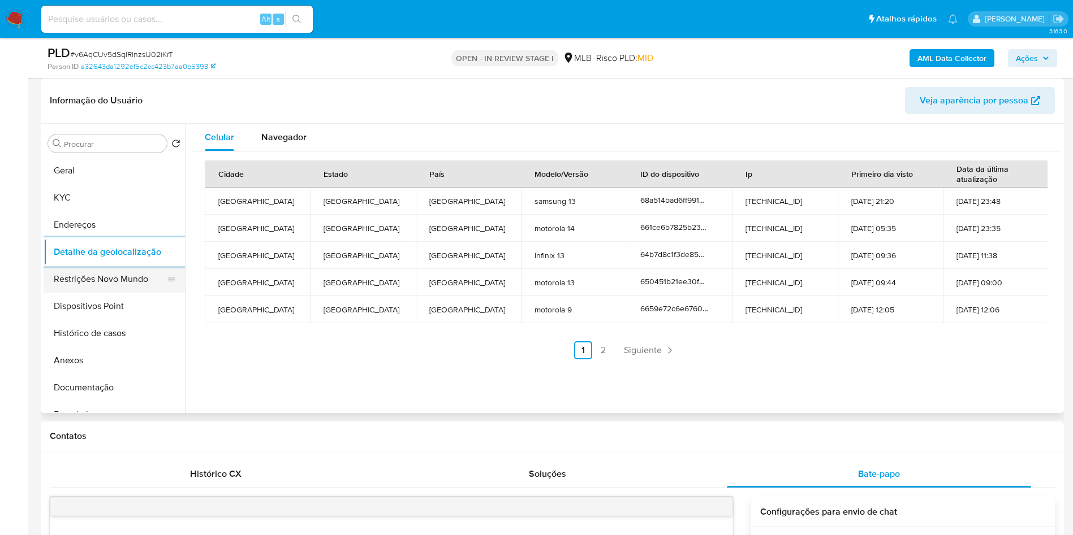
click at [103, 288] on button "Restrições Novo Mundo" at bounding box center [110, 279] width 132 height 27
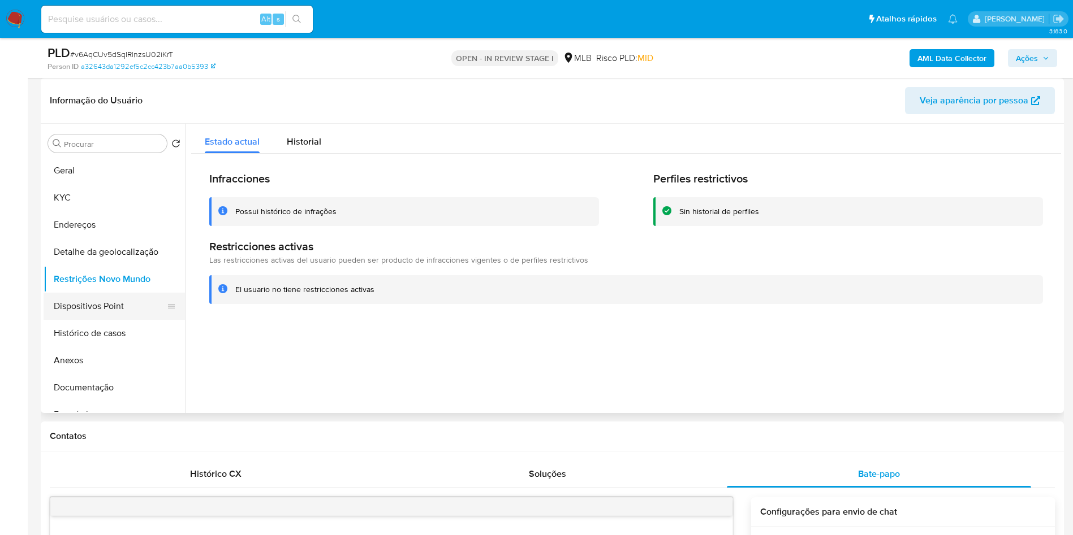
click at [133, 320] on button "Dispositivos Point" at bounding box center [110, 306] width 132 height 27
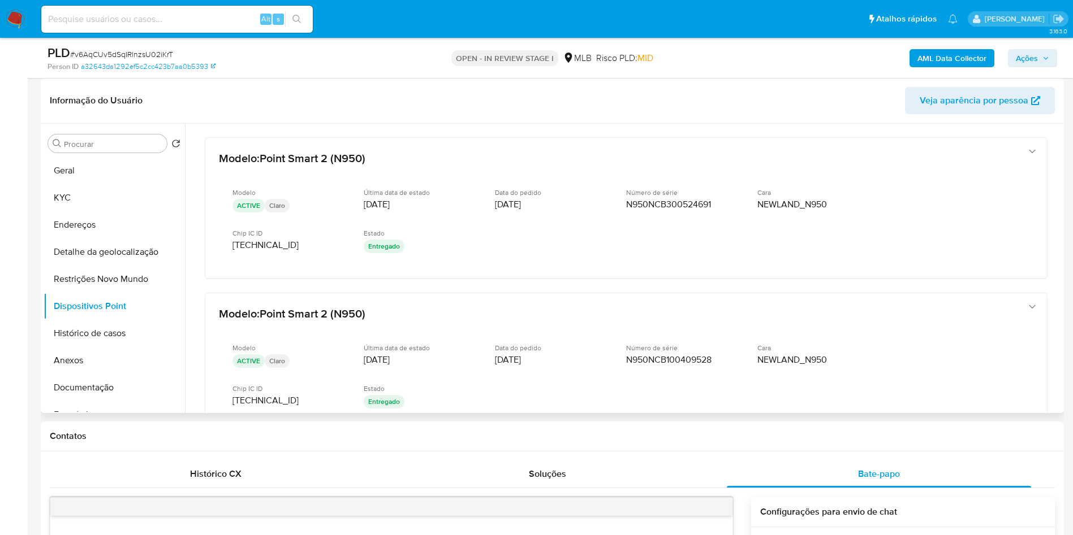
scroll to position [19, 0]
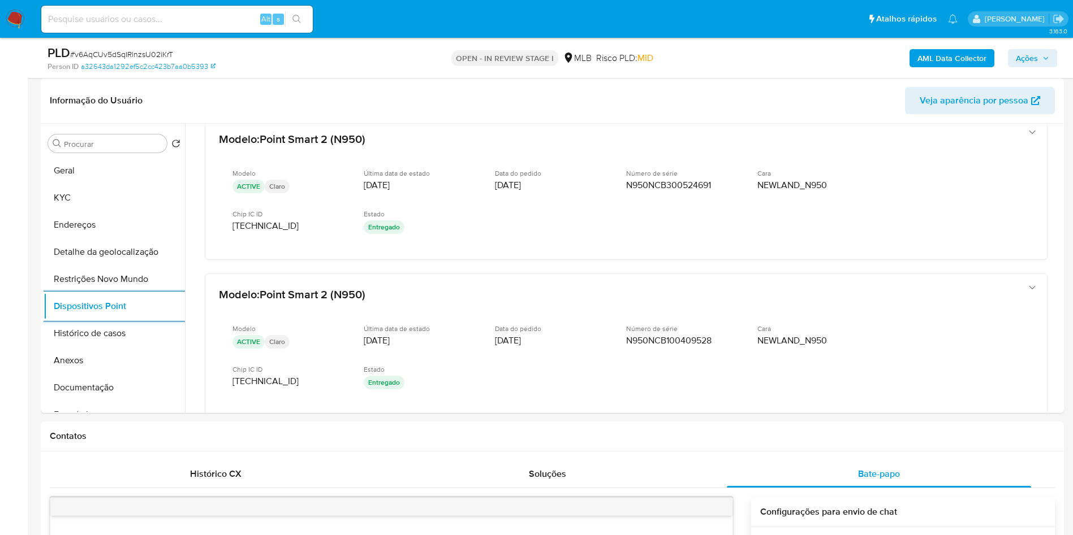
click at [1028, 58] on span "Ações" at bounding box center [1027, 58] width 22 height 18
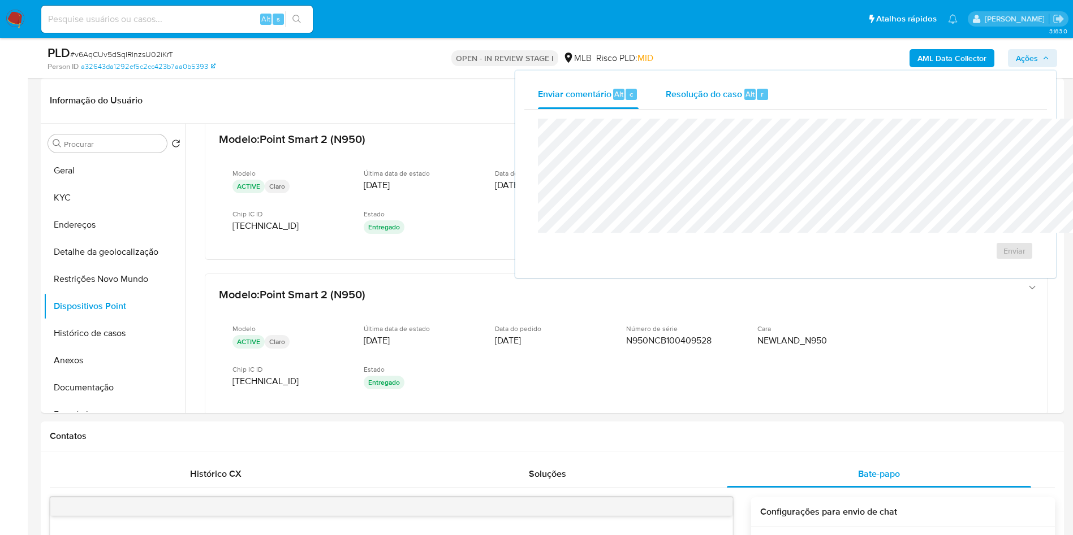
click at [666, 89] on span "Resolução do caso" at bounding box center [704, 93] width 76 height 13
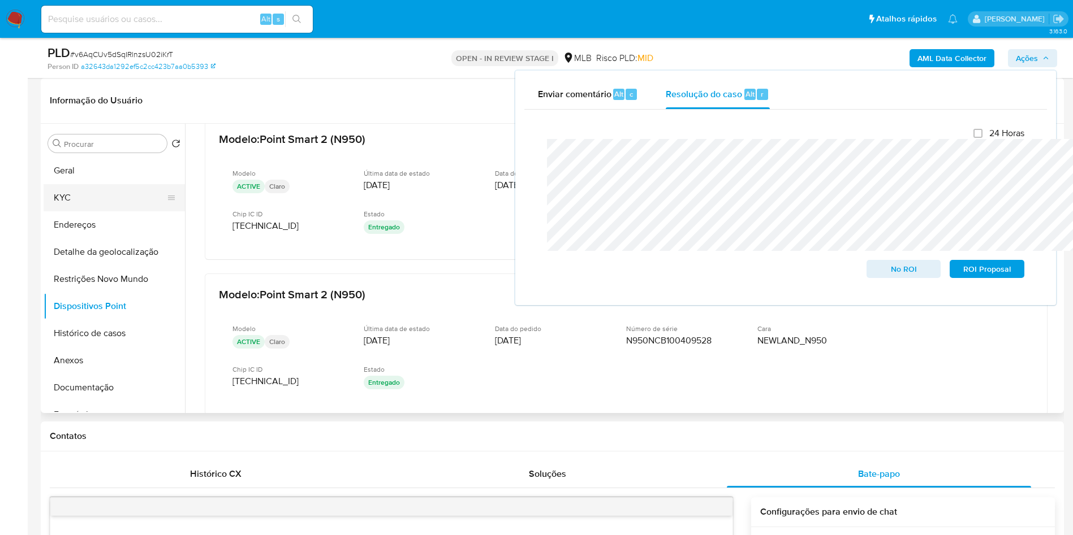
click at [83, 211] on button "KYC" at bounding box center [110, 197] width 132 height 27
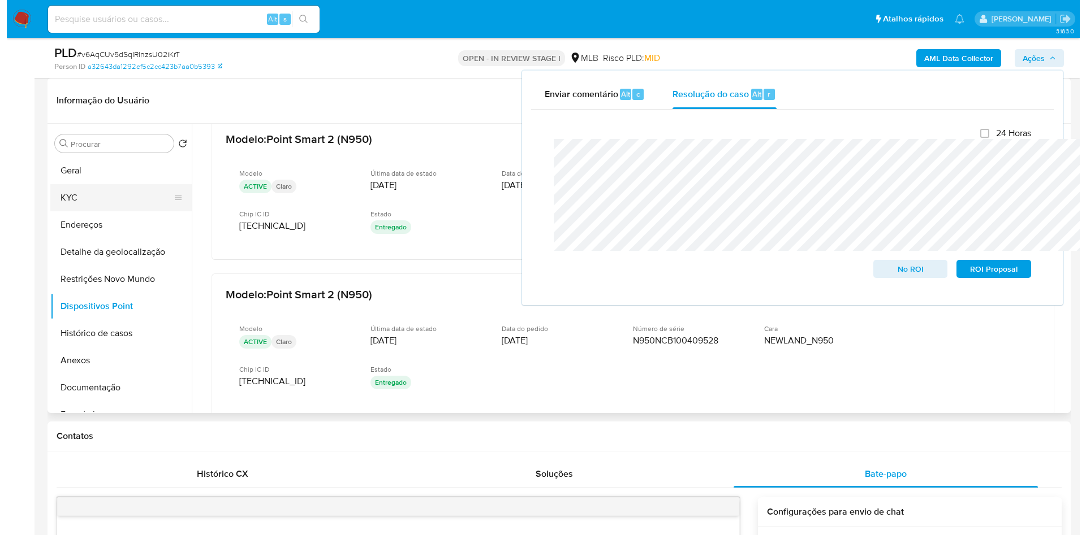
scroll to position [0, 0]
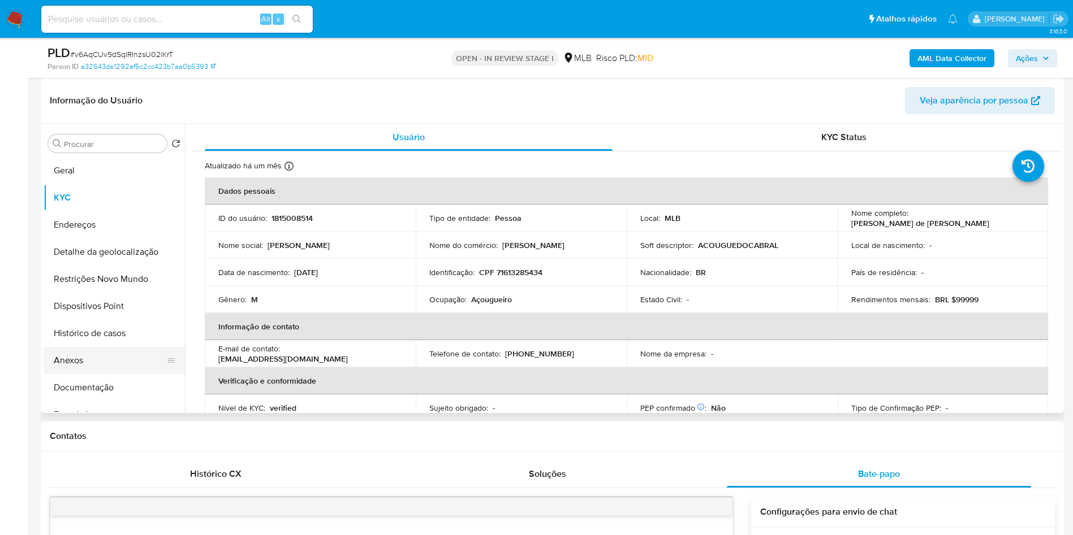
click at [90, 374] on button "Anexos" at bounding box center [110, 360] width 132 height 27
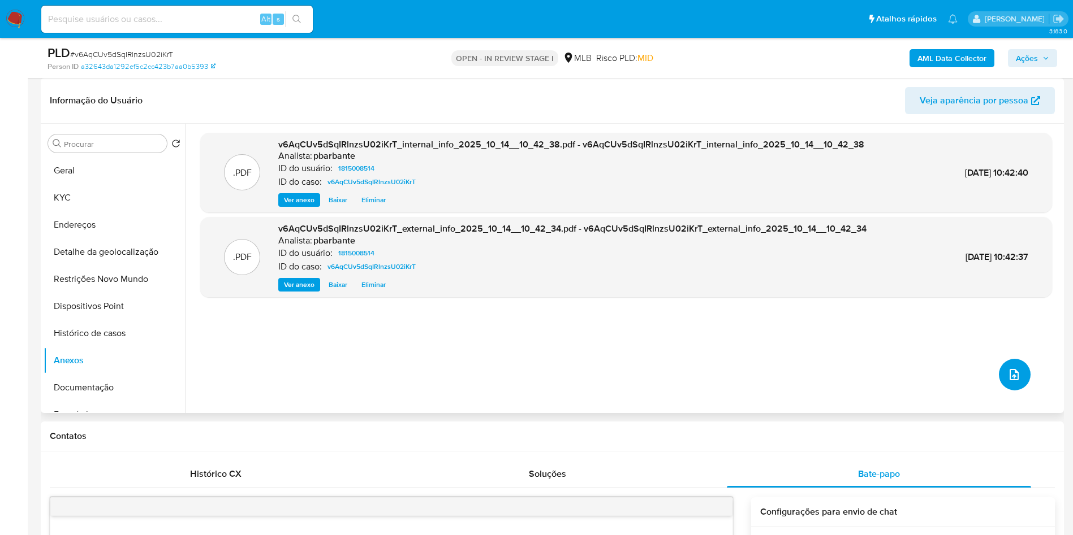
click at [1014, 391] on button "upload-file" at bounding box center [1015, 375] width 32 height 32
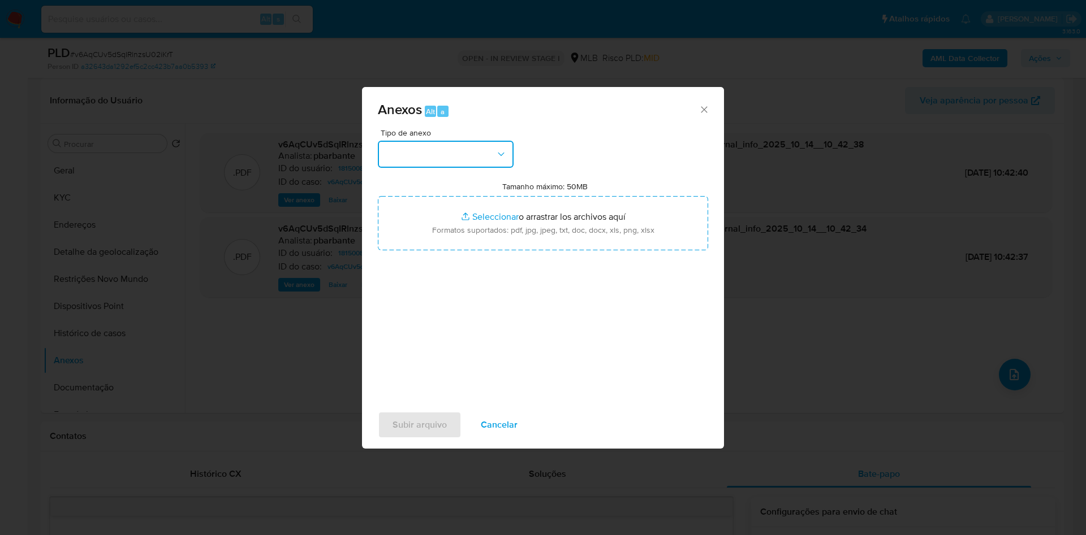
click at [453, 141] on button "button" at bounding box center [446, 154] width 136 height 27
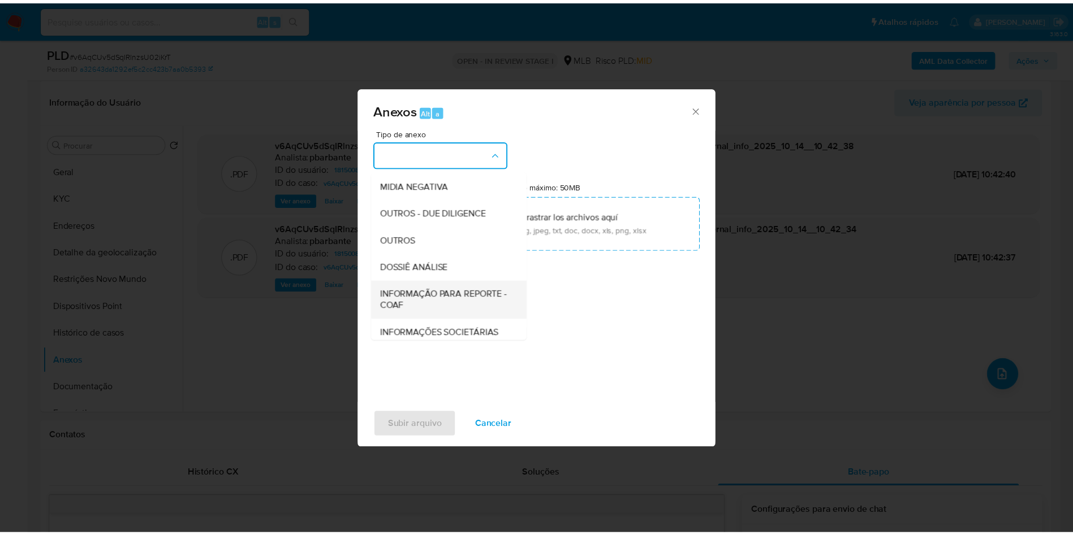
scroll to position [152, 0]
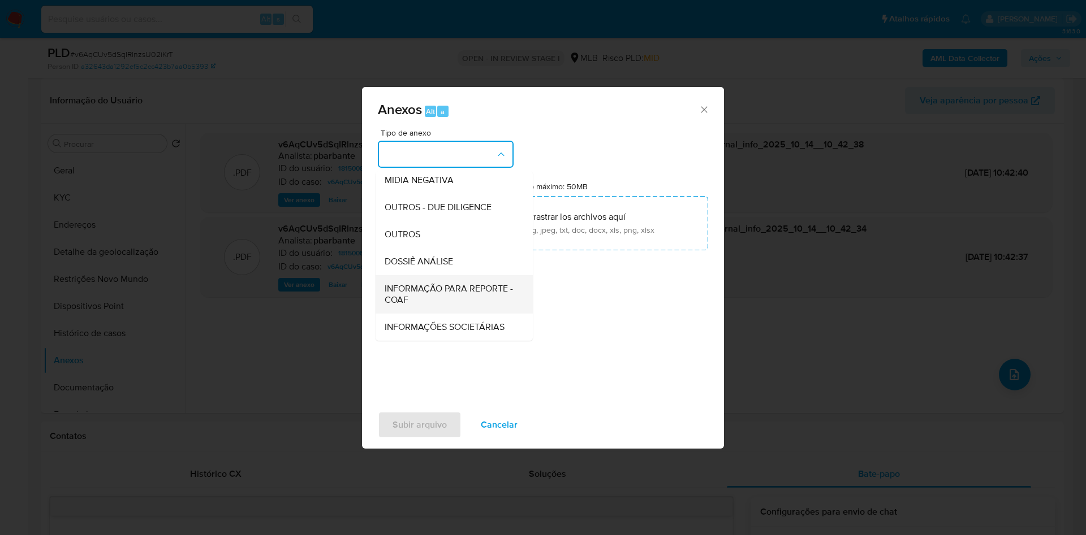
click at [434, 283] on span "INFORMAÇÃO PARA REPORTE - COAF" at bounding box center [450, 294] width 132 height 23
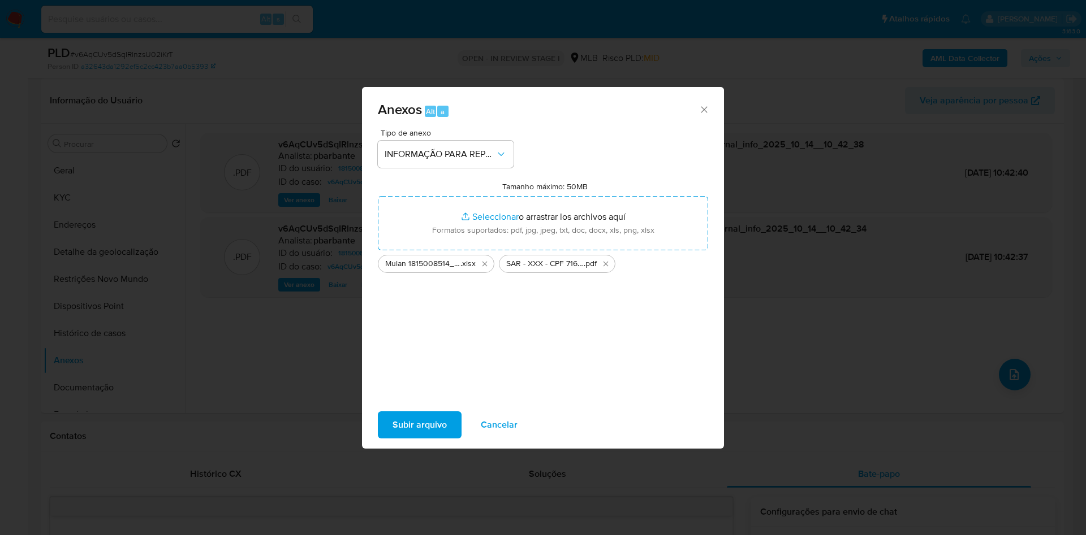
click at [396, 438] on span "Subir arquivo" at bounding box center [419, 425] width 54 height 25
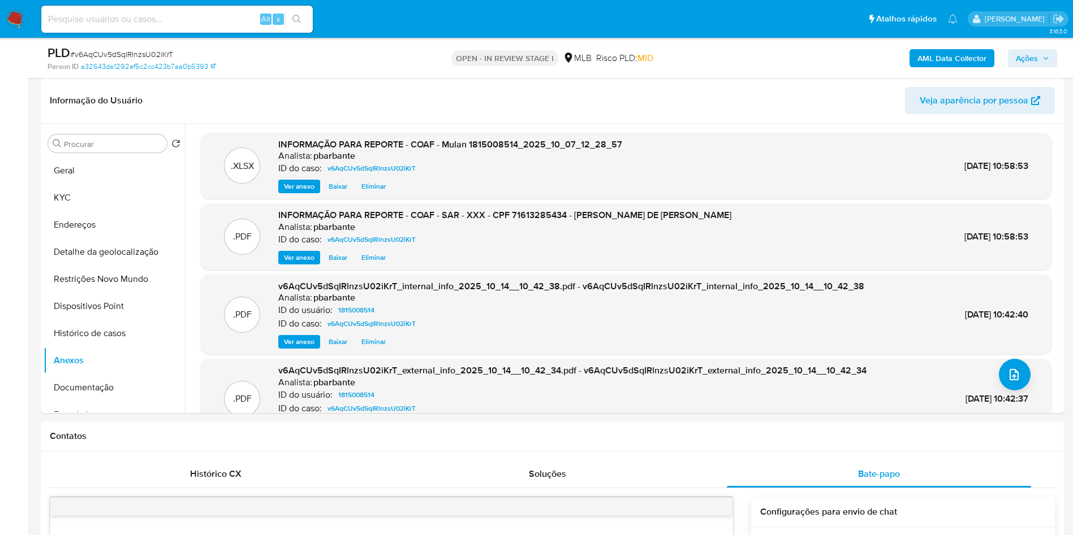
click at [1033, 59] on span "Ações" at bounding box center [1027, 58] width 22 height 18
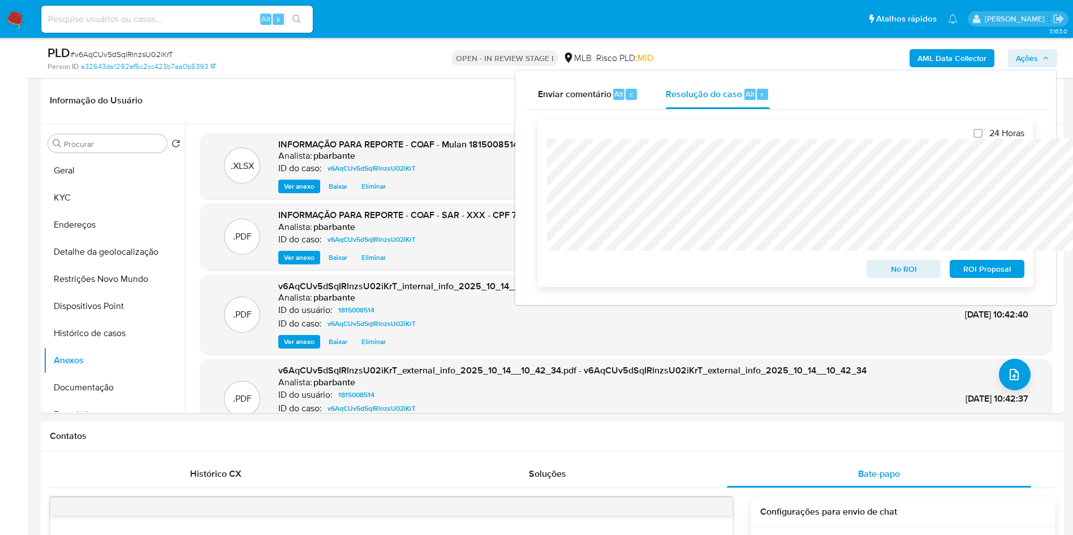
click at [1000, 275] on span "ROI Proposal" at bounding box center [986, 269] width 59 height 16
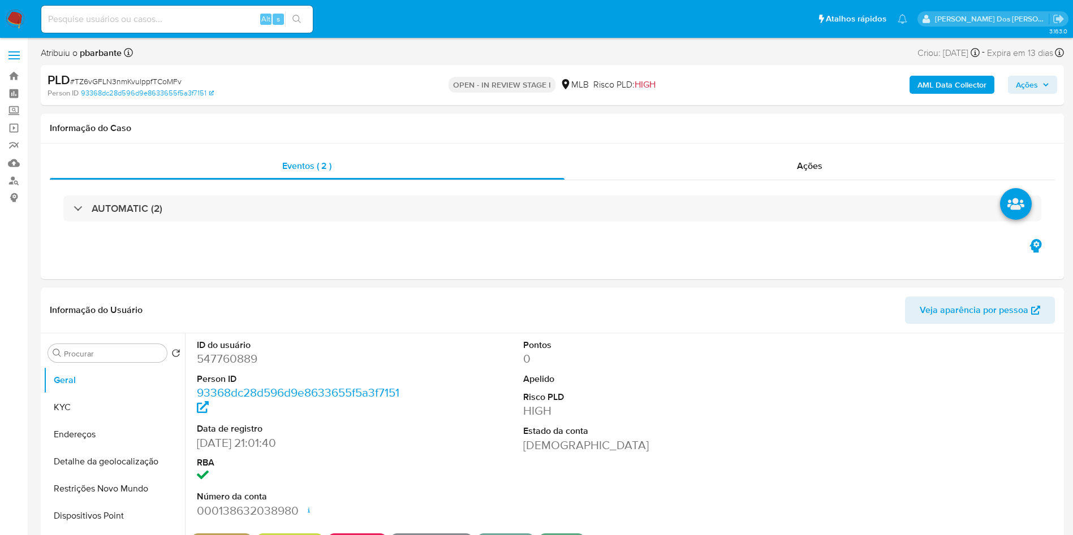
select select "10"
click at [220, 367] on dd "547760889" at bounding box center [300, 359] width 206 height 16
click at [221, 367] on dd "547760889" at bounding box center [300, 359] width 206 height 16
copy dd "547760889"
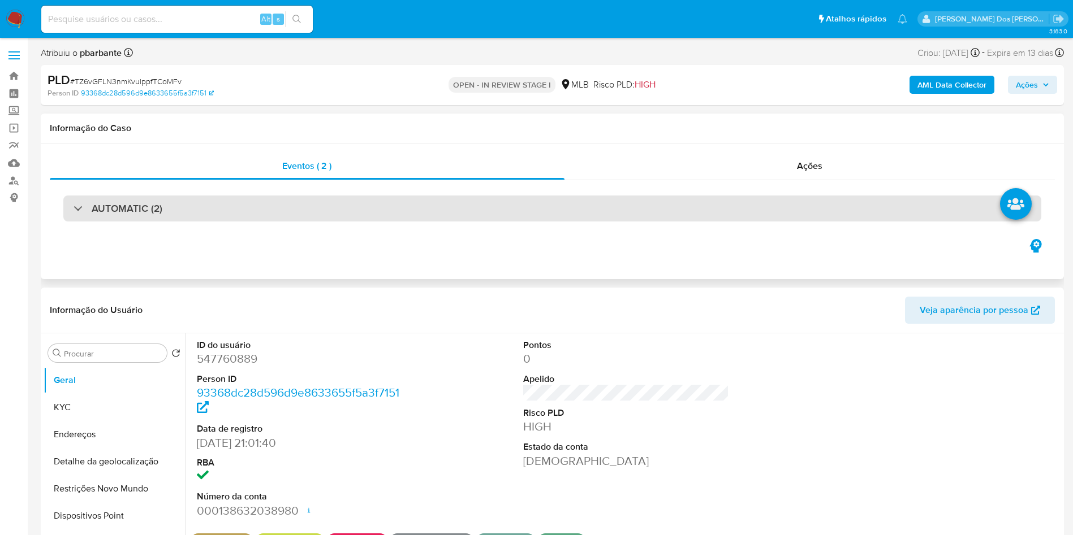
click at [329, 213] on div "AUTOMATIC (2)" at bounding box center [552, 209] width 978 height 26
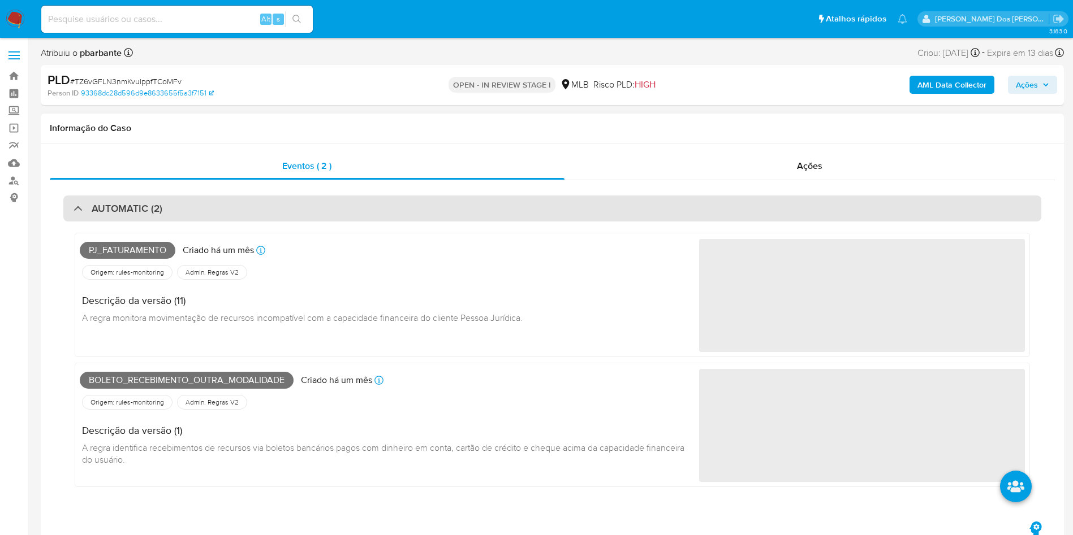
click at [329, 213] on div "AUTOMATIC (2)" at bounding box center [552, 209] width 978 height 26
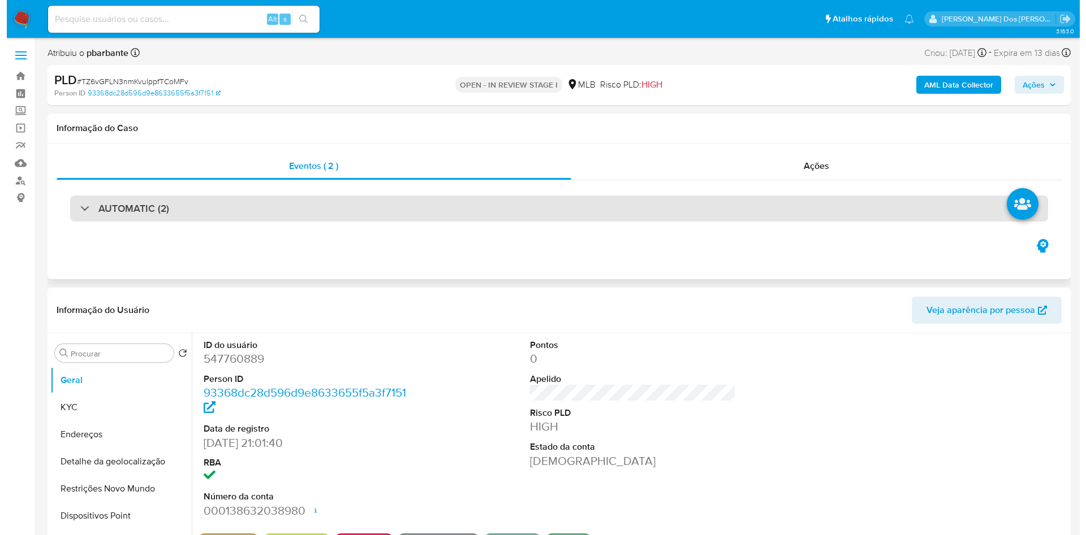
scroll to position [170, 0]
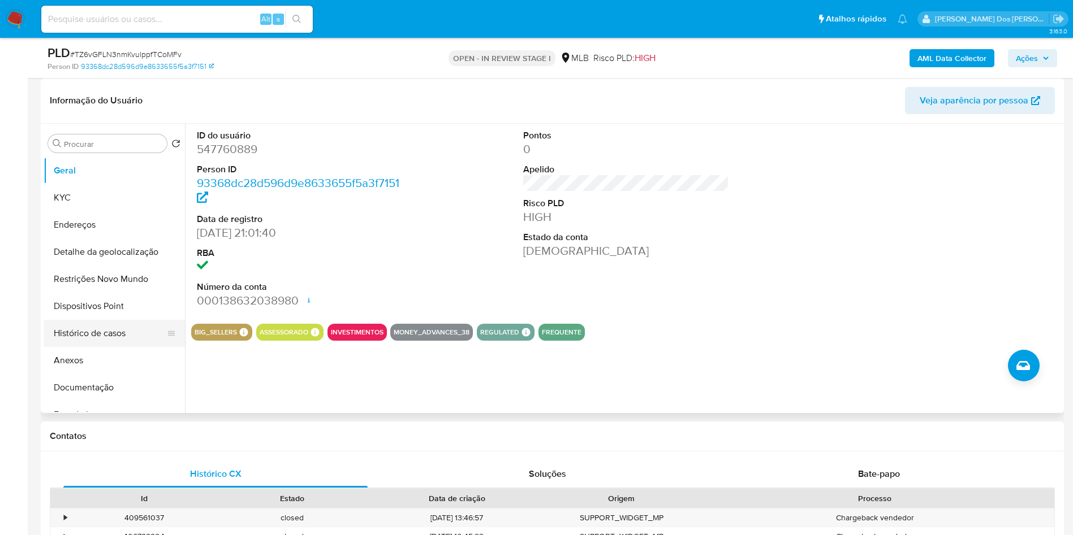
click at [140, 347] on button "Histórico de casos" at bounding box center [110, 333] width 132 height 27
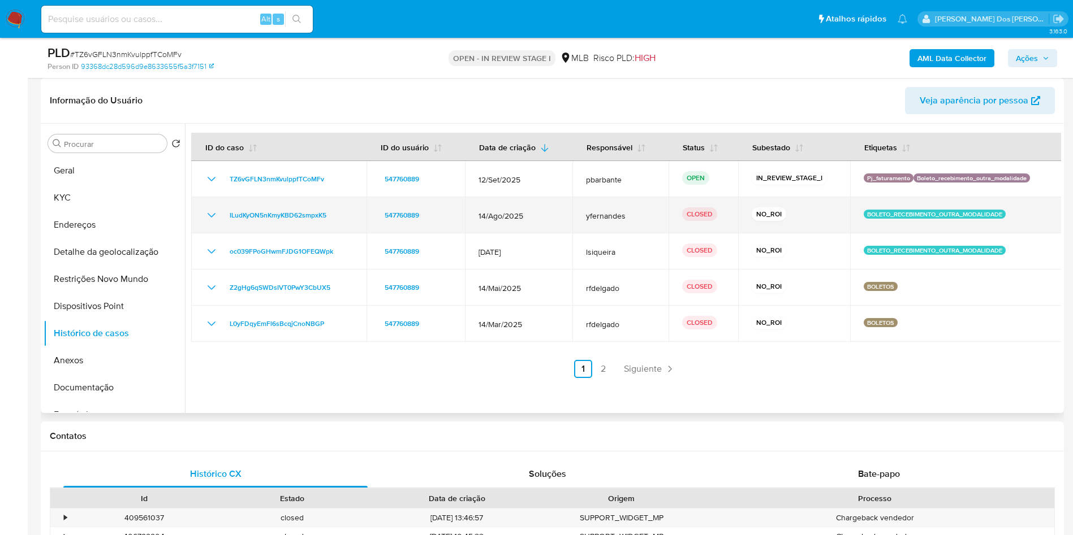
click at [204, 232] on td "ILudKyON5nKmyKBD62smpxK5" at bounding box center [278, 215] width 175 height 36
click at [214, 222] on icon "Mostrar/Ocultar" at bounding box center [212, 216] width 14 height 14
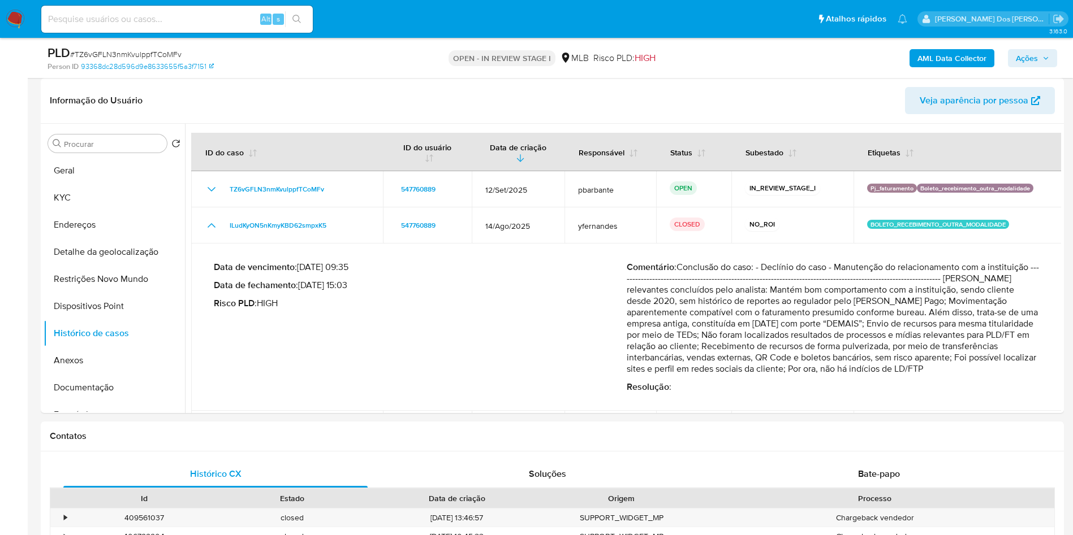
click at [179, 57] on span "# TZ6vGFLN3nmKvulppfTCoMFv" at bounding box center [125, 54] width 111 height 11
click at [168, 46] on div "PLD # TZ6vGFLN3nmKvulppfTCoMFv" at bounding box center [213, 53] width 332 height 17
copy span "TZ6vGFLN3nmKvulppfTCoMFv"
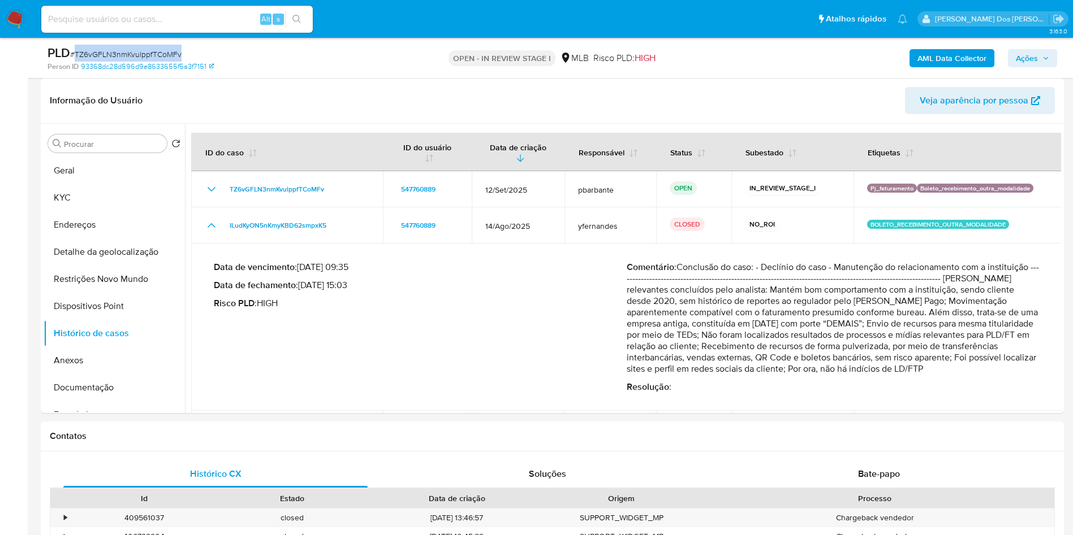
click at [933, 59] on b "AML Data Collector" at bounding box center [951, 58] width 69 height 18
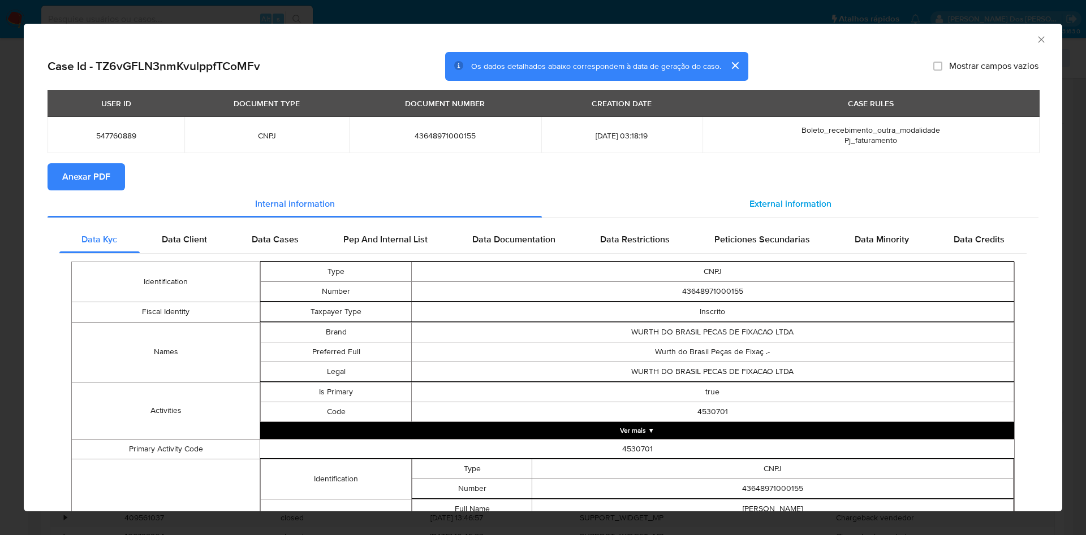
click at [813, 198] on div "External information" at bounding box center [790, 204] width 496 height 27
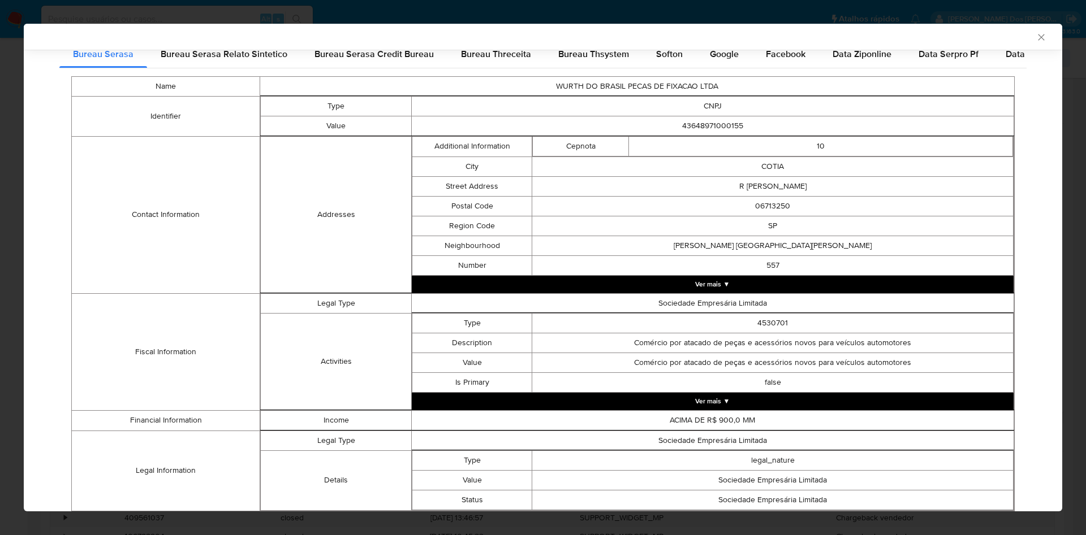
scroll to position [362, 0]
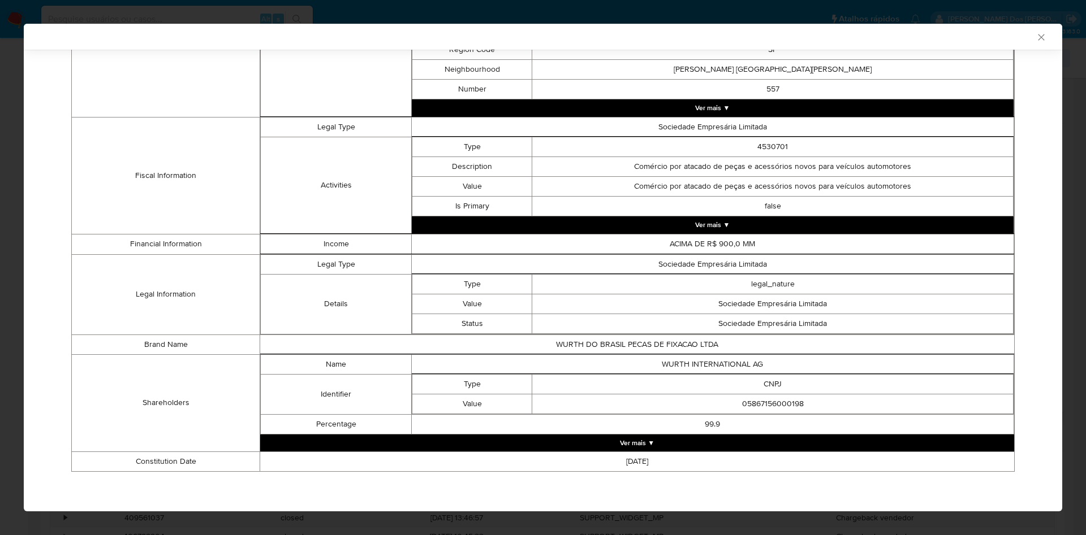
click at [701, 435] on button "Ver mais ▼" at bounding box center [637, 443] width 754 height 17
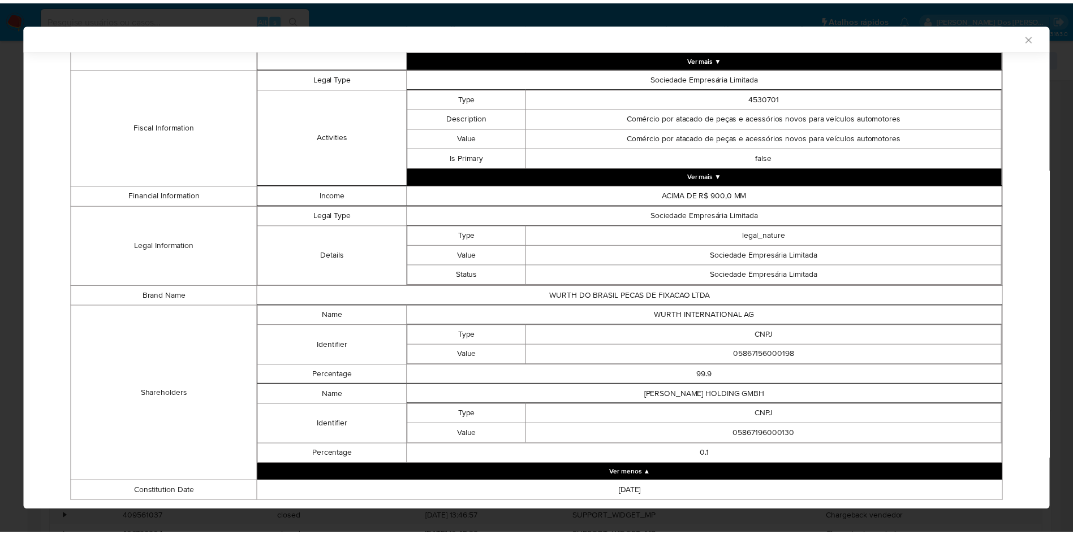
scroll to position [442, 0]
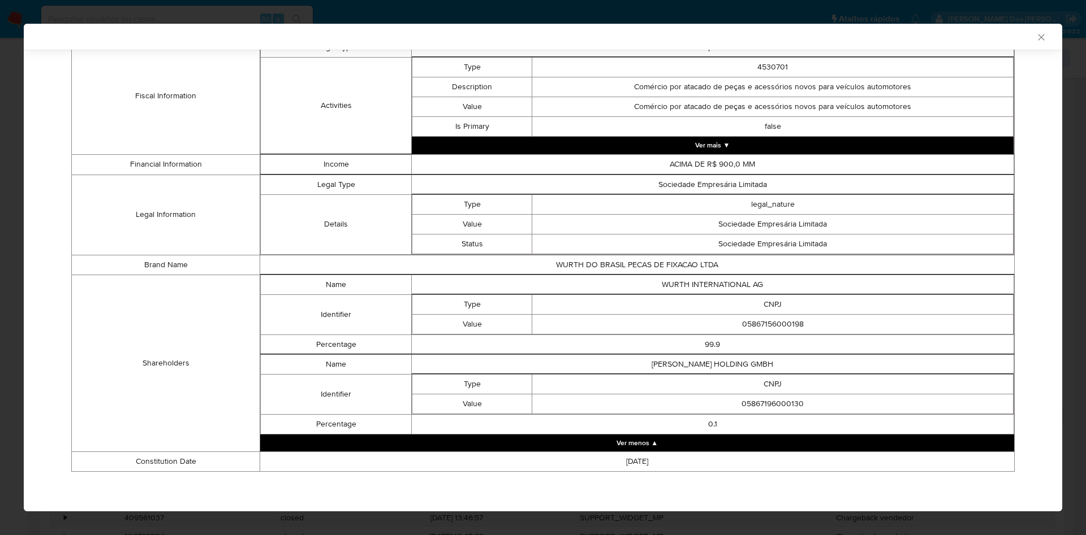
click at [771, 331] on td "05867156000198" at bounding box center [772, 324] width 481 height 20
click at [772, 331] on td "05867156000198" at bounding box center [772, 324] width 481 height 20
copy td "05867156000198"
click at [761, 399] on td "05867196000130" at bounding box center [772, 404] width 481 height 20
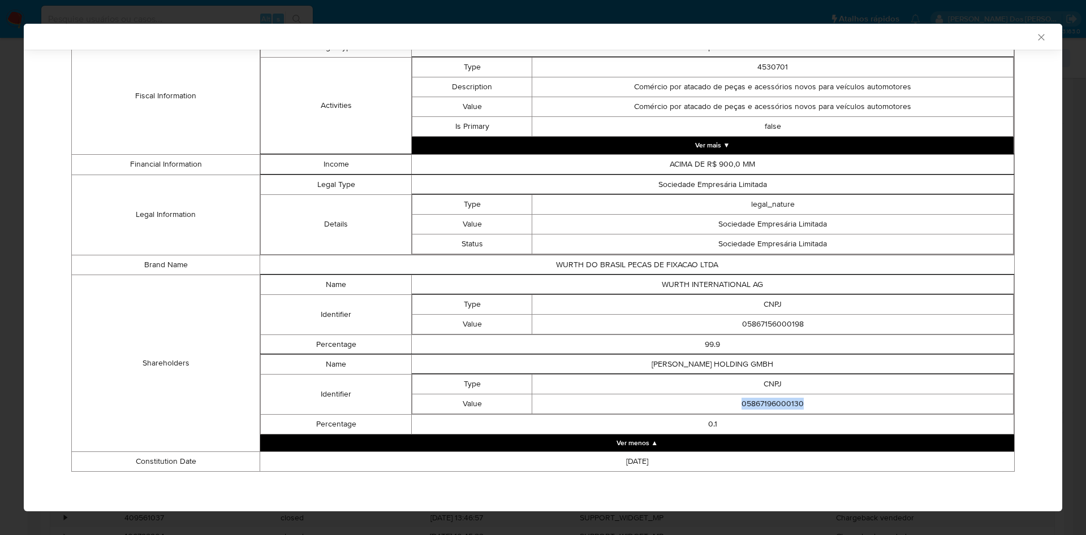
copy td "05867196000130"
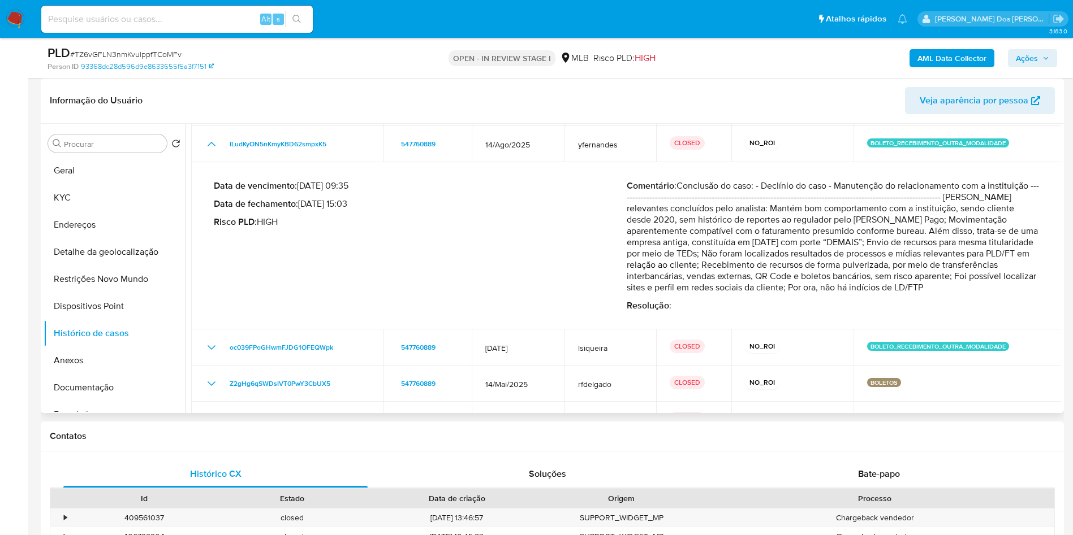
scroll to position [153, 0]
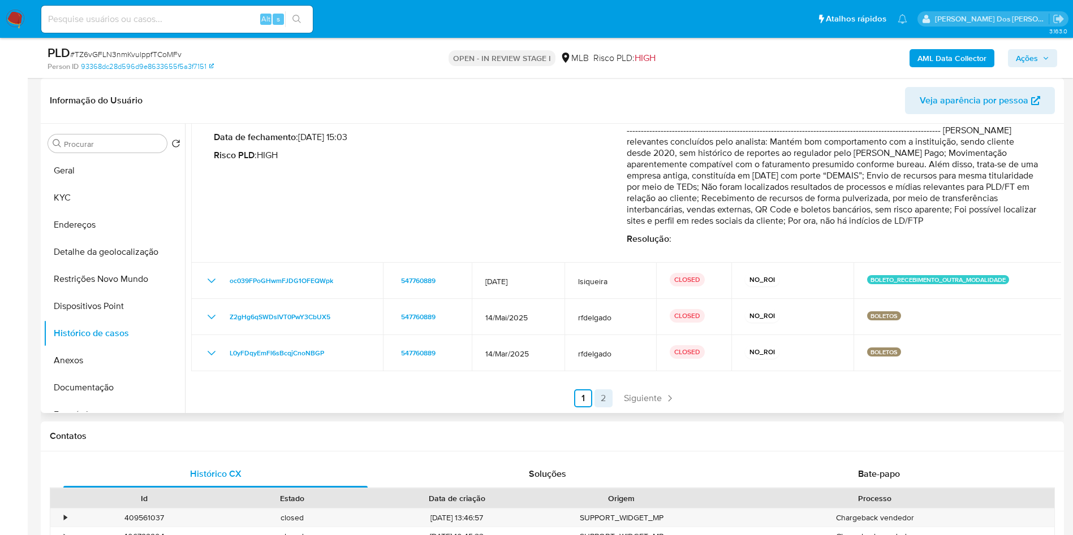
click at [600, 408] on link "2" at bounding box center [603, 399] width 18 height 18
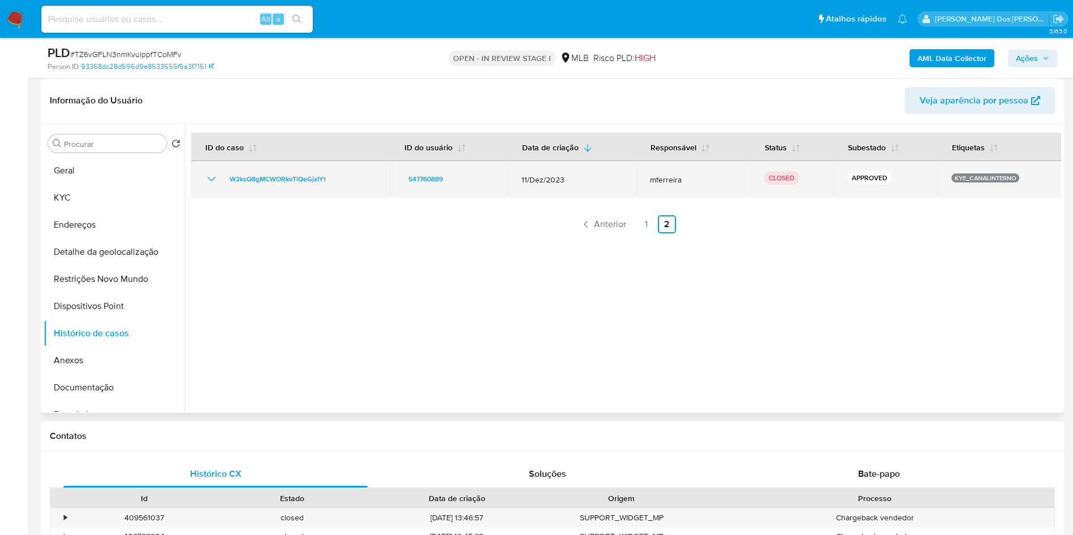
click at [214, 182] on icon "Mostrar/Ocultar" at bounding box center [212, 179] width 8 height 5
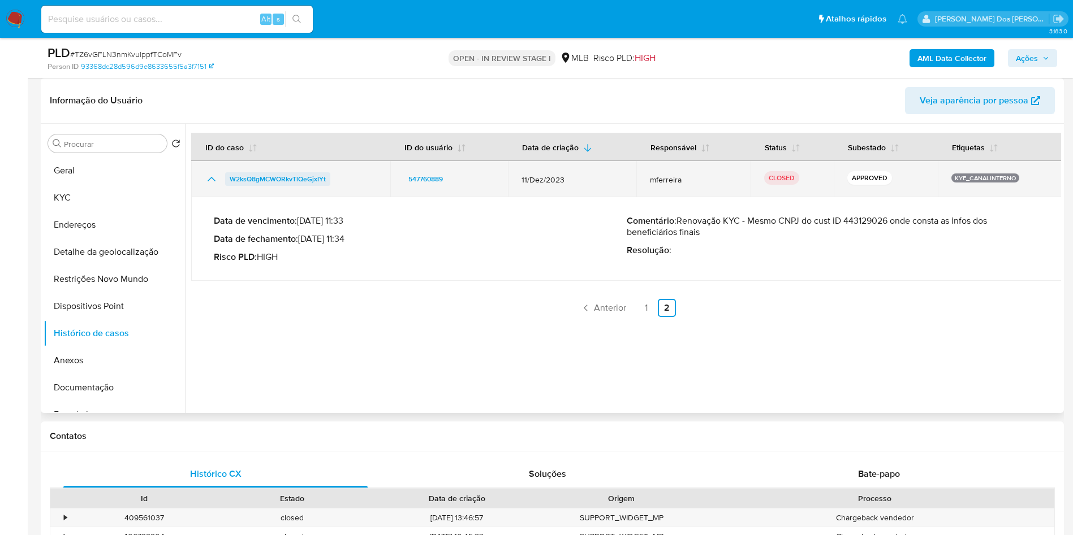
click at [296, 186] on span "W2ksQ8gMCWORkvTlQeGjxIYt" at bounding box center [278, 179] width 96 height 14
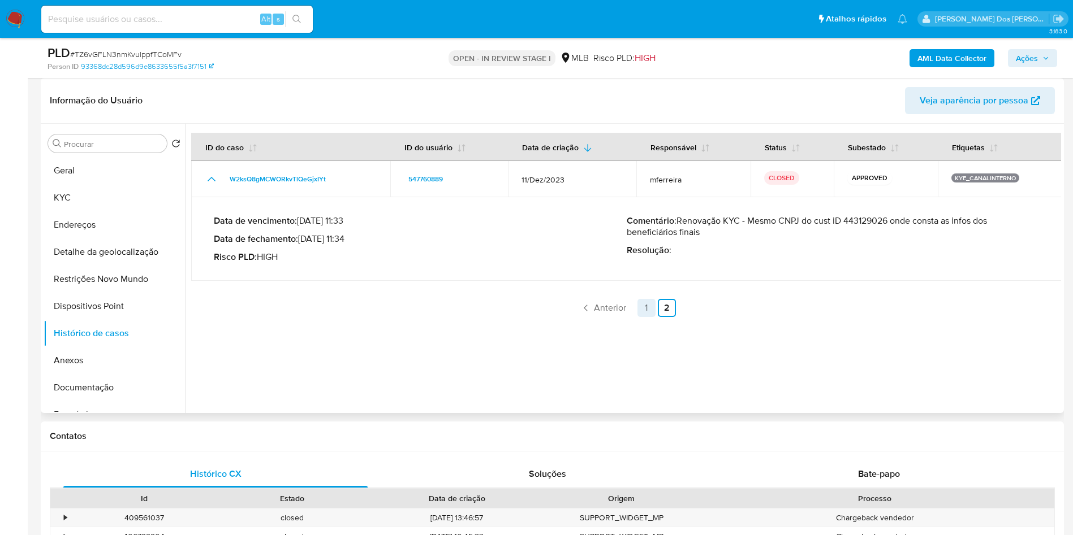
click at [641, 317] on link "1" at bounding box center [646, 308] width 18 height 18
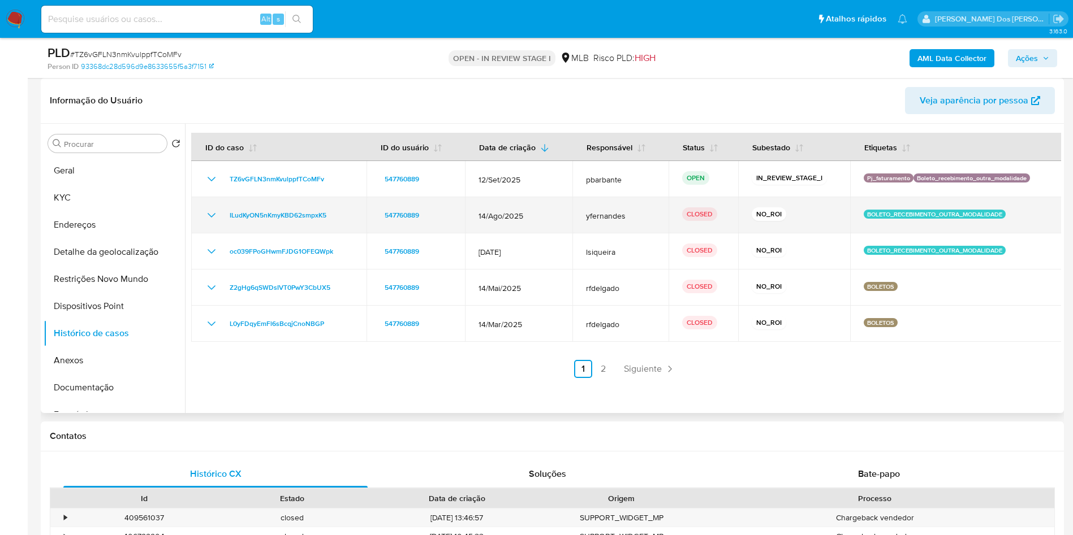
drag, startPoint x: 274, startPoint y: 250, endPoint x: 207, endPoint y: 237, distance: 68.5
click at [204, 234] on td "ILudKyON5nKmyKBD62smpxK5" at bounding box center [278, 215] width 175 height 36
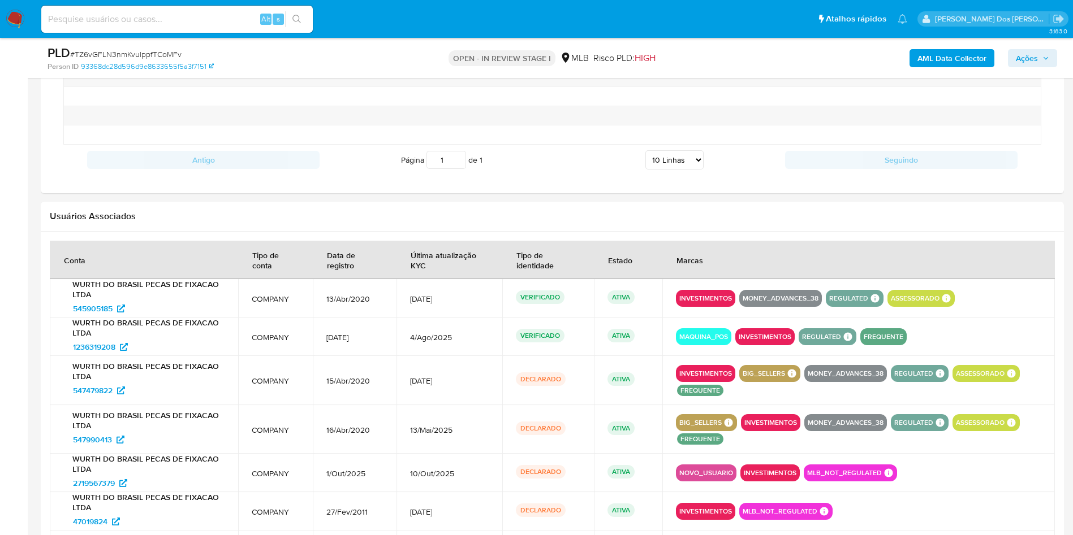
scroll to position [848, 0]
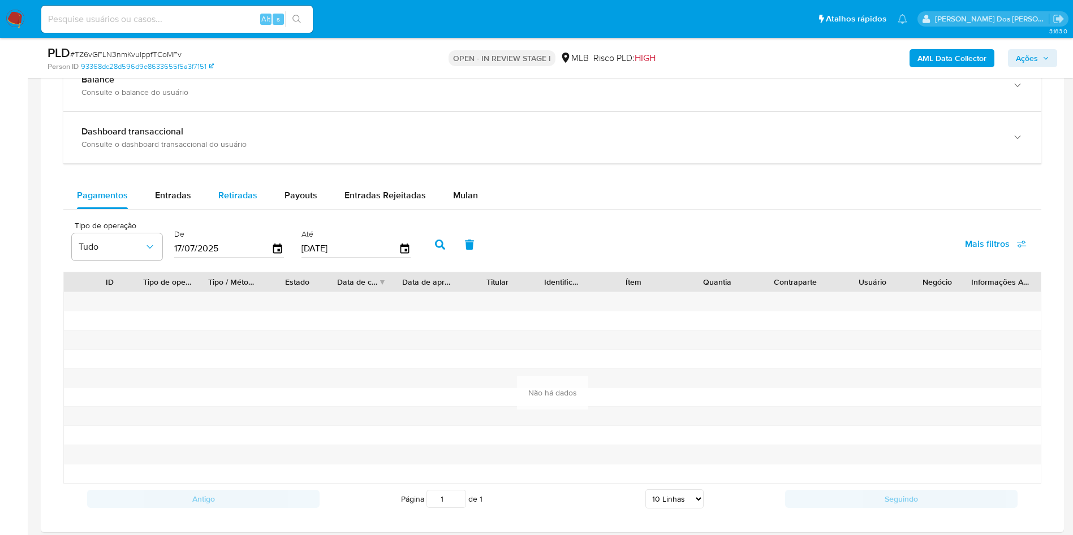
click at [253, 209] on button "Retiradas" at bounding box center [238, 195] width 66 height 27
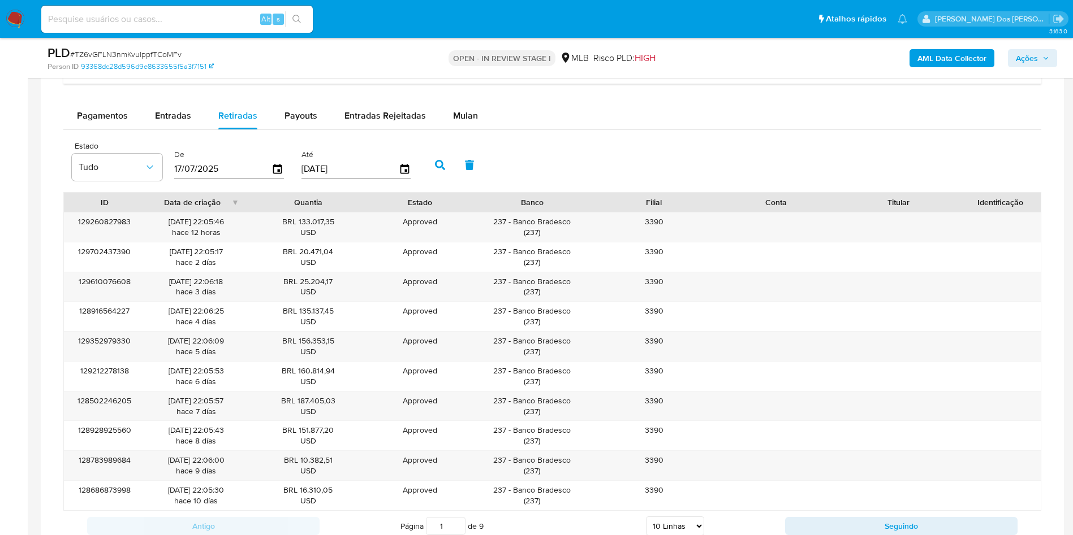
scroll to position [1103, 0]
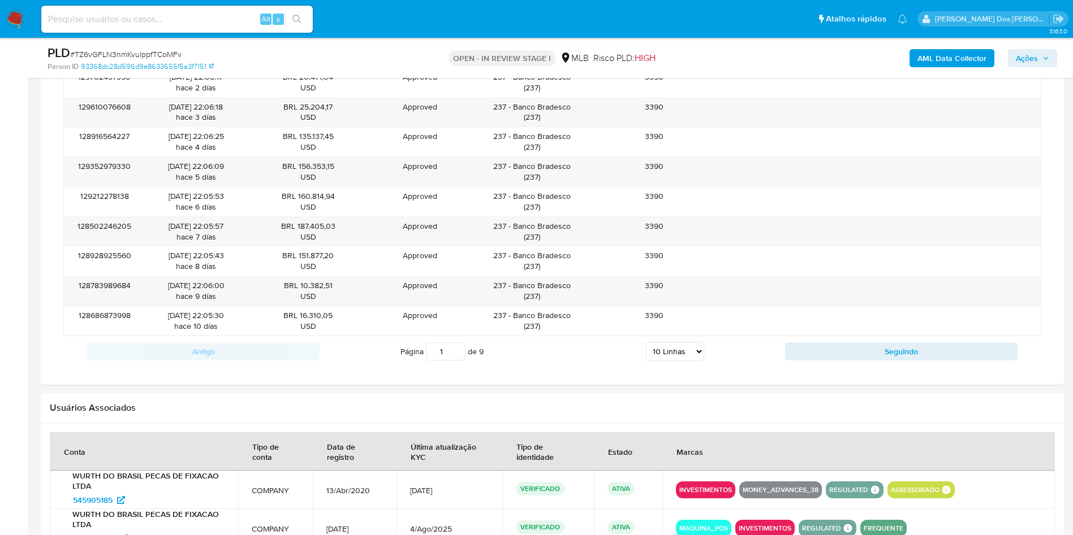
drag, startPoint x: 687, startPoint y: 369, endPoint x: 687, endPoint y: 375, distance: 6.2
click at [687, 361] on select "5 Linhas 10 Linhas 20 Linhas 25 Linhas 50 Linhas 100 Linhas" at bounding box center [675, 351] width 58 height 19
select select "100"
click at [646, 358] on select "5 Linhas 10 Linhas 20 Linhas 25 Linhas 50 Linhas 100 Linhas" at bounding box center [675, 351] width 58 height 19
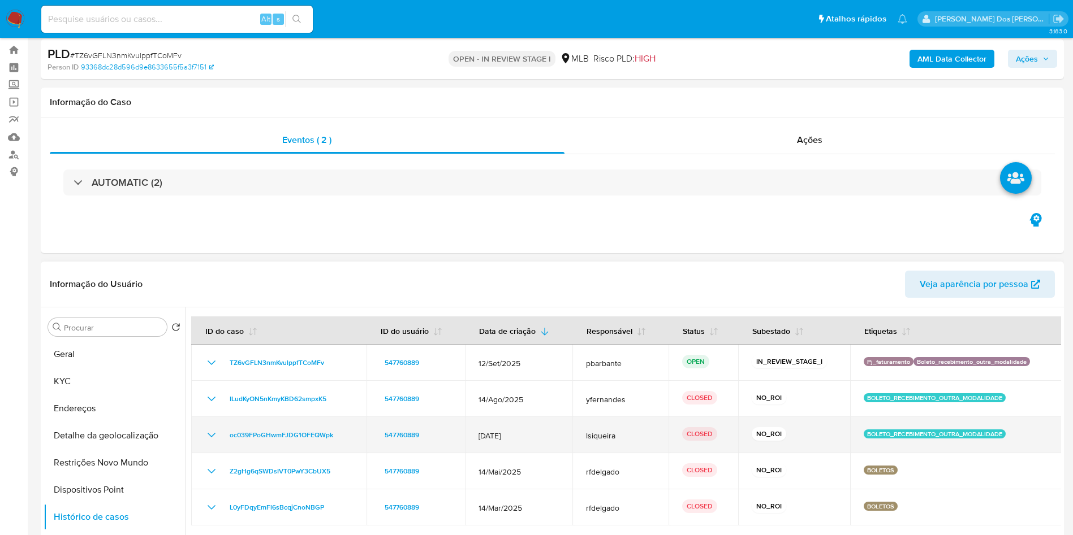
scroll to position [0, 0]
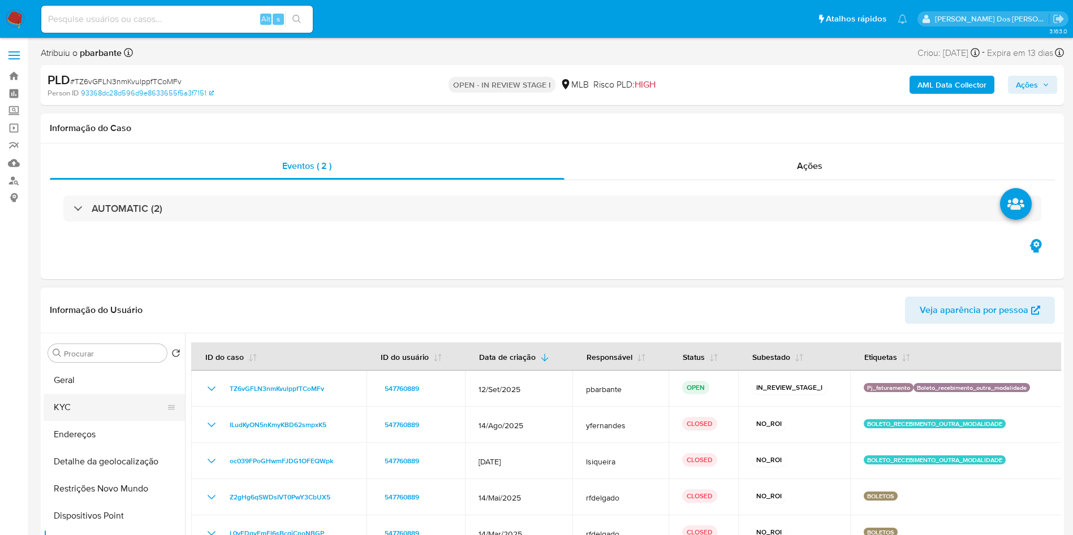
click at [52, 440] on button "Endereços" at bounding box center [114, 434] width 141 height 27
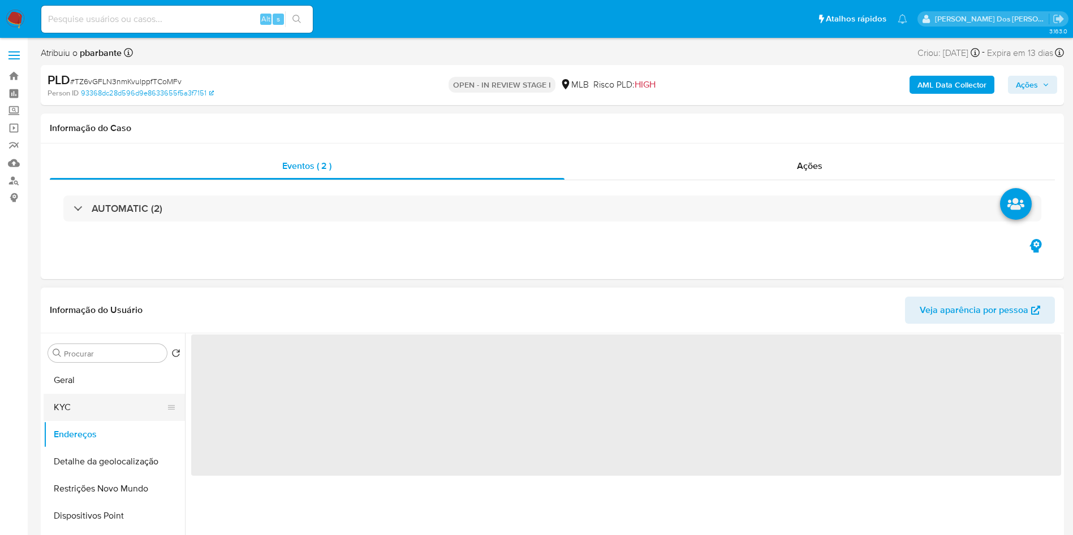
click at [68, 421] on button "KYC" at bounding box center [110, 407] width 132 height 27
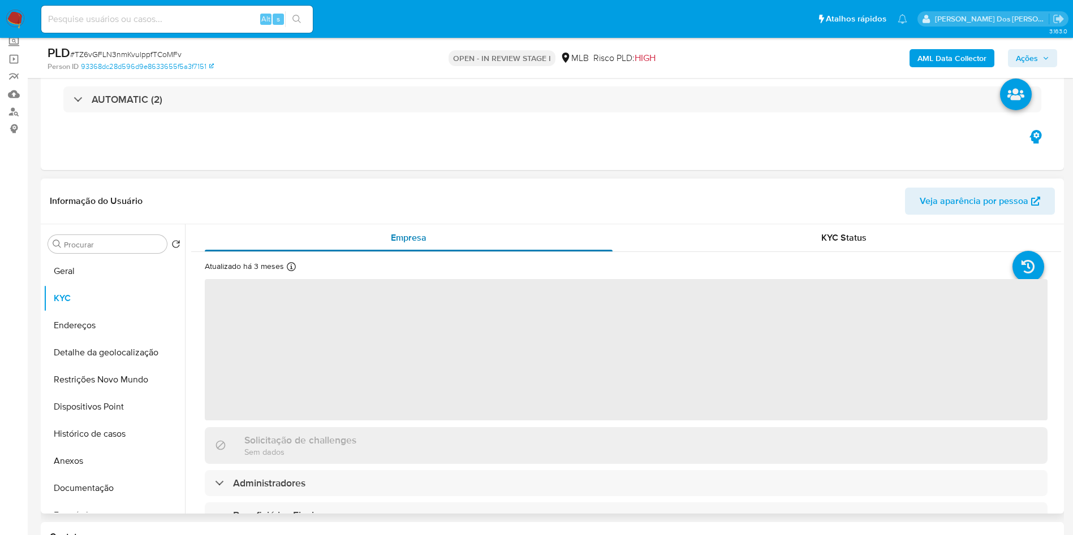
scroll to position [85, 0]
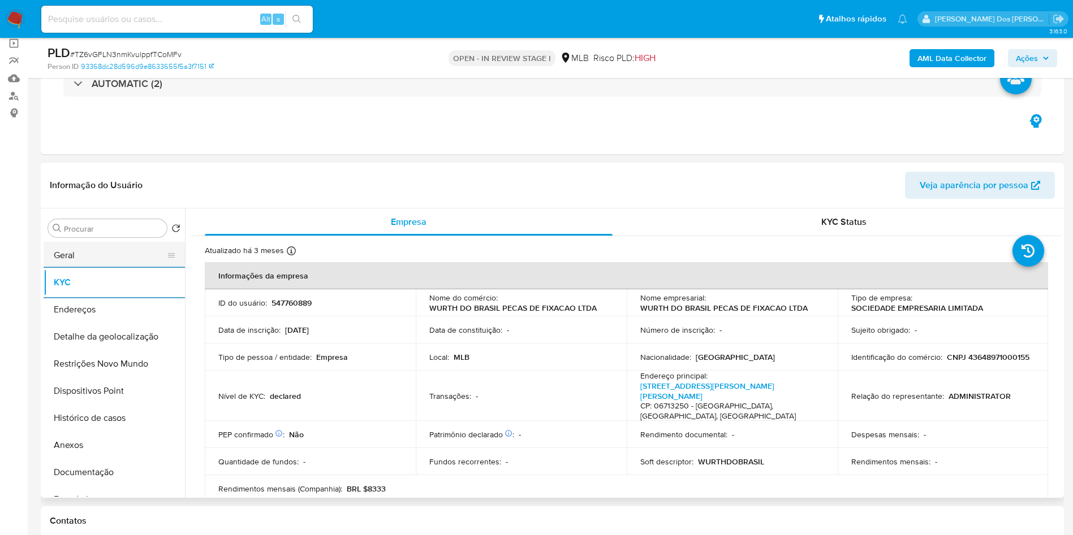
click at [113, 269] on button "Geral" at bounding box center [110, 255] width 132 height 27
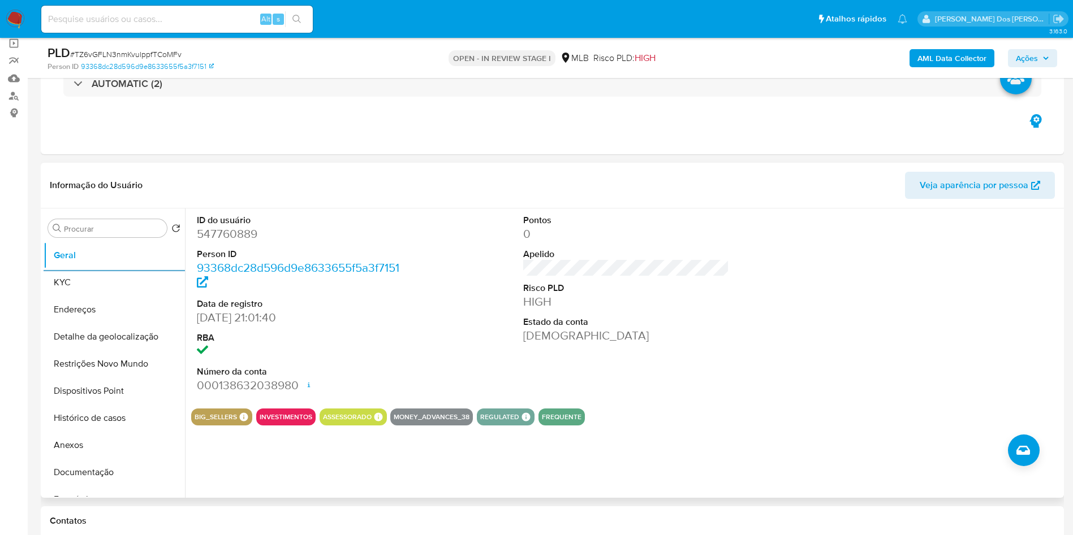
click at [367, 199] on header "Informação do Usuário Veja aparência por pessoa" at bounding box center [552, 185] width 1005 height 27
click at [203, 242] on dd "547760889" at bounding box center [300, 234] width 206 height 16
copy dd "547760889"
click at [81, 296] on button "KYC" at bounding box center [110, 282] width 132 height 27
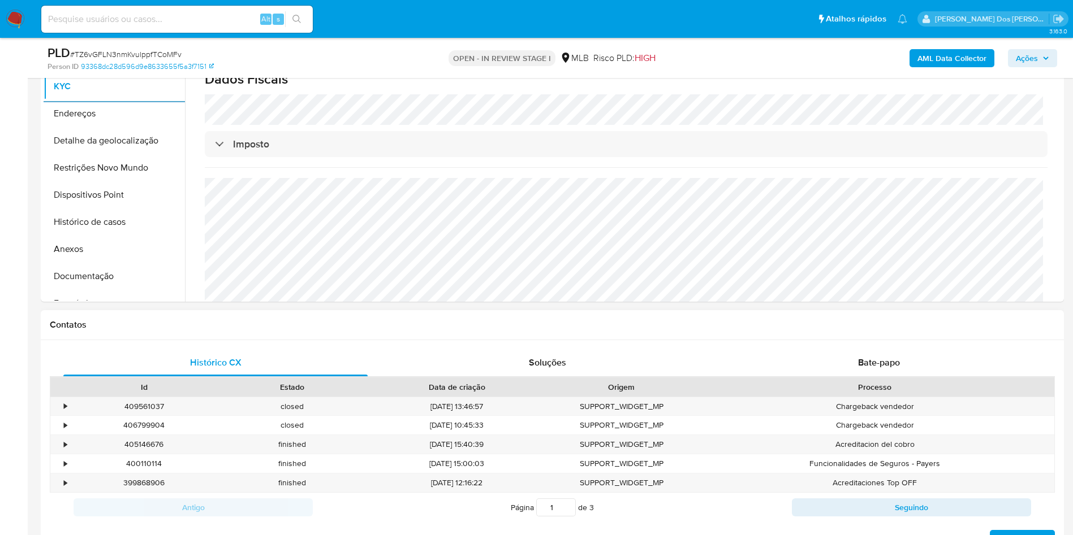
scroll to position [254, 0]
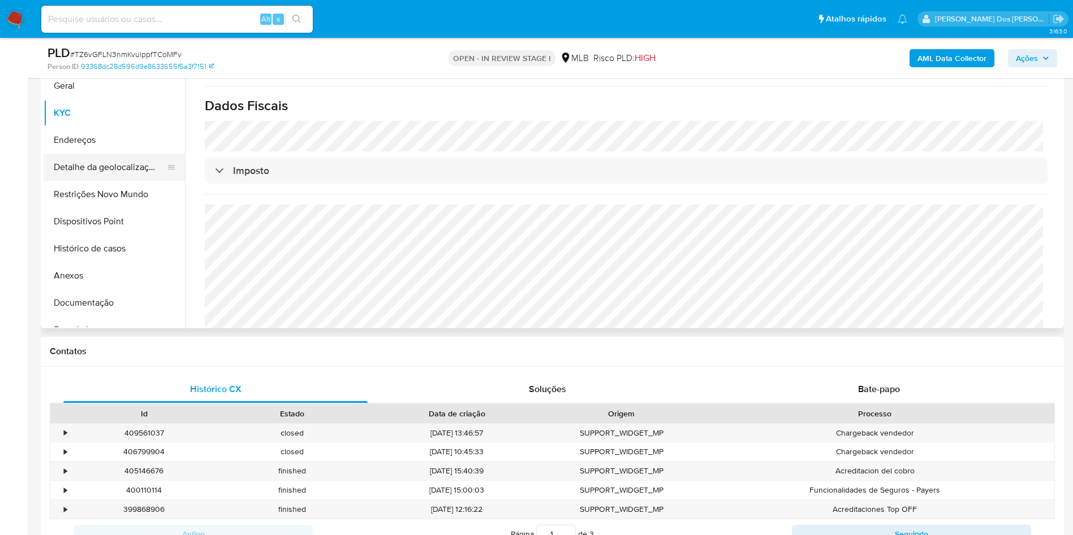
click at [106, 181] on button "Detalhe da geolocalização" at bounding box center [110, 167] width 132 height 27
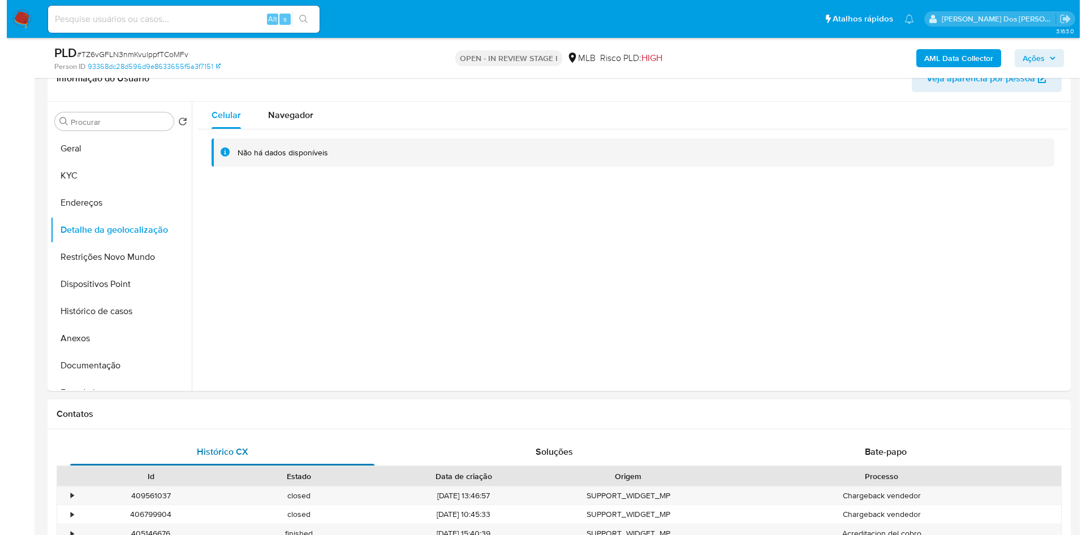
scroll to position [170, 0]
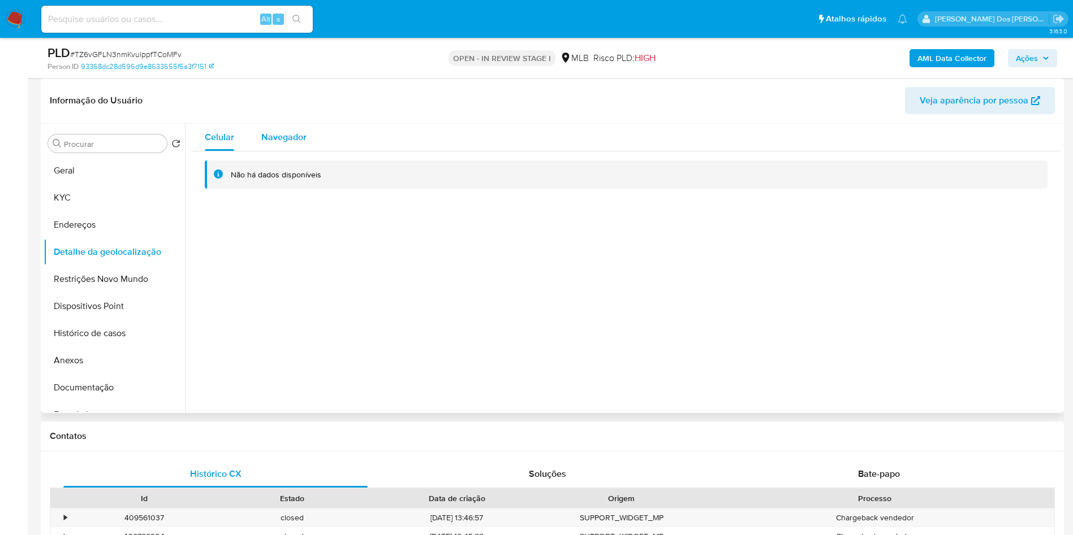
click at [292, 144] on span "Navegador" at bounding box center [283, 137] width 45 height 13
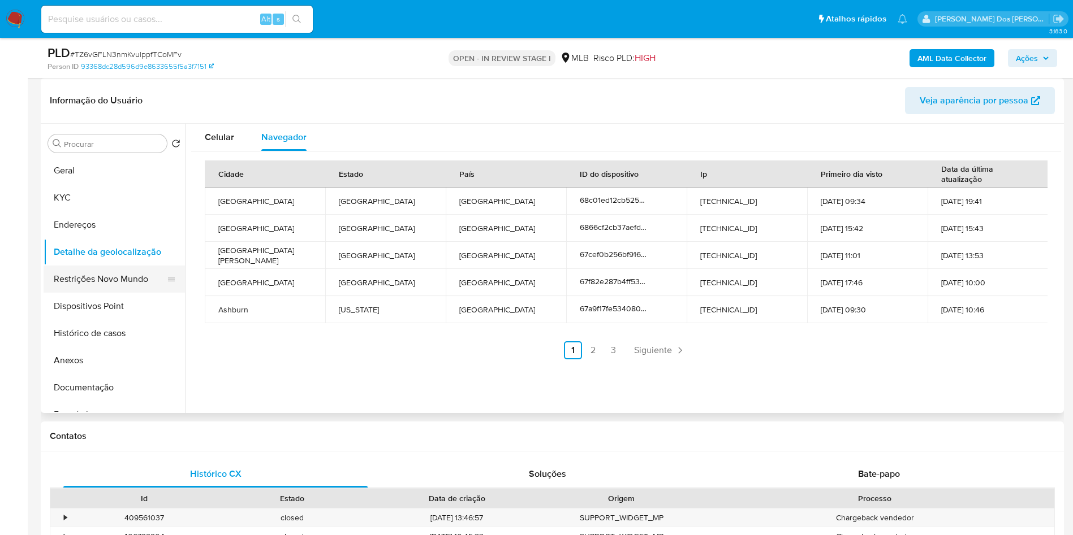
click at [72, 293] on button "Restrições Novo Mundo" at bounding box center [110, 279] width 132 height 27
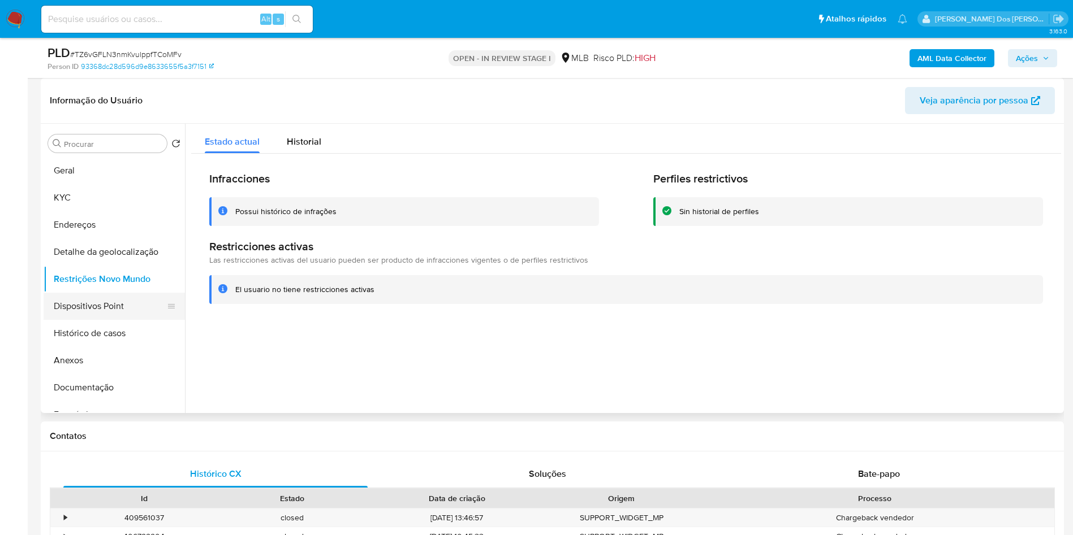
click at [126, 320] on button "Dispositivos Point" at bounding box center [110, 306] width 132 height 27
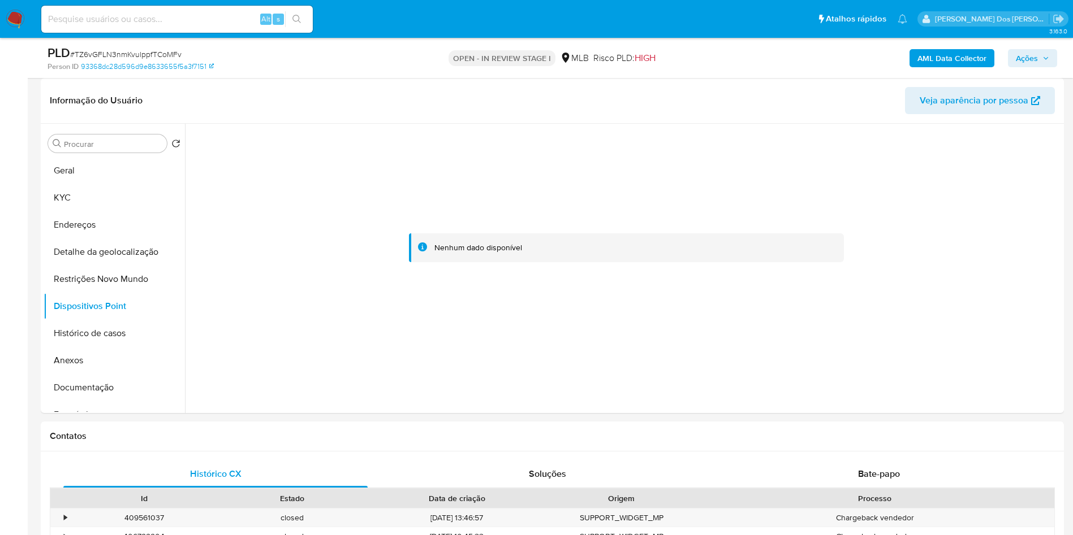
click at [1032, 63] on span "Ações" at bounding box center [1027, 58] width 22 height 18
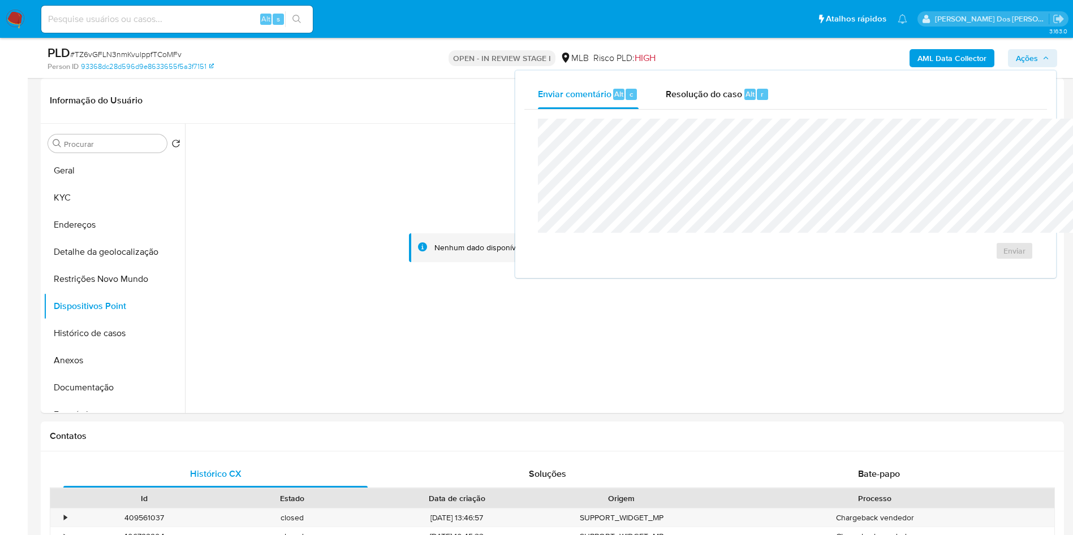
drag, startPoint x: 653, startPoint y: 90, endPoint x: 653, endPoint y: 110, distance: 20.4
click at [666, 90] on span "Resolução do caso" at bounding box center [704, 93] width 76 height 13
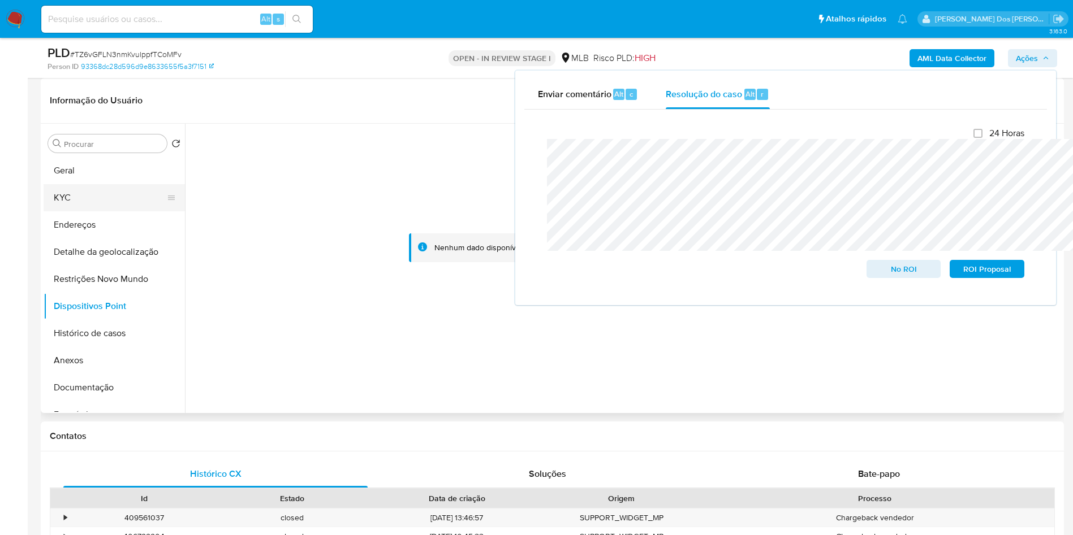
click at [80, 211] on button "KYC" at bounding box center [110, 197] width 132 height 27
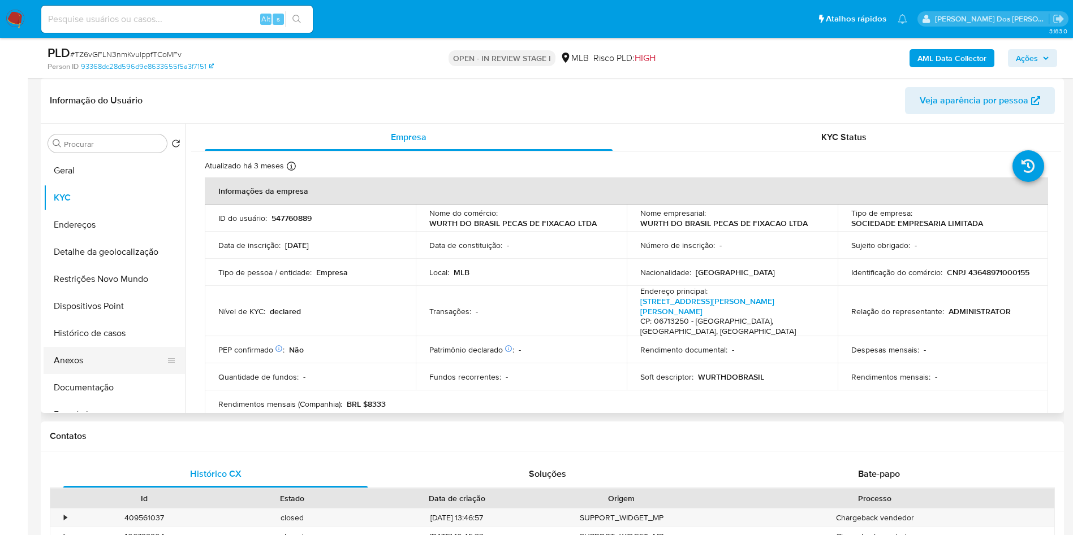
click at [113, 374] on button "Anexos" at bounding box center [110, 360] width 132 height 27
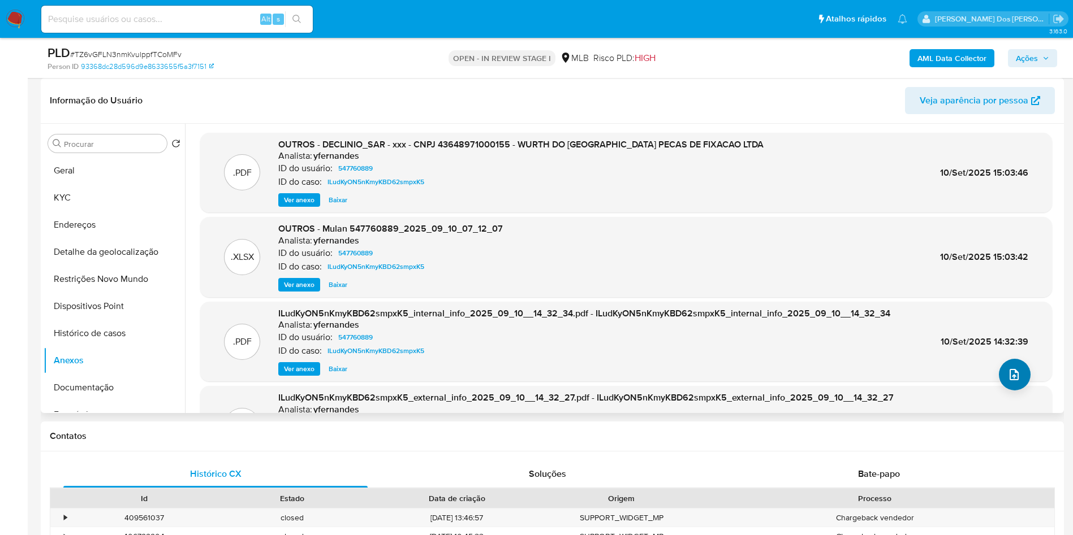
click at [1013, 391] on button "upload-file" at bounding box center [1015, 375] width 32 height 32
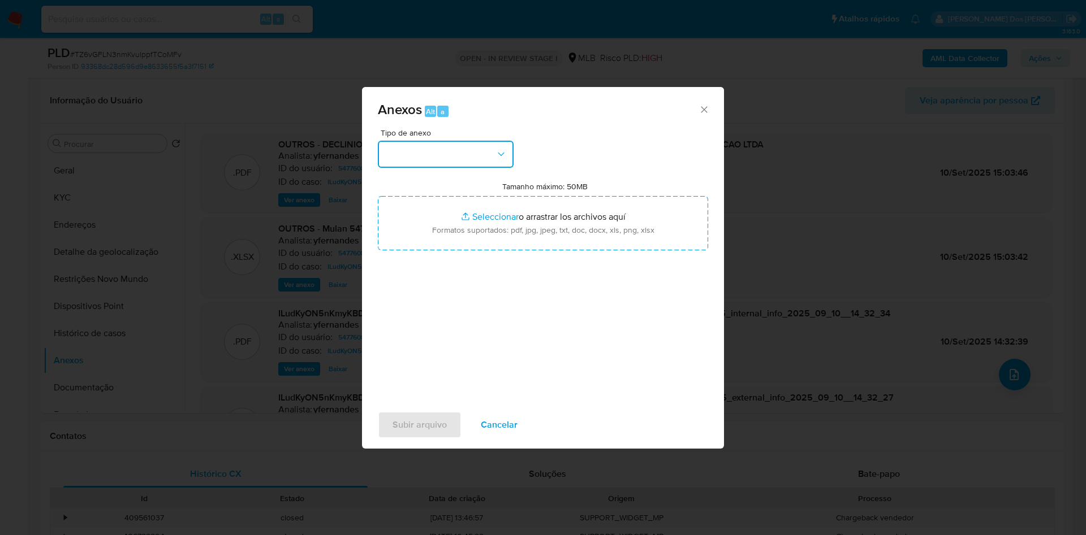
click at [466, 141] on button "button" at bounding box center [446, 154] width 136 height 27
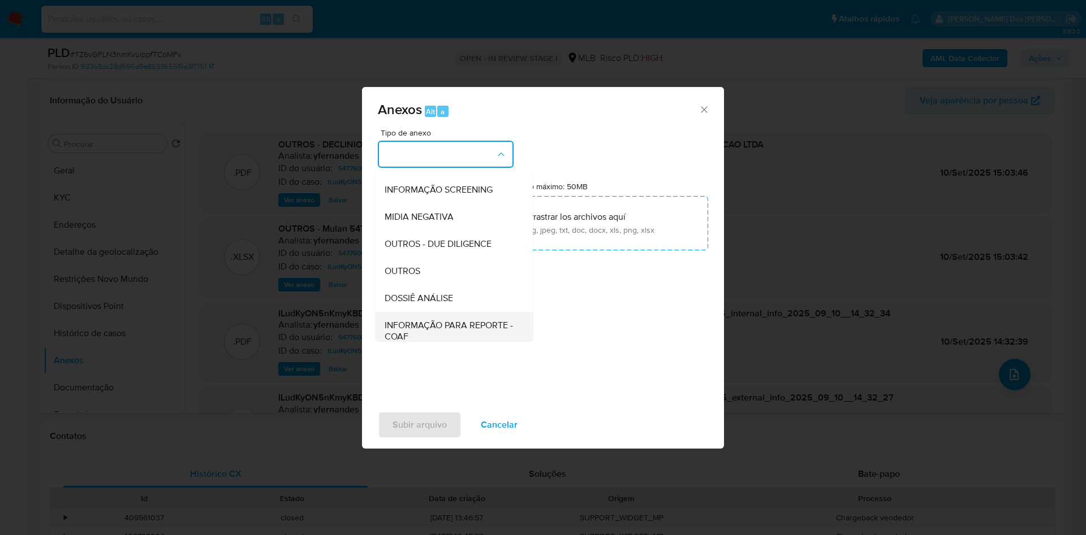
scroll to position [152, 0]
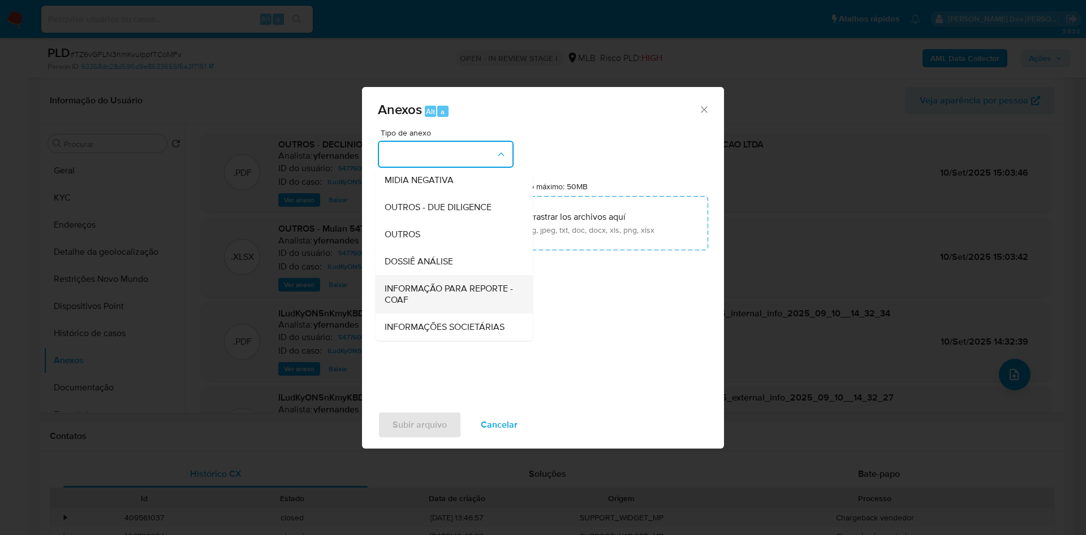
click at [424, 283] on span "INFORMAÇÃO PARA REPORTE - COAF" at bounding box center [450, 294] width 132 height 23
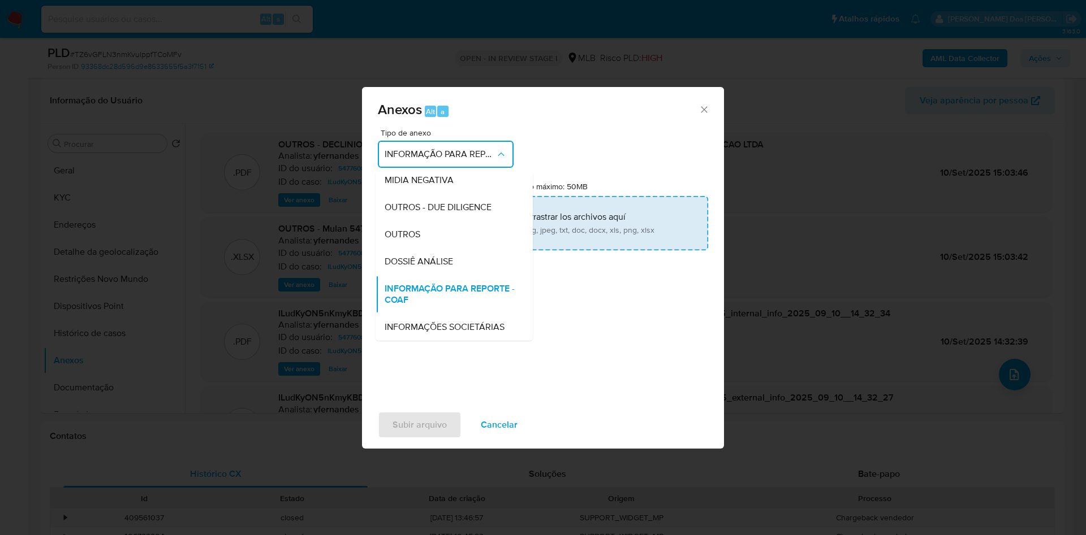
click at [438, 248] on div "DOSSIÊ ANÁLISE" at bounding box center [450, 261] width 132 height 27
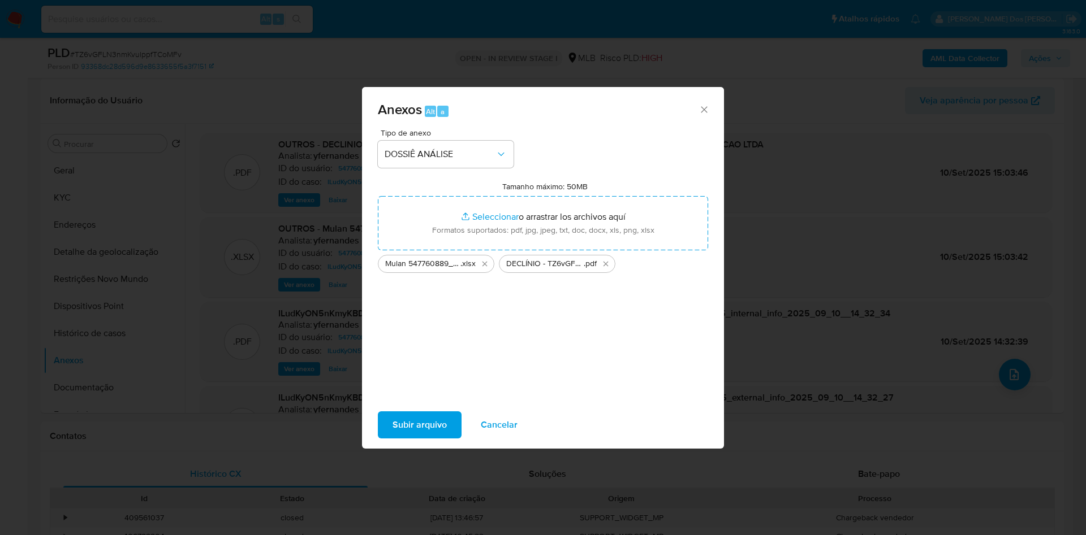
click at [414, 436] on span "Subir arquivo" at bounding box center [419, 425] width 54 height 25
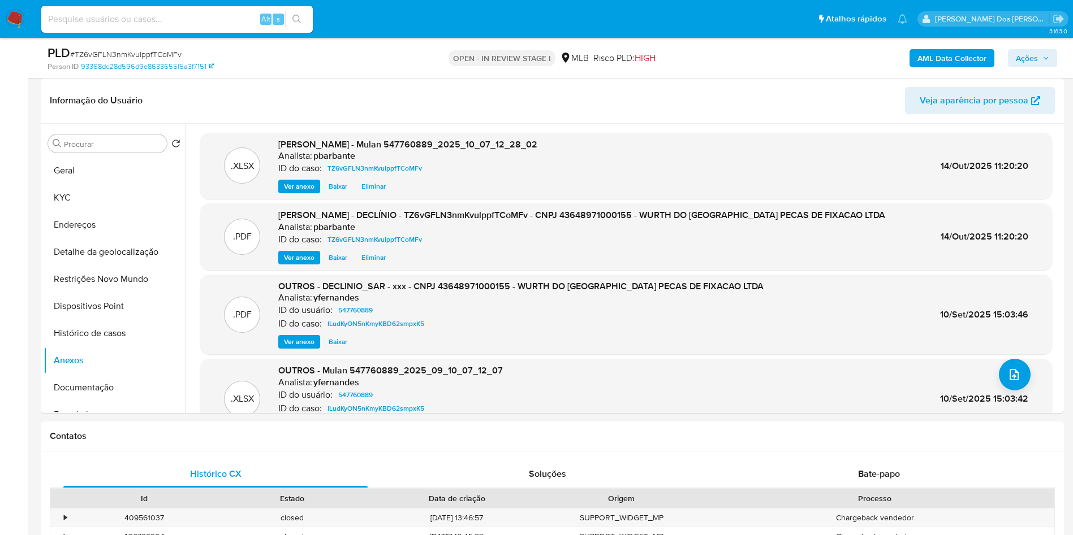
click at [957, 54] on b "AML Data Collector" at bounding box center [951, 58] width 69 height 18
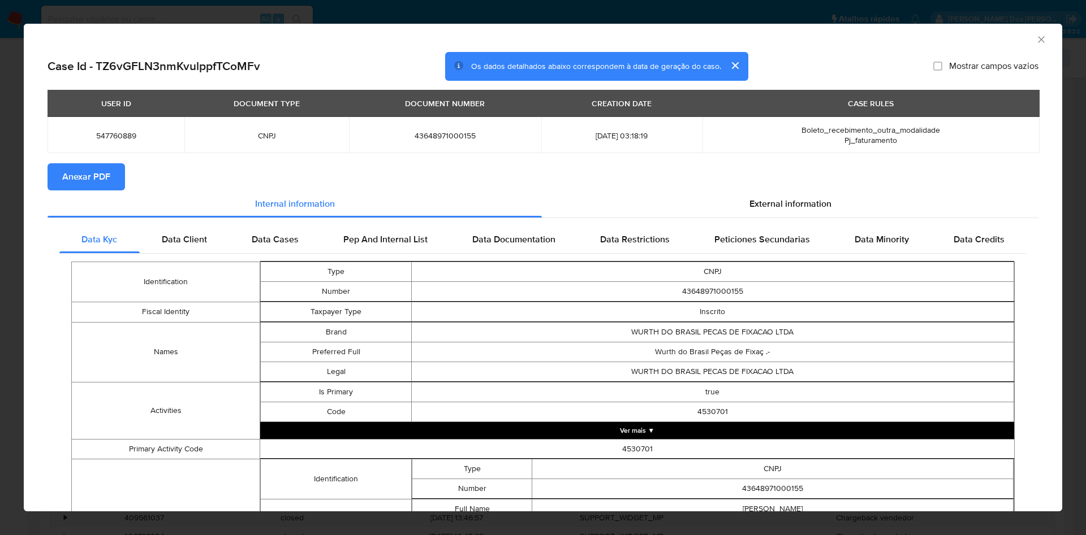
click at [68, 173] on span "Anexar PDF" at bounding box center [86, 177] width 48 height 25
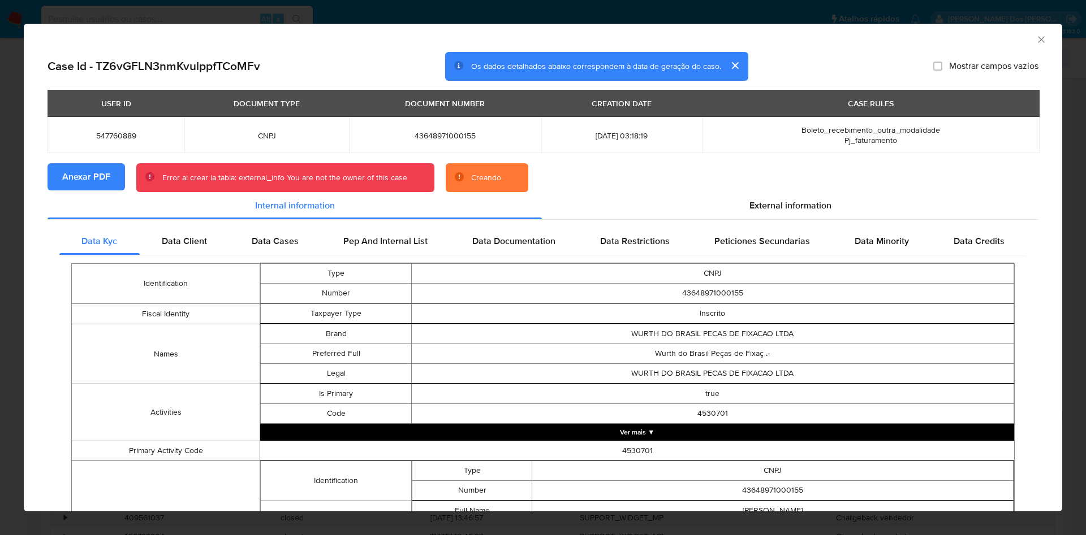
click at [93, 189] on span "Anexar PDF" at bounding box center [86, 177] width 48 height 25
click at [97, 180] on span "Anexar PDF" at bounding box center [86, 177] width 48 height 25
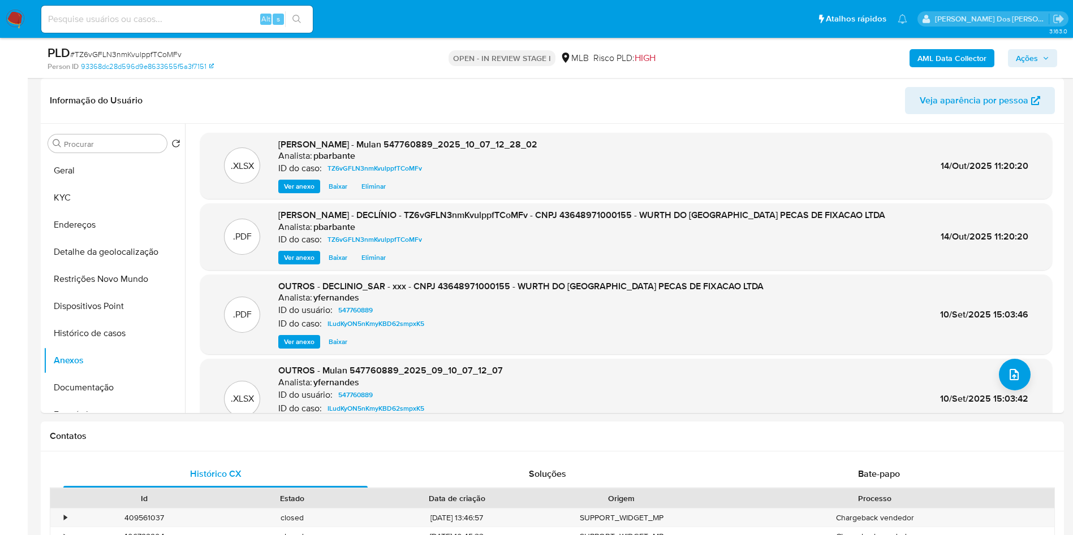
click at [1013, 53] on button "Ações" at bounding box center [1032, 58] width 49 height 18
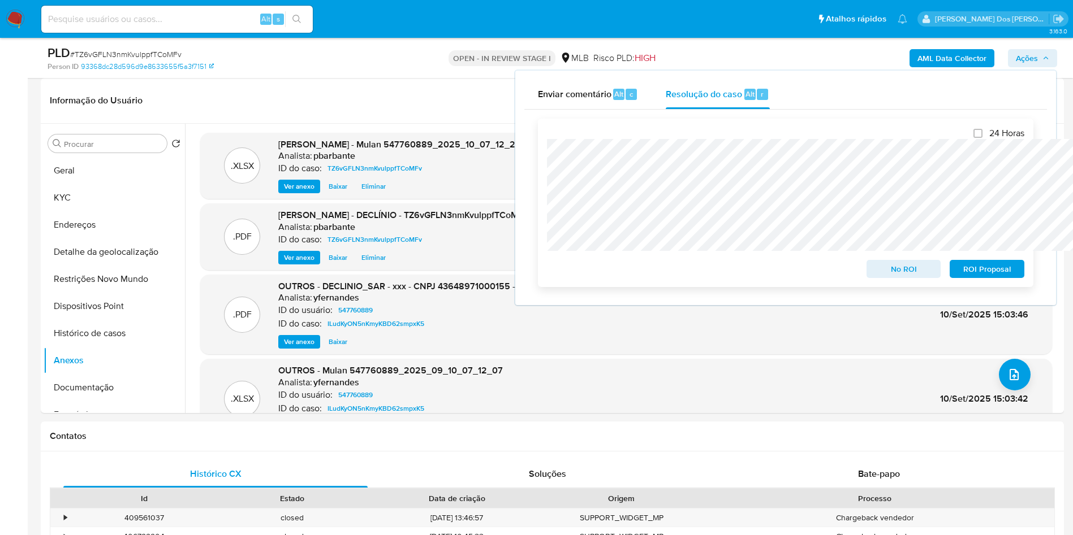
click at [921, 270] on span "No ROI" at bounding box center [903, 269] width 59 height 16
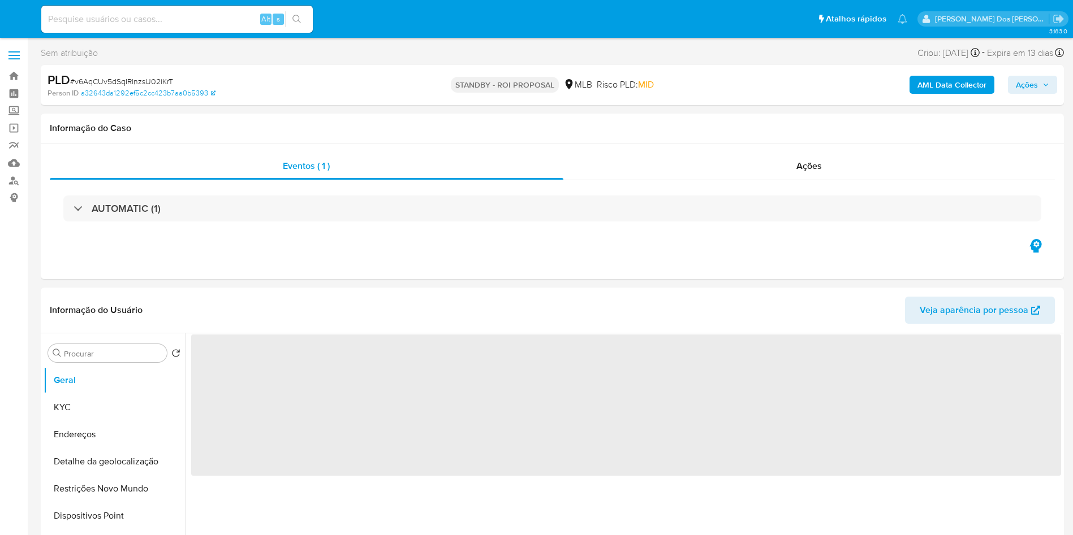
select select "10"
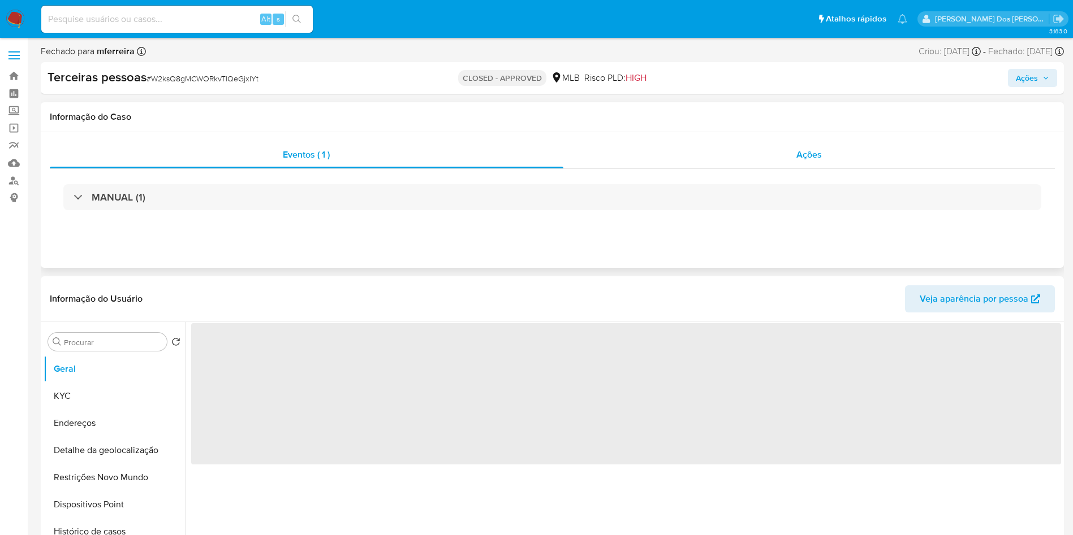
click at [833, 159] on div "Ações" at bounding box center [809, 154] width 492 height 27
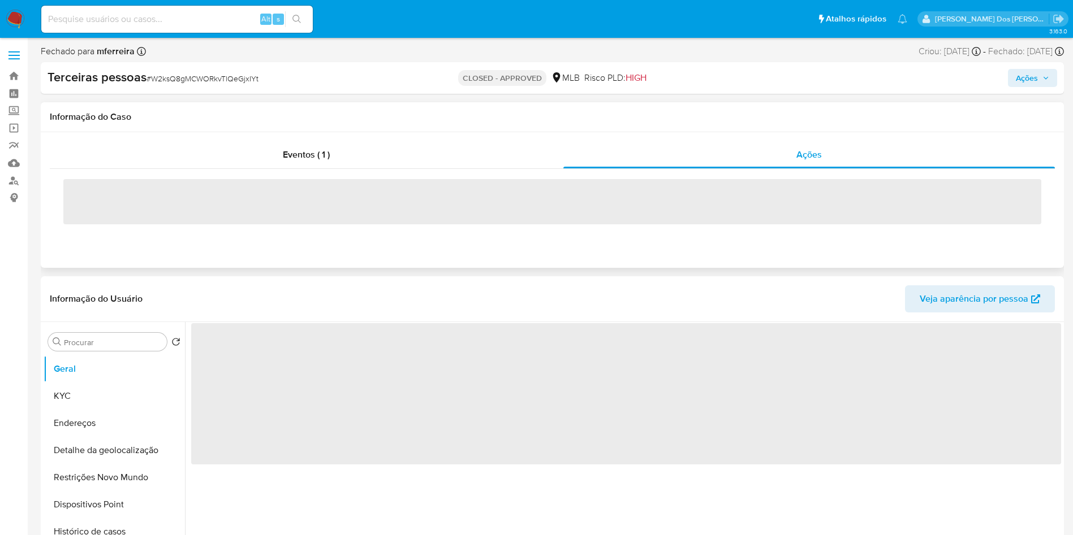
select select "10"
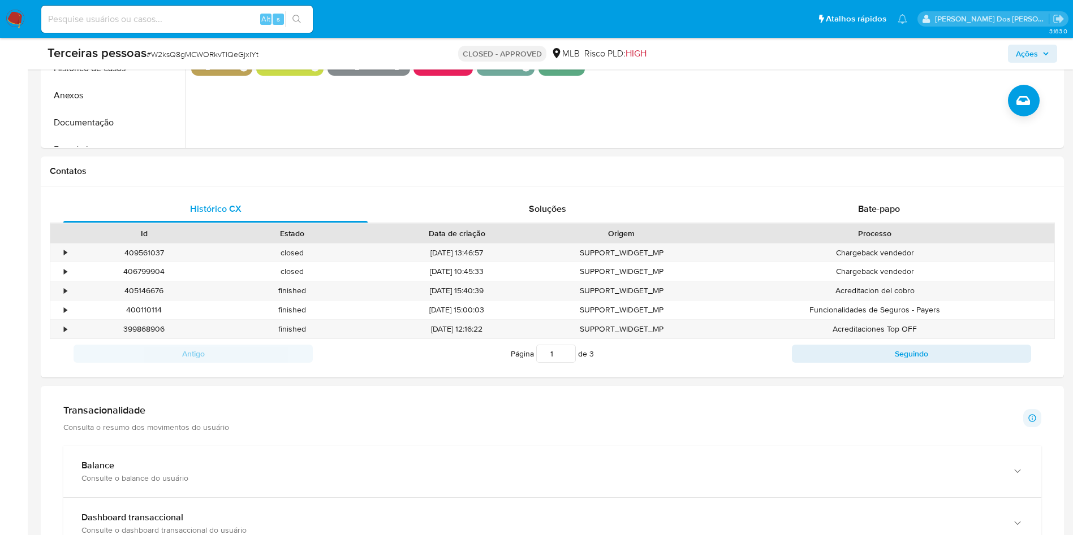
scroll to position [509, 0]
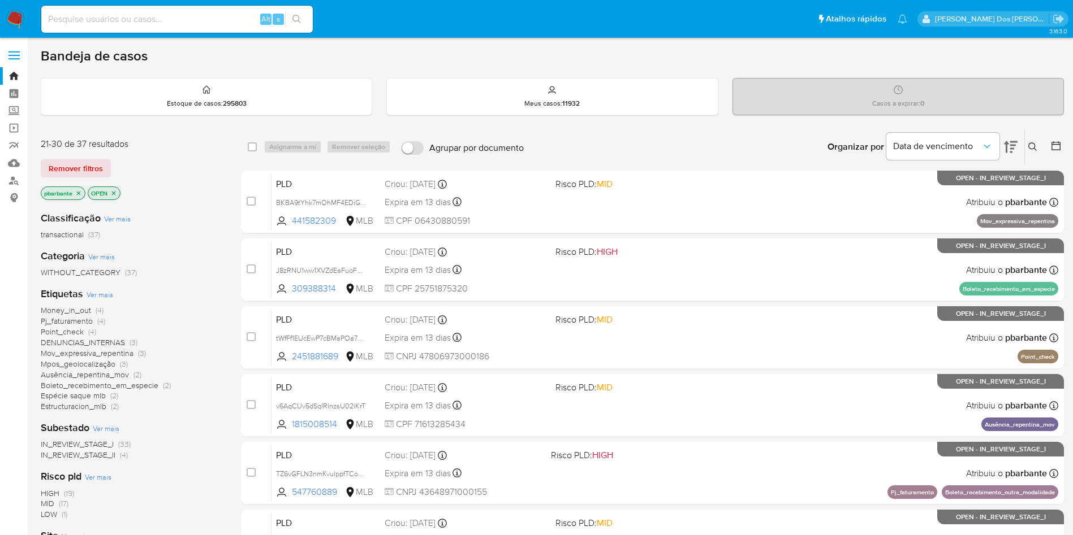
scroll to position [424, 0]
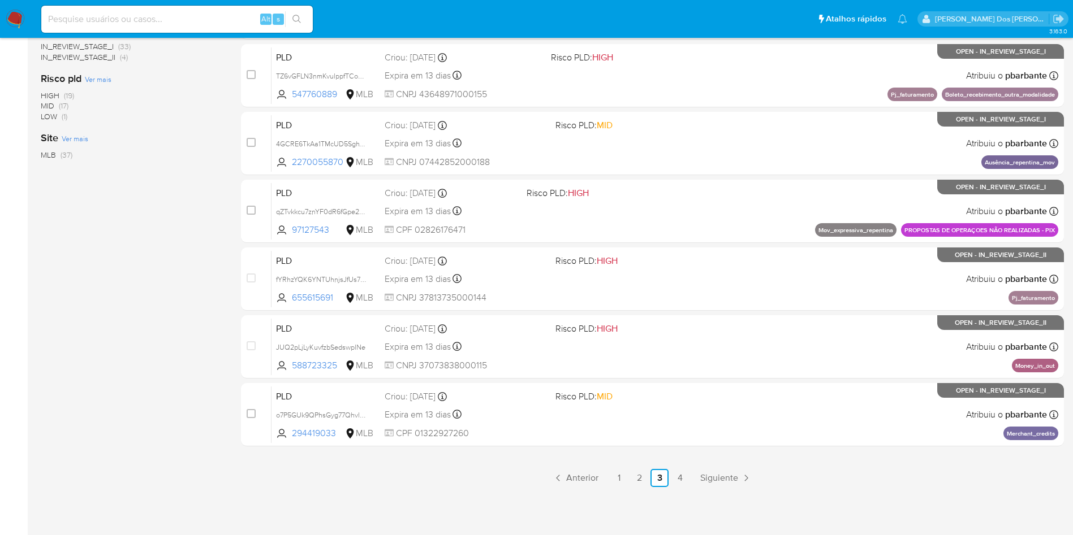
click at [185, 18] on input at bounding box center [176, 19] width 271 height 15
paste input "443129026"
type input "443129026"
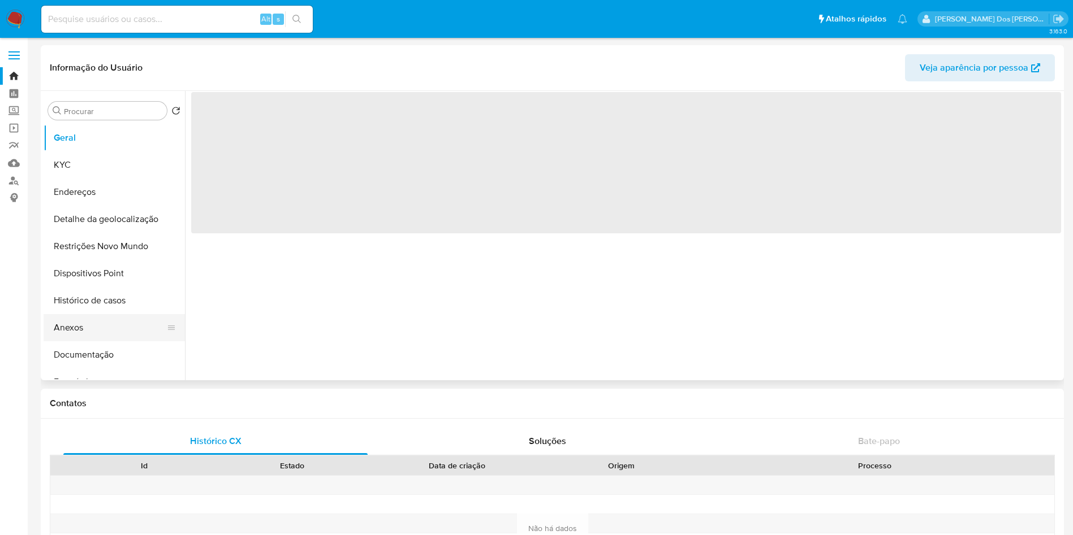
select select "10"
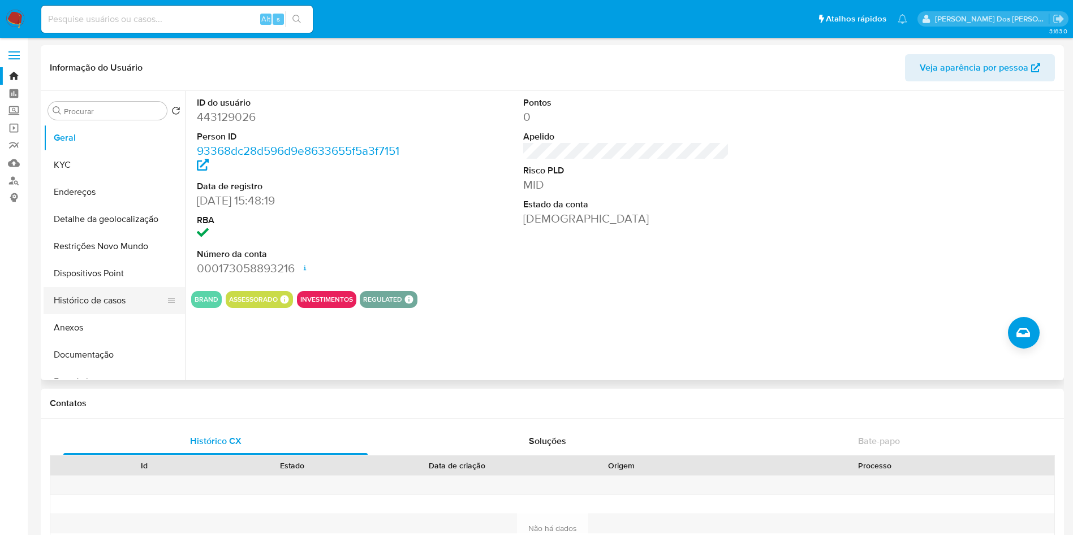
click at [107, 305] on button "Histórico de casos" at bounding box center [110, 300] width 132 height 27
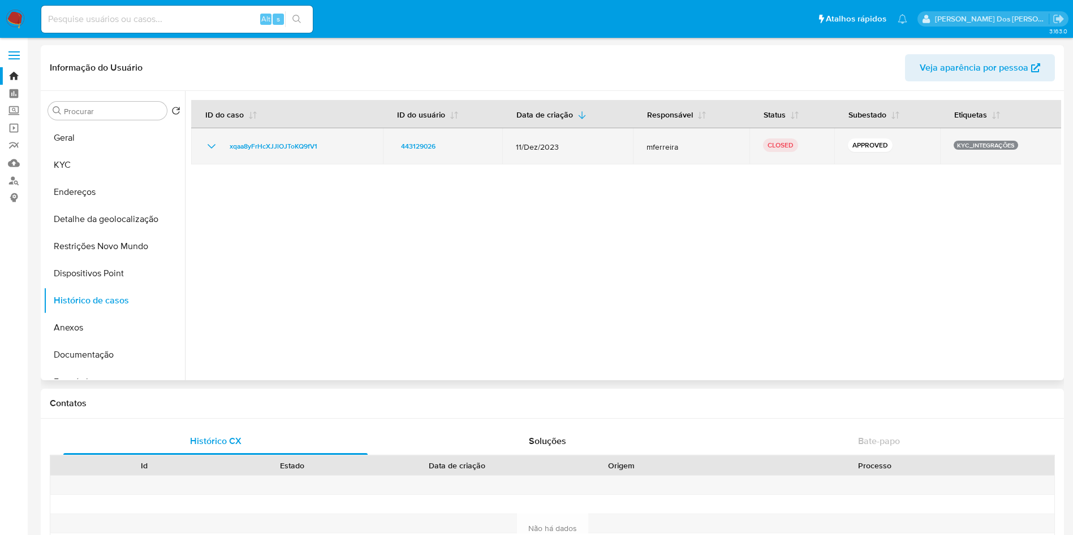
click at [209, 146] on icon "Mostrar/Ocultar" at bounding box center [212, 147] width 14 height 14
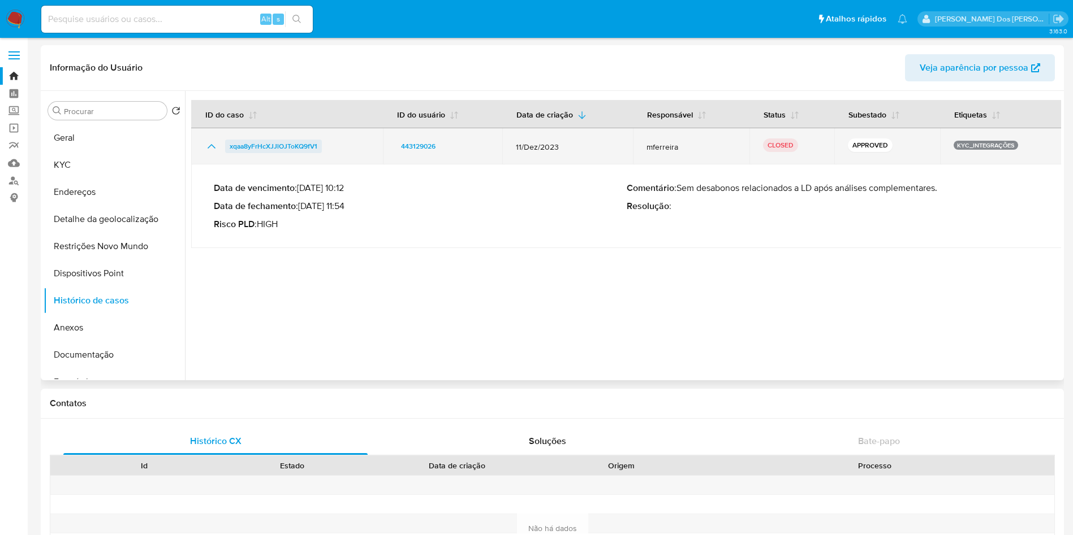
click at [263, 145] on span "xqaa8yFrHcXJJlOJToKQ9fV1" at bounding box center [274, 147] width 88 height 14
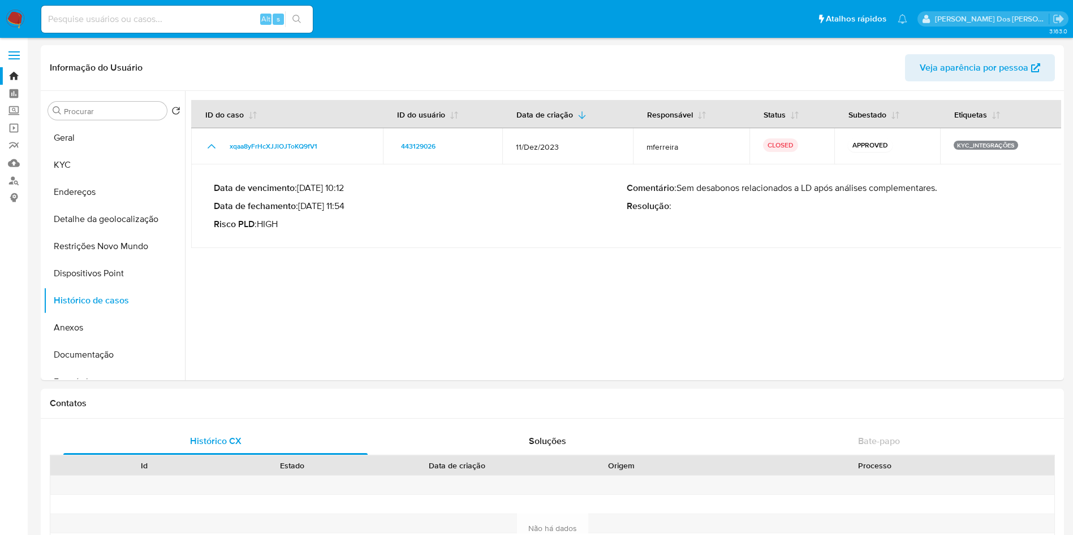
drag, startPoint x: 19, startPoint y: 11, endPoint x: 25, endPoint y: 0, distance: 12.4
click at [19, 11] on img at bounding box center [15, 19] width 19 height 19
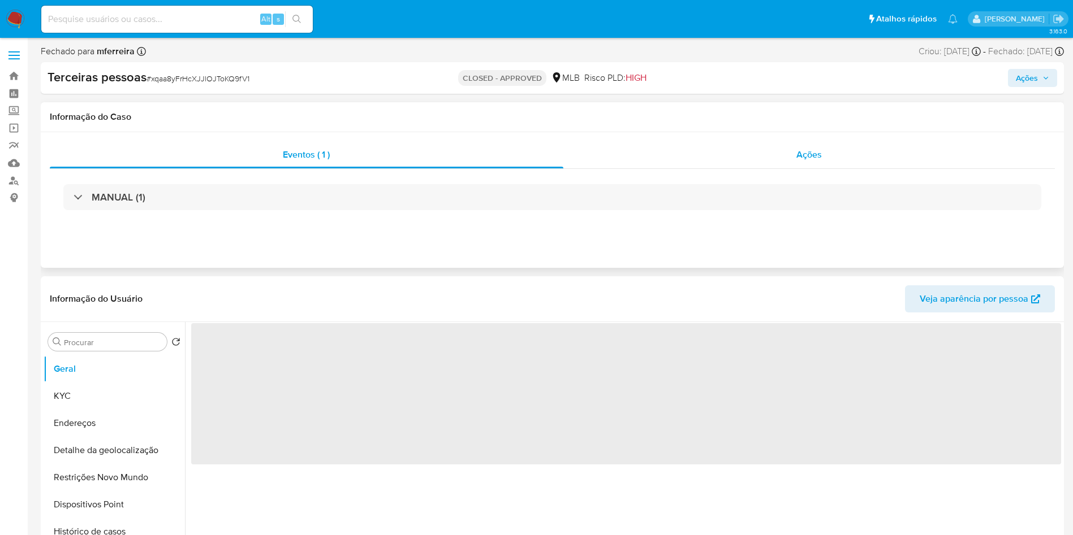
click at [866, 150] on div "Ações" at bounding box center [809, 154] width 492 height 27
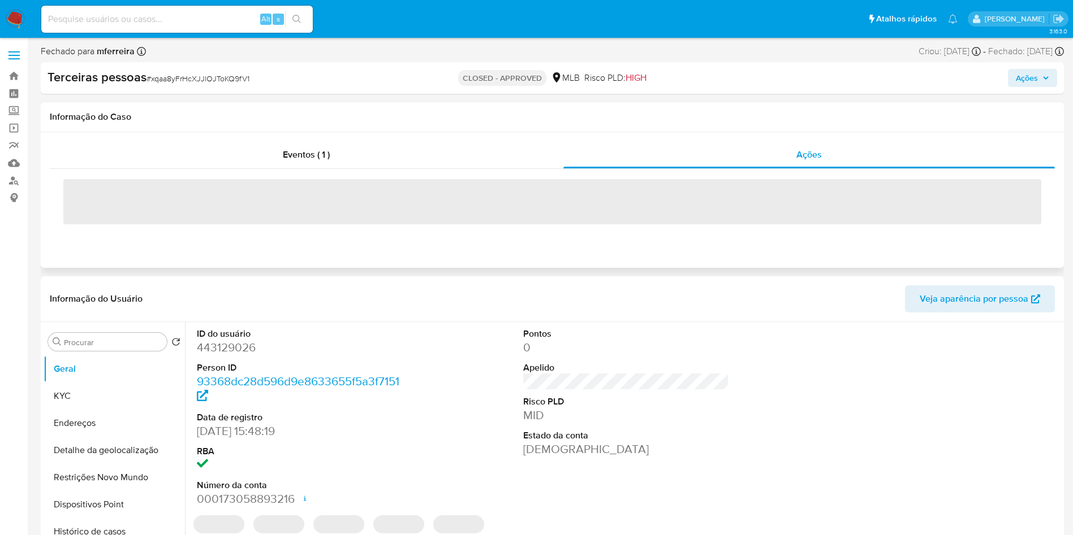
select select "10"
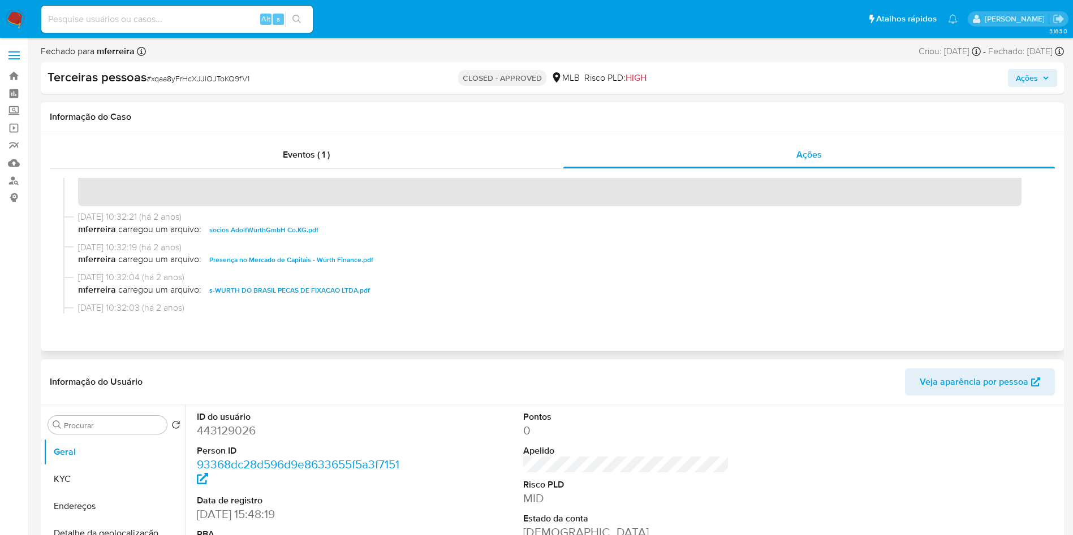
scroll to position [170, 0]
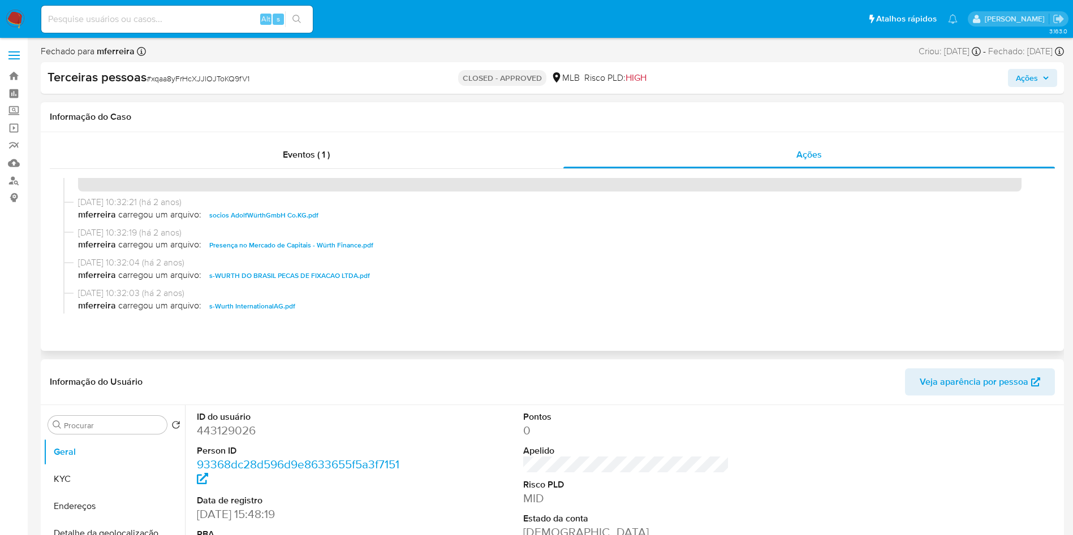
click at [292, 221] on span "socios AdolfWürthGmbH Co.KG.pdf" at bounding box center [263, 216] width 109 height 14
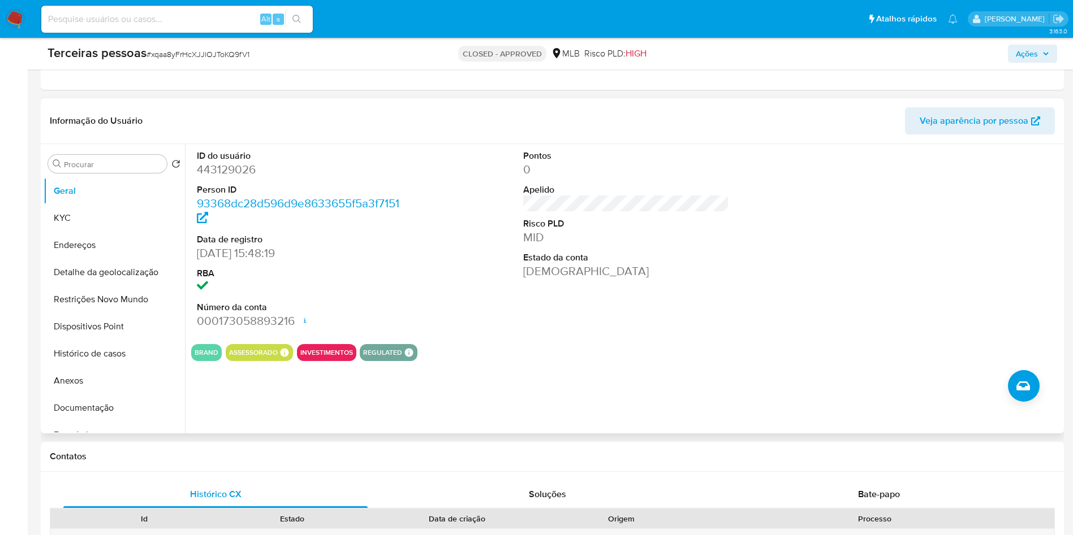
scroll to position [339, 0]
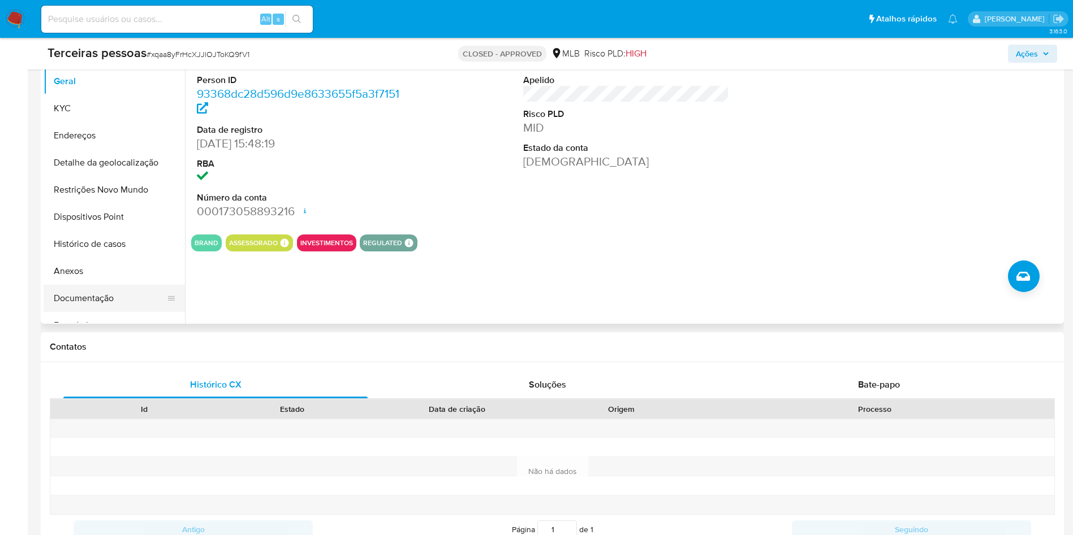
click at [94, 312] on button "Documentação" at bounding box center [110, 298] width 132 height 27
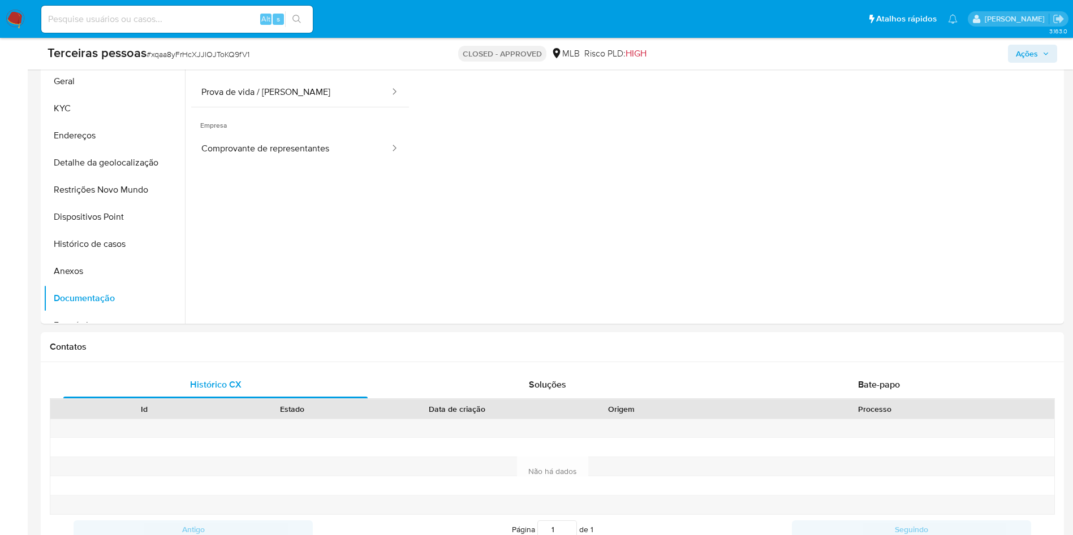
scroll to position [0, 0]
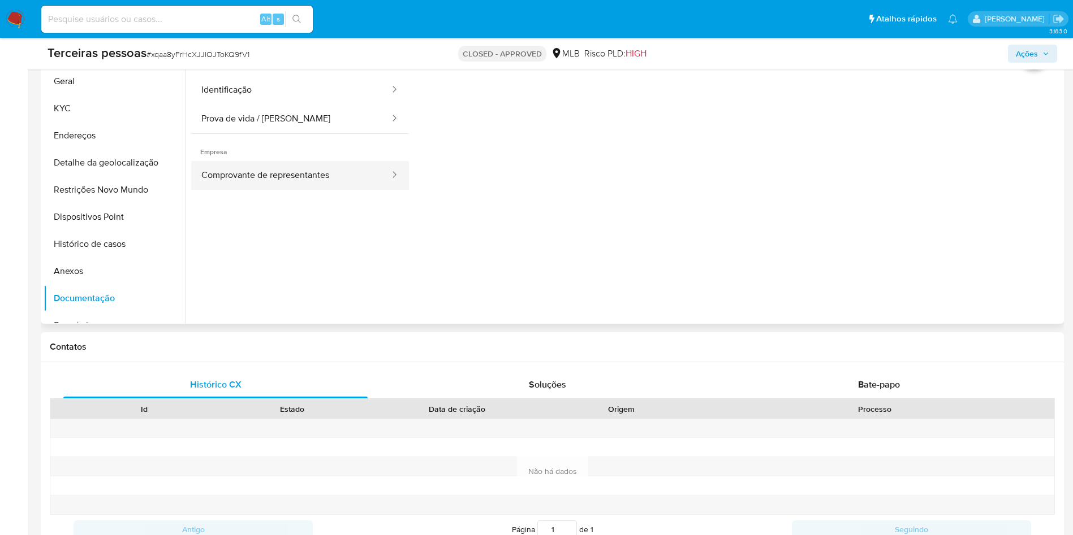
click at [296, 190] on button "Comprovante de representantes" at bounding box center [291, 175] width 200 height 29
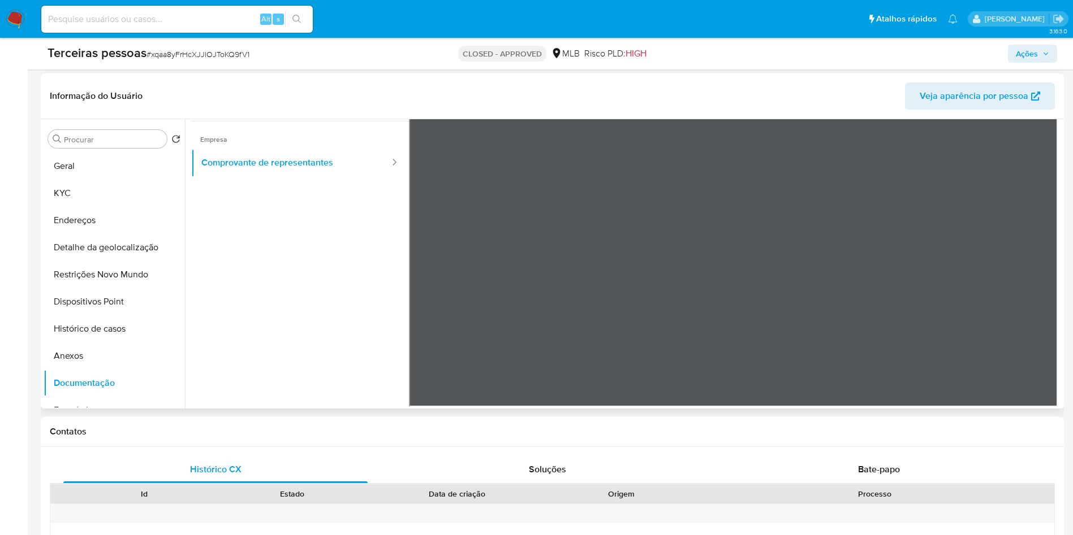
scroll to position [98, 0]
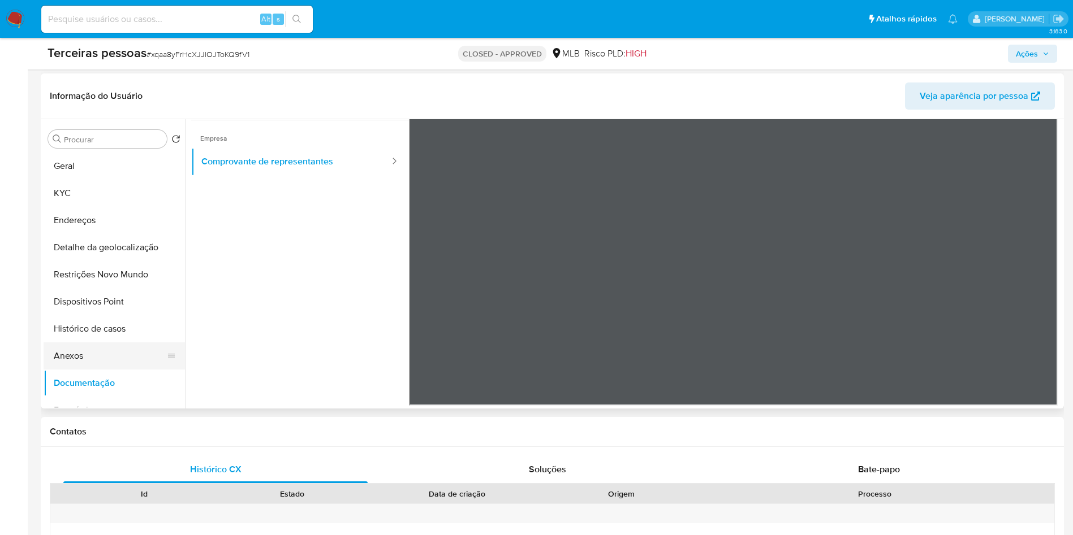
click at [115, 370] on button "Anexos" at bounding box center [110, 356] width 132 height 27
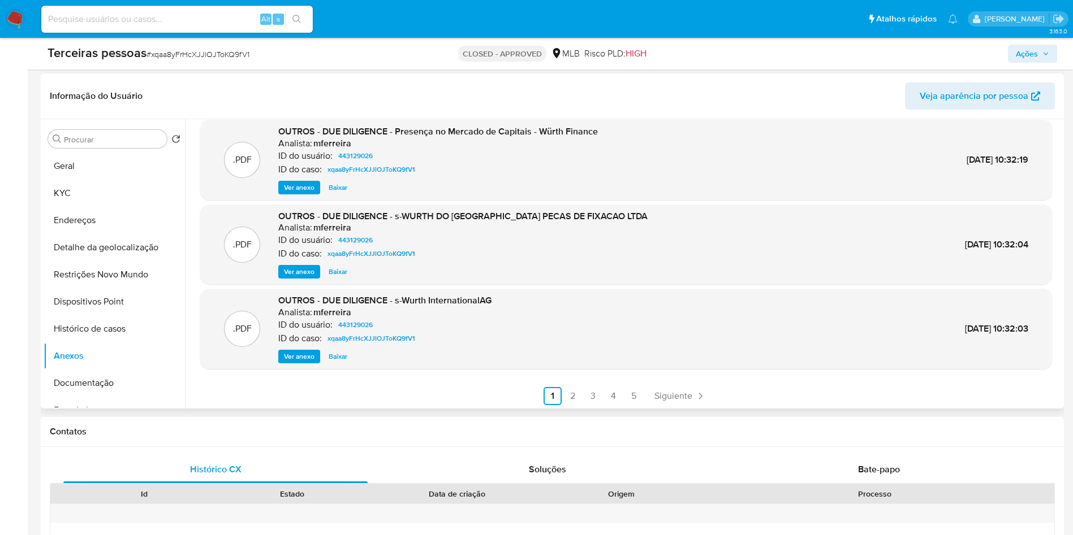
scroll to position [95, 0]
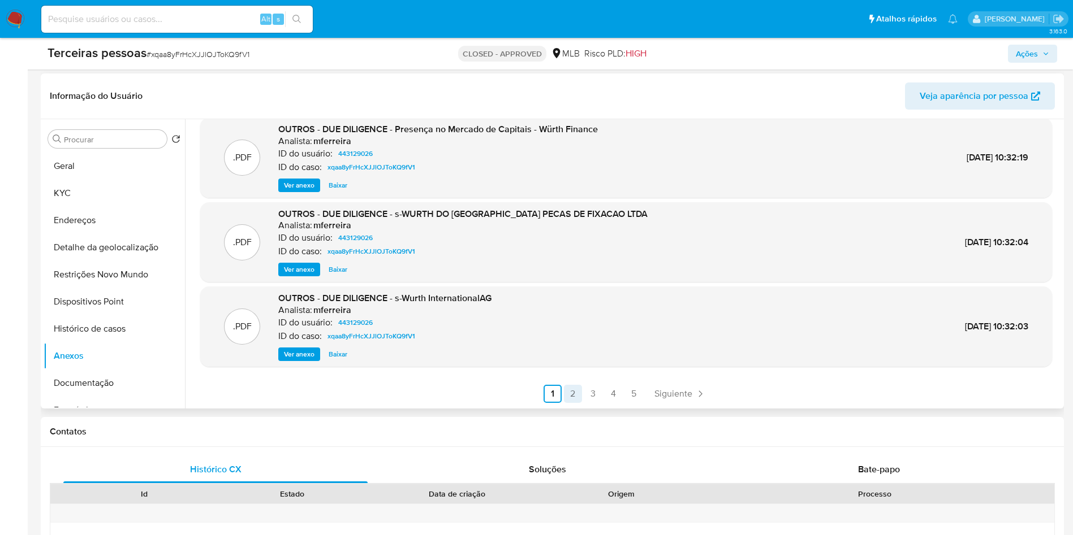
click at [569, 403] on link "2" at bounding box center [573, 394] width 18 height 18
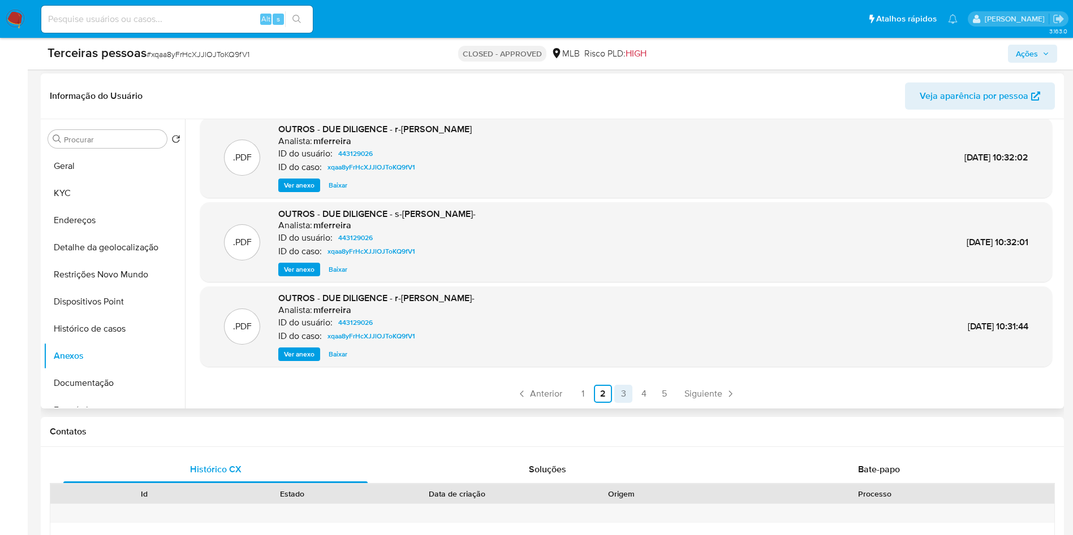
click at [615, 403] on link "3" at bounding box center [623, 394] width 18 height 18
click at [640, 403] on link "4" at bounding box center [643, 394] width 18 height 18
click at [664, 403] on link "5" at bounding box center [664, 394] width 18 height 18
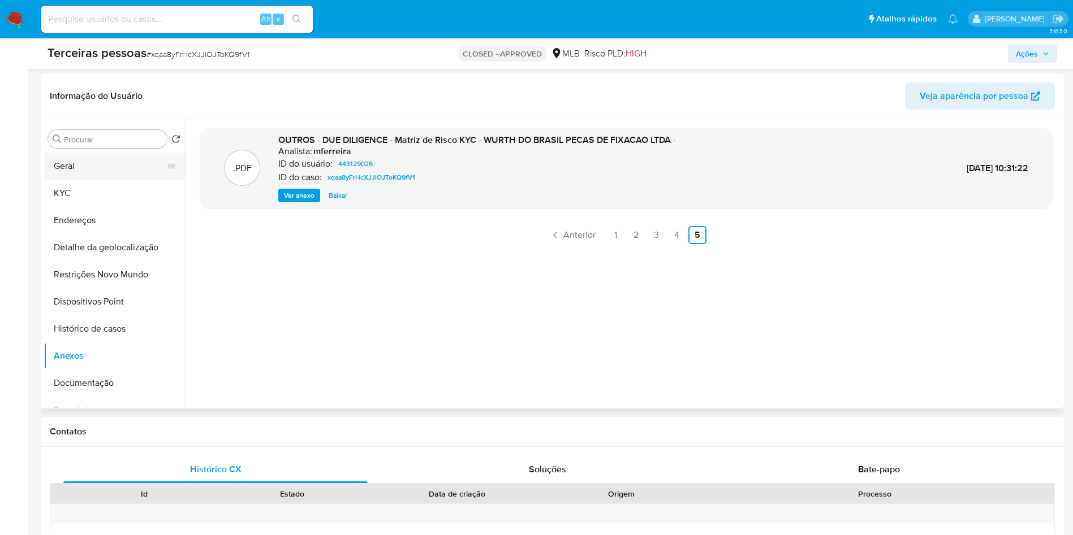
click at [88, 180] on button "Geral" at bounding box center [110, 166] width 132 height 27
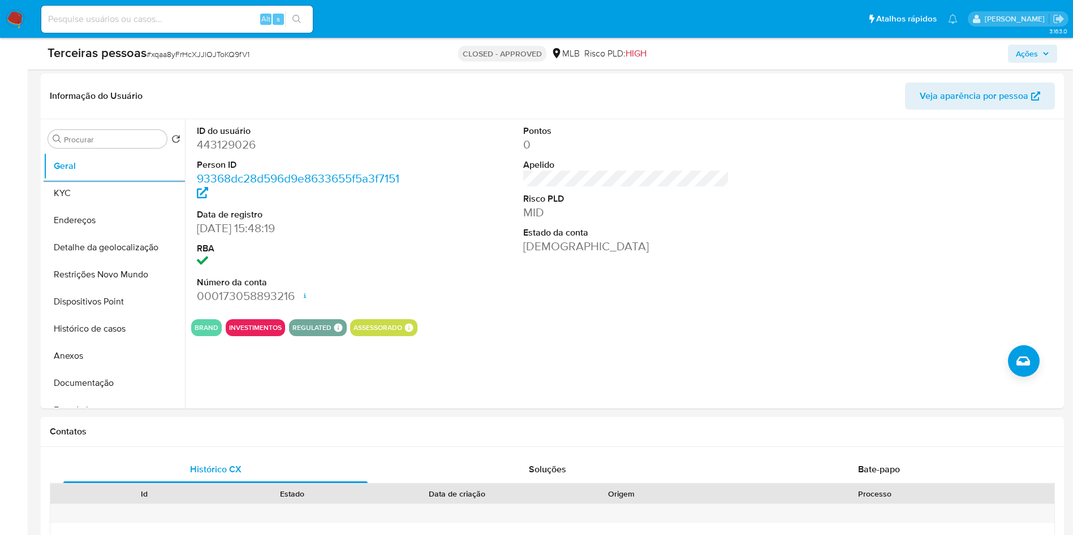
click at [556, 306] on div "Pontos 0 Apelido Risco PLD MID Estado da conta [DEMOGRAPHIC_DATA]" at bounding box center [626, 214] width 218 height 191
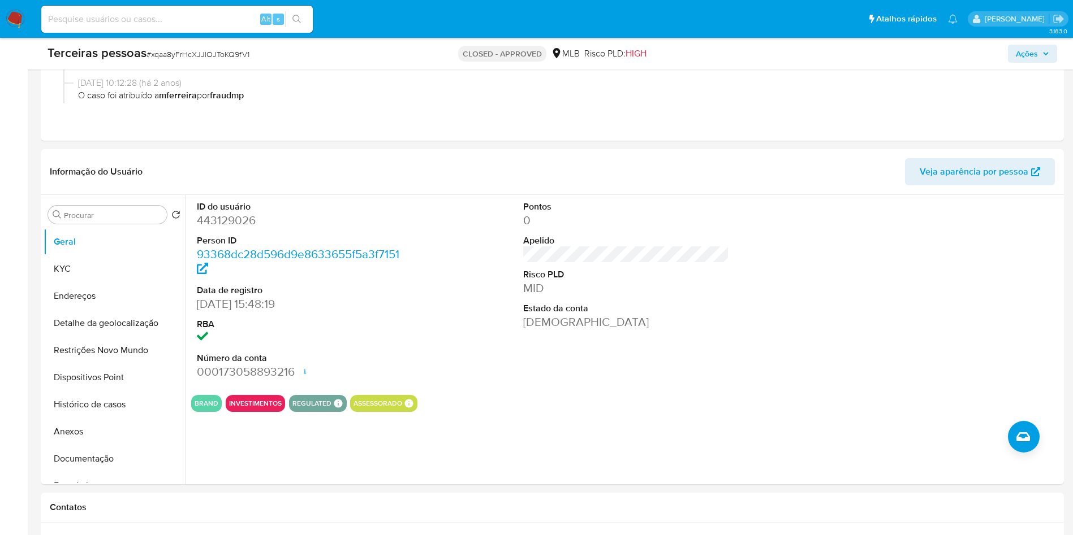
scroll to position [85, 0]
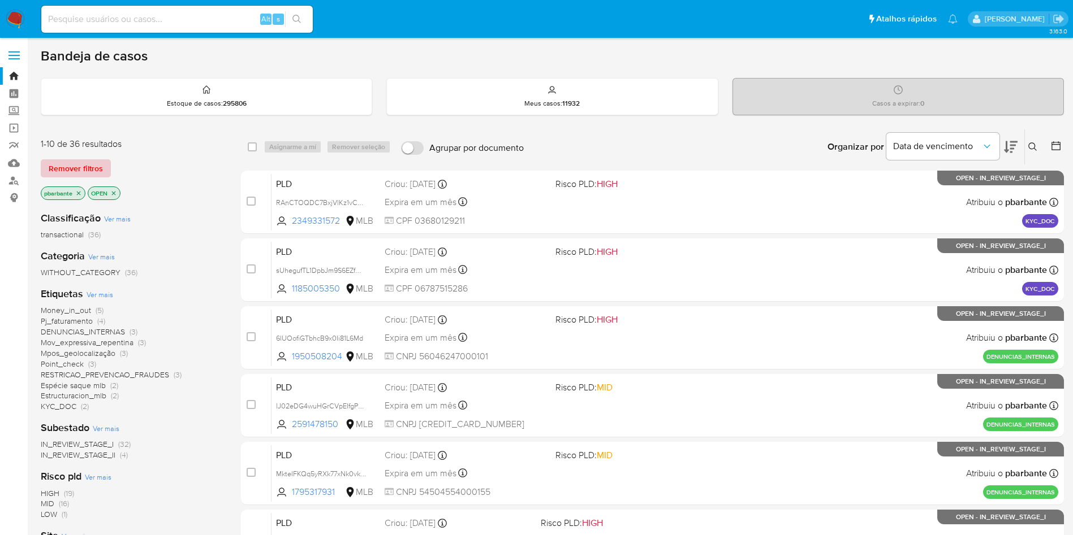
click at [89, 172] on span "Remover filtros" at bounding box center [76, 169] width 54 height 16
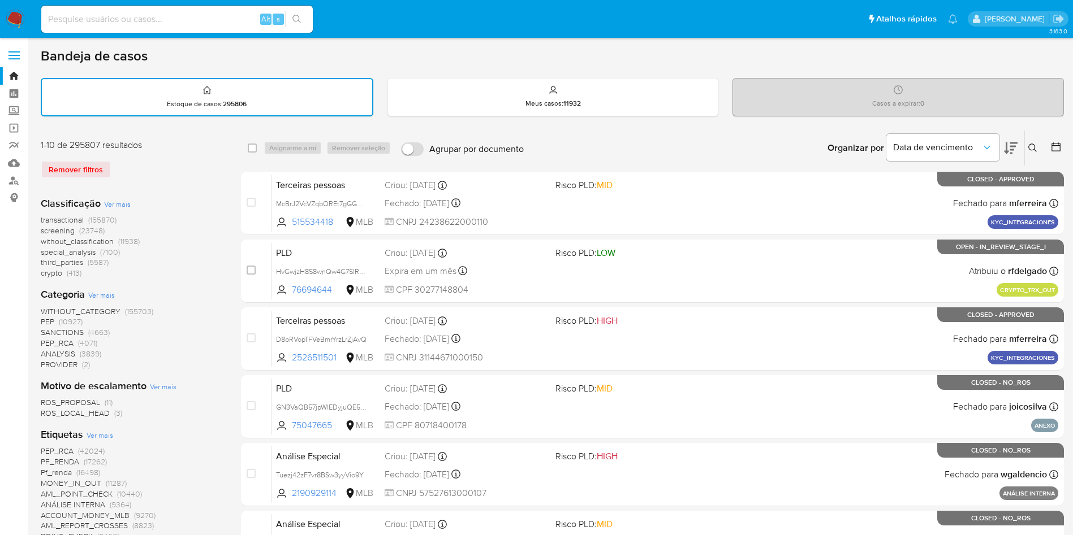
click at [1032, 148] on icon at bounding box center [1032, 148] width 9 height 9
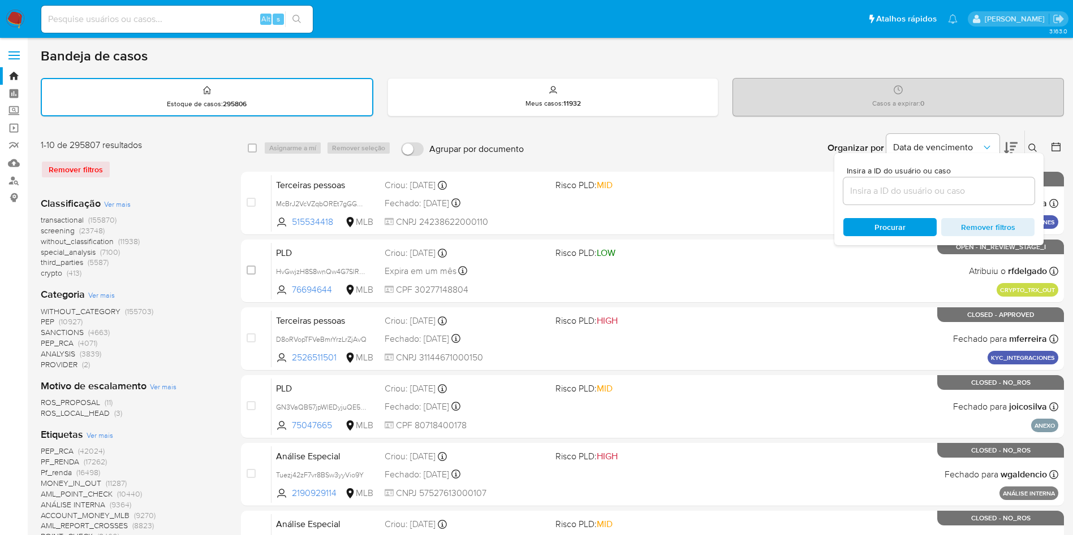
click at [885, 184] on div at bounding box center [938, 191] width 191 height 27
click at [888, 191] on input at bounding box center [938, 191] width 191 height 15
paste input "WzfAa2F08RewVOIsZHox5MrU"
type input "WzfAa2F08RewVOIsZHox5MrU"
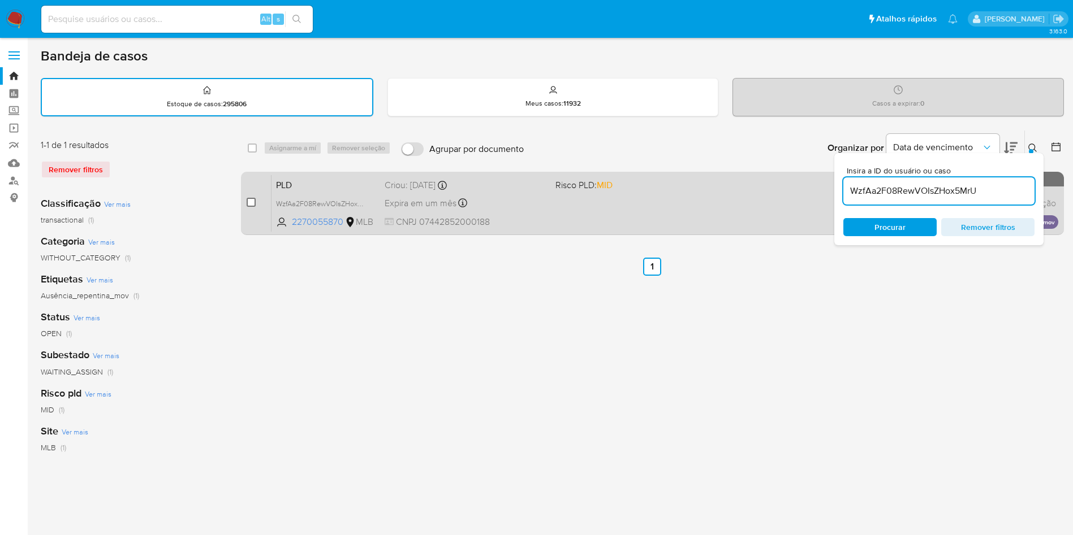
click at [256, 207] on input "checkbox" at bounding box center [251, 202] width 9 height 9
checkbox input "true"
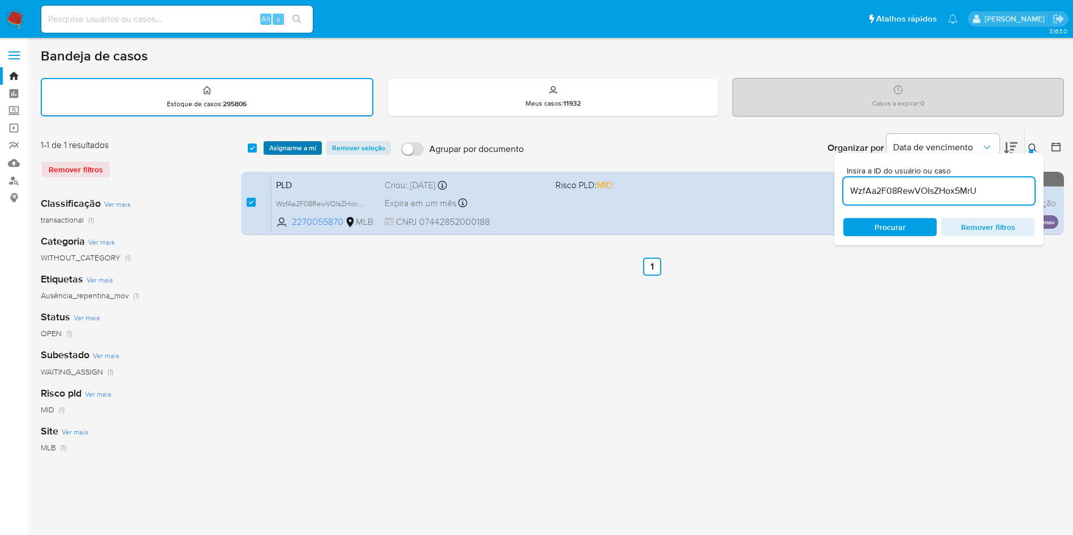
click at [301, 154] on span "Asignarme a mí" at bounding box center [292, 147] width 47 height 11
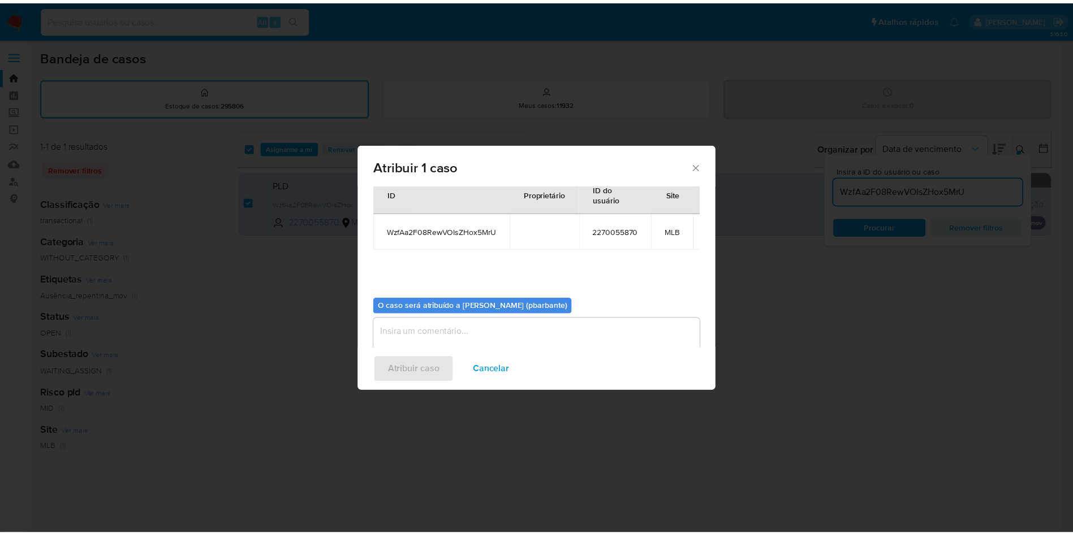
scroll to position [63, 0]
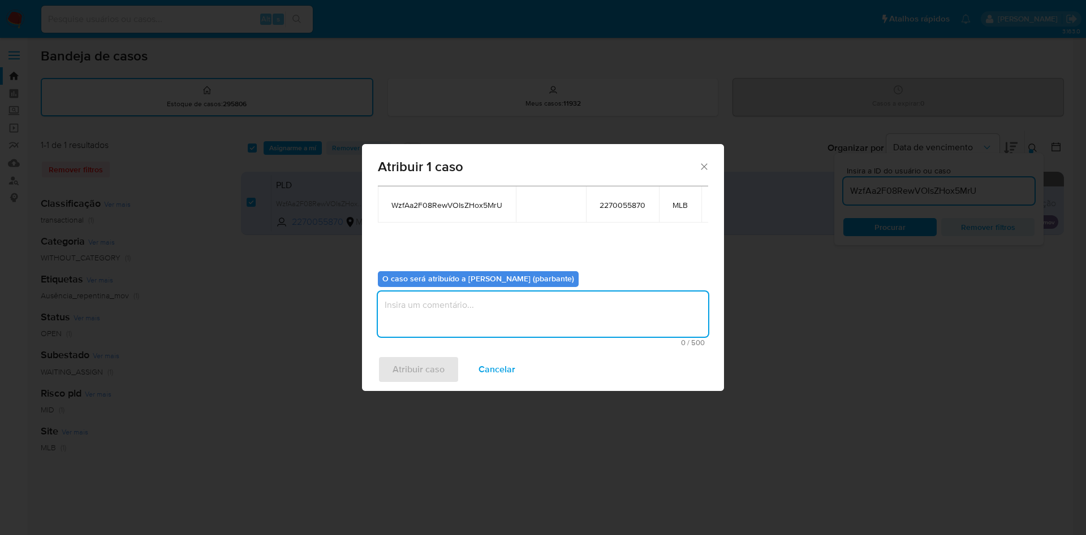
click at [527, 309] on textarea "assign-modal" at bounding box center [543, 314] width 330 height 45
type textarea ","
click at [519, 308] on textarea "," at bounding box center [543, 314] width 330 height 45
type textarea "."
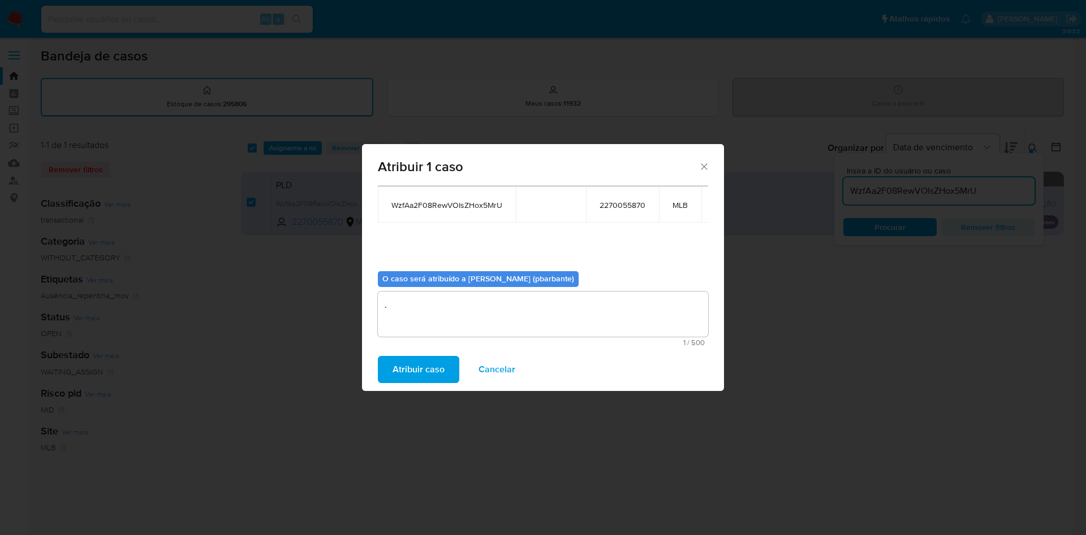
click at [425, 383] on button "Atribuir caso" at bounding box center [418, 369] width 81 height 27
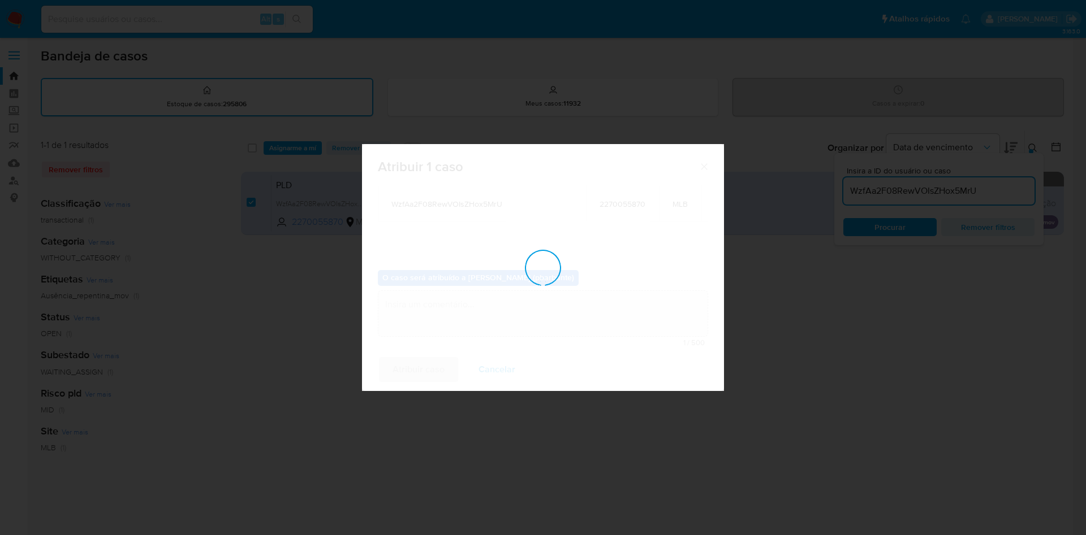
checkbox input "false"
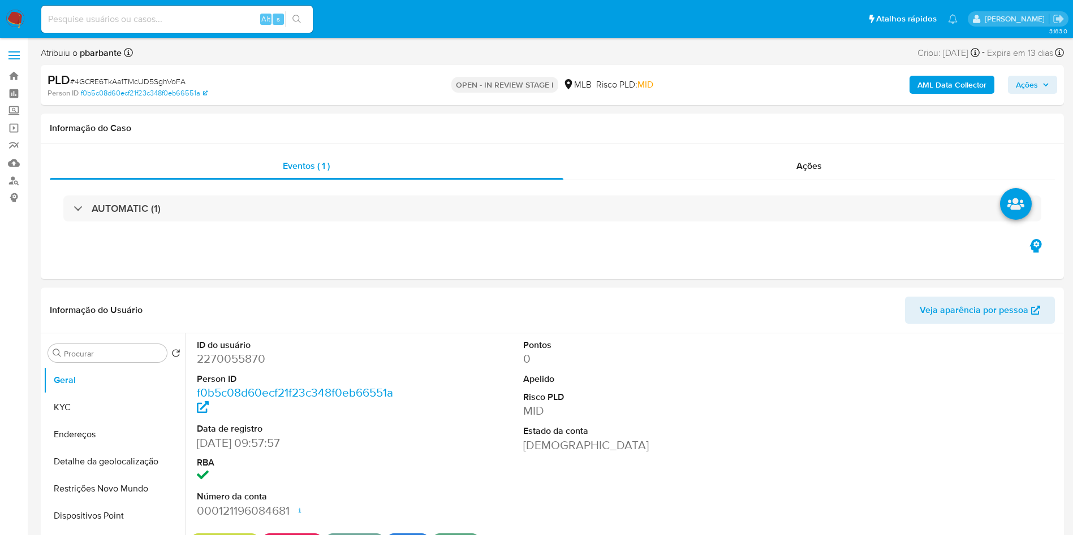
select select "10"
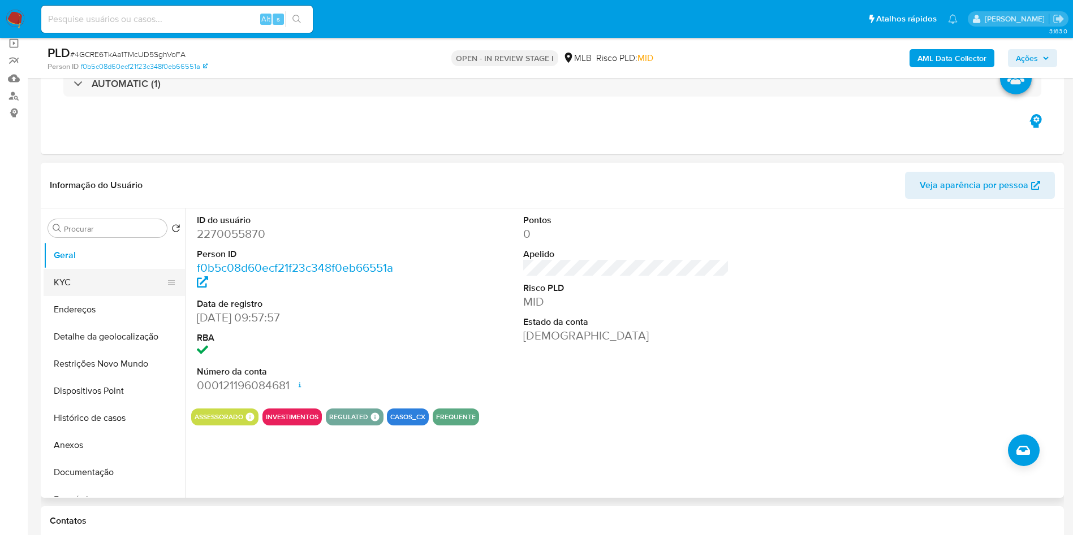
click at [88, 290] on button "KYC" at bounding box center [110, 282] width 132 height 27
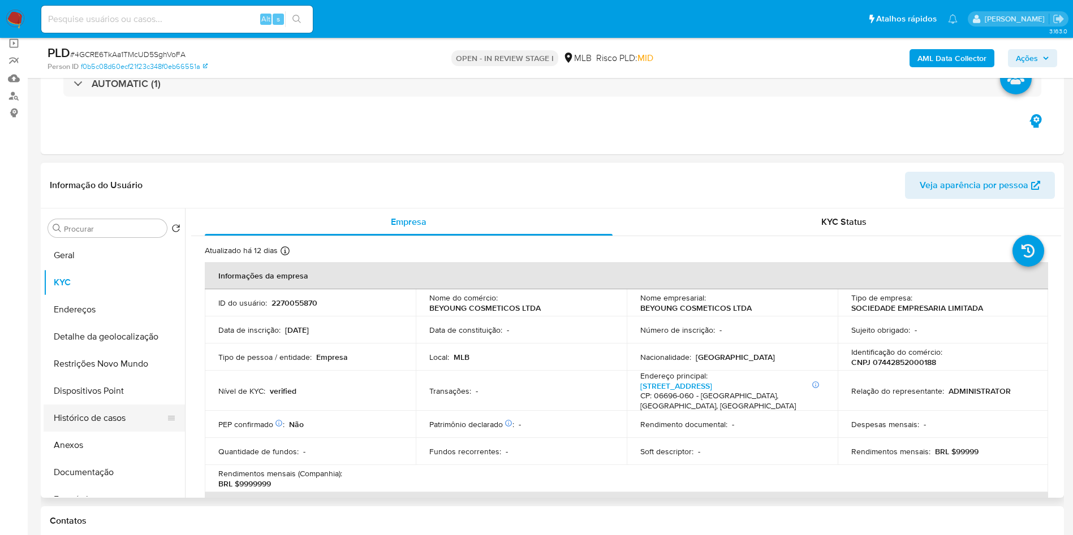
click at [115, 427] on button "Histórico de casos" at bounding box center [110, 418] width 132 height 27
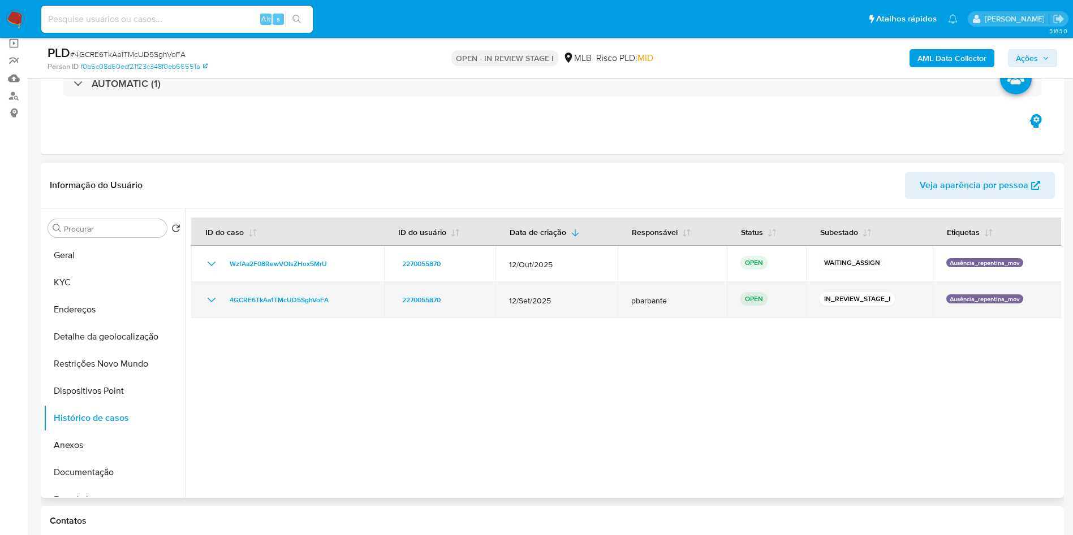
click at [213, 303] on icon "Mostrar/Ocultar" at bounding box center [212, 300] width 8 height 5
click at [210, 307] on icon "Mostrar/Ocultar" at bounding box center [212, 300] width 14 height 14
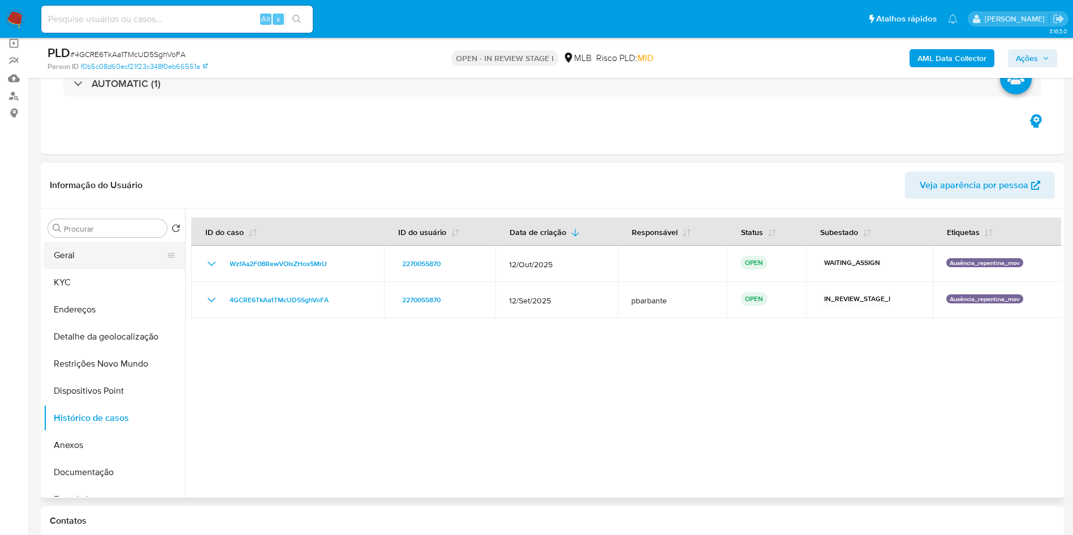
click at [118, 269] on button "Geral" at bounding box center [110, 255] width 132 height 27
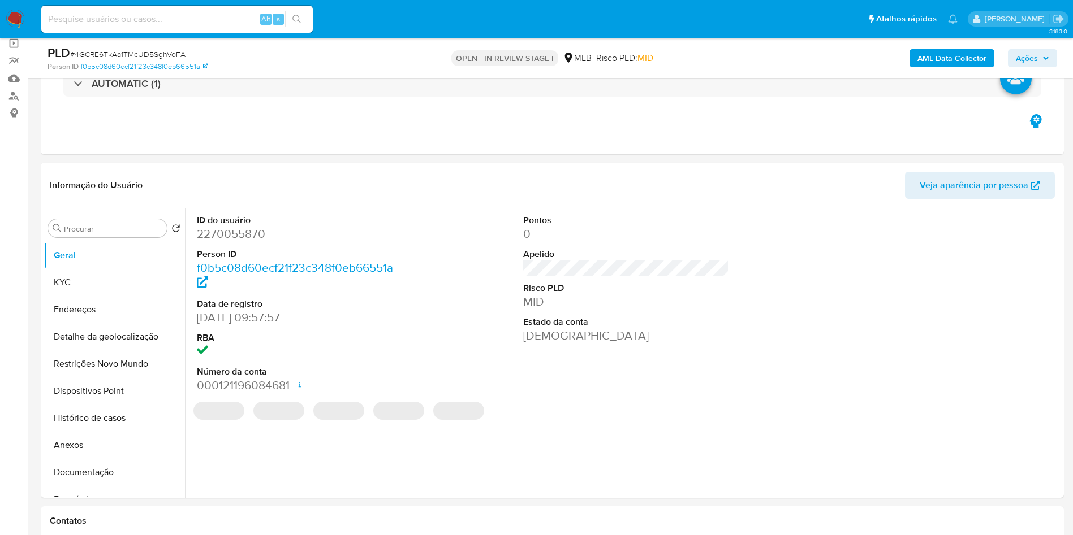
click at [243, 242] on dd "2270055870" at bounding box center [300, 234] width 206 height 16
copy dd "2270055870"
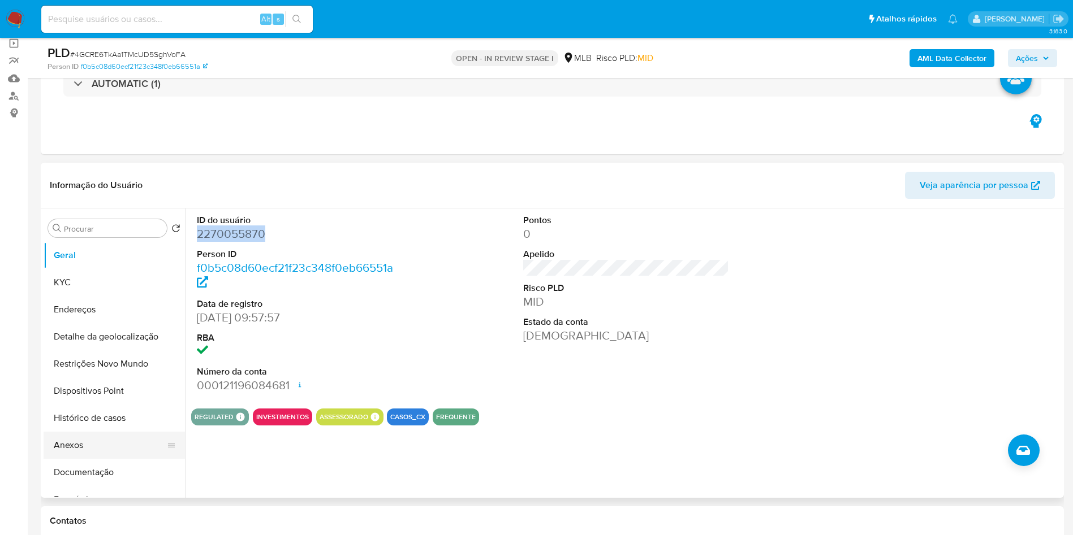
click at [93, 459] on button "Anexos" at bounding box center [110, 445] width 132 height 27
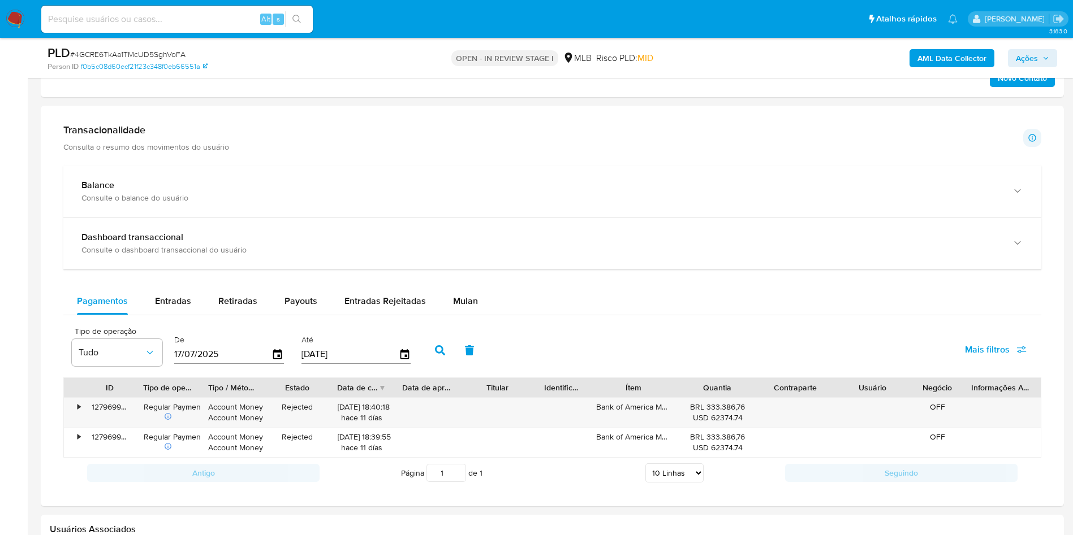
scroll to position [933, 0]
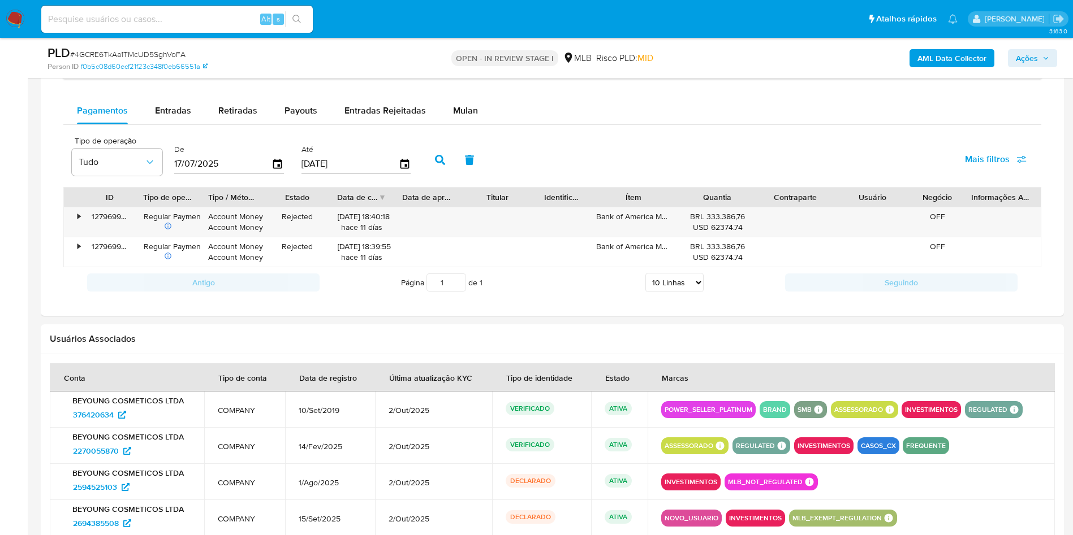
click at [468, 111] on div "Balance Consulte o balance do usuário Dashboard transaccional Consulte o dashbo…" at bounding box center [552, 136] width 978 height 323
click at [457, 117] on span "Mulan" at bounding box center [465, 110] width 25 height 13
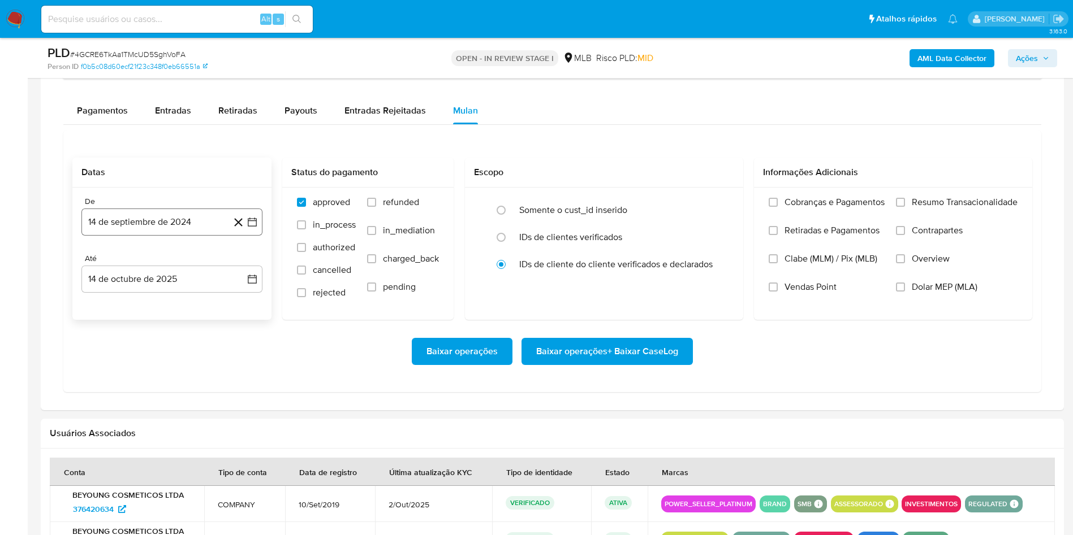
click at [254, 236] on button "14 de septiembre de 2024" at bounding box center [171, 222] width 181 height 27
click at [241, 270] on icon "Mes siguiente" at bounding box center [242, 263] width 14 height 14
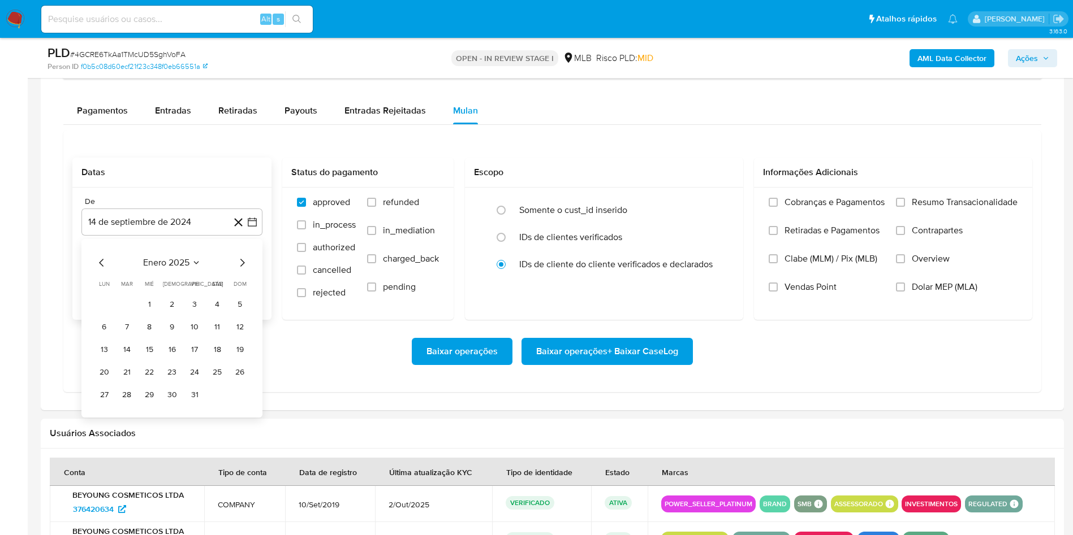
click at [241, 270] on icon "Mes siguiente" at bounding box center [242, 263] width 14 height 14
click at [103, 267] on icon "Mes anterior" at bounding box center [101, 263] width 5 height 8
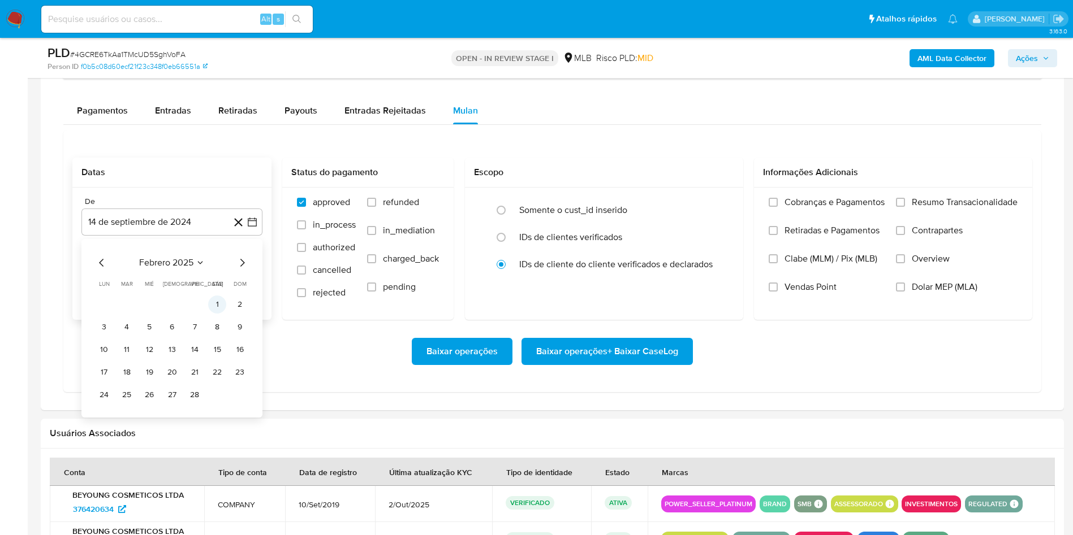
click at [222, 314] on td "1" at bounding box center [217, 305] width 18 height 18
click at [222, 314] on button "1" at bounding box center [217, 305] width 18 height 18
click at [949, 208] on span "Resumo Transacionalidade" at bounding box center [964, 202] width 106 height 11
click at [905, 207] on input "Resumo Transacionalidade" at bounding box center [900, 202] width 9 height 9
click at [673, 364] on span "Baixar operações + Baixar CaseLog" at bounding box center [607, 351] width 142 height 25
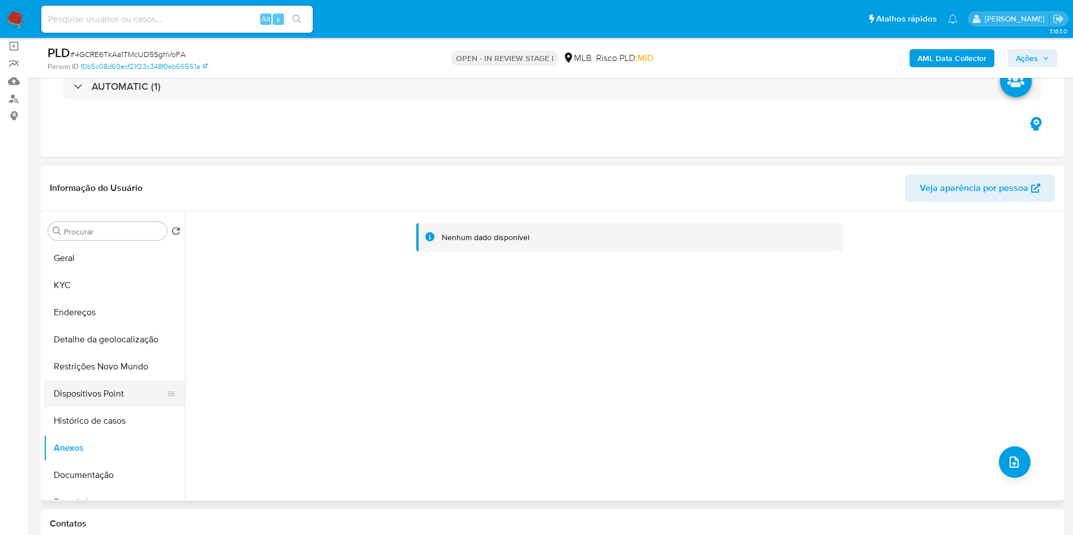
scroll to position [170, 0]
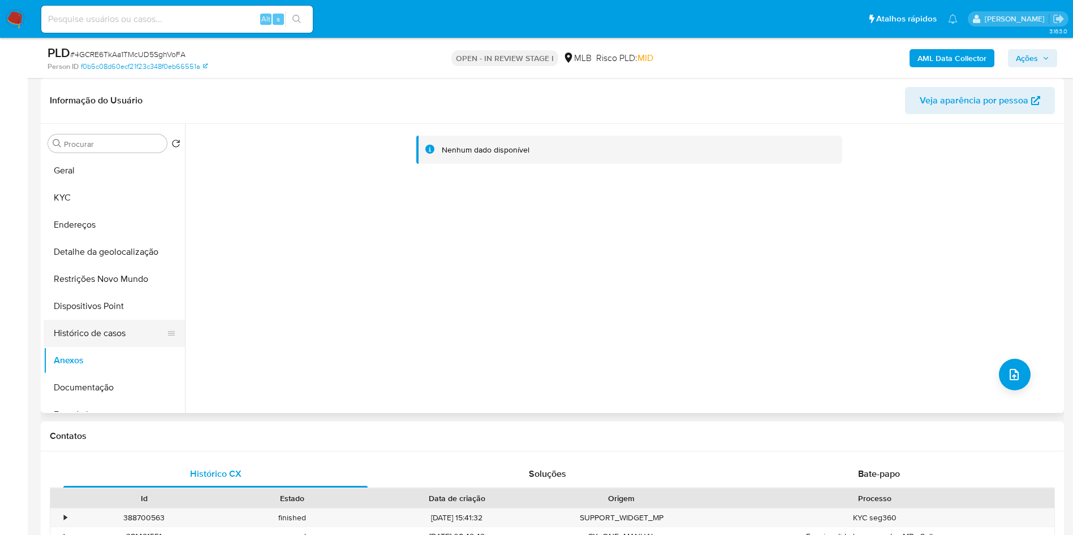
click at [120, 347] on button "Histórico de casos" at bounding box center [110, 333] width 132 height 27
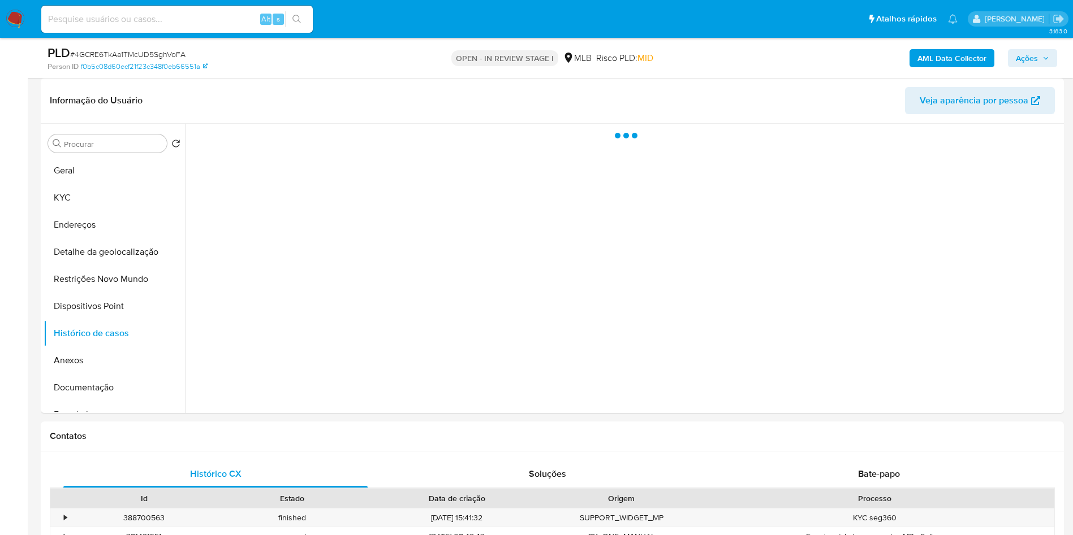
scroll to position [0, 0]
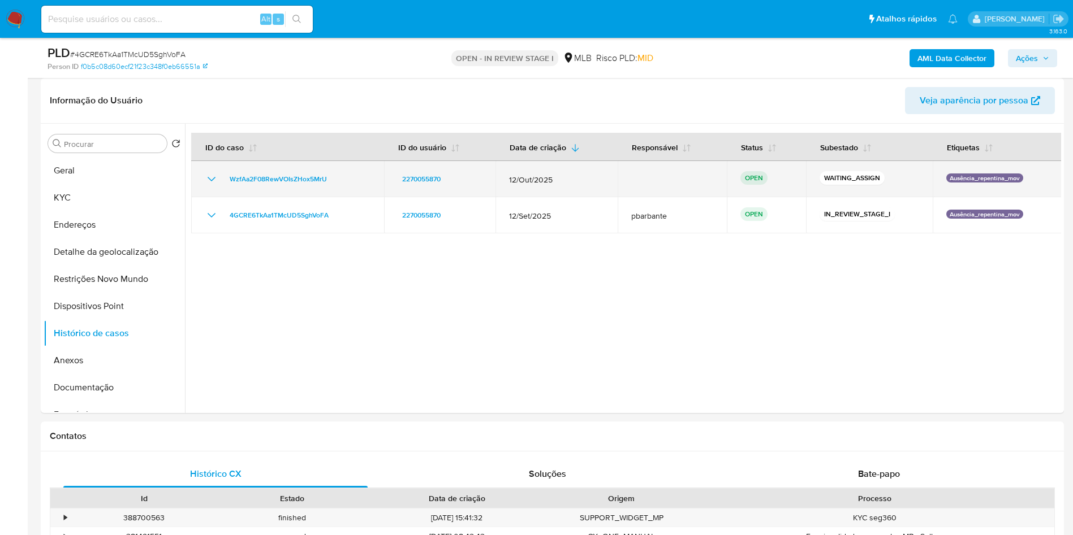
drag, startPoint x: 250, startPoint y: 189, endPoint x: 217, endPoint y: 198, distance: 34.7
click at [217, 186] on div "WzfAa2F08RewVOIsZHox5MrU" at bounding box center [288, 179] width 166 height 14
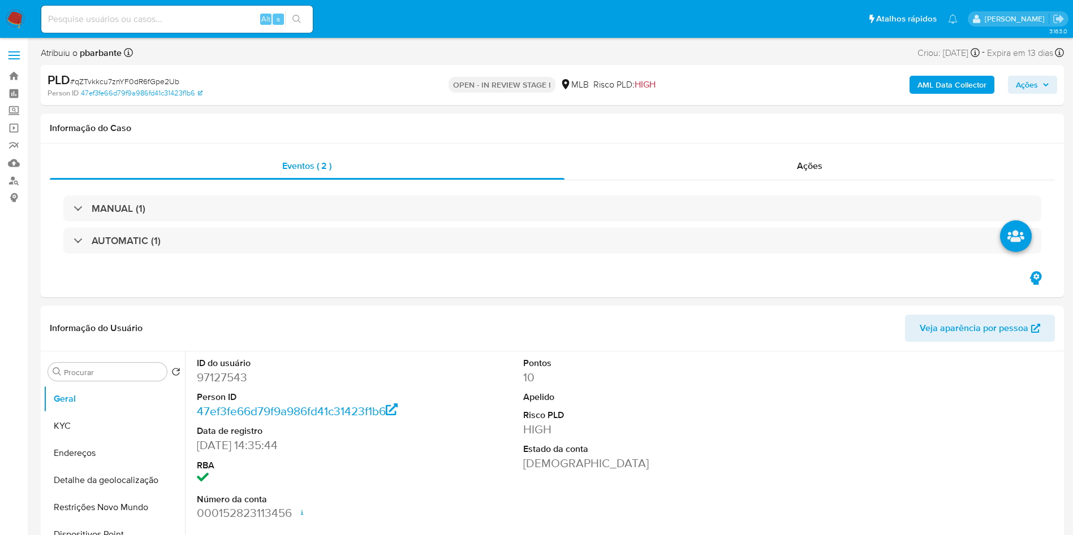
select select "10"
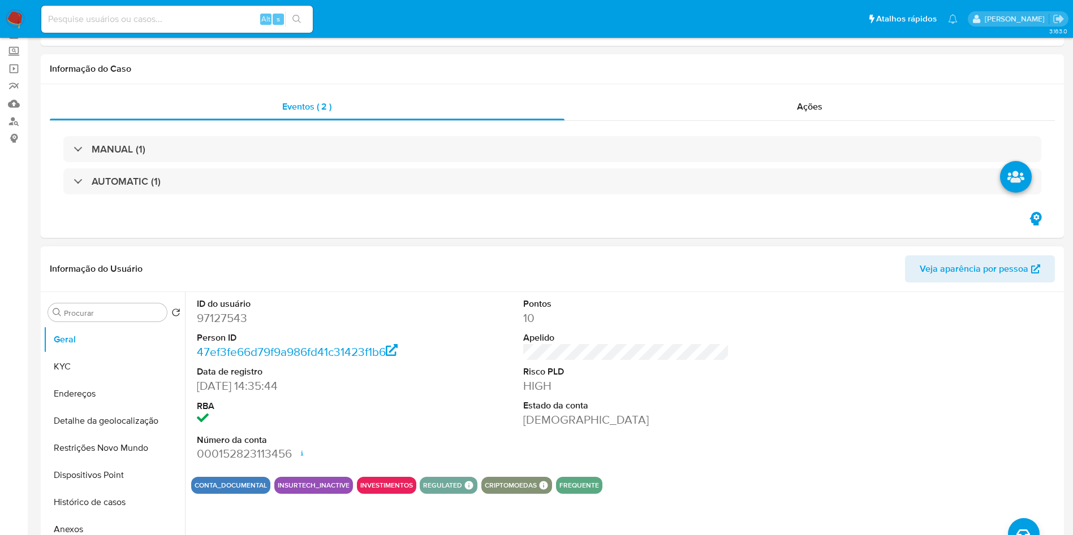
scroll to position [85, 0]
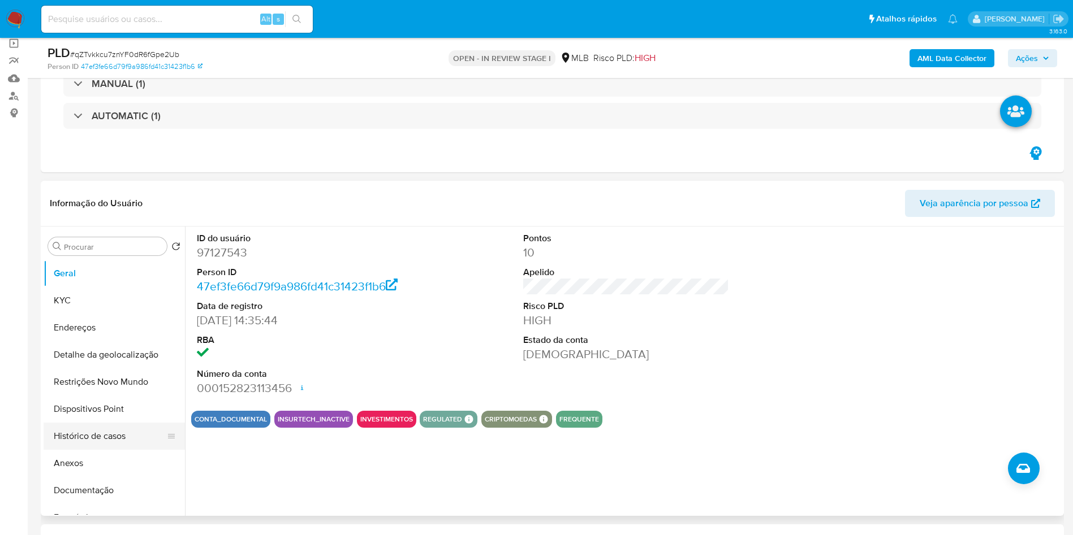
click at [126, 433] on button "Histórico de casos" at bounding box center [110, 436] width 132 height 27
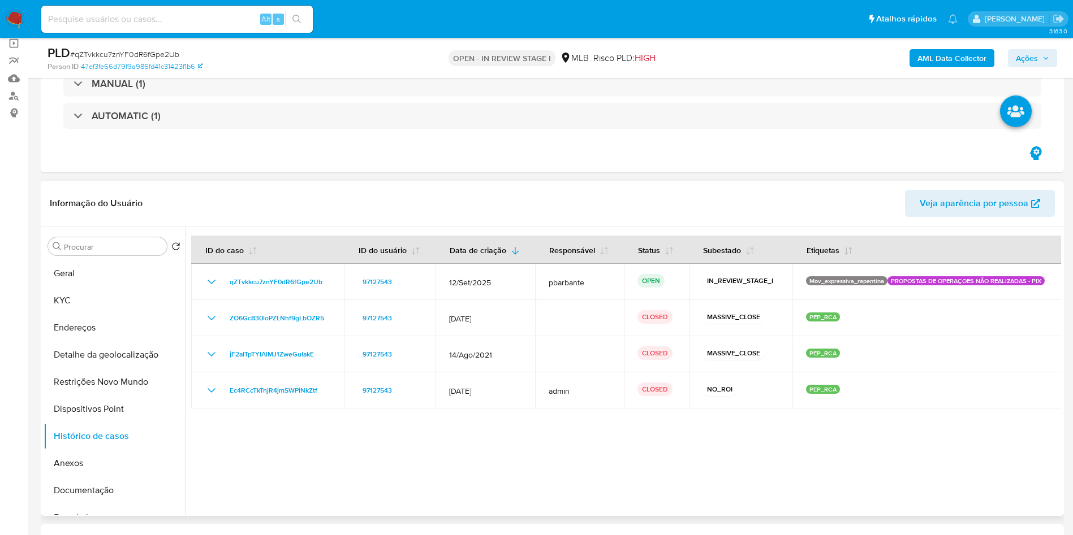
click at [105, 258] on div "Procurar Retornar ao pedido padrão Geral KYC Endereços Detalhe da geolocalizaçã…" at bounding box center [114, 372] width 141 height 288
click at [113, 276] on button "Geral" at bounding box center [110, 273] width 132 height 27
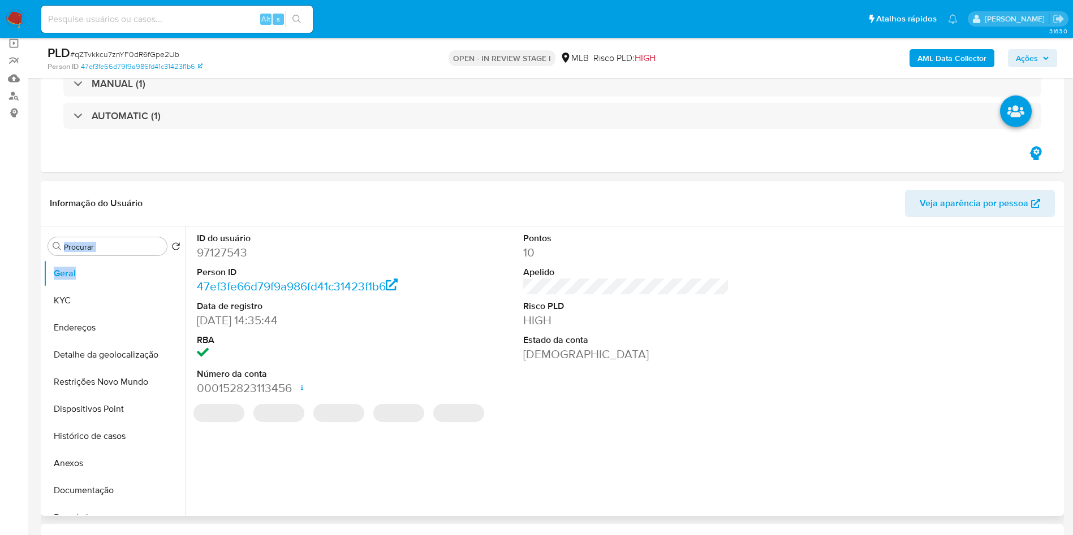
click at [519, 505] on div "ID do usuário 97127543 Person ID 47ef3fe66d79f9a986fd41c31423f1b6 Data de regis…" at bounding box center [623, 372] width 876 height 290
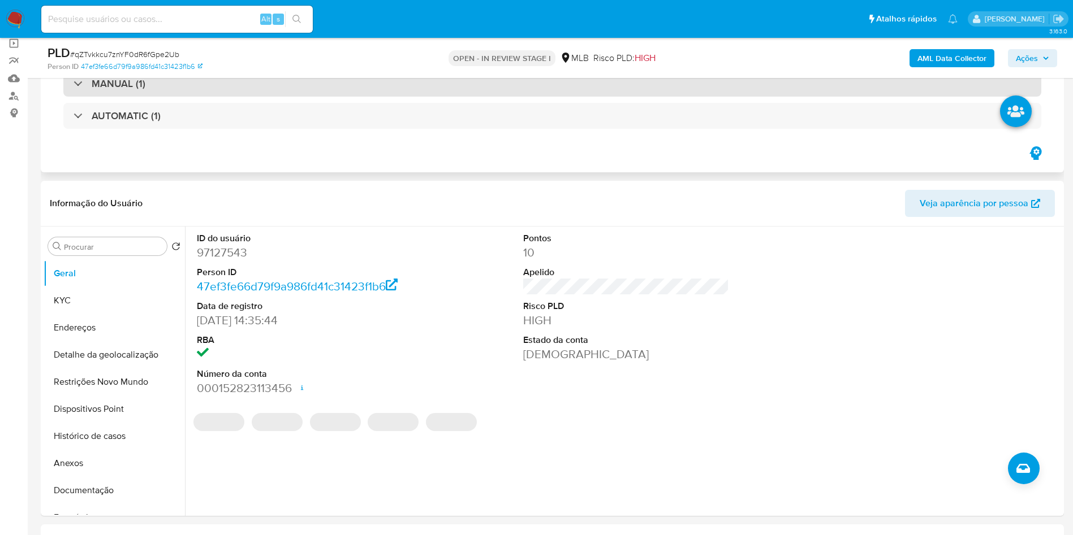
click at [283, 83] on div "MANUAL (1)" at bounding box center [552, 84] width 978 height 26
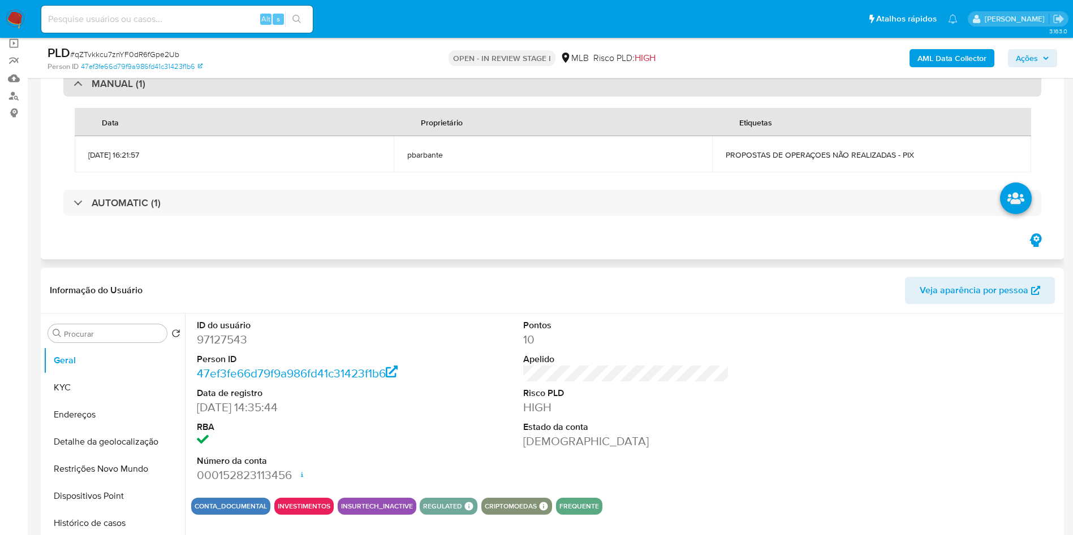
click at [283, 83] on div "MANUAL (1)" at bounding box center [552, 84] width 978 height 26
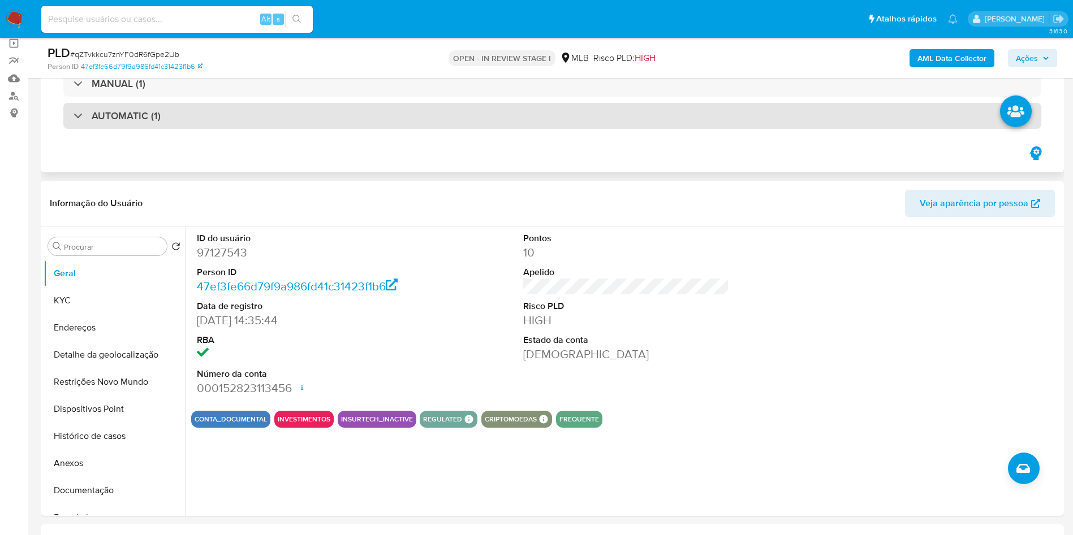
click at [276, 112] on div "AUTOMATIC (1)" at bounding box center [552, 116] width 978 height 26
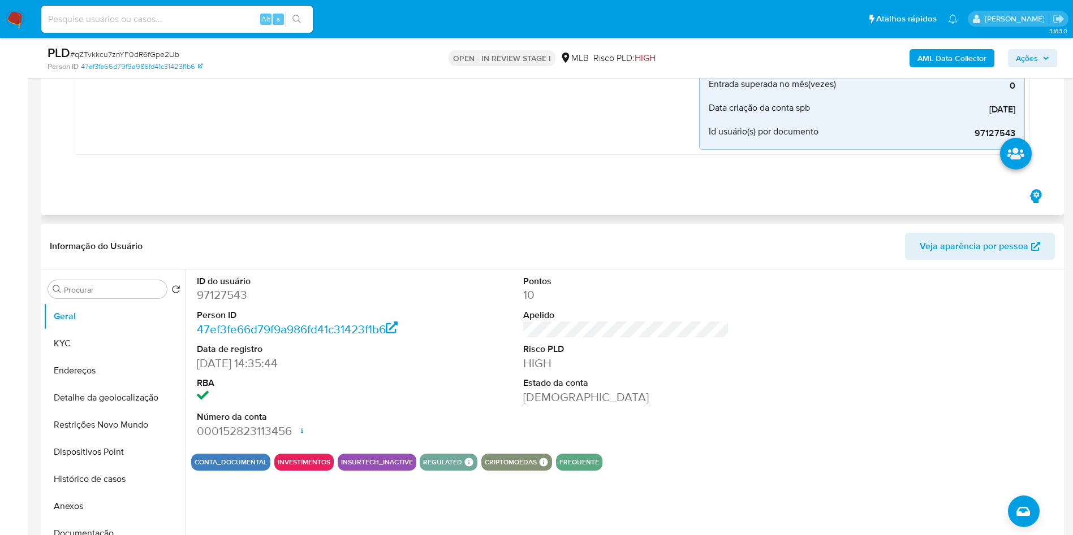
scroll to position [424, 0]
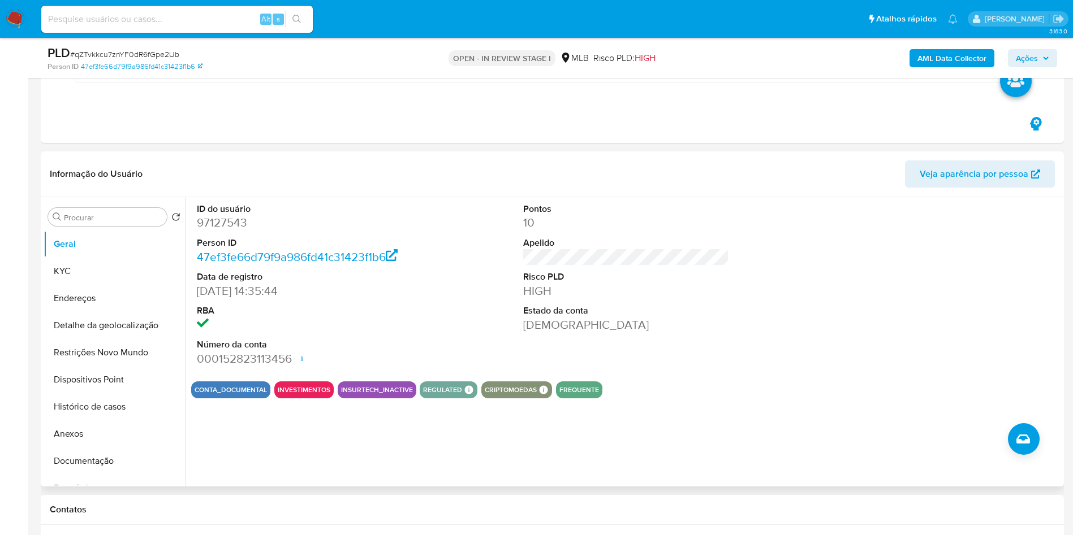
click at [232, 235] on dl "ID do usuário 97127543 Person ID 47ef3fe66d79f9a986fd41c31423f1b6 Data de regis…" at bounding box center [300, 285] width 206 height 164
click at [235, 226] on dd "97127543" at bounding box center [300, 223] width 206 height 16
copy dd "97127543"
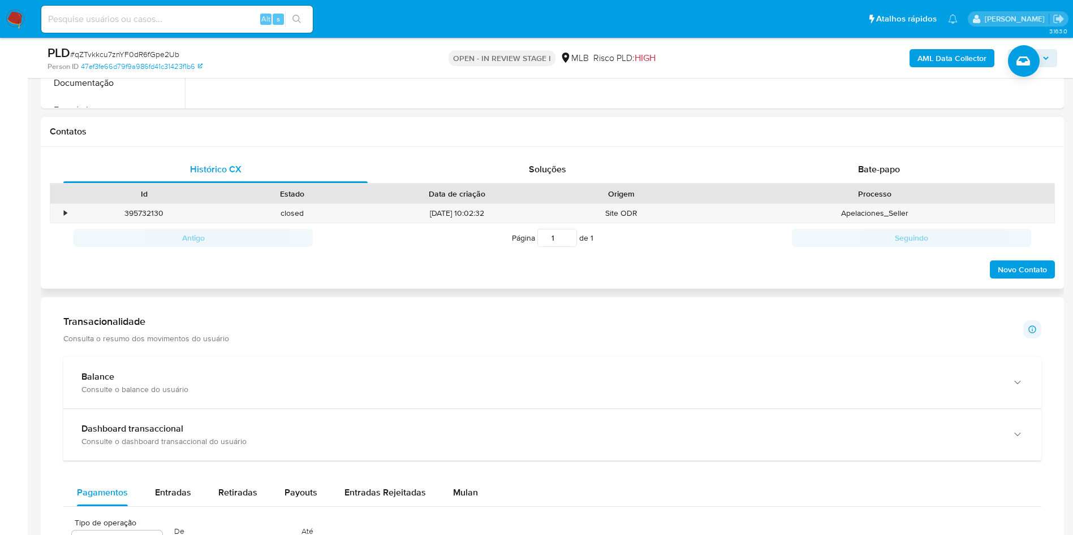
scroll to position [679, 0]
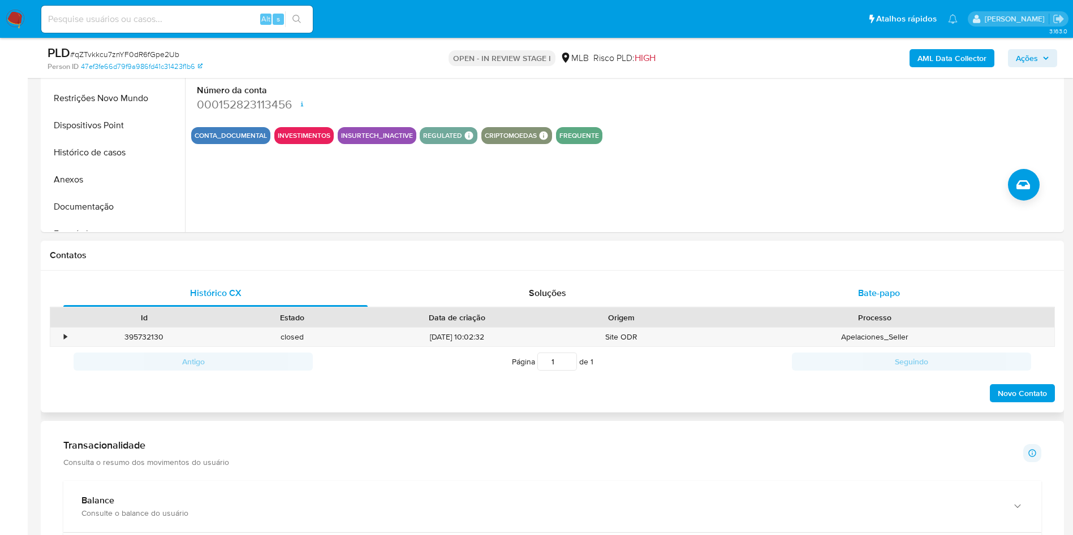
click at [878, 291] on span "Bate-papo" at bounding box center [879, 293] width 42 height 13
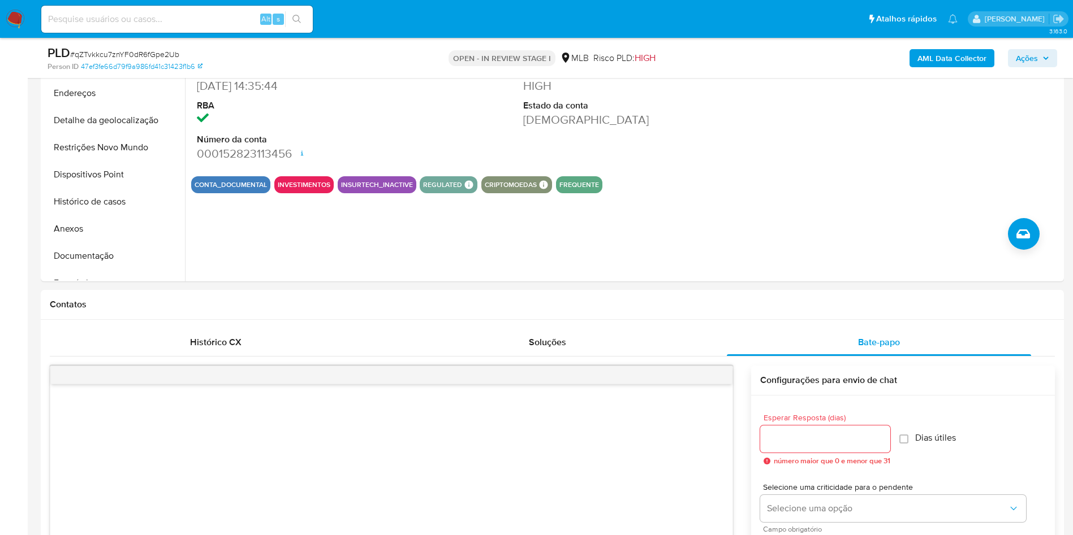
scroll to position [594, 0]
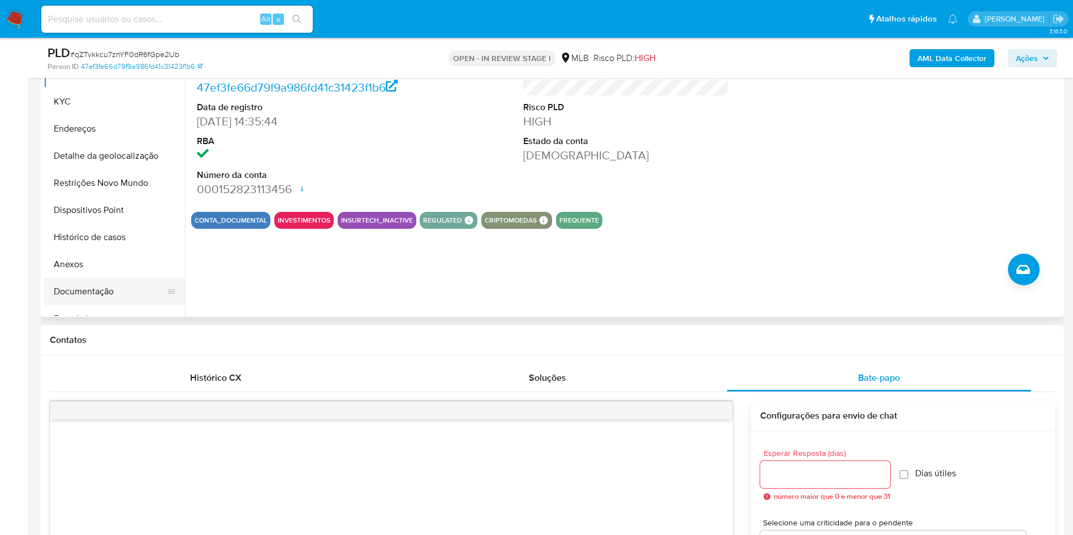
click at [98, 288] on button "Documentação" at bounding box center [110, 291] width 132 height 27
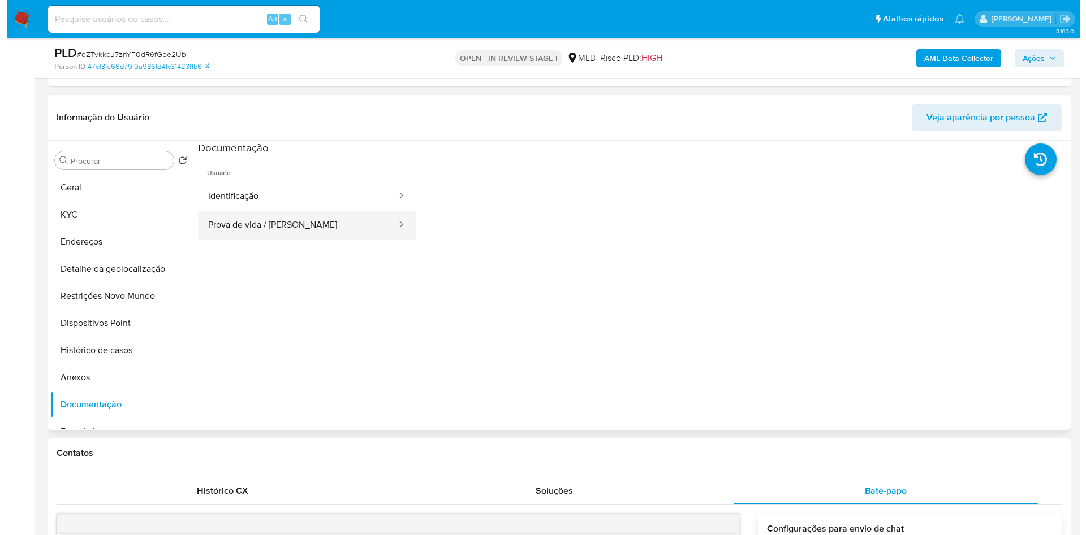
scroll to position [424, 0]
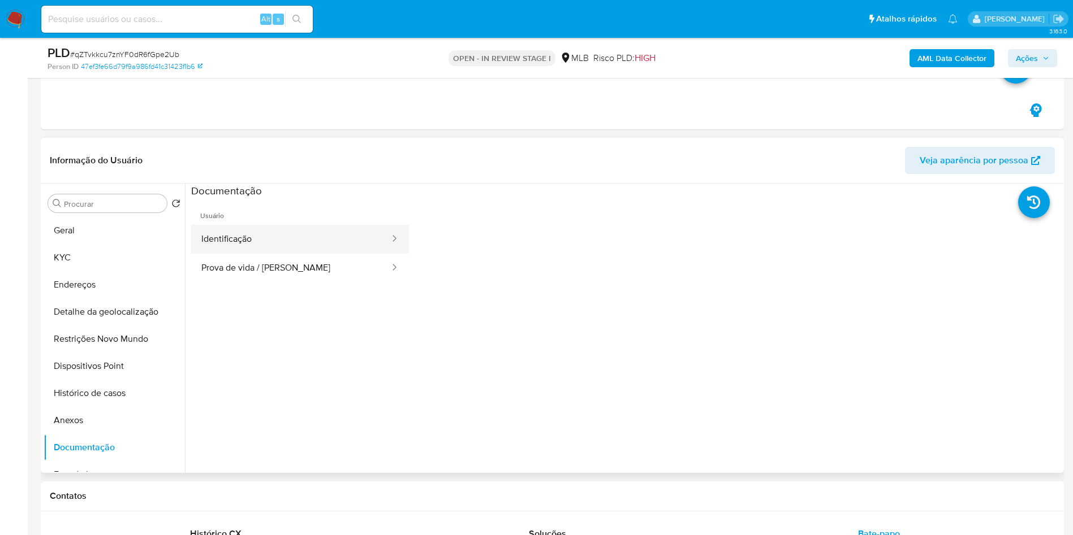
click at [279, 249] on button "Identificação" at bounding box center [291, 239] width 200 height 29
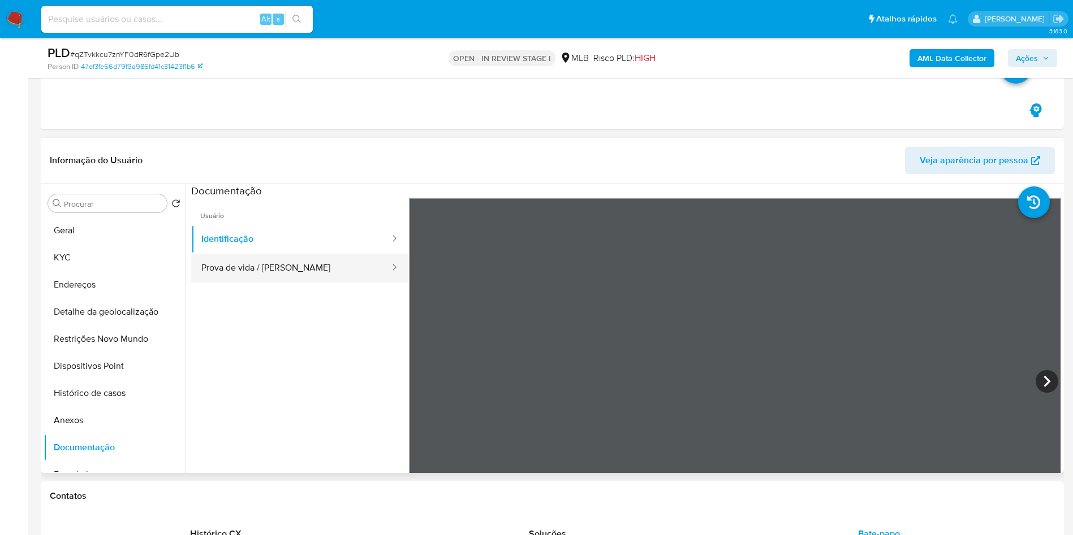
click at [275, 274] on button "Prova de vida / [PERSON_NAME]" at bounding box center [291, 268] width 200 height 29
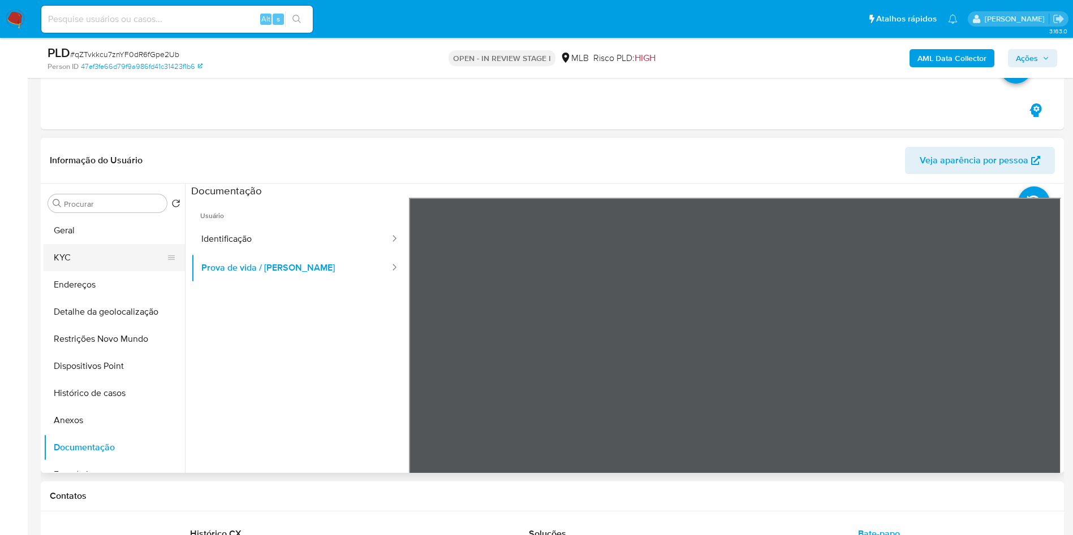
click at [88, 258] on button "KYC" at bounding box center [110, 257] width 132 height 27
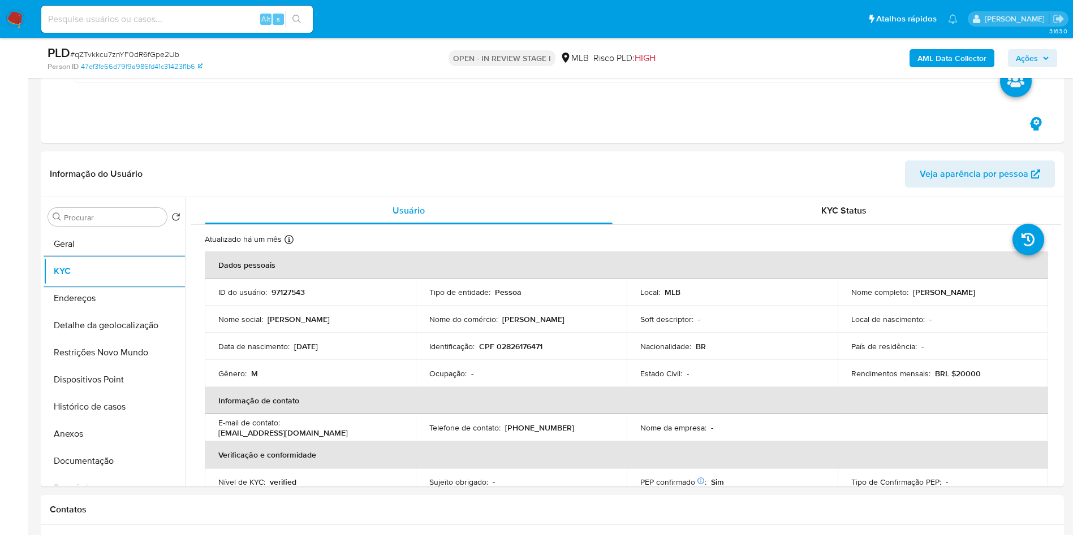
click at [945, 51] on b "AML Data Collector" at bounding box center [951, 58] width 69 height 18
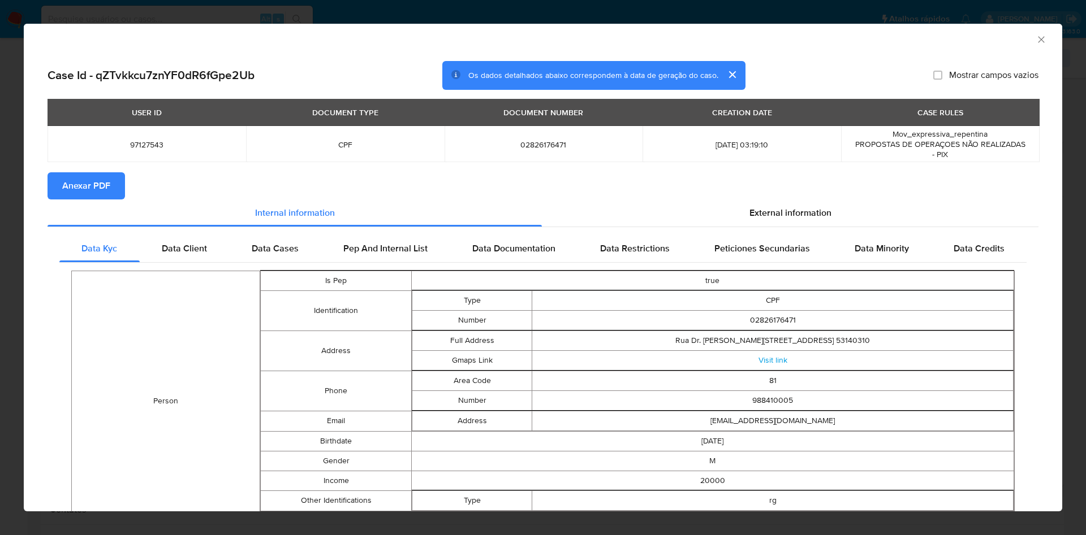
click at [100, 195] on span "Anexar PDF" at bounding box center [86, 186] width 48 height 25
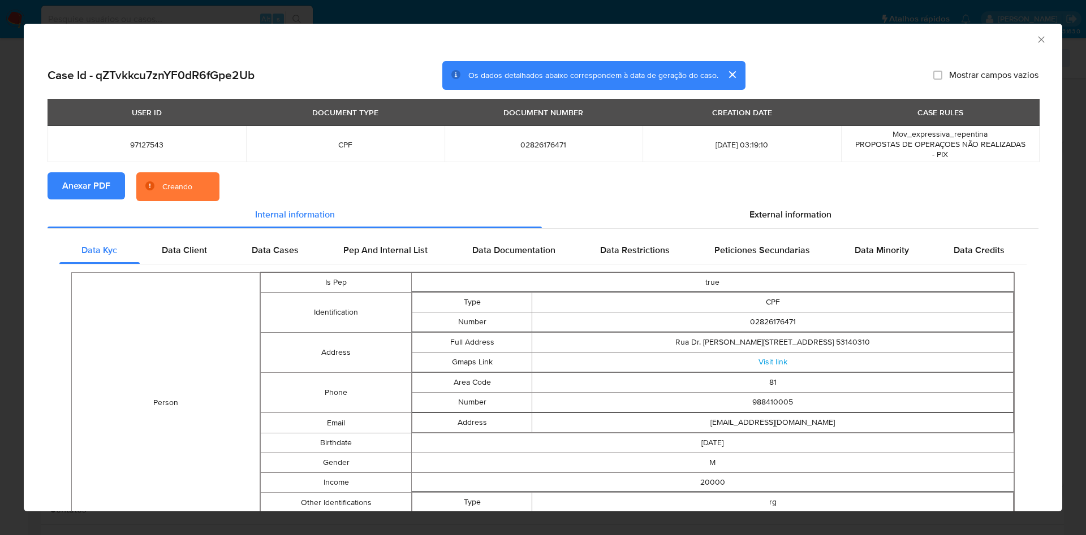
click at [776, 201] on section "Anexar PDF Creando" at bounding box center [542, 186] width 991 height 29
click at [776, 213] on span "External information" at bounding box center [790, 214] width 82 height 13
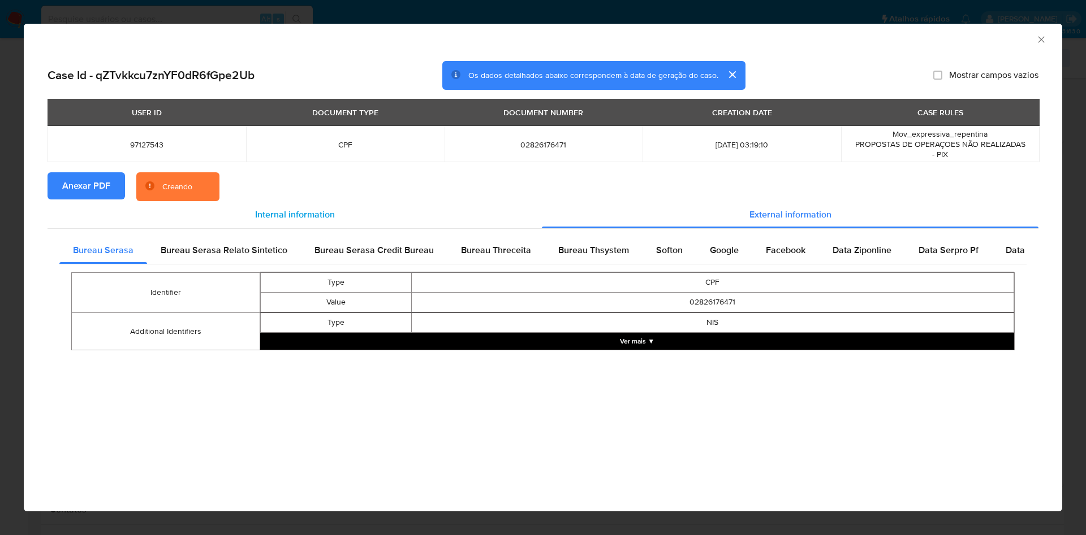
click at [342, 224] on div "Internal information" at bounding box center [294, 214] width 494 height 27
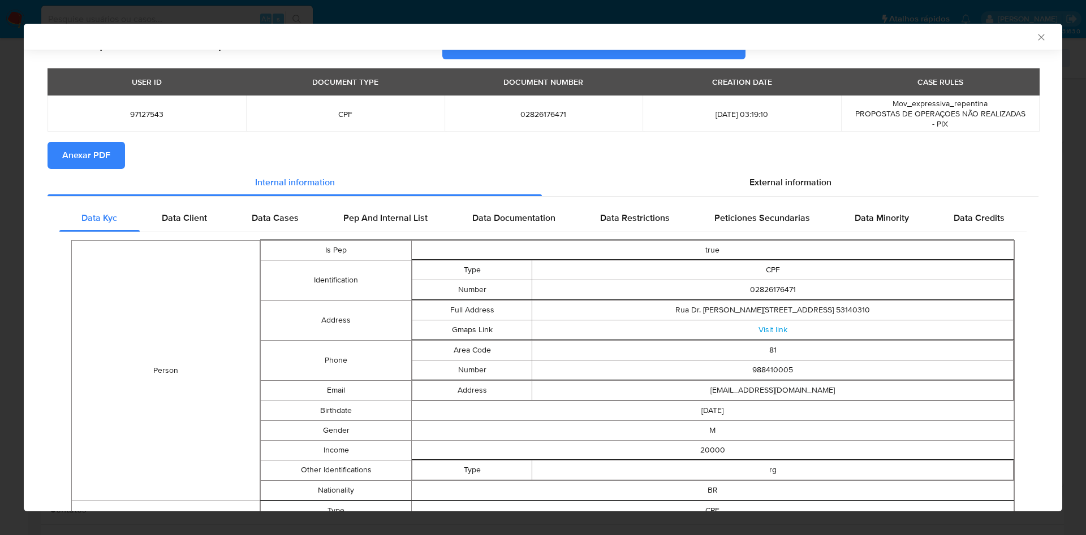
scroll to position [0, 0]
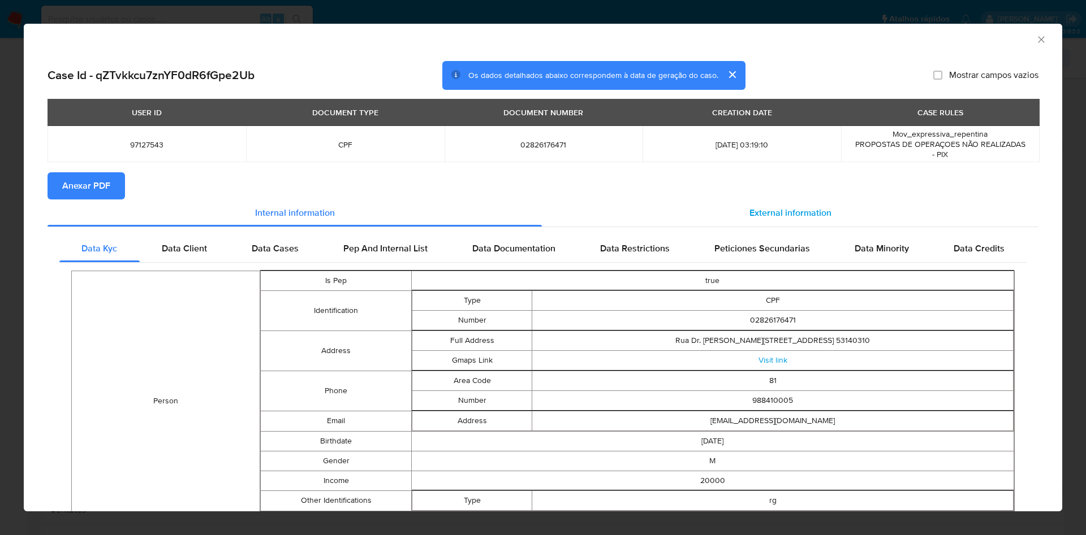
click at [753, 209] on span "External information" at bounding box center [790, 212] width 82 height 13
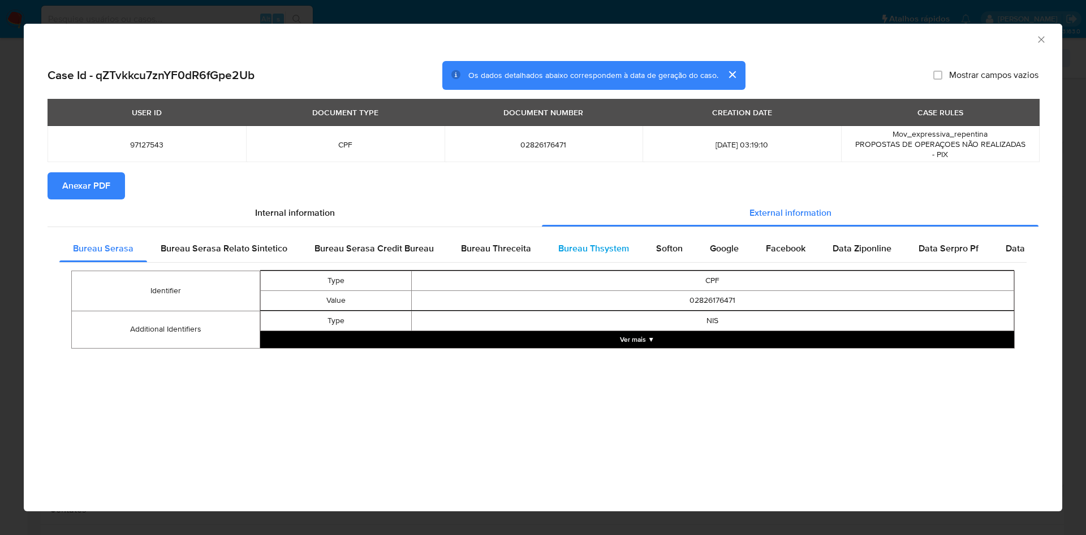
click at [581, 253] on span "Bureau Thsystem" at bounding box center [593, 248] width 71 height 13
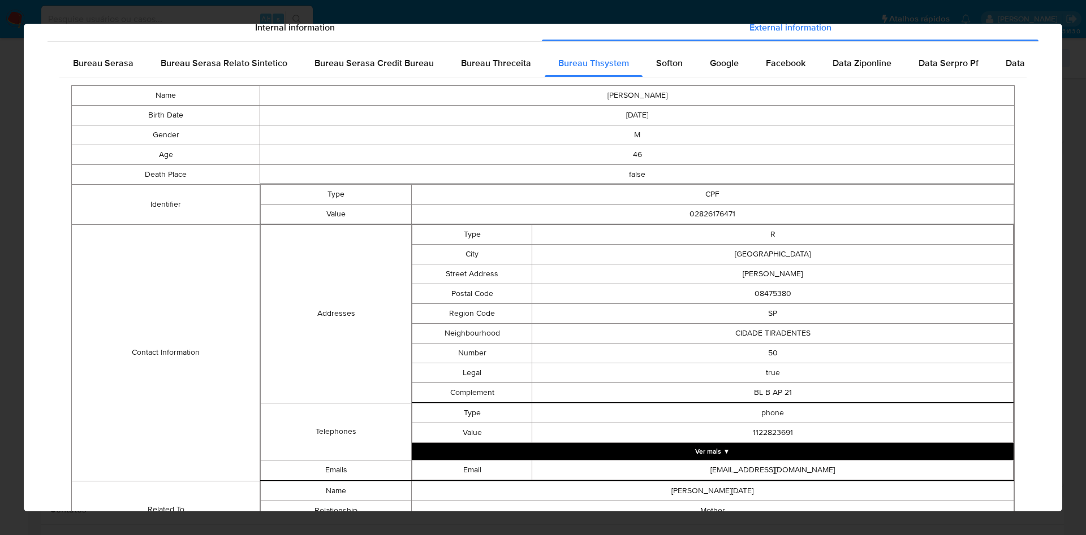
scroll to position [250, 0]
